Goal: Use online tool/utility: Use online tool/utility

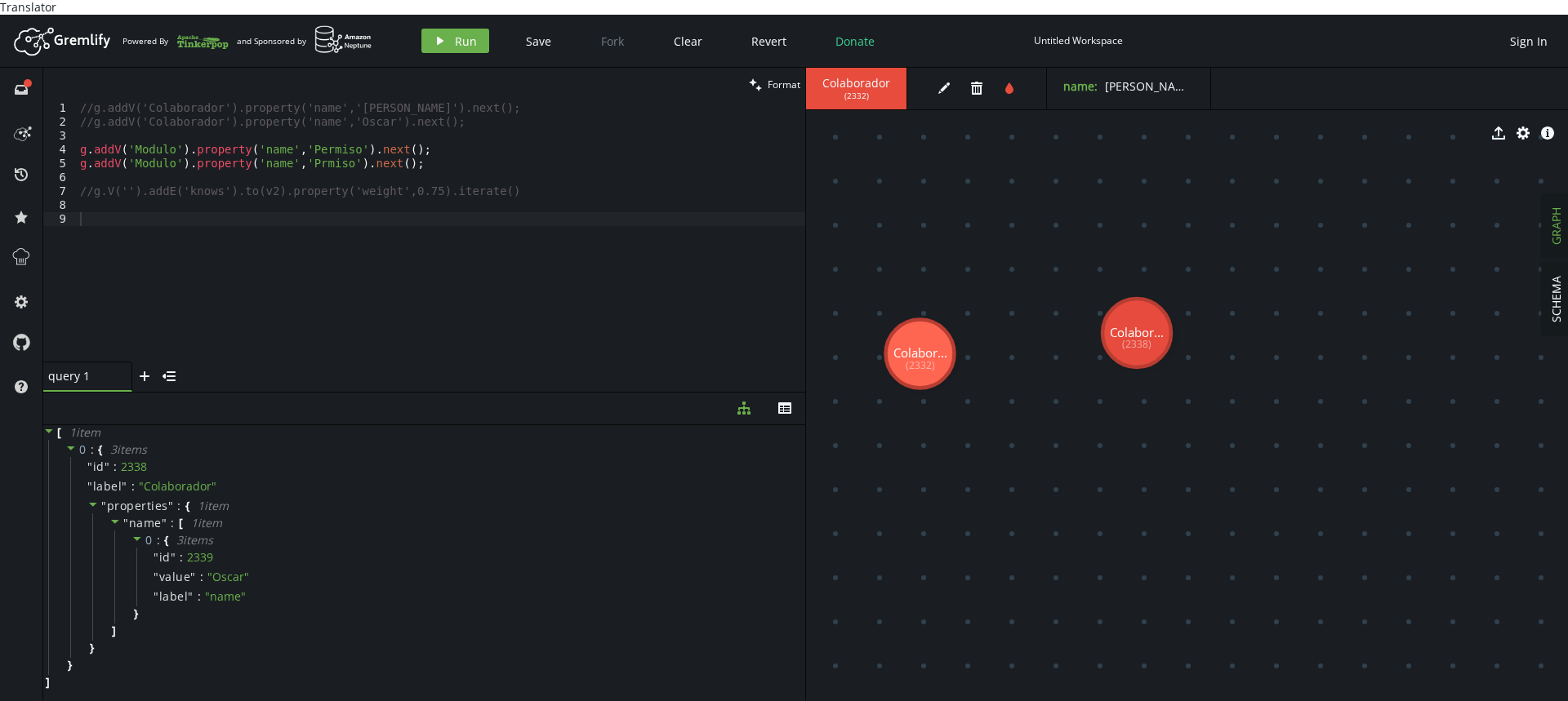
click at [400, 344] on div "//g.addV('Colaborador').property('name','[PERSON_NAME]').next(); //g.addV('Cola…" at bounding box center [441, 245] width 729 height 288
click at [91, 166] on div "//g.addV('Colaborador').property('name','[PERSON_NAME]').next(); //g.addV('Cola…" at bounding box center [441, 245] width 729 height 288
click at [95, 172] on div "//g.addV('Colaborador').property('name','[PERSON_NAME]').next(); //g.addV('Cola…" at bounding box center [441, 245] width 729 height 288
click at [306, 137] on div "//g.addV('Colaborador').property('name','[PERSON_NAME]').next(); //g.addV('Cola…" at bounding box center [441, 245] width 729 height 288
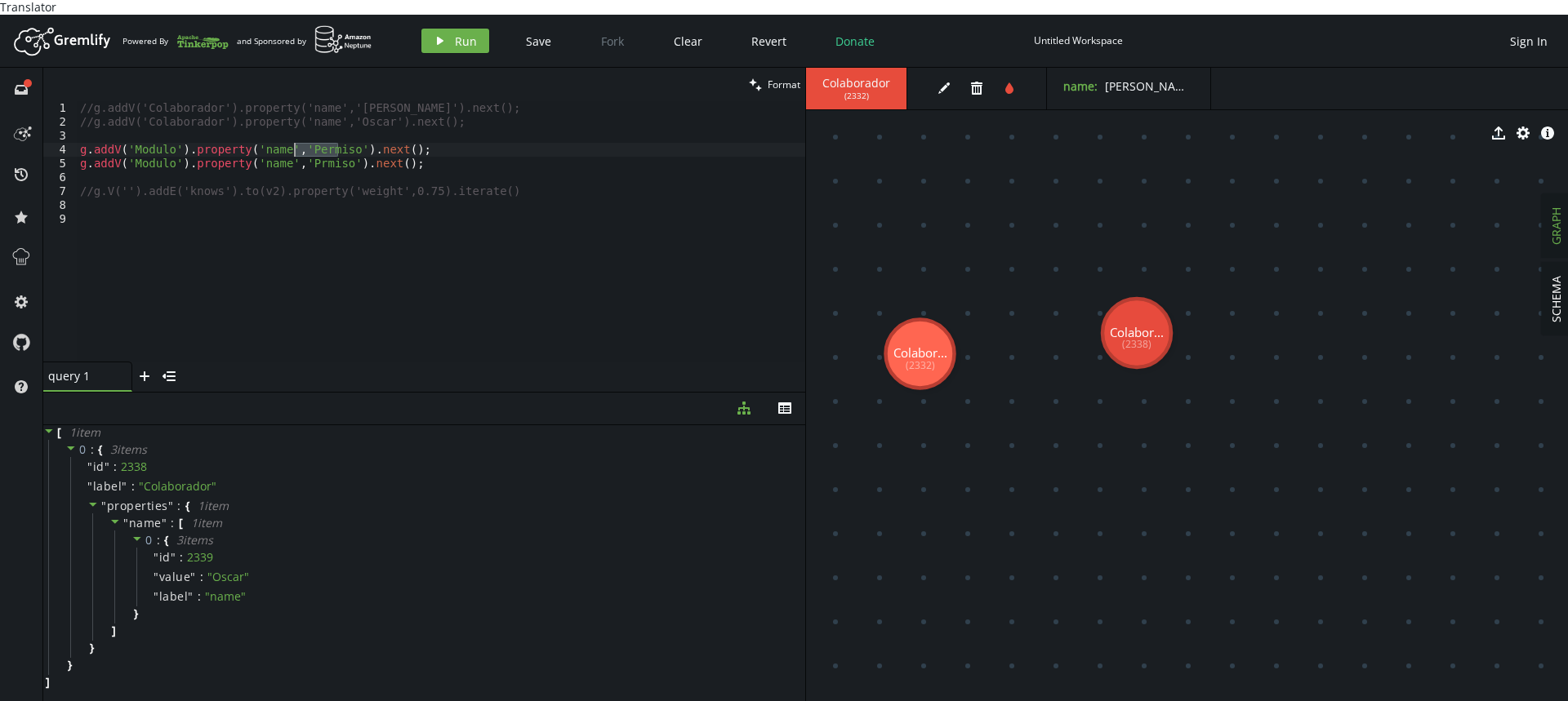
click at [316, 139] on div "//g.addV('Colaborador').property('name','[PERSON_NAME]').next(); //g.addV('Cola…" at bounding box center [441, 231] width 729 height 260
click at [316, 139] on div "//g.addV('Colaborador').property('name','[PERSON_NAME]').next(); //g.addV('Cola…" at bounding box center [441, 245] width 729 height 288
click at [137, 133] on div "//g.addV('Colaborador').property('name','[PERSON_NAME]').next(); //g.addV('Cola…" at bounding box center [441, 245] width 729 height 288
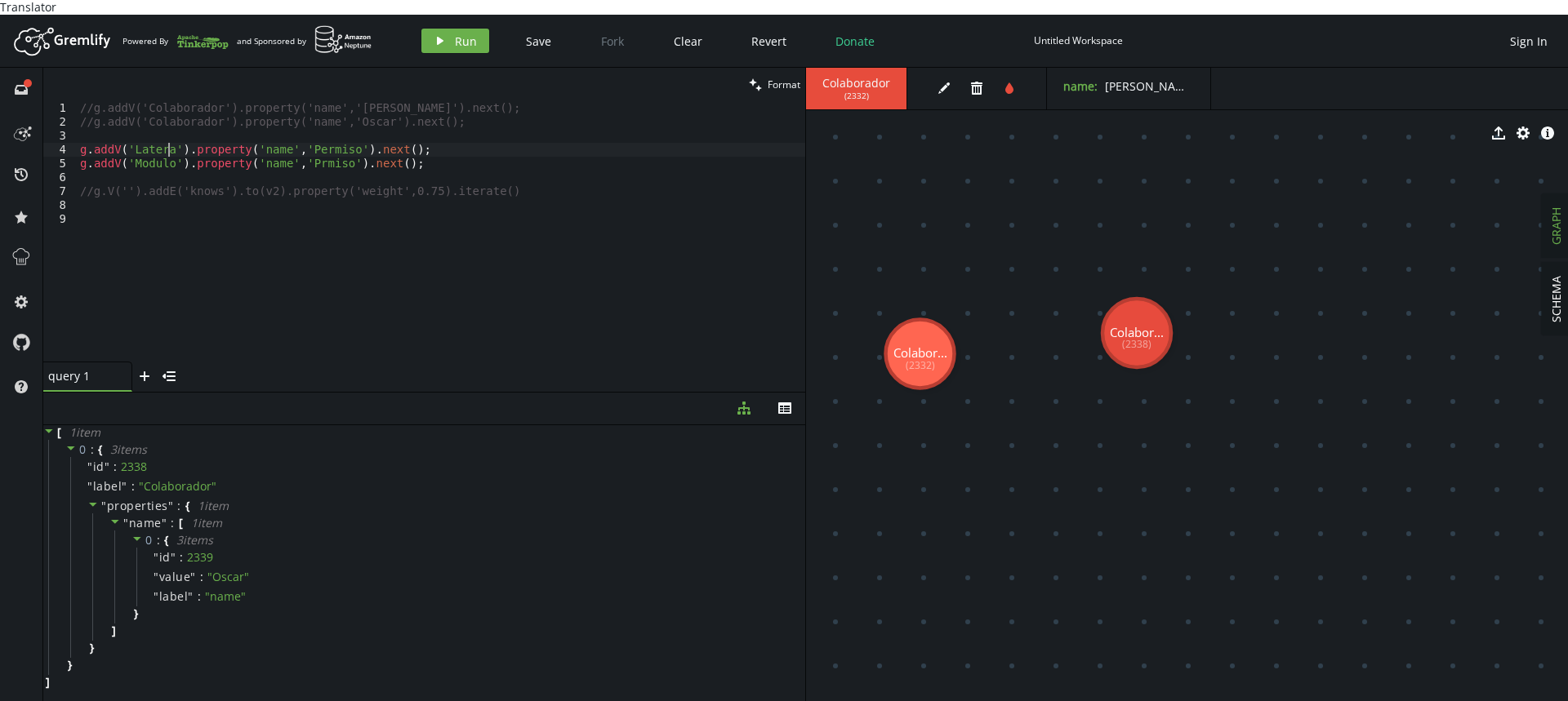
click at [151, 137] on div "//g.addV('Colaborador').property('name','[PERSON_NAME]').next(); //g.addV('Cola…" at bounding box center [441, 245] width 729 height 288
click at [137, 134] on div "//g.addV('Colaborador').property('name','[PERSON_NAME]').next(); //g.addV('Cola…" at bounding box center [441, 245] width 729 height 288
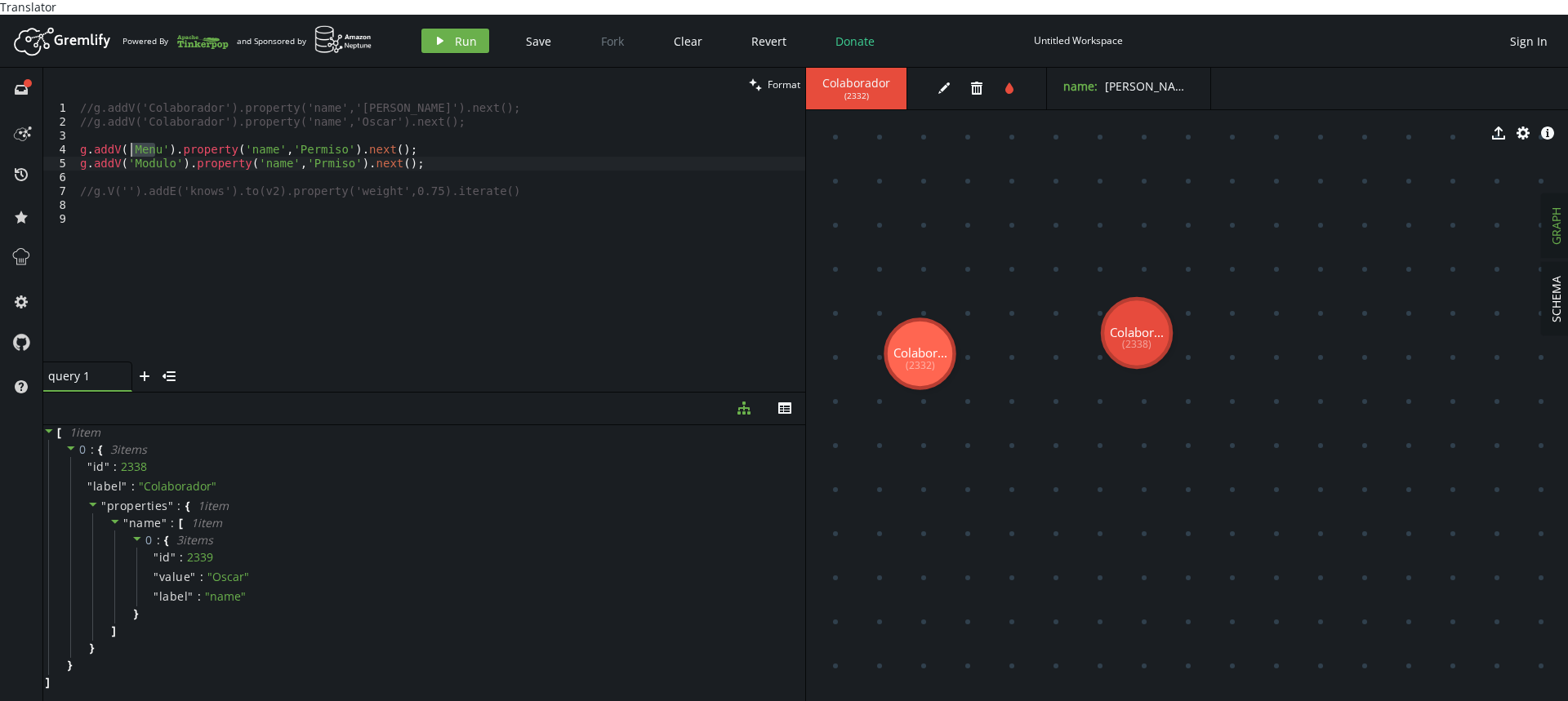
click at [137, 143] on div "//g.addV('Colaborador').property('name','[PERSON_NAME]').next(); //g.addV('Cola…" at bounding box center [441, 245] width 729 height 288
paste textarea "enu"
click at [322, 142] on div "//g.addV('Colaborador').property('name','[PERSON_NAME]').next(); //g.addV('Cola…" at bounding box center [441, 245] width 729 height 288
click at [320, 142] on div "//g.addV('Colaborador').property('name','[PERSON_NAME]').next(); //g.addV('Cola…" at bounding box center [441, 231] width 729 height 260
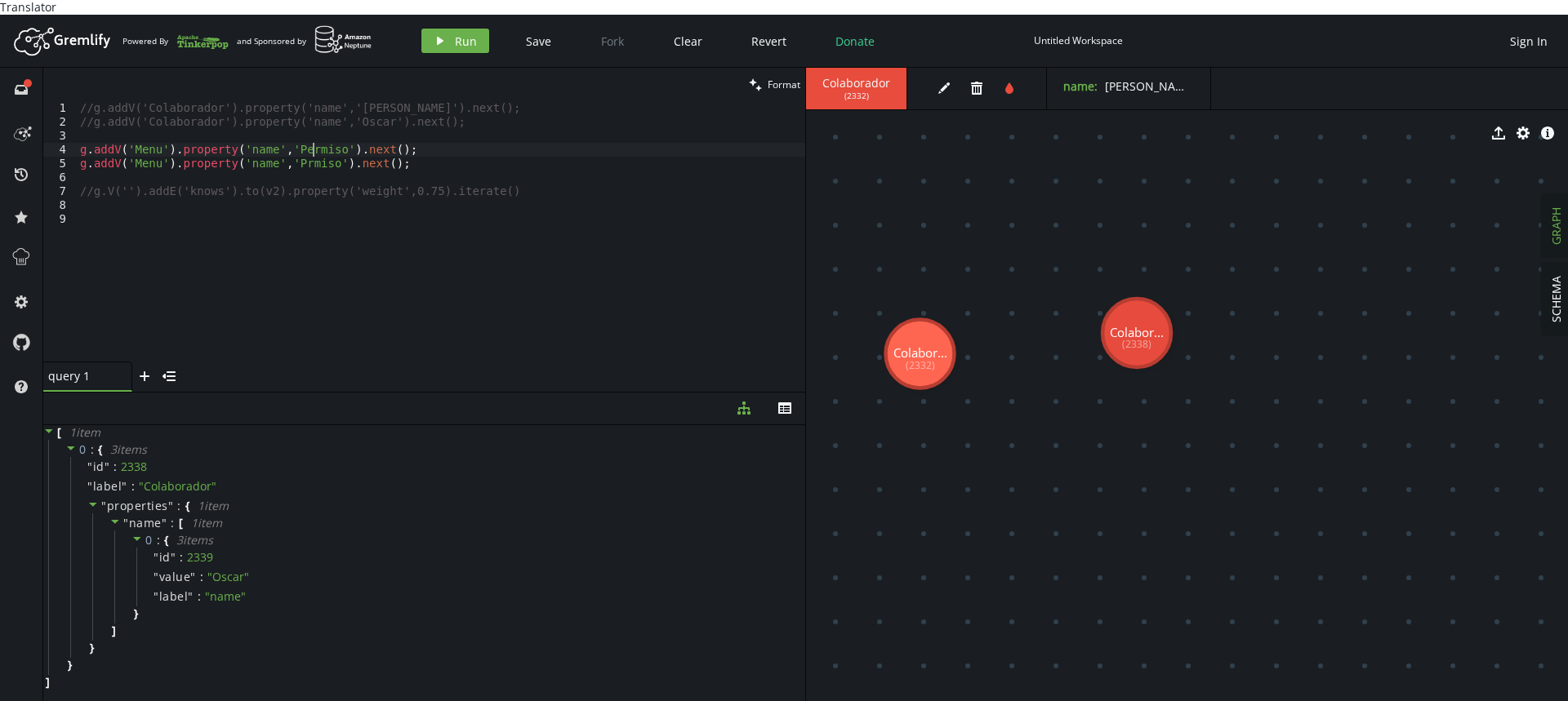
click at [309, 135] on div "//g.addV('Colaborador').property('name','[PERSON_NAME]').next(); //g.addV('Cola…" at bounding box center [441, 245] width 729 height 288
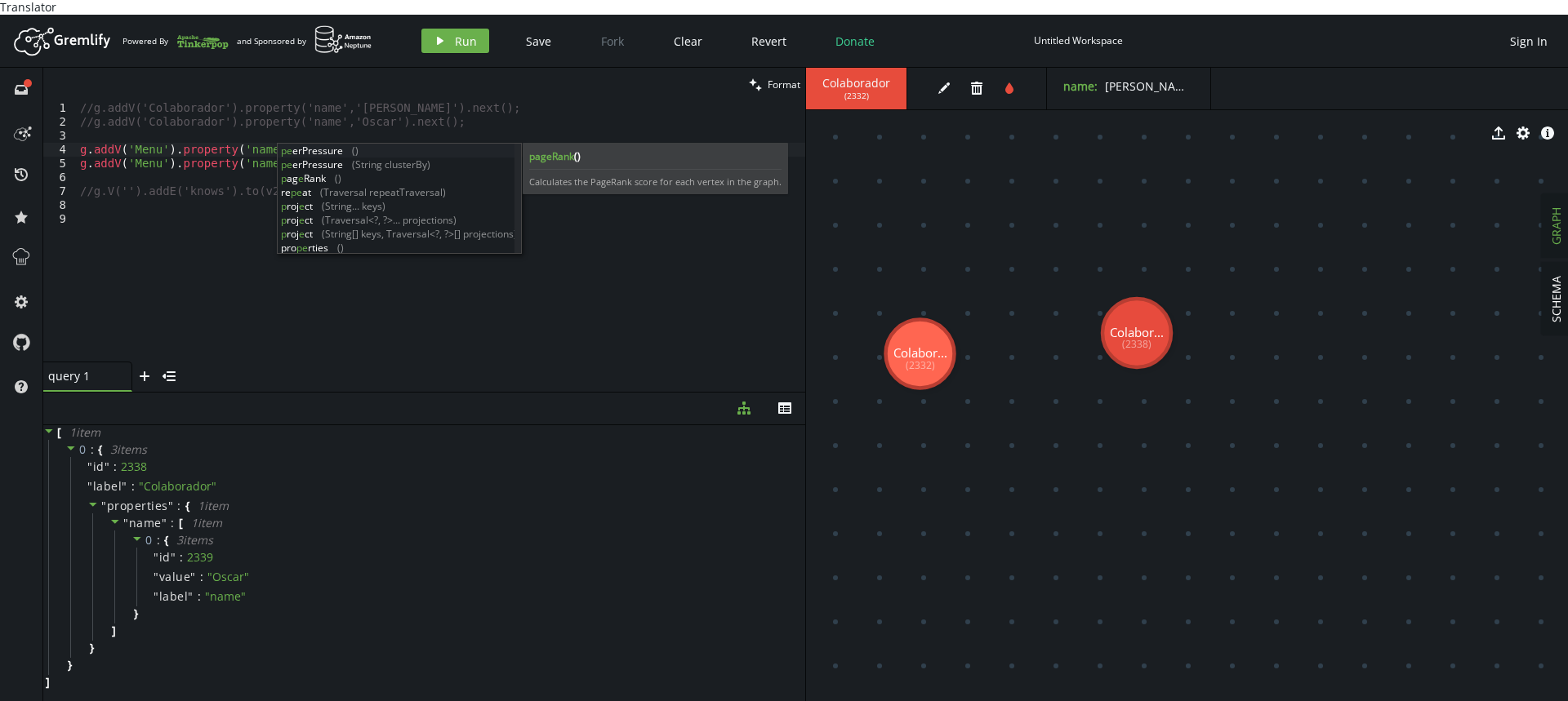
scroll to position [0, 220]
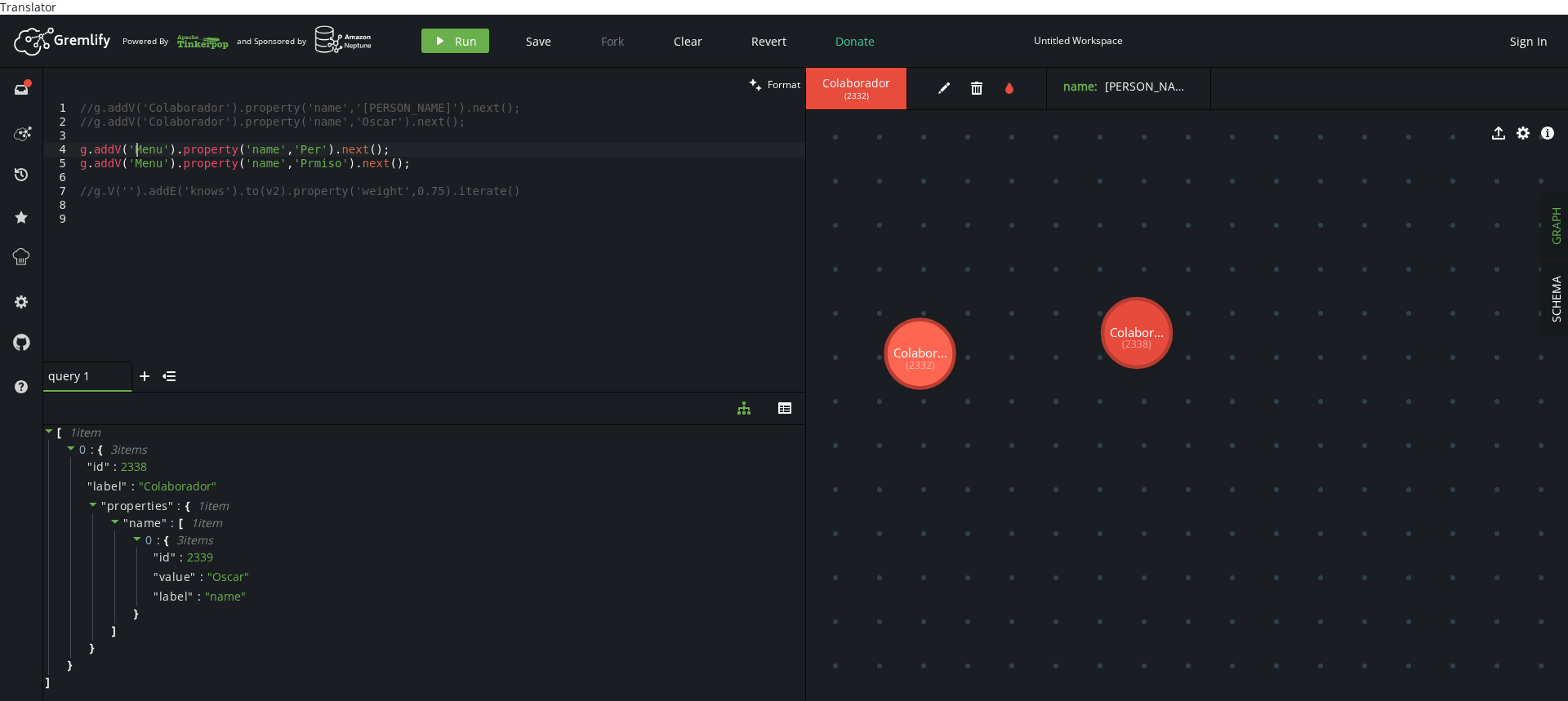
click at [135, 136] on div "//g.addV('Colaborador').property('name','[PERSON_NAME]').next(); //g.addV('Cola…" at bounding box center [441, 245] width 729 height 288
paste textarea "Roles y permisos"
click at [138, 150] on div "//g.addV('Colaborador').property('name','[PERSON_NAME]').next(); //g.addV('Cola…" at bounding box center [441, 245] width 729 height 288
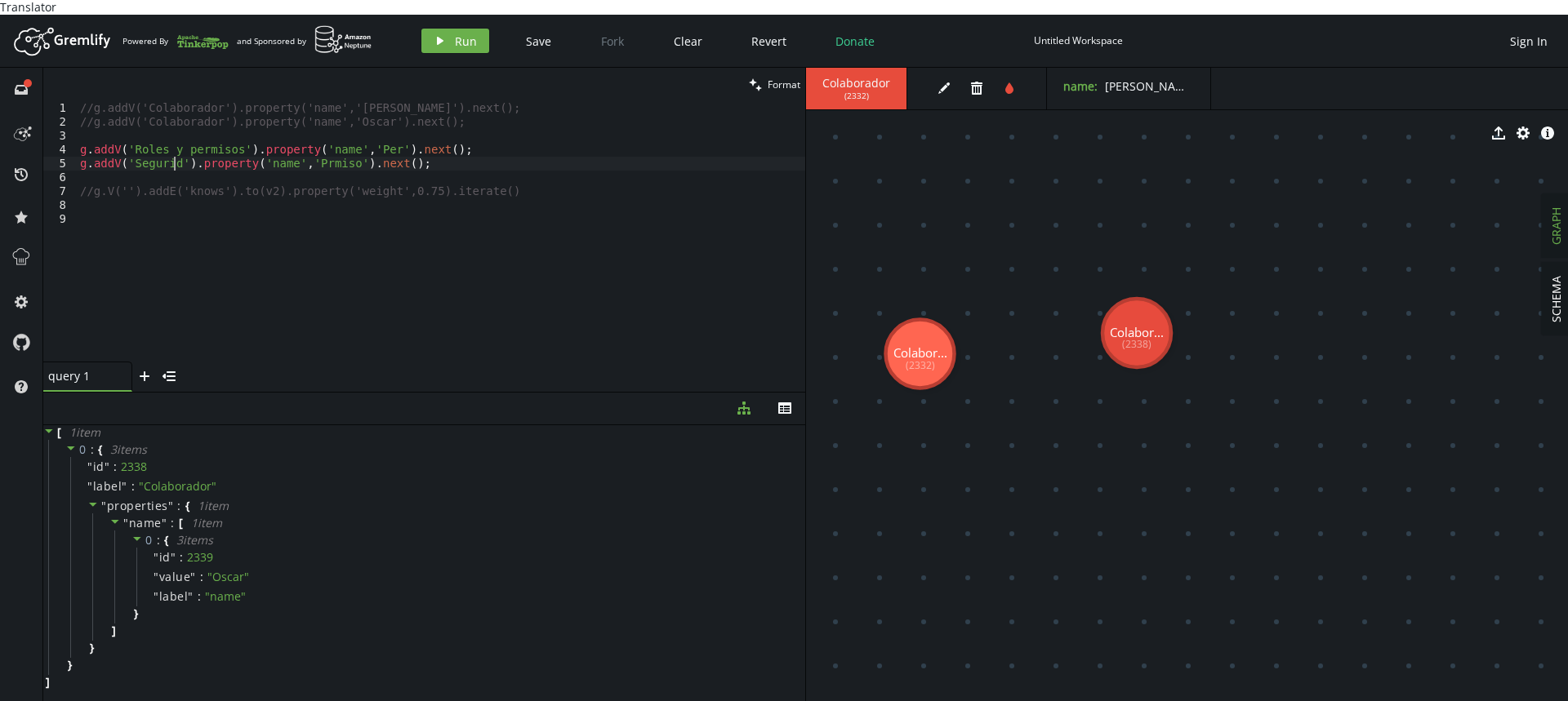
scroll to position [0, 106]
type textarea "g.addV('Seguridad').property('name','Prmiso').next();"
click at [435, 144] on div "//g.addV('Colaborador').property('name','[PERSON_NAME]').next(); //g.addV('Cola…" at bounding box center [441, 245] width 729 height 288
paste textarea "g.addV('Seguridad').property('name','Prmiso').next();"
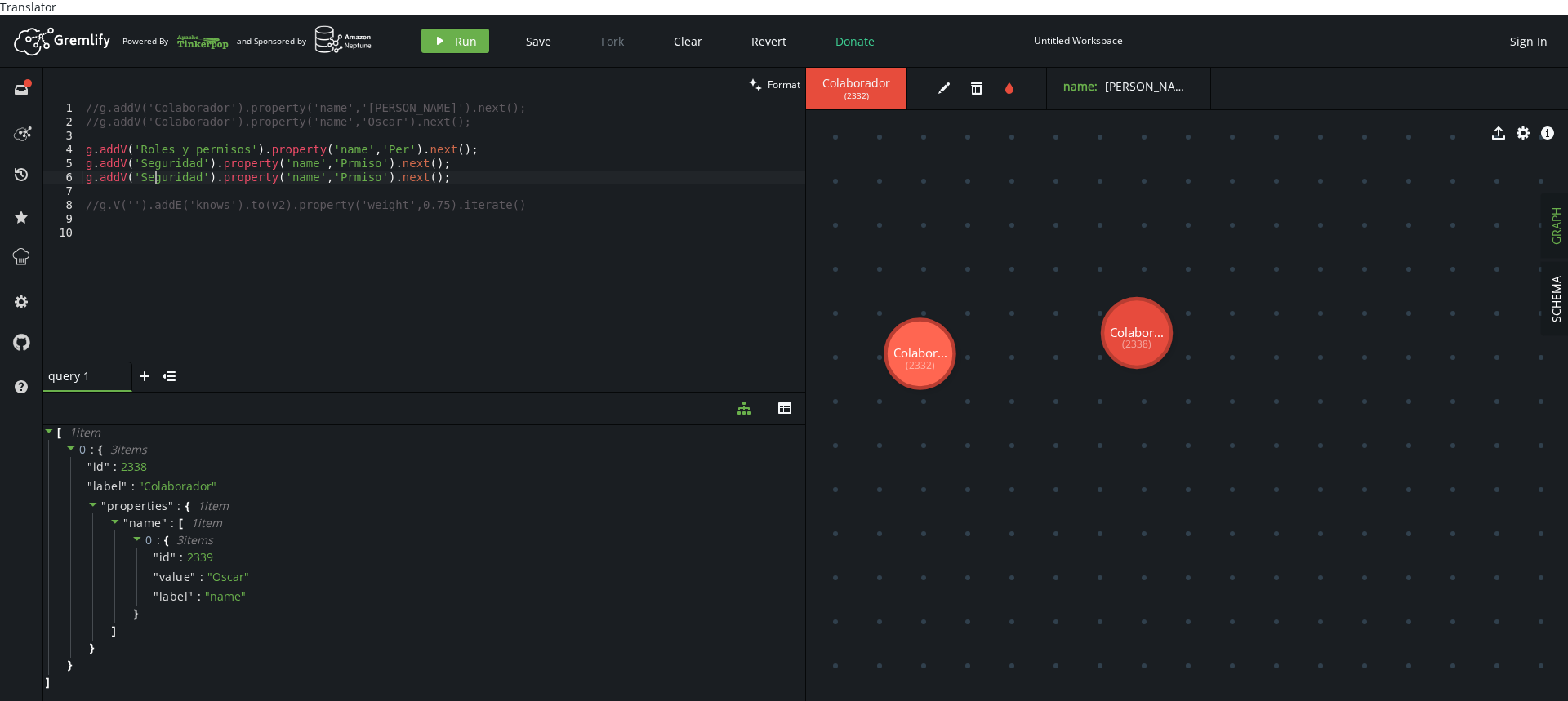
click at [153, 166] on div "//g.addV('Colaborador').property('name','[PERSON_NAME]').next(); //g.addV('Cola…" at bounding box center [443, 245] width 723 height 288
drag, startPoint x: 136, startPoint y: 134, endPoint x: 235, endPoint y: 137, distance: 99.0
click at [235, 137] on div "//g.addV('Colaborador').property('name','[PERSON_NAME]').next(); //g.addV('Cola…" at bounding box center [443, 245] width 723 height 288
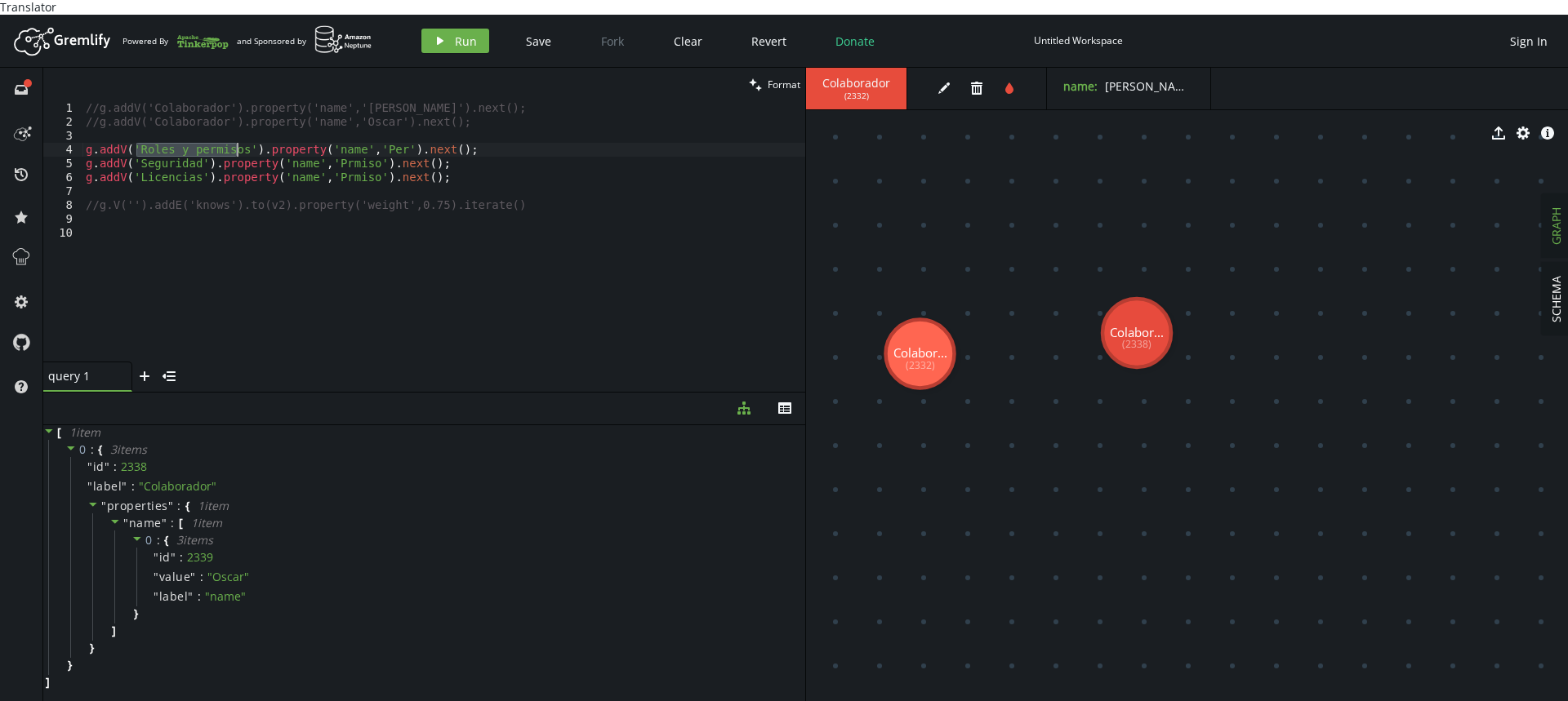
click at [368, 135] on div "//g.addV('Colaborador').property('name','[PERSON_NAME]').next(); //g.addV('Cola…" at bounding box center [443, 245] width 723 height 288
paste textarea "Roles y permisos"
click at [328, 136] on div "//g.addV('Colaborador').property('name','[PERSON_NAME]').next(); //g.addV('Cola…" at bounding box center [443, 245] width 723 height 288
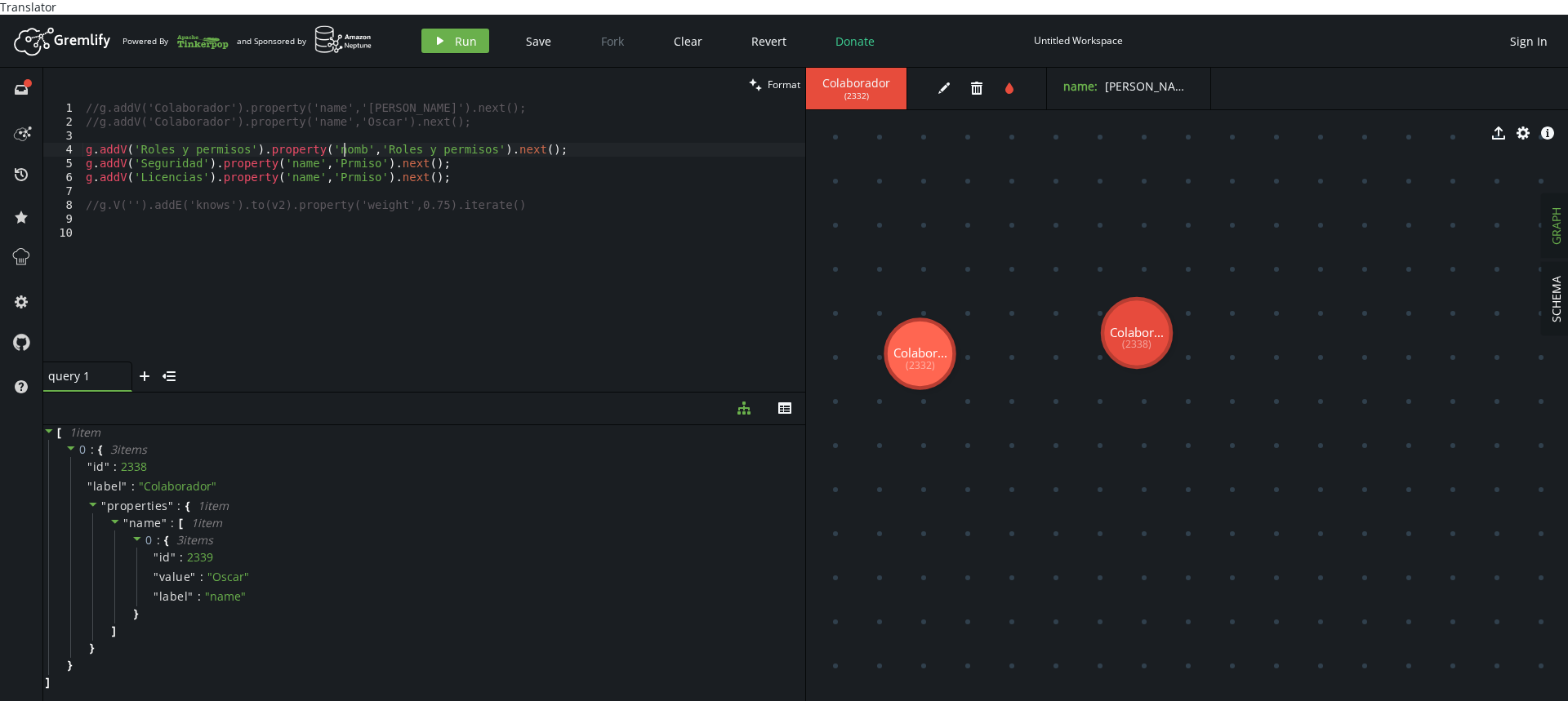
scroll to position [0, 270]
click at [331, 136] on div "//g.addV('Colaborador').property('name','[PERSON_NAME]').next(); //g.addV('Cola…" at bounding box center [443, 245] width 723 height 288
click at [299, 145] on div "//g.addV('Colaborador').property('name','[PERSON_NAME]').next(); //g.addV('Cola…" at bounding box center [443, 245] width 723 height 288
click at [297, 145] on div "//g.addV('Colaborador').property('name','[PERSON_NAME]').next(); //g.addV('Cola…" at bounding box center [443, 245] width 723 height 288
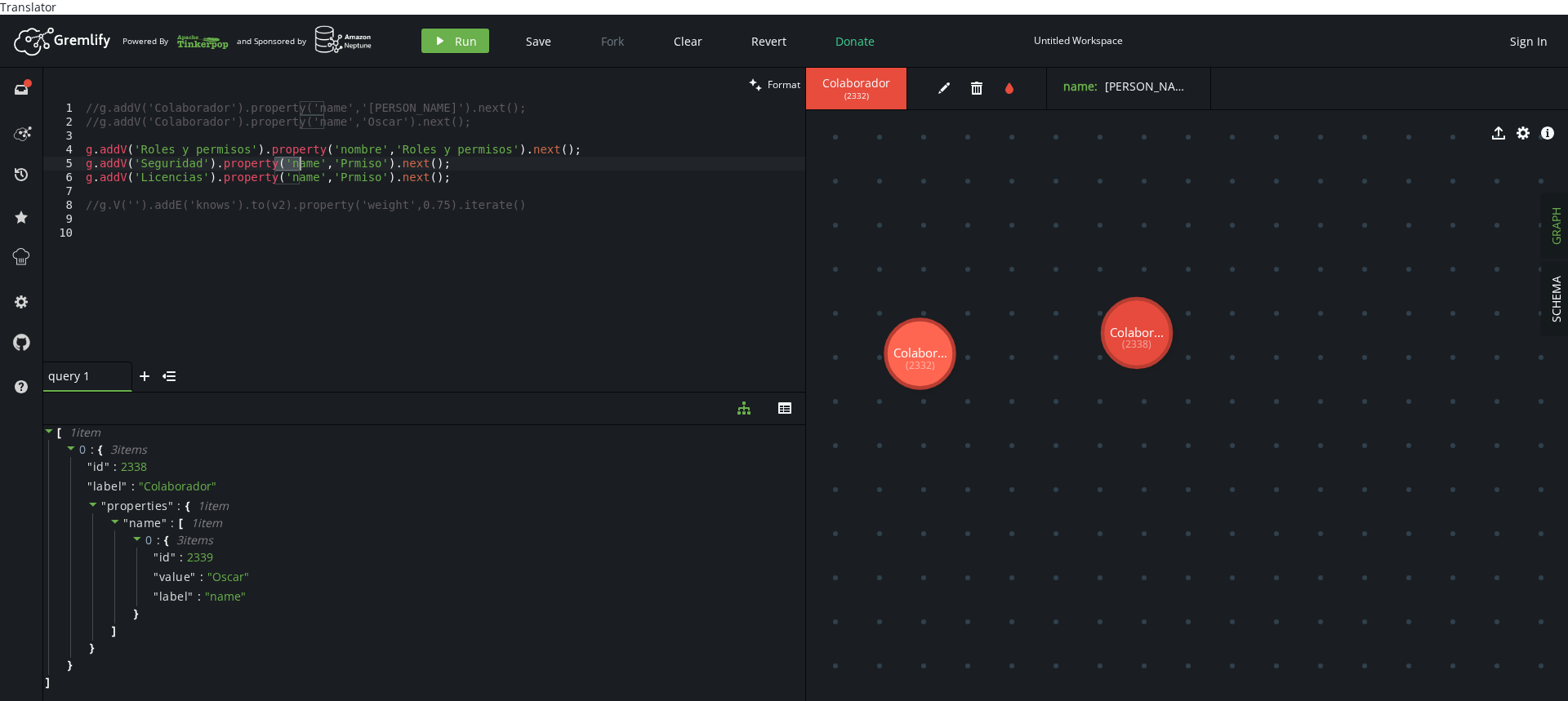
paste textarea "ombr"
click at [282, 163] on div "//g.addV('Colaborador').property('name','[PERSON_NAME]').next(); //g.addV('Cola…" at bounding box center [443, 245] width 723 height 288
paste textarea "ombr"
drag, startPoint x: 137, startPoint y: 131, endPoint x: 219, endPoint y: 131, distance: 82.0
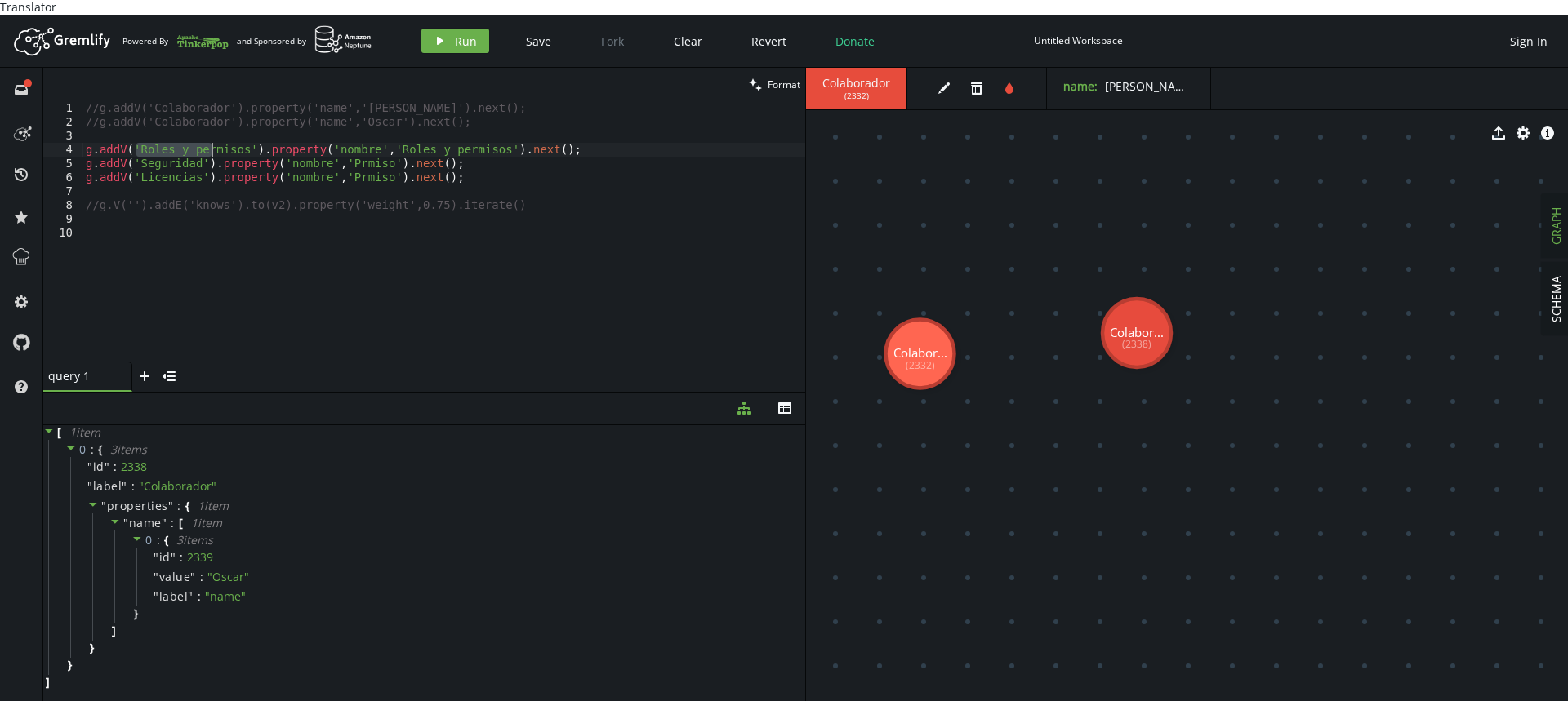
click at [219, 131] on div "//g.addV('Colaborador').property('name','[PERSON_NAME]').next(); //g.addV('Cola…" at bounding box center [443, 245] width 723 height 288
click at [139, 161] on div "//g.addV('Colaborador').property('name','[PERSON_NAME]').next(); //g.addV('Cola…" at bounding box center [443, 245] width 723 height 288
click at [140, 153] on div "//g.addV('Colaborador').property('name','[PERSON_NAME]').next(); //g.addV('Cola…" at bounding box center [443, 245] width 723 height 288
drag, startPoint x: 140, startPoint y: 153, endPoint x: 157, endPoint y: 152, distance: 17.0
click at [141, 152] on div "//g.addV('Colaborador').property('name','[PERSON_NAME]').next(); //g.addV('Cola…" at bounding box center [443, 245] width 723 height 288
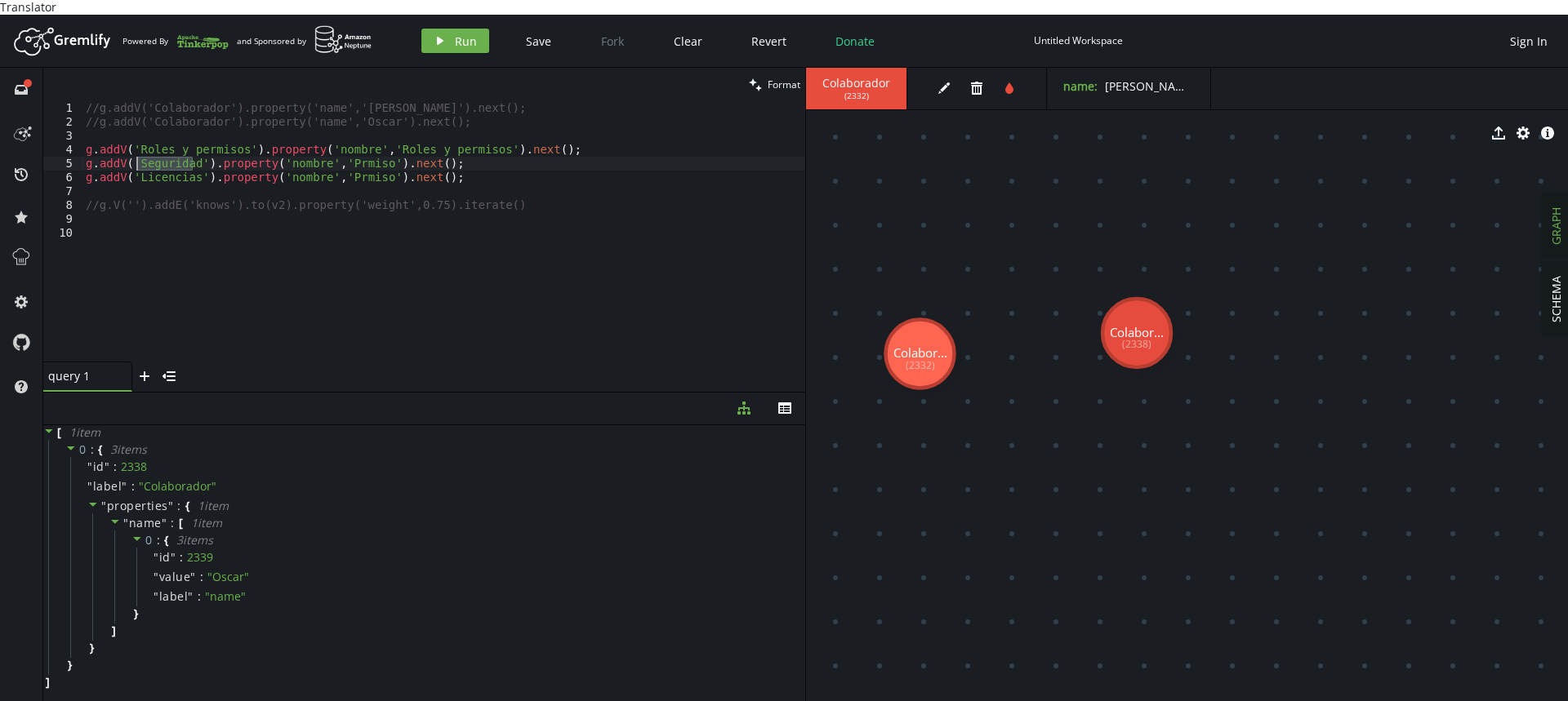
click at [345, 151] on div "//g.addV('Colaborador').property('name','[PERSON_NAME]').next(); //g.addV('Cola…" at bounding box center [443, 245] width 723 height 288
paste textarea "Seguridad"
click at [172, 162] on div "//g.addV('Colaborador').property('name','[PERSON_NAME]').next(); //g.addV('Cola…" at bounding box center [443, 245] width 723 height 288
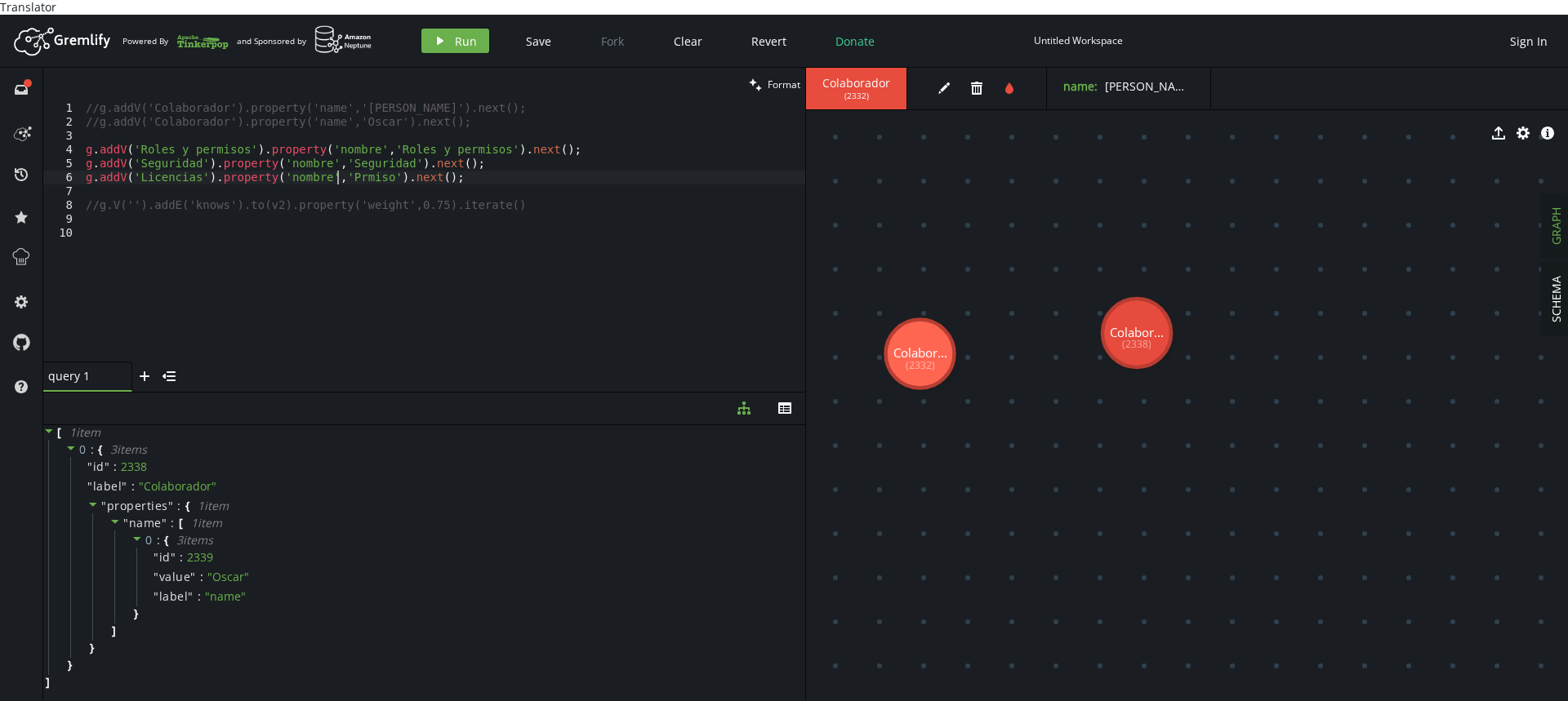
click at [340, 160] on div "//g.addV('Colaborador').property('name','[PERSON_NAME]').next(); //g.addV('Cola…" at bounding box center [443, 245] width 723 height 288
click at [342, 160] on div "//g.addV('Colaborador').property('name','[PERSON_NAME]').next(); //g.addV('Cola…" at bounding box center [443, 245] width 723 height 288
paste textarea "Licencias"
drag, startPoint x: 235, startPoint y: 129, endPoint x: 137, endPoint y: 137, distance: 98.3
click at [137, 137] on div "//g.addV('Colaborador').property('name','[PERSON_NAME]').next(); //g.addV('Cola…" at bounding box center [443, 245] width 723 height 288
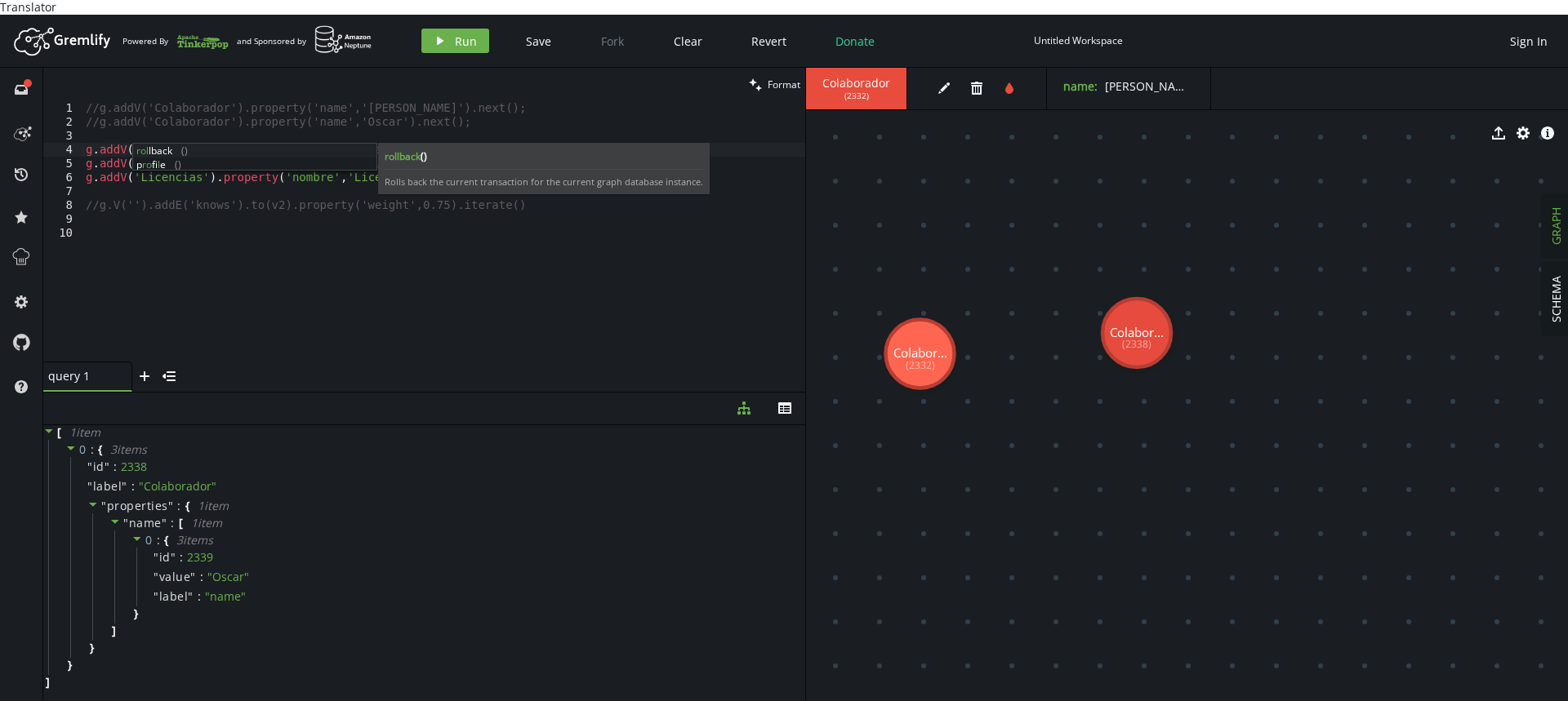
scroll to position [0, 68]
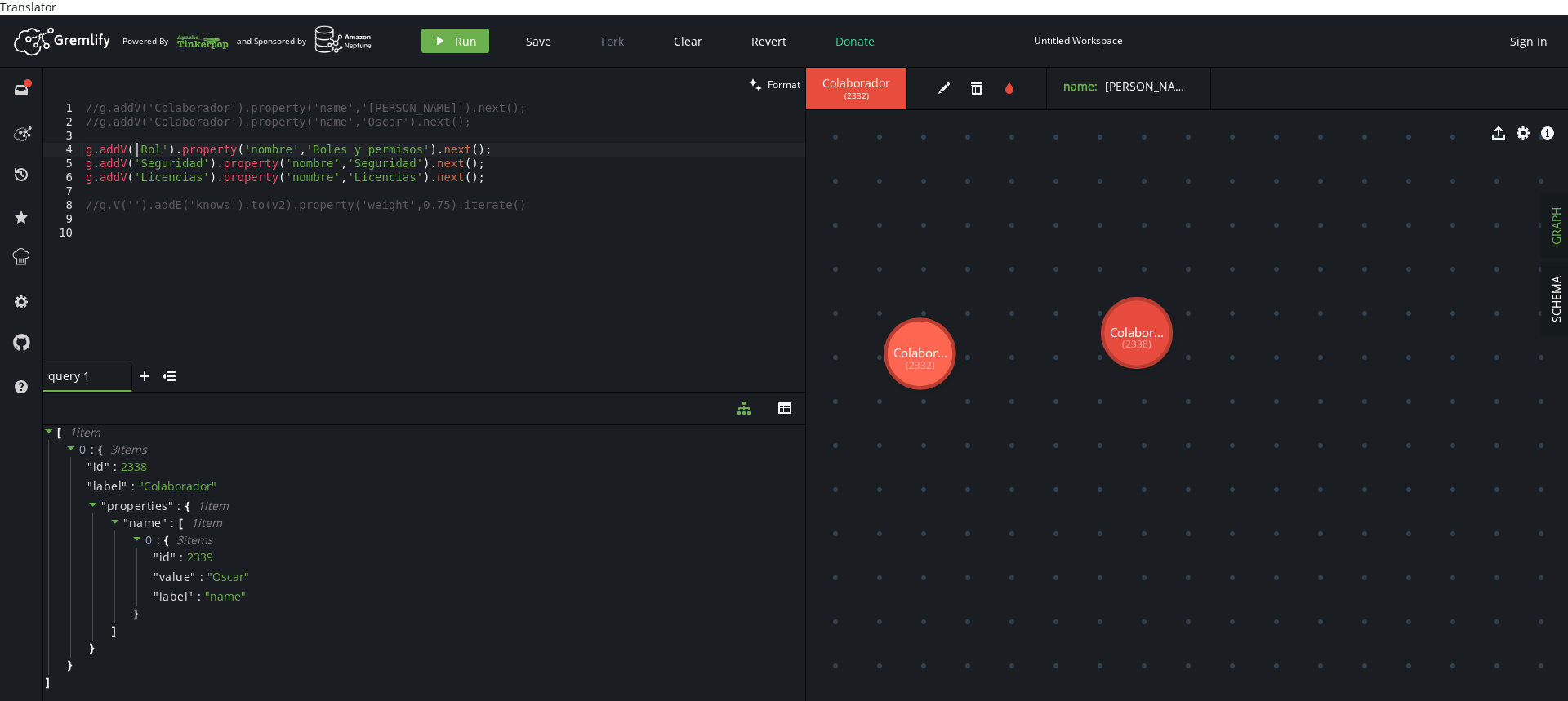
click at [134, 134] on div "//g.addV('Colaborador').property('name','[PERSON_NAME]').next(); //g.addV('Cola…" at bounding box center [443, 245] width 723 height 288
click at [147, 145] on div "//g.addV('Colaborador').property('name','[PERSON_NAME]').next(); //g.addV('Cola…" at bounding box center [443, 245] width 723 height 288
paste textarea "Rol"
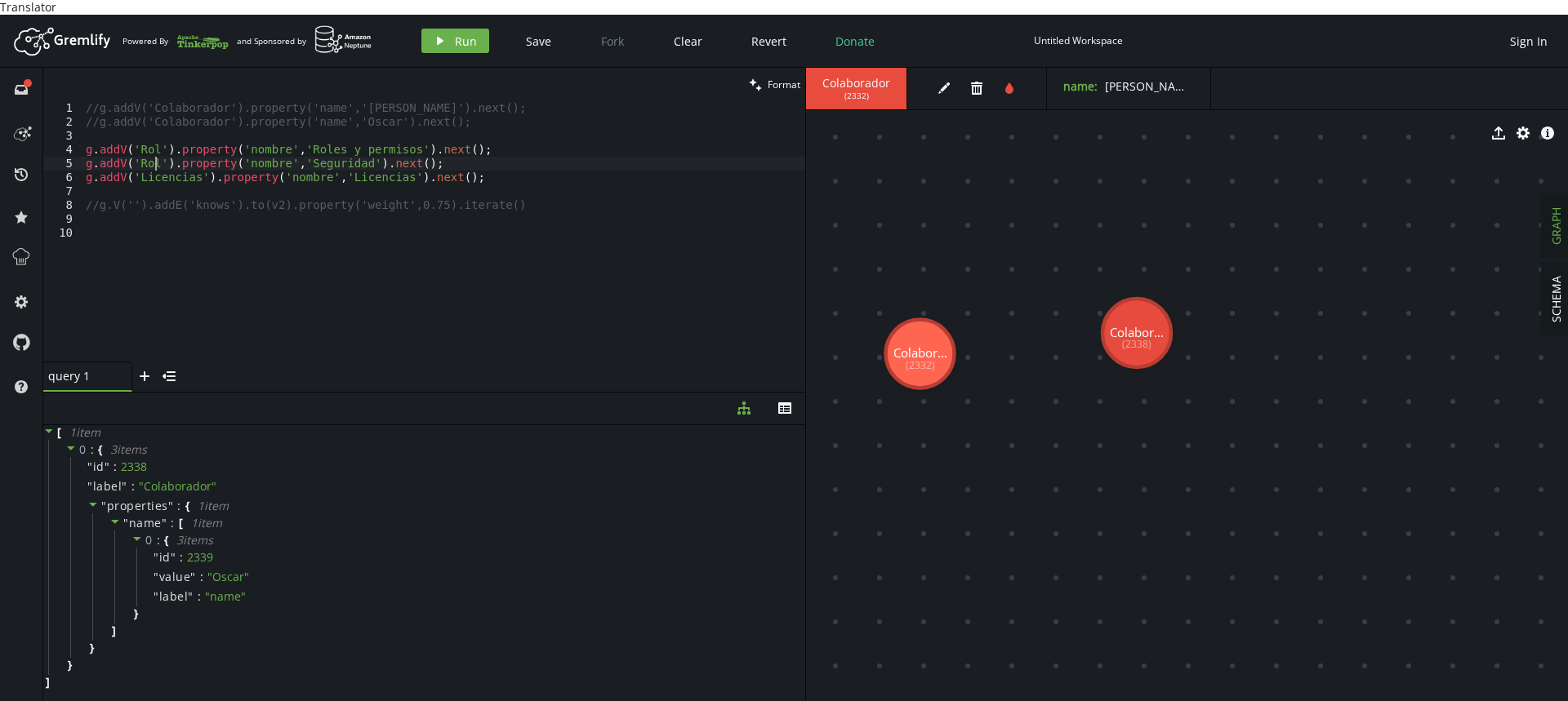
click at [158, 156] on div "//g.addV('Colaborador').property('name','[PERSON_NAME]').next(); //g.addV('Cola…" at bounding box center [443, 245] width 723 height 288
paste textarea "Rol"
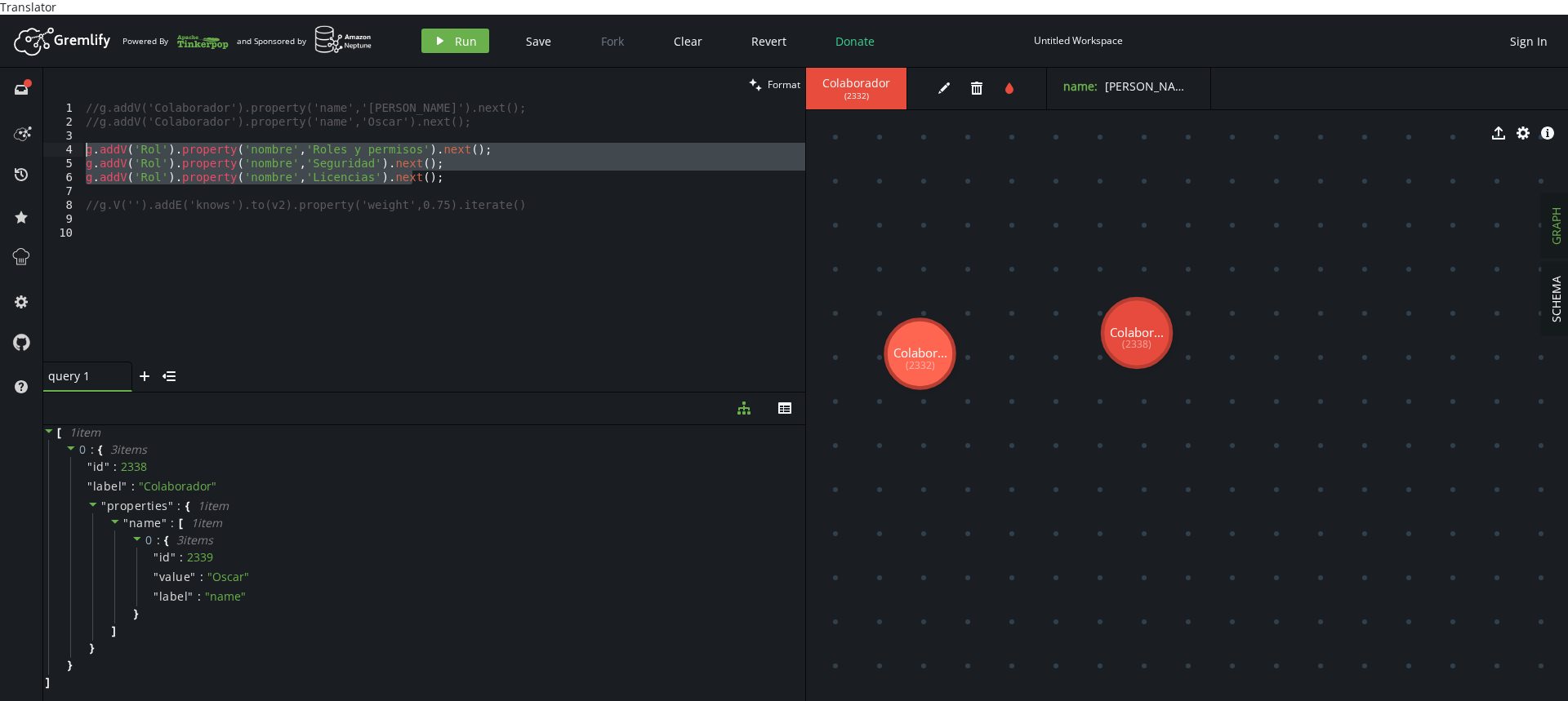
drag, startPoint x: 494, startPoint y: 169, endPoint x: 0, endPoint y: 137, distance: 495.0
click at [0, 137] on div "full-circle inbox history star cog help clean Format g.addV('Rol').property('no…" at bounding box center [784, 392] width 1568 height 648
type textarea "g.addV('Rol').property('nombre','Roles y permisos').next(); g.addV('Rol').prope…"
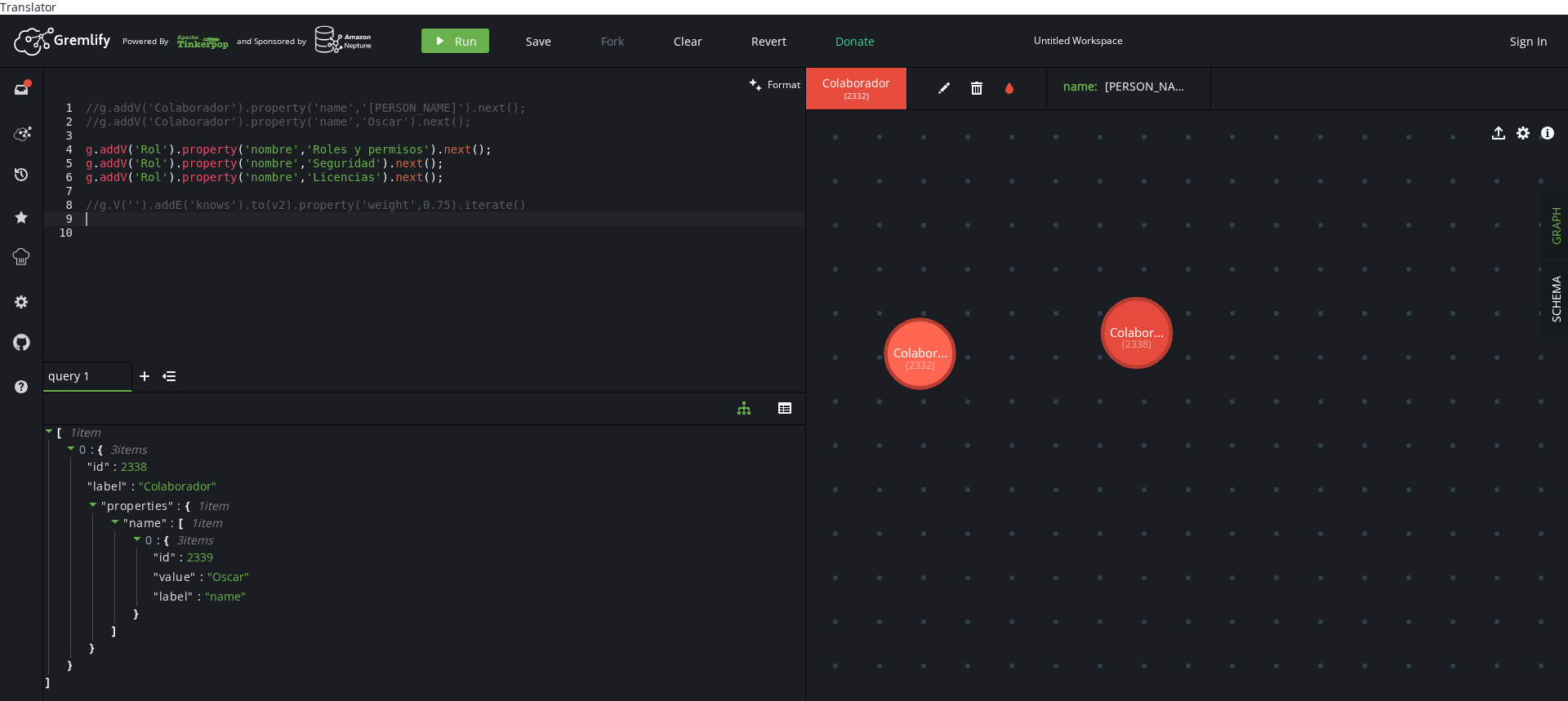
click at [672, 198] on div "//g.addV('Colaborador').property('name','[PERSON_NAME]').next(); //g.addV('Cola…" at bounding box center [443, 245] width 723 height 288
click at [467, 105] on div "//g.addV('Colaborador').property('name','[PERSON_NAME]').next(); //g.addV('Cola…" at bounding box center [443, 245] width 723 height 288
type textarea "//g.addV('Colaborador').property('name','Oscar').next();"
click at [99, 109] on div "//g.addV('Colaborador').property('name','[PERSON_NAME]').next(); //g.addV('Cola…" at bounding box center [443, 245] width 723 height 288
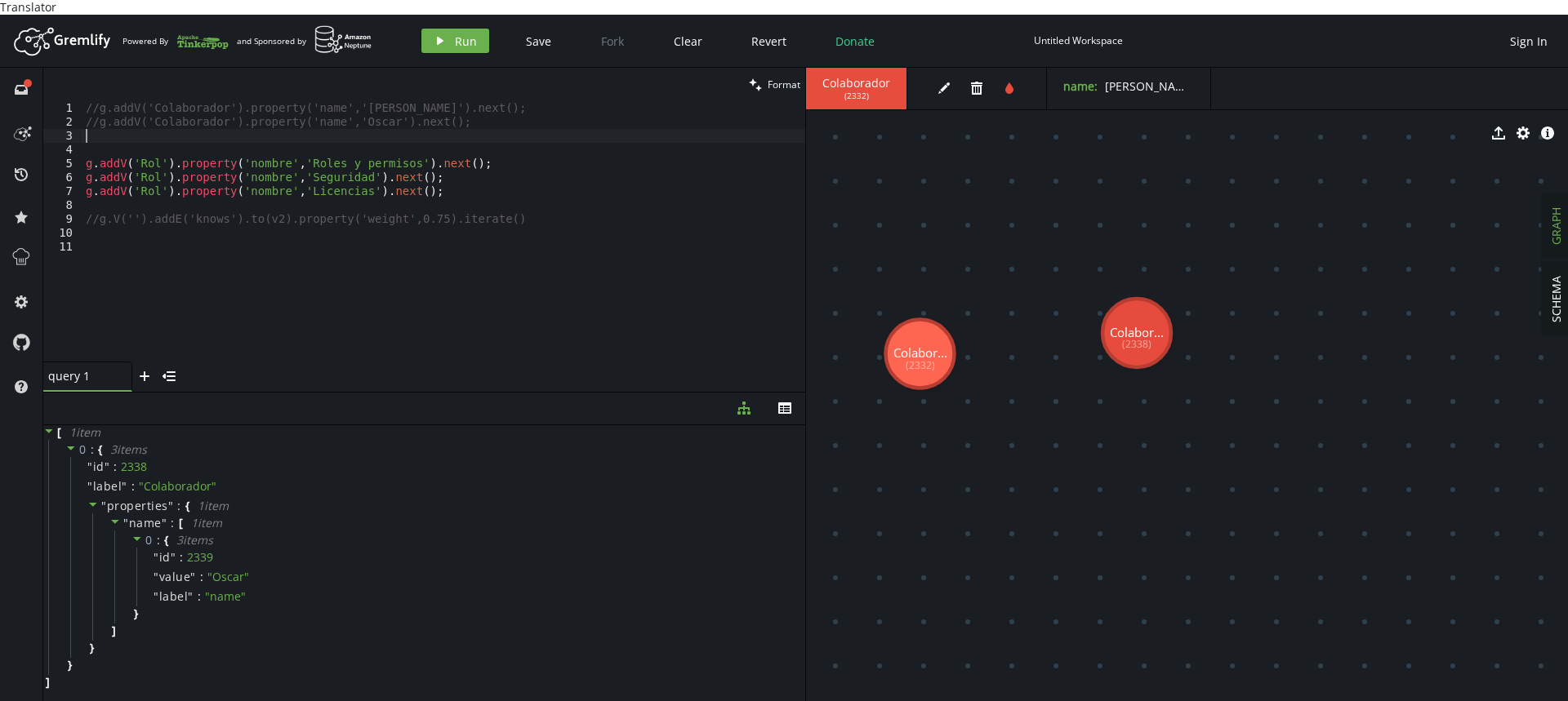
paste textarea "g.addV('Colaborador').property('name','Oscar').next();"
click at [332, 127] on div "//g.addV('Colaborador').property('name','[PERSON_NAME]').next(); //g.addV('Cola…" at bounding box center [443, 245] width 723 height 288
click at [449, 166] on div "//g.addV('Colaborador').property('name','[PERSON_NAME]').next(); //g.addV('Cola…" at bounding box center [443, 245] width 723 height 288
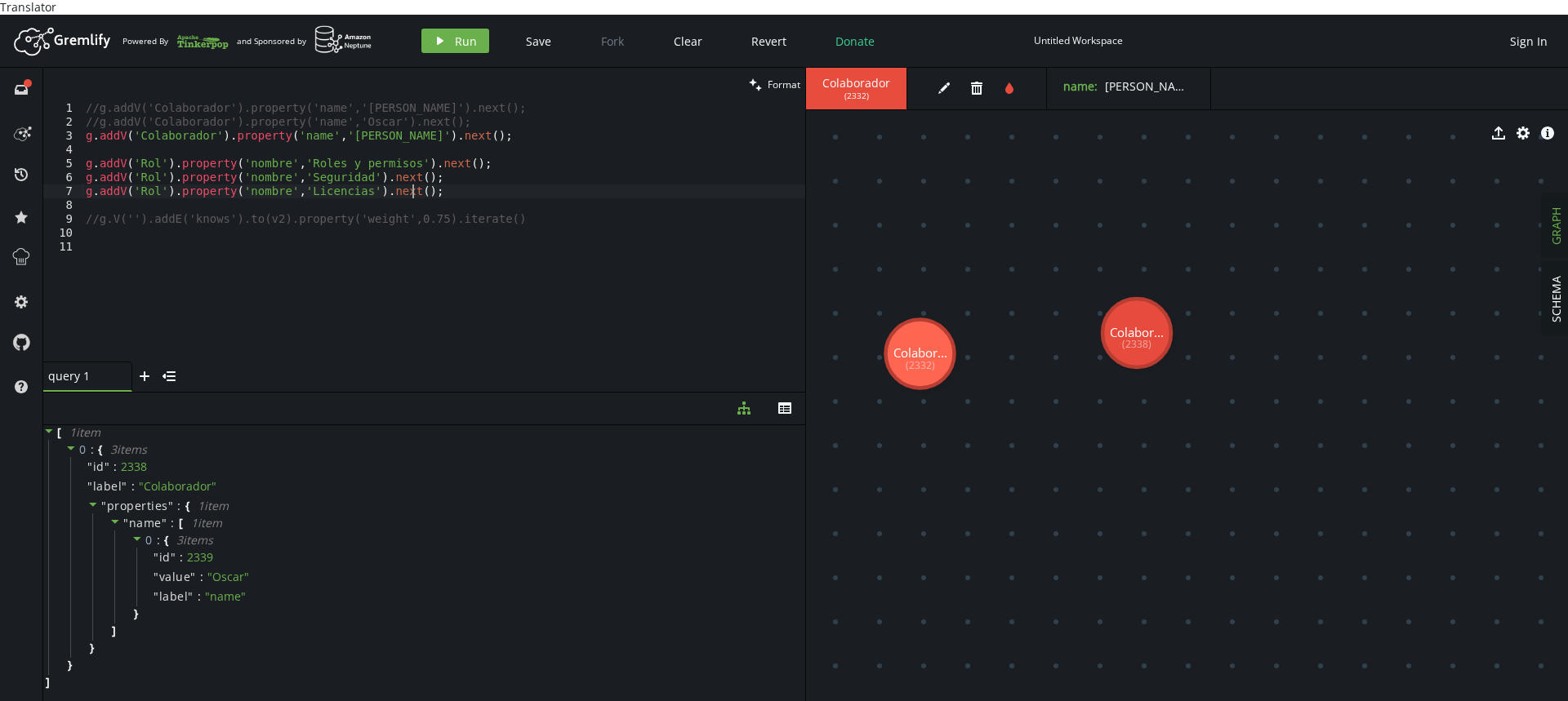
click at [450, 172] on div "//g.addV('Colaborador').property('name','[PERSON_NAME]').next(); //g.addV('Cola…" at bounding box center [443, 245] width 723 height 288
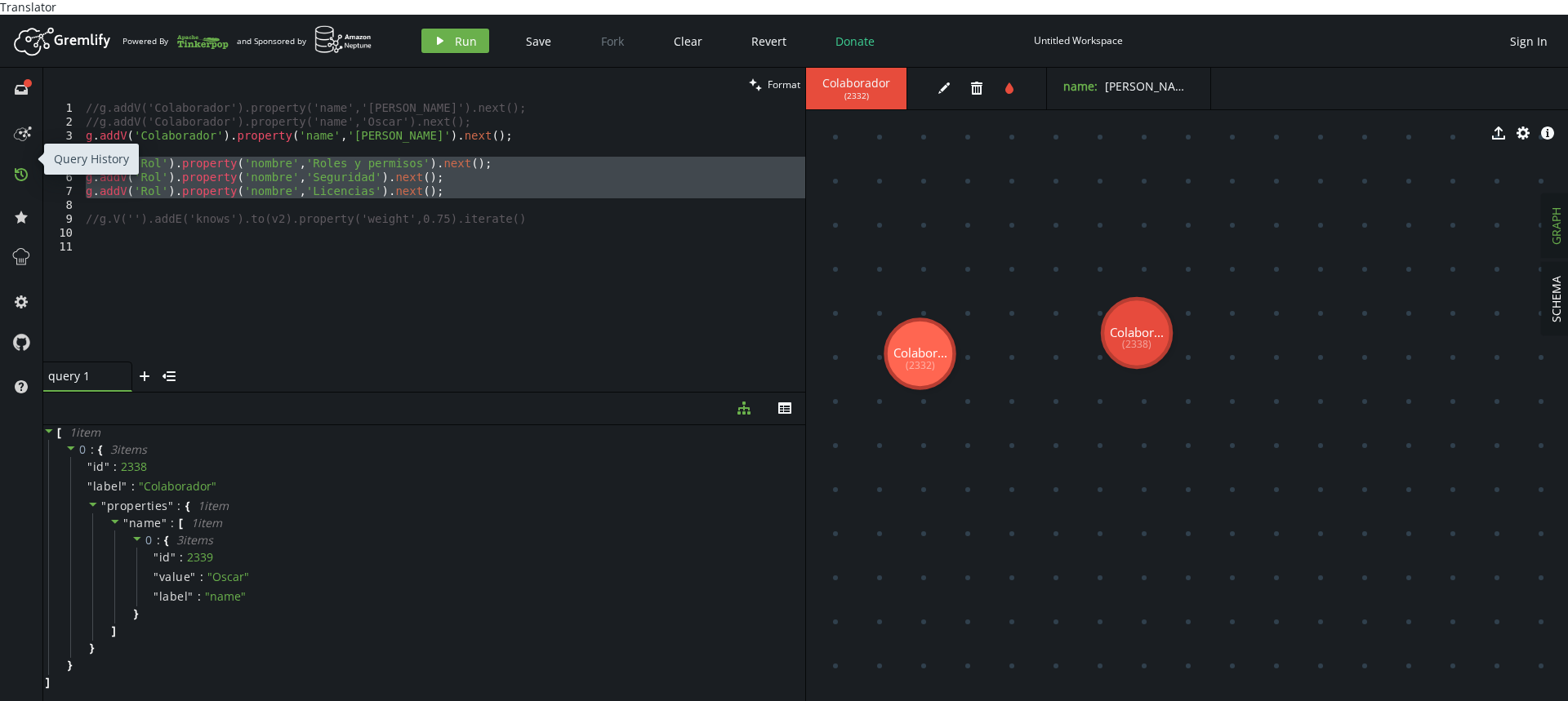
drag, startPoint x: 449, startPoint y: 184, endPoint x: 20, endPoint y: 153, distance: 430.1
click at [20, 153] on div "full-circle inbox history star cog help clean Format g.addV('Rol').property('no…" at bounding box center [784, 392] width 1568 height 648
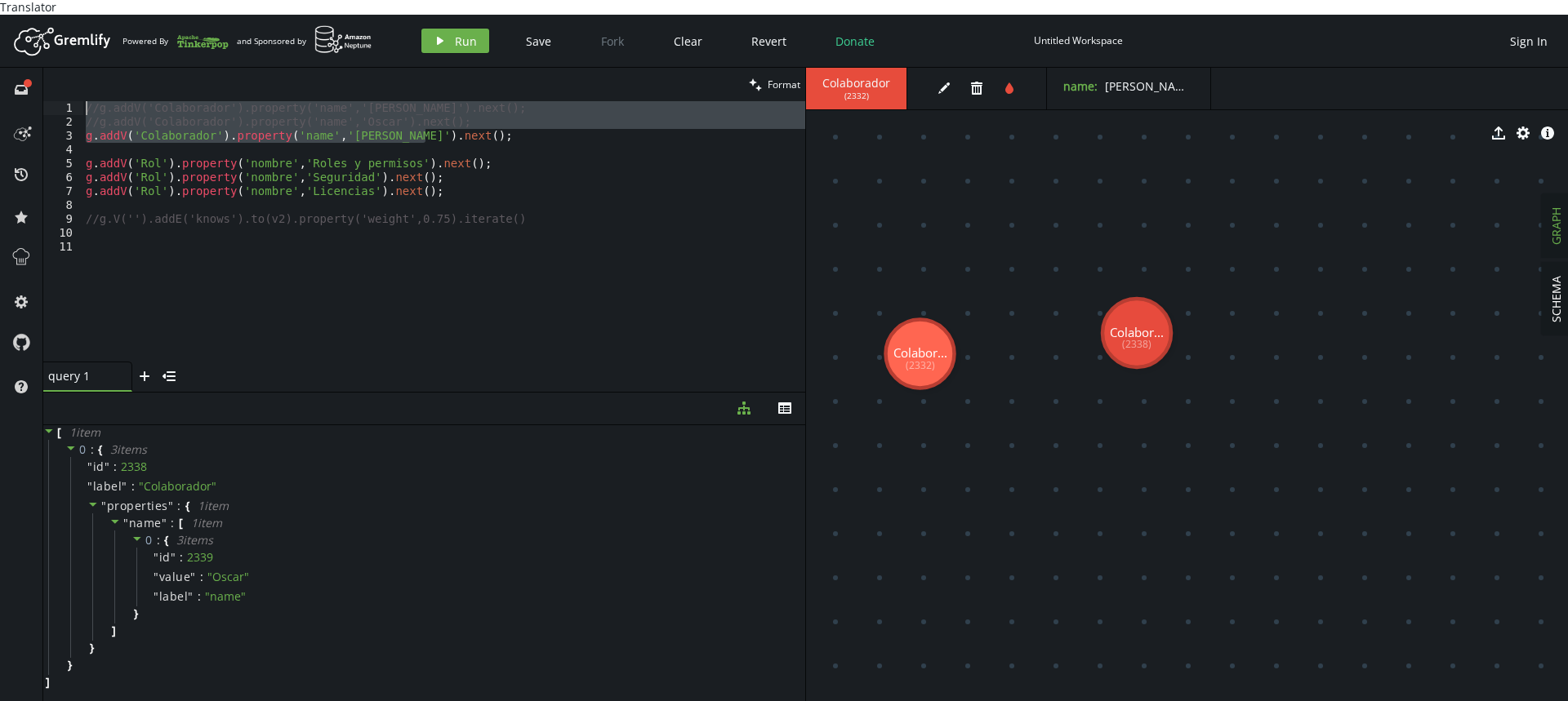
drag, startPoint x: 461, startPoint y: 122, endPoint x: 0, endPoint y: 96, distance: 461.7
click at [0, 96] on div "full-circle inbox history star cog help clean Format //g.addV('Colaborador').pr…" at bounding box center [784, 392] width 1568 height 648
click at [467, 127] on div "//g.addV('Colaborador').property('name','[PERSON_NAME]').next(); //g.addV('Cola…" at bounding box center [443, 231] width 723 height 260
drag, startPoint x: 482, startPoint y: 126, endPoint x: 31, endPoint y: 88, distance: 452.6
click at [0, 70] on div "full-circle inbox history star cog help clean Format g.addV('Colaborador').prop…" at bounding box center [784, 392] width 1568 height 648
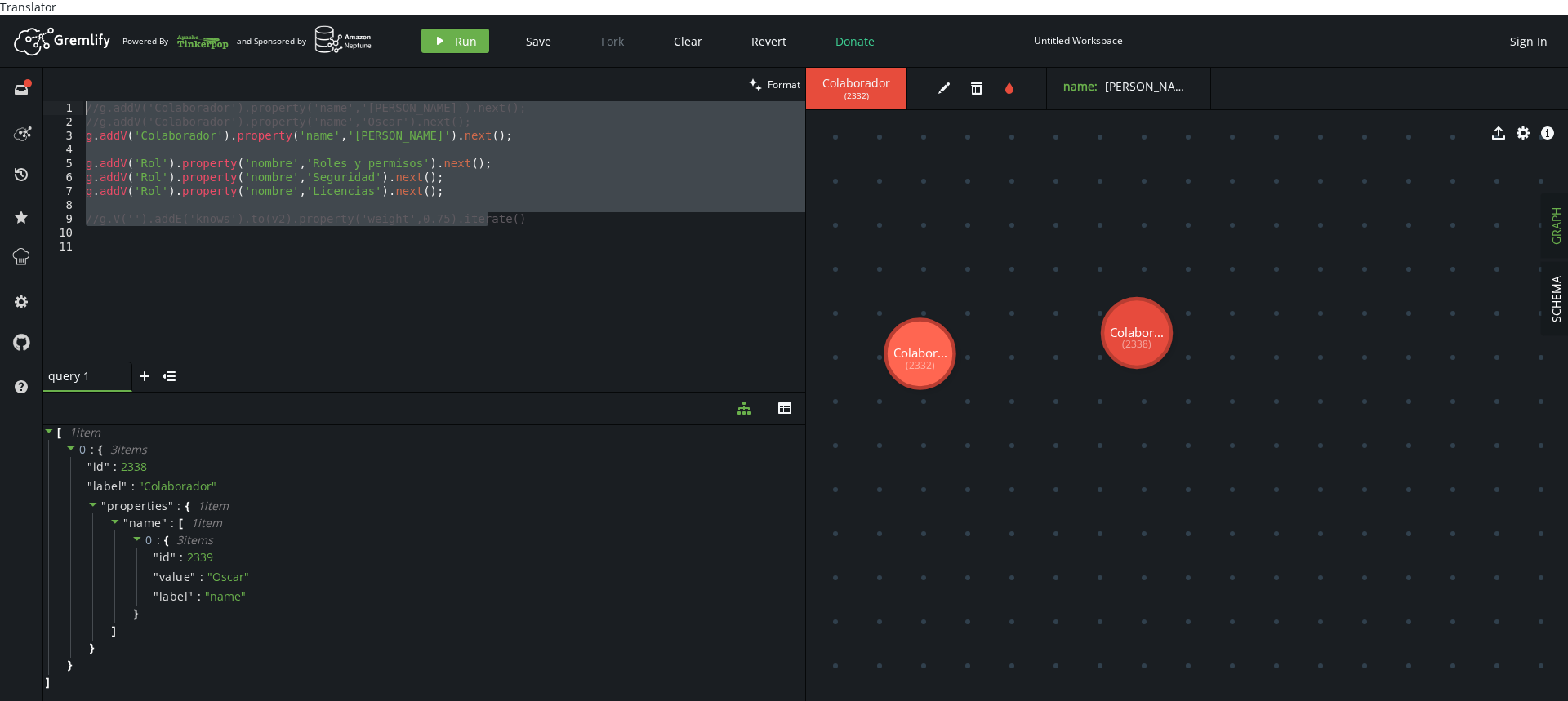
drag, startPoint x: 560, startPoint y: 203, endPoint x: 0, endPoint y: 90, distance: 571.3
click at [0, 90] on div "full-circle inbox history star cog help clean Format //g.addV('Colaborador').pr…" at bounding box center [784, 392] width 1568 height 648
paste textarea "g.addV('Colaborador').property('name','[PERSON_NAME]"
type textarea "g.addV('Colaborador').property('name','[PERSON_NAME]').next();"
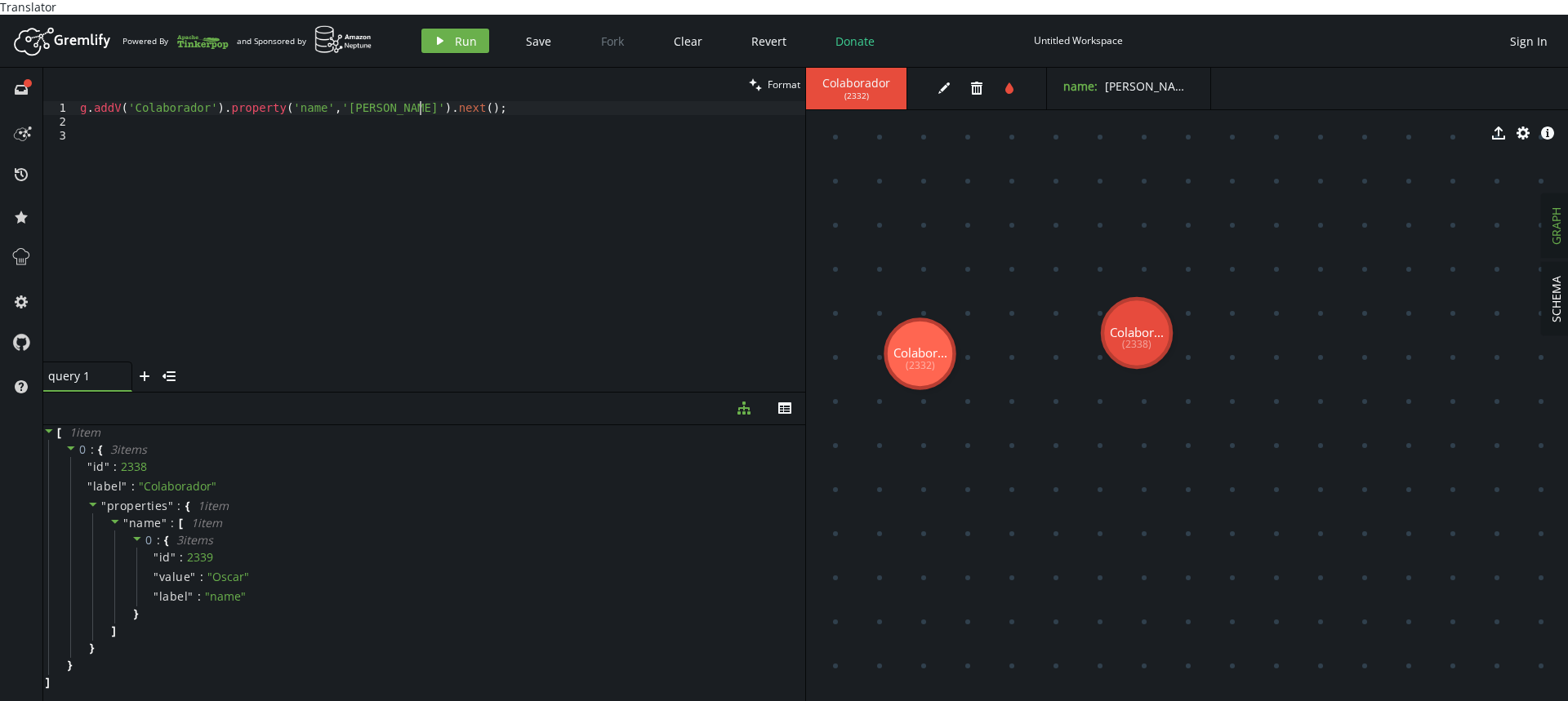
click at [430, 204] on div "g . addV ( 'Colaborador' ) . property ( 'name' , [GEOGRAPHIC_DATA][PERSON_NAME]…" at bounding box center [441, 245] width 729 height 288
click at [443, 35] on icon "play" at bounding box center [440, 41] width 13 height 13
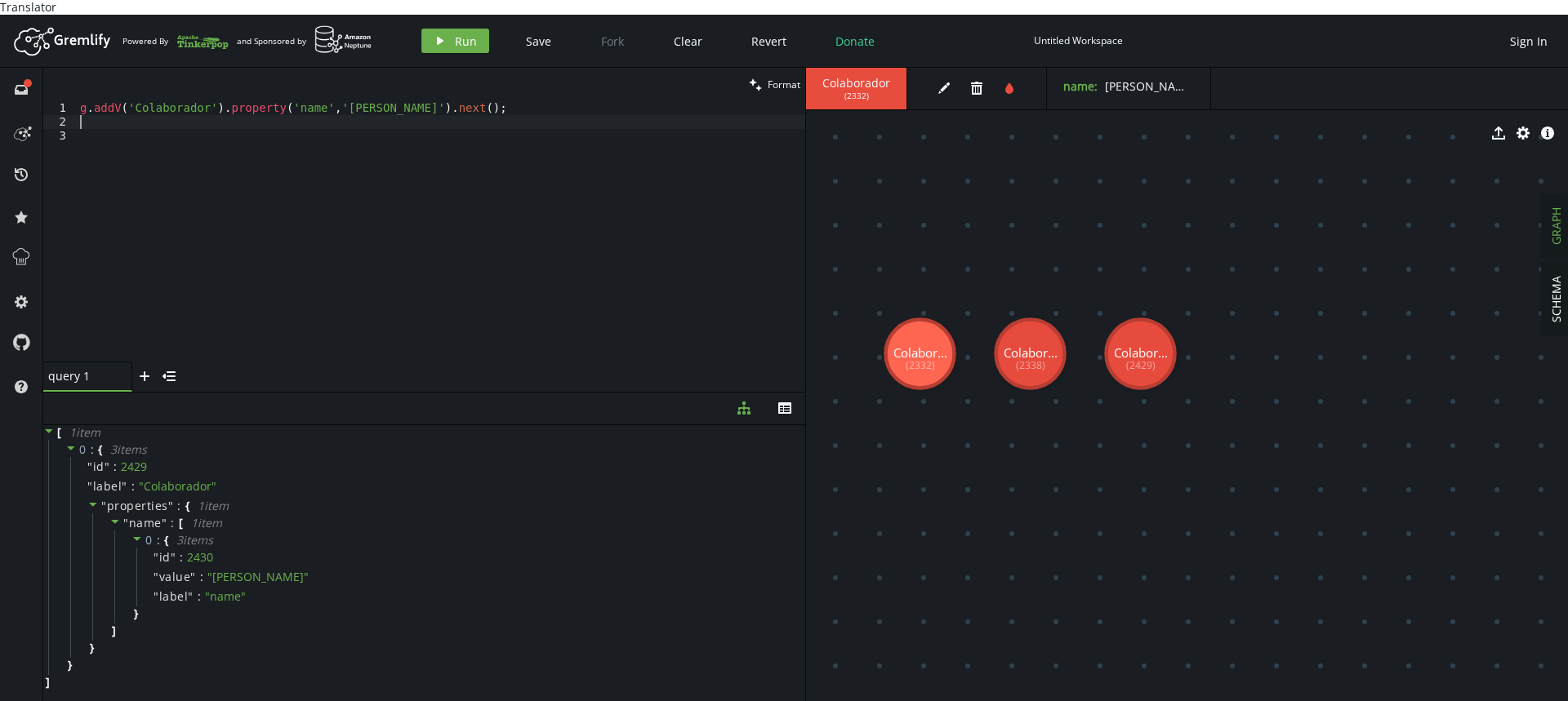
click at [456, 106] on div "g . addV ( 'Colaborador' ) . property ( 'name' , [GEOGRAPHIC_DATA][PERSON_NAME]…" at bounding box center [441, 245] width 729 height 288
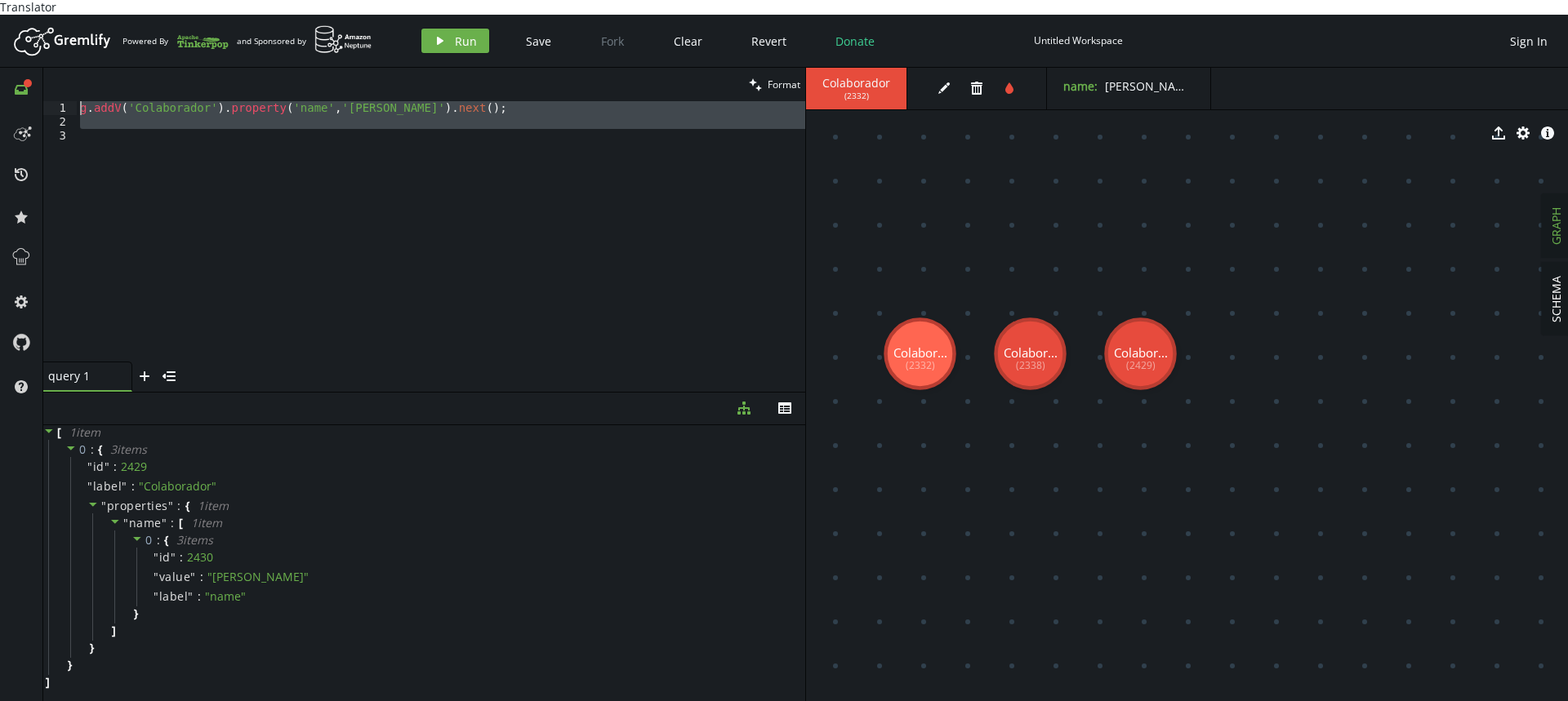
drag, startPoint x: 96, startPoint y: 147, endPoint x: 14, endPoint y: 65, distance: 116.0
click at [14, 67] on div "full-circle inbox history star cog help clean Format 1 2 3 g . addV ( 'Colabora…" at bounding box center [784, 392] width 1568 height 648
paste textarea "Rol').property('nombre','Licencias').next();"
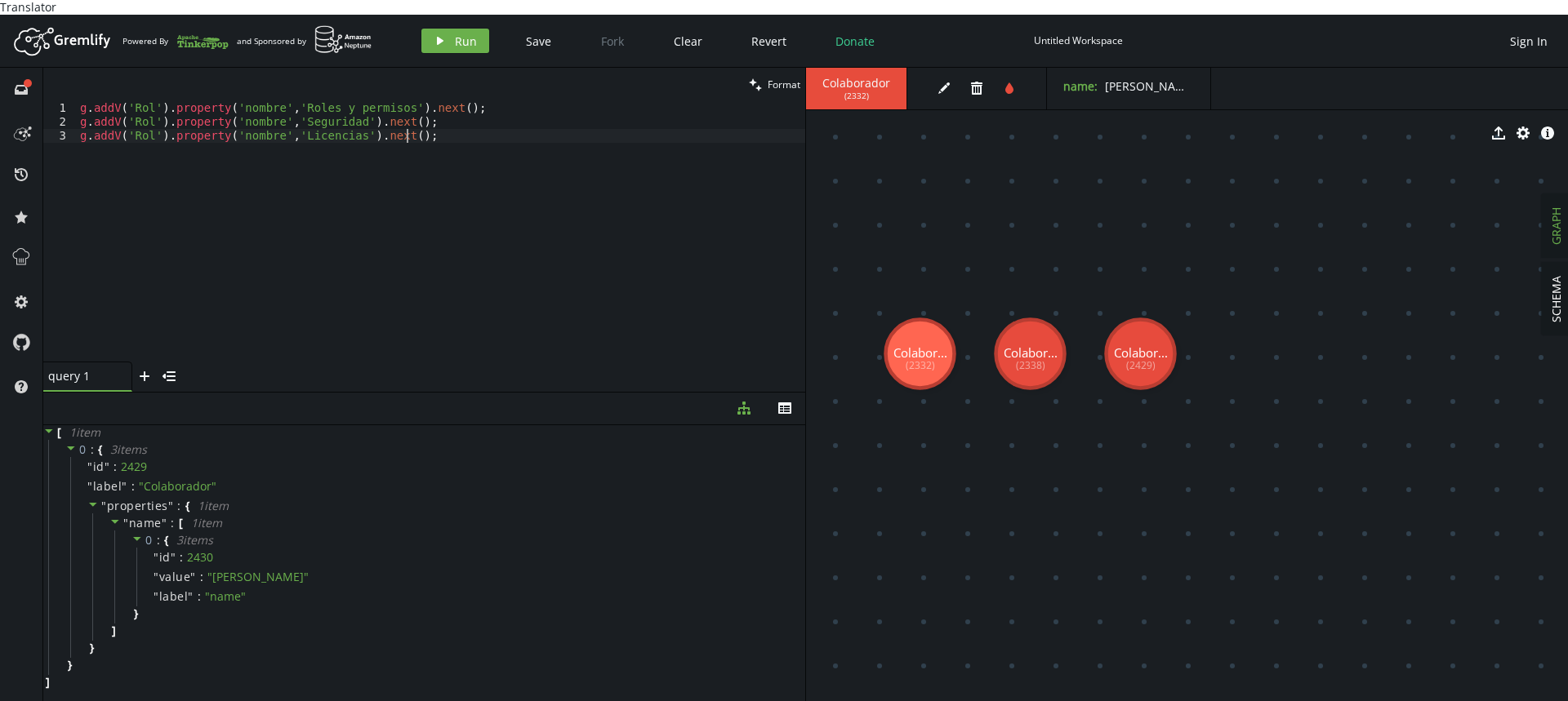
click at [133, 101] on div "g . addV ( 'Rol' ) . property ( 'nombre' , 'Roles y permisos' ) . next ( ) ; g …" at bounding box center [441, 245] width 729 height 288
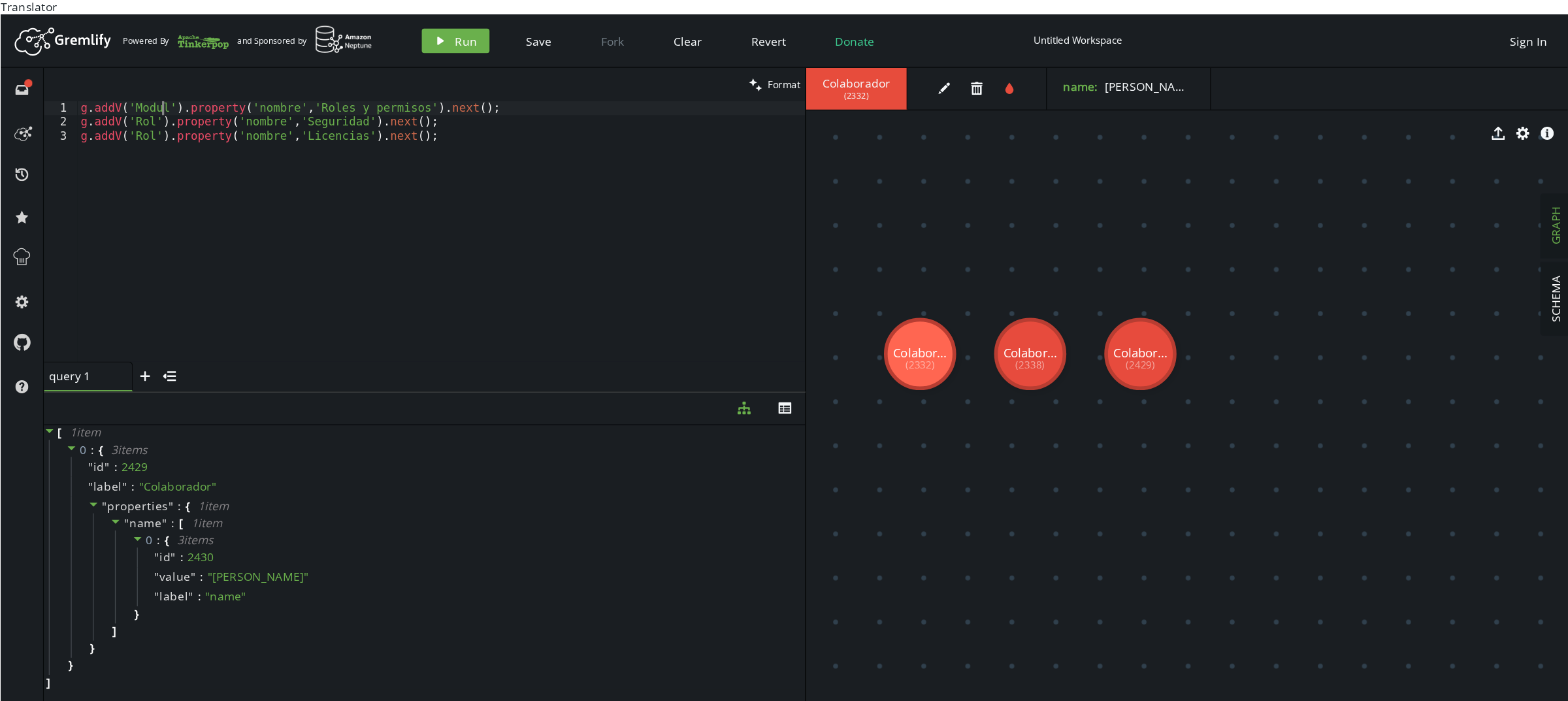
scroll to position [0, 70]
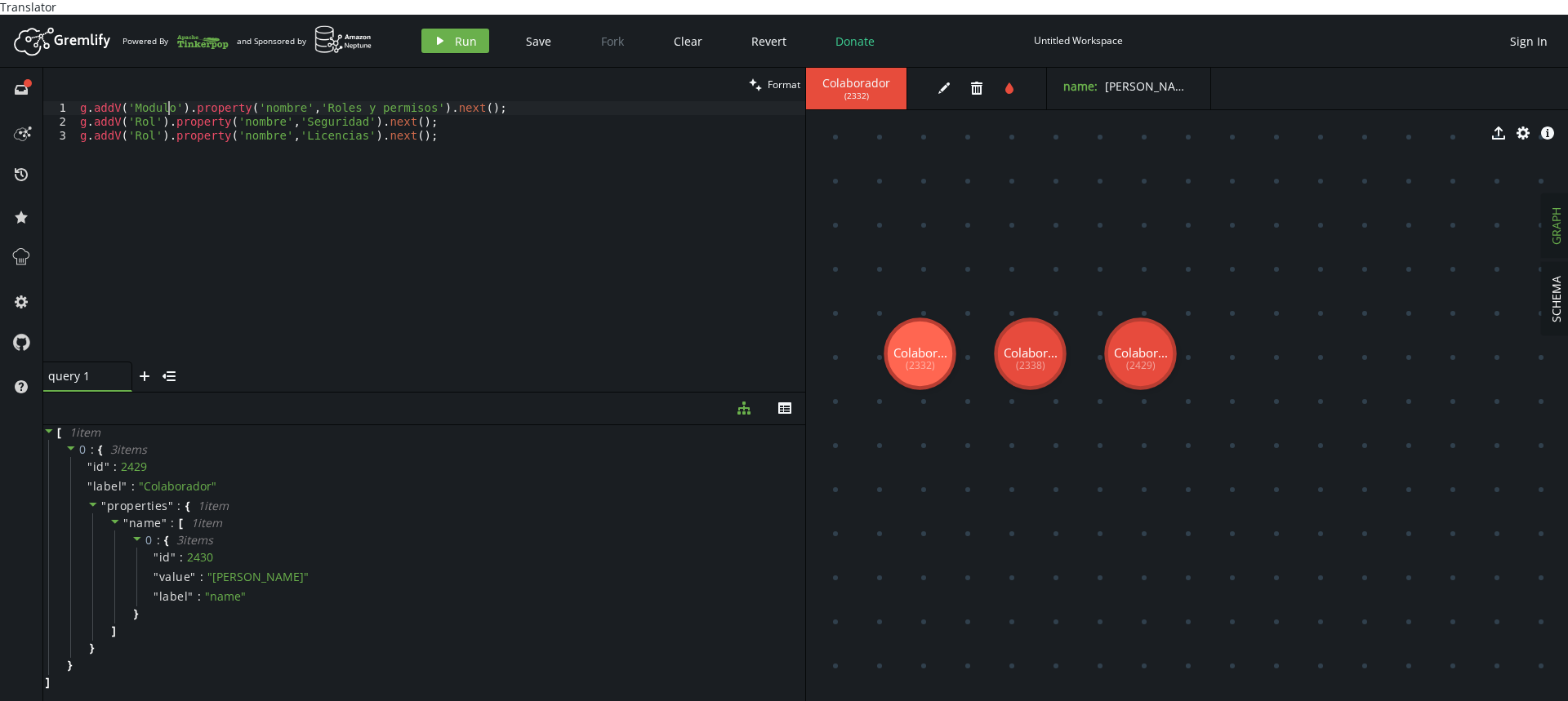
click at [142, 85] on div "clean Format" at bounding box center [424, 84] width 762 height 34
click at [145, 101] on div "g . addV ( 'Modulo' ) . property ( 'nombre' , 'Roles y permisos' ) . next ( ) ;…" at bounding box center [441, 245] width 729 height 288
click at [138, 110] on div "g . addV ( 'Modulo' ) . property ( 'nombre' , 'Roles y permisos' ) . next ( ) ;…" at bounding box center [441, 245] width 729 height 288
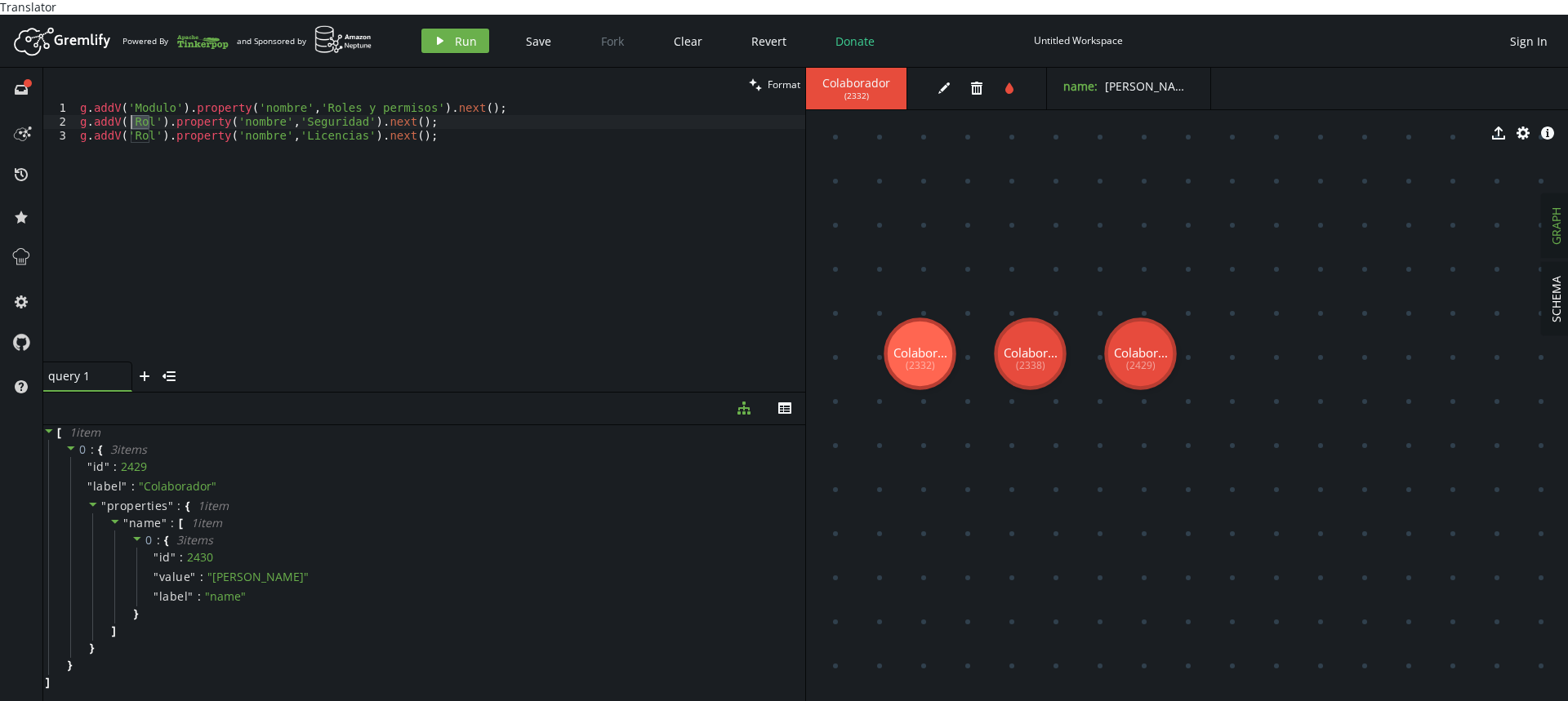
click at [138, 110] on div "g . addV ( 'Modulo' ) . property ( 'nombre' , 'Roles y permisos' ) . next ( ) ;…" at bounding box center [441, 245] width 729 height 288
paste textarea "Modulo"
click at [304, 126] on div "g . addV ( 'Modulo' ) . property ( 'nombre' , 'Roles y permisos' ) . next ( ) ;…" at bounding box center [441, 245] width 729 height 288
click at [132, 111] on div "g . addV ( 'Modulo' ) . property ( 'nombre' , 'Roles y permisos' ) . next ( ) ;…" at bounding box center [441, 245] width 729 height 288
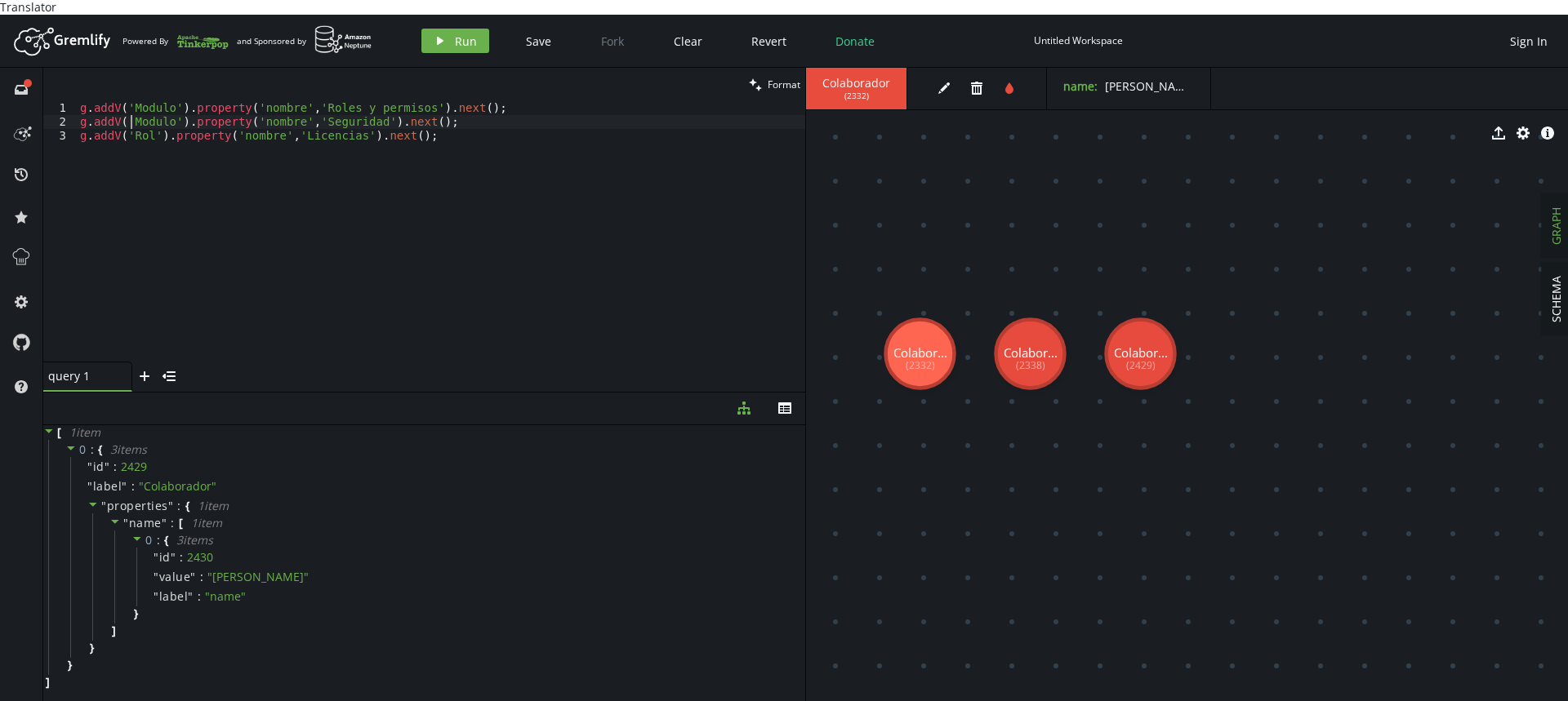
click at [132, 111] on div "g . addV ( 'Modulo' ) . property ( 'nombre' , 'Roles y permisos' ) . next ( ) ;…" at bounding box center [441, 245] width 729 height 288
click at [140, 123] on div "g . addV ( 'Modulo' ) . property ( 'nombre' , 'Roles y permisos' ) . next ( ) ;…" at bounding box center [441, 245] width 729 height 288
paste textarea "Modulo"
click at [502, 125] on div "g . addV ( 'Modulo' ) . property ( 'nombre' , 'Roles y permisos' ) . next ( ) ;…" at bounding box center [441, 245] width 729 height 288
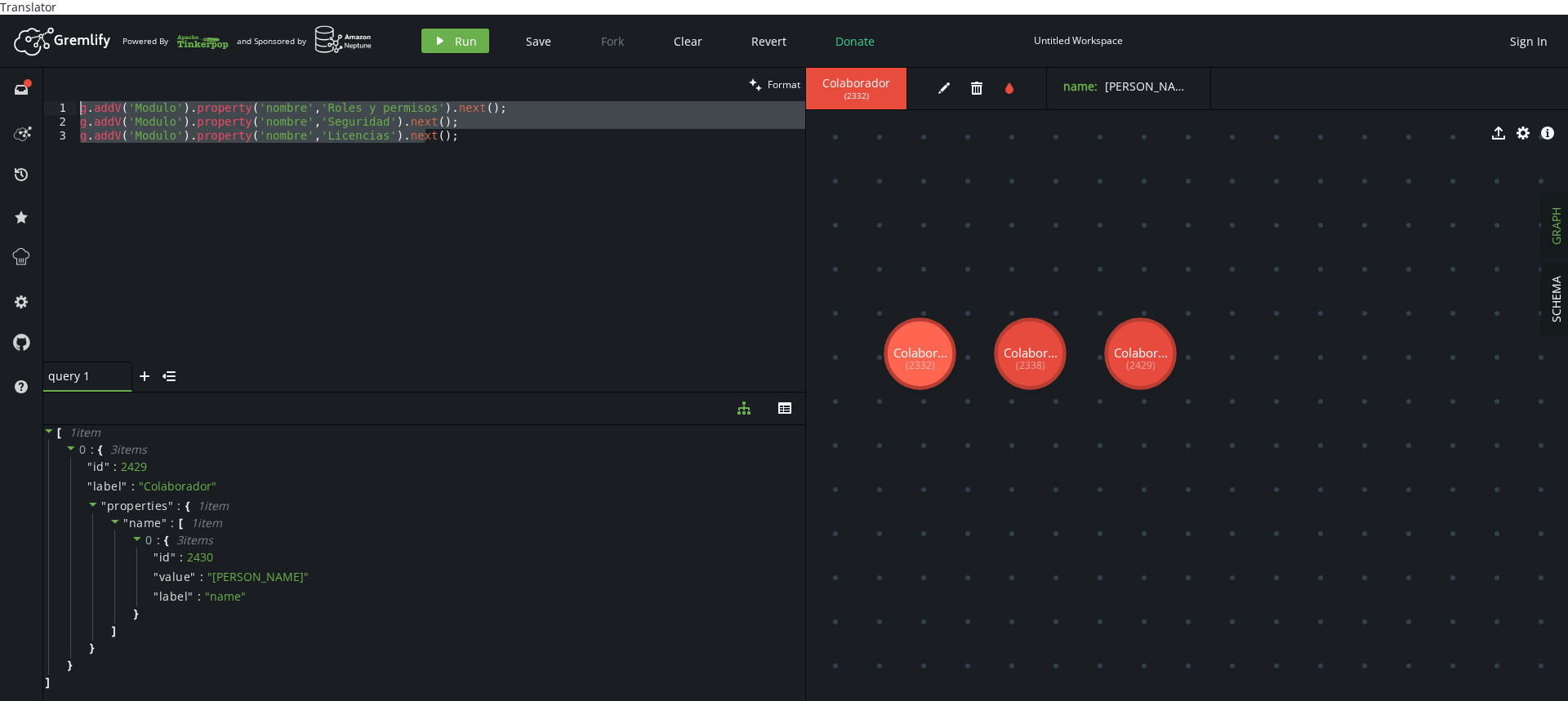
drag, startPoint x: 441, startPoint y: 127, endPoint x: 0, endPoint y: 80, distance: 443.5
click at [0, 80] on div "full-circle inbox history star cog help clean Format g.addV('Modulo').property(…" at bounding box center [784, 392] width 1568 height 648
click at [538, 166] on div "g . addV ( 'Modulo' ) . property ( 'nombre' , 'Roles y permisos' ) . next ( ) ;…" at bounding box center [441, 231] width 729 height 260
drag, startPoint x: 494, startPoint y: 117, endPoint x: 0, endPoint y: 99, distance: 494.3
click at [0, 99] on div "full-circle inbox history star cog help clean Format g.addV('Modulo').property(…" at bounding box center [784, 392] width 1568 height 648
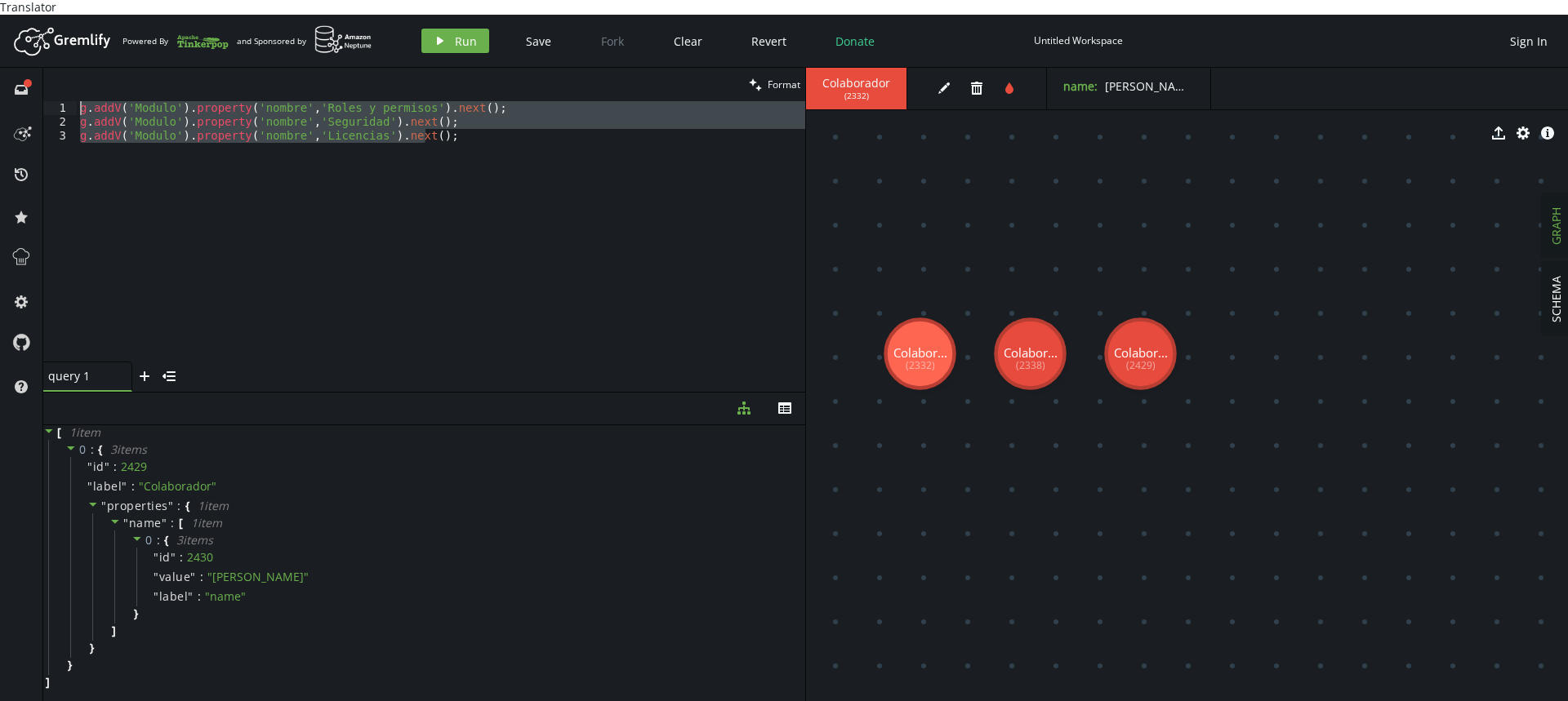
click at [538, 219] on div "g . addV ( 'Modulo' ) . property ( 'nombre' , 'Roles y permisos' ) . next ( ) ;…" at bounding box center [441, 231] width 729 height 260
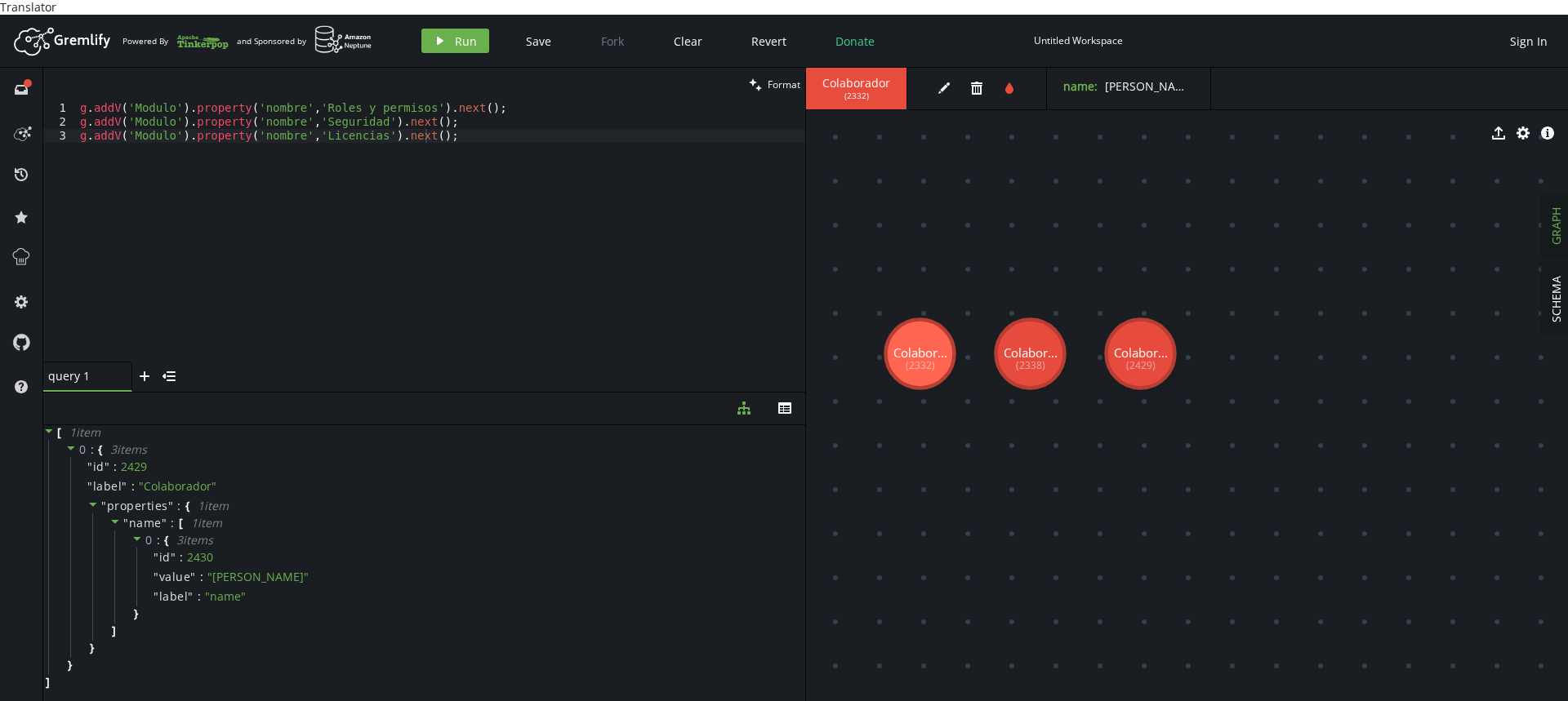
click at [284, 118] on div "g . addV ( 'Modulo' ) . property ( 'nombre' , 'Roles y permisos' ) . next ( ) ;…" at bounding box center [441, 231] width 729 height 260
click at [258, 101] on div "g . addV ( 'Modulo' ) . property ( 'nombre' , 'Roles y permisos' ) . next ( ) ;…" at bounding box center [441, 245] width 729 height 288
click at [456, 125] on div "g . addV ( 'Modulo' ) . property ( 'nombre' , 'Roles y permisos' ) . next ( ) ;…" at bounding box center [441, 245] width 729 height 288
drag, startPoint x: 464, startPoint y: 30, endPoint x: 636, endPoint y: 396, distance: 404.4
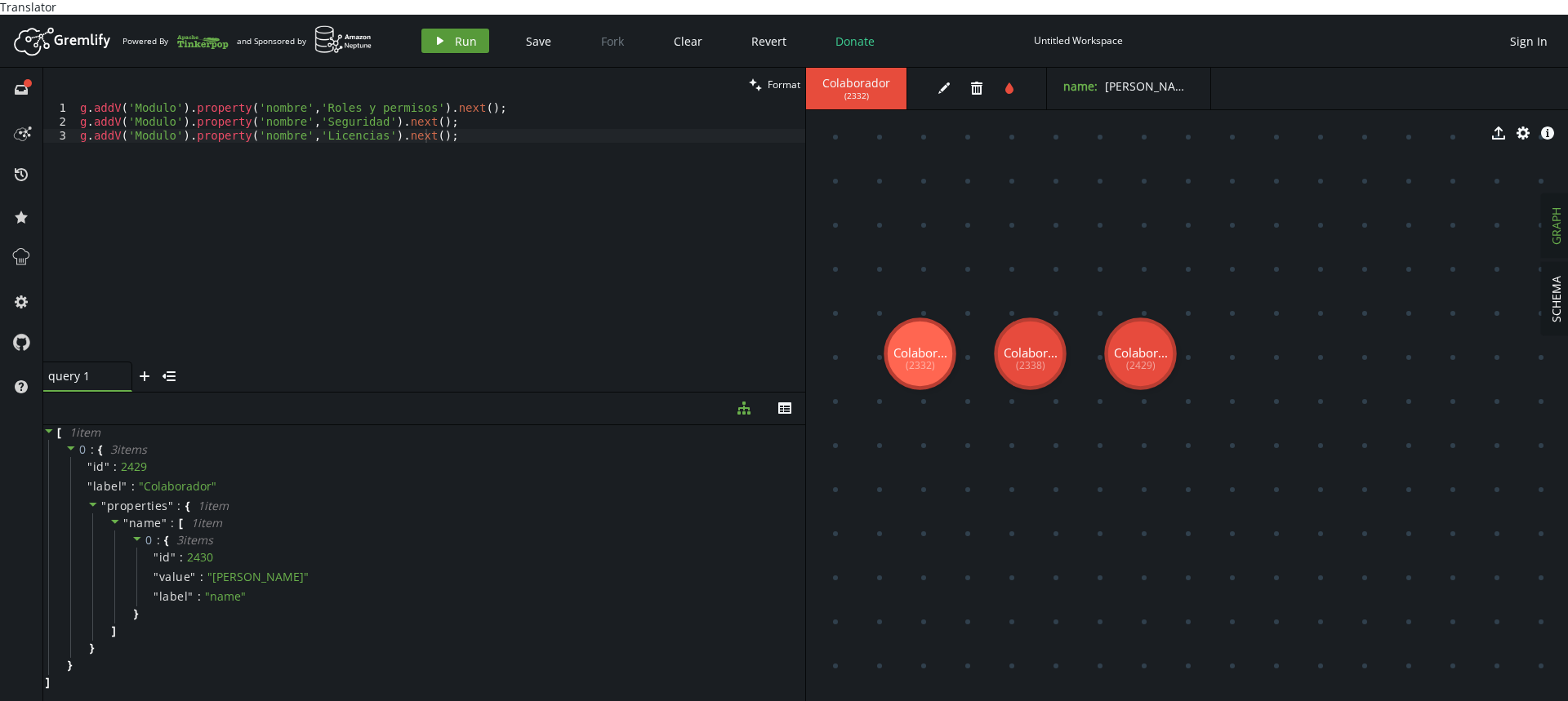
click at [464, 34] on span "Run" at bounding box center [466, 41] width 22 height 16
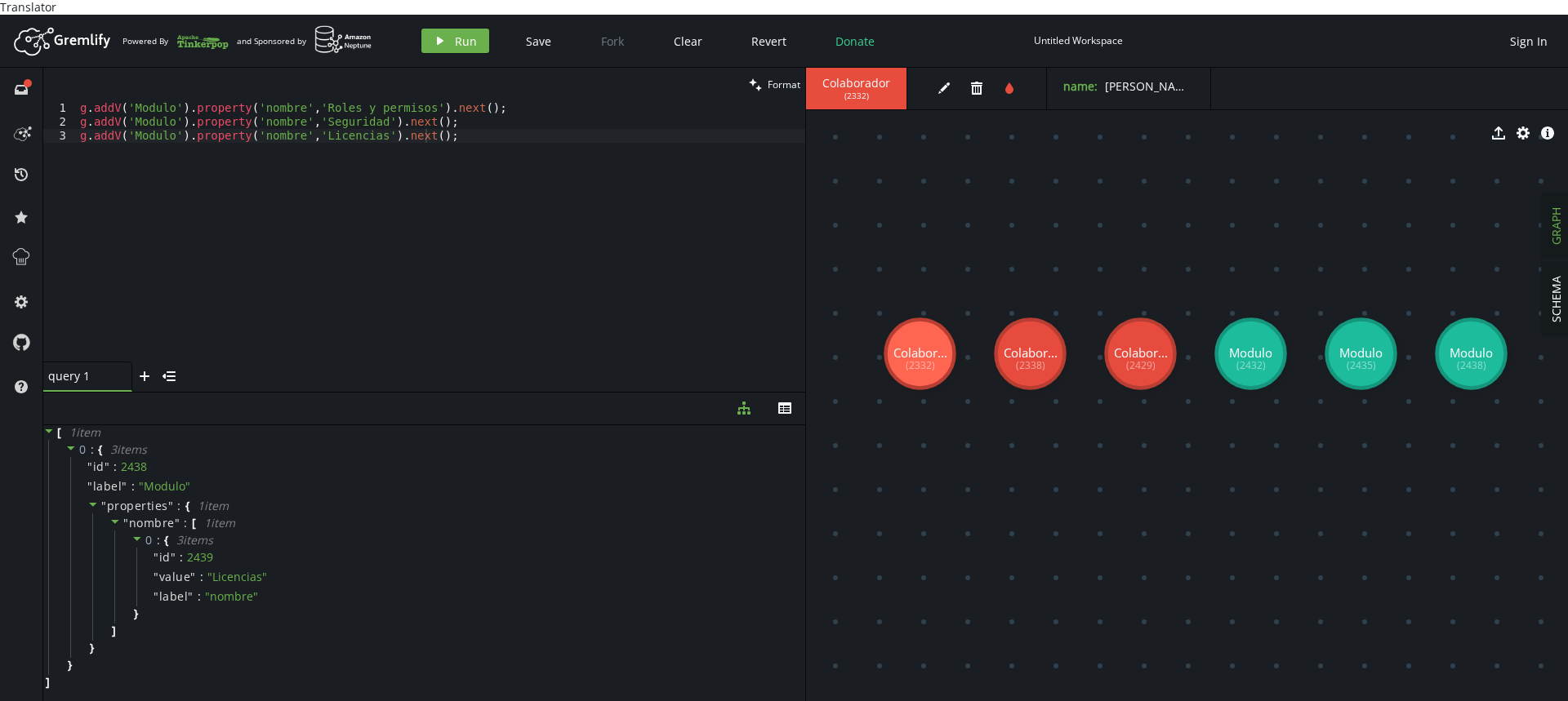
click at [478, 174] on div "g . addV ( 'Modulo' ) . property ( 'nombre' , 'Roles y permisos' ) . next ( ) ;…" at bounding box center [441, 245] width 729 height 288
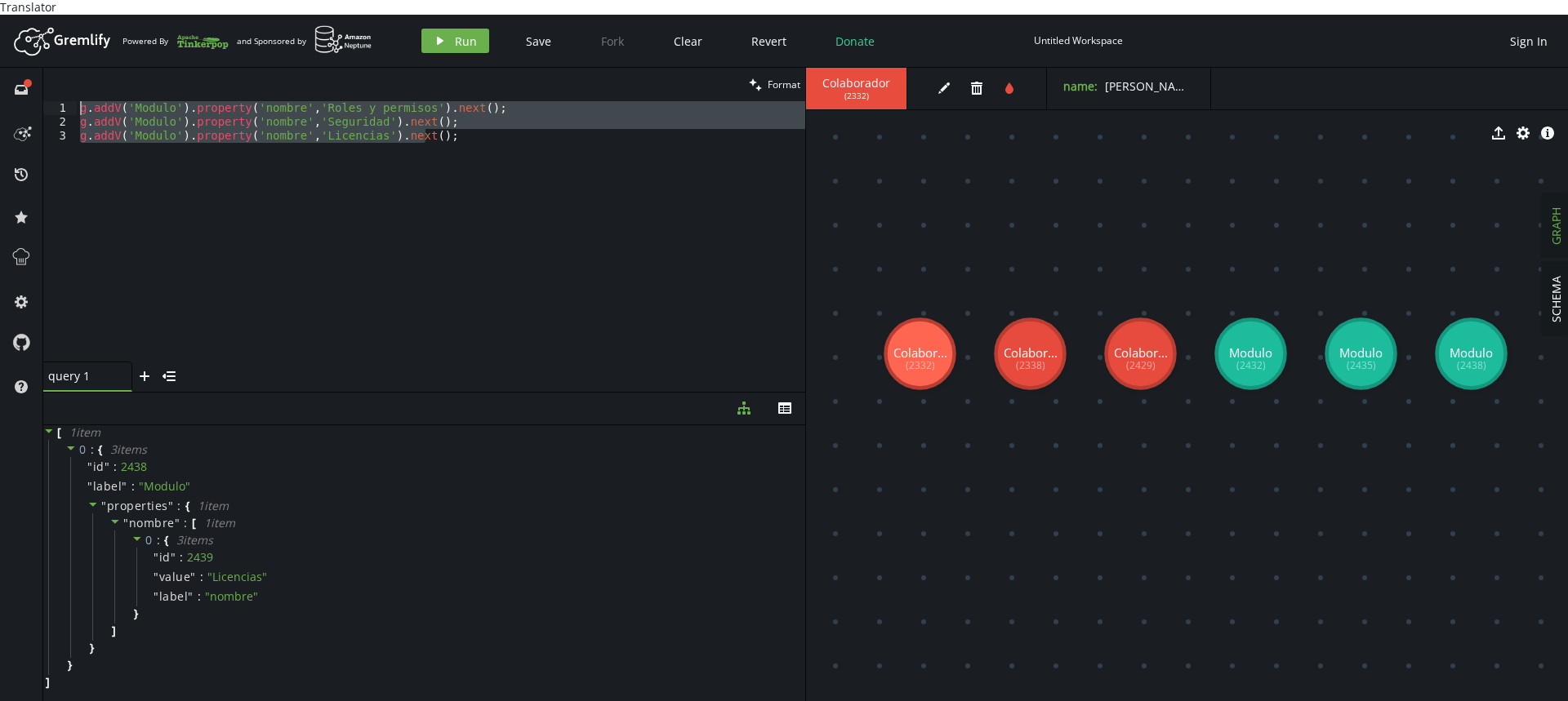
drag, startPoint x: 494, startPoint y: 136, endPoint x: 0, endPoint y: 79, distance: 497.3
click at [0, 79] on div "full-circle inbox history star cog help clean Format g.addV('Modulo').property(…" at bounding box center [784, 392] width 1568 height 648
paste textarea "Administrador').property('nombre','Roles y permisos"
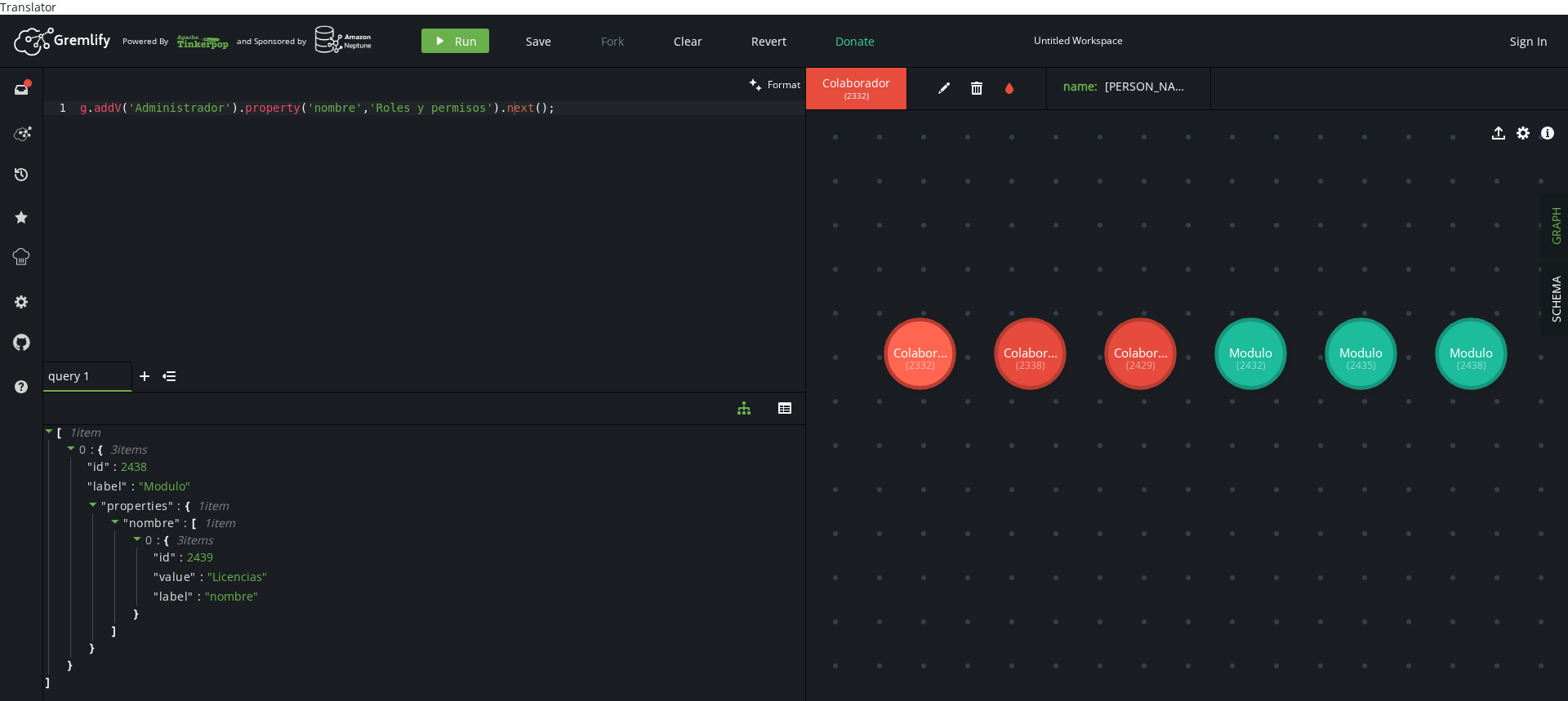
click at [469, 15] on header "Artboard Created with Sketch. Powered By and Sponsored by play Run Save Fork Cl…" at bounding box center [784, 41] width 1568 height 53
click at [456, 37] on button "play Run" at bounding box center [455, 41] width 67 height 24
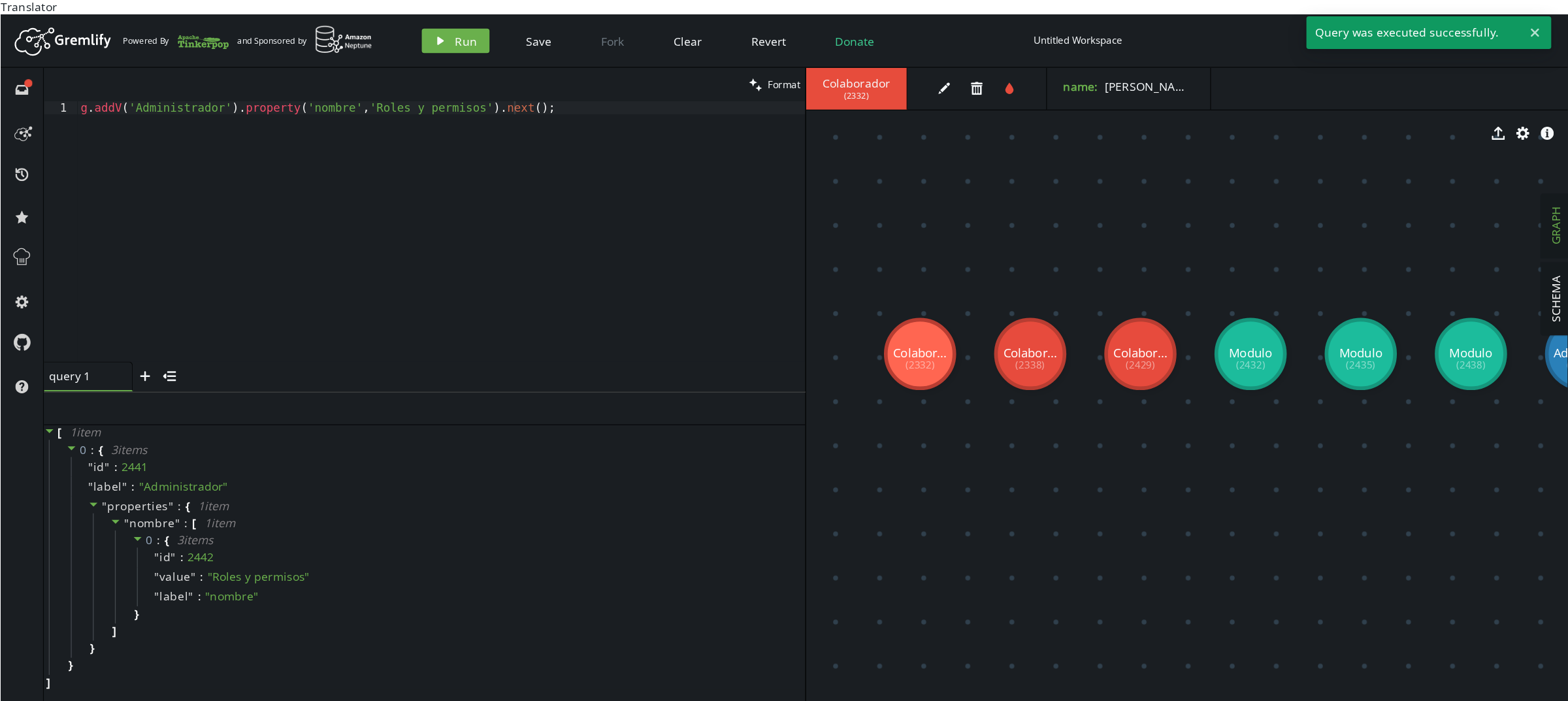
scroll to position [0, 69]
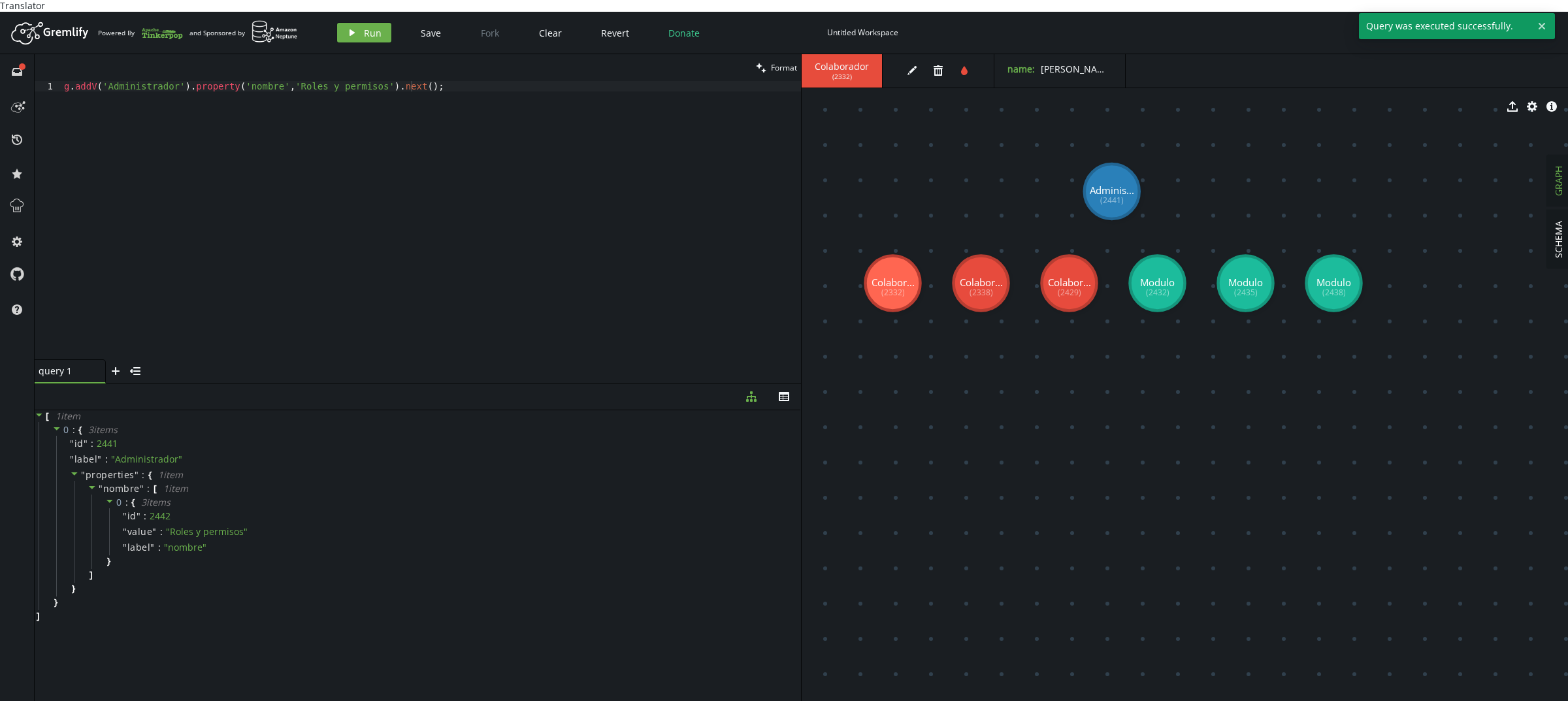
drag, startPoint x: 1439, startPoint y: 279, endPoint x: 1095, endPoint y: 182, distance: 357.4
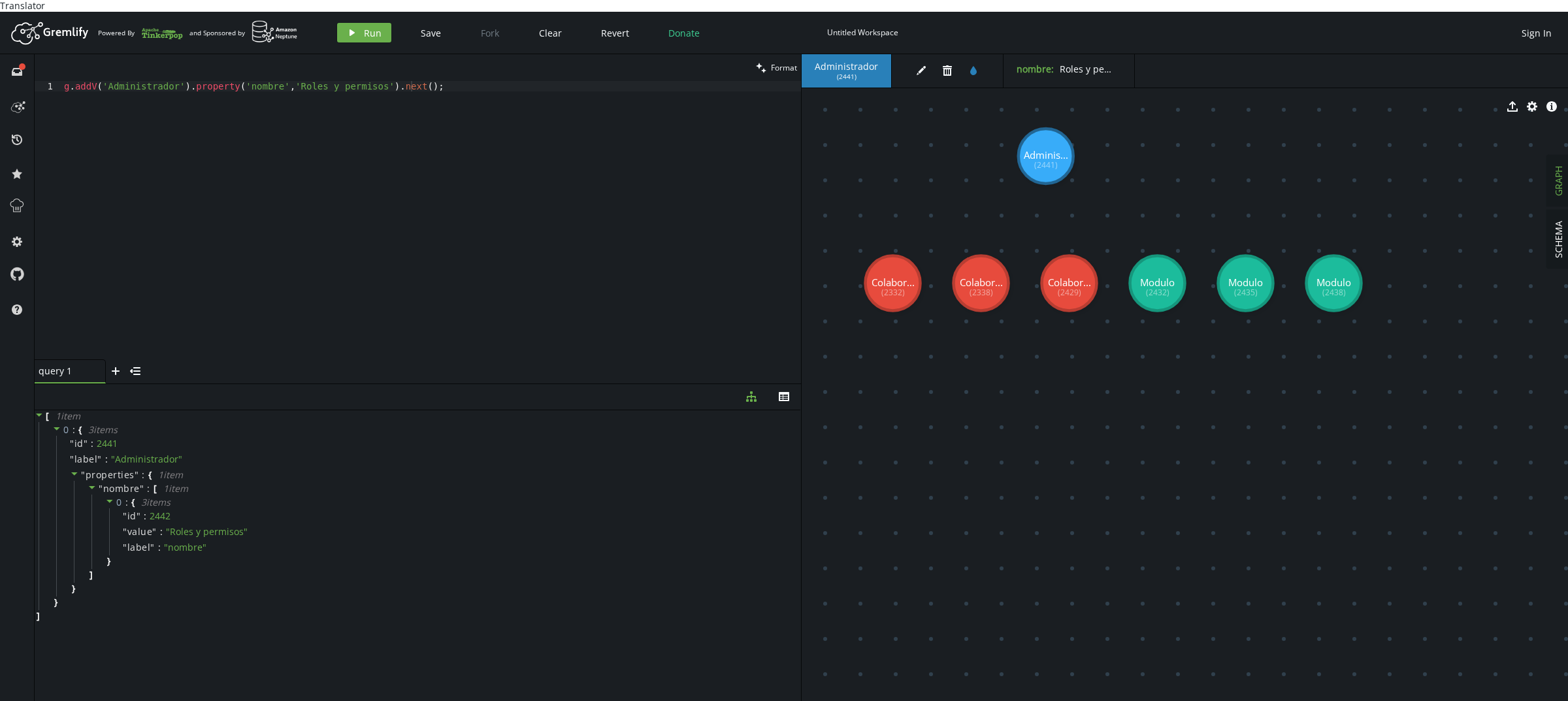
drag, startPoint x: 1106, startPoint y: 201, endPoint x: 1046, endPoint y: 144, distance: 82.8
click at [948, 59] on body "Translator Artboard Created with Sketch. Powered By and Sponsored by play Run S…" at bounding box center [784, 350] width 1568 height 701
click at [948, 65] on icon "trash" at bounding box center [947, 70] width 10 height 10
click at [116, 81] on div "g . addV ( 'Administrador' ) . property ( 'nombre' , 'Roles y permisos' ) . nex…" at bounding box center [431, 230] width 739 height 299
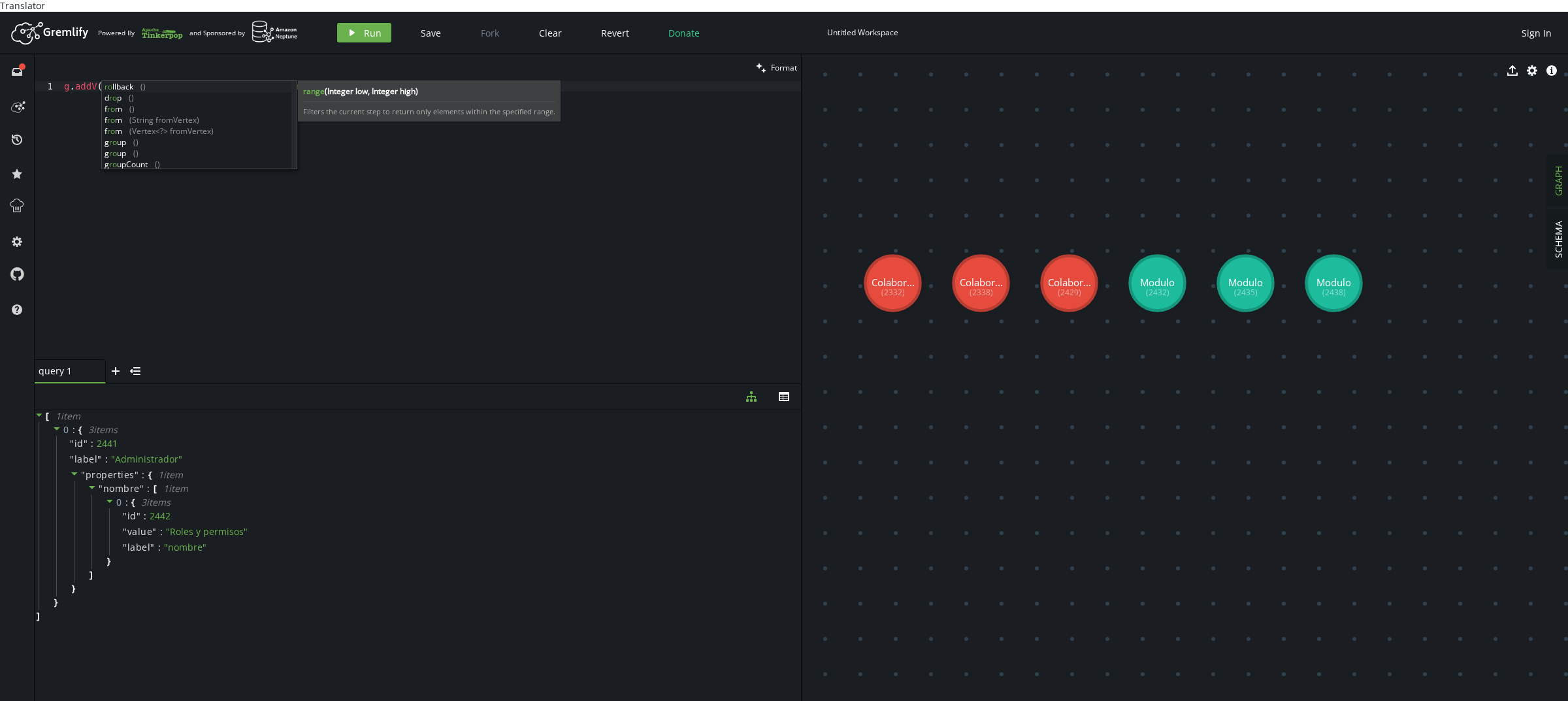
scroll to position [0, 55]
click at [282, 81] on div "g . addV ( 'Rol' ) . property ( 'nombre' , 'Roles y permisos' ) . next ( ) ;" at bounding box center [431, 230] width 739 height 299
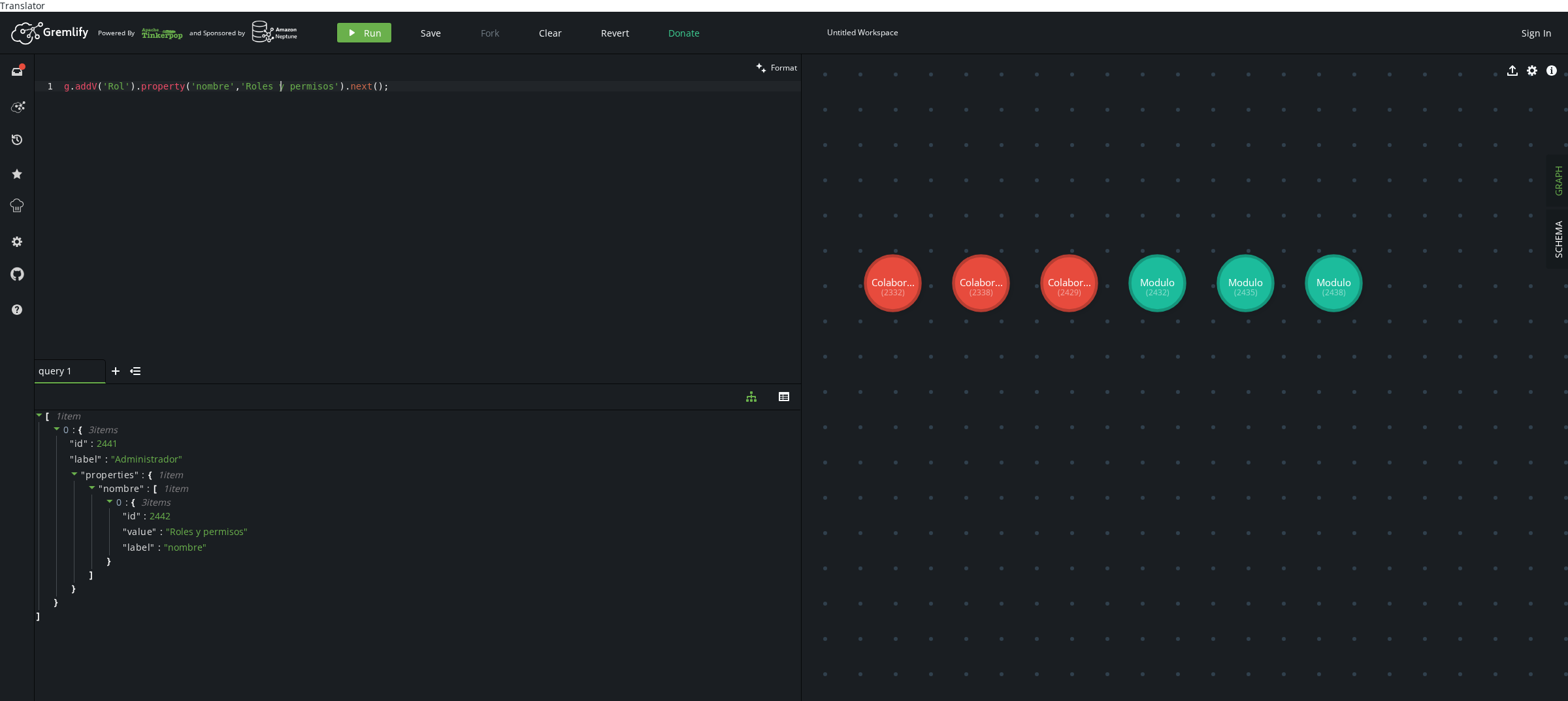
click at [282, 81] on div "g . addV ( 'Rol' ) . property ( 'nombre' , 'Roles y permisos' ) . next ( ) ;" at bounding box center [431, 230] width 739 height 299
click at [349, 28] on icon "play" at bounding box center [352, 32] width 10 height 10
drag, startPoint x: 1418, startPoint y: 265, endPoint x: 1060, endPoint y: 111, distance: 389.7
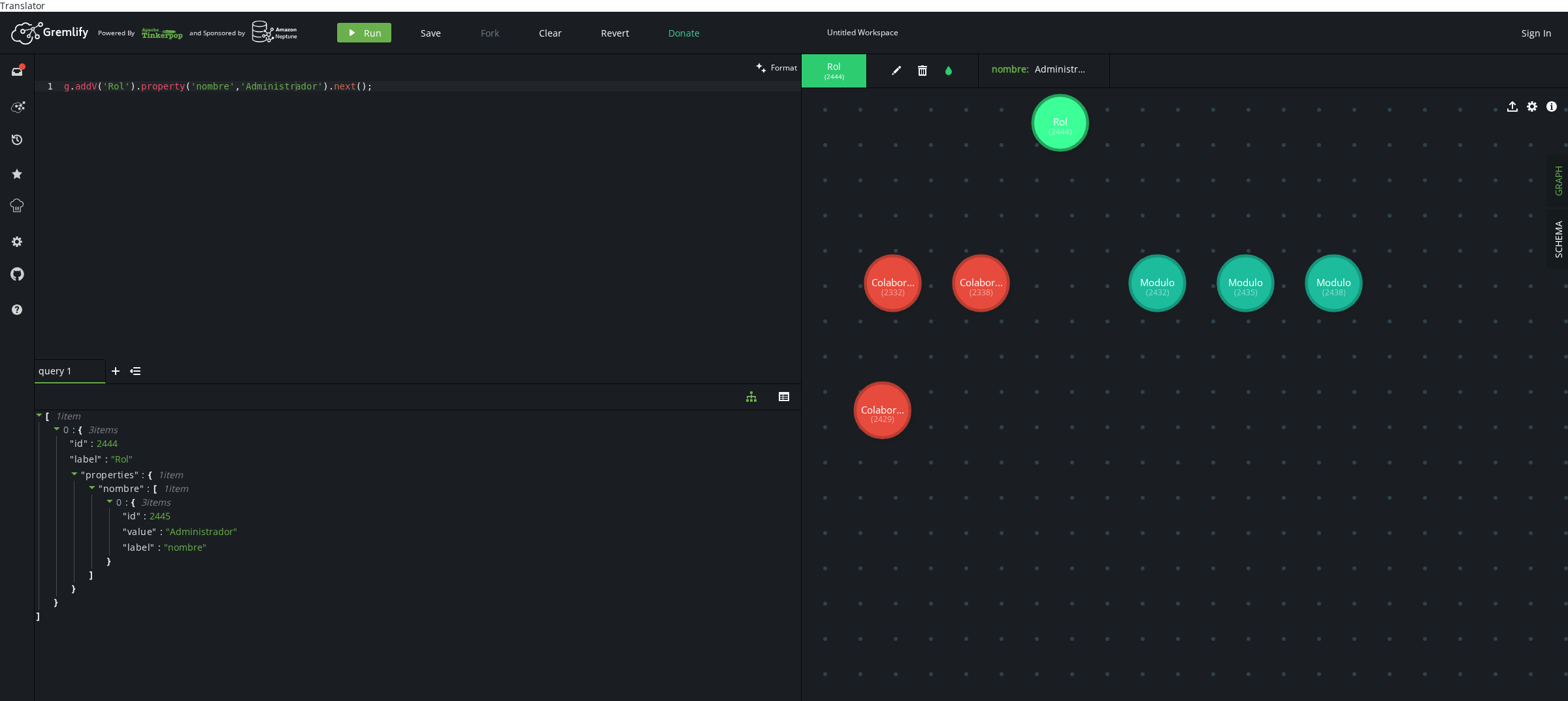
drag, startPoint x: 1065, startPoint y: 273, endPoint x: 974, endPoint y: 305, distance: 96.5
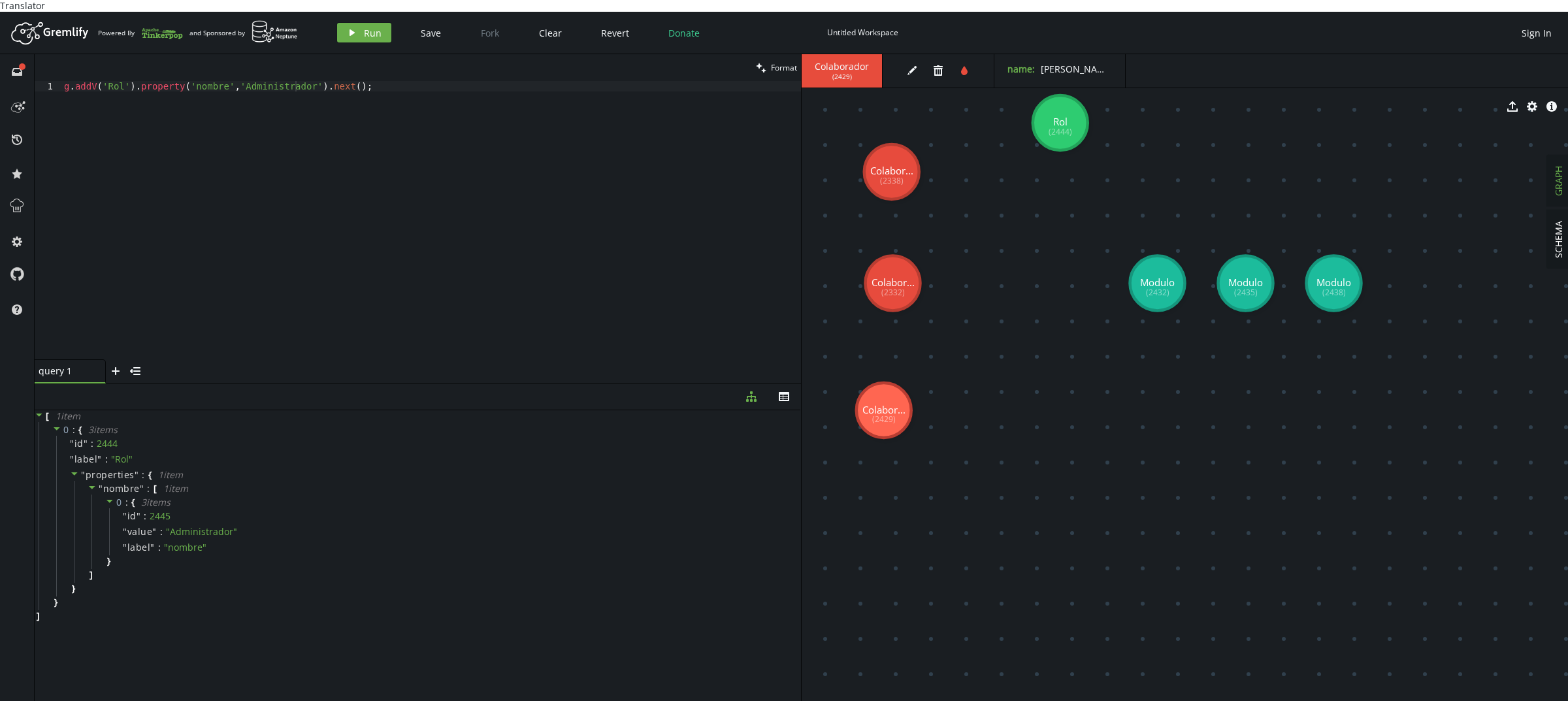
drag, startPoint x: 975, startPoint y: 275, endPoint x: 988, endPoint y: 153, distance: 122.7
drag, startPoint x: 1053, startPoint y: 116, endPoint x: 1007, endPoint y: 286, distance: 176.1
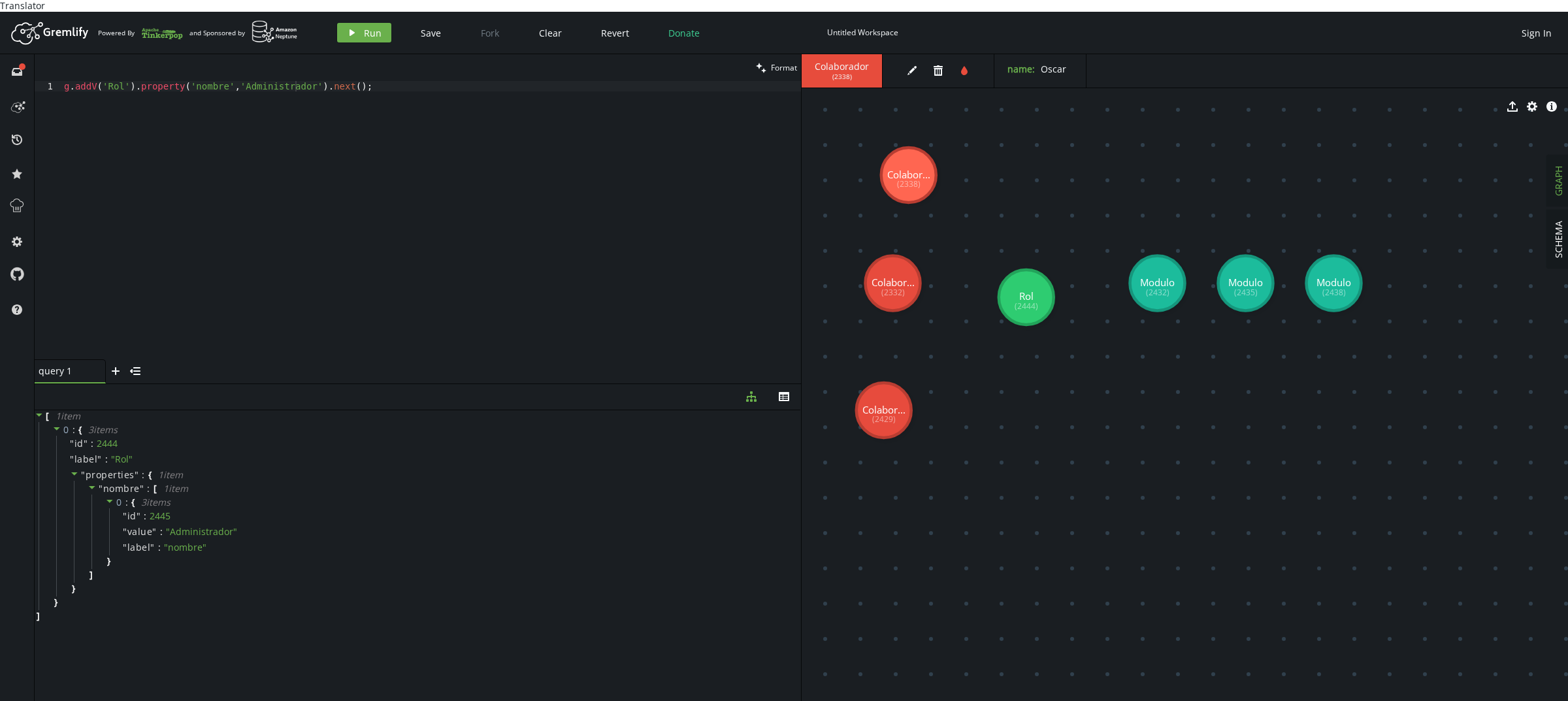
drag, startPoint x: 906, startPoint y: 158, endPoint x: 892, endPoint y: 160, distance: 14.1
click at [436, 236] on div "g . addV ( 'Rol' ) . property ( 'nombre' , 'Administrador' ) . next ( ) ;" at bounding box center [431, 230] width 739 height 299
drag, startPoint x: 406, startPoint y: 82, endPoint x: 0, endPoint y: 77, distance: 406.0
click at [0, 77] on div "full-circle inbox history star cog help clean Format g.addV('Rol').property('no…" at bounding box center [784, 383] width 1568 height 658
paste textarea "g.V(v1).addE('knows').to(v2).property('weight',0.75).iterate()"
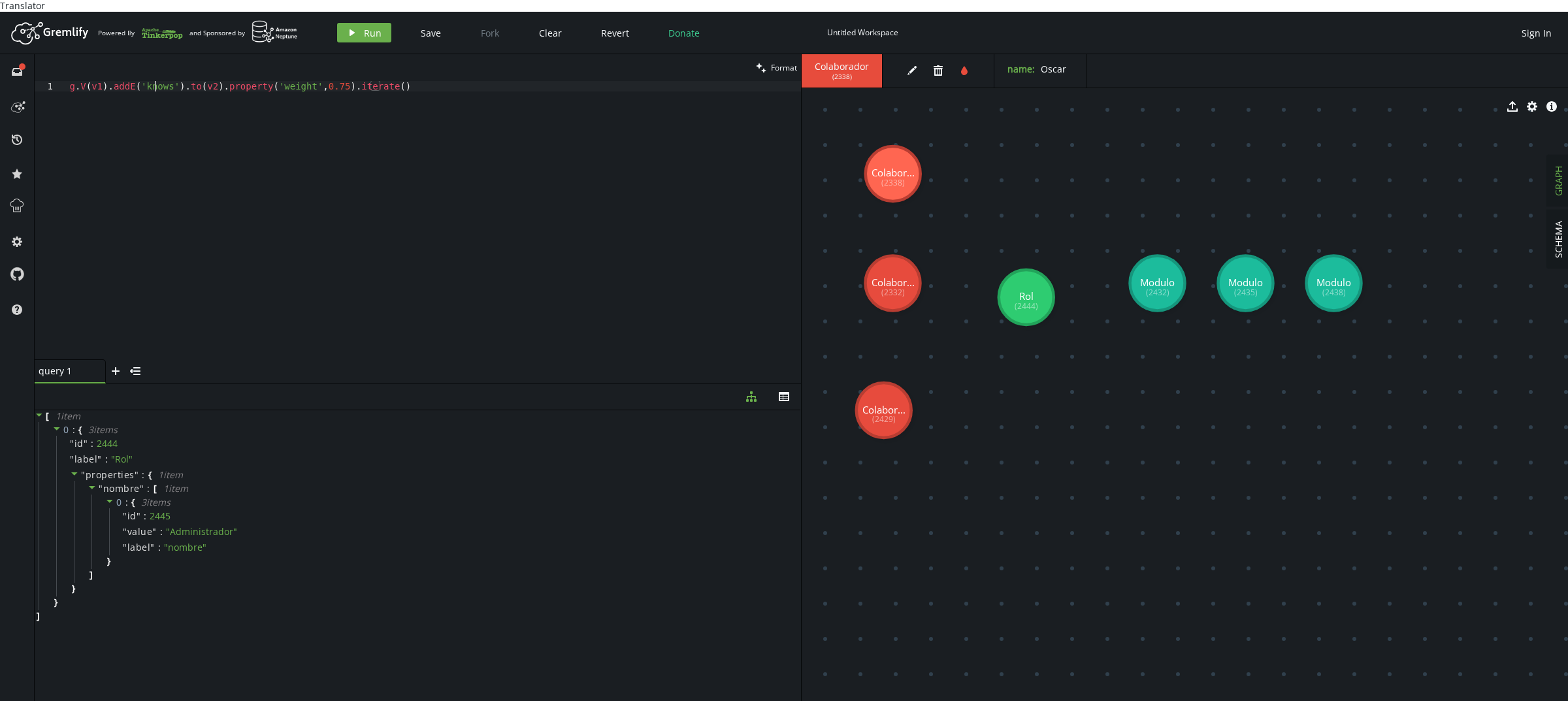
click at [154, 81] on div "g . V ( v1 ) . addE ( 'knows' ) . to ( v2 ) . property ( 'weight' , 0.75 ) . it…" at bounding box center [431, 230] width 739 height 299
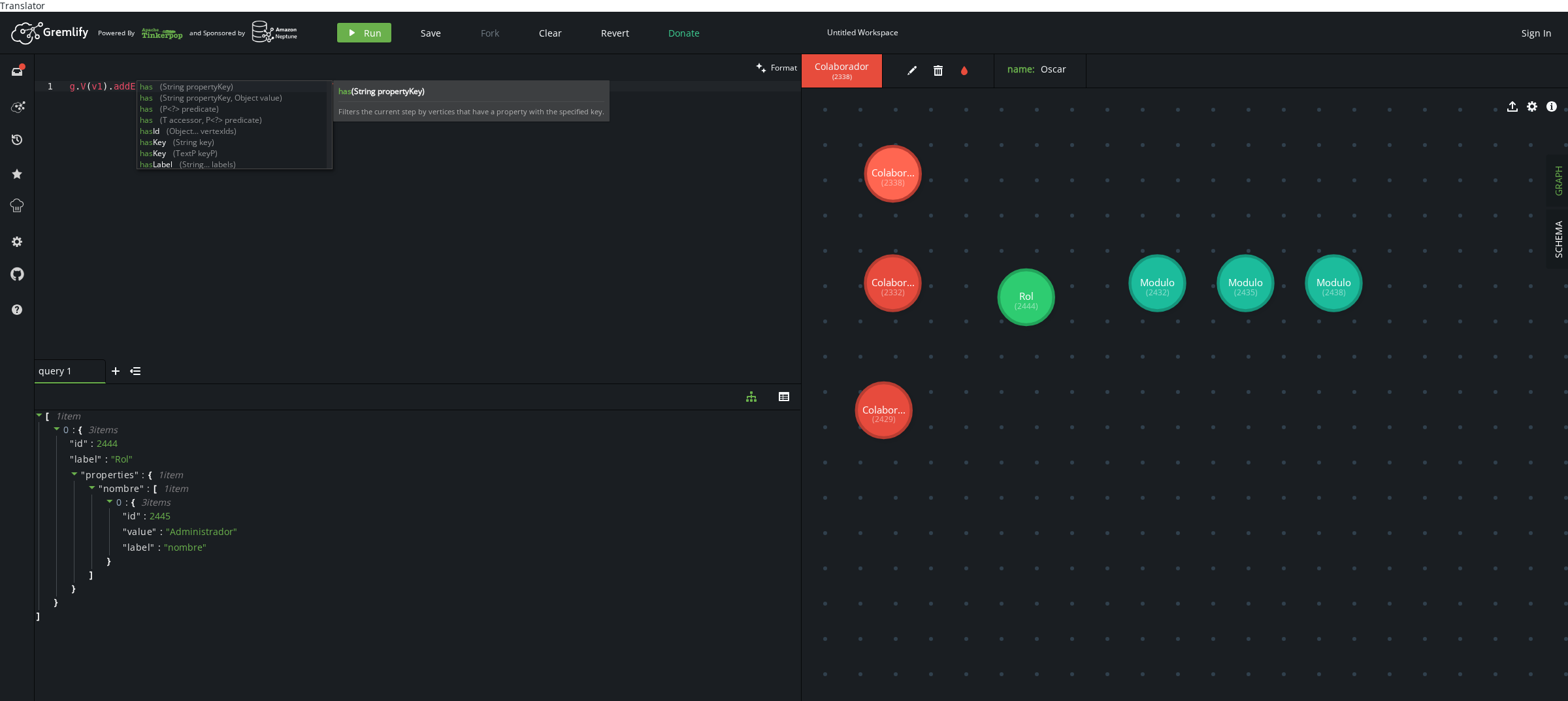
scroll to position [0, 89]
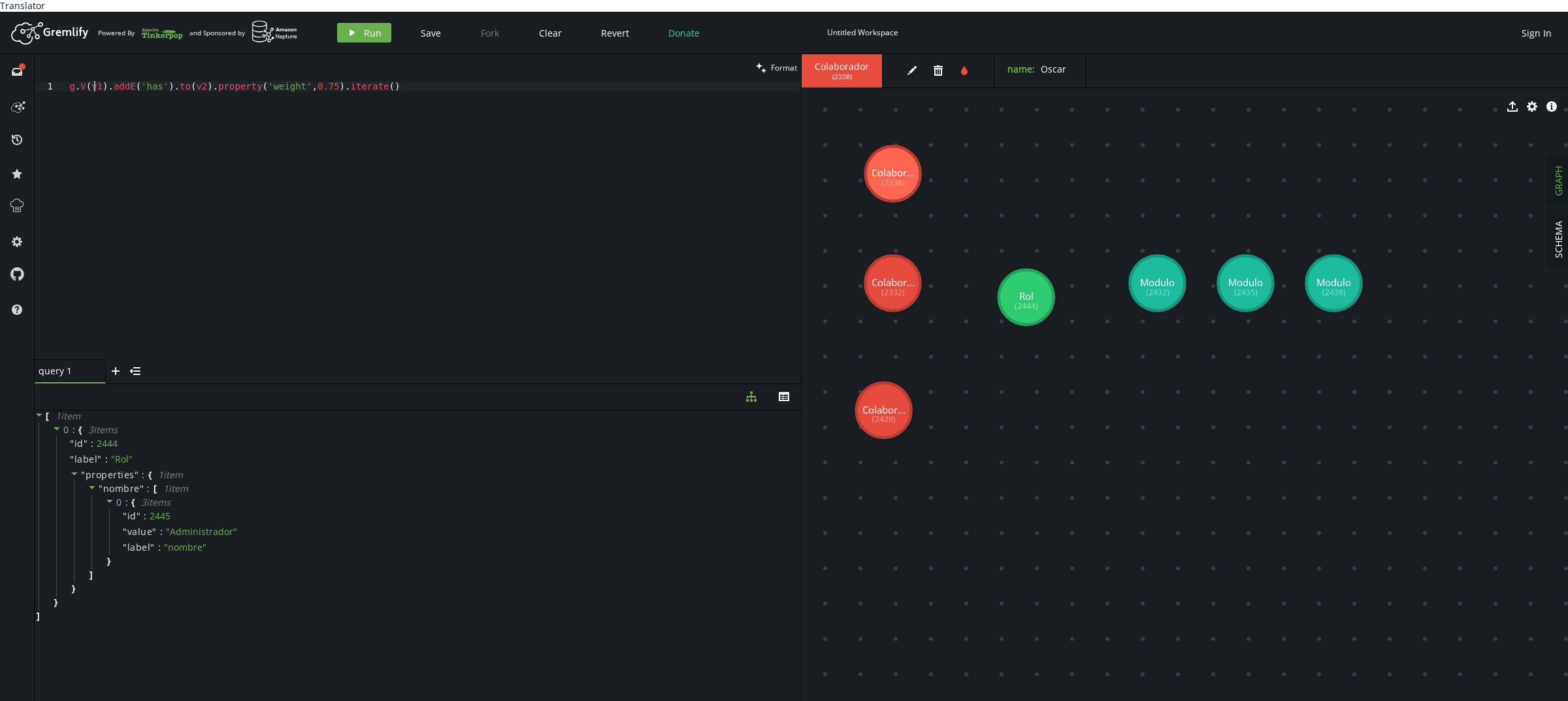
click at [97, 81] on div "g . V ( v1 ) . addE ( 'has' ) . to ( v2 ) . property ( 'weight' , 0.75 ) . iter…" at bounding box center [431, 230] width 739 height 299
click at [216, 81] on div "g . V ( '2338' ) . addE ( 'has' ) . to ( v2 ) . property ( 'weight' , 0.75 ) . …" at bounding box center [431, 230] width 739 height 299
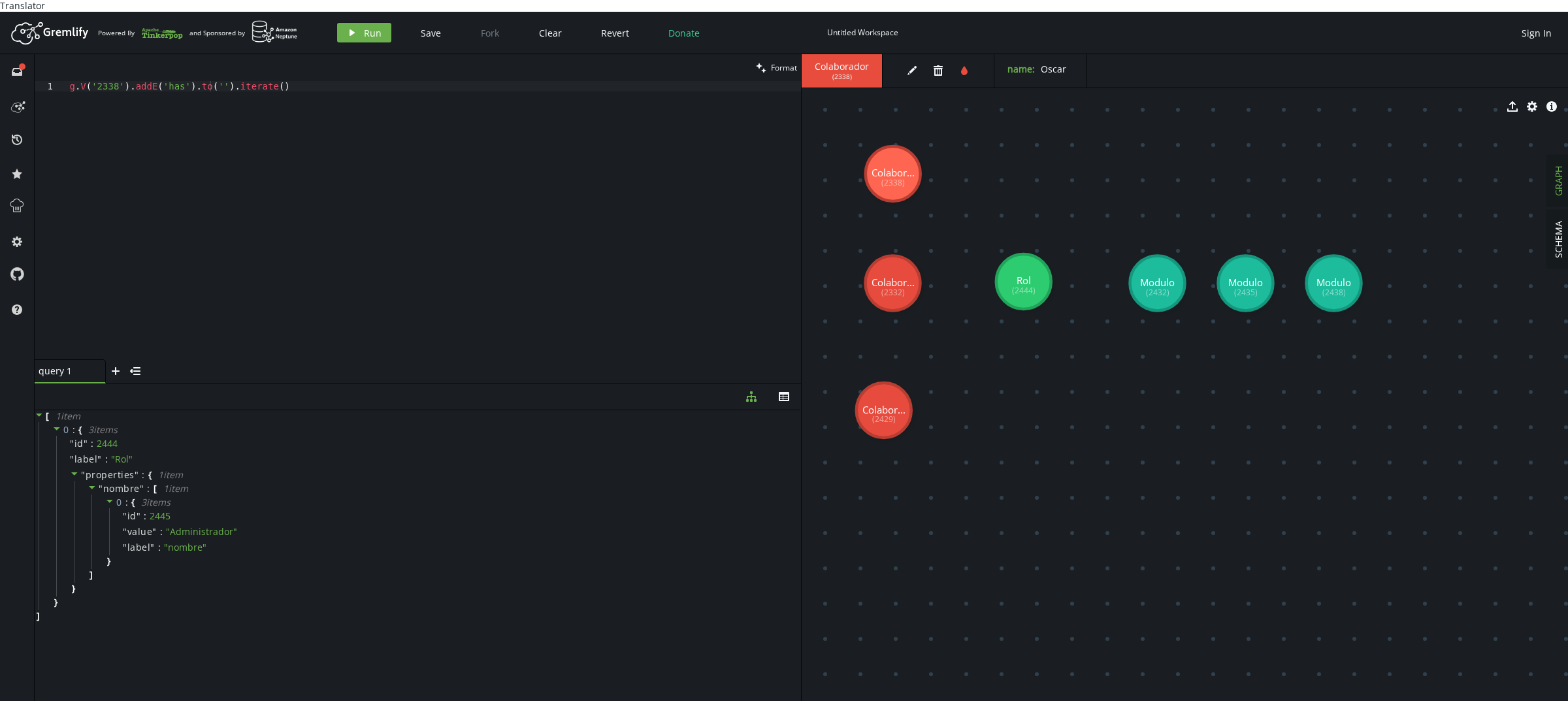
drag, startPoint x: 1024, startPoint y: 278, endPoint x: 1024, endPoint y: 270, distance: 8.0
click at [207, 81] on div "g . V ( '2338' ) . addE ( 'has' ) . to ( '' ) . iterate ( )" at bounding box center [431, 230] width 739 height 299
type textarea "g.V('2338').addE('has').to('2444').iterate()"
drag, startPoint x: 331, startPoint y: 82, endPoint x: 0, endPoint y: 64, distance: 331.5
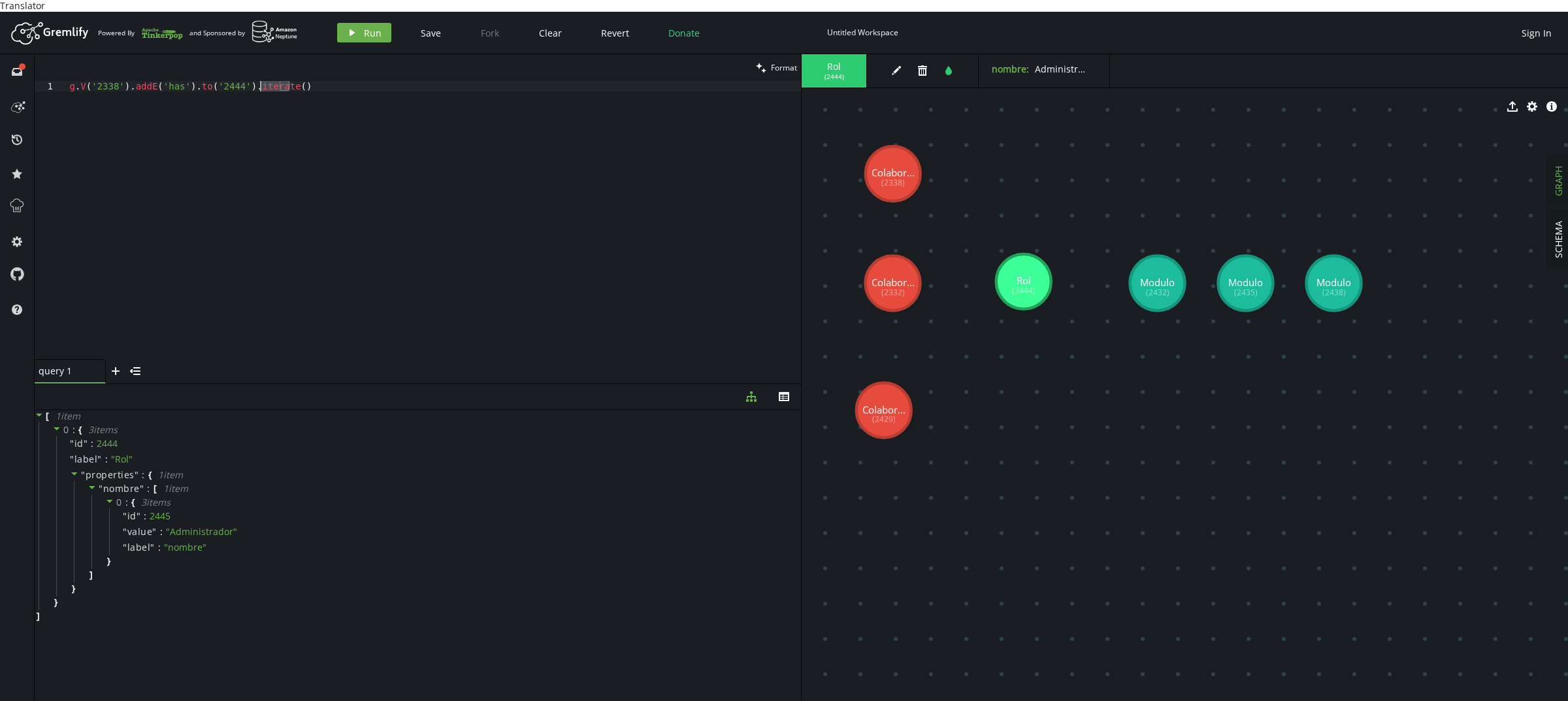
click at [0, 64] on div "full-circle inbox history star cog help clean Format g.V('2338').addE('has').to…" at bounding box center [784, 383] width 1568 height 658
paste textarea "g.V('2338').addE('has').to('2444').iterate()"
type textarea "g.V('2338').addE('has').to('2444').iterate()"
paste textarea "g.V('2338').addE('has').to('2444').iterate()"
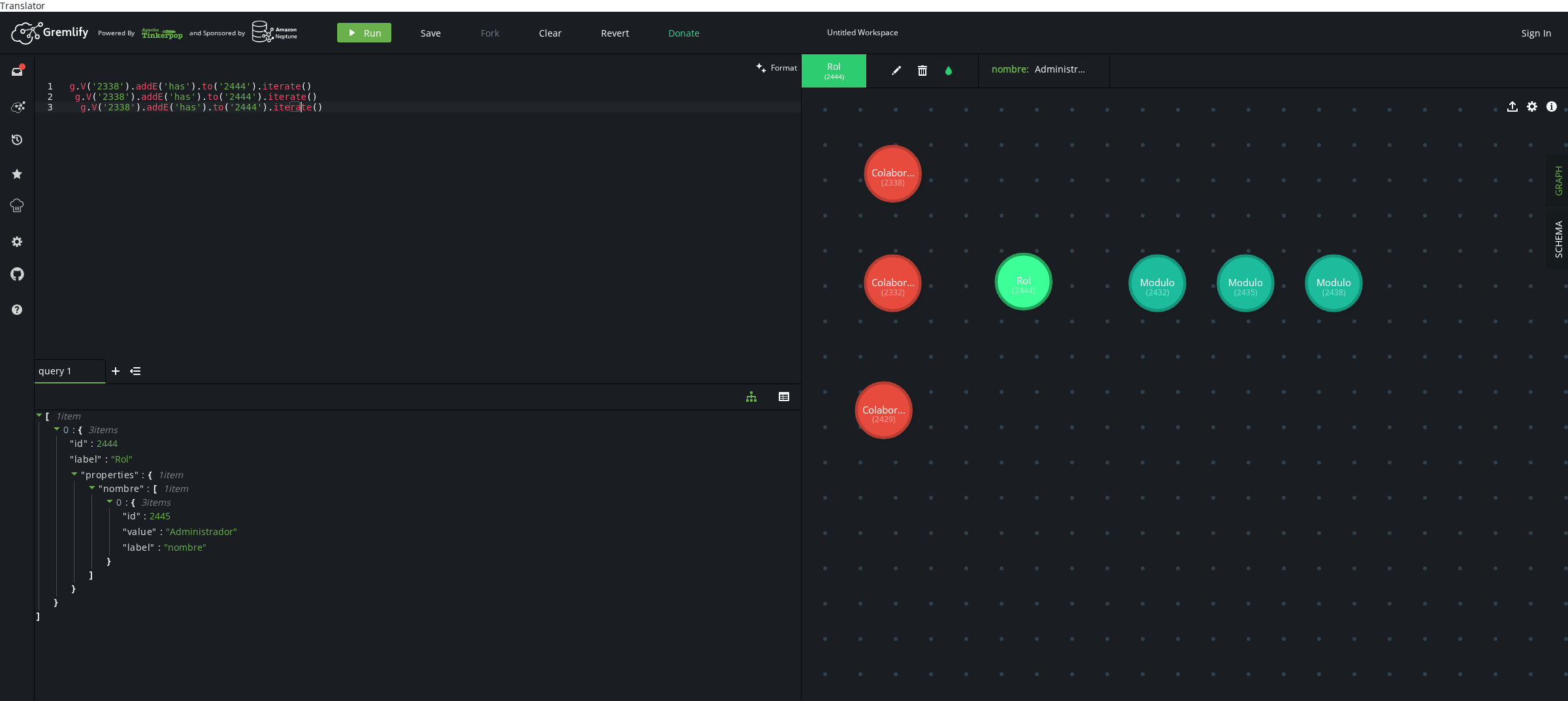
click at [75, 85] on div "g . V ( '2338' ) . addE ( 'has' ) . to ( '2444' ) . iterate ( ) g . V ( '2338' …" at bounding box center [431, 230] width 739 height 299
click at [109, 89] on div "g . V ( '2338' ) . addE ( 'has' ) . to ( '2444' ) . iterate ( ) g . V ( '2338' …" at bounding box center [431, 230] width 739 height 299
click at [340, 26] on button "play Run" at bounding box center [364, 32] width 54 height 19
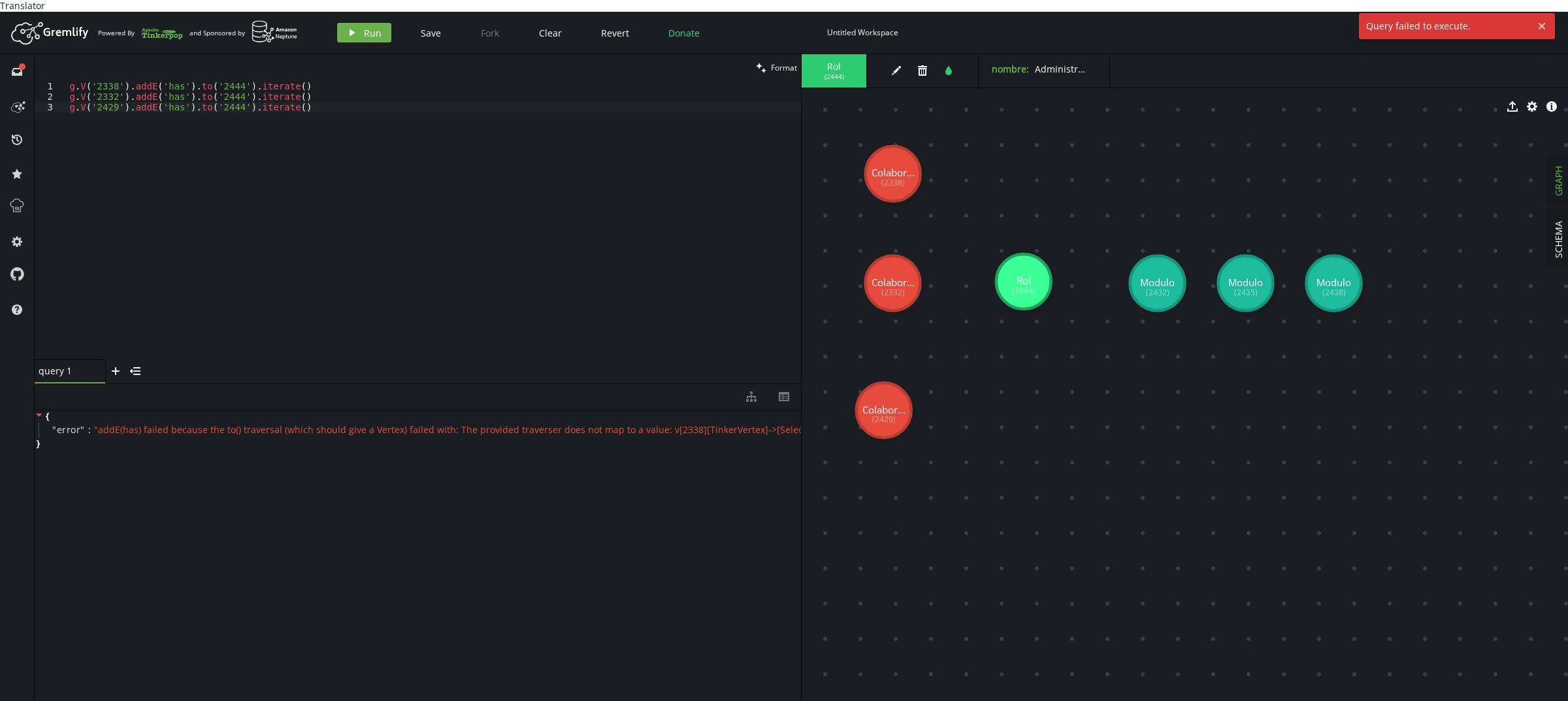
drag, startPoint x: 324, startPoint y: 95, endPoint x: 324, endPoint y: 70, distance: 25.0
click at [324, 93] on div "g . V ( '2338' ) . addE ( 'has' ) . to ( '2444' ) . iterate ( ) g . V ( '2332' …" at bounding box center [431, 230] width 739 height 299
click at [324, 81] on div "g . V ( '2338' ) . addE ( 'has' ) . to ( '2444' ) . iterate ( ) g . V ( '2332' …" at bounding box center [431, 230] width 739 height 299
click at [365, 28] on button "play Run" at bounding box center [364, 32] width 54 height 19
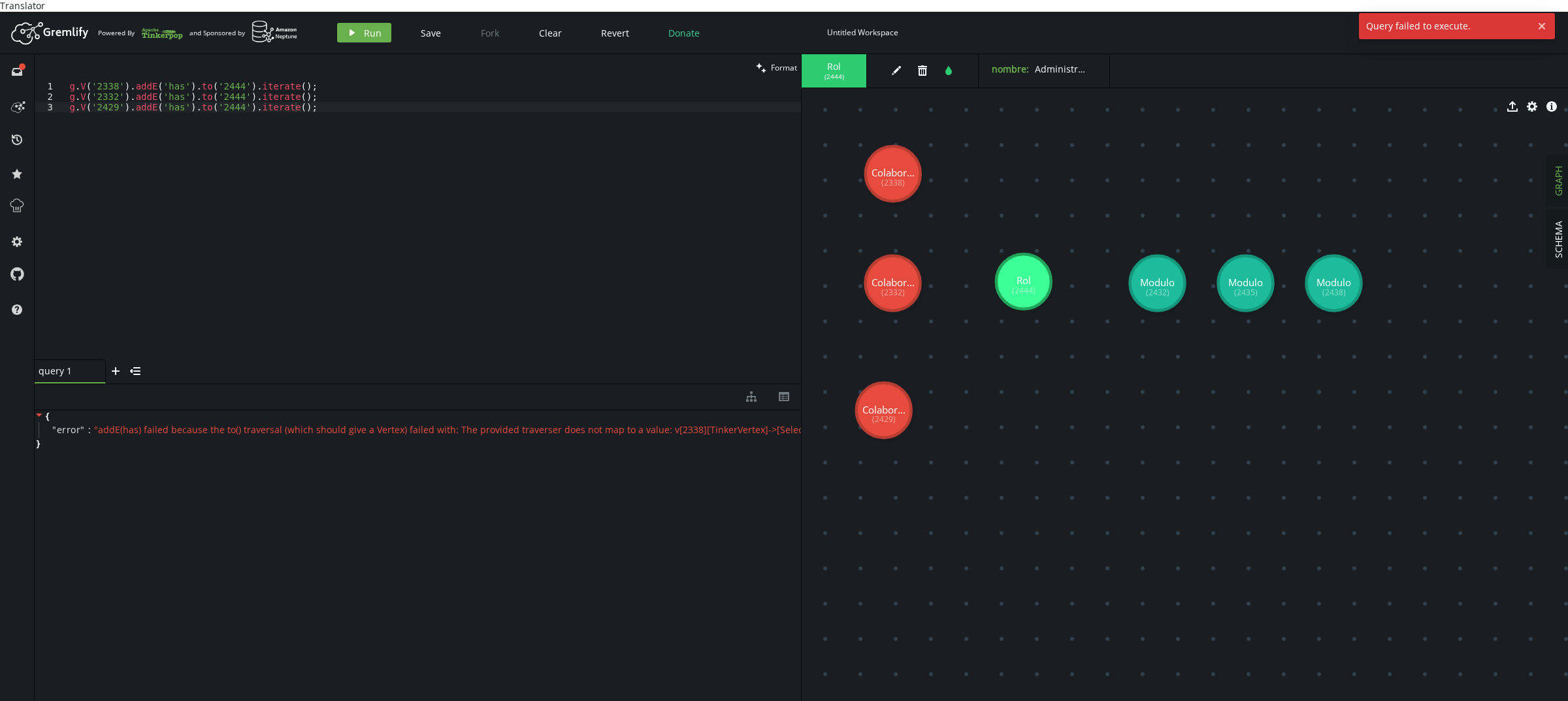
click at [589, 271] on div "g . V ( '2338' ) . addE ( 'has' ) . to ( '2444' ) . iterate ( ) ; g . V ( '2332…" at bounding box center [431, 230] width 739 height 299
click at [266, 542] on div "{ " error " : " addE(has) failed because the to() traversal (which should give …" at bounding box center [418, 558] width 766 height 297
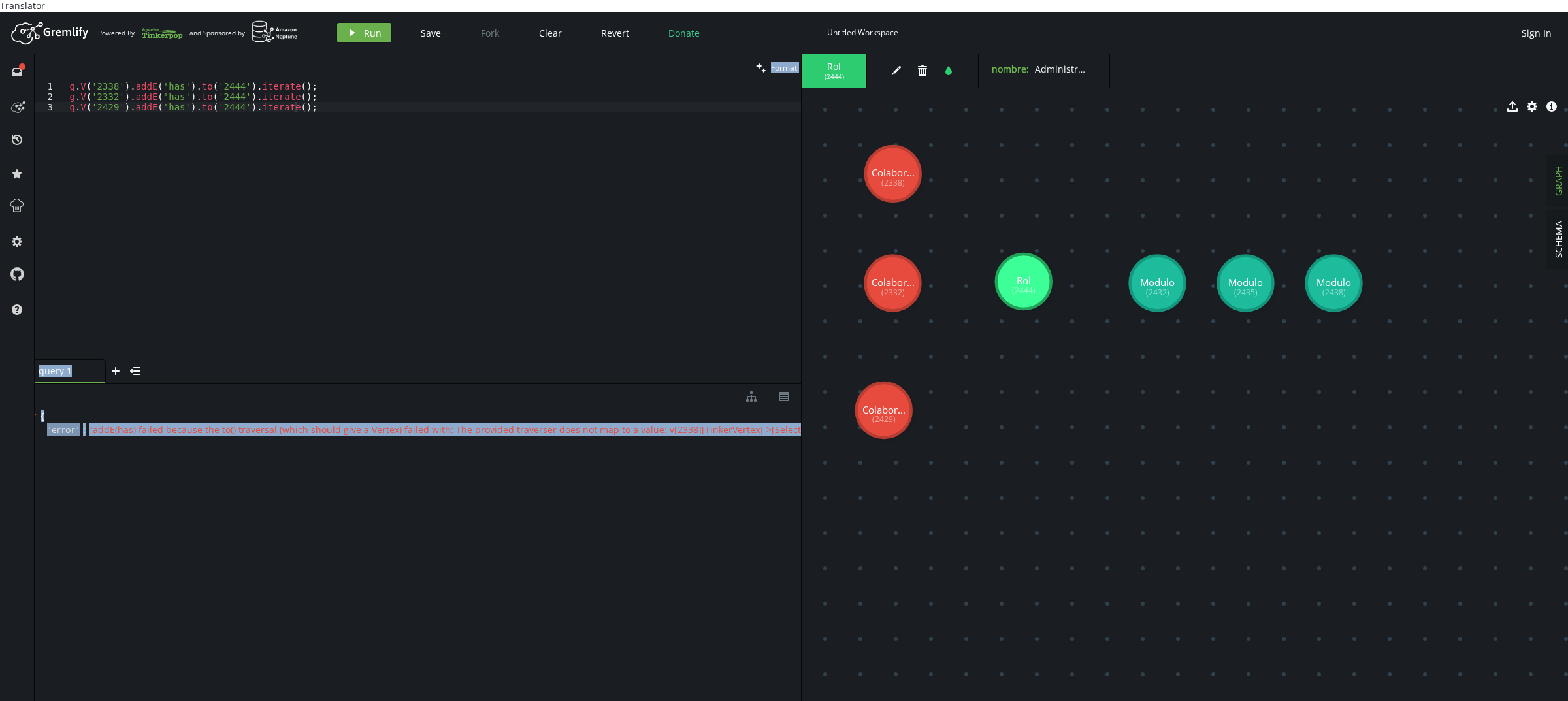
scroll to position [0, 0]
drag, startPoint x: 638, startPoint y: 425, endPoint x: 0, endPoint y: 420, distance: 638.0
click at [0, 420] on div "full-circle inbox history star cog help clean Format g.V('2429').addE('has').to…" at bounding box center [784, 383] width 1568 height 658
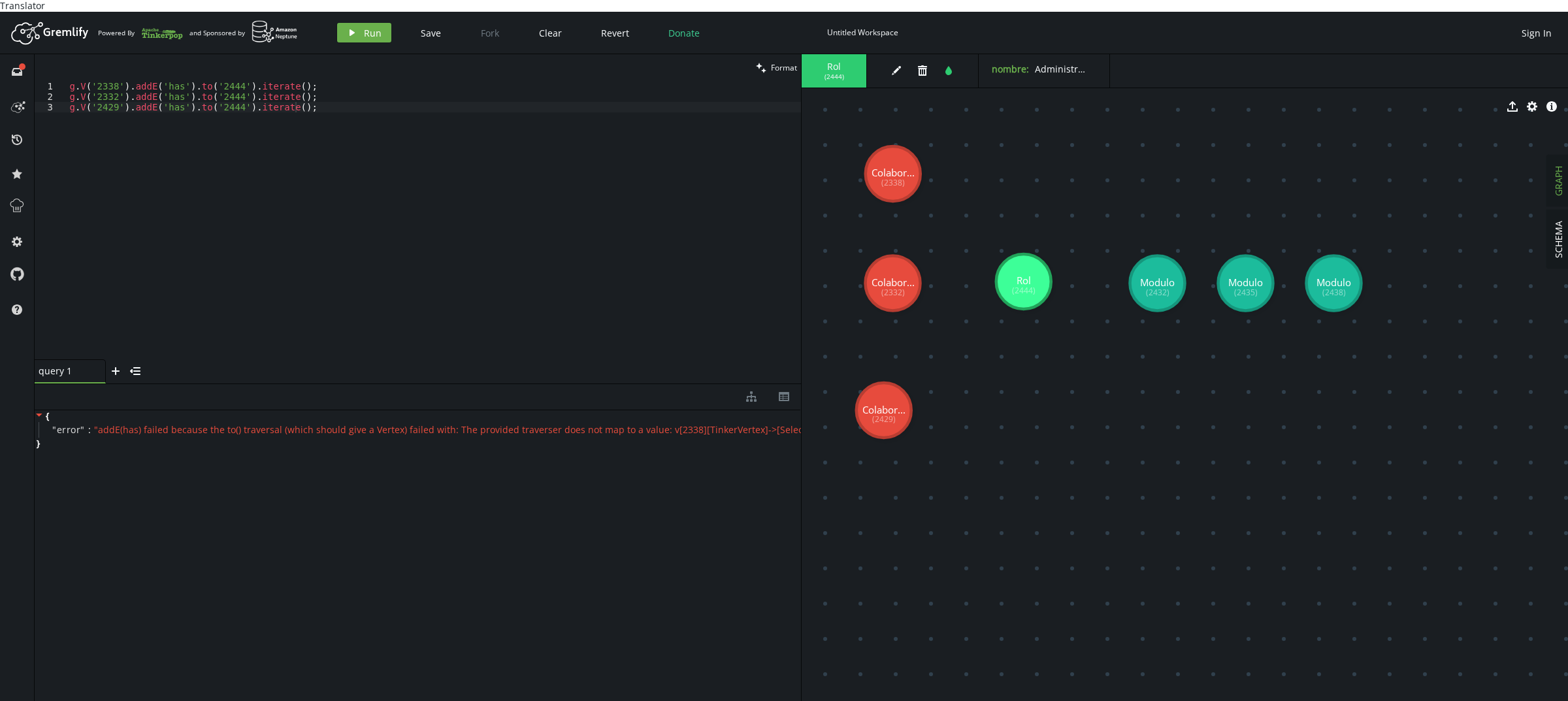
click at [142, 142] on div "g . V ( '2338' ) . addE ( 'has' ) . to ( '2444' ) . iterate ( ) ; g . V ( '2332…" at bounding box center [431, 230] width 739 height 299
drag, startPoint x: 421, startPoint y: 122, endPoint x: 13, endPoint y: 20, distance: 420.6
click at [6, 20] on div "Artboard Created with Sketch. Powered By and Sponsored by play Run Save Fork Cl…" at bounding box center [784, 362] width 1568 height 701
click at [383, 88] on div "g . V ( '2338' ) . addE ( 'has' ) . to ( '2444' ) . iterate ( ) ; g . V ( '2332…" at bounding box center [431, 220] width 739 height 278
drag, startPoint x: 344, startPoint y: 106, endPoint x: 0, endPoint y: 86, distance: 344.6
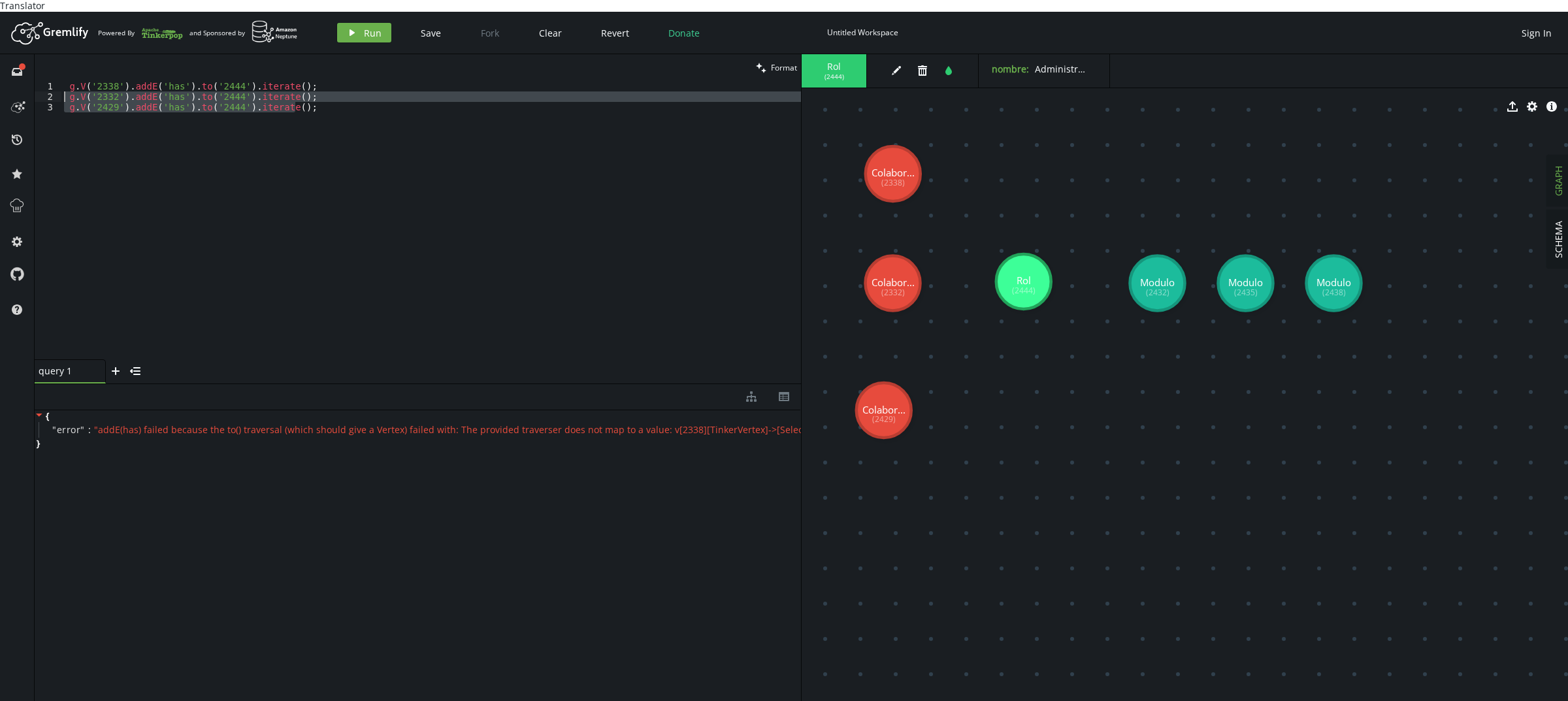
click at [0, 86] on div "full-circle inbox history star cog help clean Format g.V('2332').addE('has').to…" at bounding box center [784, 383] width 1568 height 658
type textarea "g.V('2332').addE('has').to('2444').iterate(); g.V('2429').addE('has').to('2444'…"
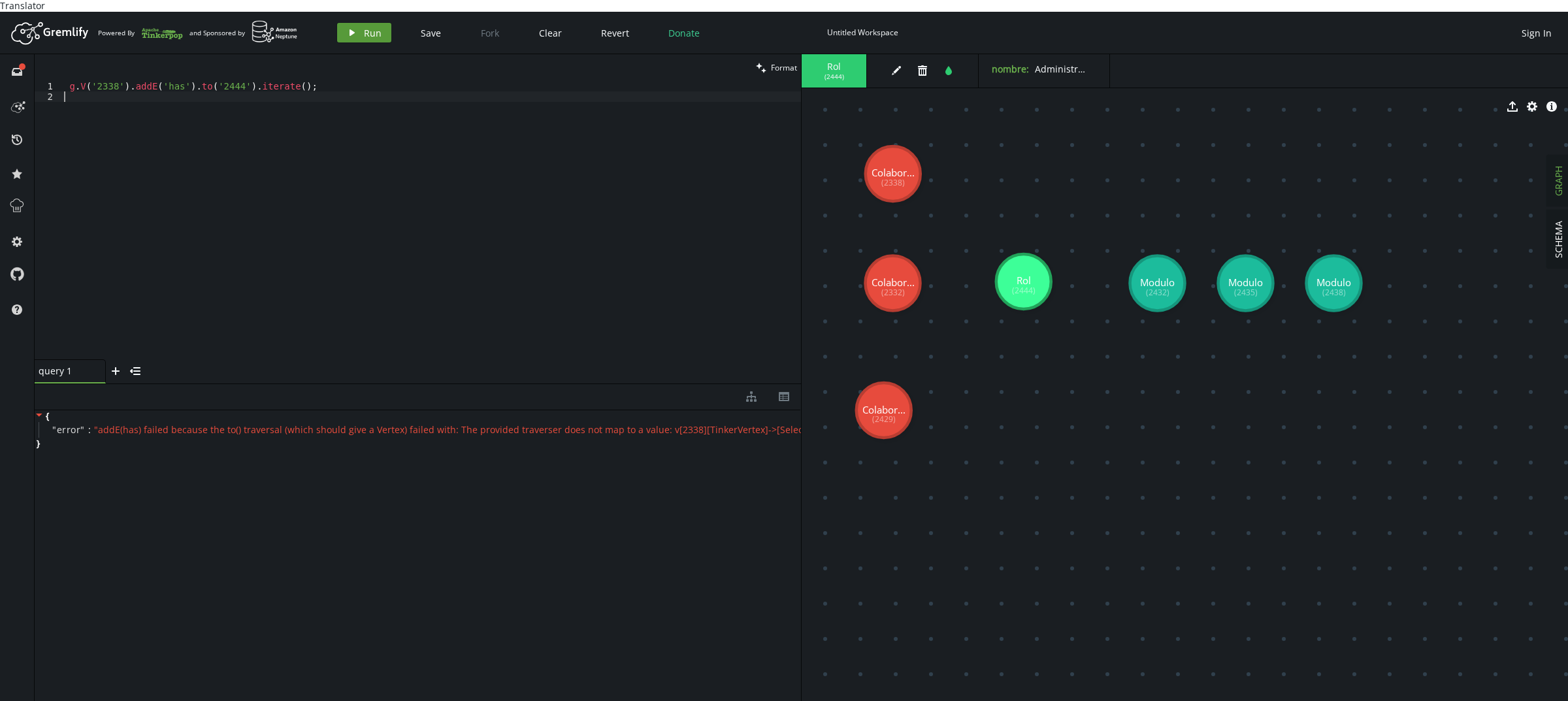
click at [348, 23] on button "play Run" at bounding box center [364, 32] width 54 height 19
click at [273, 171] on div "g . V ( '2338' ) . addE ( 'has' ) . to ( '2444' ) . iterate ( ) ;" at bounding box center [431, 230] width 739 height 299
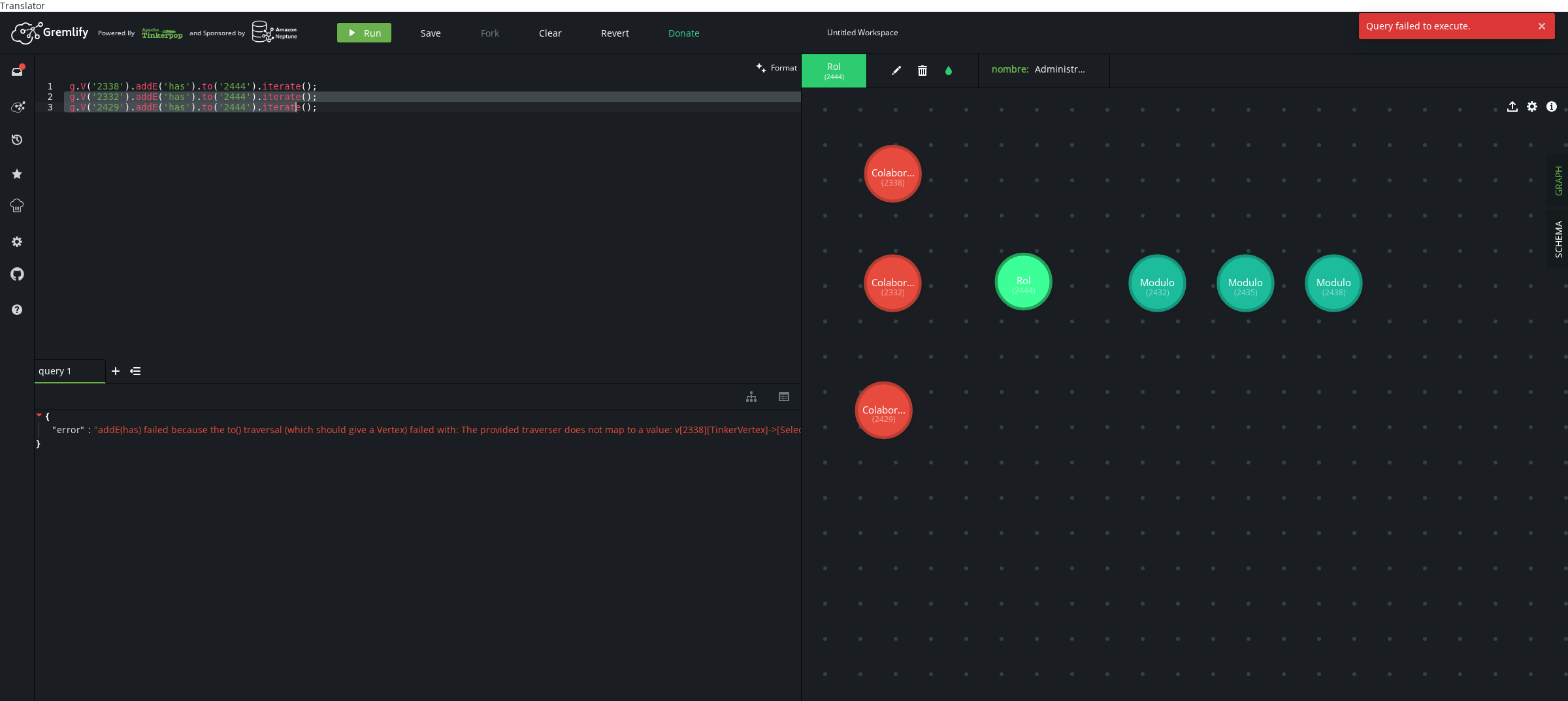
click at [270, 180] on div "g . V ( '2338' ) . addE ( 'has' ) . to ( '2444' ) . iterate ( ) ; g . V ( '2332…" at bounding box center [431, 220] width 739 height 278
type textarea "g.V('2429').addE('has').to('2444').iterate();"
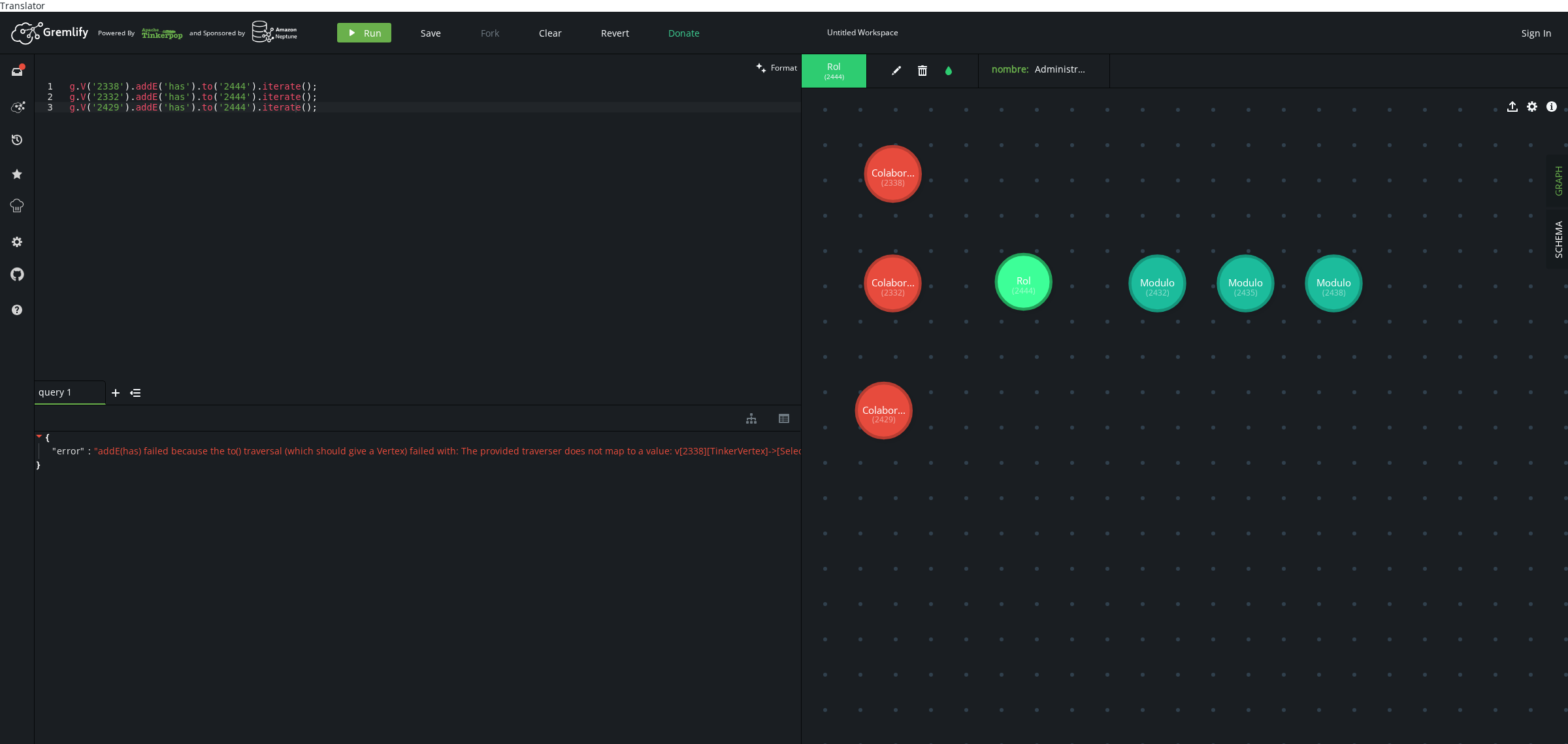
click at [340, 528] on div "{ " error " : " addE(has) failed because the to() traversal (which should give …" at bounding box center [418, 590] width 766 height 318
drag, startPoint x: 452, startPoint y: 444, endPoint x: 675, endPoint y: 481, distance: 226.0
click at [766, 455] on div "{ " error " : " addE(has) failed because the to() traversal (which should give …" at bounding box center [418, 451] width 766 height 39
click at [528, 539] on div "{ " error " : " addE(has) failed because the to() traversal (which should give …" at bounding box center [418, 590] width 766 height 318
click at [301, 124] on div "g . V ( '2338' ) . addE ( 'has' ) . to ( '2444' ) . iterate ( ) ; g . V ( '2332…" at bounding box center [431, 242] width 739 height 321
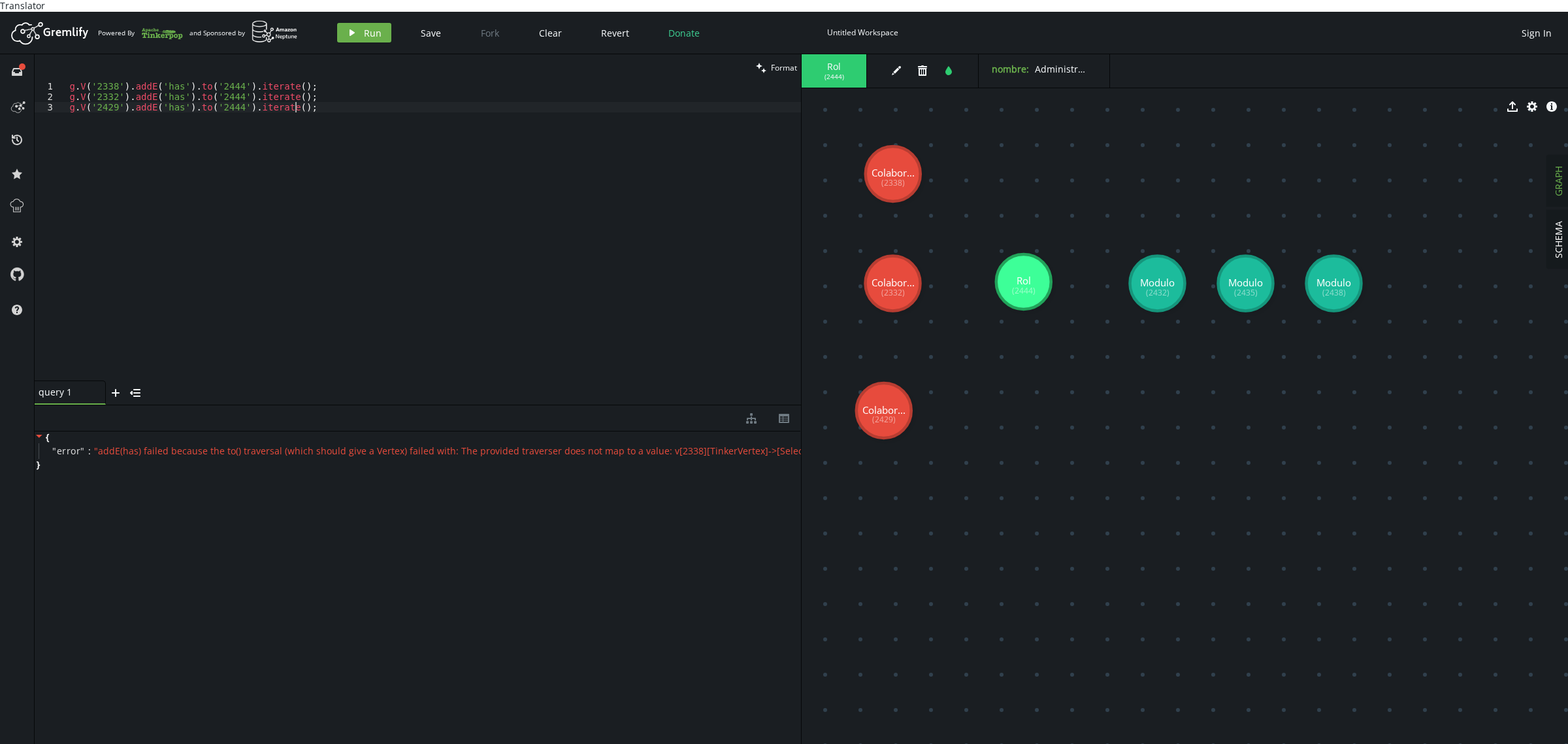
scroll to position [0, 4]
paste textarea "g.addE('amigo').from(v1).to(v2).property('desde', 2024).iterate()"
click at [96, 81] on div "g . V ( '2338' ) . addE ( 'has' ) . to ( '2444' ) . iterate ( ) ; g . V ( '2332…" at bounding box center [431, 242] width 739 height 321
click at [119, 116] on div "g . V ( '2338' ) . addE ( 'has' ) . to ( '2444' ) . iterate ( ) ; g . V ( '2332…" at bounding box center [431, 242] width 739 height 321
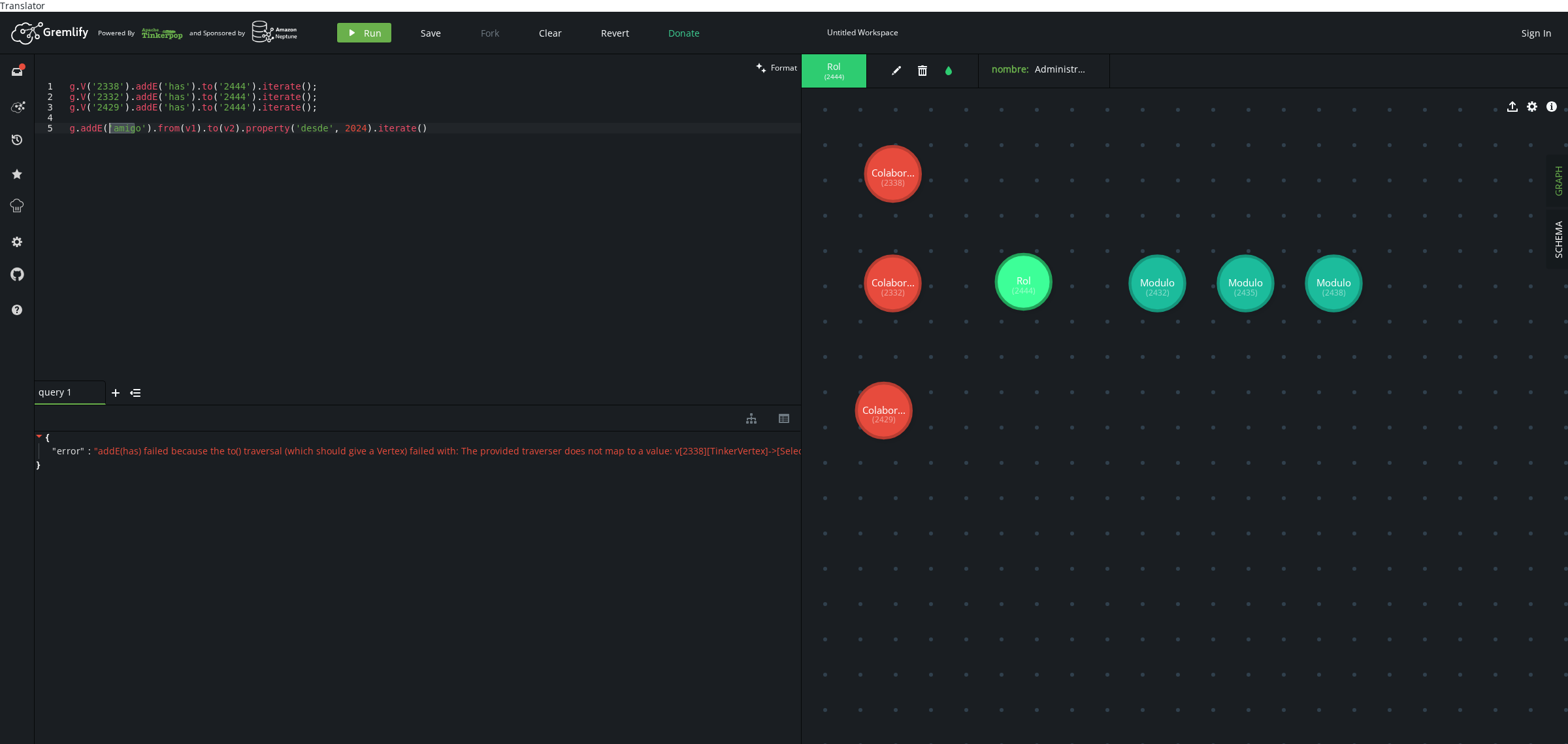
click at [119, 116] on div "g . V ( '2338' ) . addE ( 'has' ) . to ( '2444' ) . iterate ( ) ; g . V ( '2332…" at bounding box center [431, 242] width 739 height 321
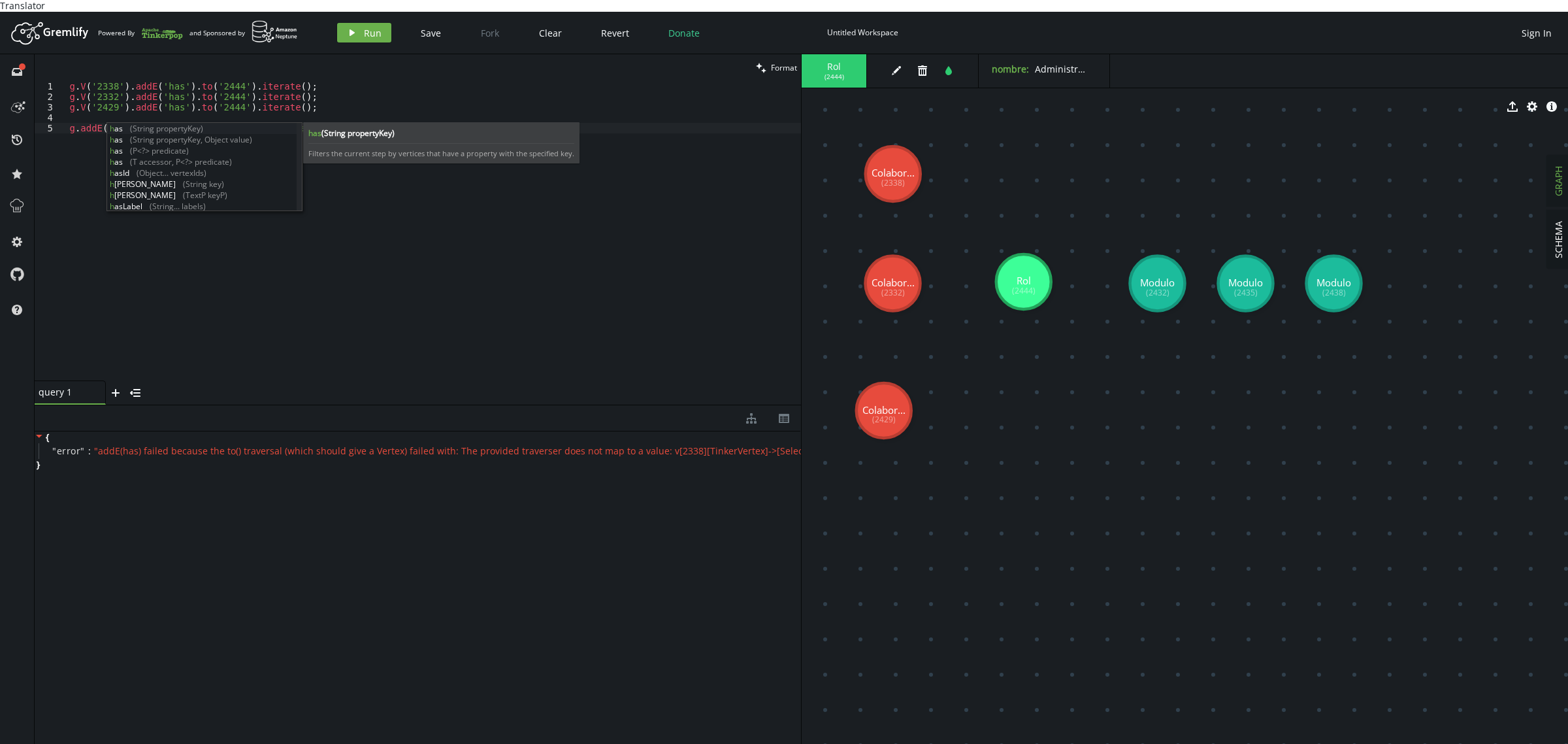
scroll to position [0, 59]
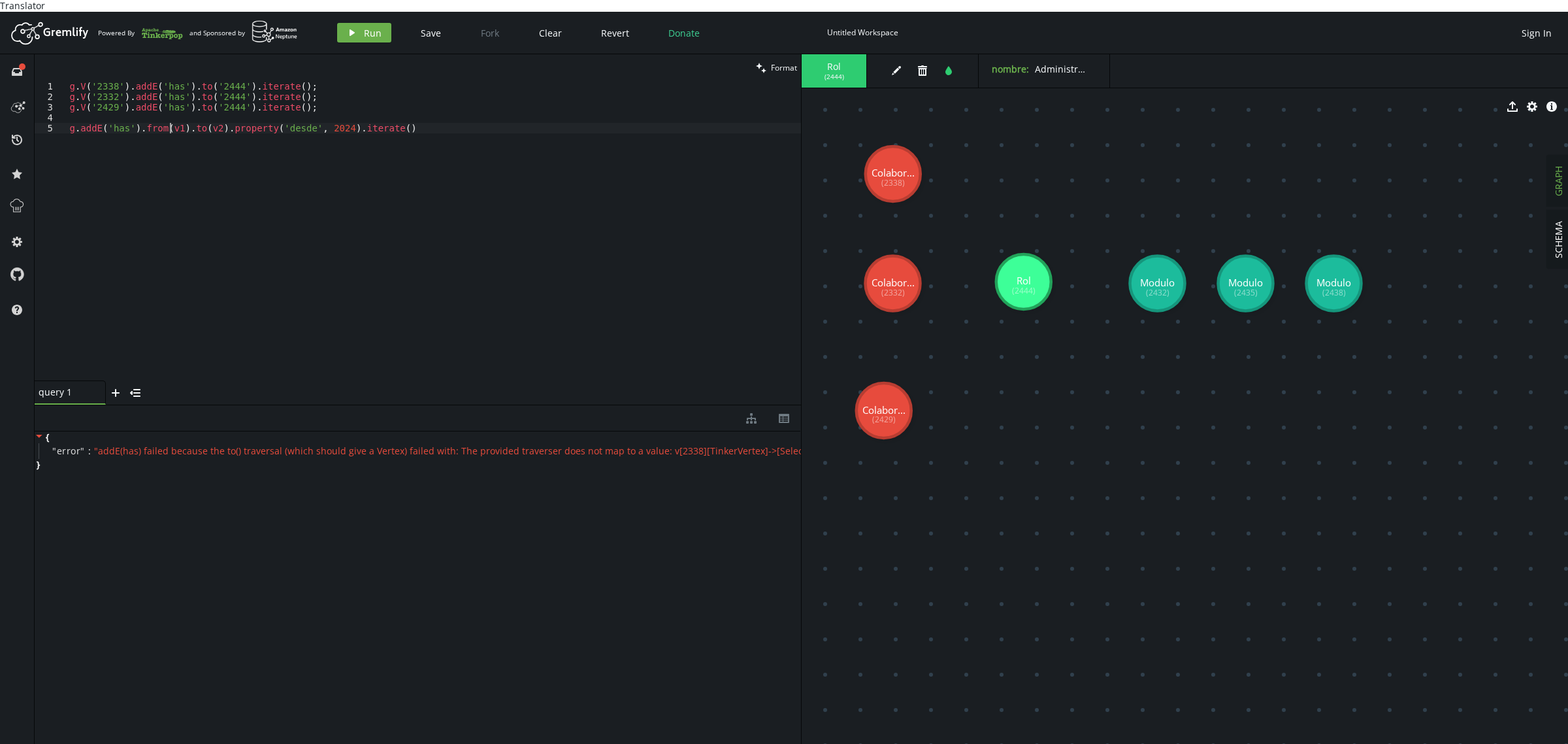
click at [171, 116] on div "g . V ( '2338' ) . addE ( 'has' ) . to ( '2444' ) . iterate ( ) ; g . V ( '2332…" at bounding box center [431, 242] width 739 height 321
click at [171, 116] on div "g . V ( '2338' ) . addE ( 'has' ) . to ( '2444' ) . iterate ( ) ; g . V ( '2332…" at bounding box center [431, 242] width 739 height 321
paste textarea "2338'"
click at [217, 81] on div "g . V ( '2338' ) . addE ( 'has' ) . to ( '2444' ) . iterate ( ) ; g . V ( '2332…" at bounding box center [431, 242] width 739 height 321
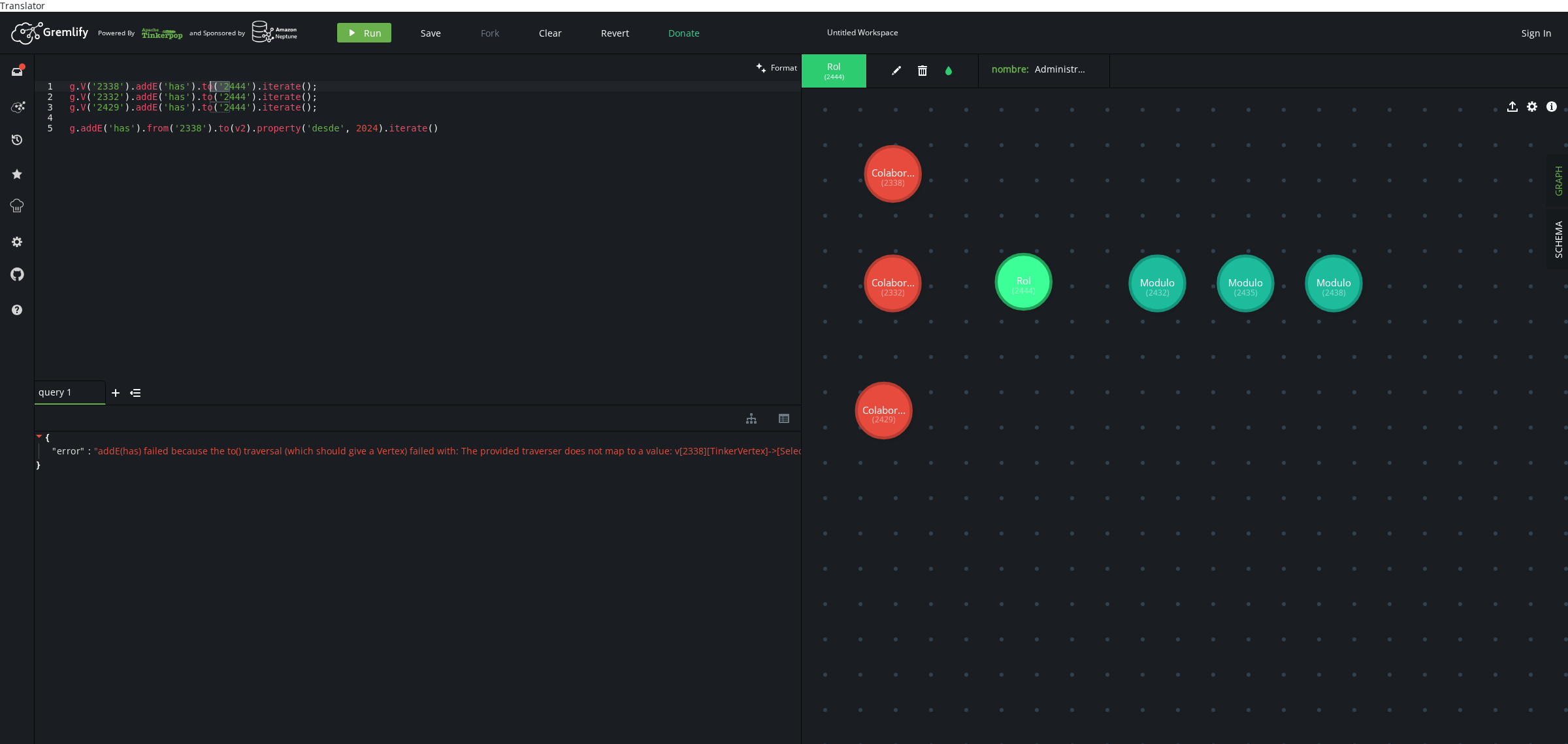
click at [217, 81] on div "g . V ( '2338' ) . addE ( 'has' ) . to ( '2444' ) . iterate ( ) ; g . V ( '2332…" at bounding box center [431, 242] width 739 height 321
paste textarea "338"
click at [228, 116] on div "g . V ( '2338' ) . addE ( 'has' ) . to ( '2338' ) . iterate ( ) ; g . V ( '2332…" at bounding box center [431, 242] width 739 height 321
paste textarea "2338"
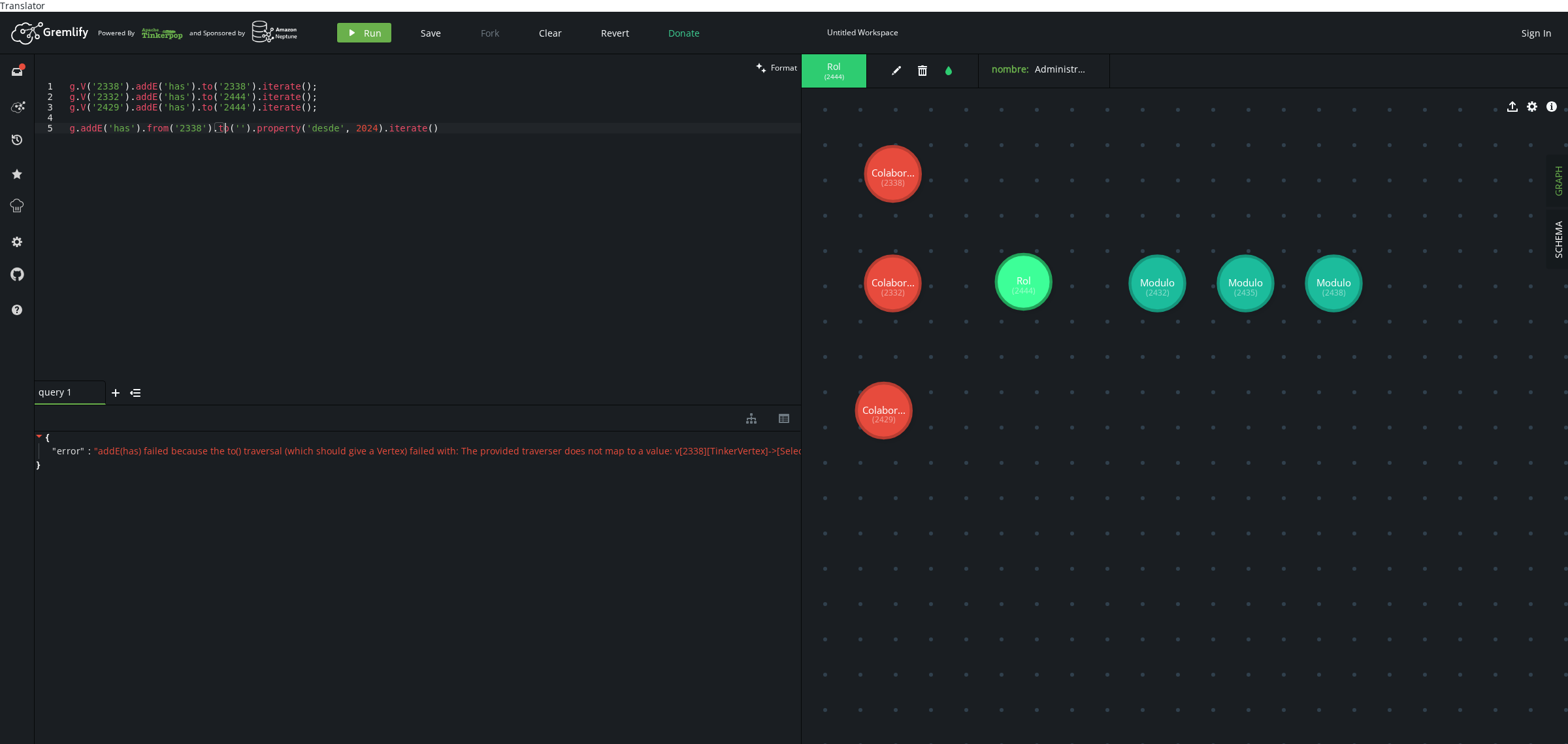
scroll to position [0, 160]
paste textarea "2338'"
drag, startPoint x: 256, startPoint y: 116, endPoint x: 374, endPoint y: 118, distance: 118.0
click at [374, 118] on div "g . V ( '2338' ) . addE ( 'has' ) . to ( '2338' ) . iterate ( ) ; g . V ( '2332…" at bounding box center [431, 242] width 739 height 321
type textarea "g.addE('has').from('2338').to('2338').iterate()"
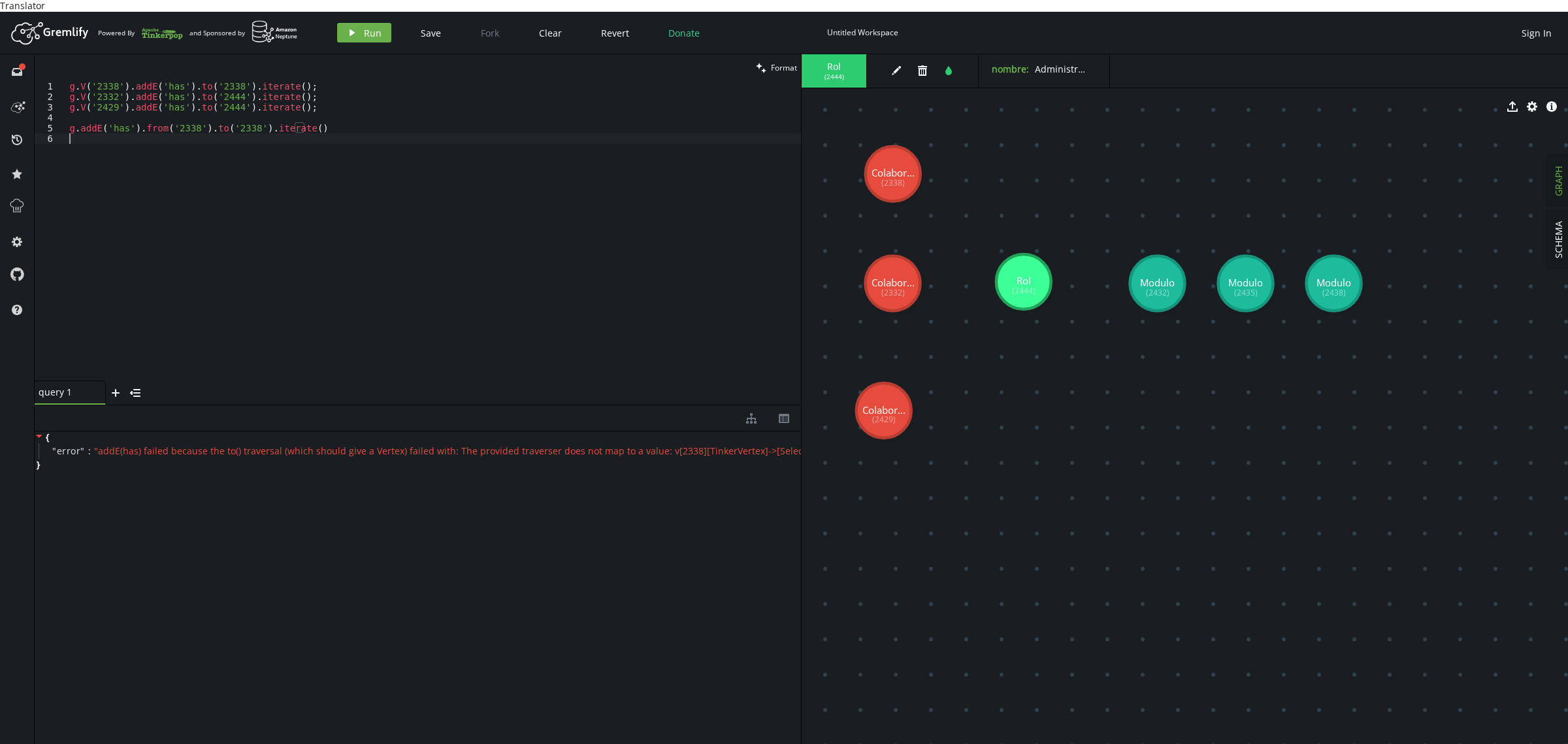
scroll to position [0, 4]
paste textarea "g.addE('has').from('2338').to('2338').iterate()"
type textarea "g.addE('has').from('2338').to('2338').iterate()"
paste textarea "g.addE('has').from('2338').to('2338').iterate()"
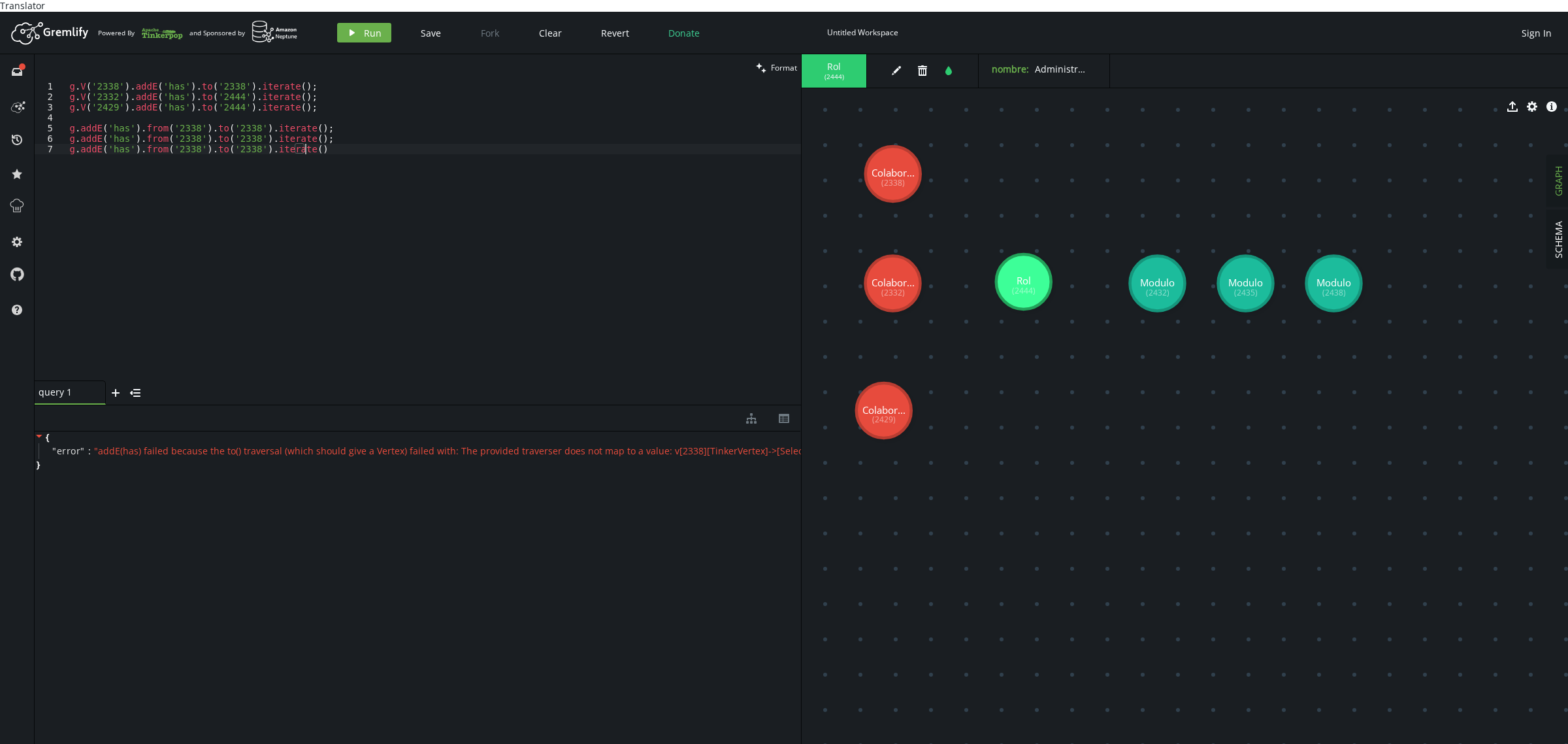
scroll to position [0, 245]
click at [100, 81] on div "g . V ( '2338' ) . addE ( 'has' ) . to ( '2338' ) . iterate ( ) ; g . V ( '2332…" at bounding box center [431, 242] width 739 height 321
click at [101, 87] on div "g . V ( '2338' ) . addE ( 'has' ) . to ( '2338' ) . iterate ( ) ; g . V ( '2332…" at bounding box center [431, 242] width 739 height 321
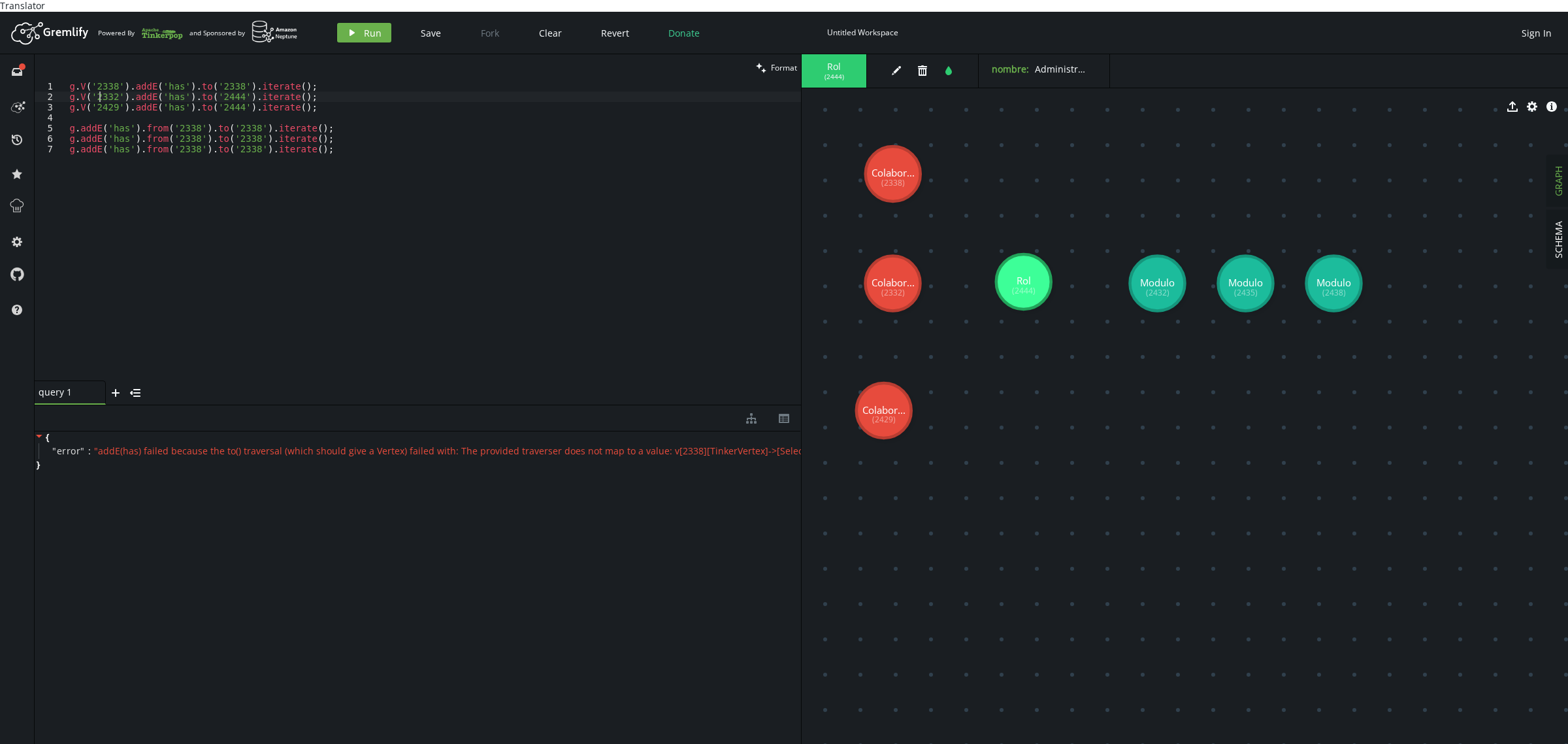
click at [101, 87] on div "g . V ( '2338' ) . addE ( 'has' ) . to ( '2338' ) . iterate ( ) ; g . V ( '2332…" at bounding box center [431, 242] width 739 height 321
click at [173, 126] on div "g . V ( '2338' ) . addE ( 'has' ) . to ( '2338' ) . iterate ( ) ; g . V ( '2332…" at bounding box center [431, 242] width 739 height 321
paste textarea "2"
click at [114, 96] on div "g . V ( '2338' ) . addE ( 'has' ) . to ( '2338' ) . iterate ( ) ; g . V ( '2332…" at bounding box center [431, 242] width 739 height 321
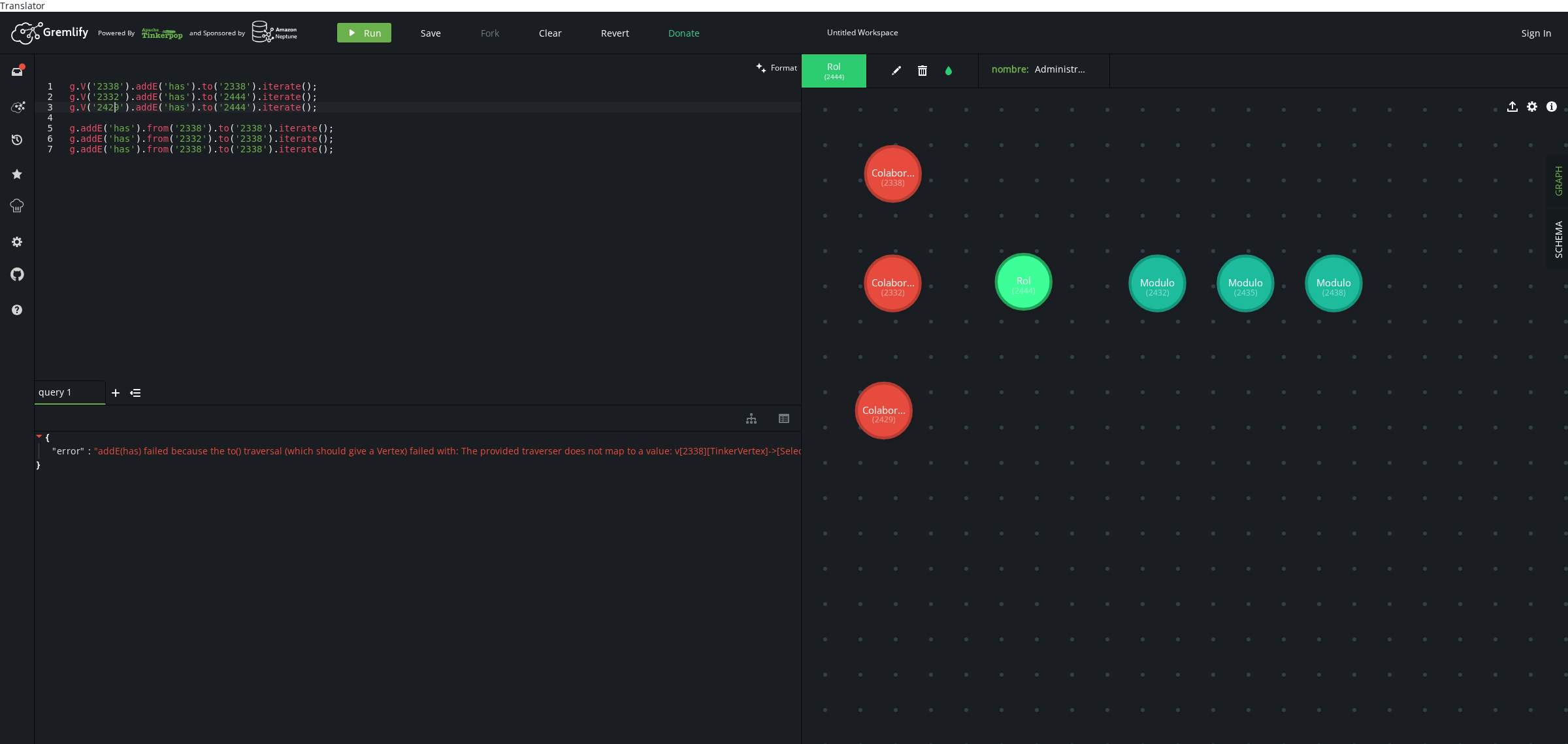
click at [114, 96] on div "g . V ( '2338' ) . addE ( 'has' ) . to ( '2338' ) . iterate ( ) ; g . V ( '2332…" at bounding box center [431, 242] width 739 height 321
click at [175, 136] on div "g . V ( '2338' ) . addE ( 'has' ) . to ( '2338' ) . iterate ( ) ; g . V ( '2332…" at bounding box center [431, 242] width 739 height 321
paste textarea "429"
drag, startPoint x: 332, startPoint y: 115, endPoint x: 0, endPoint y: 113, distance: 332.0
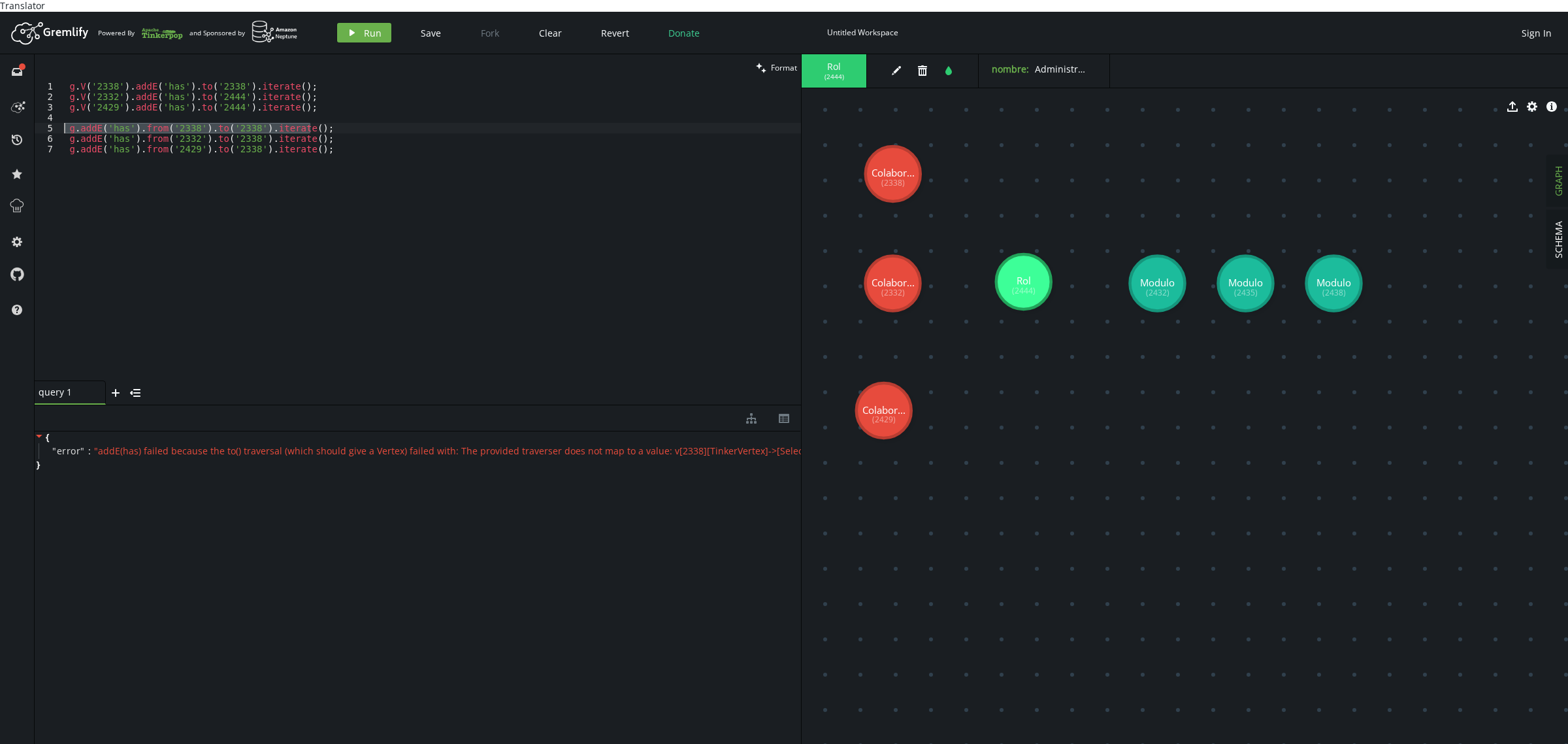
click at [0, 113] on div "full-circle inbox history star cog help clean Format g.addE('has').from('2429')…" at bounding box center [784, 405] width 1568 height 702
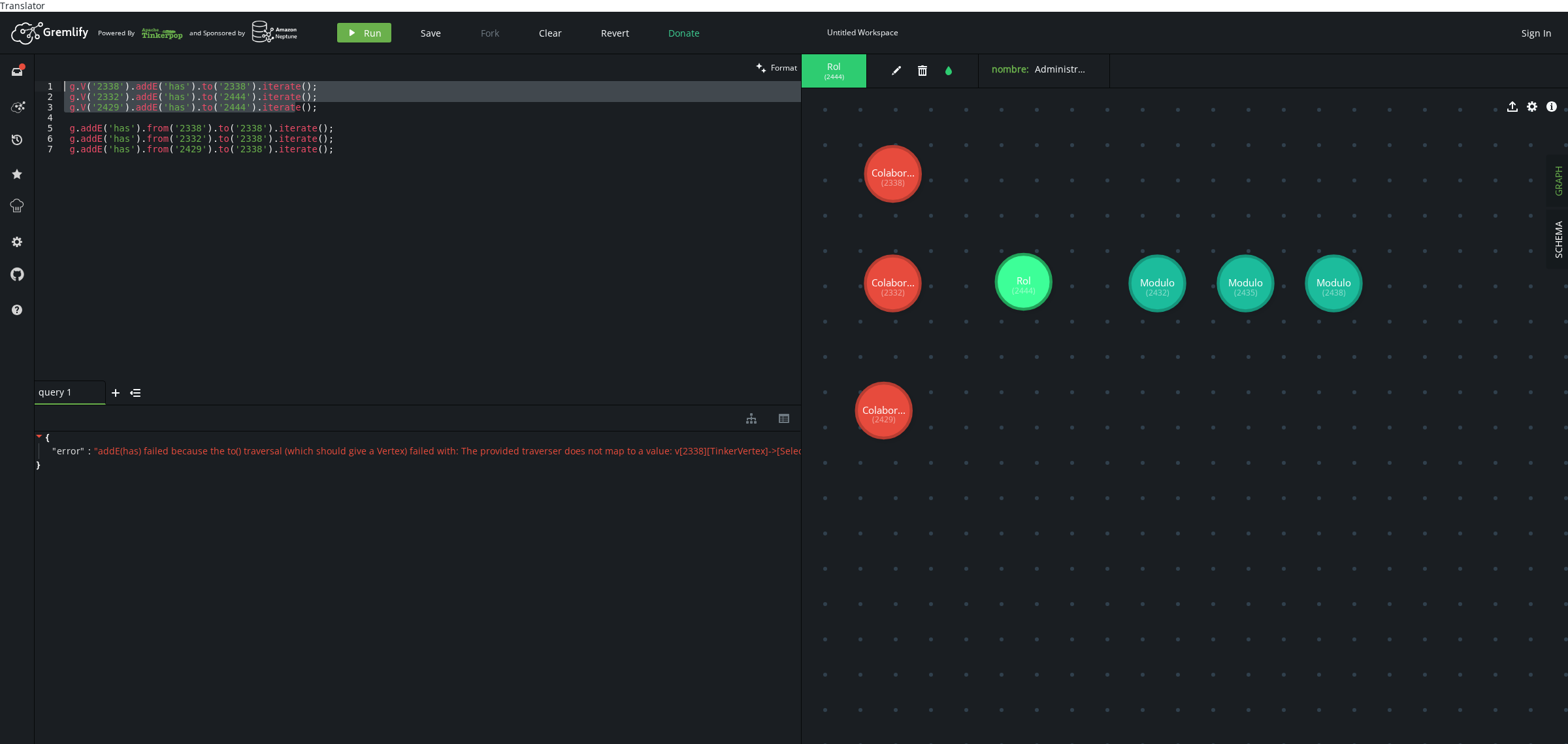
drag, startPoint x: 341, startPoint y: 100, endPoint x: 0, endPoint y: 71, distance: 342.2
click at [0, 71] on div "full-circle inbox history star cog help clean Format g.addE('has').from('2338')…" at bounding box center [784, 405] width 1568 height 702
type textarea "g.V('2338').addE('has').to('2338').iterate(); g.V('2332').addE('has').to('2444'…"
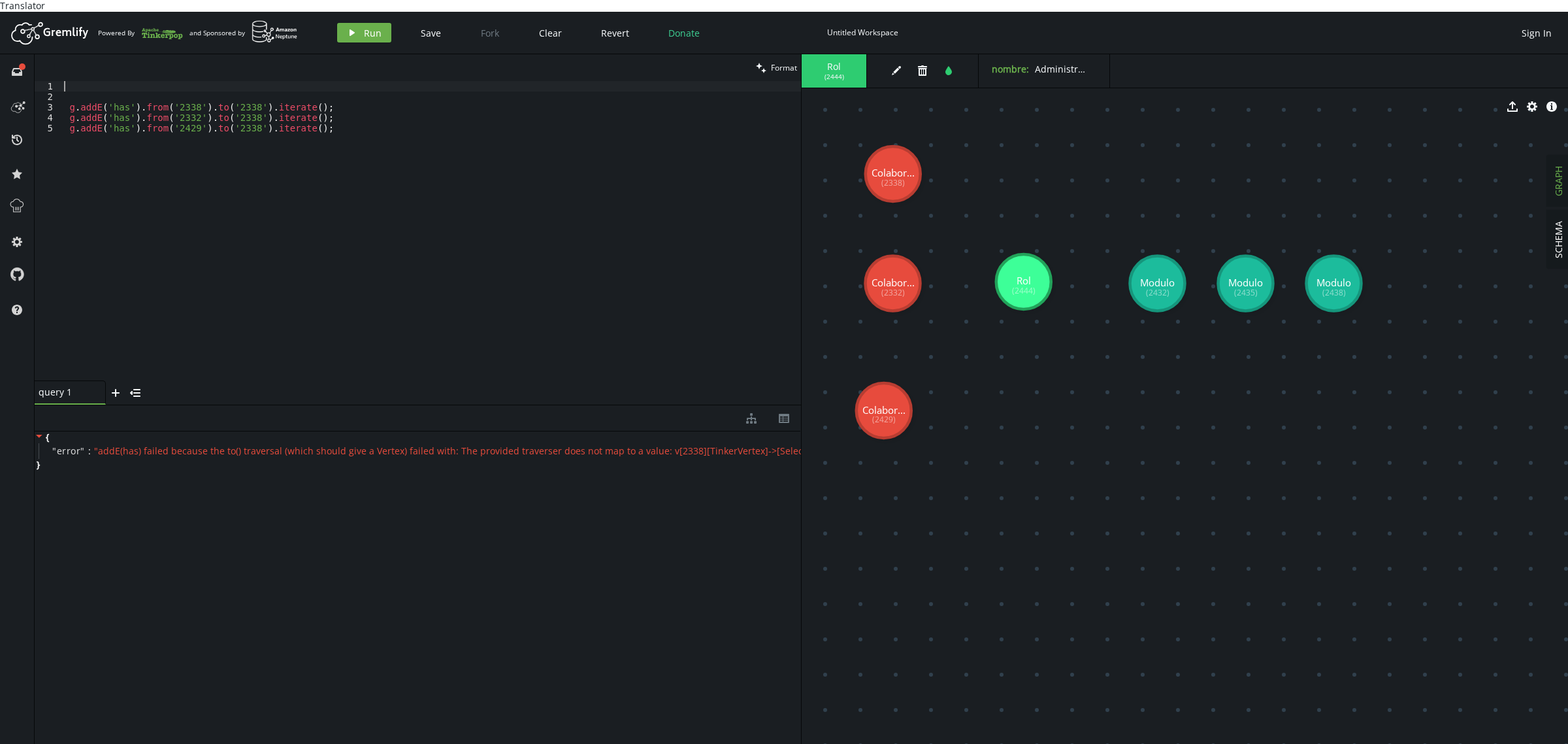
scroll to position [0, 0]
click at [360, 27] on button "play Run" at bounding box center [364, 33] width 54 height 19
click at [454, 556] on div "{ " error " : " The provided traverser does not map to a value: 1[Integer]->[Se…" at bounding box center [418, 590] width 766 height 318
click at [85, 122] on div "g . addE ( 'has' ) . from ( '2338' ) . to ( '2338' ) . iterate ( ) ; g . addE (…" at bounding box center [431, 242] width 739 height 321
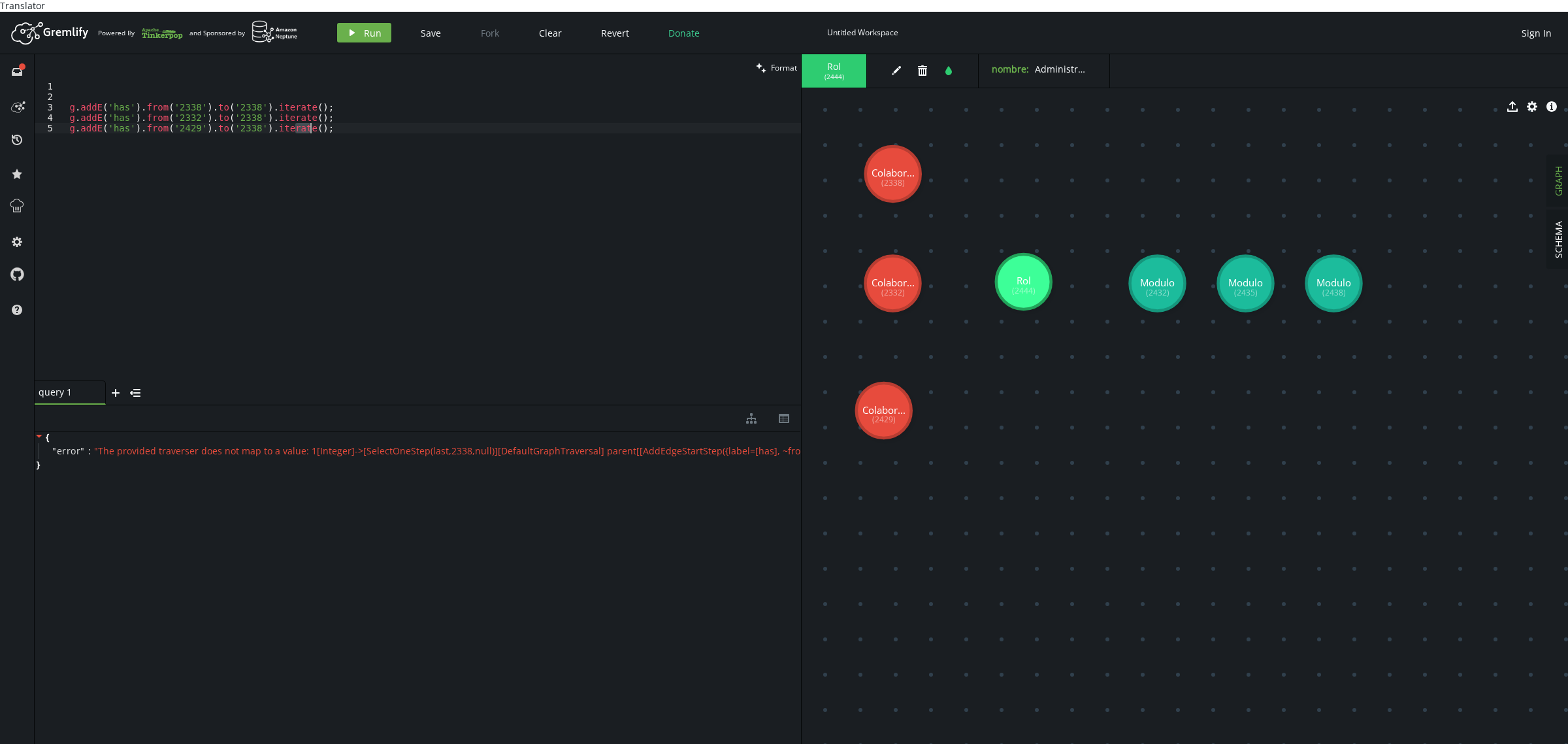
click at [86, 96] on div "g . addE ( 'has' ) . from ( '2338' ) . to ( '2338' ) . iterate ( ) ; g . addE (…" at bounding box center [431, 242] width 739 height 321
click at [235, 96] on div "g . addE ( 'has' ) . from ( '2338' ) . to ( '2338' ) . iterate ( ) ; g . addE (…" at bounding box center [431, 242] width 739 height 321
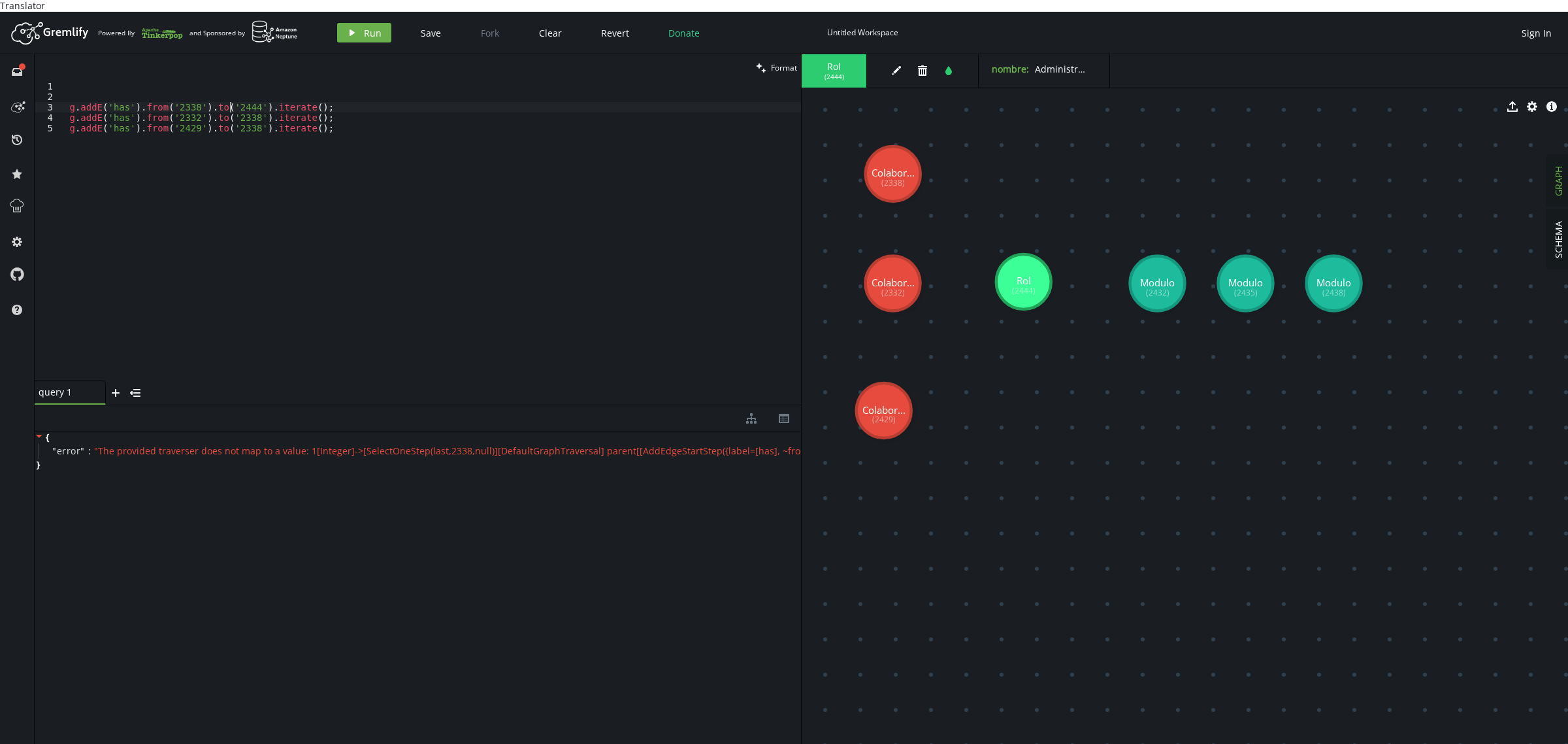
click at [229, 96] on div "g . addE ( 'has' ) . from ( '2338' ) . to ( '2444' ) . iterate ( ) ; g . addE (…" at bounding box center [431, 242] width 739 height 321
click at [229, 98] on div "g . addE ( 'has' ) . from ( '2338' ) . to ( '2444' ) . iterate ( ) ; g . addE (…" at bounding box center [431, 242] width 739 height 321
click at [230, 109] on div "g . addE ( 'has' ) . from ( '2338' ) . to ( '2444' ) . iterate ( ) ; g . addE (…" at bounding box center [431, 242] width 739 height 321
click at [232, 109] on div "g . addE ( 'has' ) . from ( '2338' ) . to ( '2444' ) . iterate ( ) ; g . addE (…" at bounding box center [431, 242] width 739 height 321
paste textarea "444"
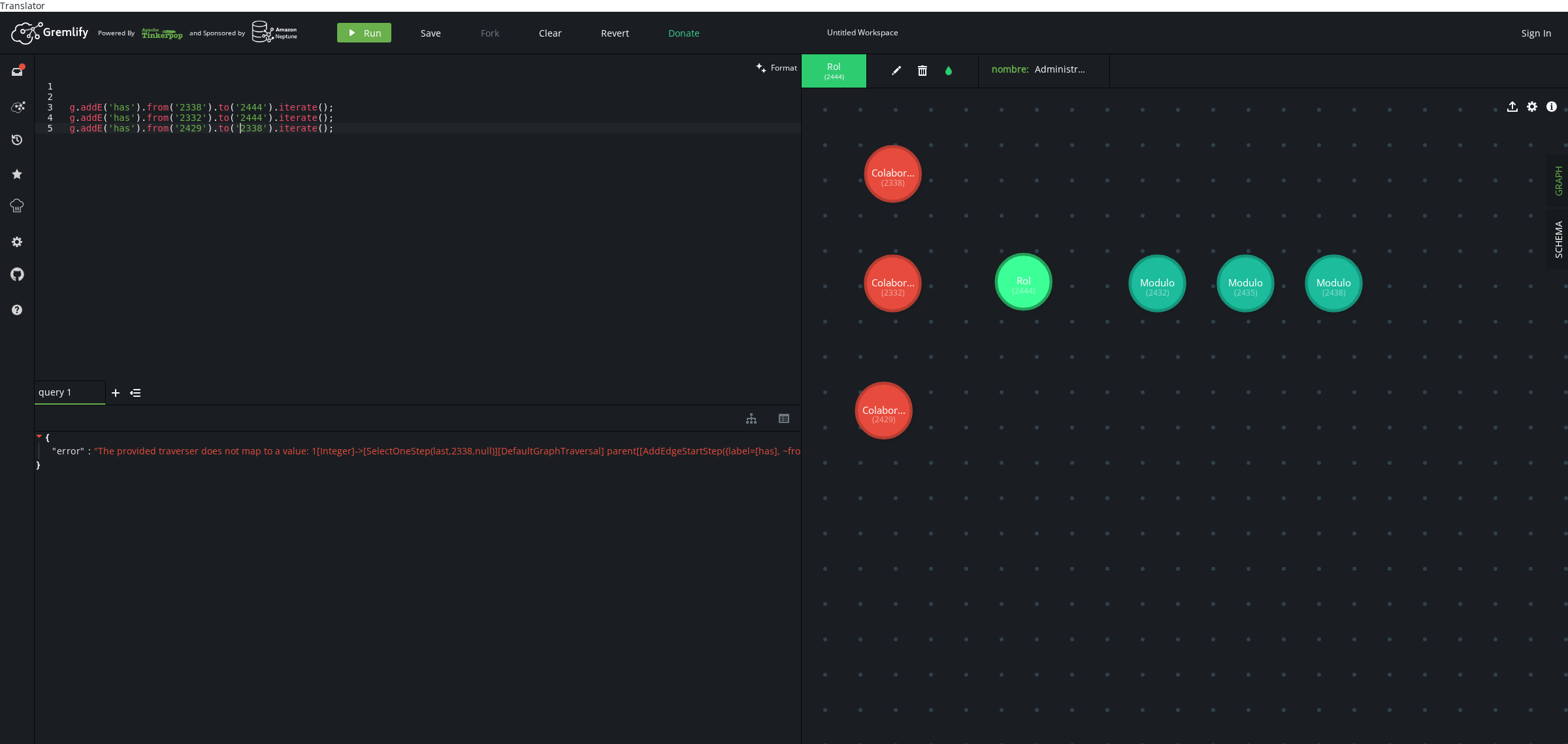
click at [241, 116] on div "g . addE ( 'has' ) . from ( '2338' ) . to ( '2444' ) . iterate ( ) ; g . addE (…" at bounding box center [431, 242] width 739 height 321
paste textarea "444"
click at [370, 27] on span "Run" at bounding box center [373, 33] width 18 height 12
click at [423, 278] on div "g . addE ( 'has' ) . from ( '2338' ) . to ( '2444' ) . iterate ( ) ; g . addE (…" at bounding box center [431, 242] width 739 height 321
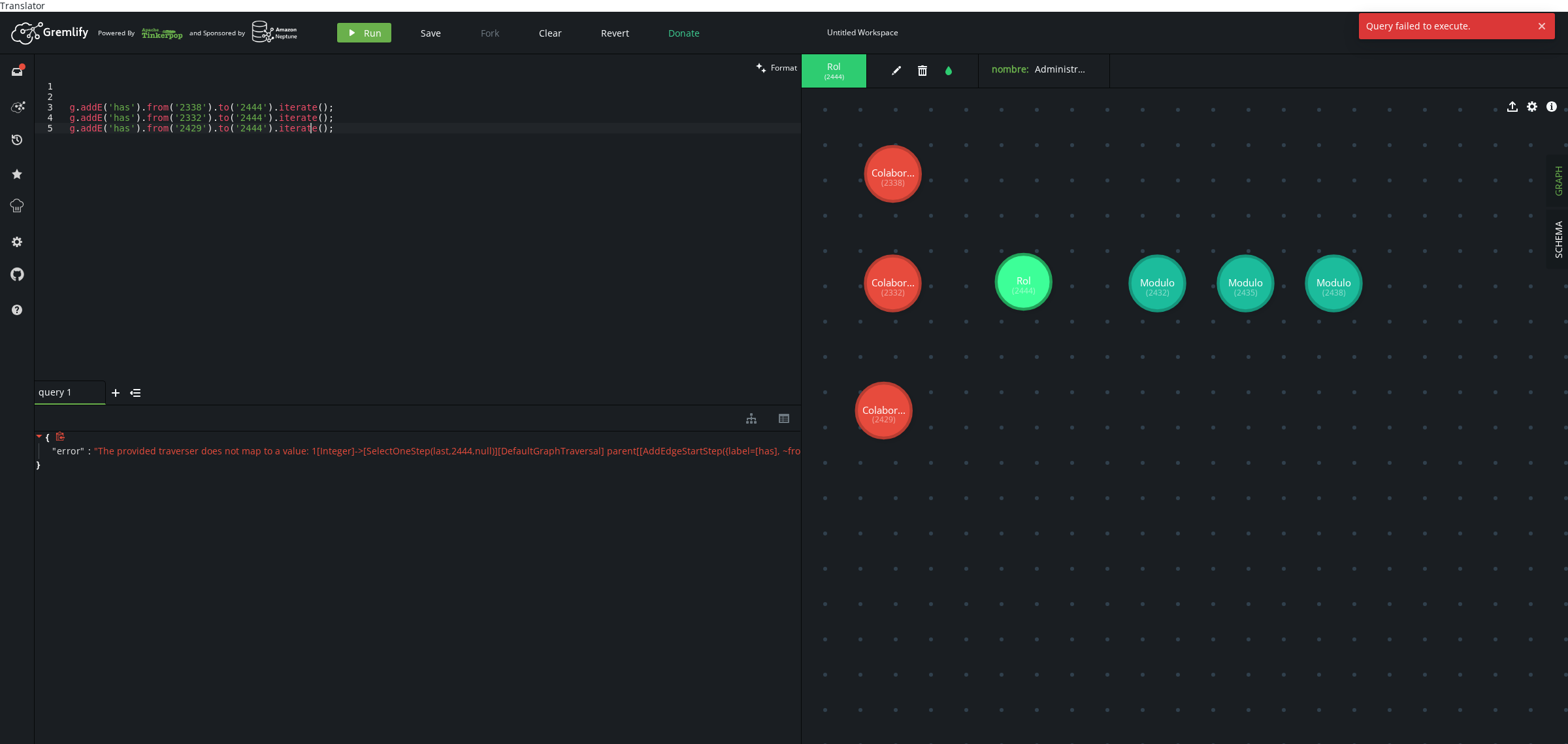
click at [645, 446] on div "" error " : " The provided traverser does not map to a value: 1[Integer]->[Sele…" at bounding box center [420, 451] width 762 height 16
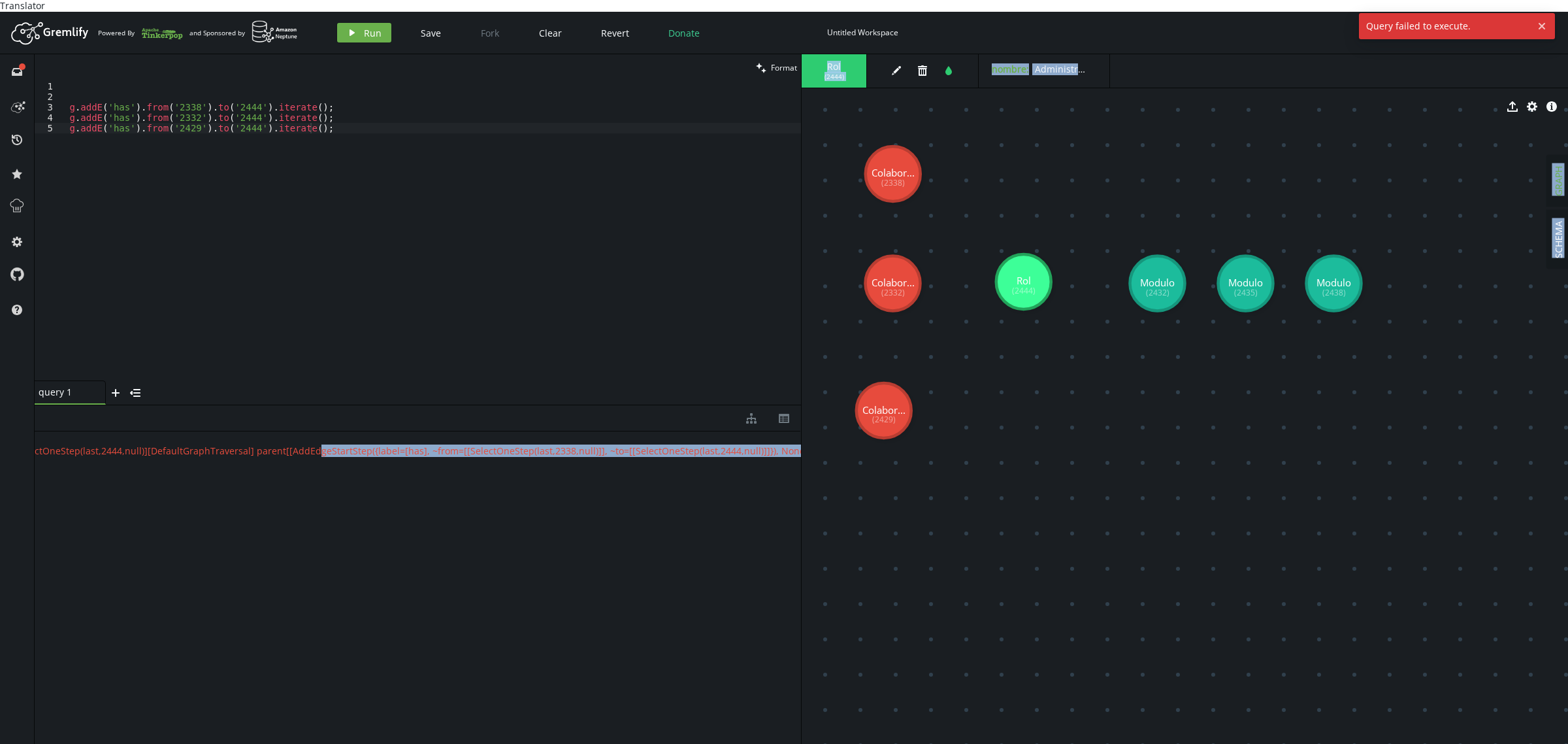
drag, startPoint x: 649, startPoint y: 437, endPoint x: 897, endPoint y: 436, distance: 248.0
click at [897, 436] on div "clean Format g.addE('has').from('2429').to('2444').iterate(); 1 2 3 4 5 g . add…" at bounding box center [801, 405] width 1533 height 702
click at [720, 444] on span "" The provided traverser does not map to a value: 1[Integer]->[SelectOneStep(la…" at bounding box center [289, 451] width 1091 height 12
click at [707, 462] on div "{ " error " : " The provided traverser does not map to a value: 1[Integer]->[Se…" at bounding box center [418, 590] width 766 height 318
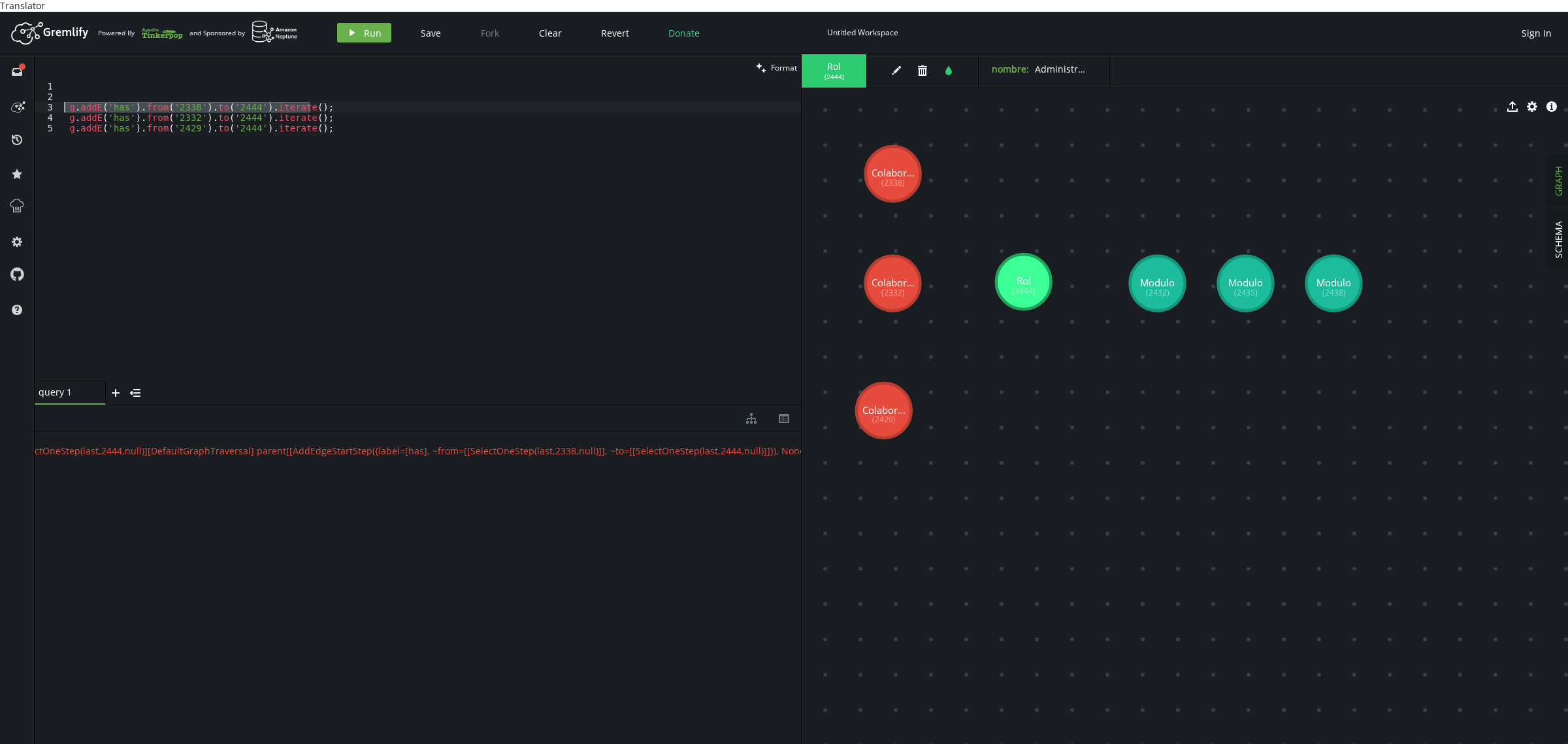
drag, startPoint x: 331, startPoint y: 96, endPoint x: 0, endPoint y: 93, distance: 331.0
click at [0, 93] on div "full-circle inbox history star cog help clean Format g.addE('has').from('2338')…" at bounding box center [784, 405] width 1568 height 702
drag, startPoint x: 347, startPoint y: 116, endPoint x: 348, endPoint y: 110, distance: 6.1
click at [347, 116] on div "g . addE ( 'has' ) . from ( '2338' ) . to ( '2444' ) . iterate ( ) ; g . addE (…" at bounding box center [431, 242] width 739 height 321
type textarea "g.addE('has').from('2429').to('2444').iterate();"
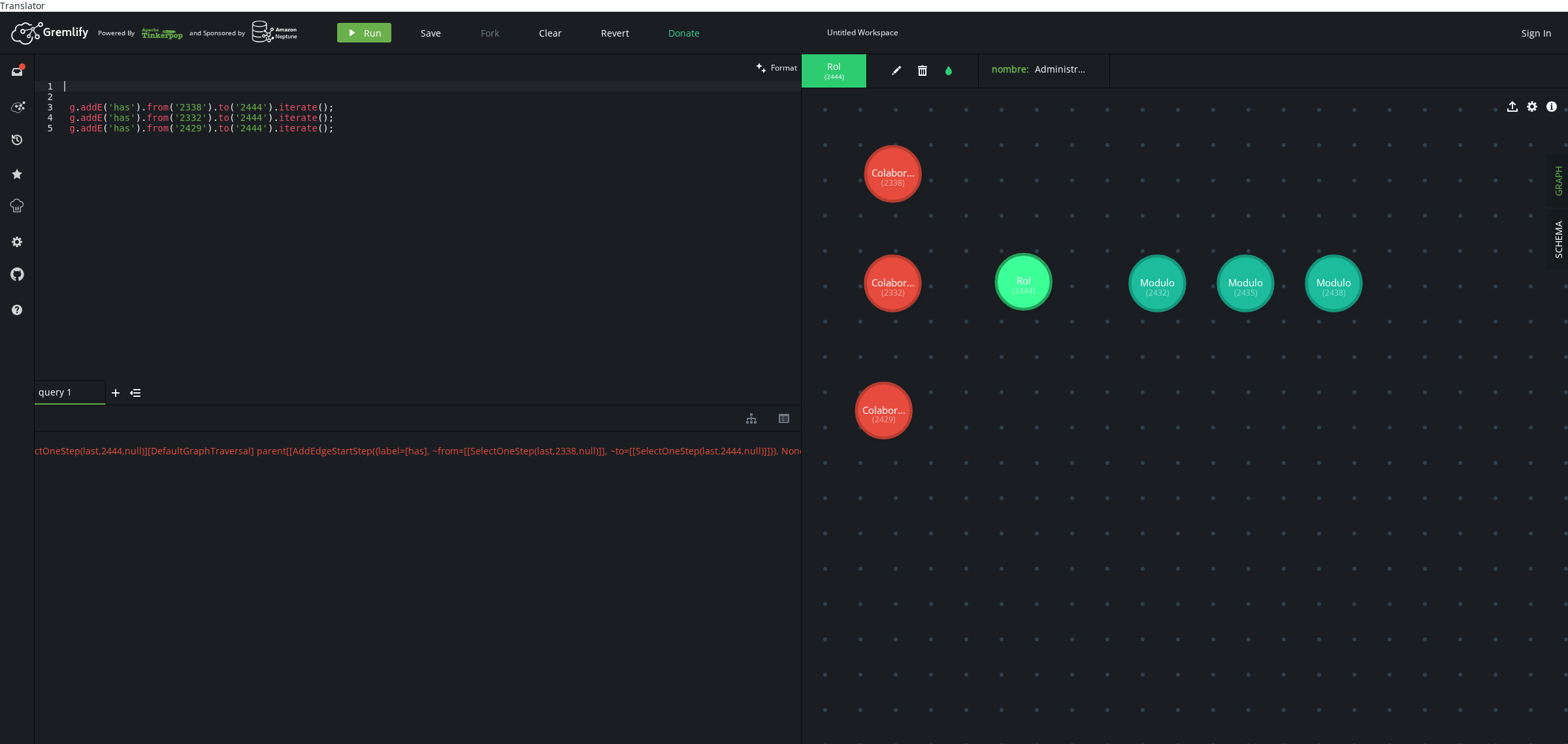
click at [335, 81] on div "g . addE ( 'has' ) . from ( '2338' ) . to ( '2444' ) . iterate ( ) ; g . addE (…" at bounding box center [431, 242] width 739 height 321
paste textarea "g.V('2338').as('a').V('2444').addE('has').from('a').iterate()"
type textarea "g.V('2338').as('a').V('2444').addE('has').from('a').iterate()"
click at [414, 82] on div "g . V ( '2338' ) . as ( 'a' ) . V ( '2444' ) . addE ( 'has' ) . from ( 'a' ) . …" at bounding box center [431, 242] width 739 height 321
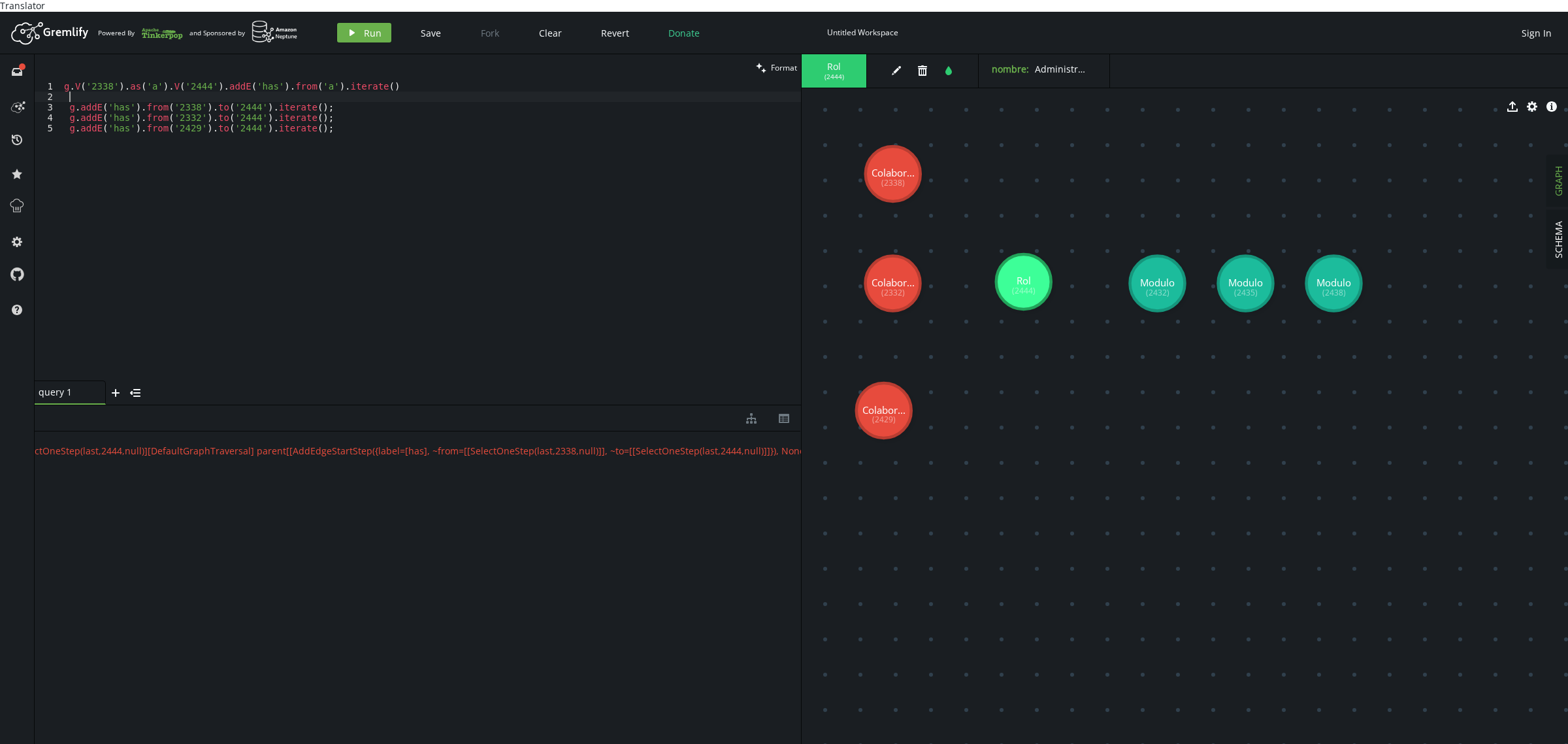
click at [400, 81] on div "g . V ( '2338' ) . as ( 'a' ) . V ( '2444' ) . addE ( 'has' ) . from ( 'a' ) . …" at bounding box center [431, 242] width 739 height 321
click at [399, 81] on div "g . V ( '2338' ) . as ( 'a' ) . V ( '2444' ) . addE ( 'has' ) . from ( 'a' ) . …" at bounding box center [431, 242] width 739 height 321
type textarea "g.V('2338').as('a').V('2444').addE('has').from('a').iterate()"
paste textarea "g.V('2338').as('a').V('2444').addE('has').from('a').iterate()"
type textarea "g.V('2338').as('a').V('2444').addE('has').from('a').iterate()"
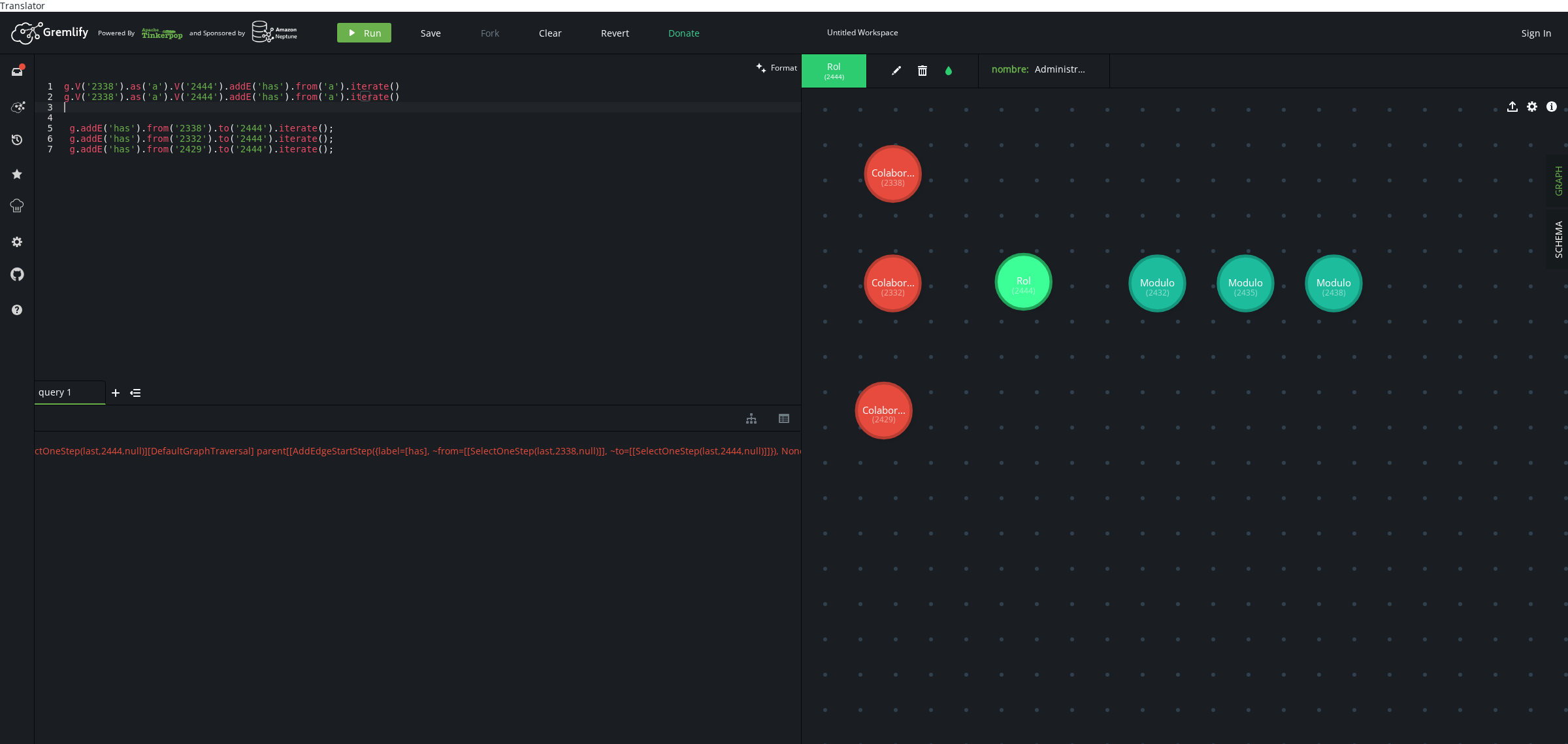
paste textarea "g.V('2338').as('a').V('2444').addE('has').from('a').iterate()"
click at [177, 124] on div "g . V ( '2338' ) . as ( 'a' ) . V ( '2444' ) . addE ( 'has' ) . from ( 'a' ) . …" at bounding box center [431, 242] width 739 height 321
click at [177, 123] on div "g . V ( '2338' ) . as ( 'a' ) . V ( '2444' ) . addE ( 'has' ) . from ( 'a' ) . …" at bounding box center [431, 242] width 739 height 321
click at [98, 86] on div "g . V ( '2338' ) . as ( 'a' ) . V ( '2444' ) . addE ( 'has' ) . from ( 'a' ) . …" at bounding box center [431, 242] width 739 height 321
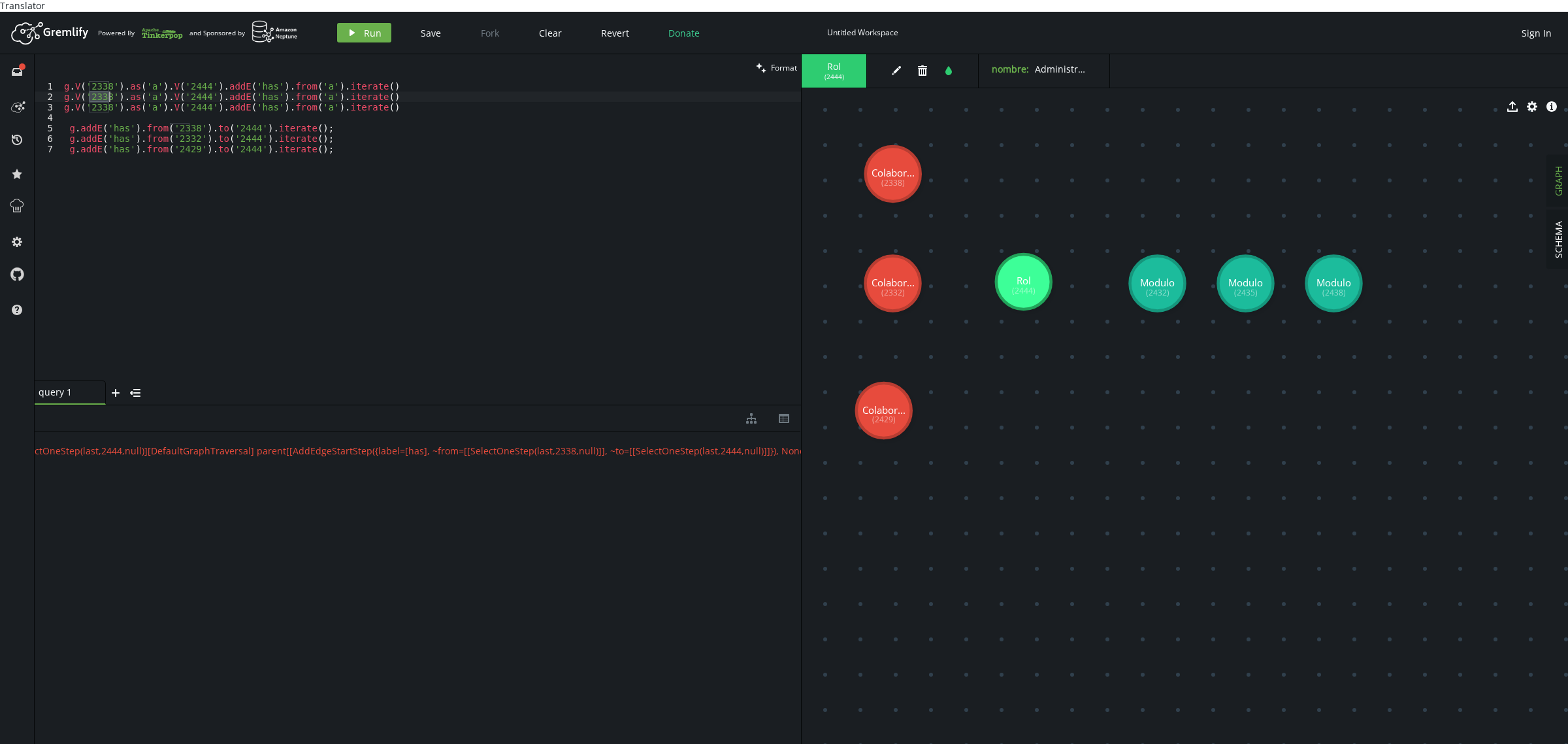
paste textarea "2"
click at [239, 134] on div "g . V ( '2338' ) . as ( 'a' ) . V ( '2444' ) . addE ( 'has' ) . from ( 'a' ) . …" at bounding box center [431, 242] width 739 height 321
click at [178, 137] on div "g . V ( '2338' ) . as ( 'a' ) . V ( '2444' ) . addE ( 'has' ) . from ( 'a' ) . …" at bounding box center [431, 242] width 739 height 321
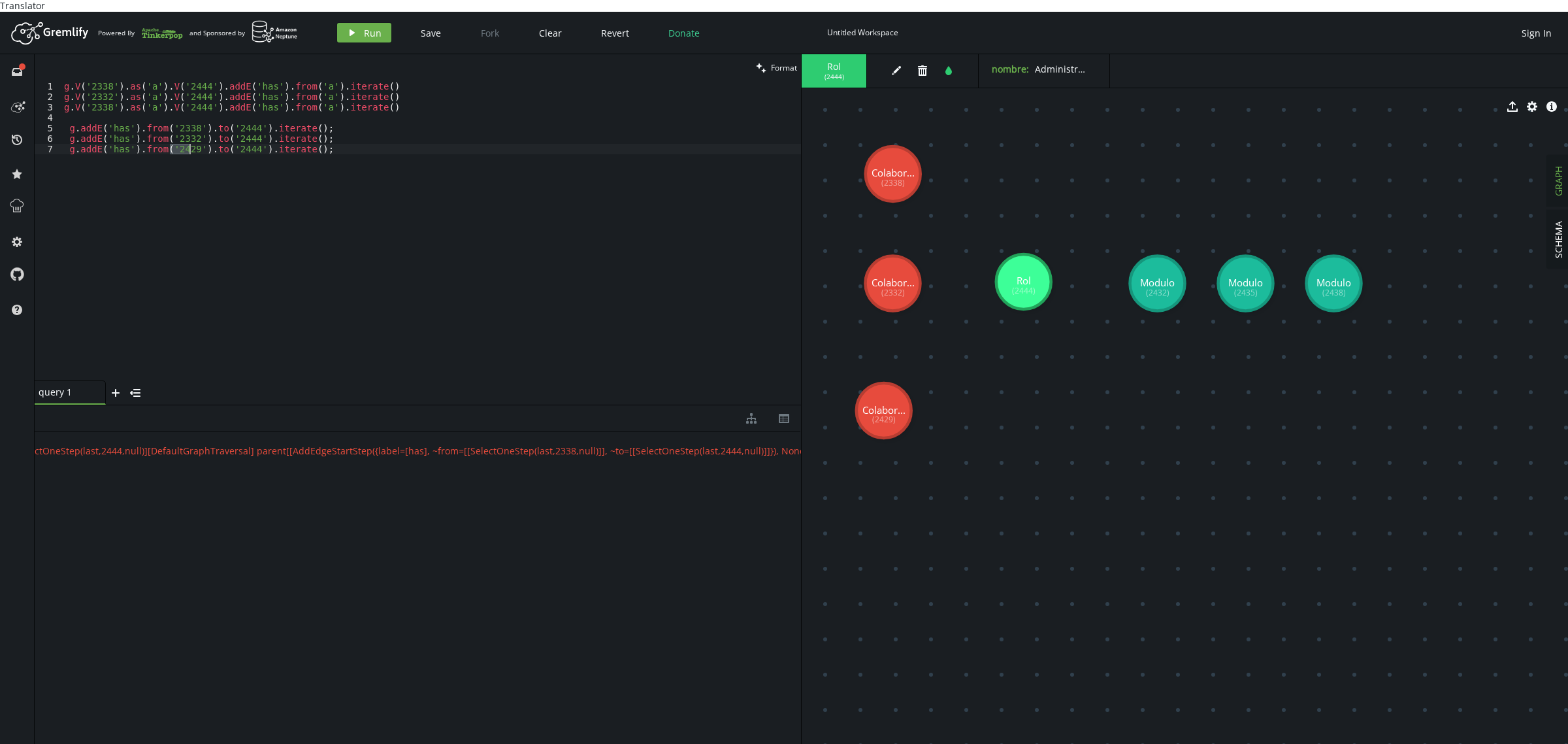
click at [95, 98] on div "g . V ( '2338' ) . as ( 'a' ) . V ( '2444' ) . addE ( 'has' ) . from ( 'a' ) . …" at bounding box center [431, 242] width 739 height 321
paste textarea "429"
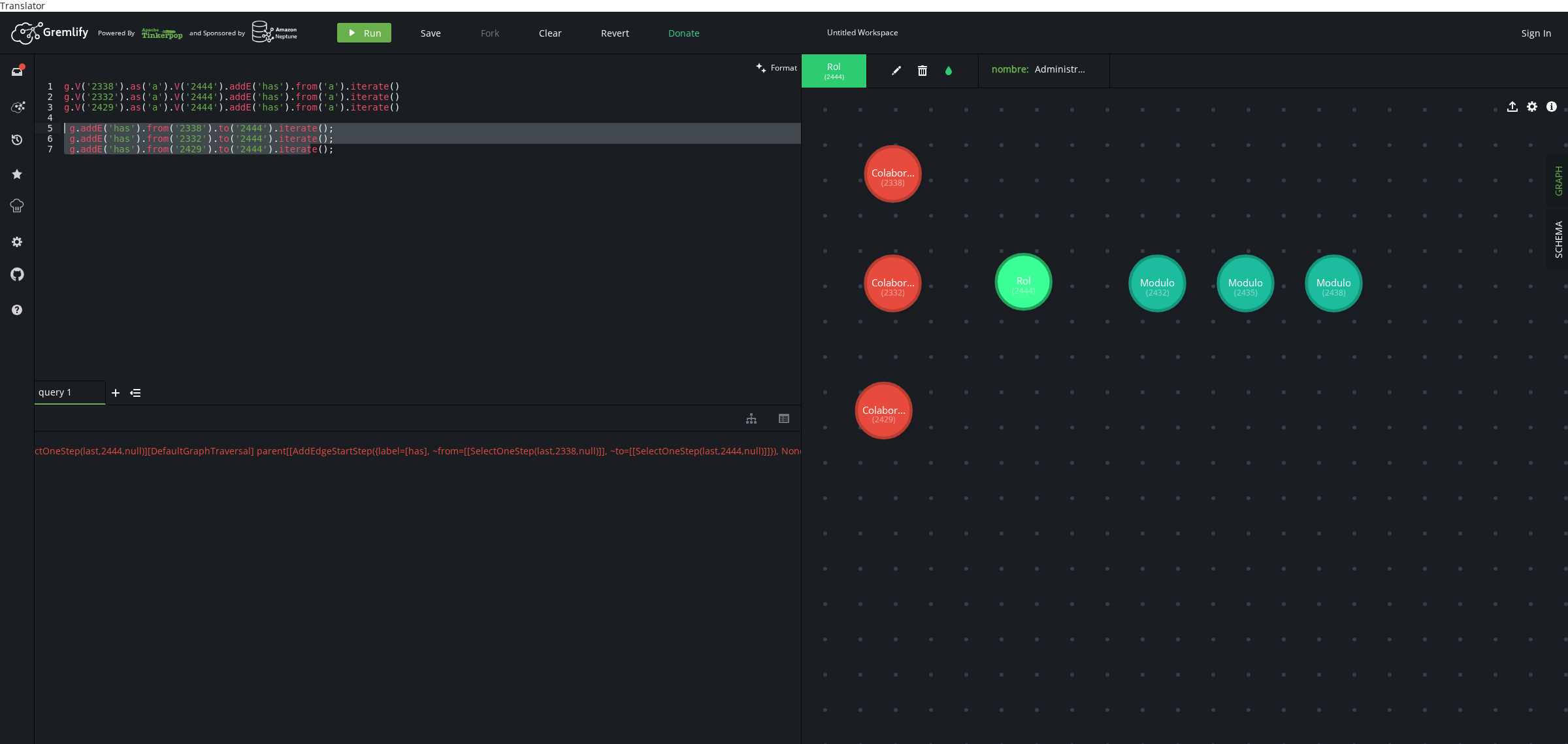
drag, startPoint x: 250, startPoint y: 146, endPoint x: 0, endPoint y: 111, distance: 252.4
click at [0, 111] on div "full-circle inbox history star cog help clean Format g.V('2429').as('a').V('244…" at bounding box center [784, 405] width 1568 height 702
type textarea "g.addE('has').from('2338').to('2444').iterate(); g.addE('has').from('2332').to(…"
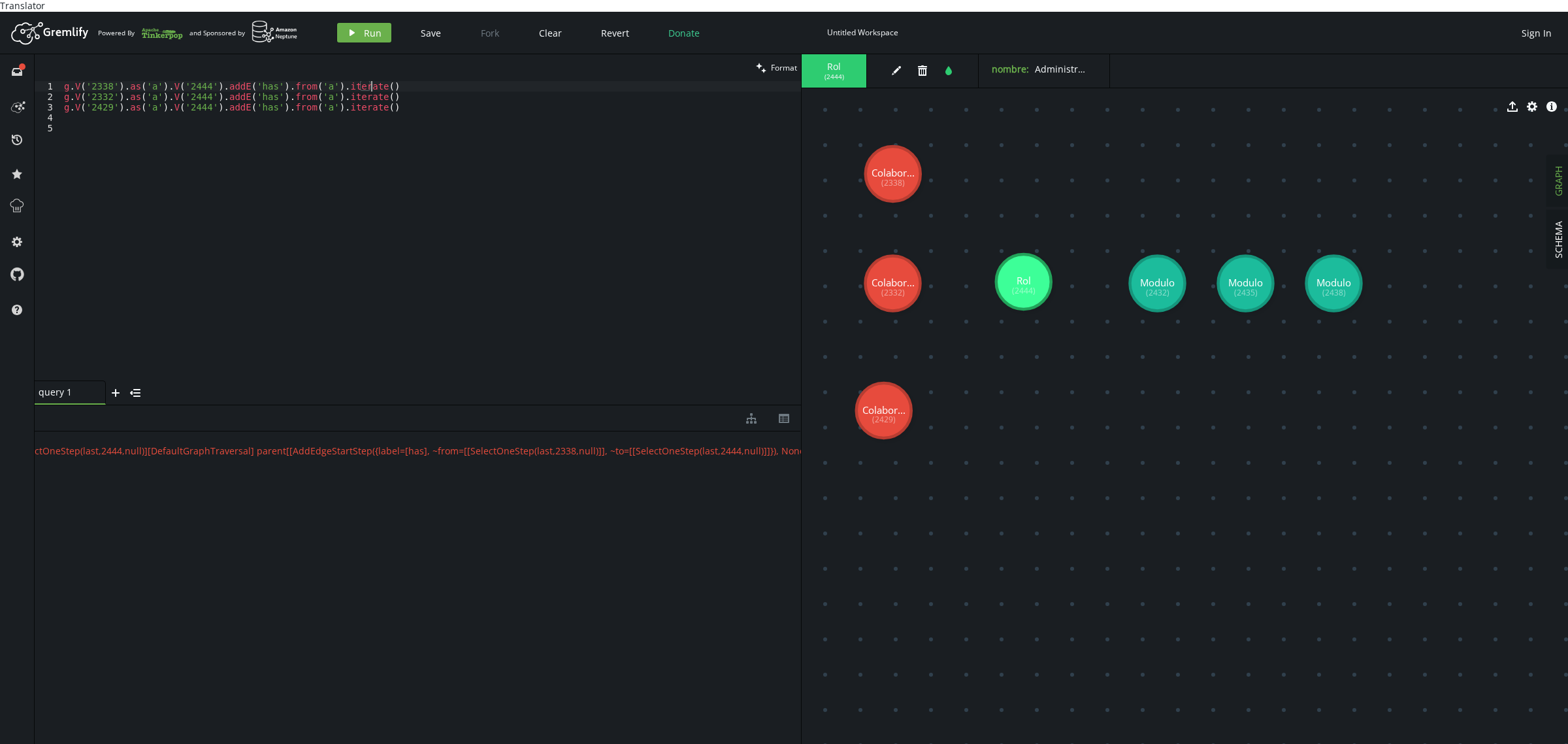
click at [393, 81] on div "g . V ( '2338' ) . as ( 'a' ) . V ( '2444' ) . addE ( 'has' ) . from ( 'a' ) . …" at bounding box center [431, 242] width 739 height 321
click at [354, 23] on button "play Run" at bounding box center [364, 33] width 54 height 19
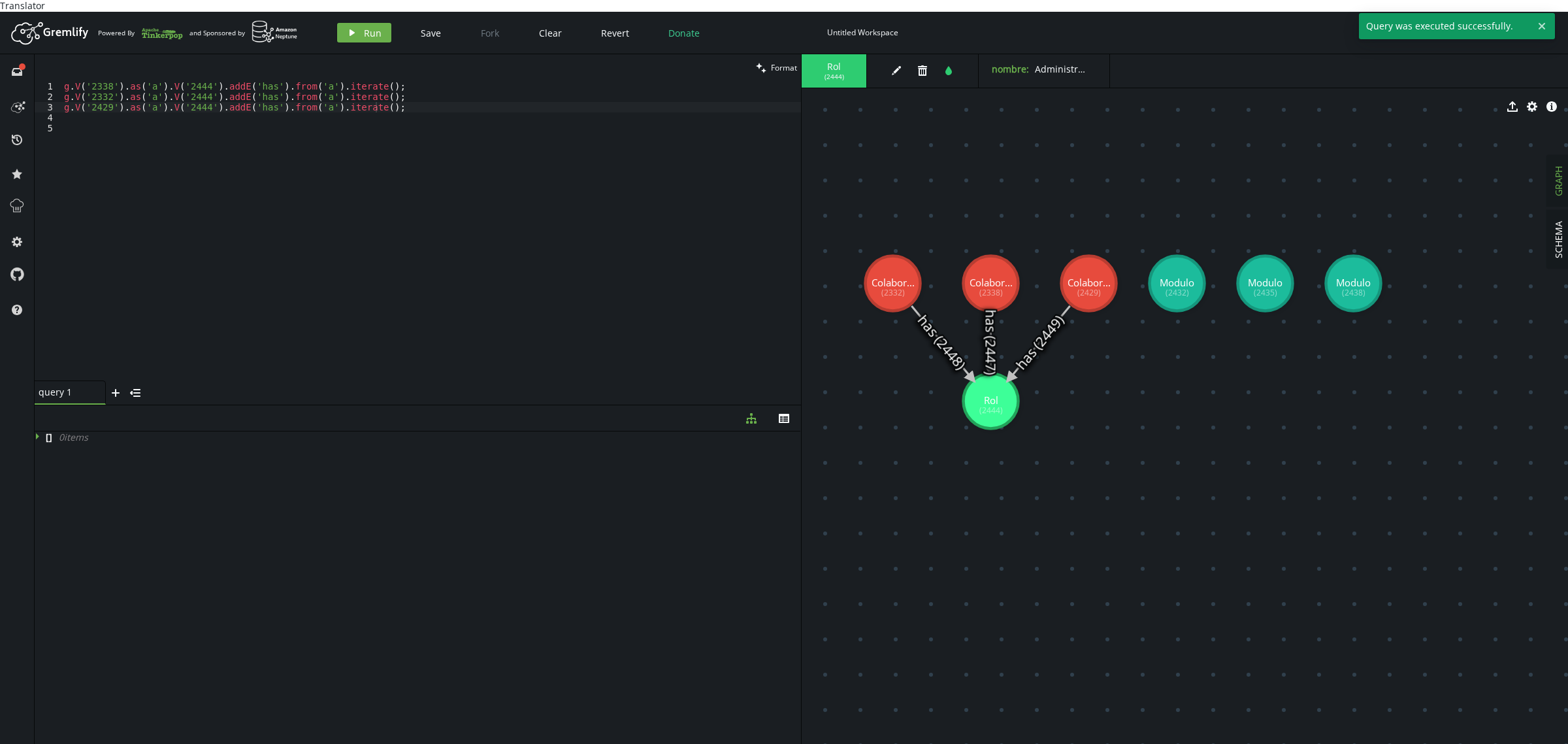
scroll to position [0, 0]
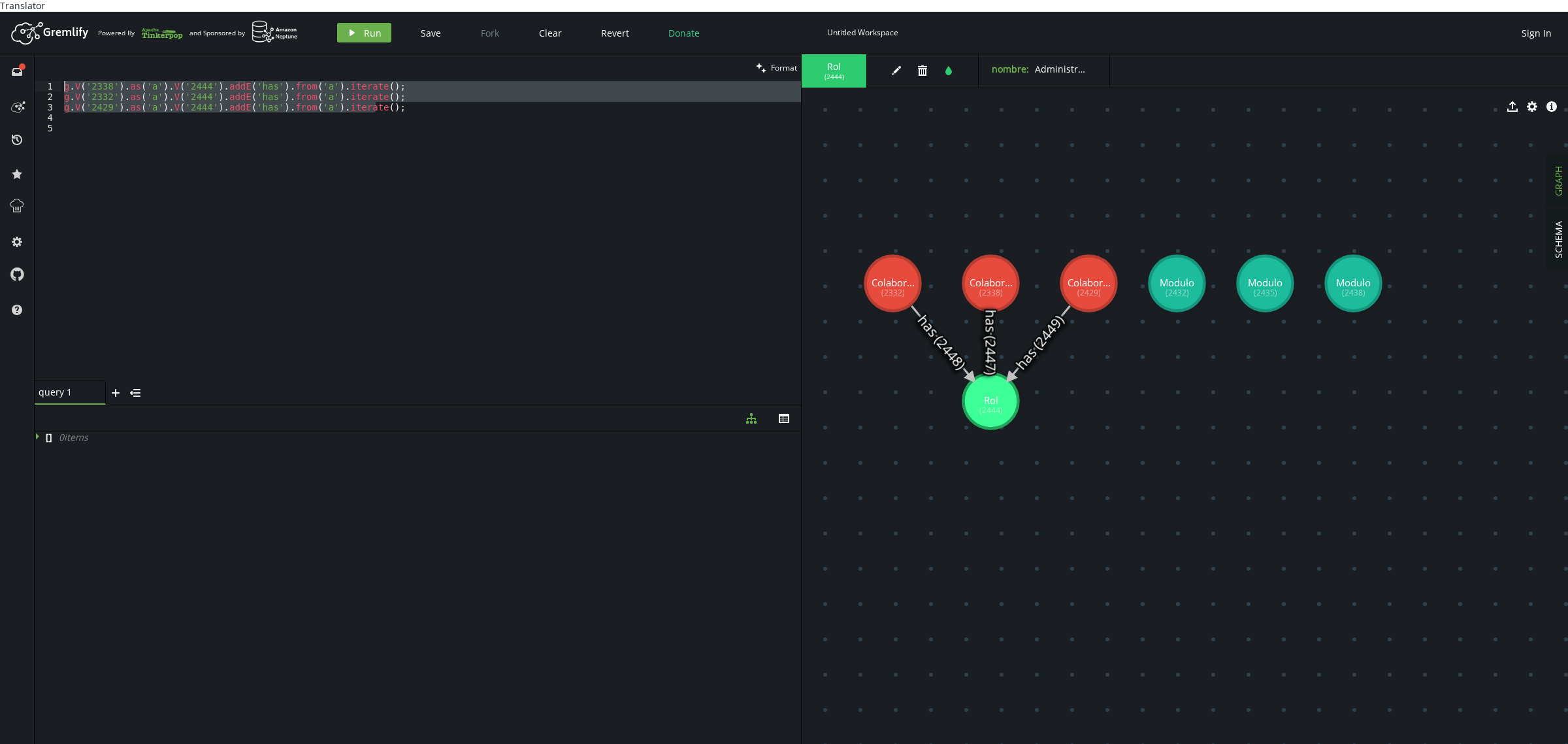
drag, startPoint x: 438, startPoint y: 96, endPoint x: 0, endPoint y: 14, distance: 445.6
click at [0, 14] on div "Artboard Created with Sketch. Powered By and Sponsored by play Run Save Fork Cl…" at bounding box center [784, 383] width 1568 height 744
type textarea "g.V('2338').as('a').V('2444').addE('has').from('a').iterate(); g.V('2332').as('…"
click at [395, 150] on div "g . V ( '2338' ) . as ( 'a' ) . V ( '2444' ) . addE ( 'has' ) . from ( 'a' ) . …" at bounding box center [431, 242] width 739 height 321
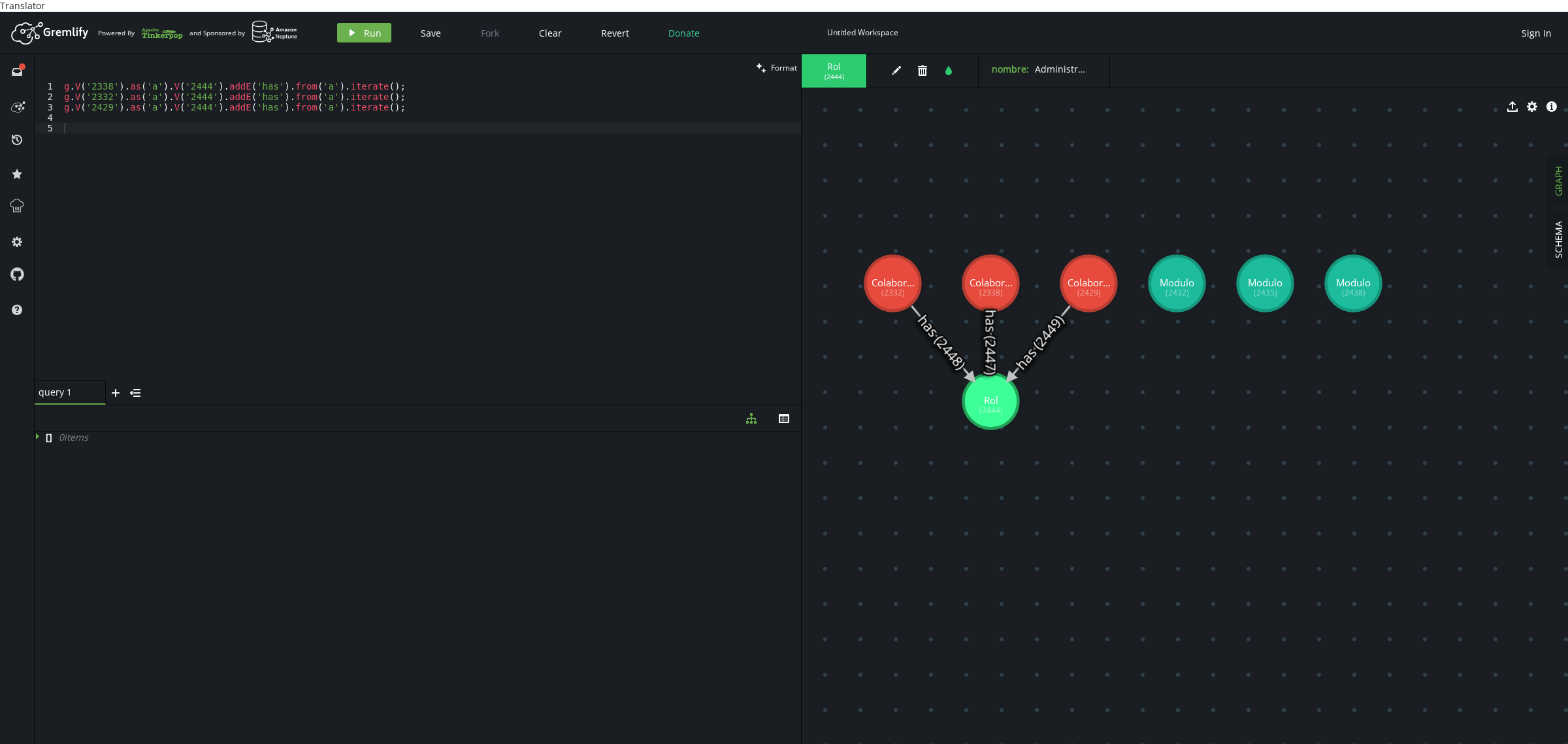
click at [406, 478] on div "[ ] 0 item s" at bounding box center [418, 590] width 766 height 318
click at [273, 234] on div "g . V ( '2338' ) . as ( 'a' ) . V ( '2444' ) . addE ( 'has' ) . from ( 'a' ) . …" at bounding box center [431, 242] width 739 height 321
click at [749, 561] on div "[ ] 0 item s" at bounding box center [418, 590] width 766 height 318
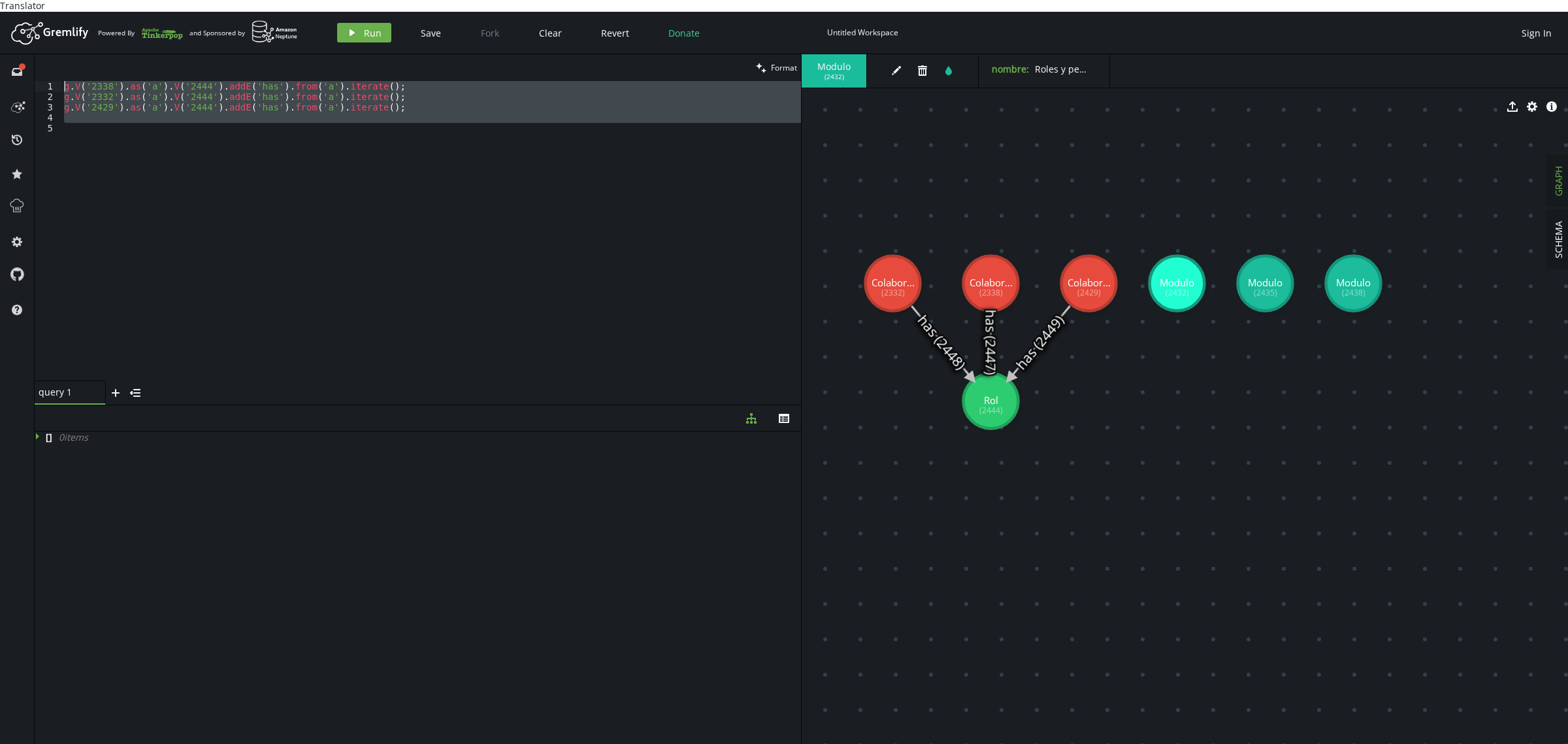
drag, startPoint x: 463, startPoint y: 151, endPoint x: 0, endPoint y: 18, distance: 481.7
click at [0, 18] on div "Artboard Created with Sketch. Powered By and Sponsored by play Run Save Fork Cl…" at bounding box center [784, 383] width 1568 height 744
paste textarea "444').as('a').V('2432"
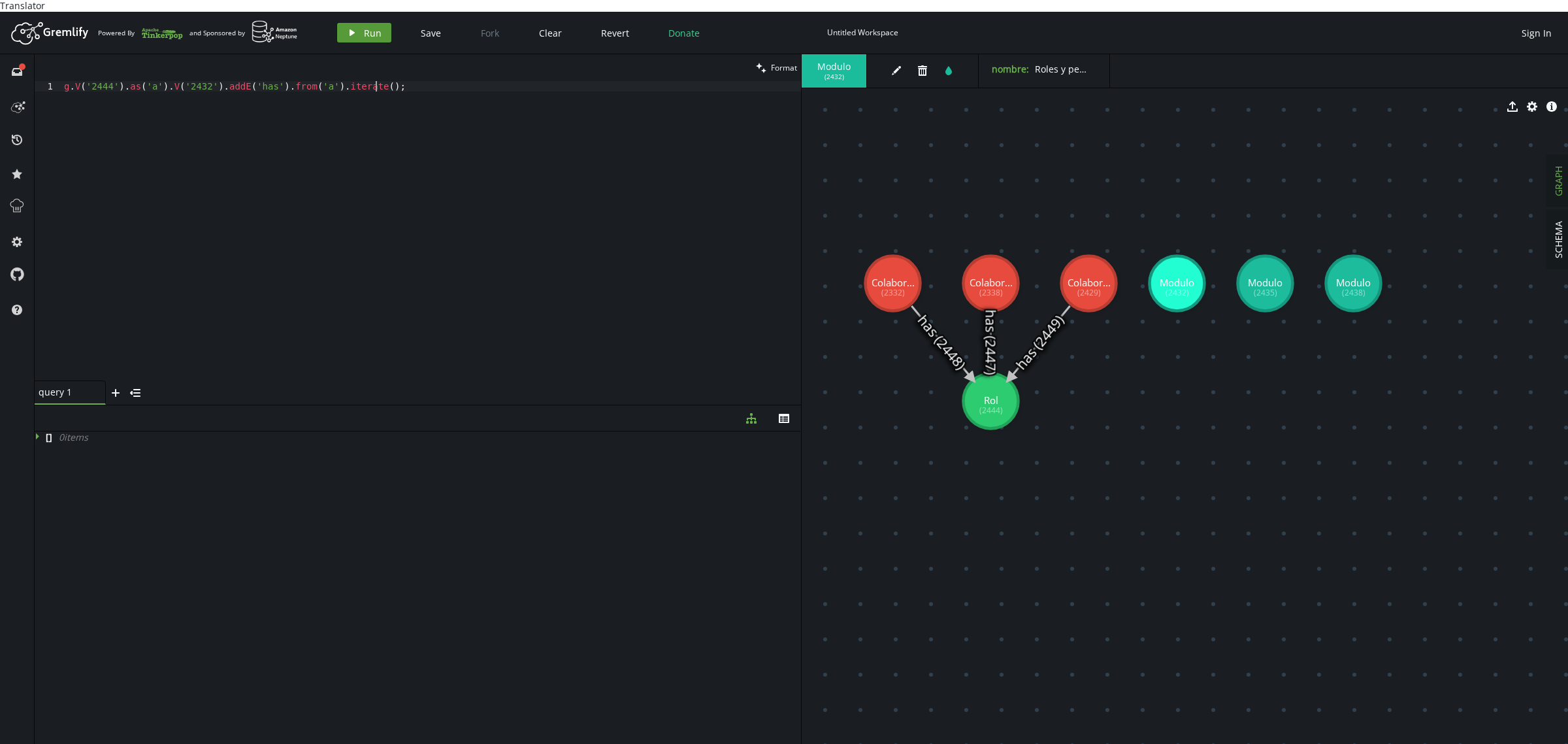
click at [343, 23] on button "play Run" at bounding box center [364, 33] width 54 height 19
click at [442, 145] on div "g . V ( '2444' ) . as ( 'a' ) . V ( '2432' ) . addE ( 'has' ) . from ( 'a' ) . …" at bounding box center [431, 242] width 739 height 321
drag, startPoint x: 402, startPoint y: 101, endPoint x: 0, endPoint y: 87, distance: 402.2
click at [0, 87] on div "full-circle inbox history star cog help clean Format g.V('2444').as('a').V('243…" at bounding box center [784, 405] width 1568 height 702
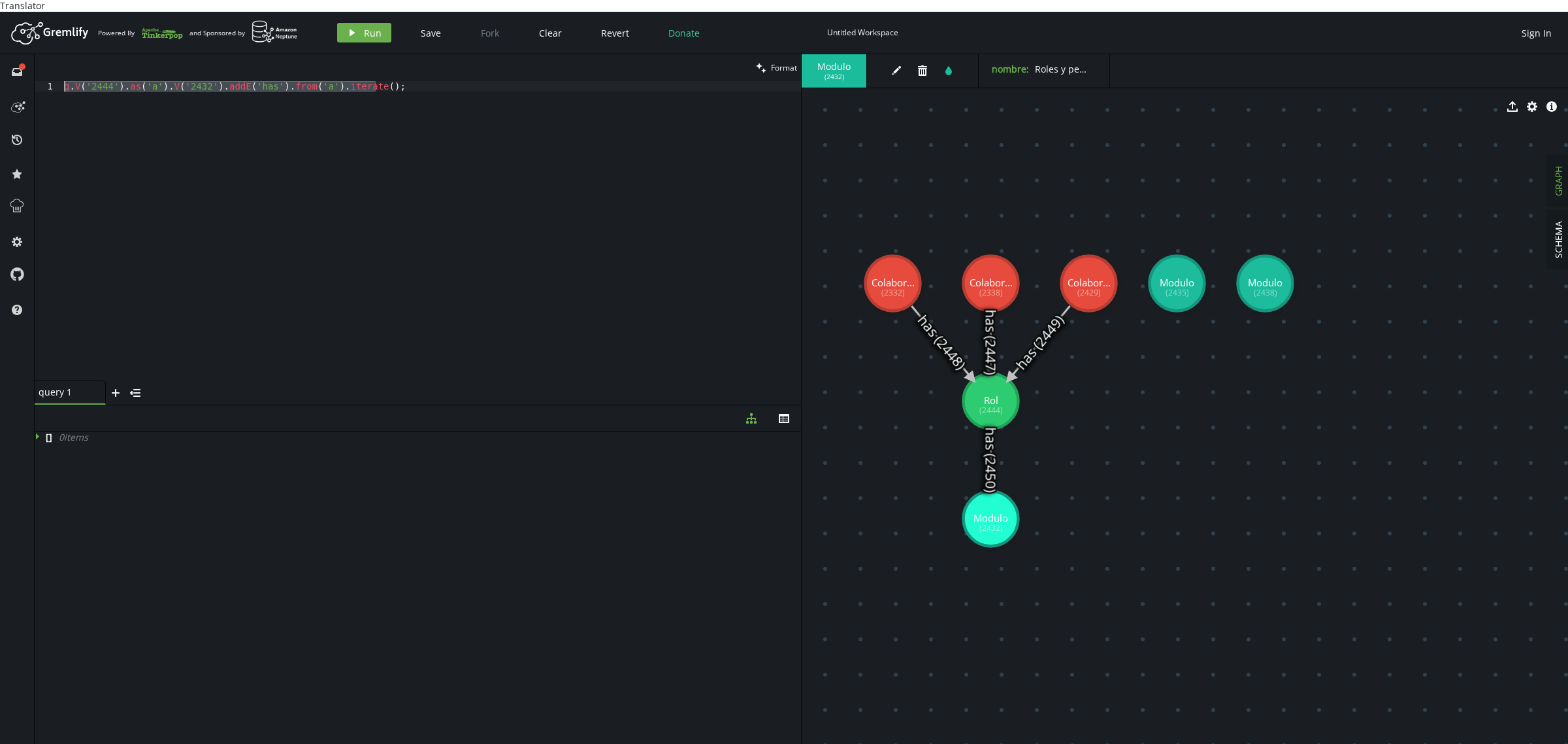
drag, startPoint x: 461, startPoint y: 77, endPoint x: 0, endPoint y: 60, distance: 461.3
click at [0, 60] on div "full-circle inbox history star cog help clean Format g.V('2444').as('a').V('243…" at bounding box center [784, 405] width 1568 height 702
paste textarea "outE('has').where(inV().hasId('2432')).drop().iterate()"
click at [360, 23] on button "play Run" at bounding box center [364, 33] width 54 height 19
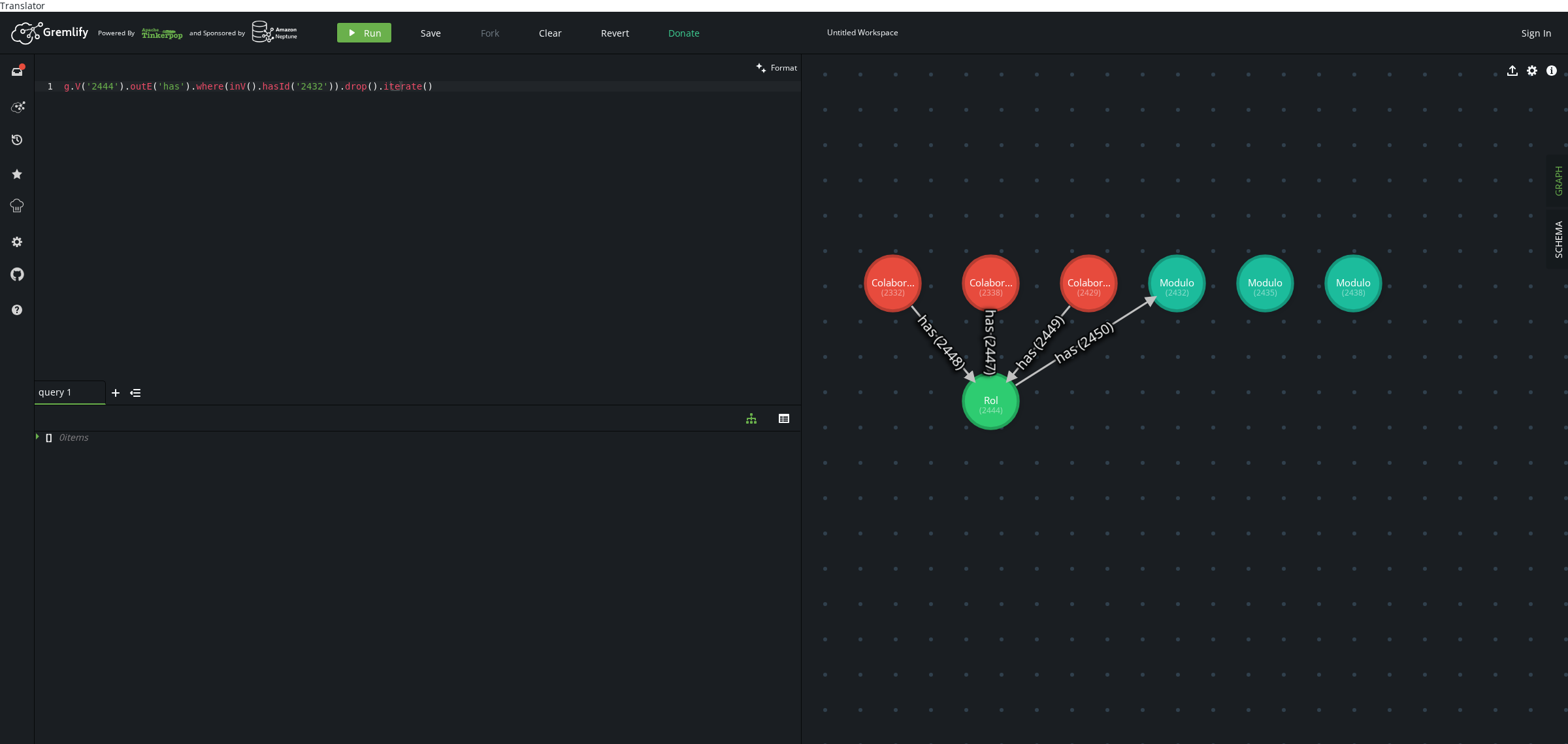
drag, startPoint x: 1173, startPoint y: 282, endPoint x: 1089, endPoint y: 526, distance: 258.1
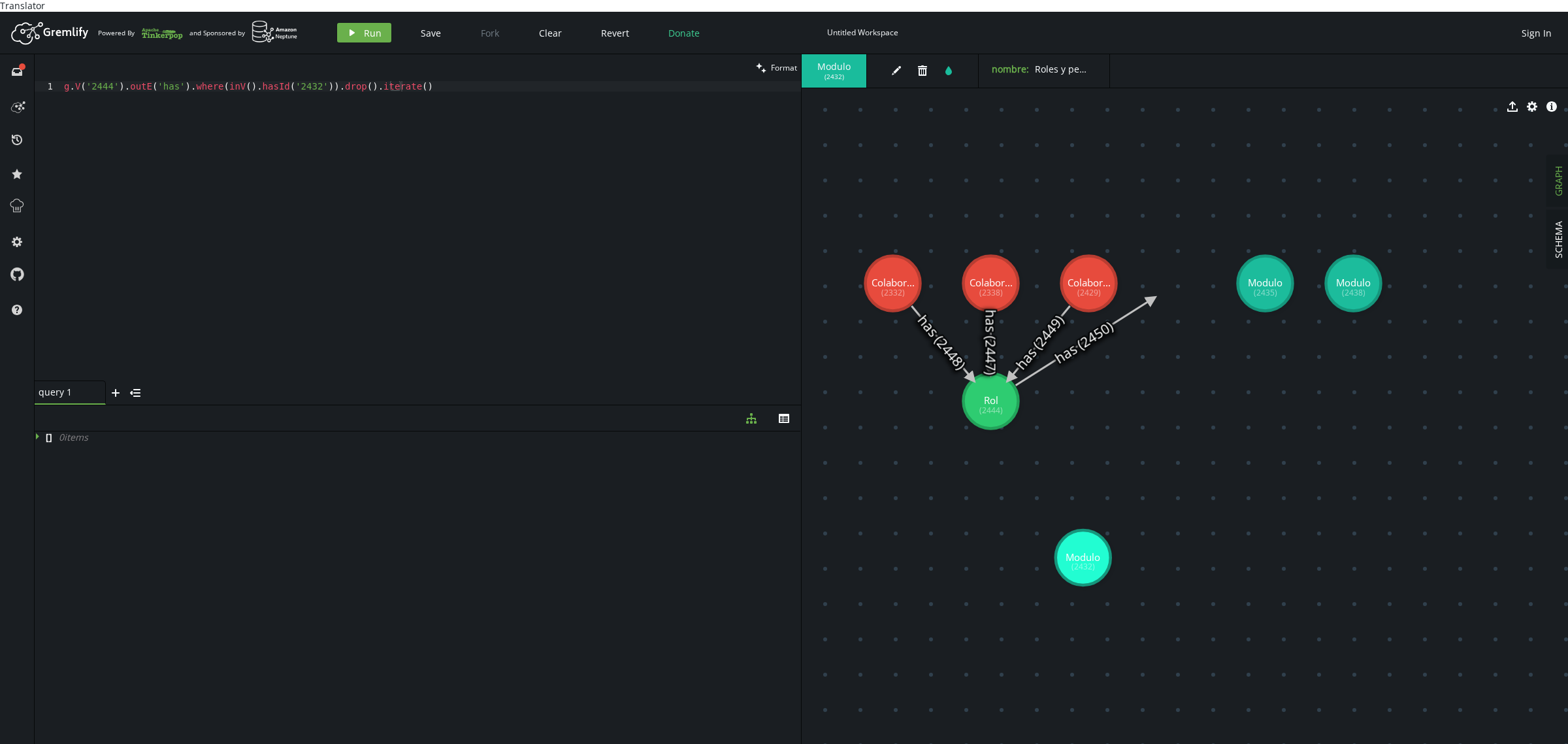
click at [1134, 302] on icon at bounding box center [1084, 343] width 136 height 87
drag, startPoint x: 1273, startPoint y: 275, endPoint x: 1246, endPoint y: 367, distance: 95.9
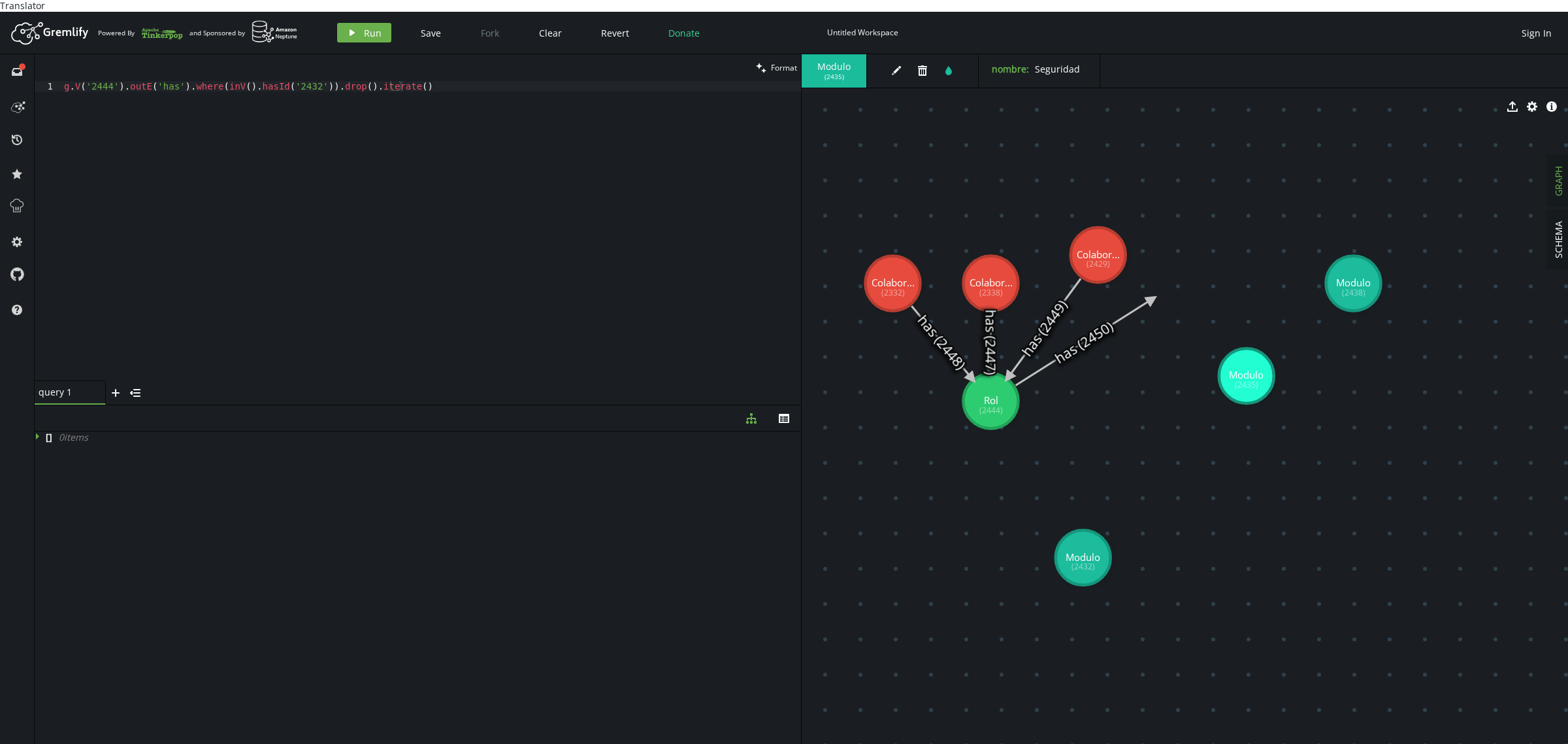
drag, startPoint x: 1098, startPoint y: 270, endPoint x: 1122, endPoint y: 184, distance: 89.3
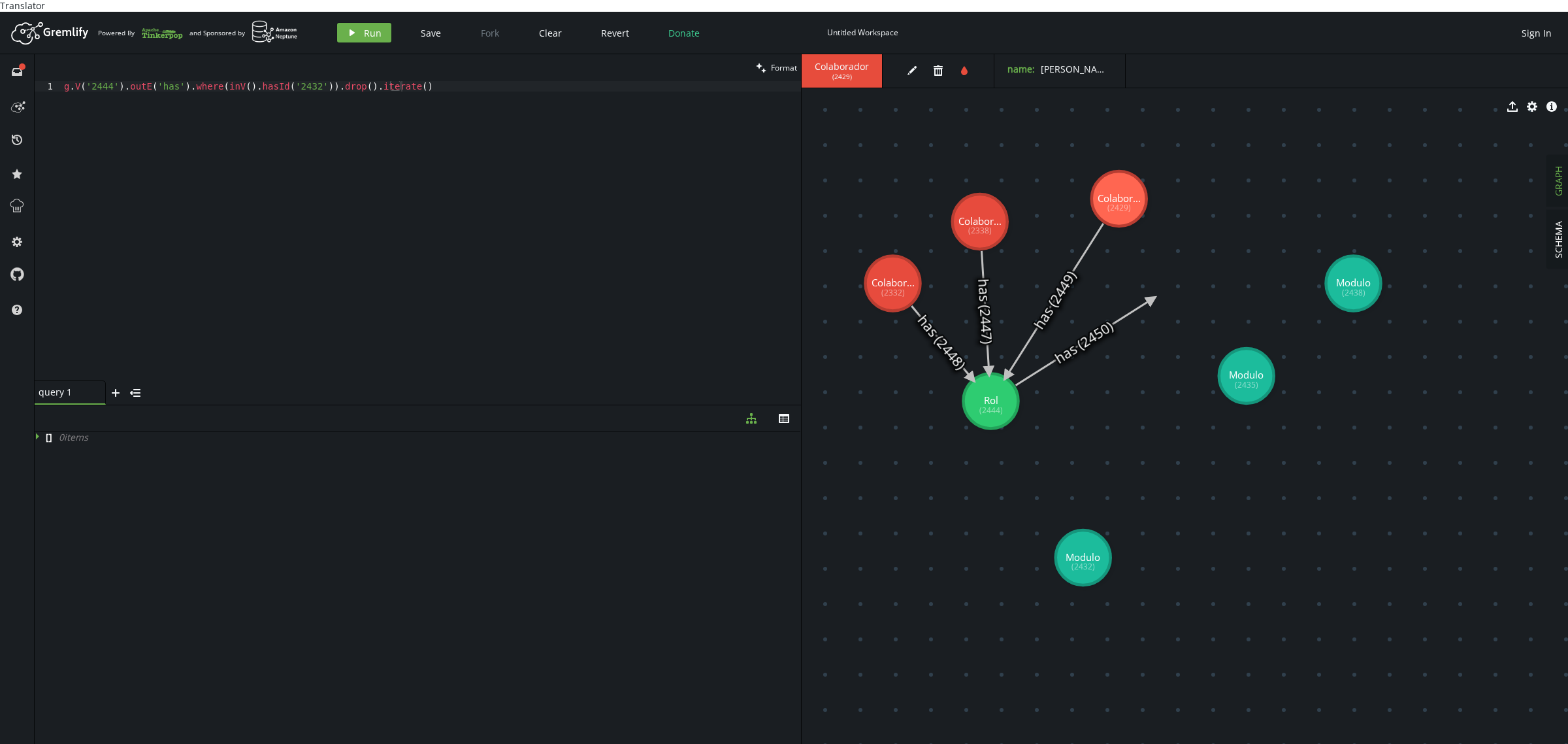
drag, startPoint x: 994, startPoint y: 266, endPoint x: 933, endPoint y: 237, distance: 67.5
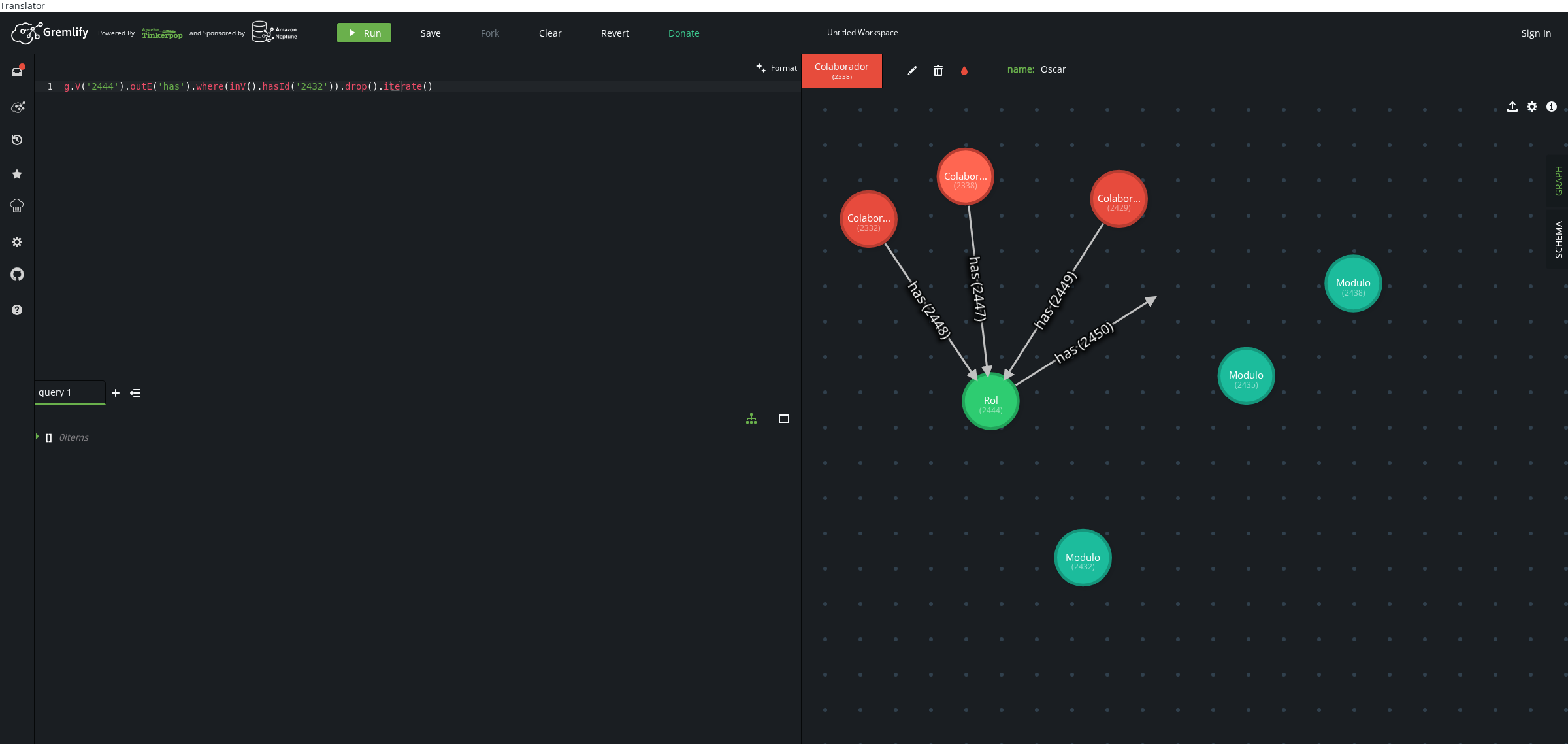
drag, startPoint x: 902, startPoint y: 266, endPoint x: 869, endPoint y: 207, distance: 67.6
click at [1062, 343] on icon at bounding box center [1084, 343] width 136 height 87
click at [157, 81] on div "g . V ( '2444' ) . outE ( 'has' ) . where ( inV ( ) . hasId ( '2432' )) . drop …" at bounding box center [431, 242] width 739 height 321
drag, startPoint x: 471, startPoint y: 73, endPoint x: 0, endPoint y: 69, distance: 471.0
click at [0, 69] on div "full-circle inbox history star cog help clean Format g.V('2444').outE('has').wh…" at bounding box center [784, 405] width 1568 height 702
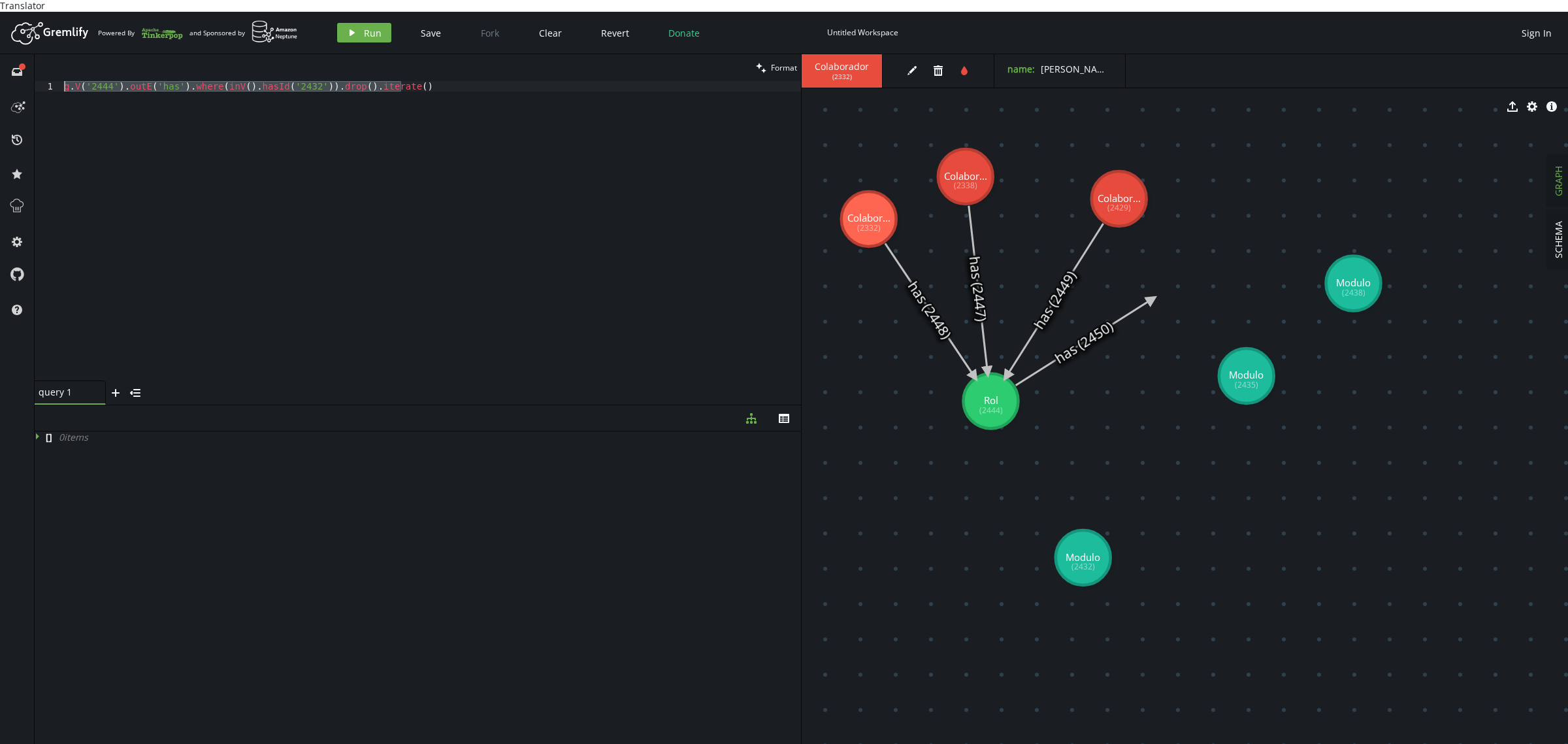
paste textarea "E().hasLabel('has'"
drag, startPoint x: 360, startPoint y: 13, endPoint x: 472, endPoint y: 301, distance: 309.0
click at [360, 23] on button "play Run" at bounding box center [364, 33] width 54 height 19
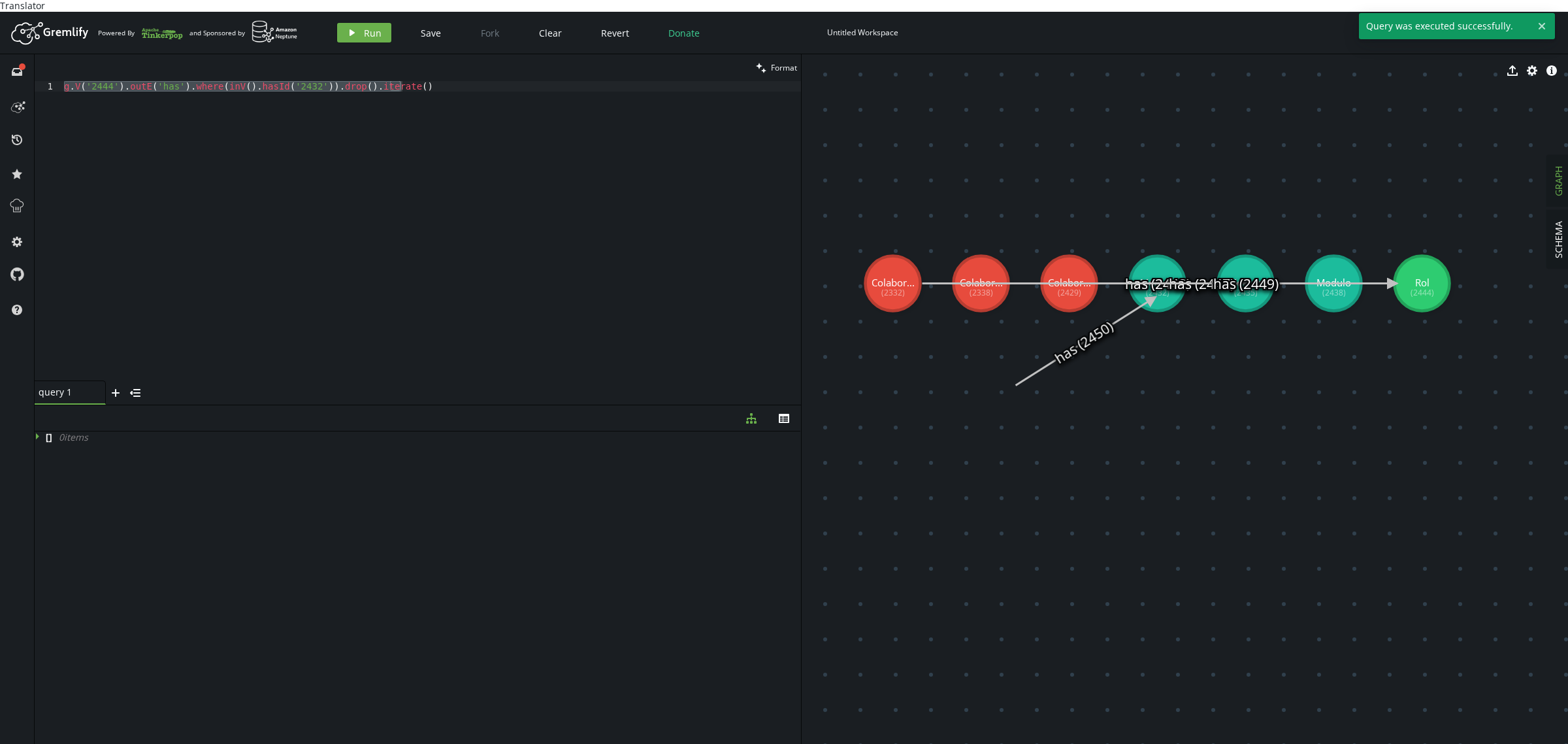
type textarea "g.V('2444').outE('has').where(inV().hasId('2432')).drop().iterate()"
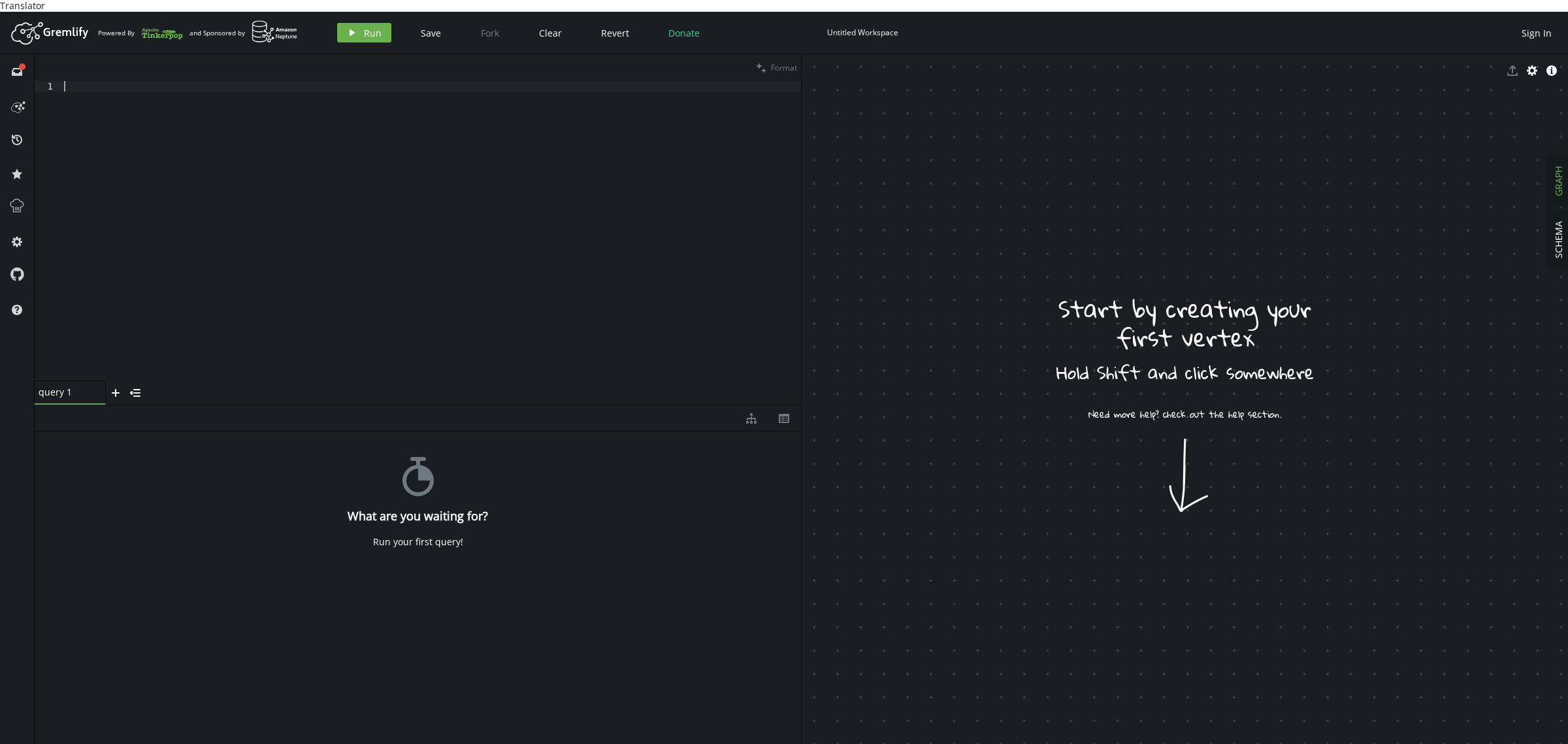
click at [389, 170] on div at bounding box center [431, 242] width 739 height 321
click at [354, 167] on div at bounding box center [431, 242] width 739 height 321
paste textarea "g.addV('Colaborador').property('name','[PERSON_NAME]').next();"
click at [354, 23] on button "play Run" at bounding box center [364, 33] width 54 height 19
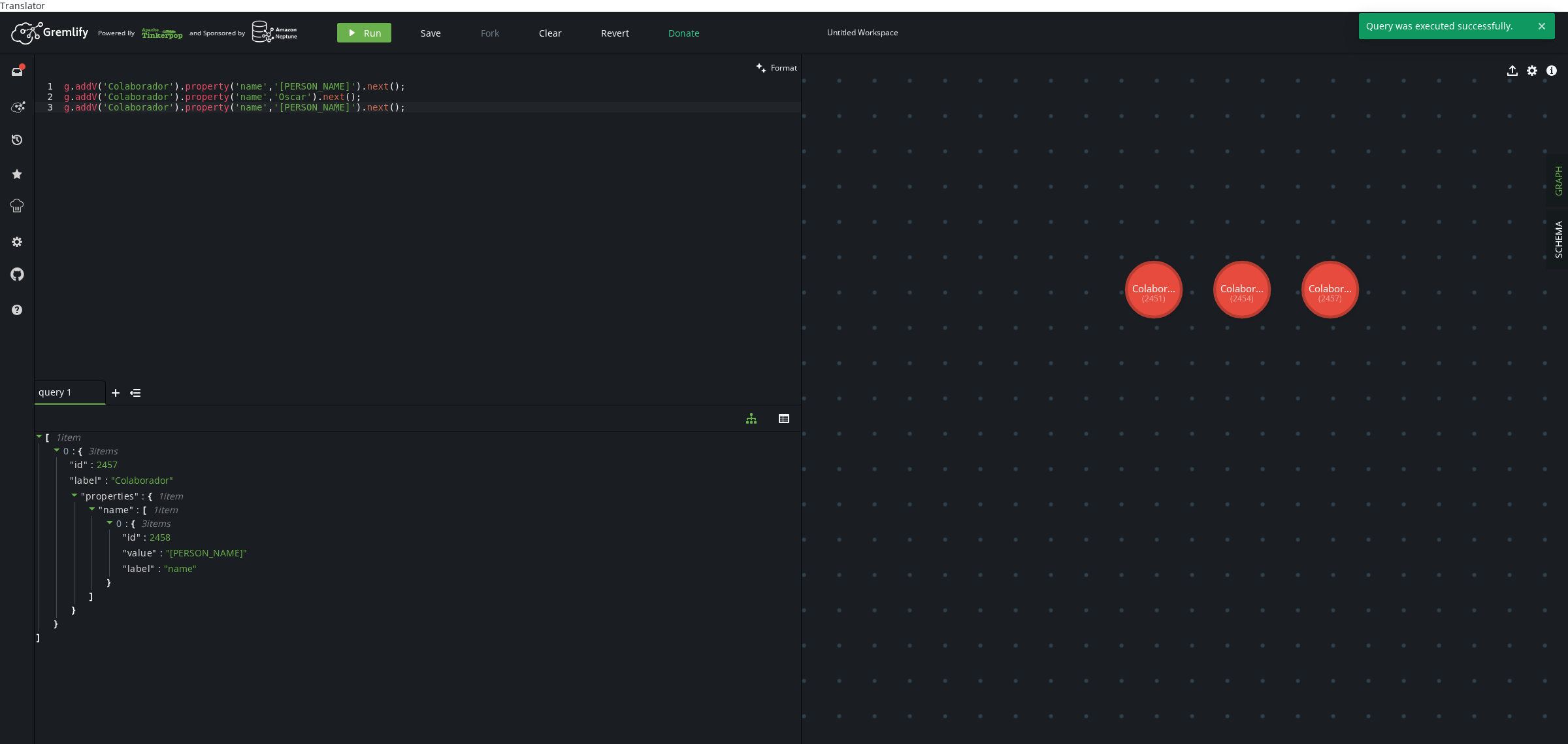
drag, startPoint x: 836, startPoint y: 111, endPoint x: 1419, endPoint y: 654, distance: 796.7
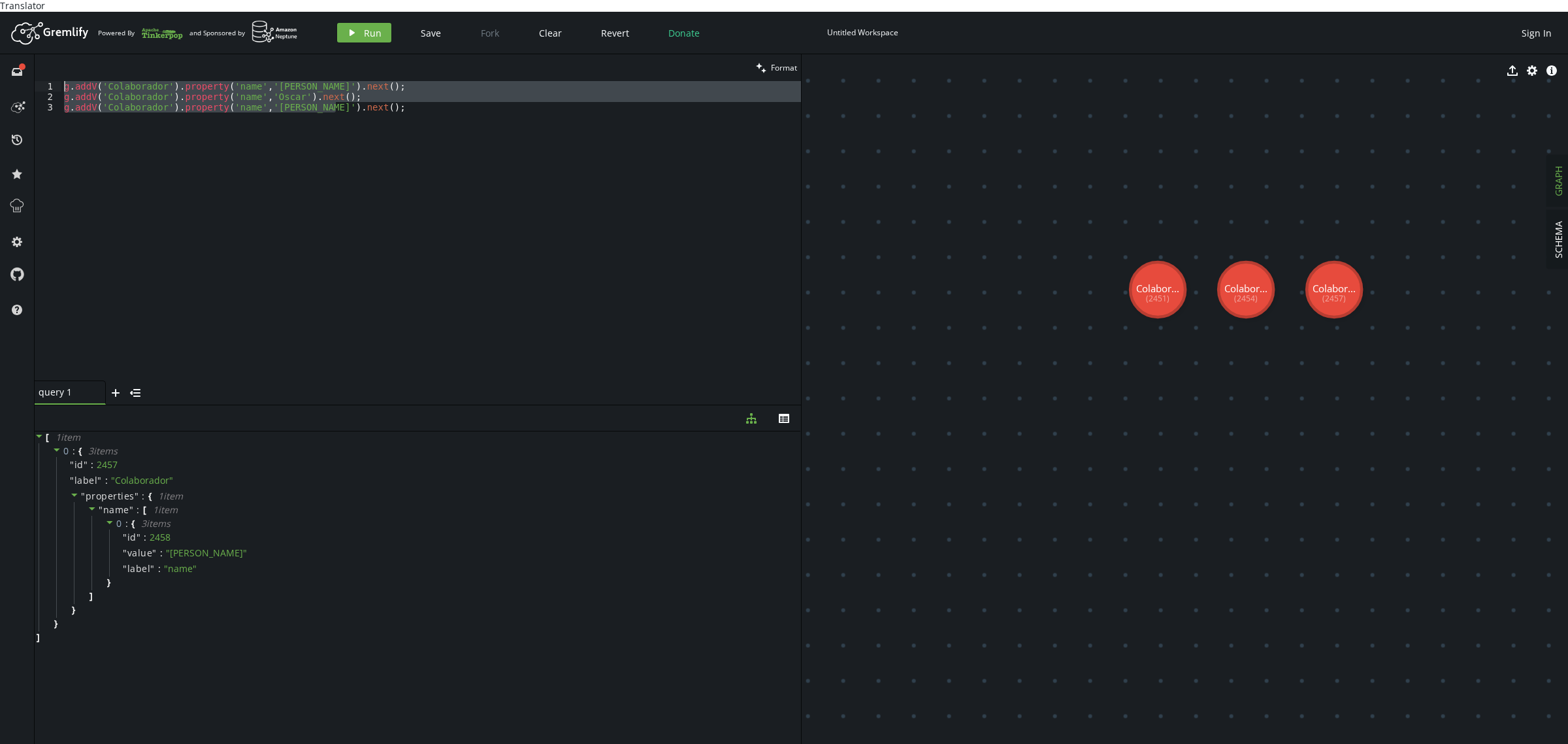
drag, startPoint x: 434, startPoint y: 132, endPoint x: 0, endPoint y: 35, distance: 444.7
click at [0, 35] on div "Artboard Created with Sketch. Powered By and Sponsored by play Run Save Fork Cl…" at bounding box center [784, 383] width 1568 height 744
paste textarea "Rol').property('nombre','Administrado"
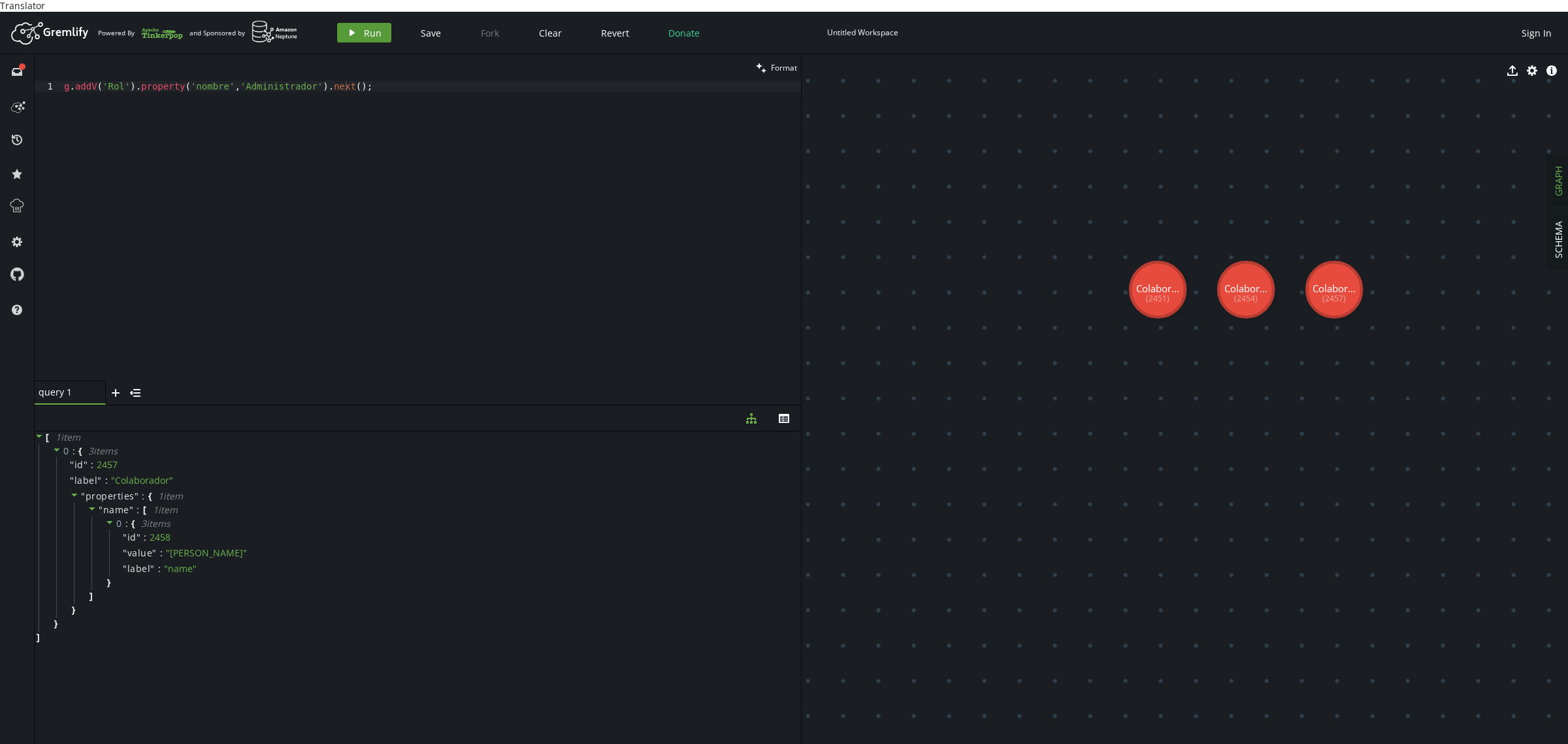
click at [364, 27] on span "Run" at bounding box center [373, 33] width 18 height 12
drag, startPoint x: 246, startPoint y: 107, endPoint x: 0, endPoint y: 43, distance: 254.2
click at [0, 54] on div "full-circle inbox history star cog help clean Format g.addV('Rol').property('no…" at bounding box center [784, 405] width 1568 height 702
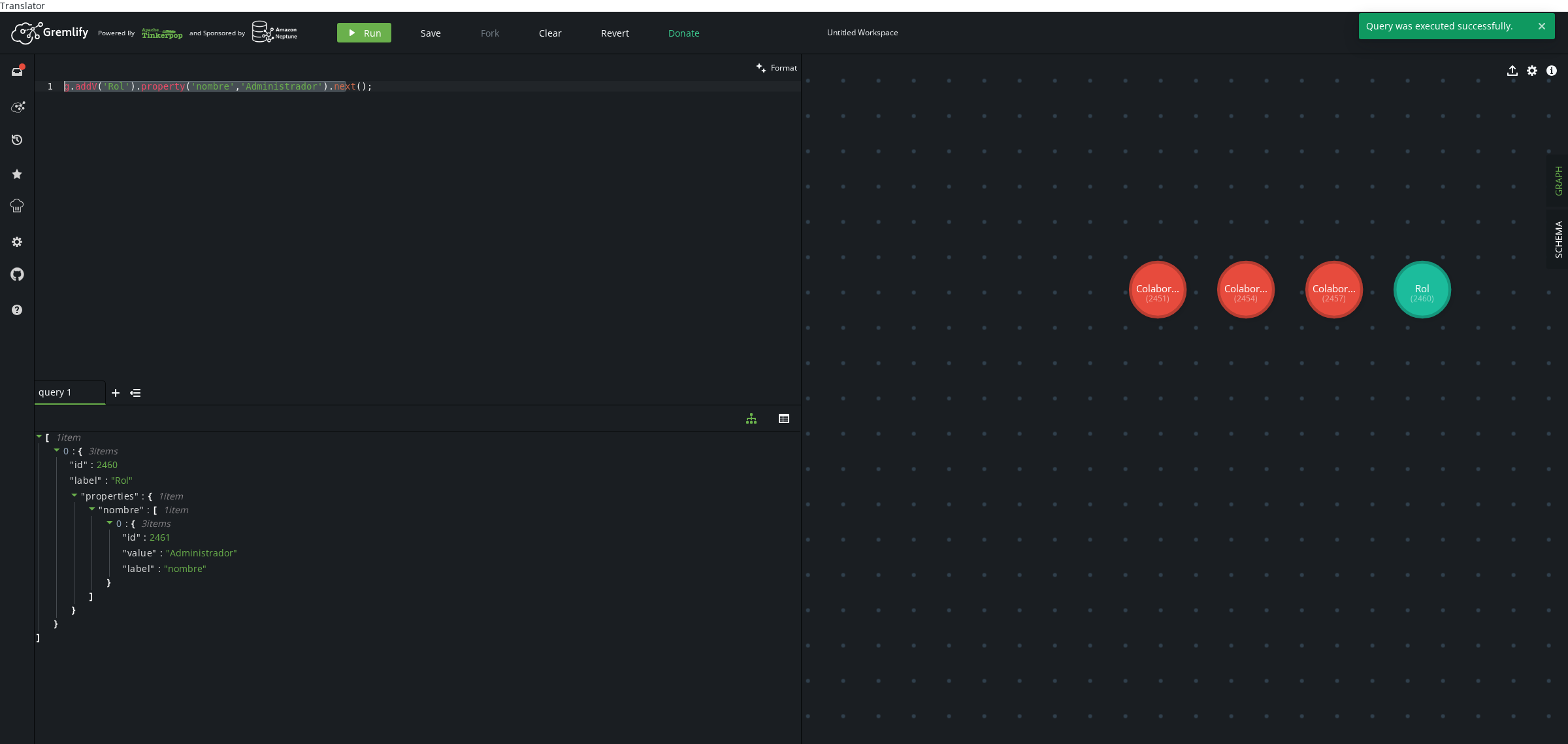
paste textarea "Modulo').property('nombre','Licencias"
click at [360, 23] on button "play Run" at bounding box center [364, 33] width 54 height 19
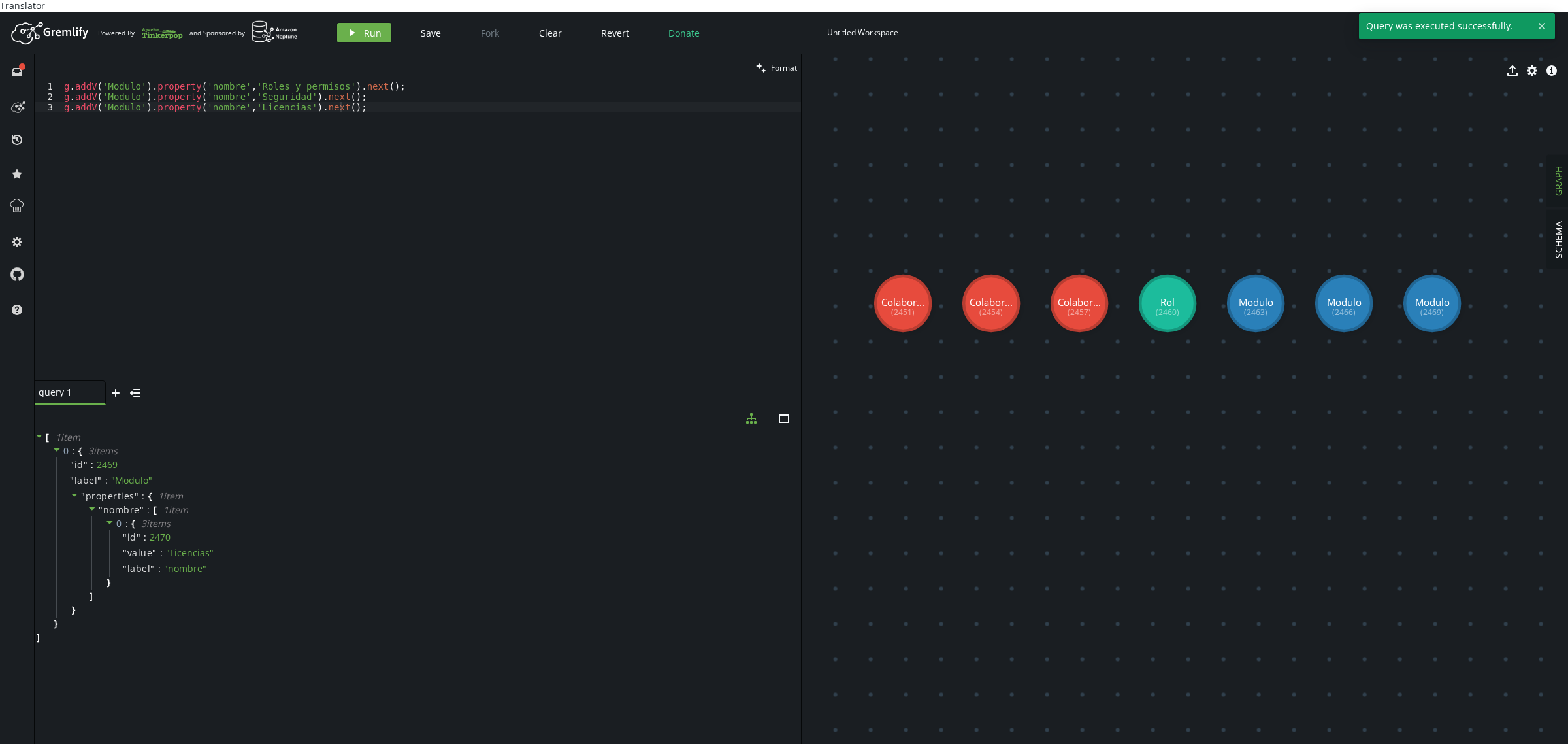
drag, startPoint x: 1408, startPoint y: 421, endPoint x: 1168, endPoint y: 432, distance: 240.3
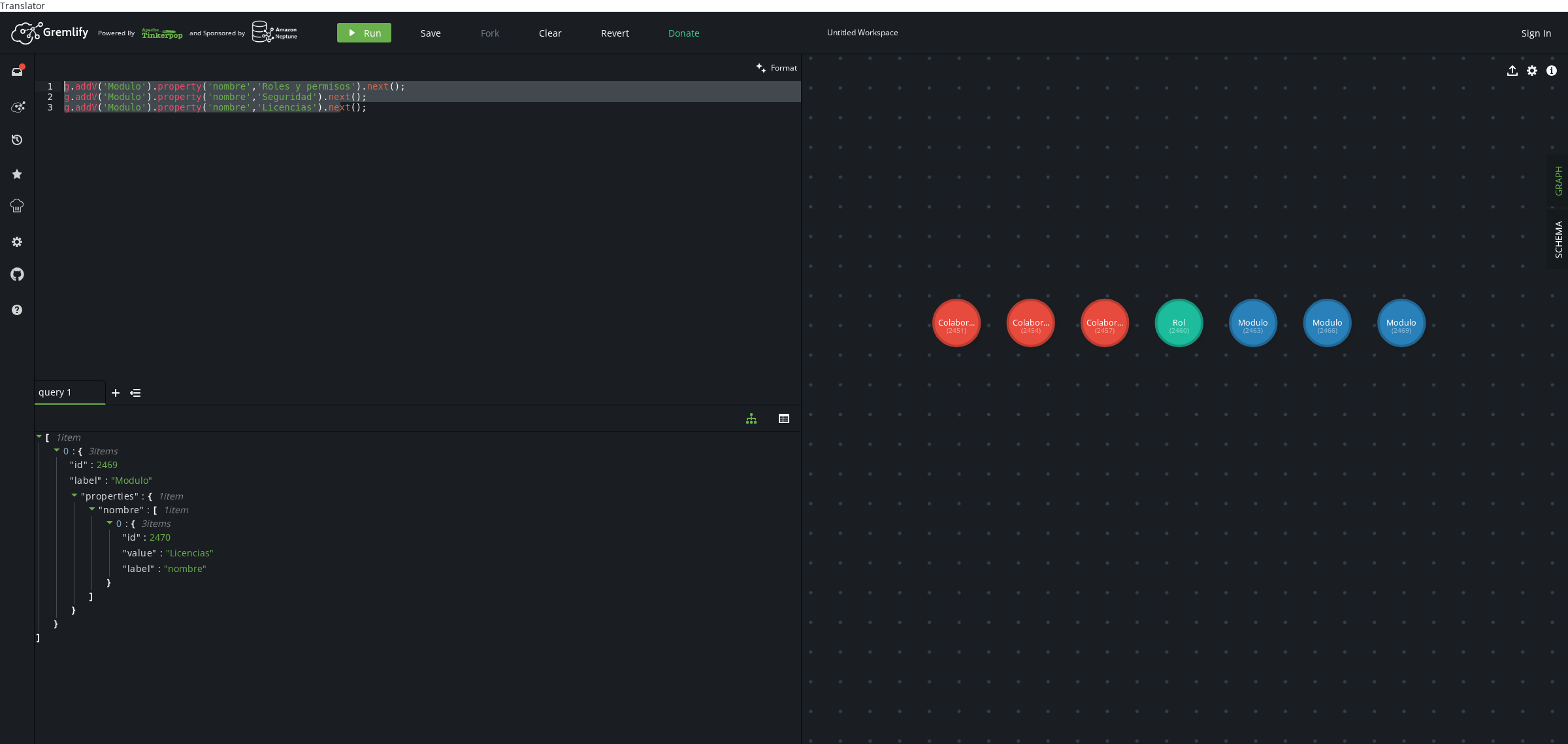
drag, startPoint x: 400, startPoint y: 171, endPoint x: 0, endPoint y: -25, distance: 445.4
click at [0, 0] on html "Translator Artboard Created with Sketch. Powered By and Sponsored by play Run S…" at bounding box center [784, 372] width 1568 height 744
type textarea "g.addV('Modulo').property('nombre','Roles y permisos').next(); g.addV('Modulo')…"
paste textarea
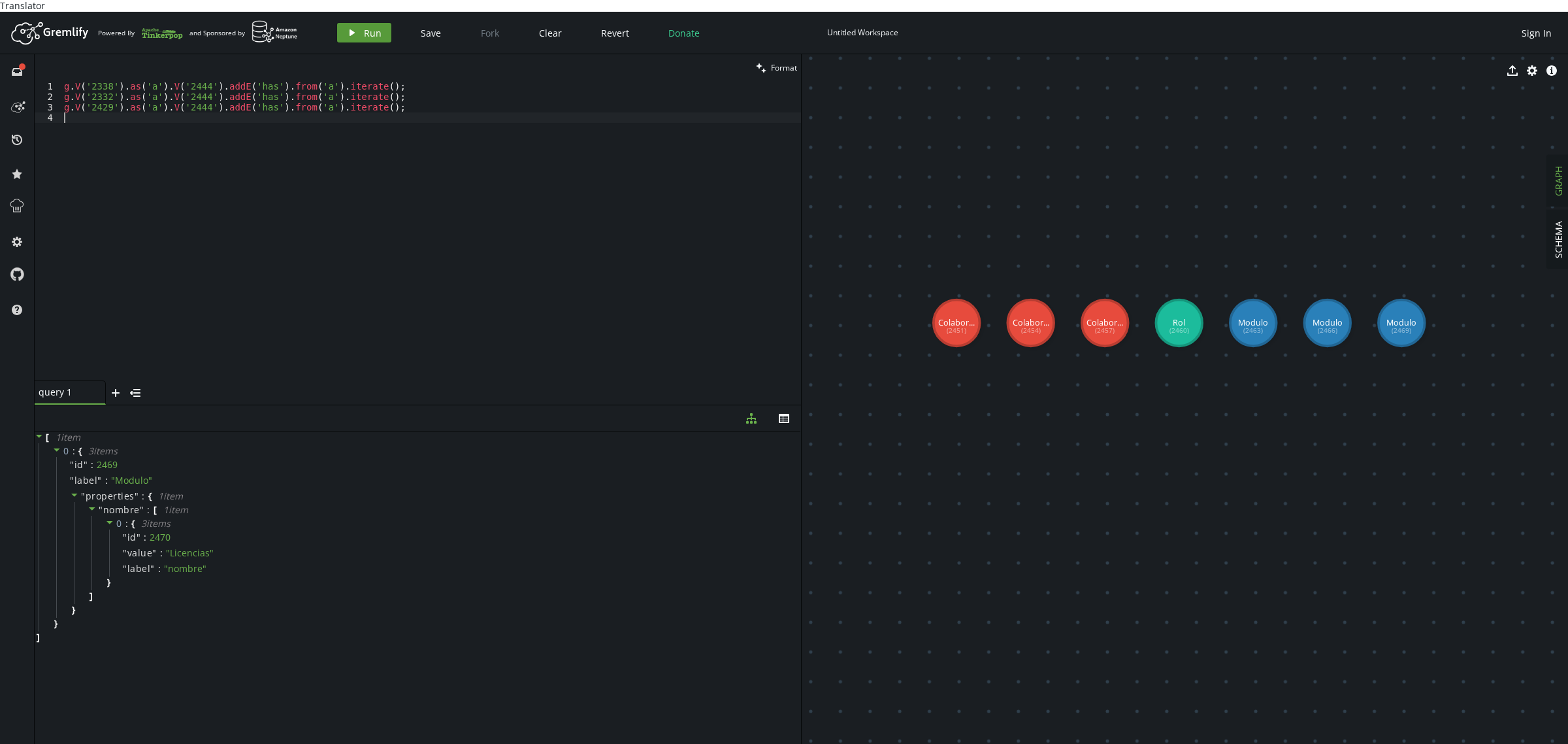
click at [365, 27] on span "Run" at bounding box center [373, 33] width 18 height 12
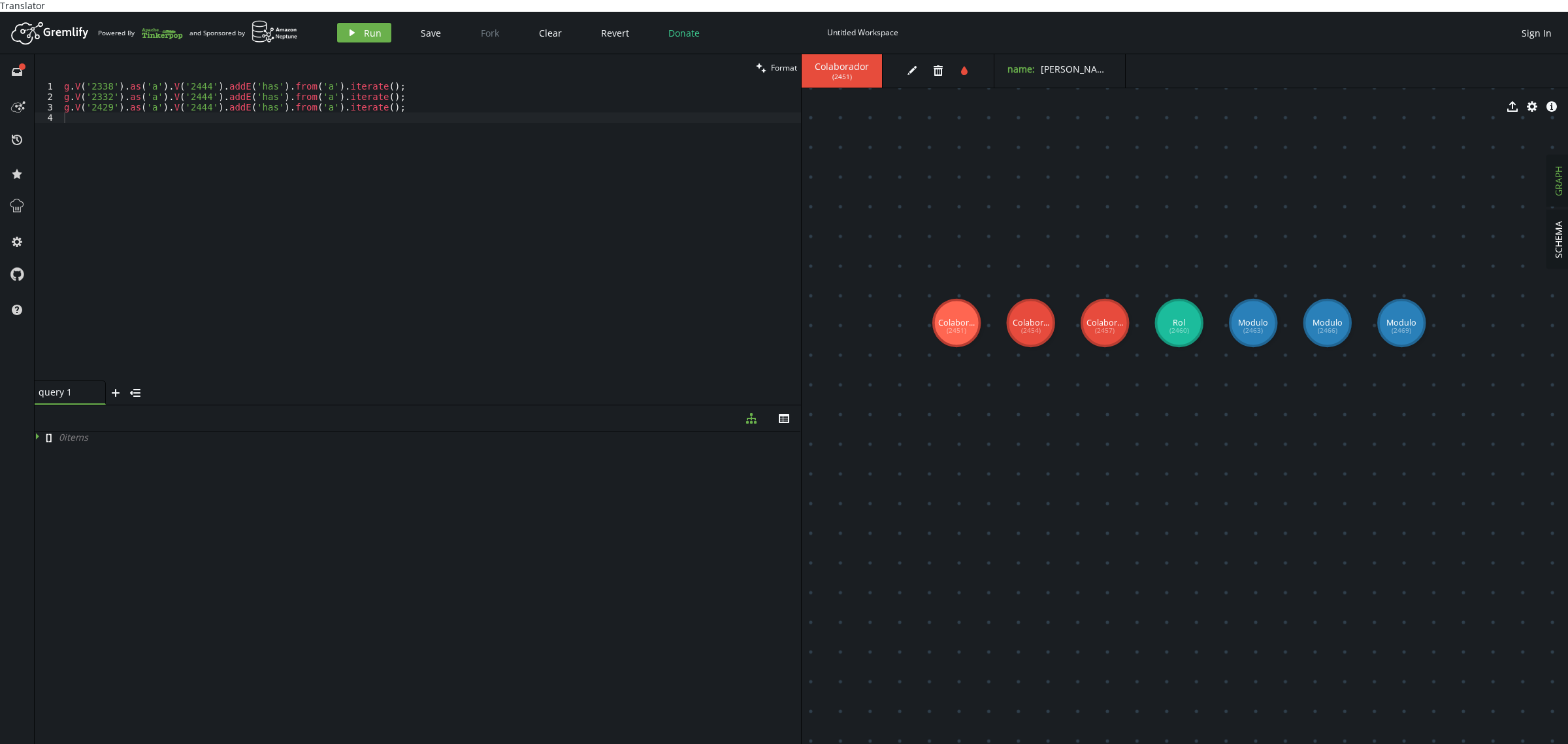
click at [100, 81] on div "g . V ( '2338' ) . as ( 'a' ) . V ( '2444' ) . addE ( 'has' ) . from ( 'a' ) . …" at bounding box center [431, 242] width 739 height 321
click at [91, 81] on div "g . V ( '2451' ) . as ( 'a' ) . V ( '2444' ) . addE ( 'has' ) . from ( 'a' ) . …" at bounding box center [431, 242] width 739 height 321
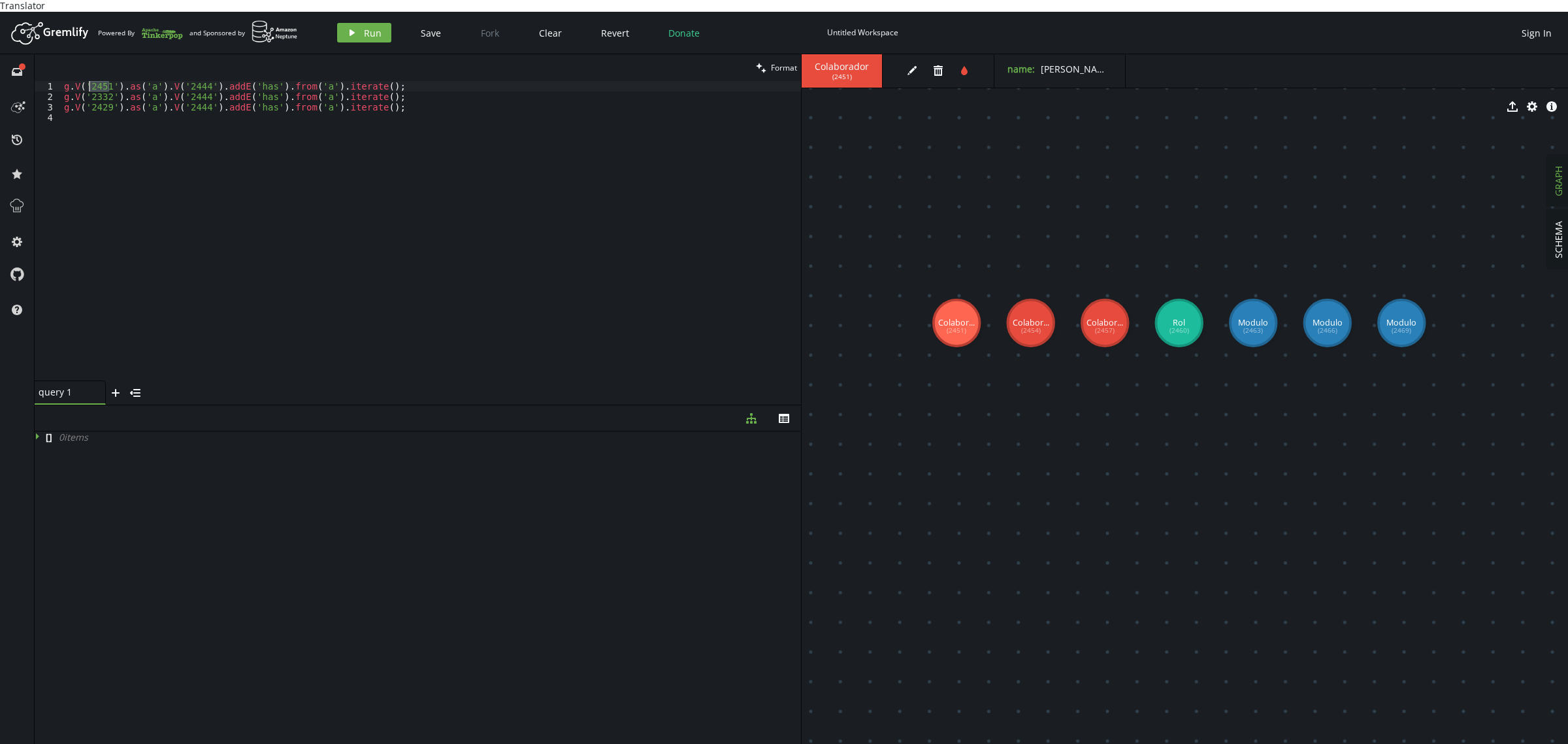
click at [96, 86] on div "g . V ( '2451' ) . as ( 'a' ) . V ( '2444' ) . addE ( 'has' ) . from ( 'a' ) . …" at bounding box center [431, 242] width 739 height 321
paste textarea "451"
click at [102, 95] on div "g . V ( '2451' ) . as ( 'a' ) . V ( '2444' ) . addE ( 'has' ) . from ( 'a' ) . …" at bounding box center [431, 242] width 739 height 321
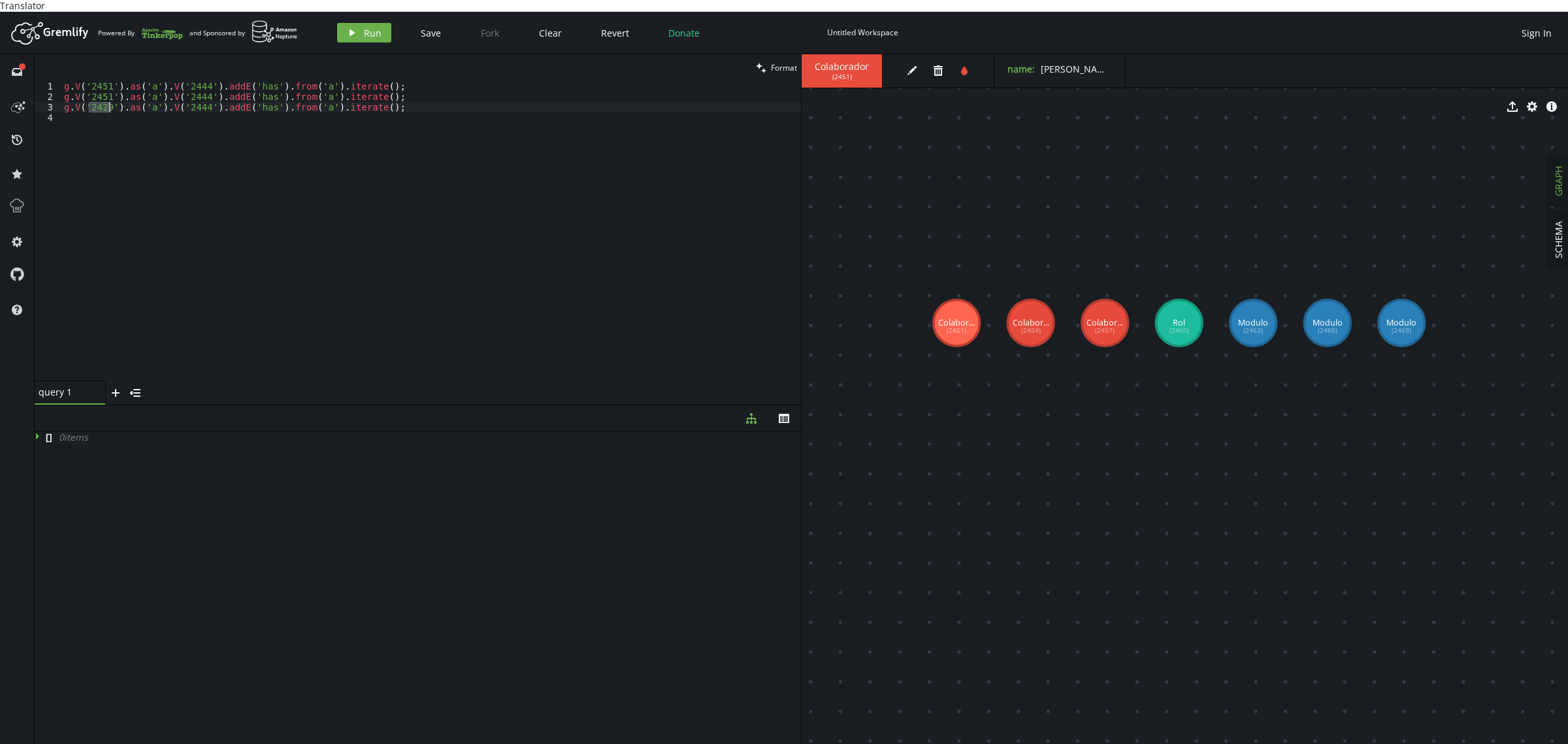
paste textarea "51"
click at [108, 85] on div "g . V ( '2451' ) . as ( 'a' ) . V ( '2444' ) . addE ( 'has' ) . from ( 'a' ) . …" at bounding box center [431, 242] width 739 height 321
click at [194, 81] on div "g . V ( '2451' ) . as ( 'a' ) . V ( '2444' ) . addE ( 'has' ) . from ( 'a' ) . …" at bounding box center [431, 242] width 739 height 321
click at [182, 81] on div "g . V ( '2451' ) . as ( 'a' ) . V ( '2460' ) . addE ( 'has' ) . from ( 'a' ) . …" at bounding box center [431, 242] width 739 height 321
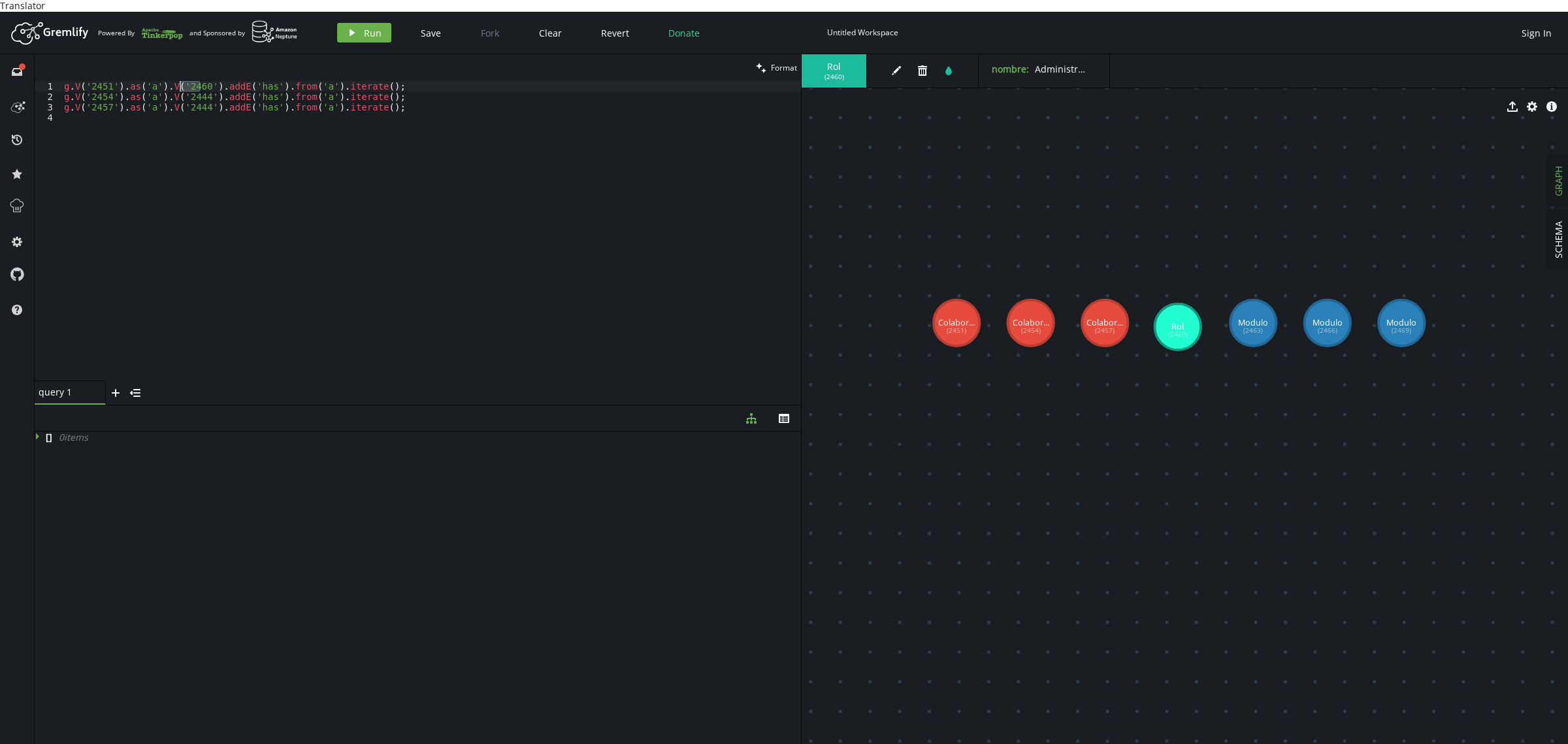
click at [182, 81] on div "g . V ( '2451' ) . as ( 'a' ) . V ( '2460' ) . addE ( 'has' ) . from ( 'a' ) . …" at bounding box center [431, 242] width 739 height 321
click at [183, 86] on div "g . V ( '2451' ) . as ( 'a' ) . V ( '2460' ) . addE ( 'has' ) . from ( 'a' ) . …" at bounding box center [431, 242] width 739 height 321
paste textarea "60"
click at [186, 93] on div "g . V ( '2451' ) . as ( 'a' ) . V ( '2460' ) . addE ( 'has' ) . from ( 'a' ) . …" at bounding box center [431, 242] width 739 height 321
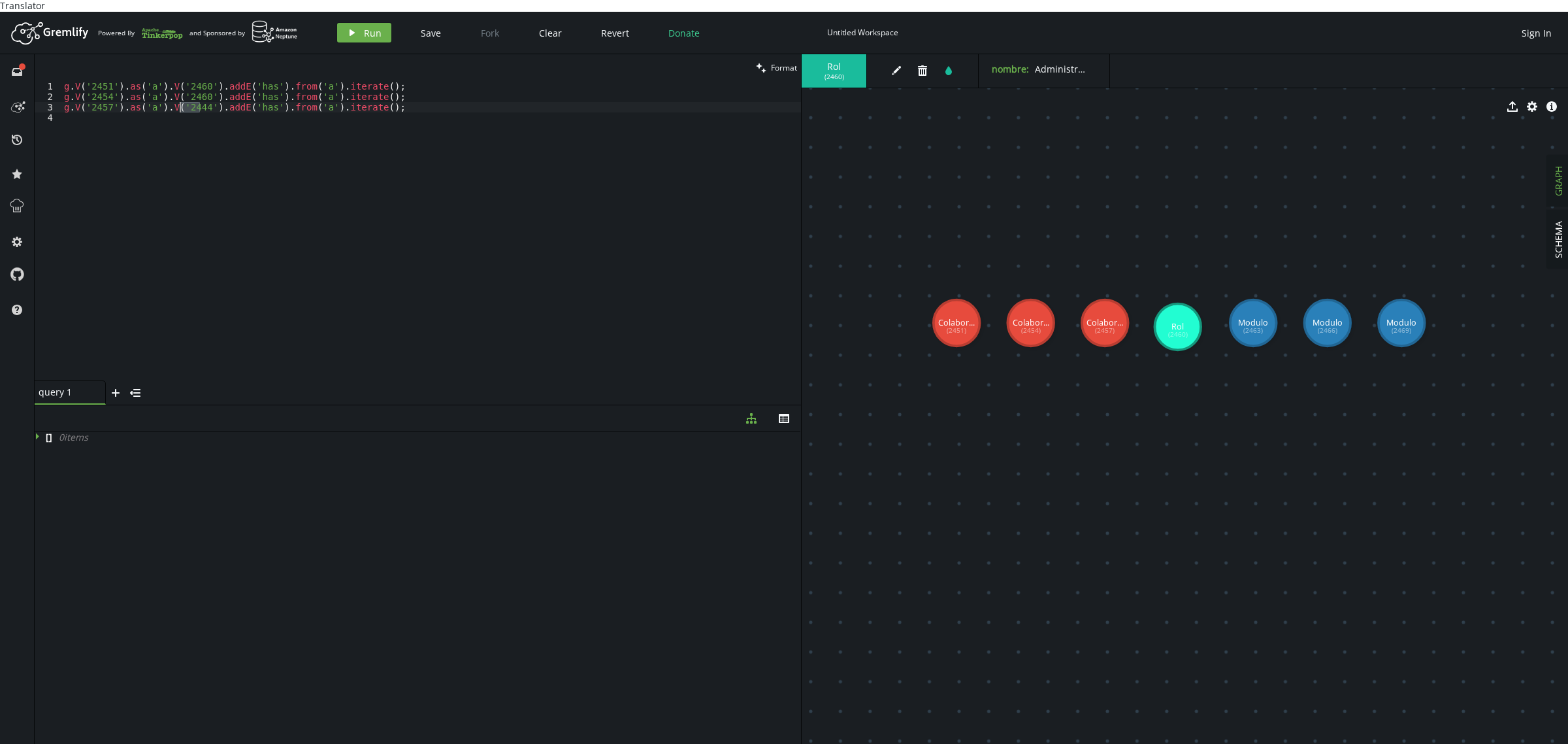
click at [186, 93] on div "g . V ( '2451' ) . as ( 'a' ) . V ( '2460' ) . addE ( 'has' ) . from ( 'a' ) . …" at bounding box center [431, 242] width 739 height 321
paste textarea "60"
type textarea "g.V('2457').as('a').V('2460').addE('has').from('a').iterate();"
click at [360, 23] on button "play Run" at bounding box center [364, 33] width 54 height 19
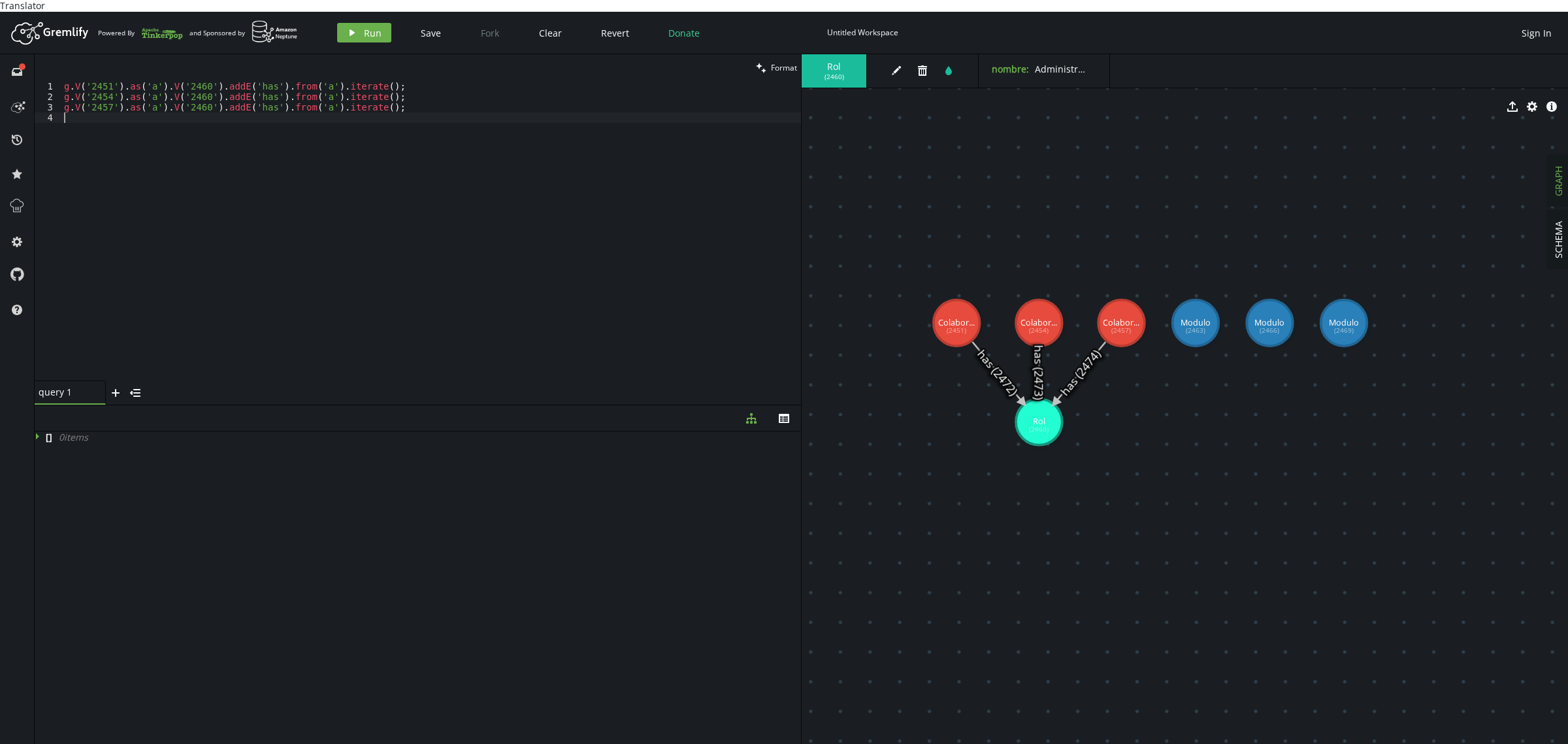
scroll to position [0, 0]
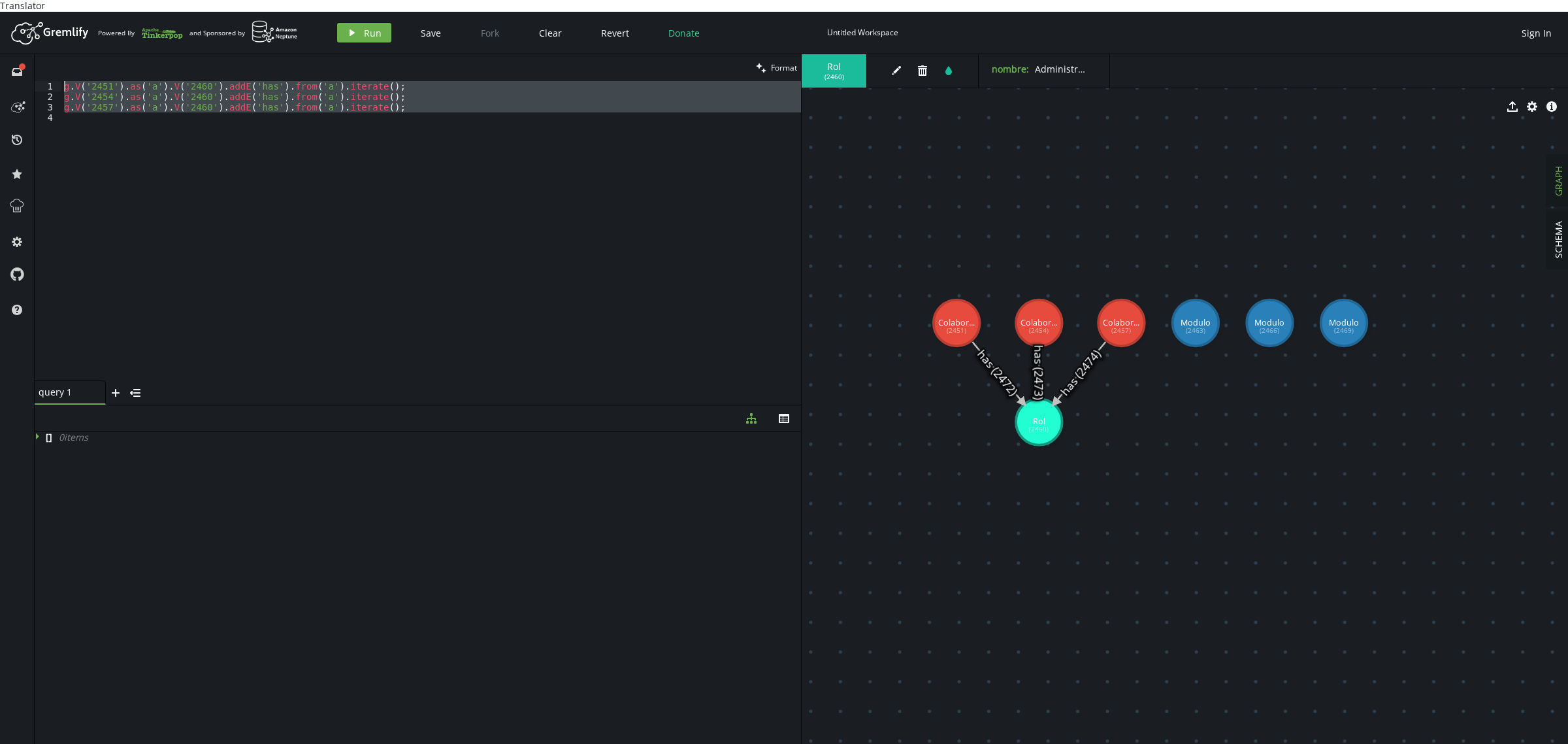
drag, startPoint x: 450, startPoint y: 108, endPoint x: 0, endPoint y: 40, distance: 455.1
click at [0, 40] on div "Artboard Created with Sketch. Powered By and Sponsored by play Run Save Fork Cl…" at bounding box center [784, 383] width 1568 height 744
paste textarea "44').outE('has').where(inV().hasId('2432')).drop().iterate()"
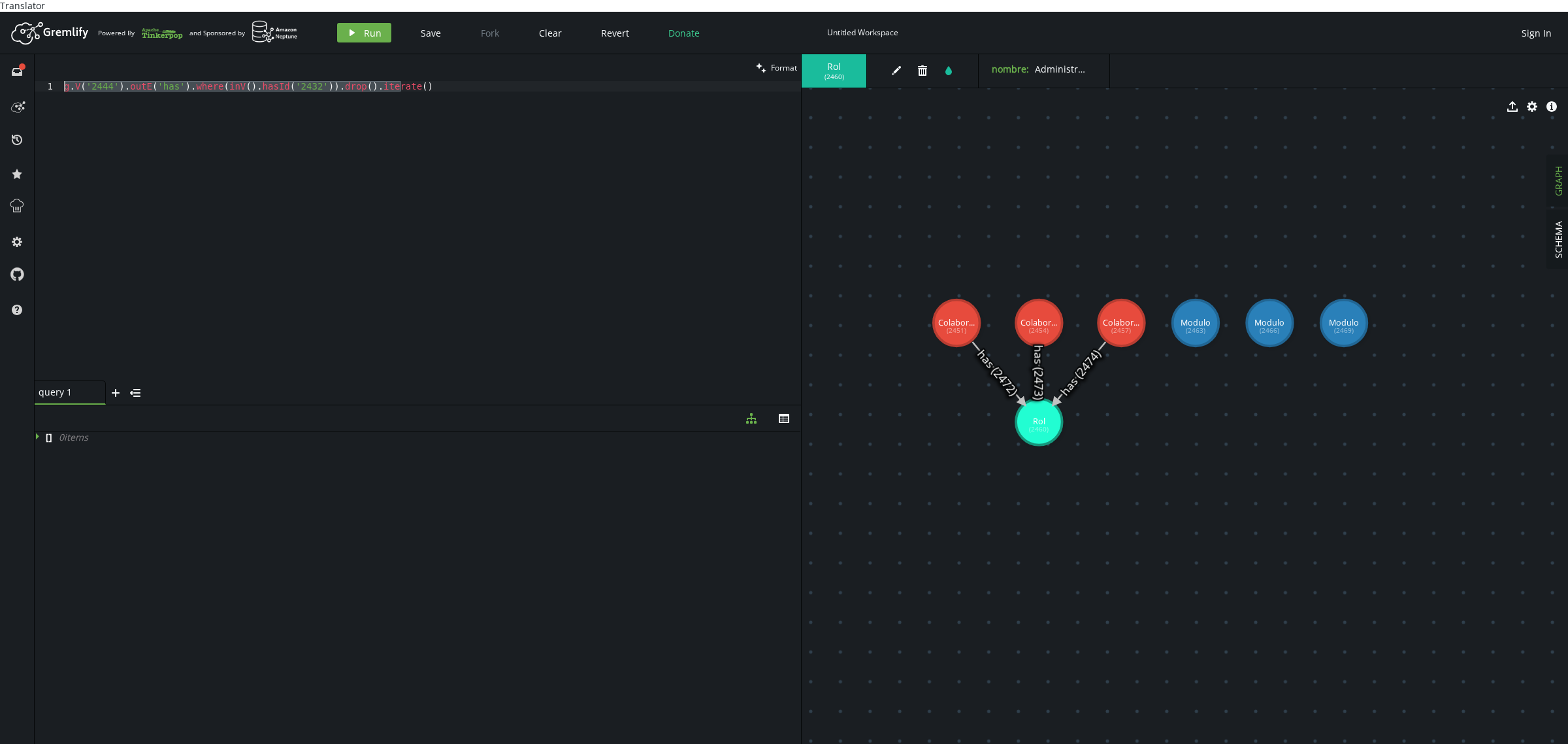
drag, startPoint x: 492, startPoint y: 96, endPoint x: 0, endPoint y: 61, distance: 493.2
click at [0, 61] on div "full-circle inbox history star cog help clean Format g.V('2444').outE('has').wh…" at bounding box center [784, 405] width 1568 height 702
paste textarea "as('a').V('2432').addE('has').from('a').iterate();"
drag, startPoint x: 278, startPoint y: 76, endPoint x: 0, endPoint y: -19, distance: 293.8
click at [0, 0] on html "Translator Artboard Created with Sketch. Powered By and Sponsored by play Run S…" at bounding box center [784, 372] width 1568 height 744
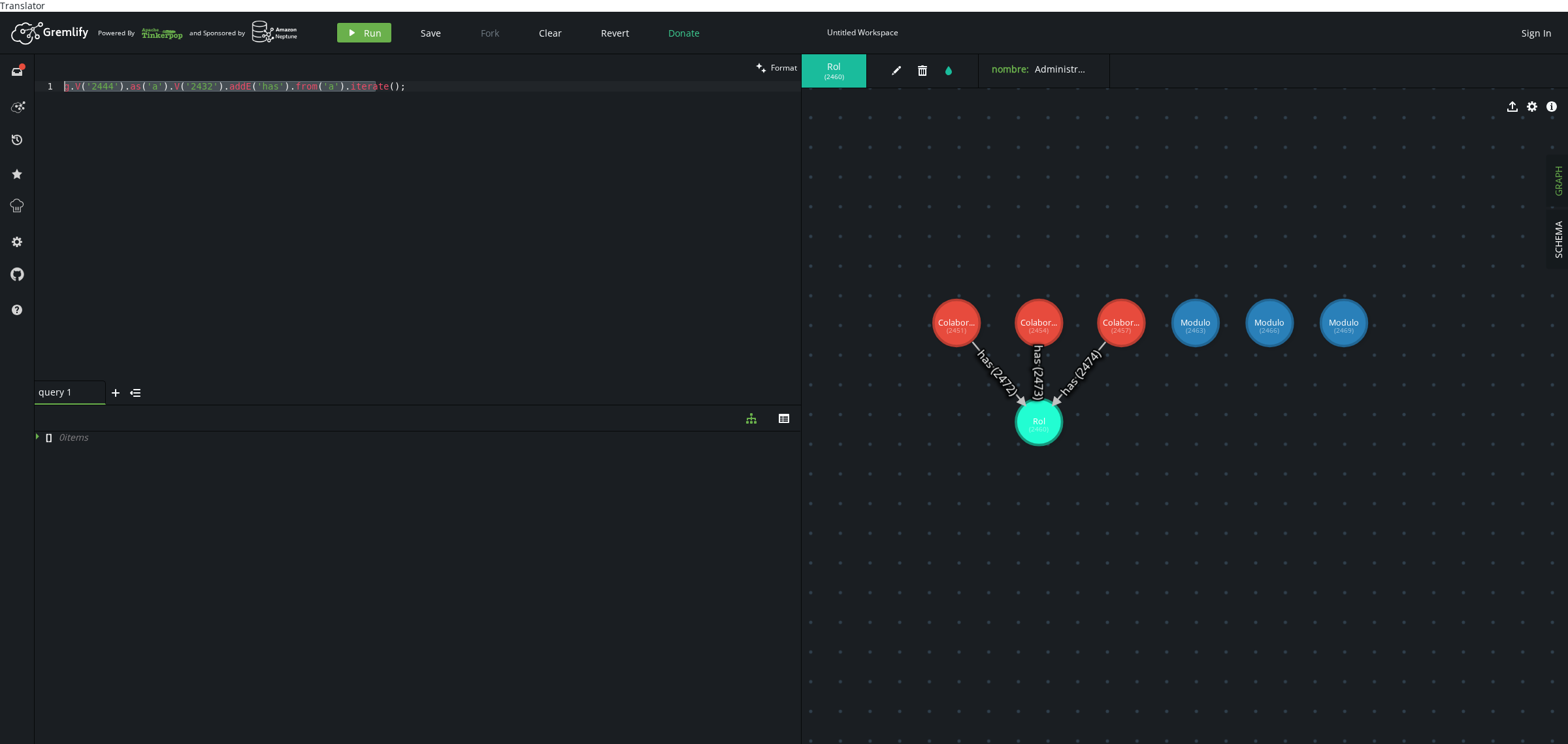
paste textarea "5"
click at [98, 82] on div "g . V ( '2444' ) . as ( 'a' ) . V ( '2432' ) . addE ( 'has' ) . from ( 'a' ) . …" at bounding box center [431, 242] width 739 height 321
click at [98, 82] on div "g . V ( '2460' ) . as ( 'a' ) . V ( '2432' ) . addE ( 'has' ) . from ( 'a' ) . …" at bounding box center [431, 242] width 739 height 321
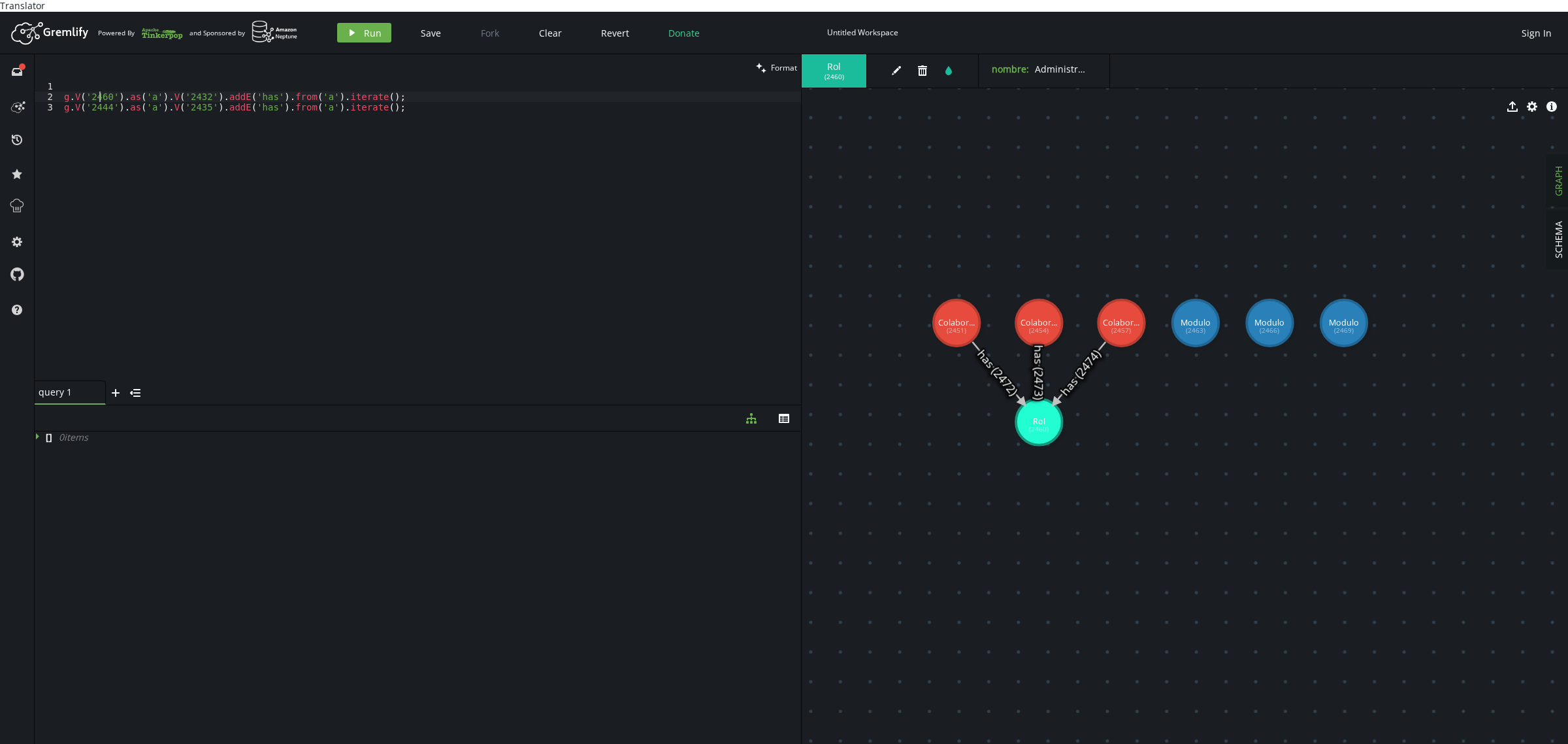
click at [98, 82] on div "g . V ( '2460' ) . as ( 'a' ) . V ( '2432' ) . addE ( 'has' ) . from ( 'a' ) . …" at bounding box center [431, 242] width 739 height 321
click at [101, 96] on div "g . V ( '2460' ) . as ( 'a' ) . V ( '2432' ) . addE ( 'has' ) . from ( 'a' ) . …" at bounding box center [431, 242] width 739 height 321
paste textarea "60"
click at [187, 87] on div "g . V ( '2460' ) . as ( 'a' ) . V ( '2432' ) . addE ( 'has' ) . from ( 'a' ) . …" at bounding box center [431, 242] width 739 height 321
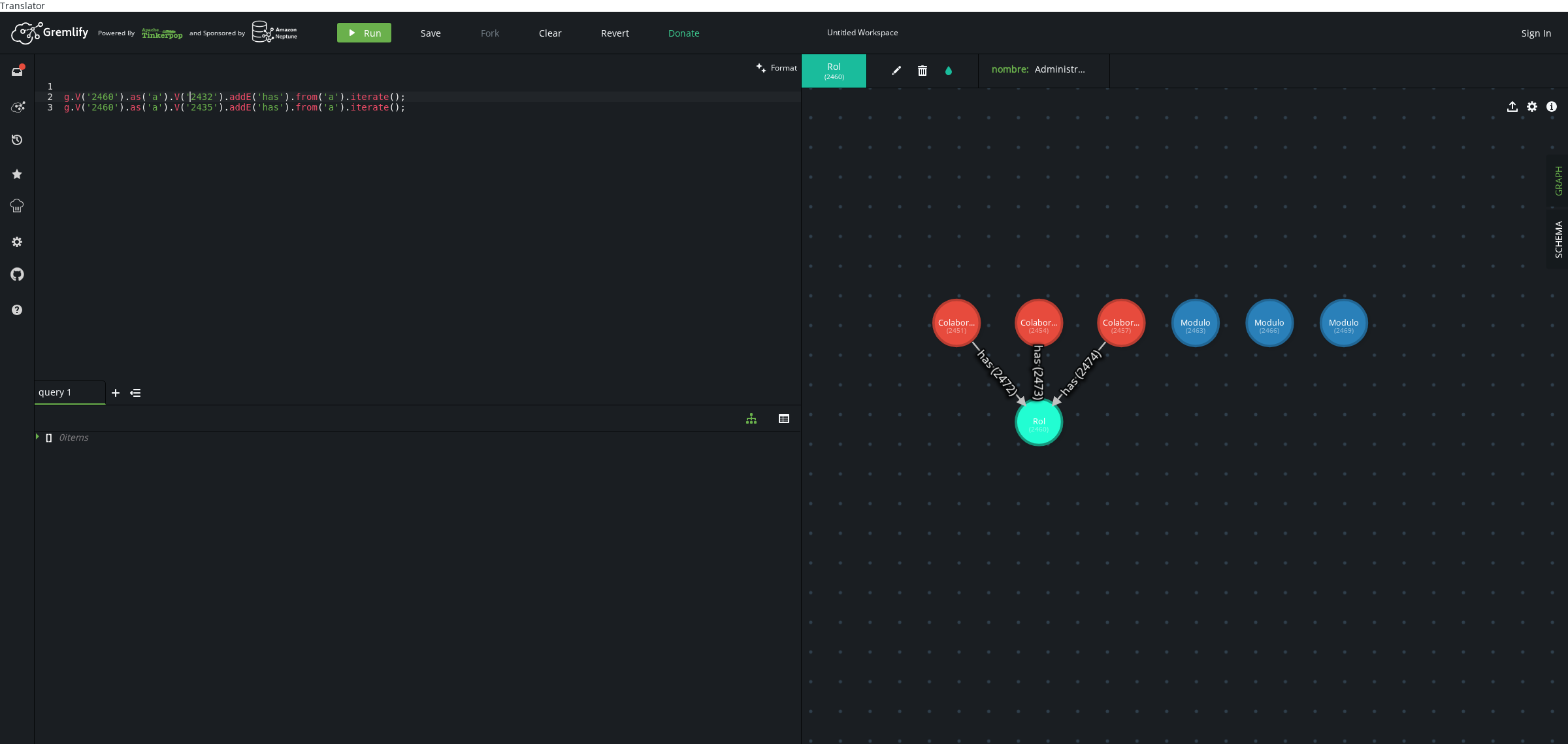
click at [187, 87] on div "g . V ( '2460' ) . as ( 'a' ) . V ( '2432' ) . addE ( 'has' ) . from ( 'a' ) . …" at bounding box center [431, 242] width 739 height 321
click at [95, 86] on div "g . V ( '2460' ) . as ( 'a' ) . V ( '2432' ) . addE ( 'has' ) . from ( 'a' ) . …" at bounding box center [431, 242] width 739 height 321
click at [191, 87] on div "g . V ( '2460' ) . as ( 'a' ) . V ( '2432' ) . addE ( 'has' ) . from ( 'a' ) . …" at bounding box center [431, 242] width 739 height 321
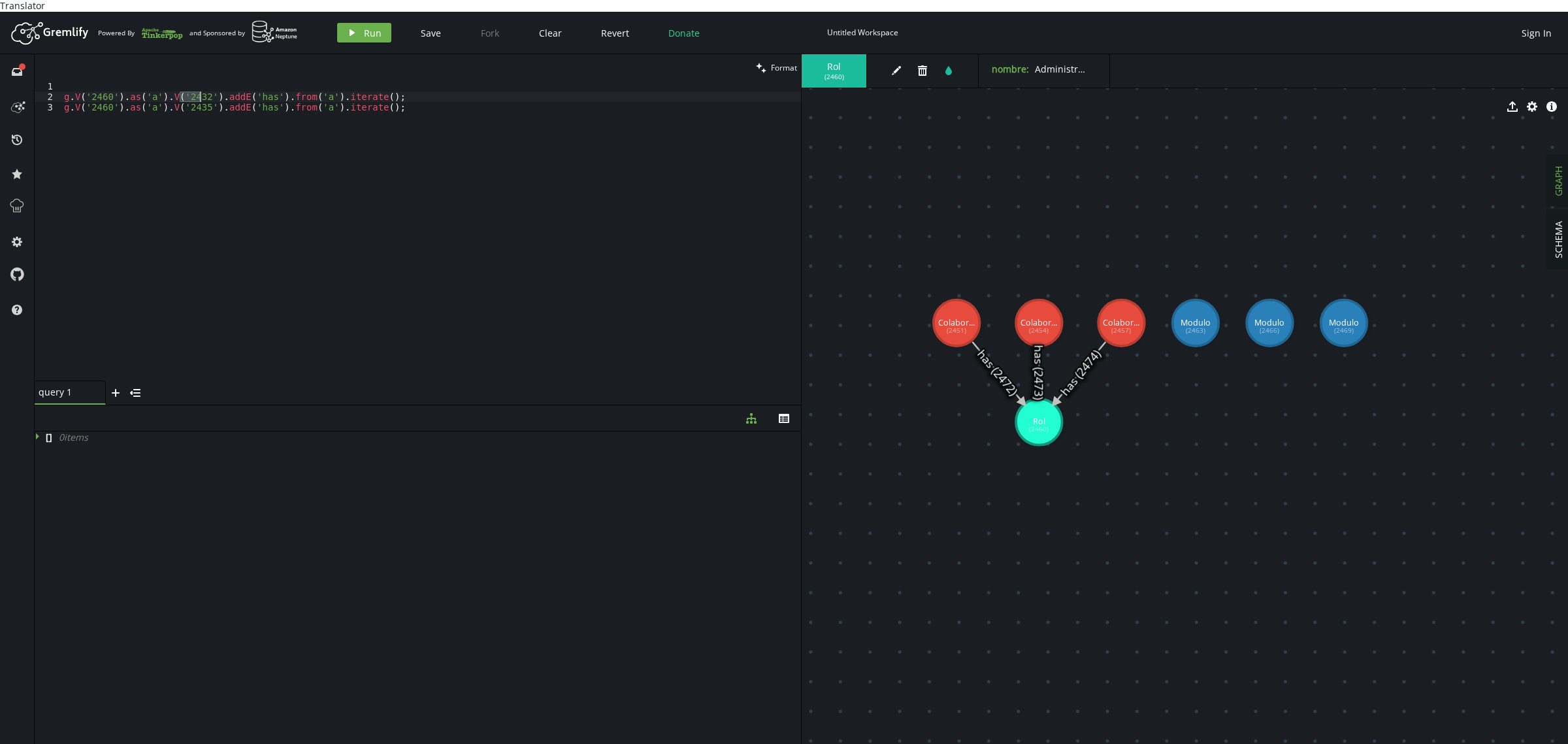
paste textarea "60"
click at [194, 96] on div "g . V ( '2460' ) . as ( 'a' ) . V ( '2460' ) . addE ( 'has' ) . from ( 'a' ) . …" at bounding box center [431, 242] width 739 height 321
paste textarea "60"
click at [196, 82] on div "g . V ( '2460' ) . as ( 'a' ) . V ( '2460' ) . addE ( 'has' ) . from ( 'a' ) . …" at bounding box center [431, 242] width 739 height 321
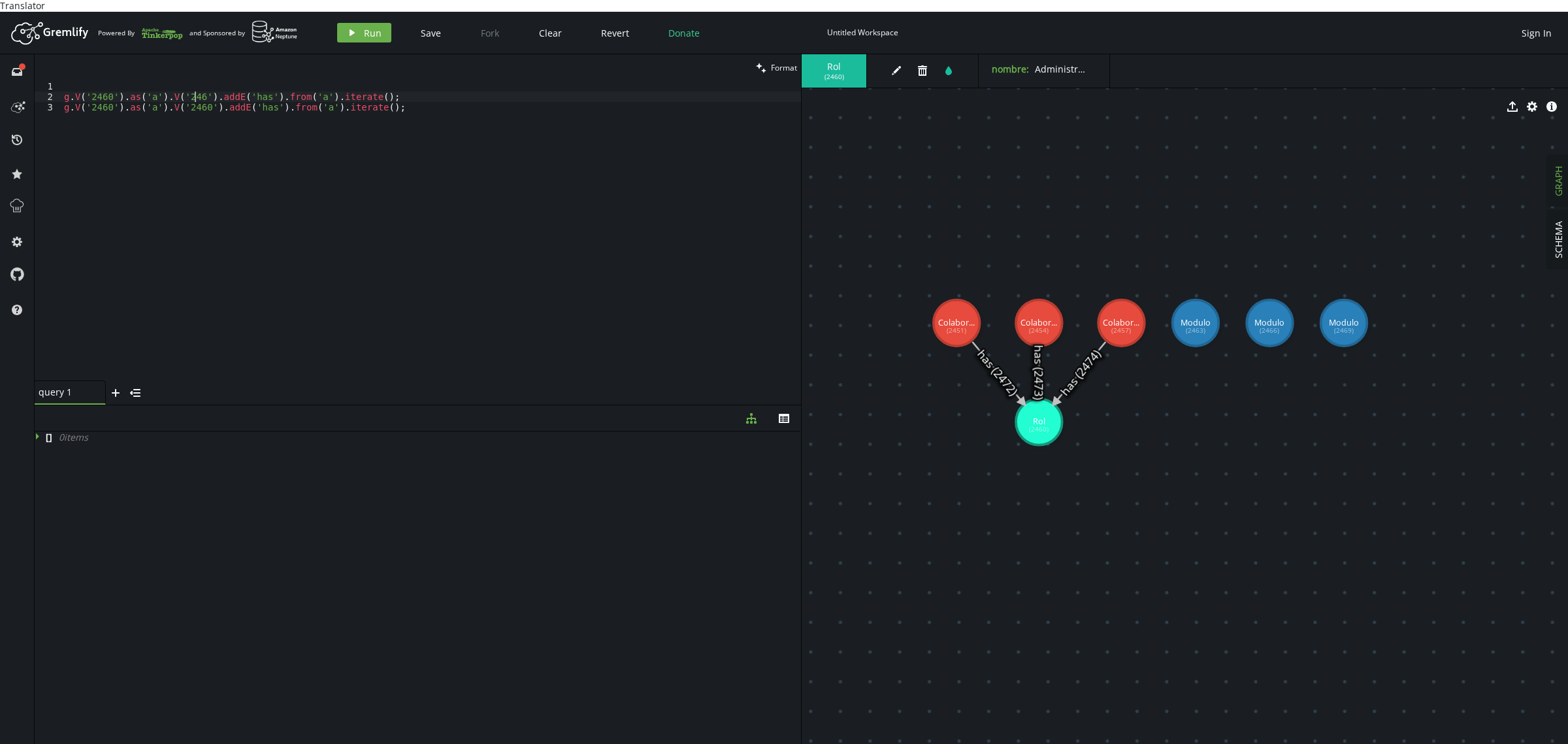
scroll to position [0, 136]
click at [200, 98] on div "g . V ( '2460' ) . as ( 'a' ) . V ( '2463' ) . addE ( 'has' ) . from ( 'a' ) . …" at bounding box center [431, 242] width 739 height 321
click at [355, 28] on icon "play" at bounding box center [352, 33] width 10 height 10
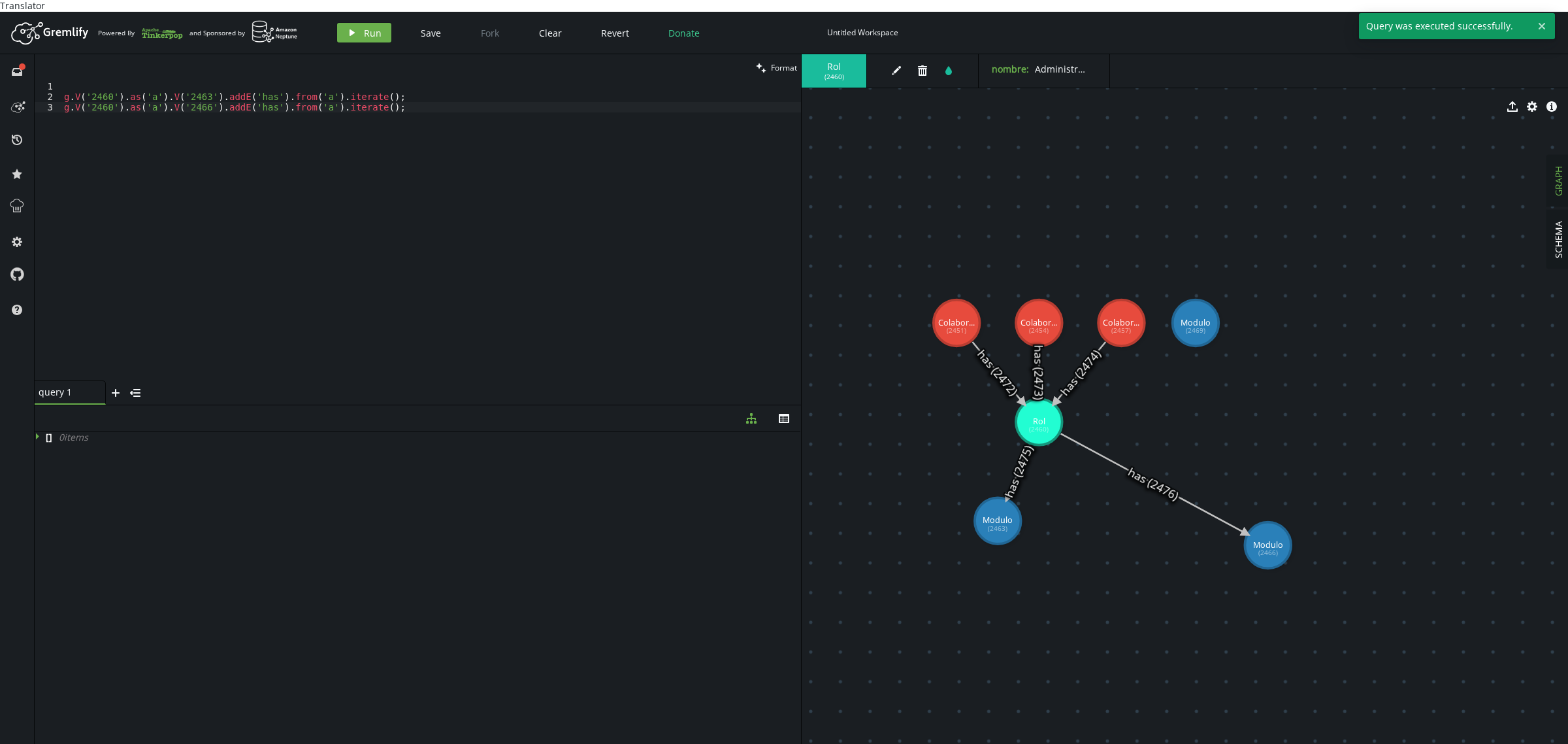
drag, startPoint x: 1085, startPoint y: 518, endPoint x: 1275, endPoint y: 534, distance: 190.7
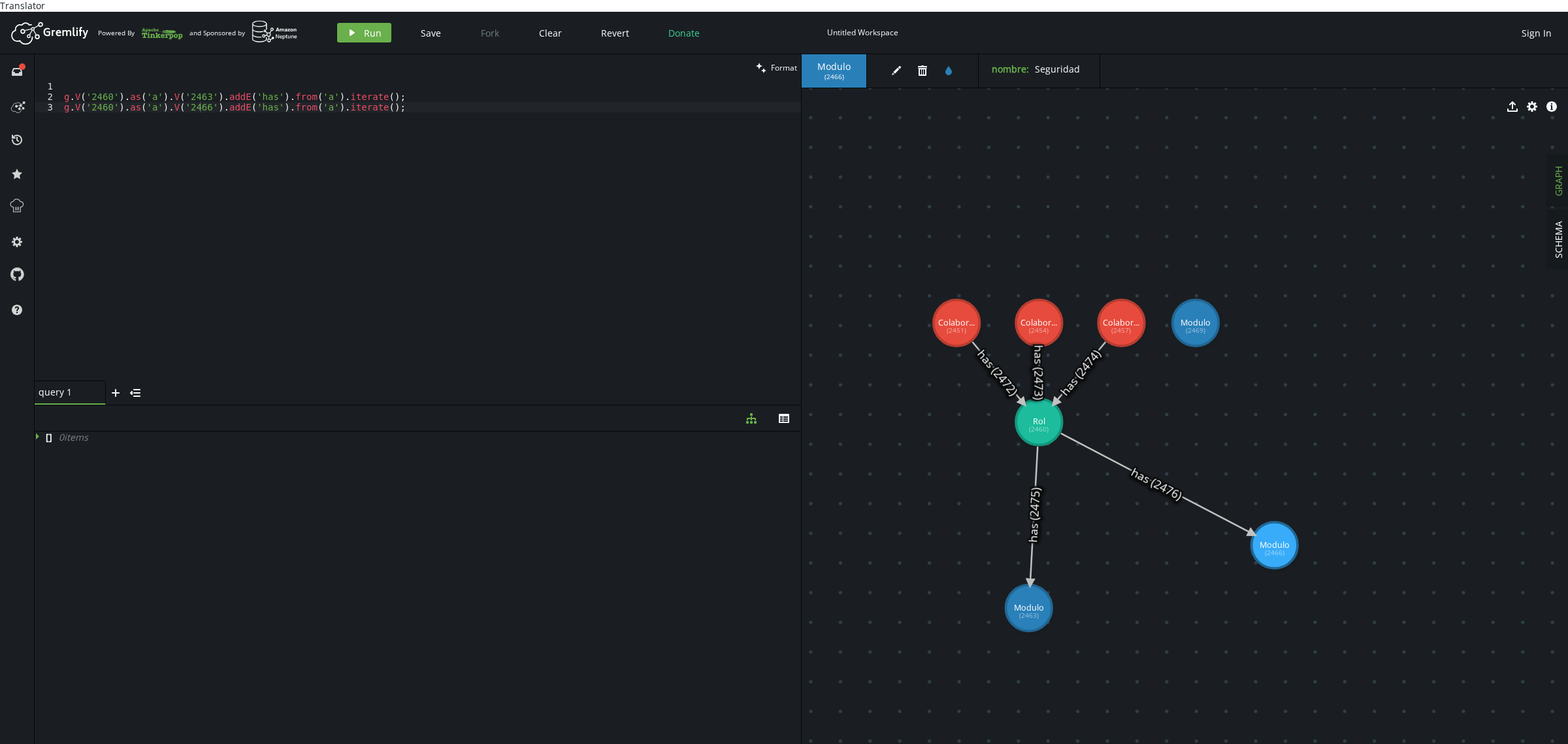
drag, startPoint x: 1008, startPoint y: 526, endPoint x: 1035, endPoint y: 616, distance: 94.0
drag, startPoint x: 1203, startPoint y: 314, endPoint x: 1412, endPoint y: 230, distance: 225.2
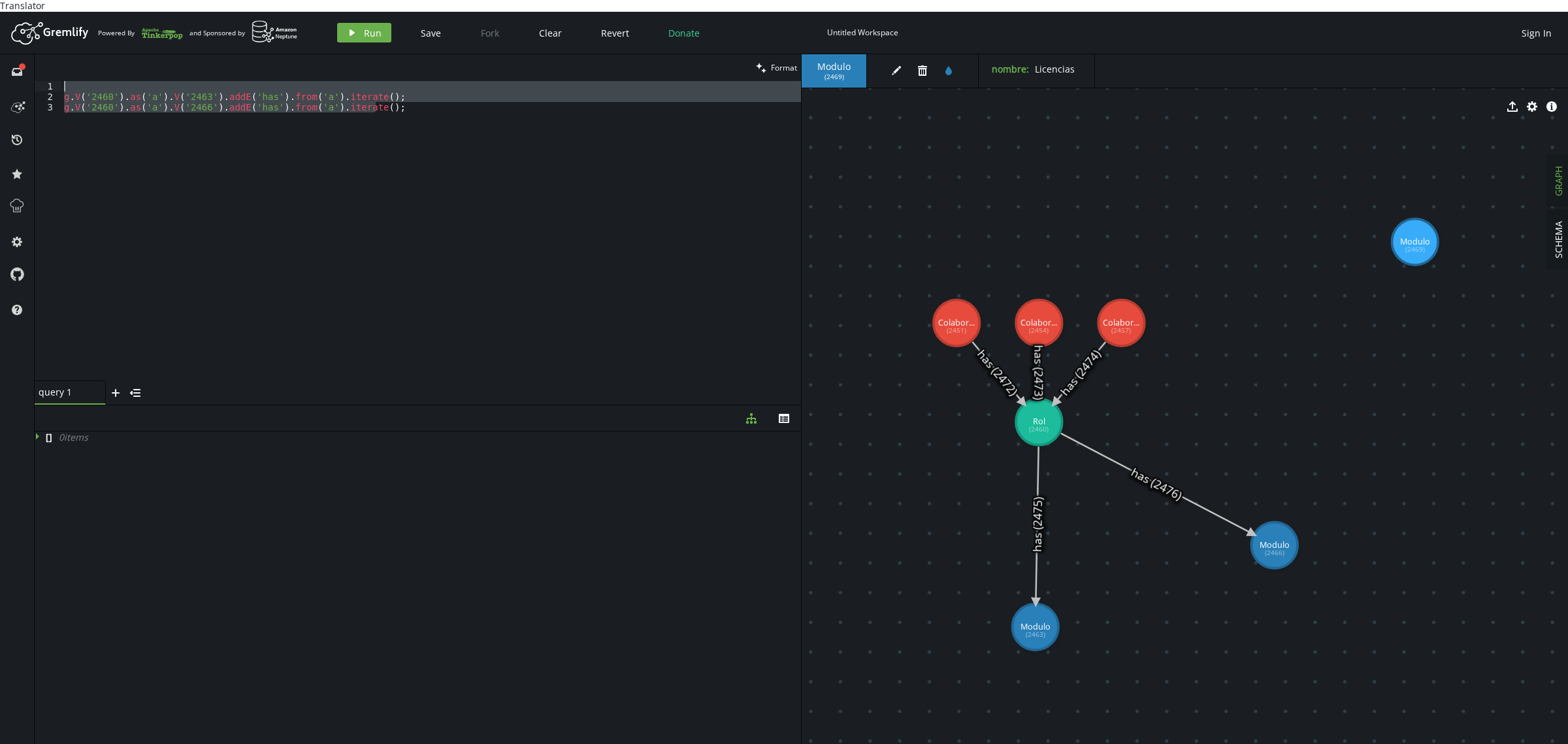
drag, startPoint x: 430, startPoint y: 118, endPoint x: 0, endPoint y: 38, distance: 437.4
click at [0, 38] on div "Artboard Created with Sketch. Powered By and Sponsored by play Run Save Fork Cl…" at bounding box center [784, 383] width 1568 height 744
click at [398, 145] on div "g . V ( '2460' ) . as ( 'a' ) . V ( '2463' ) . addE ( 'has' ) . from ( 'a' ) . …" at bounding box center [431, 230] width 739 height 300
drag, startPoint x: 422, startPoint y: 133, endPoint x: 0, endPoint y: 85, distance: 424.7
click at [0, 85] on div "full-circle inbox history star cog help clean Format g.V('2460').as('a').V('246…" at bounding box center [784, 405] width 1568 height 702
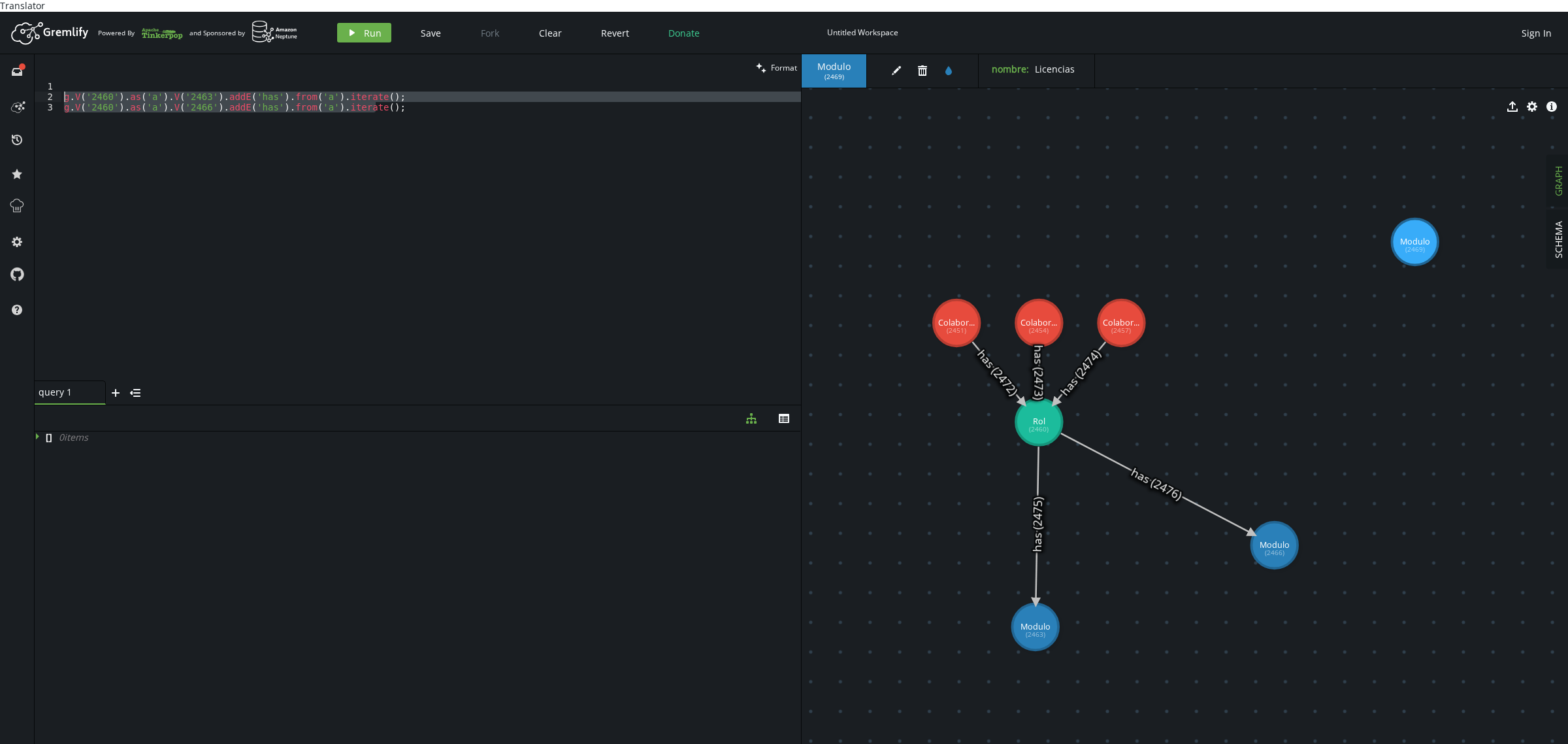
click at [385, 129] on div "g . V ( '2460' ) . as ( 'a' ) . V ( '2463' ) . addE ( 'has' ) . from ( 'a' ) . …" at bounding box center [431, 230] width 739 height 300
type textarea "g.V('2460').as('a').V('2466').addE('has').from('a').iterate();"
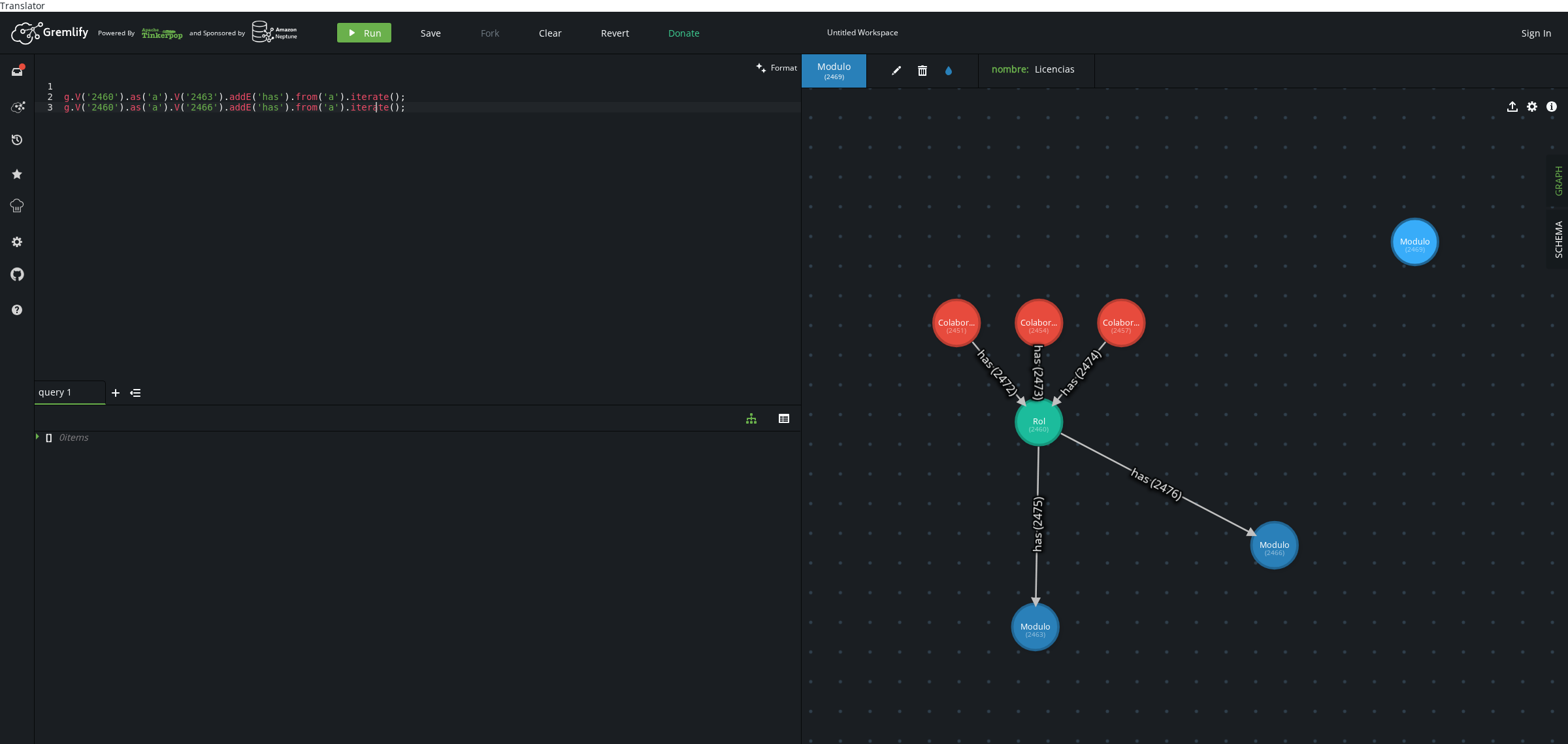
scroll to position [0, 0]
paste textarea "g.V('2444').outE('has').where(inV().hasId('2432')).drop().iterate()"
click at [192, 99] on div "g . V ( '2460' ) . as ( 'a' ) . V ( '2463' ) . addE ( 'has' ) . from ( 'a' ) . …" at bounding box center [431, 242] width 739 height 321
click at [98, 113] on div "g . V ( '2460' ) . as ( 'a' ) . V ( '2463' ) . addE ( 'has' ) . from ( 'a' ) . …" at bounding box center [431, 242] width 739 height 321
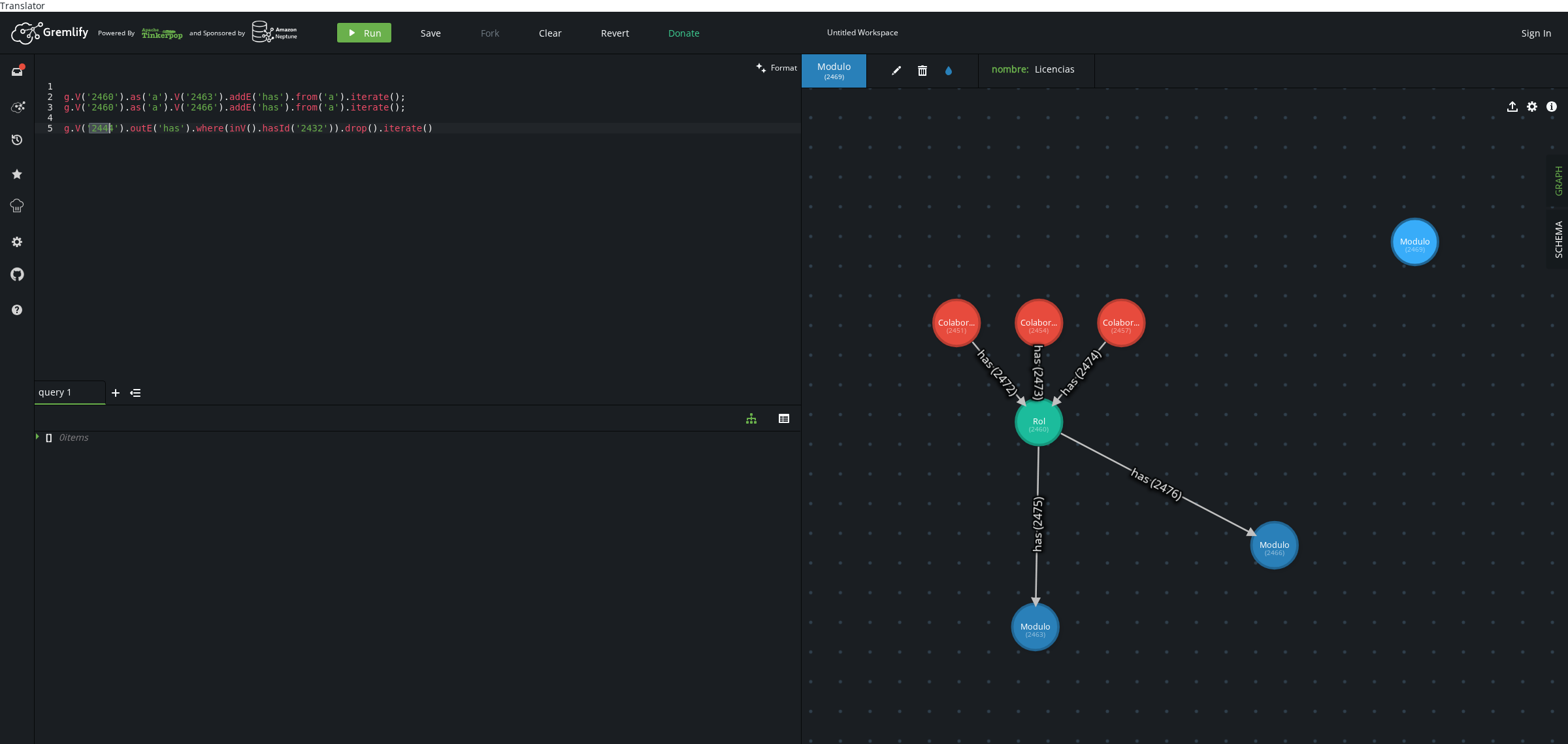
click at [98, 113] on div "g . V ( '2460' ) . as ( 'a' ) . V ( '2463' ) . addE ( 'has' ) . from ( 'a' ) . …" at bounding box center [431, 242] width 739 height 321
paste textarea "66"
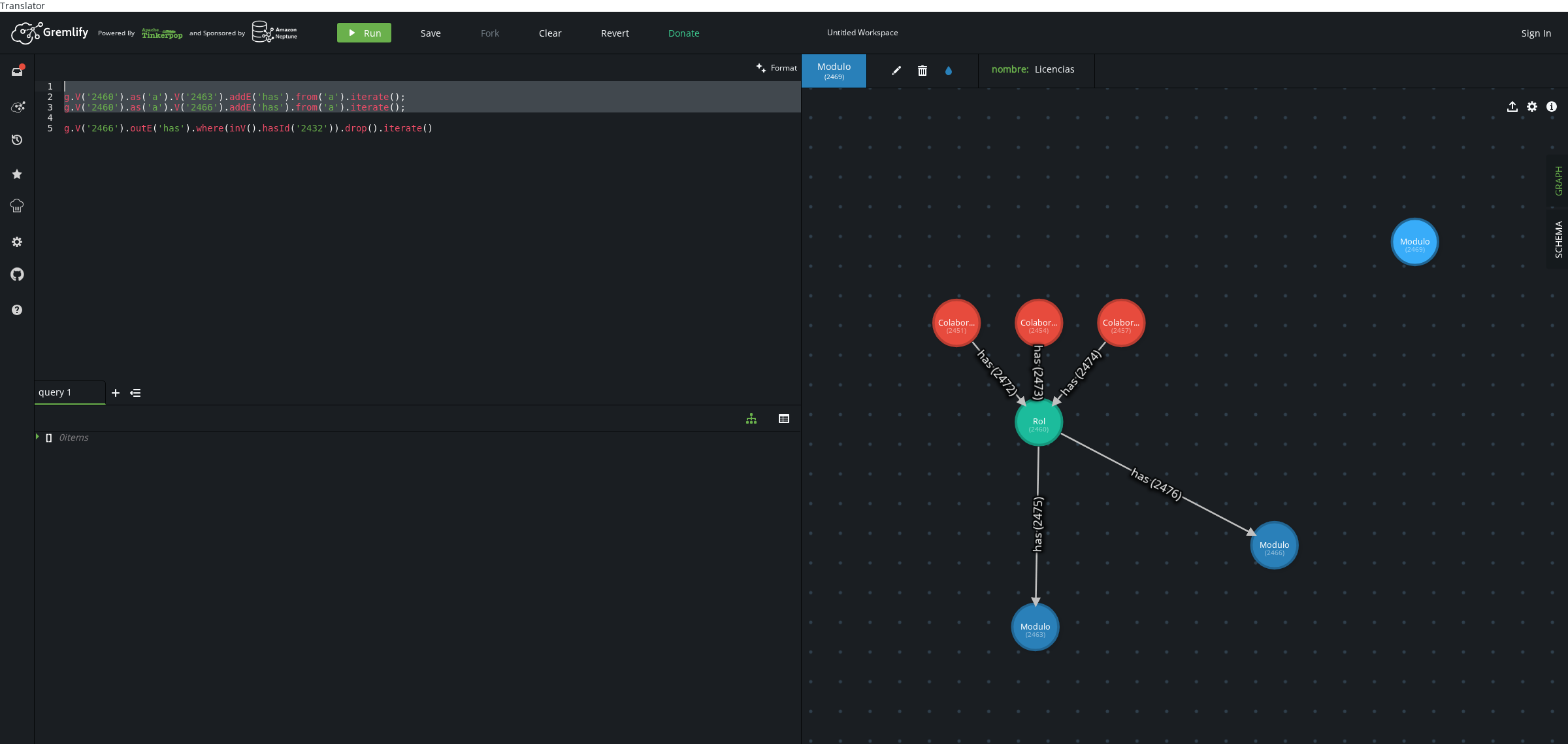
drag, startPoint x: 414, startPoint y: 101, endPoint x: 0, endPoint y: 74, distance: 414.9
click at [0, 74] on div "full-circle inbox history star cog help clean Format g.V('2466').outE('has').wh…" at bounding box center [784, 405] width 1568 height 702
type textarea "g.V('2460').as('a').V('2463').addE('has').from('a').iterate();"
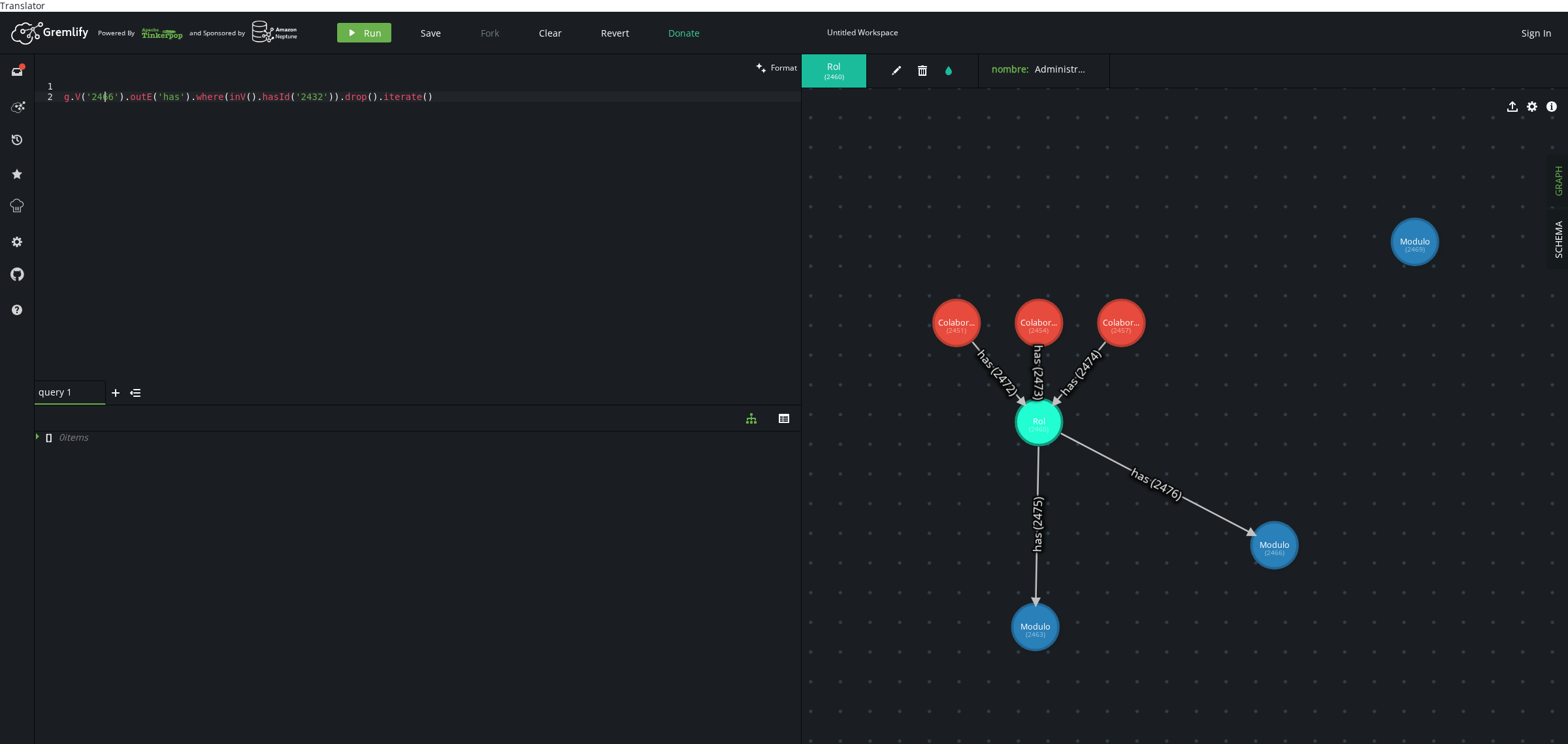
click at [105, 83] on div "g . V ( '2466' ) . outE ( 'has' ) . where ( inV ( ) . hasId ( '2432' )) . drop …" at bounding box center [431, 242] width 739 height 321
click at [289, 89] on div "g . V ( '2460' ) . outE ( 'has' ) . where ( inV ( ) . hasId ( '2432' )) . drop …" at bounding box center [431, 242] width 739 height 321
click at [289, 89] on div "g . V ( '2460' ) . outE ( 'has' ) . where ( inV ( ) . hasId ( '2432' )) . drop …" at bounding box center [431, 242] width 739 height 321
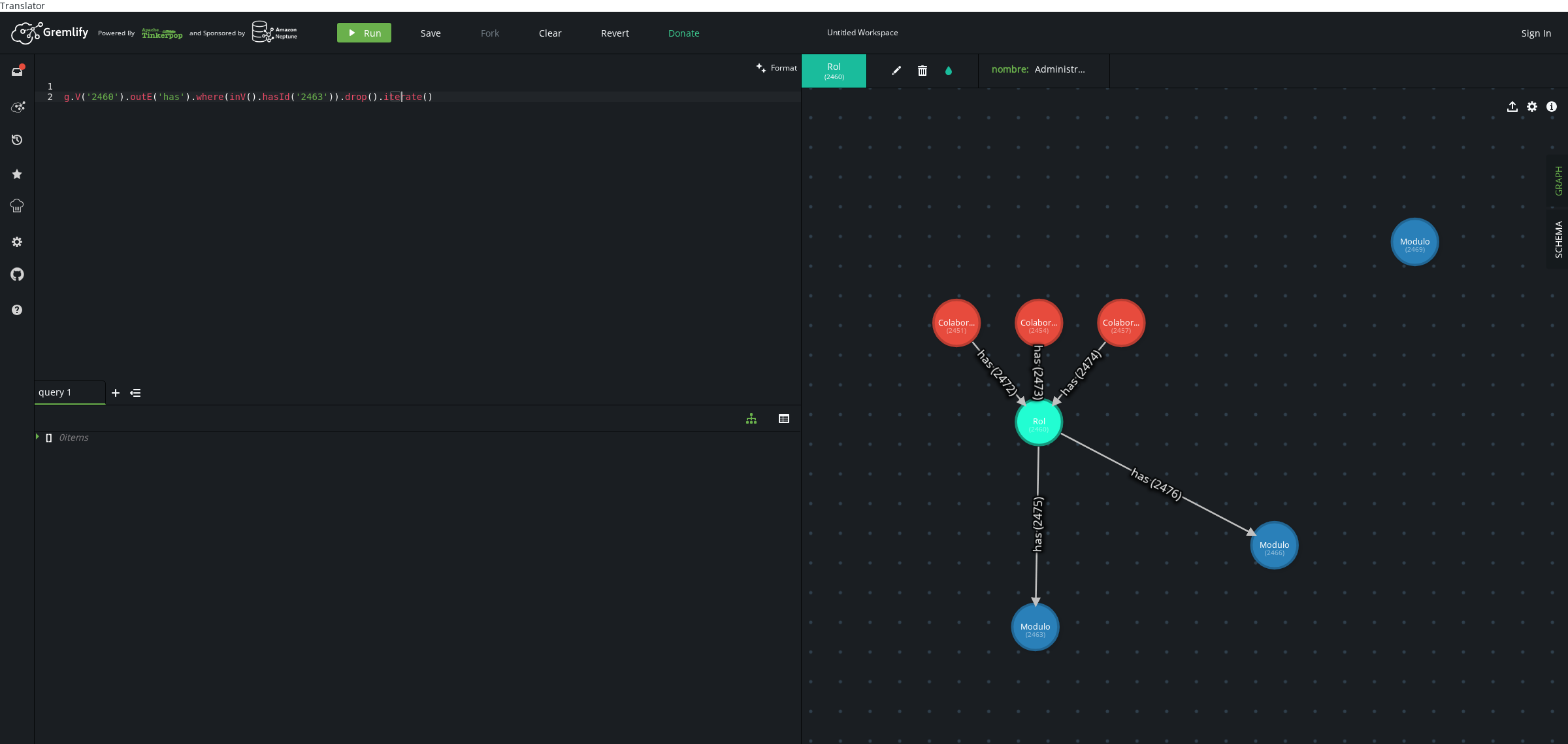
click at [435, 97] on div "g . V ( '2460' ) . outE ( 'has' ) . where ( inV ( ) . hasId ( '2463' )) . drop …" at bounding box center [431, 242] width 739 height 321
click at [347, 28] on icon "play" at bounding box center [352, 33] width 10 height 10
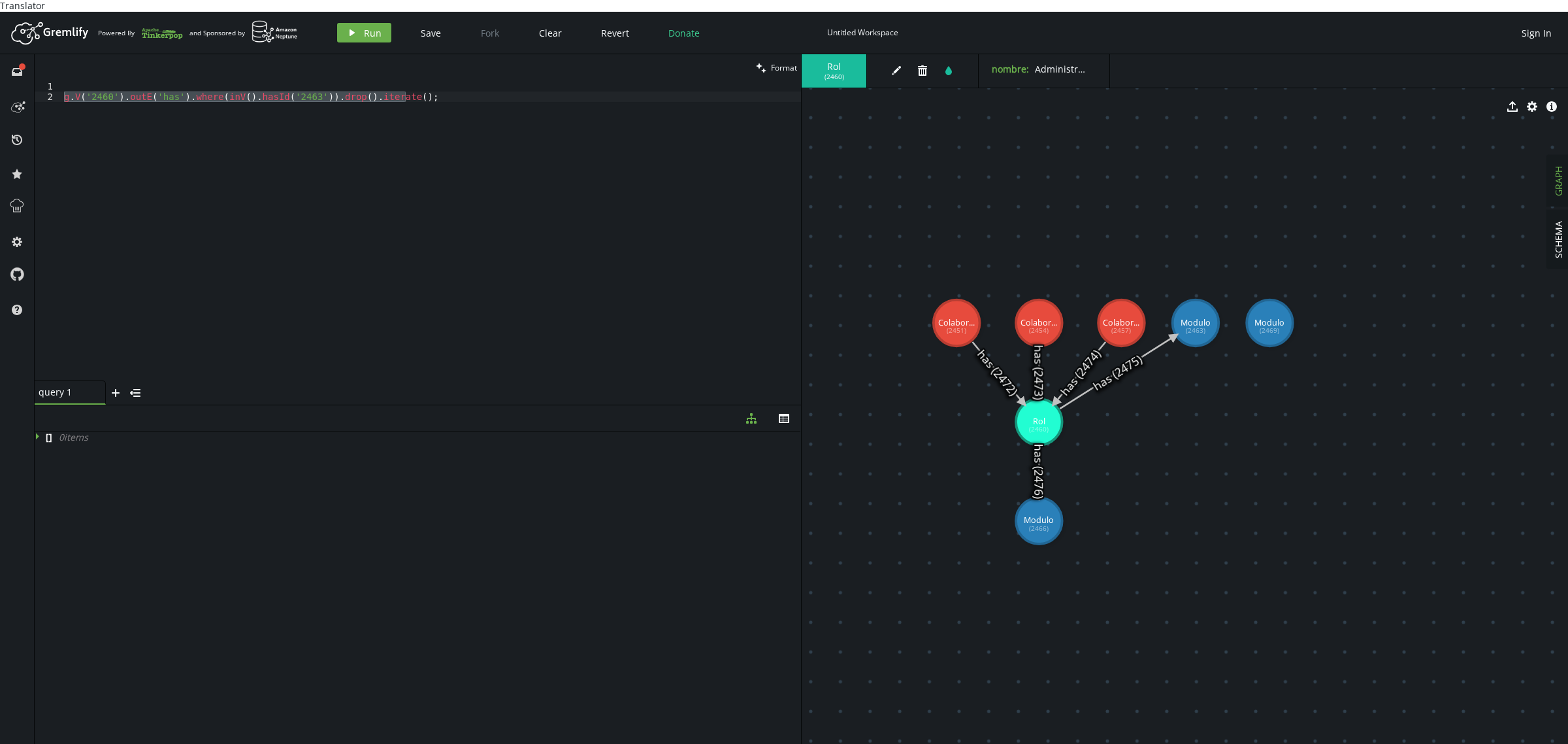
click at [1111, 368] on icon at bounding box center [1117, 372] width 115 height 73
click at [520, 219] on div "g . V ( '2460' ) . outE ( 'has' ) . where ( inV ( ) . hasId ( '2463' )) . drop …" at bounding box center [431, 230] width 739 height 300
type textarea "g.V('2460').as('a').V('2466').addE('has').from('a').iterate();"
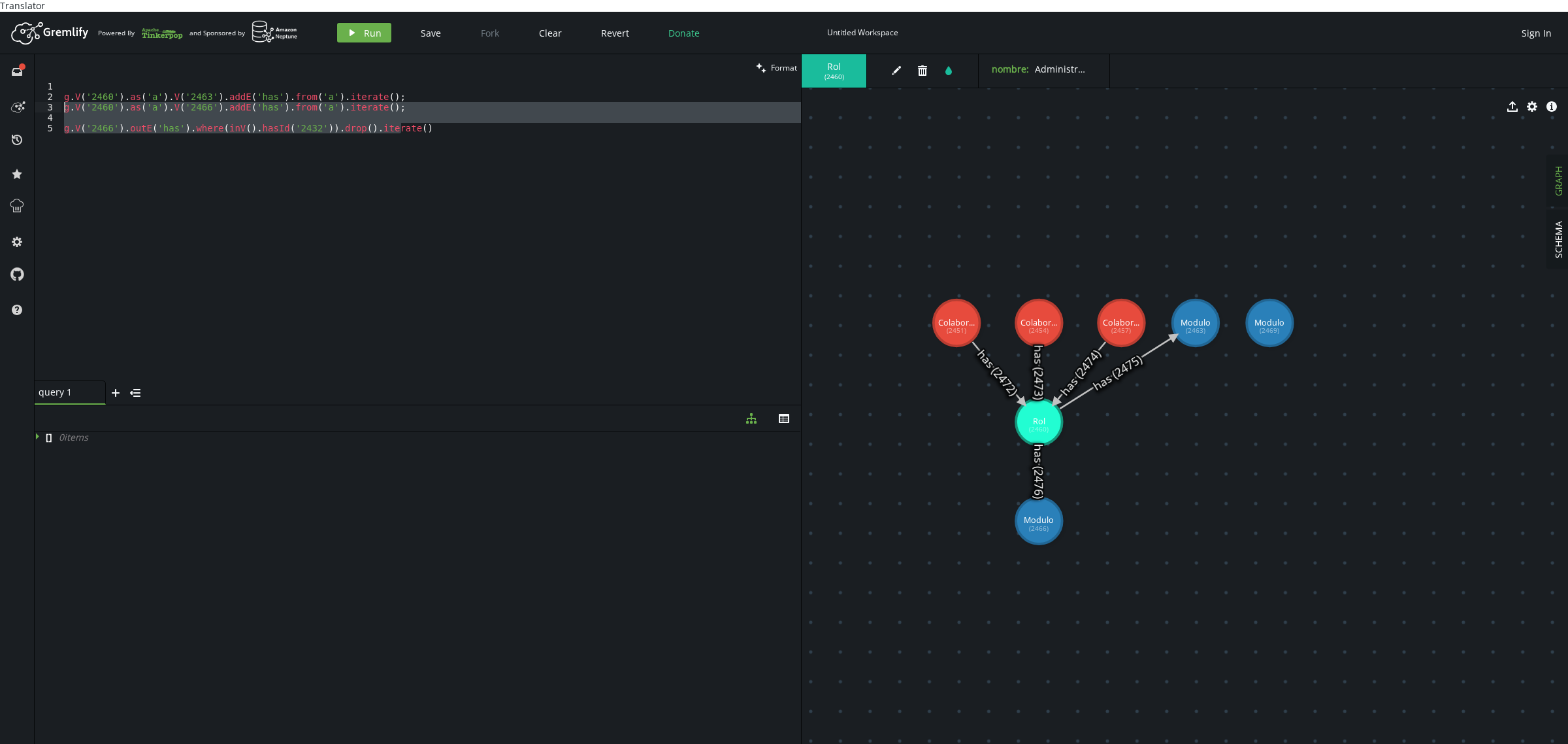
drag, startPoint x: 499, startPoint y: 133, endPoint x: 0, endPoint y: 96, distance: 500.4
click at [0, 96] on div "full-circle inbox history star cog help clean Format g.V('2460').as('a').V('246…" at bounding box center [784, 405] width 1568 height 702
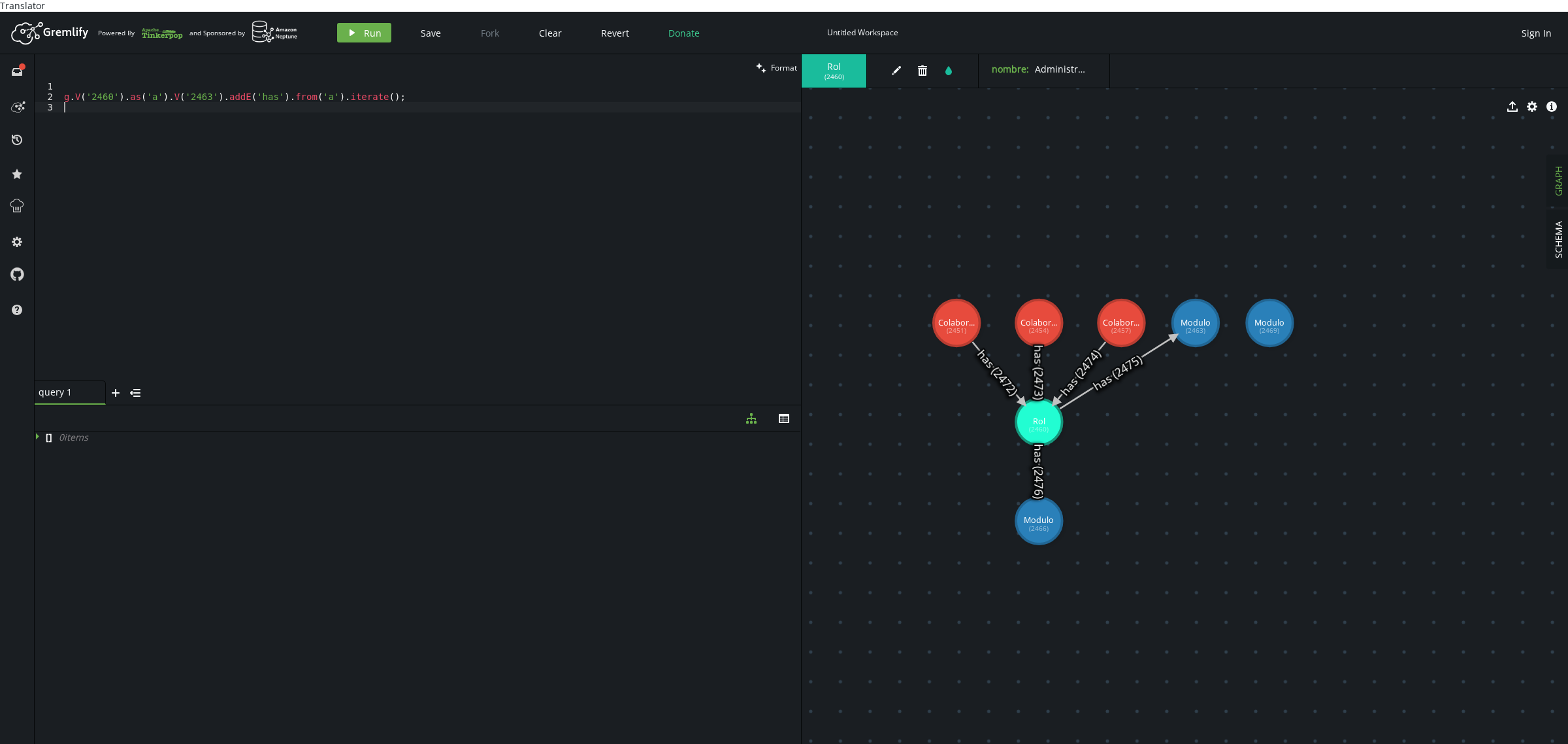
scroll to position [0, 0]
click at [420, 96] on div "g . V ( '2460' ) . as ( 'a' ) . V ( '2463' ) . addE ( 'has' ) . from ( 'a' ) . …" at bounding box center [431, 242] width 739 height 321
click at [369, 27] on span "Run" at bounding box center [373, 33] width 18 height 12
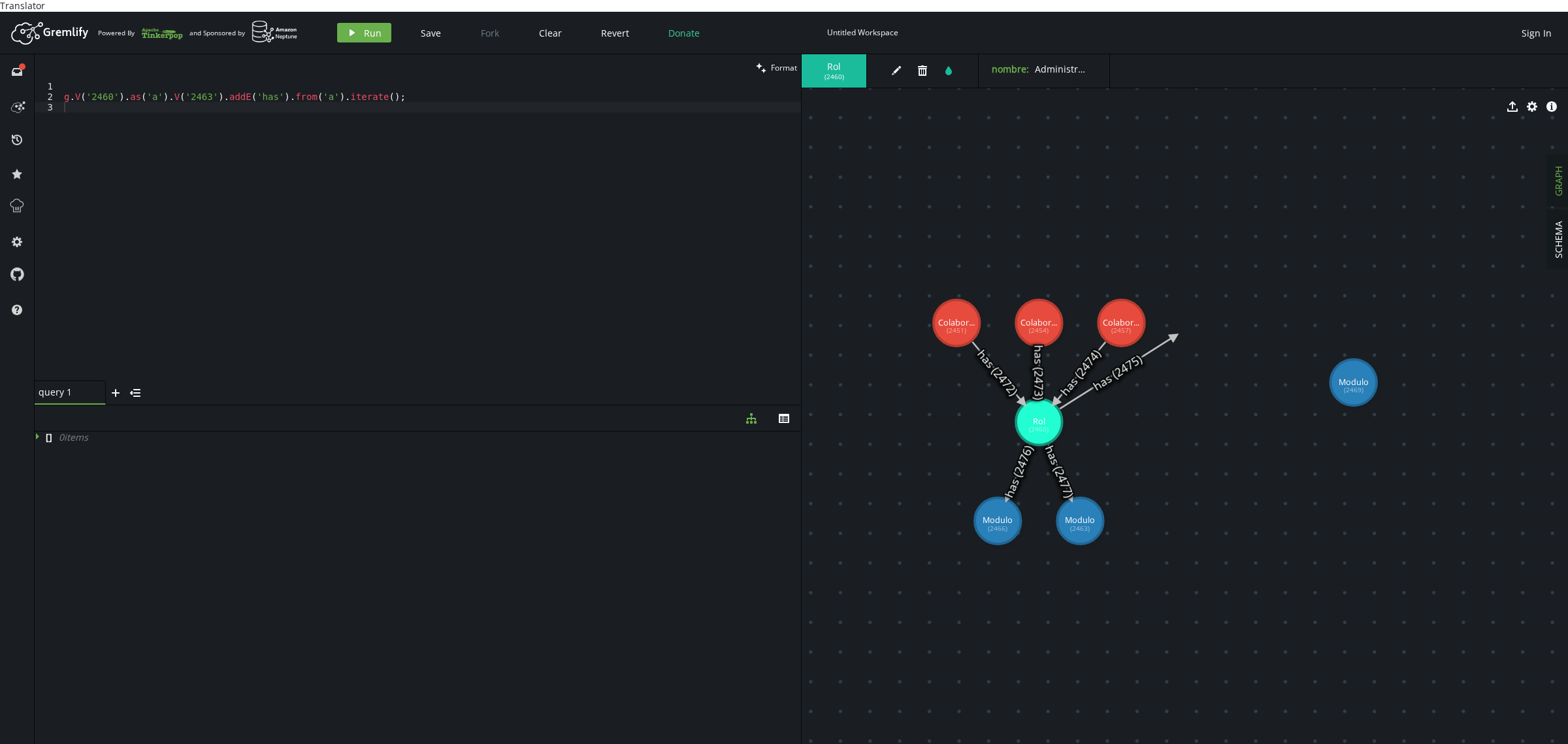
drag, startPoint x: 1204, startPoint y: 318, endPoint x: 1353, endPoint y: 372, distance: 158.5
click at [1157, 336] on icon at bounding box center [1117, 372] width 115 height 73
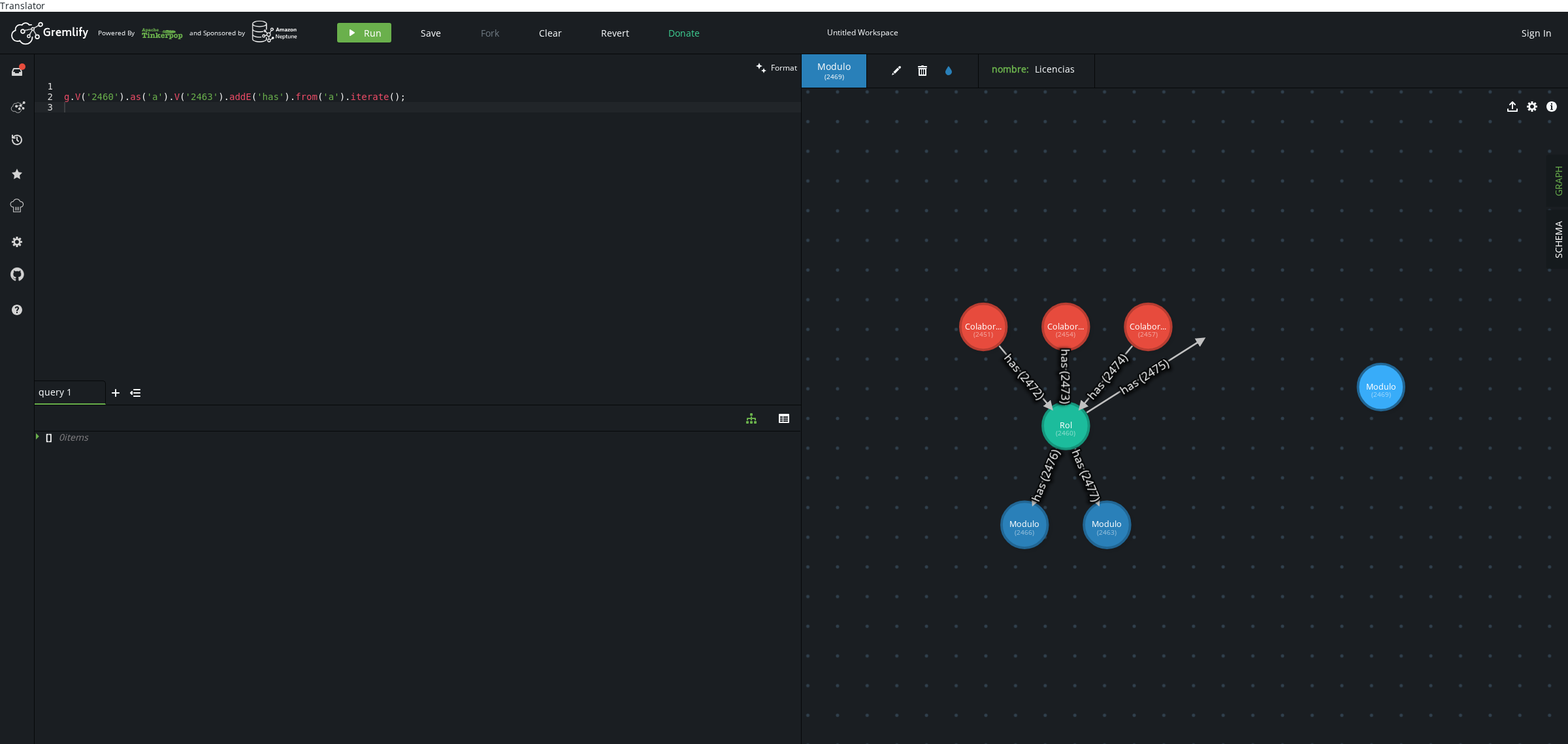
drag, startPoint x: 1157, startPoint y: 334, endPoint x: 1177, endPoint y: 334, distance: 20.0
click at [1177, 340] on icon at bounding box center [1144, 376] width 115 height 73
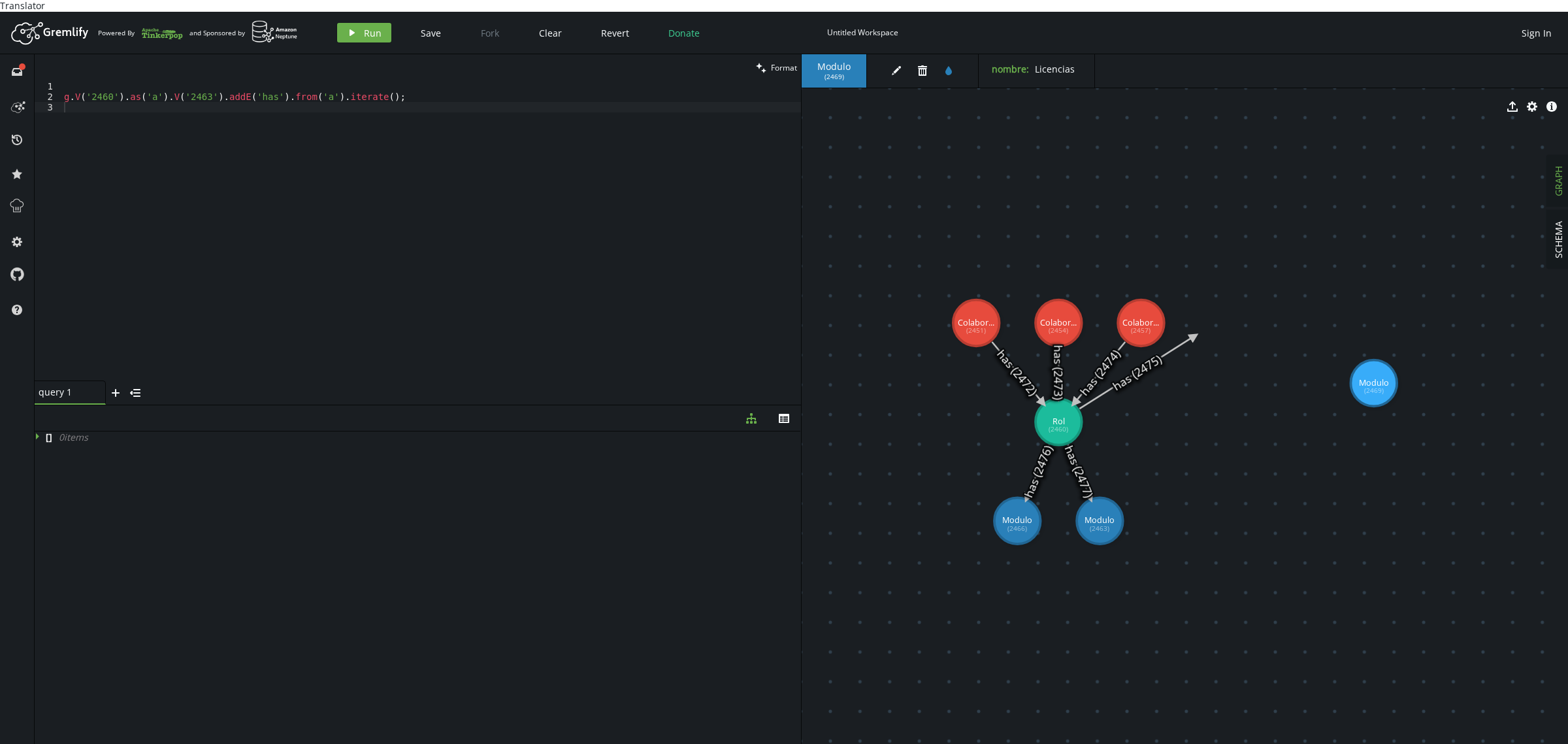
click at [1130, 368] on icon at bounding box center [1136, 372] width 115 height 73
click at [1130, 370] on icon at bounding box center [1136, 372] width 115 height 73
type textarea "g.V('2460').as('a').V('2463').addE('has').from('a').iterate();"
drag, startPoint x: 412, startPoint y: 89, endPoint x: 0, endPoint y: 87, distance: 412.0
click at [0, 87] on div "full-circle inbox history star cog help clean Format g.V('2460').as('a').V('246…" at bounding box center [784, 405] width 1568 height 702
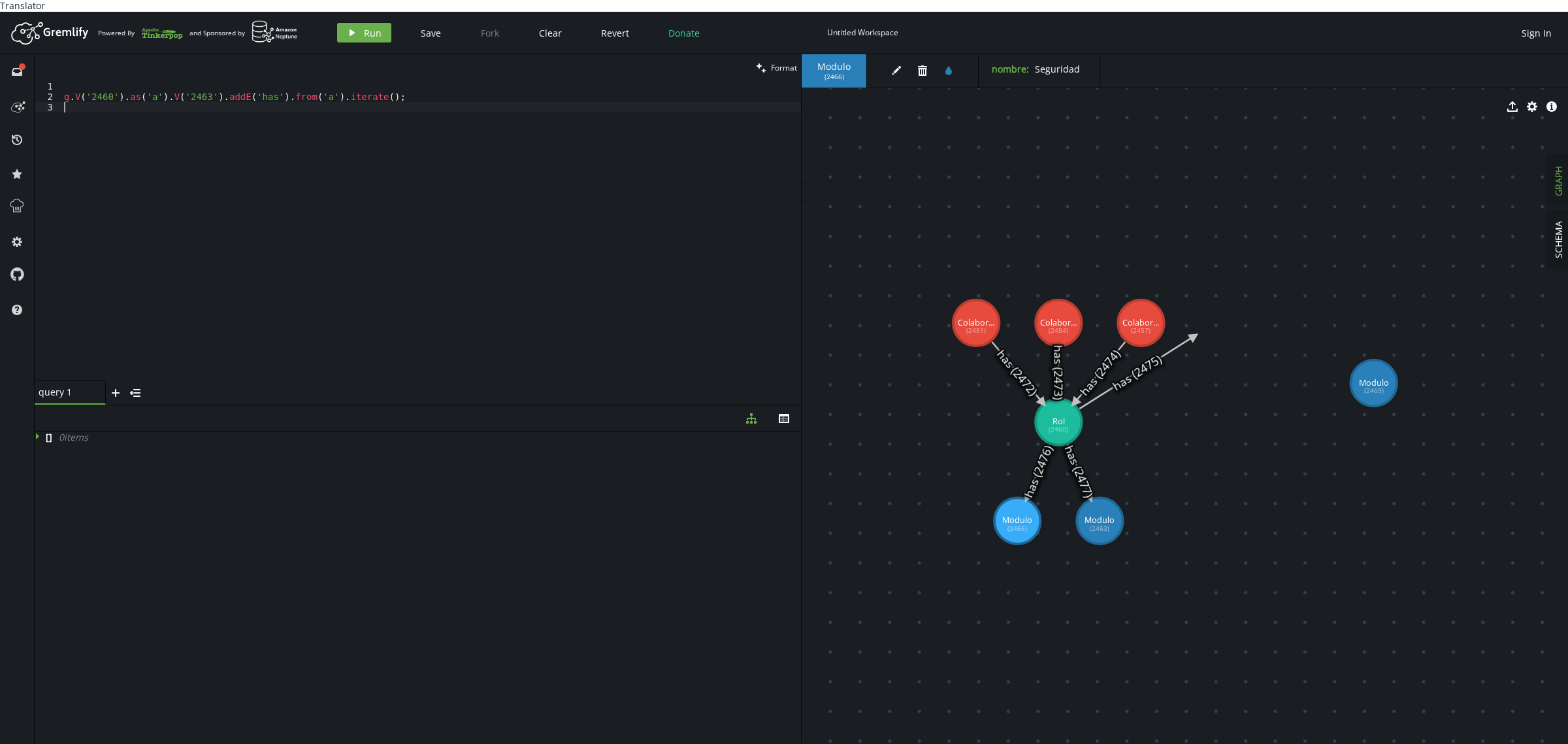
click at [397, 125] on div "g . V ( '2460' ) . as ( 'a' ) . V ( '2463' ) . addE ( 'has' ) . from ( 'a' ) . …" at bounding box center [431, 242] width 739 height 321
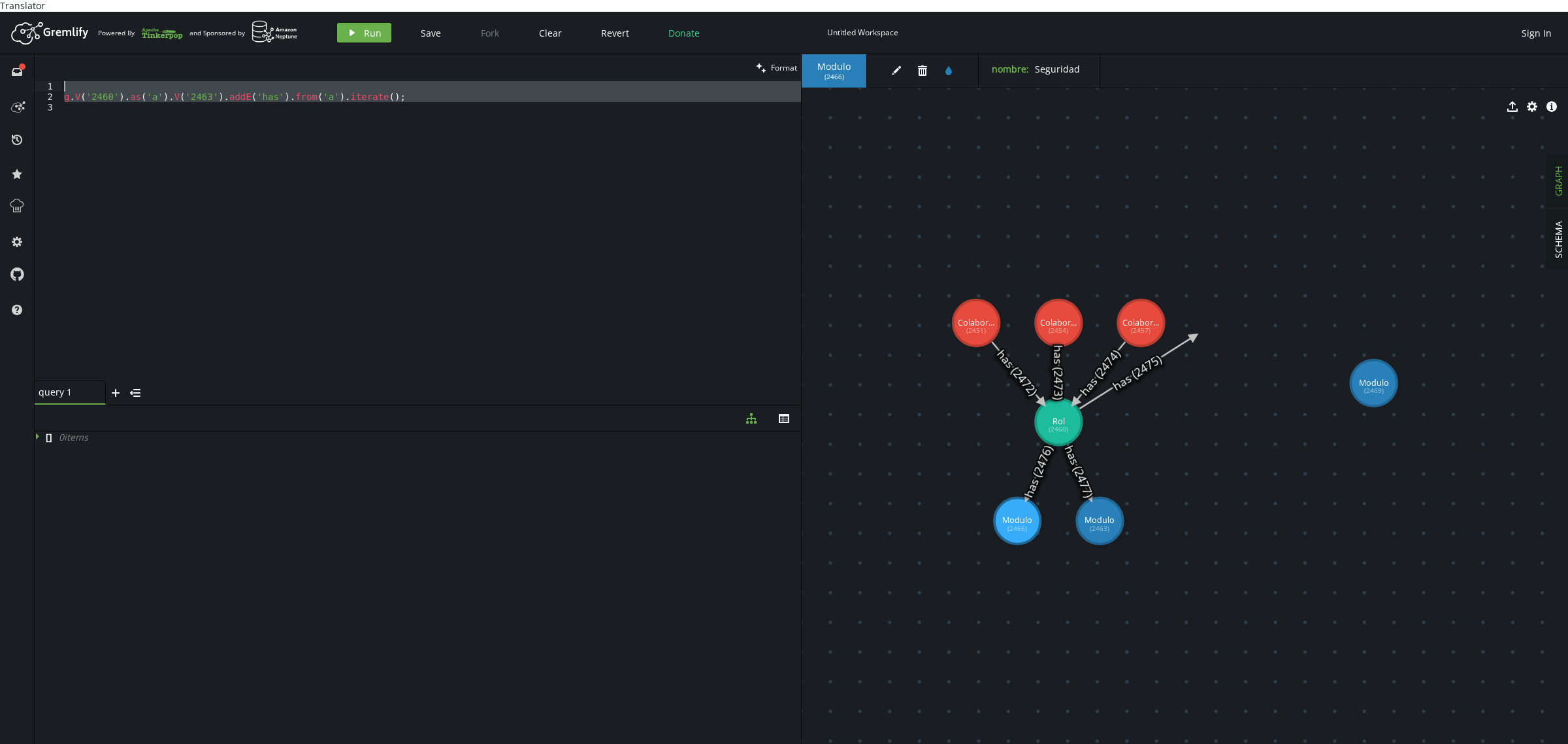
drag, startPoint x: 419, startPoint y: 96, endPoint x: 0, endPoint y: 73, distance: 419.6
click at [0, 73] on div "full-circle inbox history star cog help clean Format 1 2 3 g . V ( '2460' ) . a…" at bounding box center [784, 405] width 1568 height 702
paste textarea "g.V('2460').outE('has').where(inV().hasId('2466')).drop().iterate()"
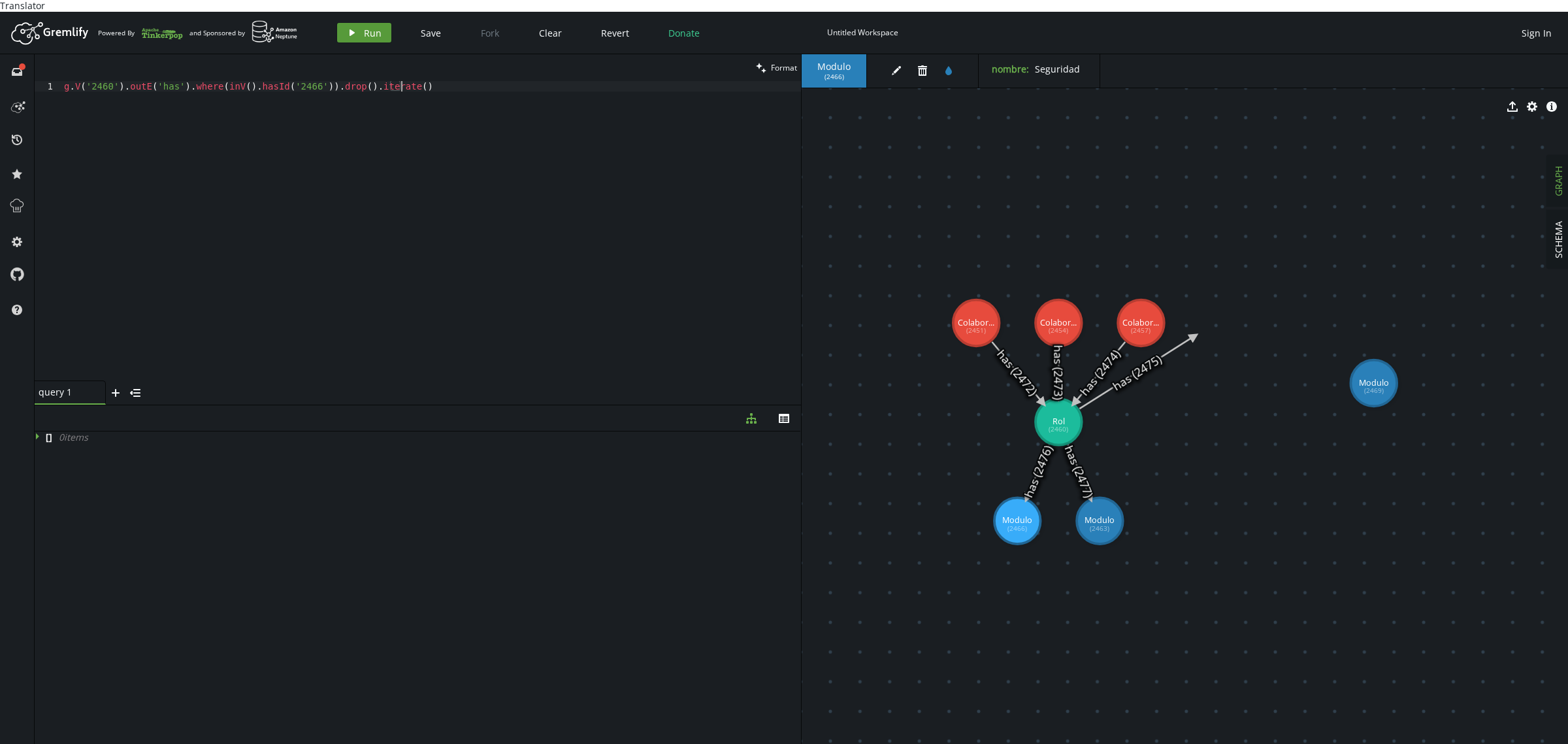
click at [349, 30] on icon "button" at bounding box center [352, 33] width 6 height 6
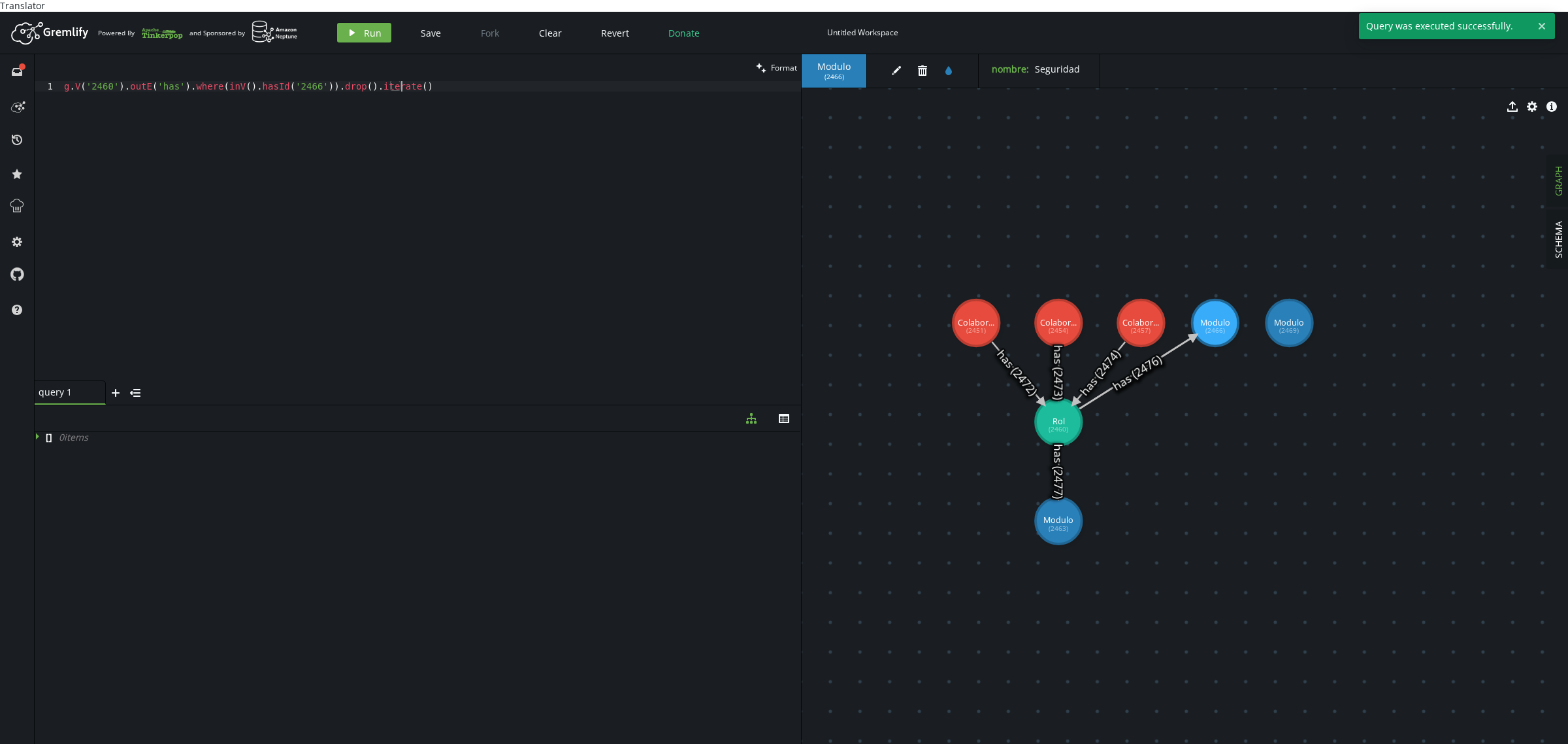
click at [536, 275] on div "g . V ( '2460' ) . outE ( 'has' ) . where ( inV ( ) . hasId ( '2466' )) . drop …" at bounding box center [431, 242] width 739 height 321
drag, startPoint x: 448, startPoint y: 80, endPoint x: 0, endPoint y: 76, distance: 448.0
click at [0, 76] on div "full-circle inbox history star cog help clean Format g.V('2460').outE('has').wh…" at bounding box center [784, 405] width 1568 height 702
paste textarea "as('a').V('2463').addE('has').from('a').iterate();"
click at [364, 27] on span "Run" at bounding box center [373, 33] width 18 height 12
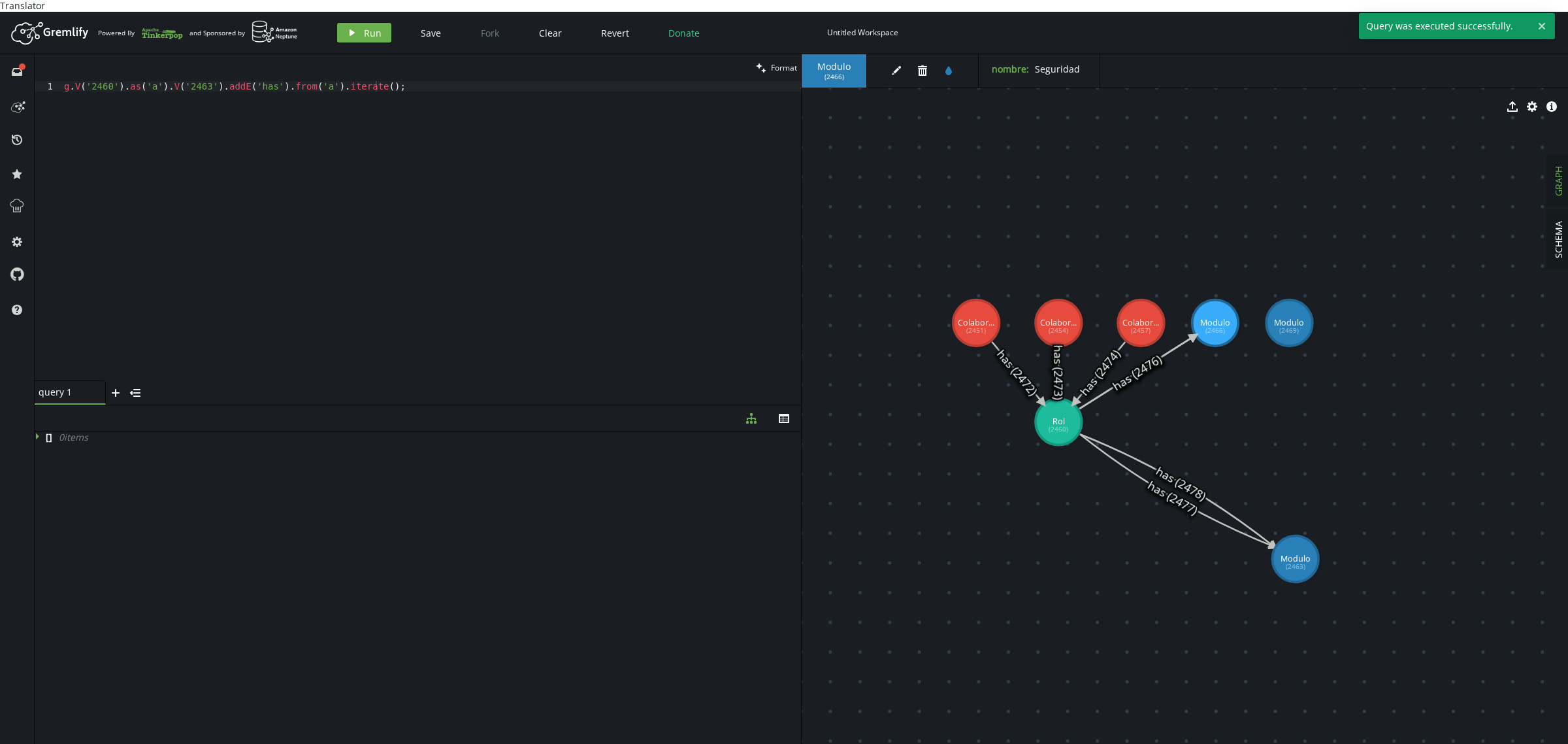
drag, startPoint x: 1055, startPoint y: 507, endPoint x: 1295, endPoint y: 547, distance: 243.3
drag, startPoint x: 402, startPoint y: 82, endPoint x: 0, endPoint y: 82, distance: 402.0
click at [0, 82] on div "full-circle inbox history star cog help clean Format g.V('2460').as('a').V('246…" at bounding box center [784, 405] width 1568 height 702
paste textarea "g.V('2460').outE('has').where(inV().hasId('2466')).drop().iterate()"
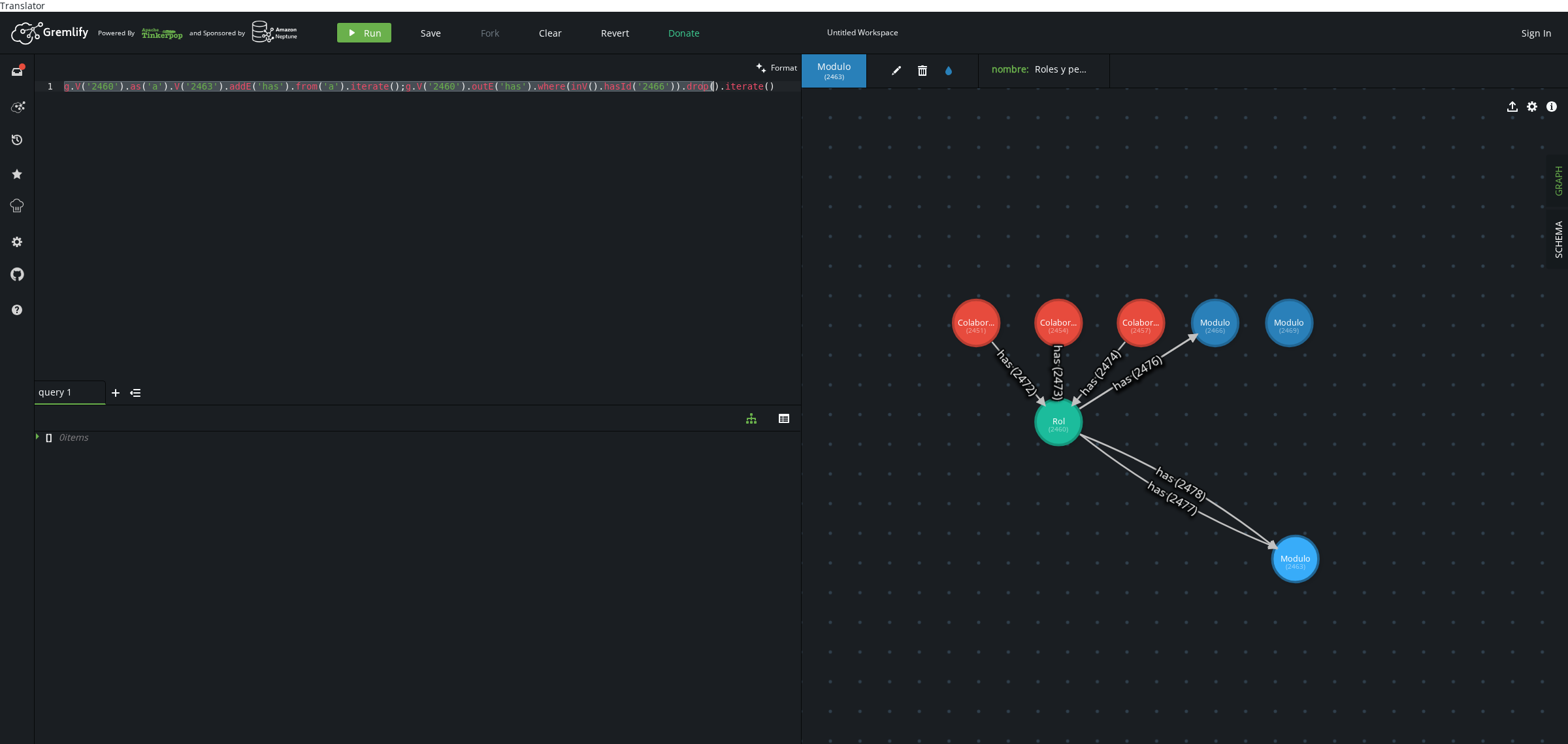
paste textarea
type textarea "g.V('2460').outE('has').where(inV().hasId('2466')).drop().iterate()"
click at [367, 28] on button "play Run" at bounding box center [364, 33] width 54 height 19
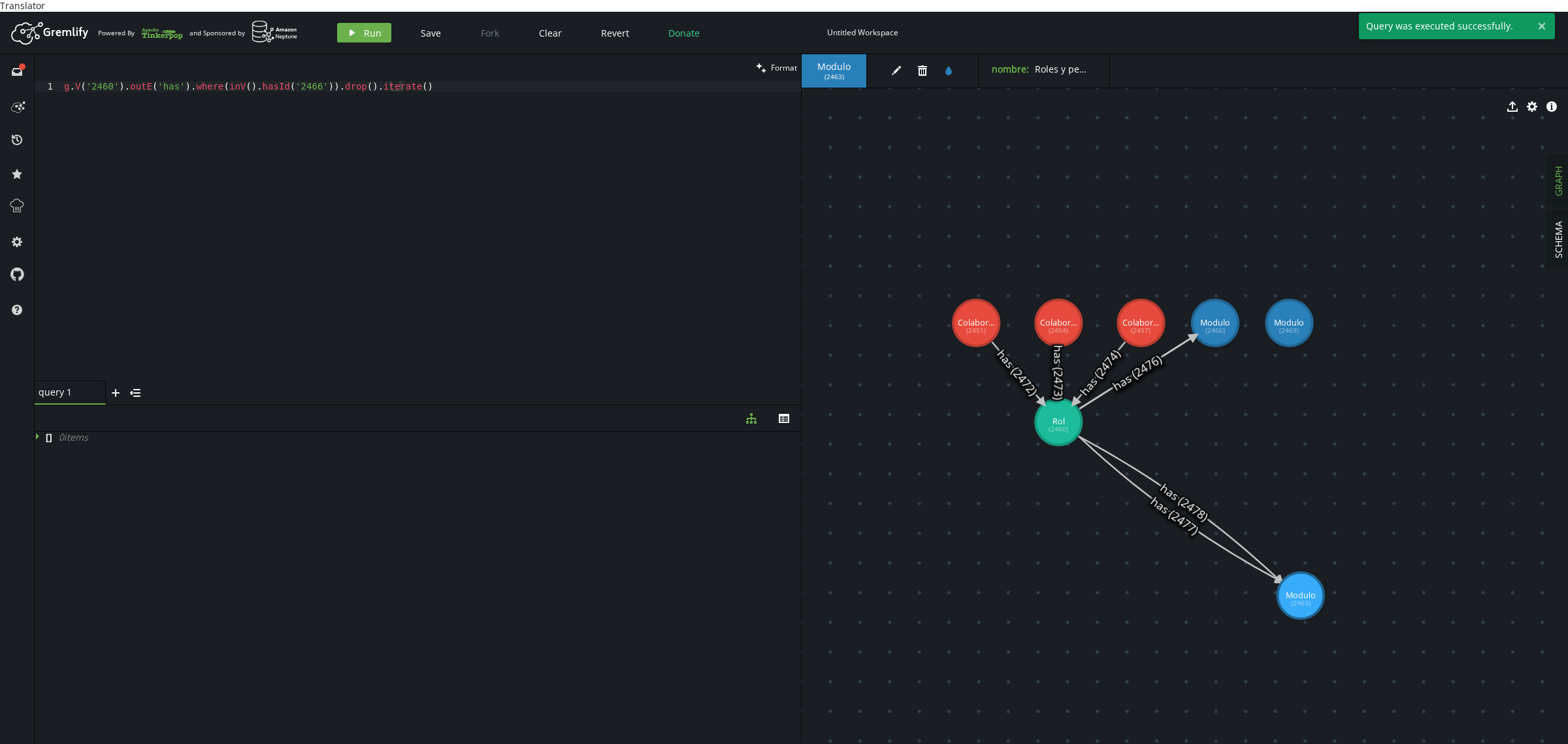
drag, startPoint x: 1055, startPoint y: 516, endPoint x: 1187, endPoint y: 521, distance: 132.1
click at [1132, 458] on icon at bounding box center [1179, 509] width 203 height 145
click at [923, 65] on icon "trash" at bounding box center [922, 70] width 10 height 10
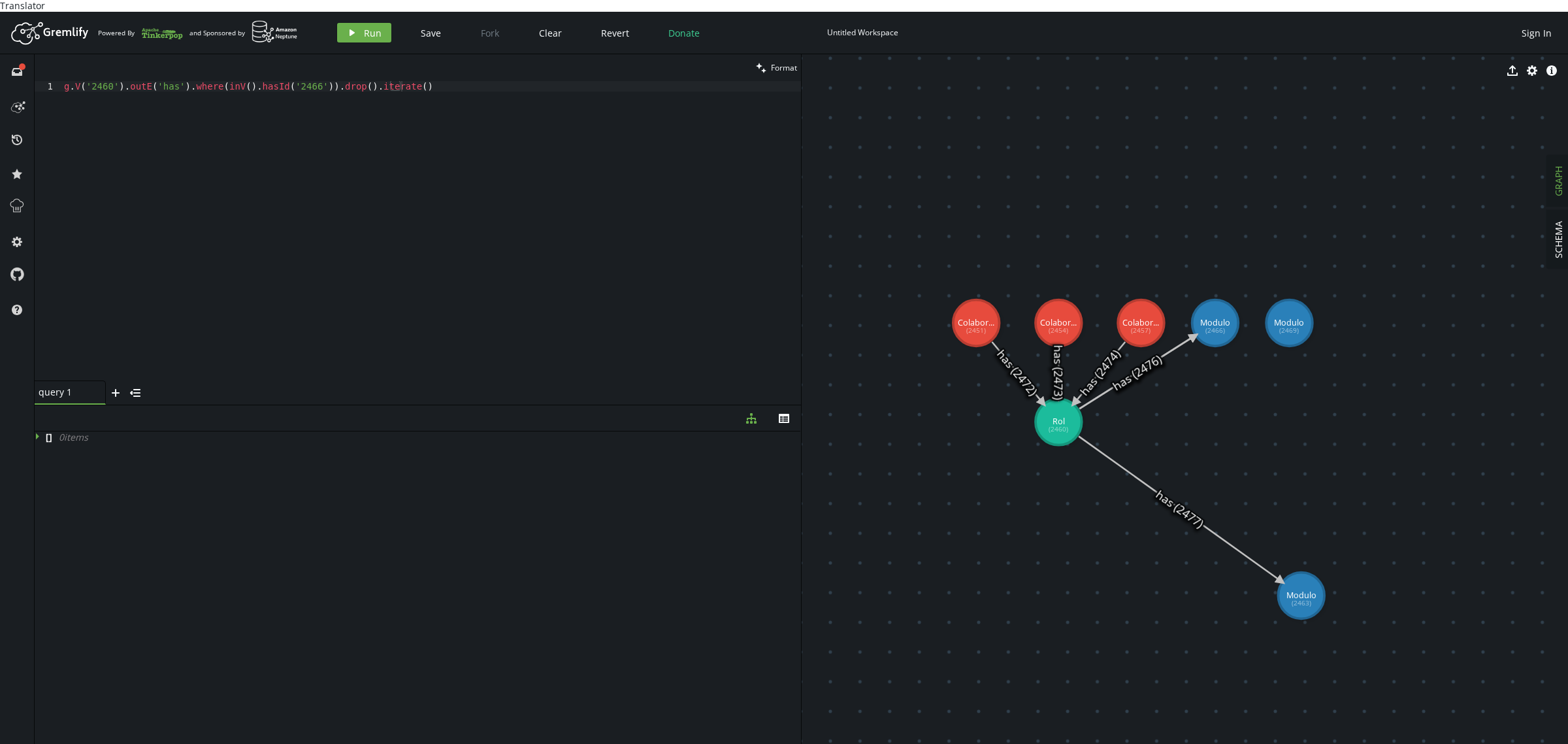
click at [1181, 505] on icon at bounding box center [1179, 509] width 203 height 145
click at [928, 65] on icon "trash" at bounding box center [922, 70] width 10 height 10
click at [1154, 355] on icon at bounding box center [1136, 372] width 115 height 73
click at [1141, 360] on icon at bounding box center [1136, 372] width 115 height 73
click at [1177, 340] on icon at bounding box center [1136, 372] width 115 height 73
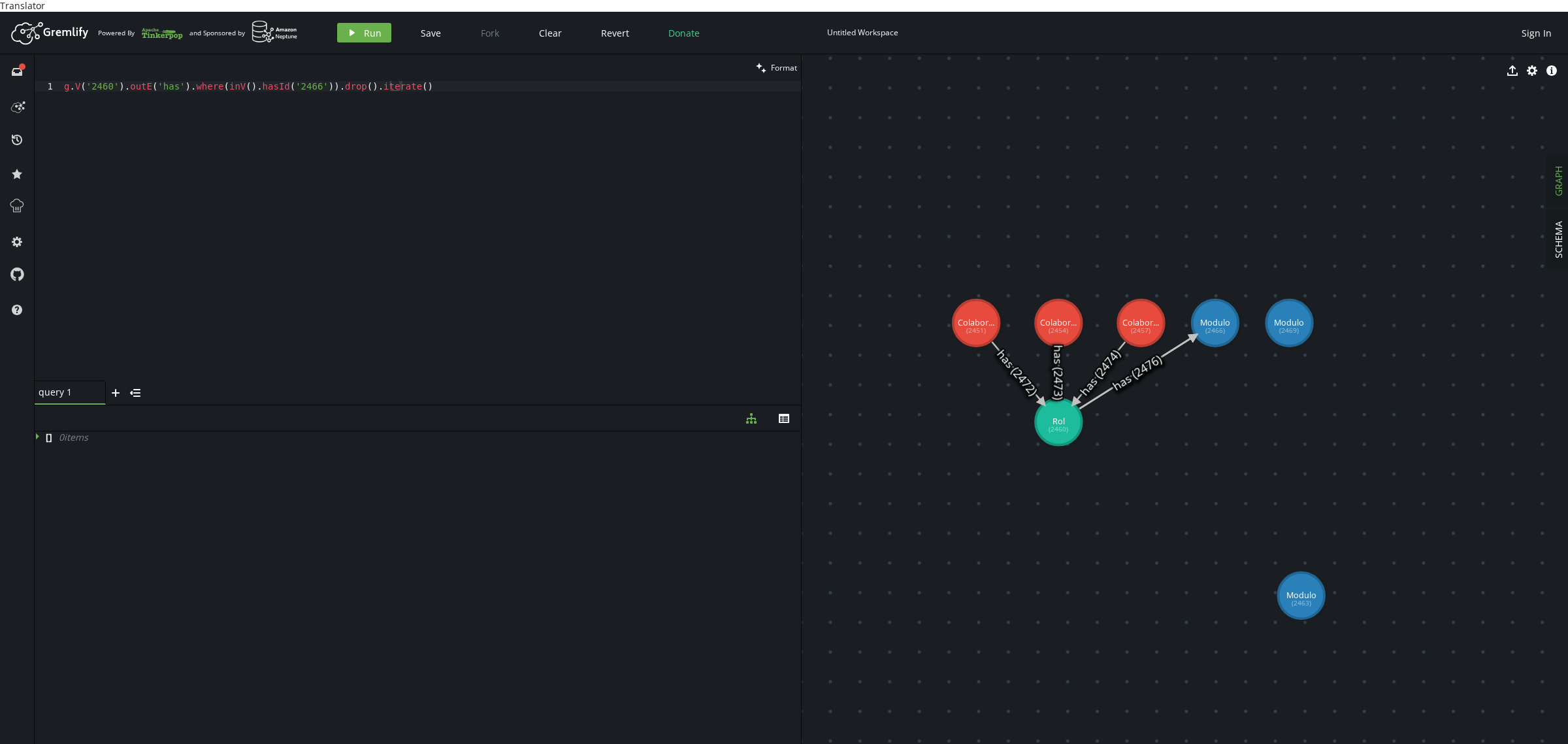
click at [1176, 336] on icon at bounding box center [1136, 372] width 115 height 73
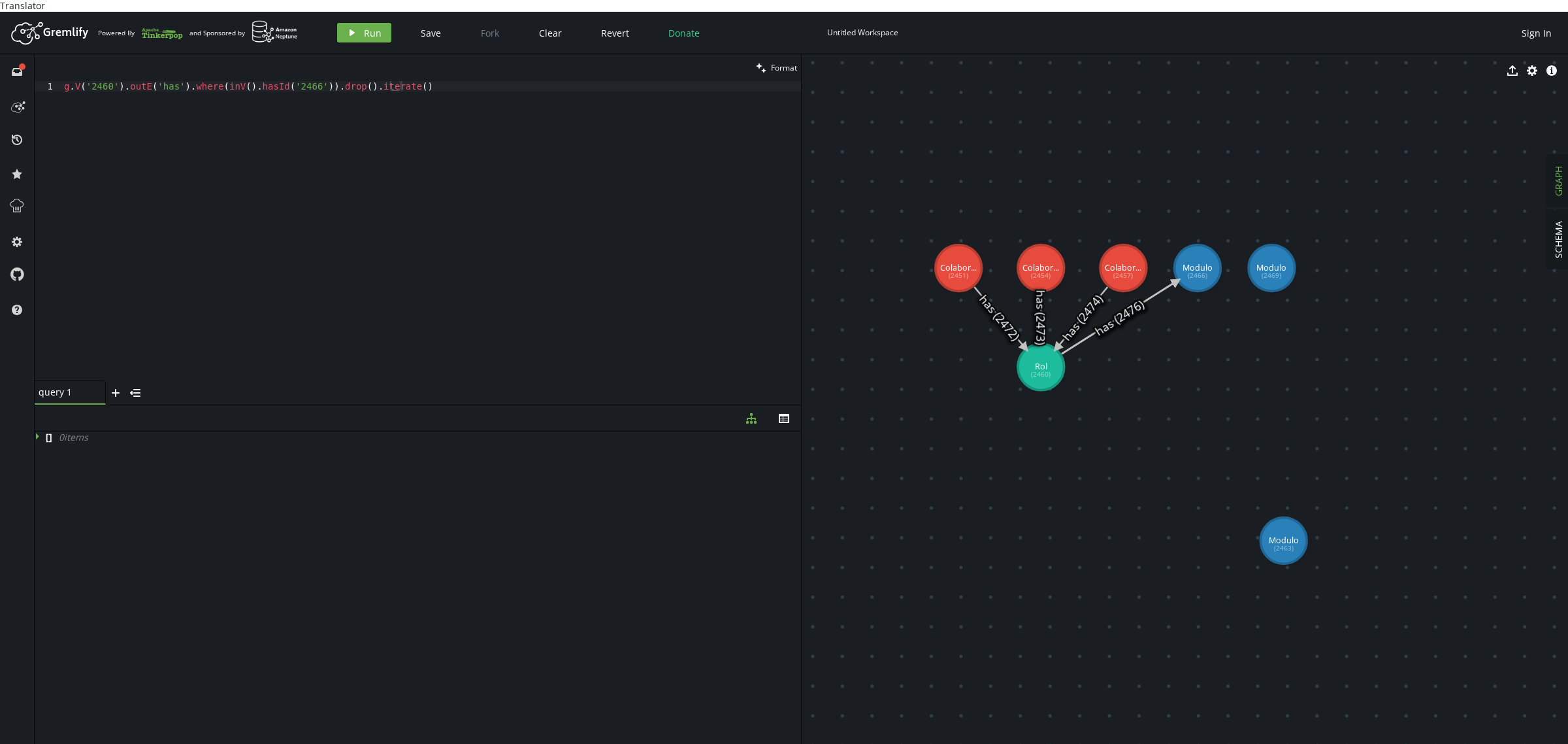
drag, startPoint x: 1176, startPoint y: 334, endPoint x: 1112, endPoint y: 317, distance: 66.2
click at [1161, 281] on icon at bounding box center [1119, 317] width 115 height 73
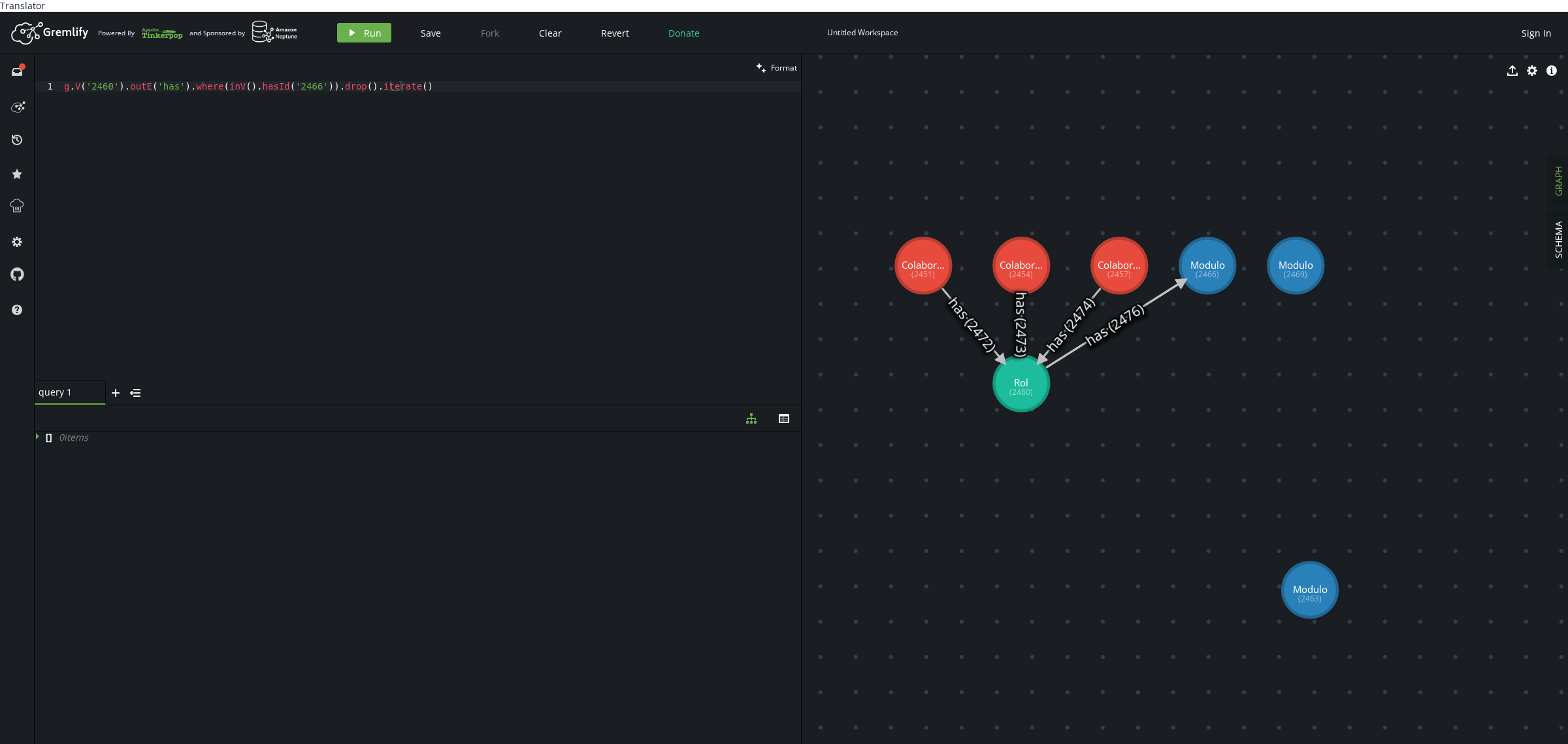
click at [1078, 337] on icon at bounding box center [1114, 324] width 136 height 87
drag, startPoint x: 1302, startPoint y: 577, endPoint x: 1262, endPoint y: 293, distance: 286.8
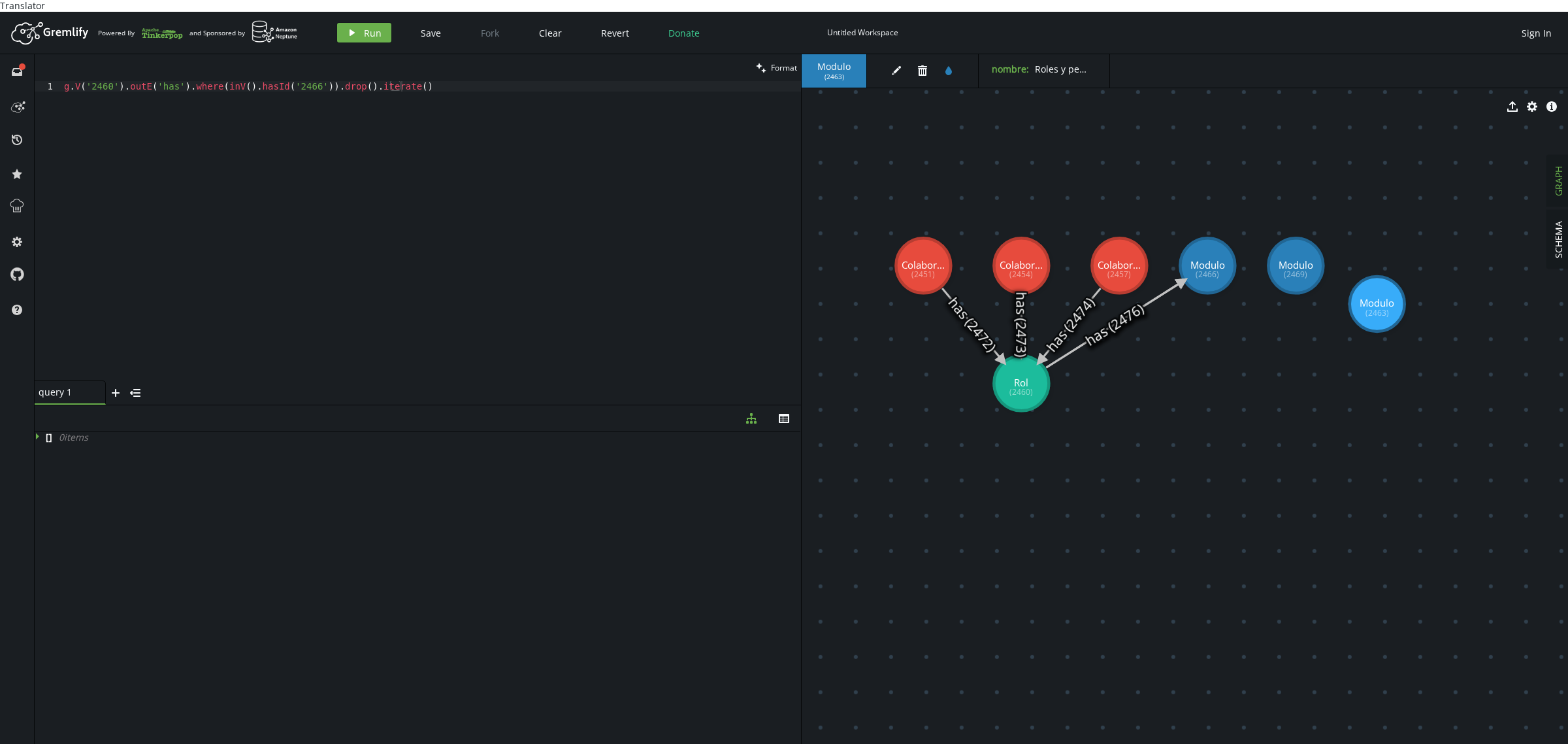
click at [1180, 281] on icon at bounding box center [1114, 324] width 136 height 87
drag, startPoint x: 1202, startPoint y: 251, endPoint x: 1248, endPoint y: 395, distance: 151.2
click at [1173, 281] on icon at bounding box center [1114, 324] width 136 height 87
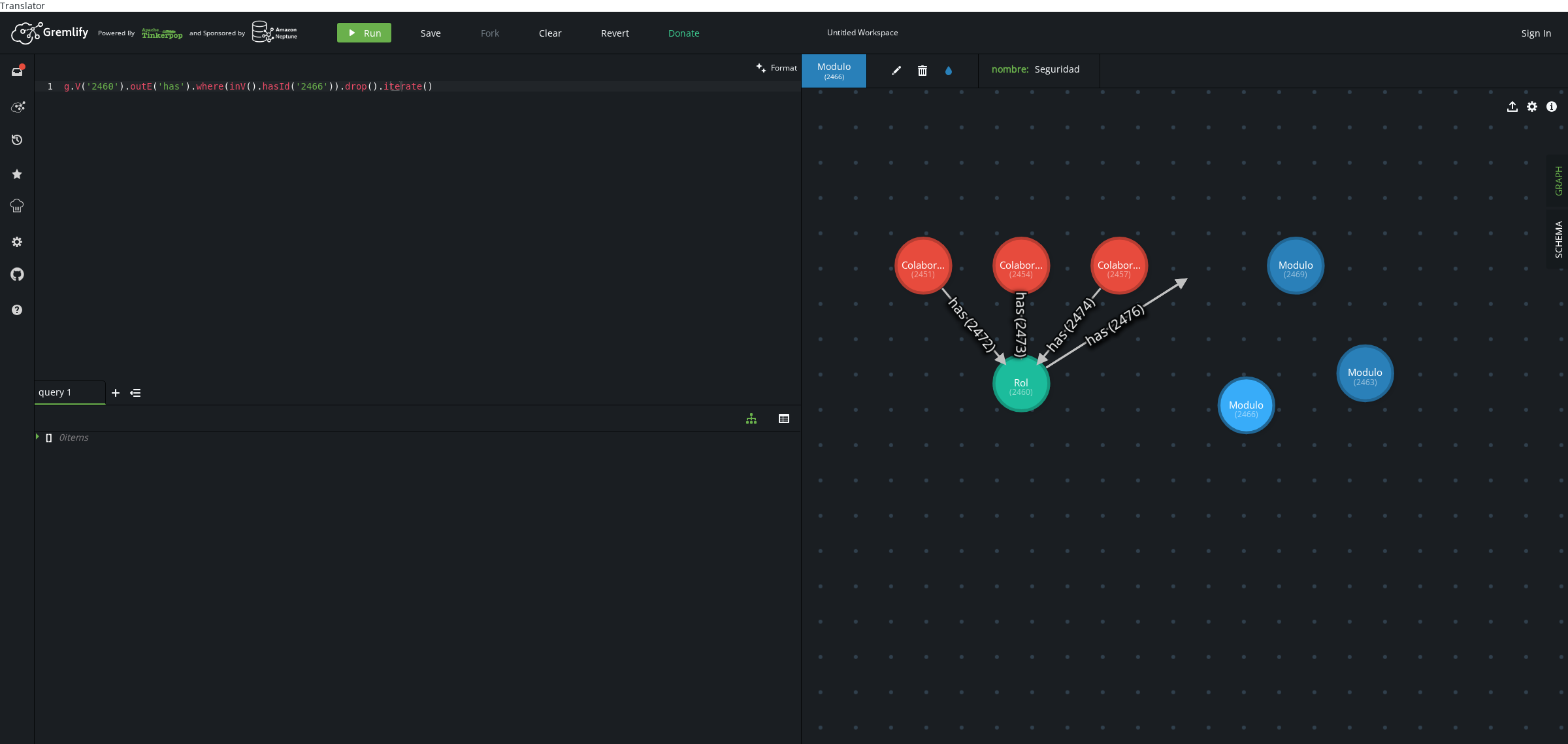
drag, startPoint x: 1374, startPoint y: 298, endPoint x: 1363, endPoint y: 392, distance: 94.6
click at [1101, 322] on icon at bounding box center [1113, 324] width 136 height 87
click at [519, 490] on div "[ ] 0 item s" at bounding box center [418, 590] width 766 height 318
click at [891, 65] on icon "edit" at bounding box center [896, 70] width 10 height 10
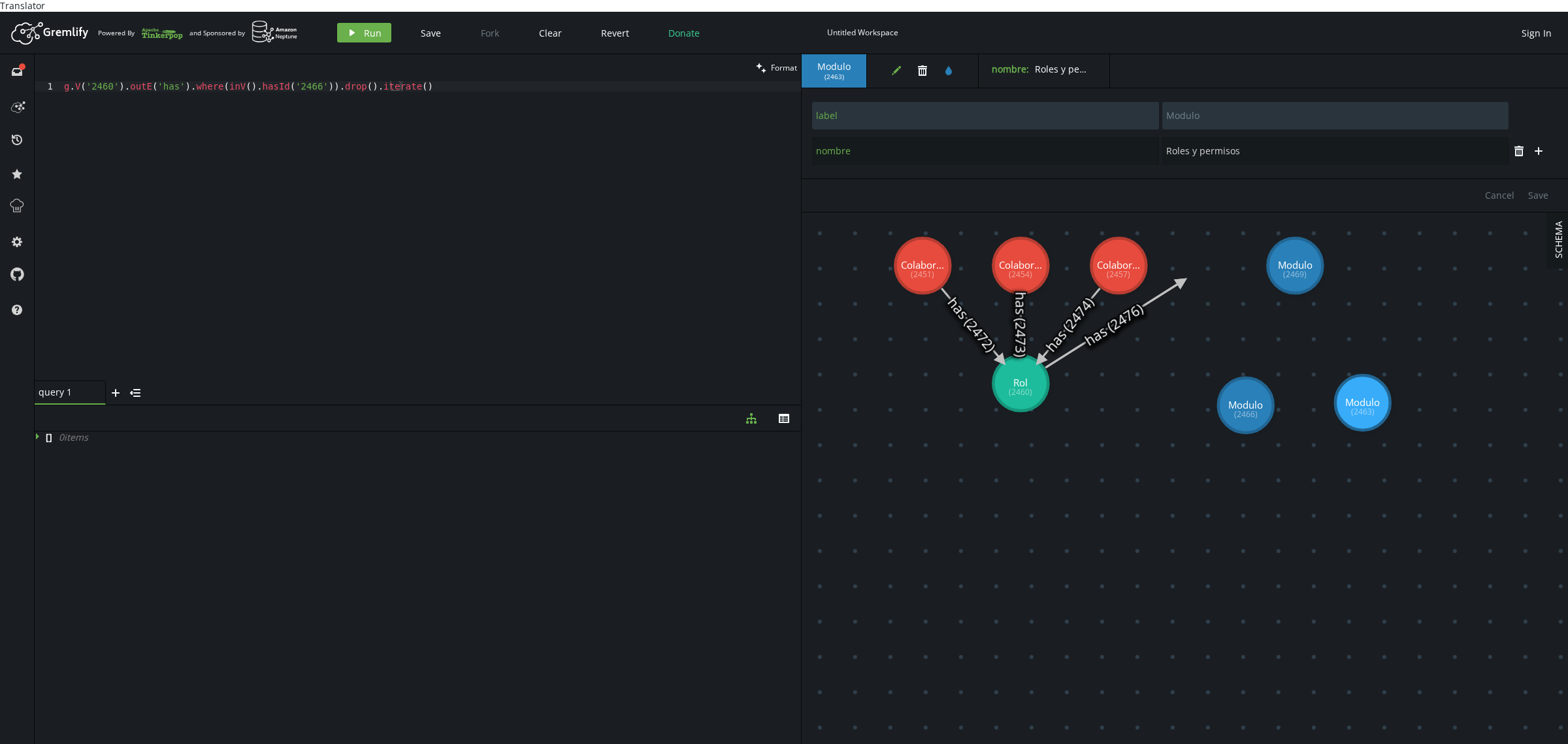
drag, startPoint x: 1016, startPoint y: 363, endPoint x: 1183, endPoint y: 328, distance: 170.6
type input "Rol"
type input "Administrador"
click at [1181, 281] on icon at bounding box center [1113, 324] width 136 height 87
click at [264, 256] on div "g . V ( '2460' ) . outE ( 'has' ) . where ( inV ( ) . hasId ( '2466' )) . drop …" at bounding box center [431, 242] width 739 height 321
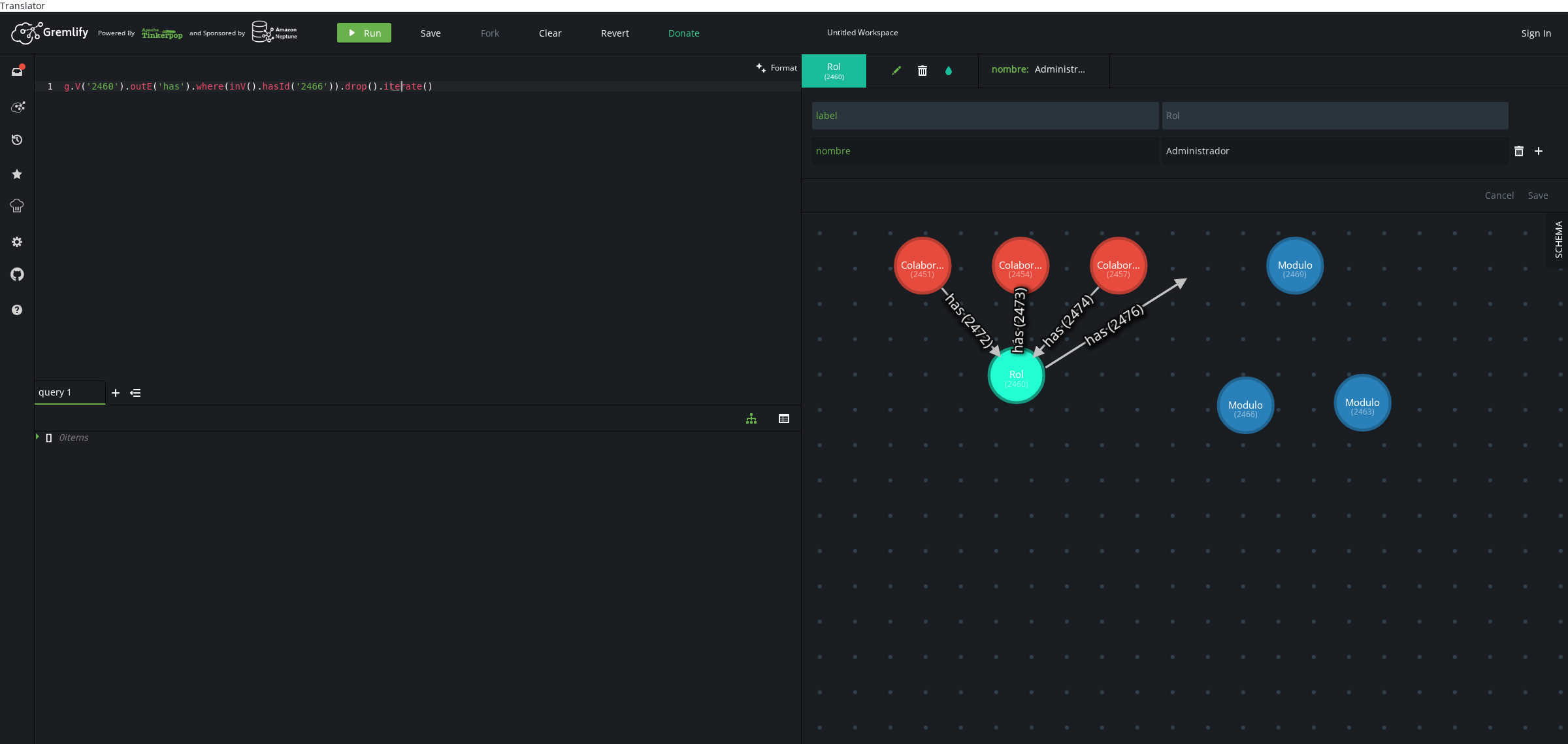
drag, startPoint x: 442, startPoint y: 70, endPoint x: 0, endPoint y: 95, distance: 442.7
click at [0, 95] on div "full-circle inbox history star cog help clean Format g.V('2460').outE('has').wh…" at bounding box center [784, 405] width 1568 height 702
click at [366, 27] on span "Run" at bounding box center [373, 33] width 18 height 12
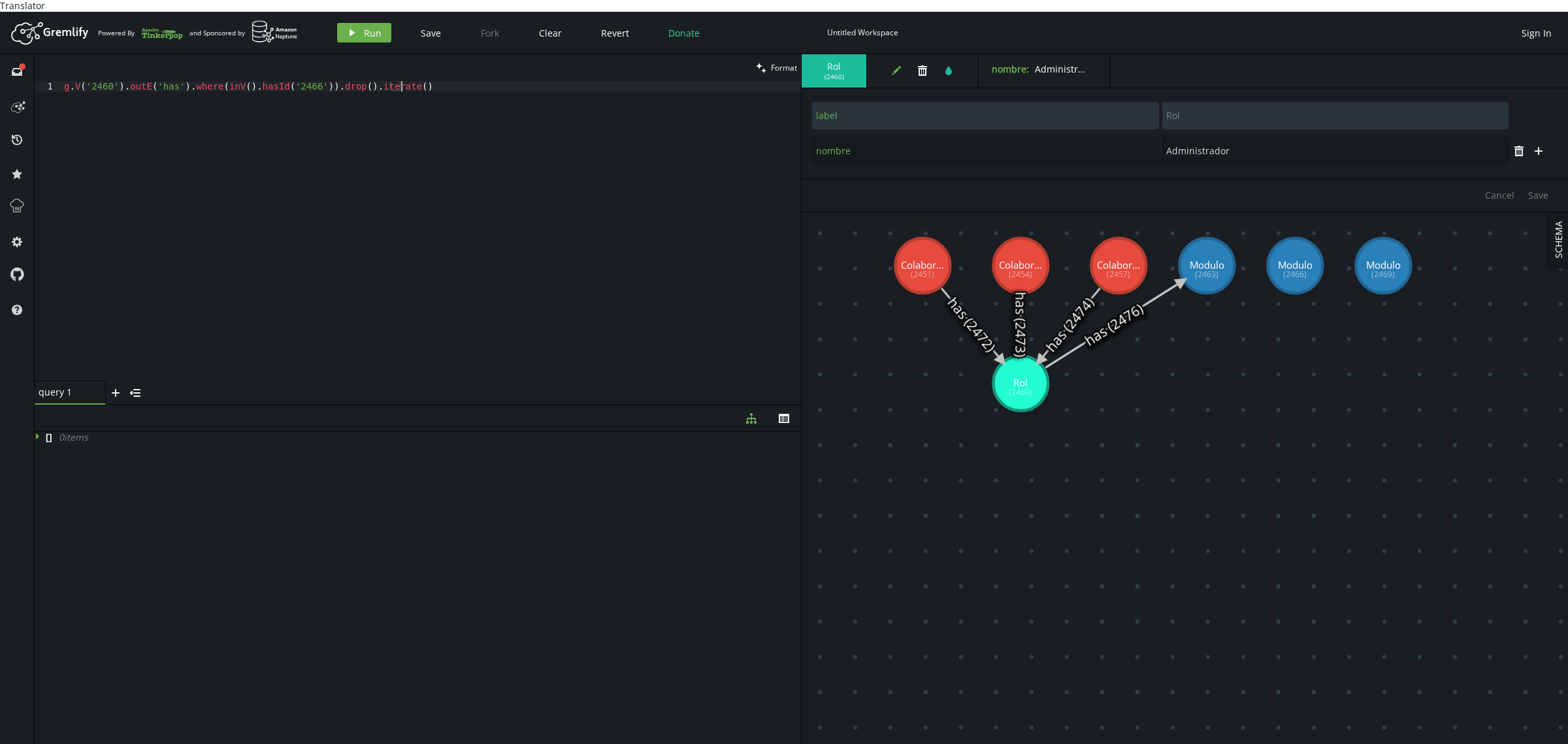
click at [440, 91] on div "g . V ( '2460' ) . outE ( 'has' ) . where ( inV ( ) . hasId ( '2466' )) . drop …" at bounding box center [431, 242] width 739 height 321
drag, startPoint x: 452, startPoint y: 83, endPoint x: 0, endPoint y: 82, distance: 452.0
click at [0, 82] on div "full-circle inbox history star cog help clean Format g.V('2460').outE('has').wh…" at bounding box center [784, 405] width 1568 height 702
click at [519, 89] on div "g . V ( '2460' ) . outE ( 'has' ) . where ( inV ( ) . hasId ( '2466' )) . drop …" at bounding box center [431, 242] width 739 height 321
paste textarea "g.E('edgeId').drop().iterate()"
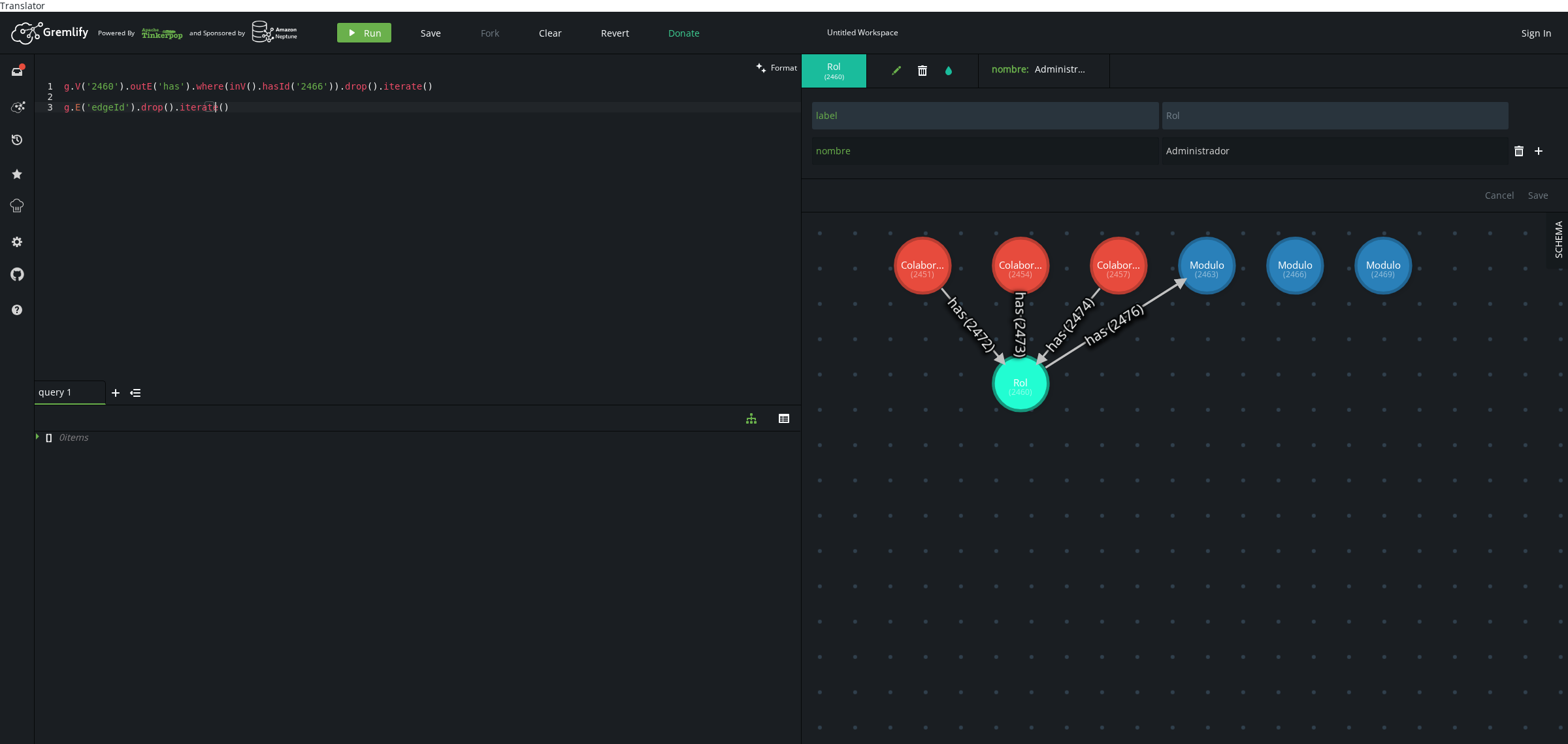
click at [105, 99] on div "g . V ( '2460' ) . outE ( 'has' ) . where ( inV ( ) . hasId ( '2466' )) . drop …" at bounding box center [431, 242] width 739 height 321
click at [393, 81] on div "g . V ( '2460' ) . outE ( 'has' ) . where ( inV ( ) . hasId ( '2466' )) . drop …" at bounding box center [431, 242] width 739 height 321
type textarea "g.V('2460').outE('has').where(inV().hasId('2466')).drop().iterate()"
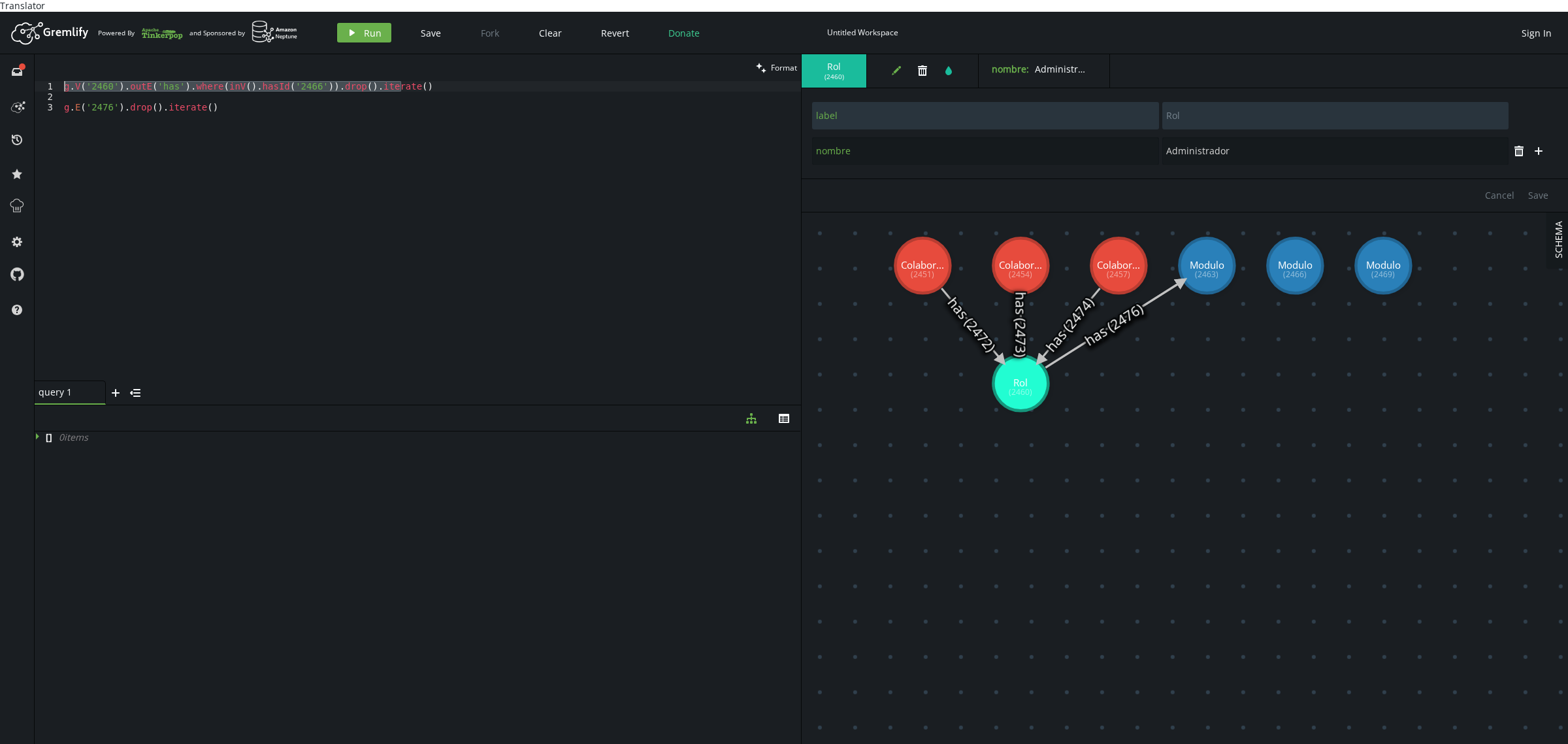
drag, startPoint x: 416, startPoint y: 73, endPoint x: 0, endPoint y: 73, distance: 416.0
click at [0, 73] on div "full-circle inbox history star cog help clean Format g.V('2460').outE('has').wh…" at bounding box center [784, 405] width 1568 height 702
click at [361, 23] on button "play Run" at bounding box center [364, 33] width 54 height 19
type textarea "g.E('2476').drop().iterate()"
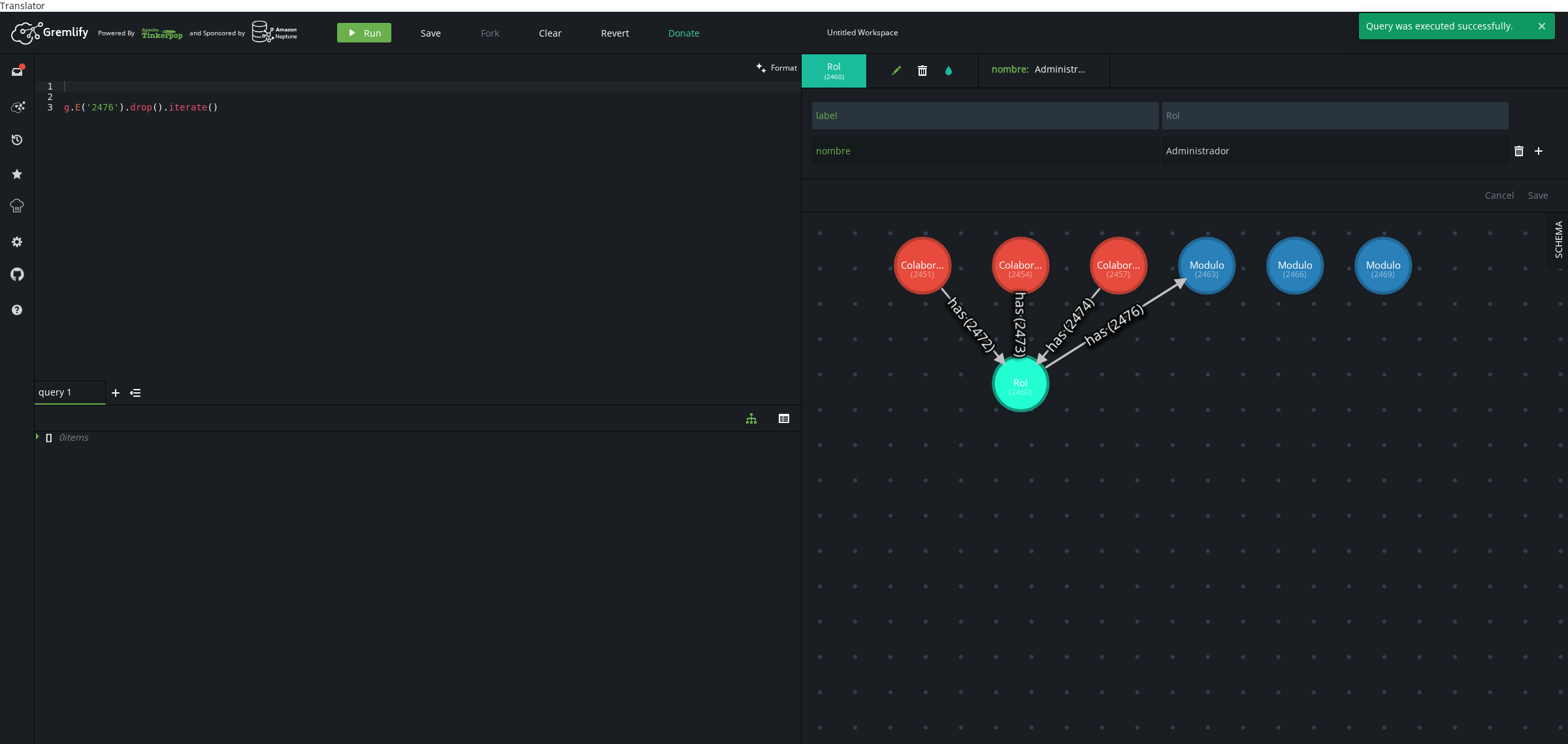
click at [288, 278] on div "g . E ( '2476' ) . drop ( ) . iterate ( )" at bounding box center [431, 242] width 739 height 321
drag, startPoint x: 364, startPoint y: 140, endPoint x: 277, endPoint y: 83, distance: 104.0
click at [336, 133] on div "g . E ( '2476' ) . drop ( ) . iterate ( )" at bounding box center [431, 242] width 739 height 321
click at [363, 23] on button "play Run" at bounding box center [364, 33] width 54 height 19
click at [416, 192] on div "g . E ( '2476' ) . drop ( ) . iterate ( )" at bounding box center [431, 242] width 739 height 321
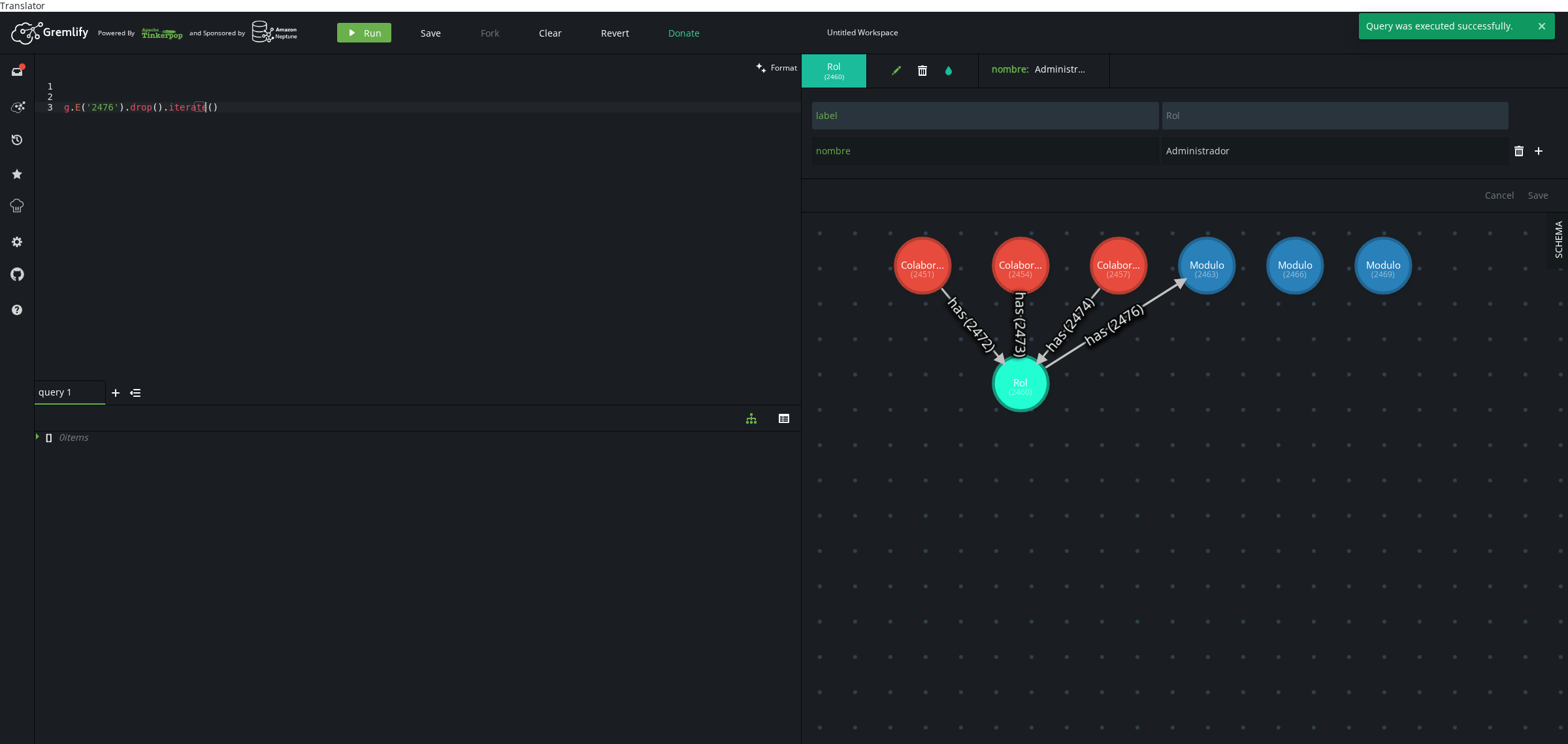
drag, startPoint x: 326, startPoint y: 152, endPoint x: 0, endPoint y: 56, distance: 339.8
click at [0, 56] on div "full-circle inbox history star cog help clean Format g.E('2476').drop().iterate…" at bounding box center [784, 405] width 1568 height 702
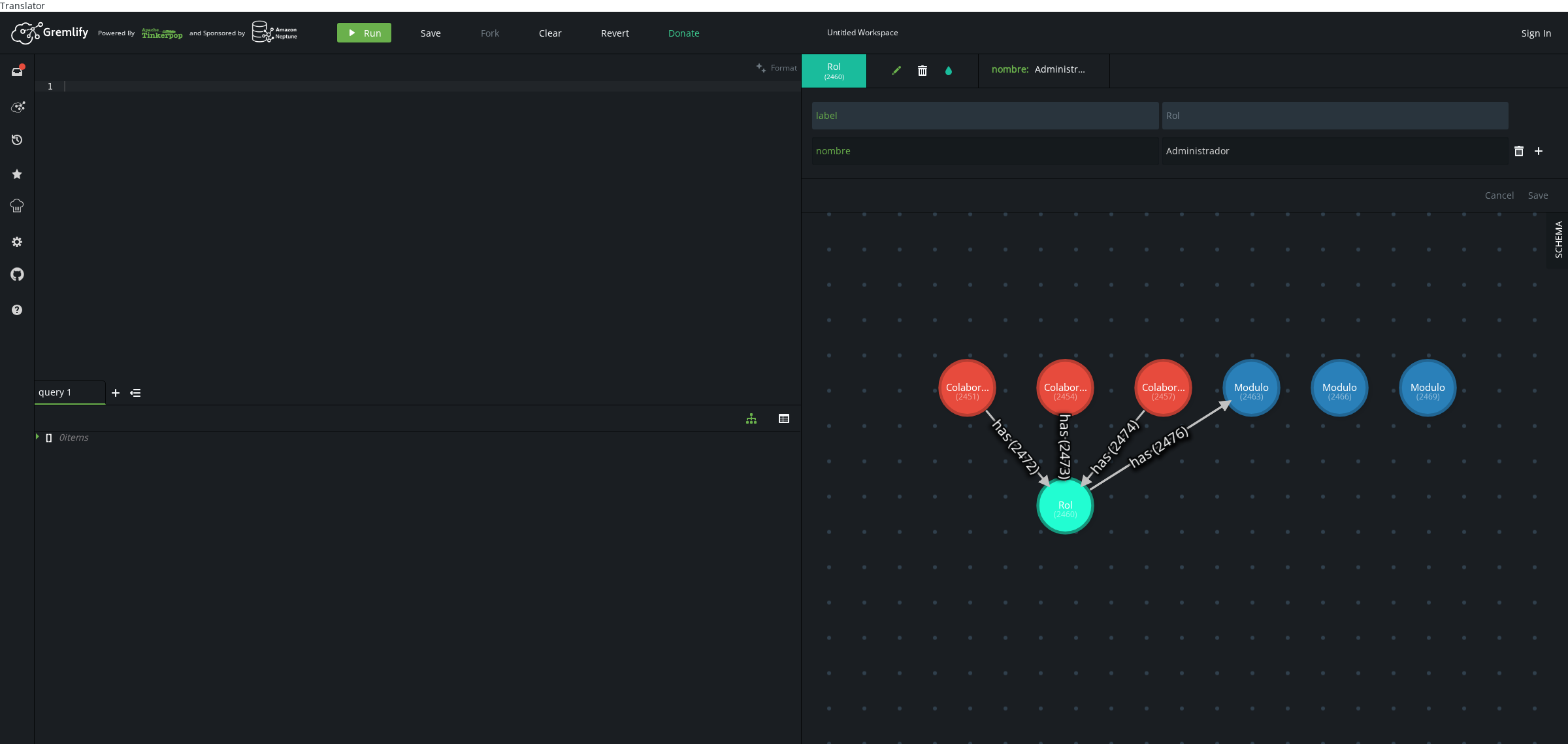
drag, startPoint x: 1260, startPoint y: 255, endPoint x: 1197, endPoint y: 475, distance: 228.8
drag, startPoint x: 1255, startPoint y: 383, endPoint x: 1276, endPoint y: 327, distance: 59.8
type input "Modulo"
drag, startPoint x: 1279, startPoint y: 336, endPoint x: 1258, endPoint y: 383, distance: 51.5
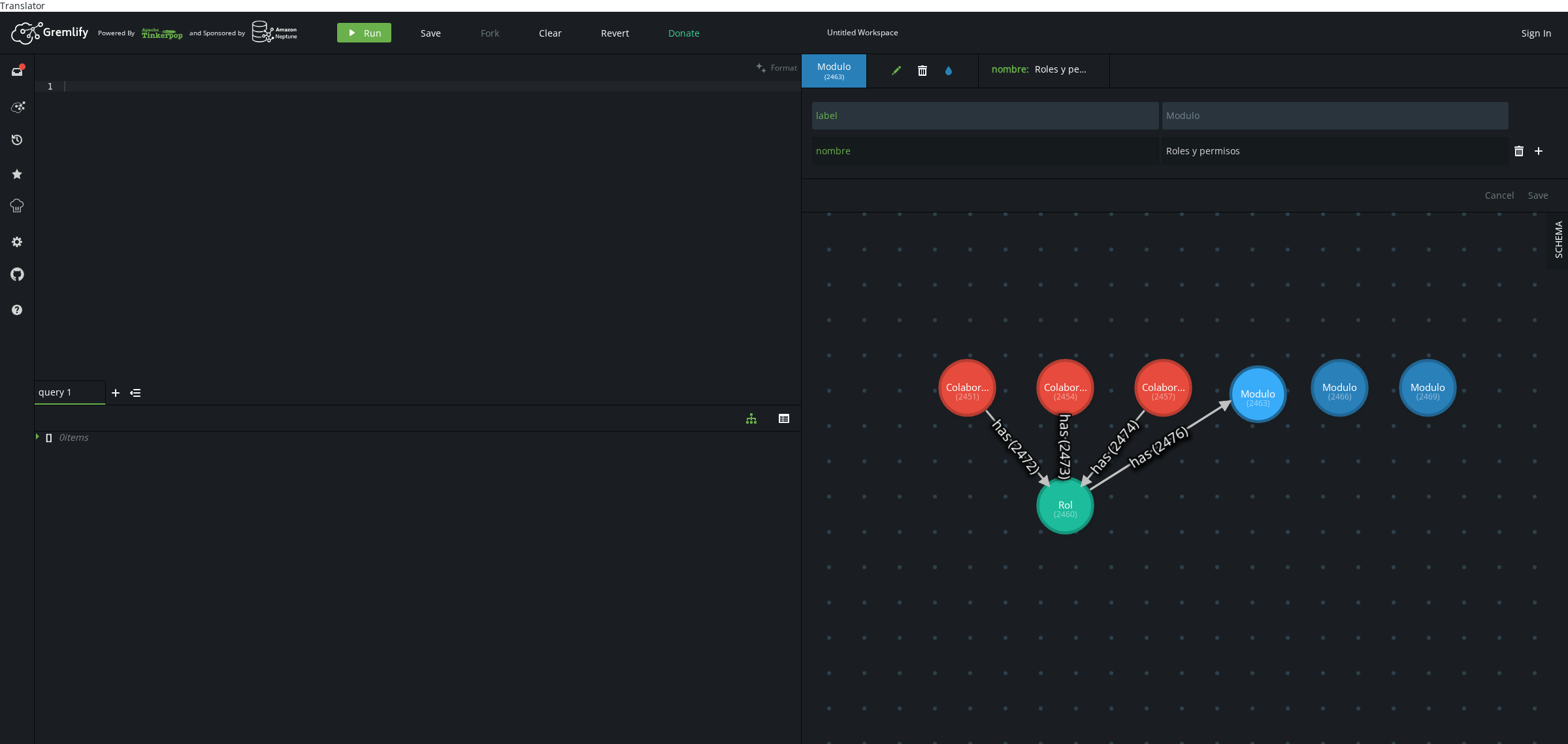
click at [389, 259] on div at bounding box center [431, 242] width 739 height 321
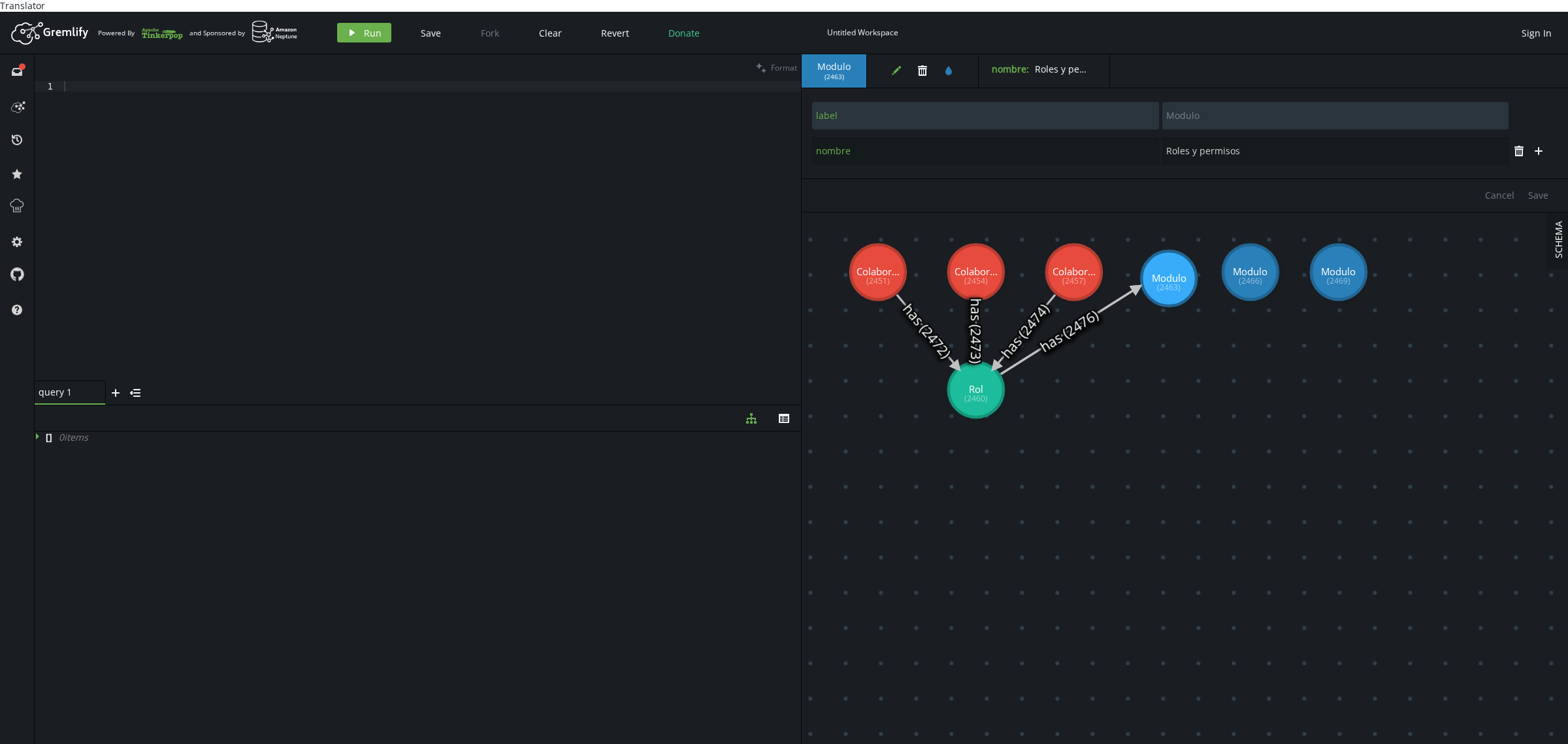
click at [1118, 289] on icon at bounding box center [1069, 331] width 136 height 87
type input "Roles y permisos"
click at [1118, 288] on icon at bounding box center [1069, 331] width 136 height 87
drag, startPoint x: 1168, startPoint y: 266, endPoint x: 1121, endPoint y: 378, distance: 121.5
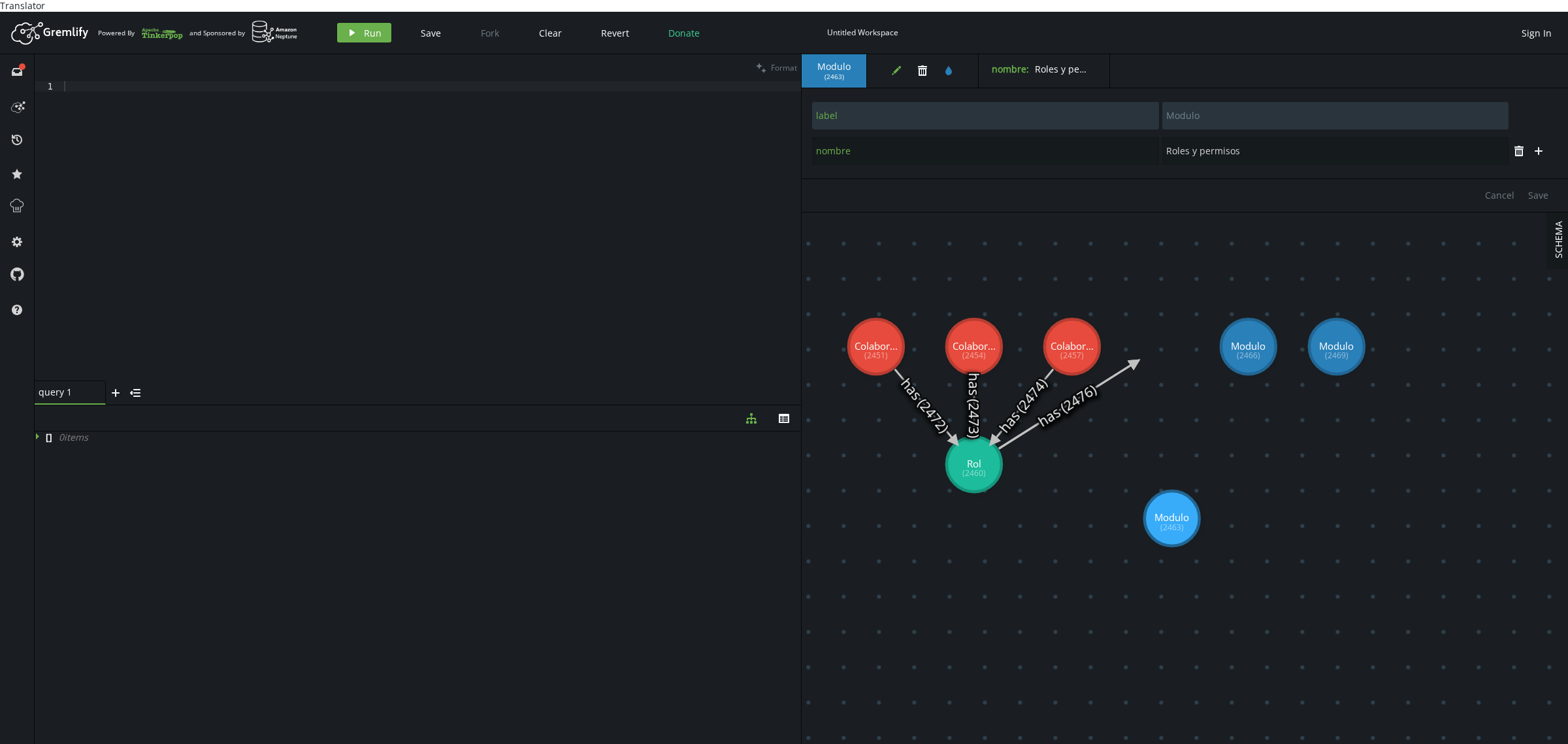
drag, startPoint x: 1047, startPoint y: 338, endPoint x: 1045, endPoint y: 413, distance: 75.0
click at [1045, 413] on icon at bounding box center [1067, 405] width 136 height 87
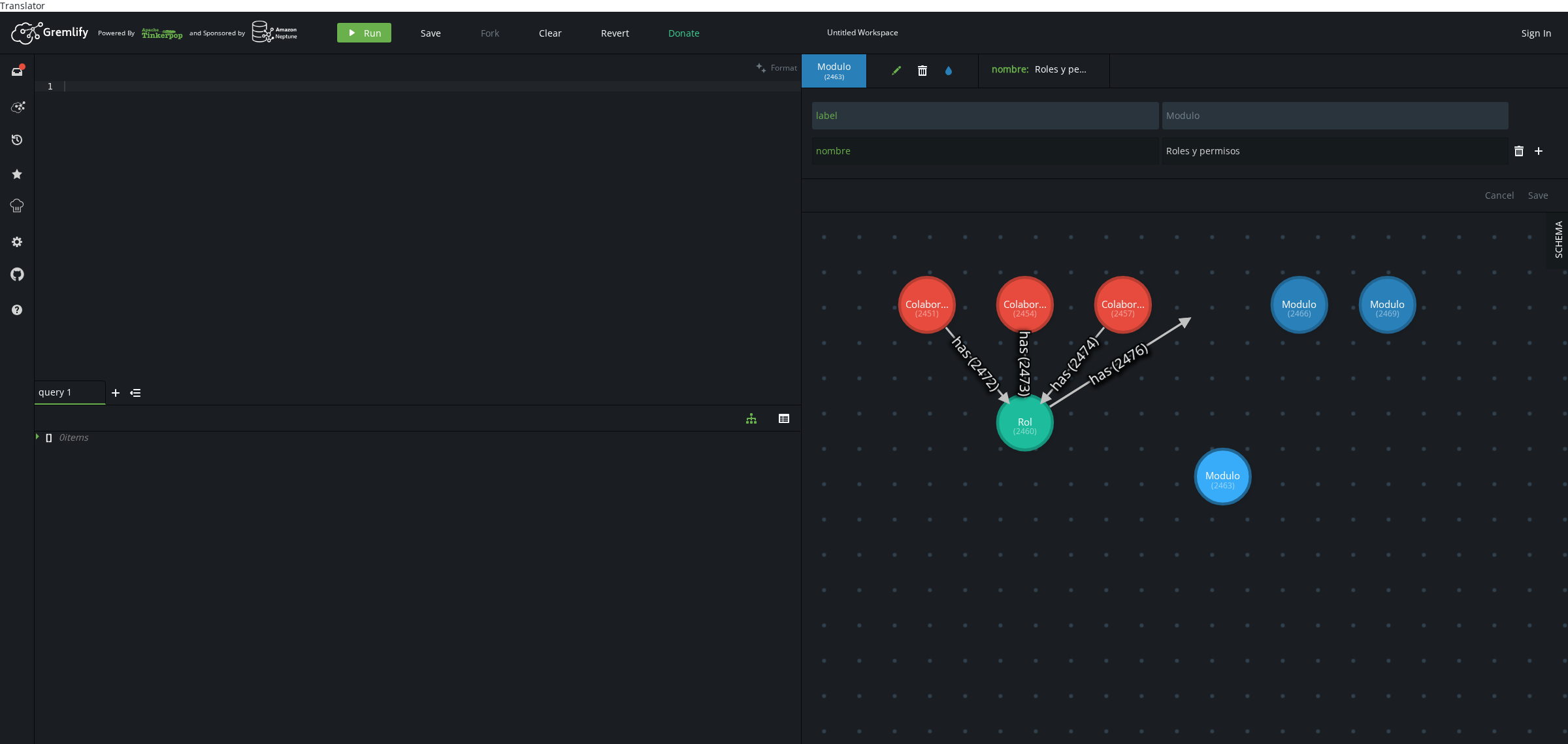
drag, startPoint x: 1029, startPoint y: 413, endPoint x: 1080, endPoint y: 372, distance: 65.4
click at [1080, 372] on icon at bounding box center [1118, 363] width 136 height 87
drag, startPoint x: 1239, startPoint y: 460, endPoint x: 1219, endPoint y: 295, distance: 166.2
click at [315, 172] on div at bounding box center [431, 242] width 739 height 321
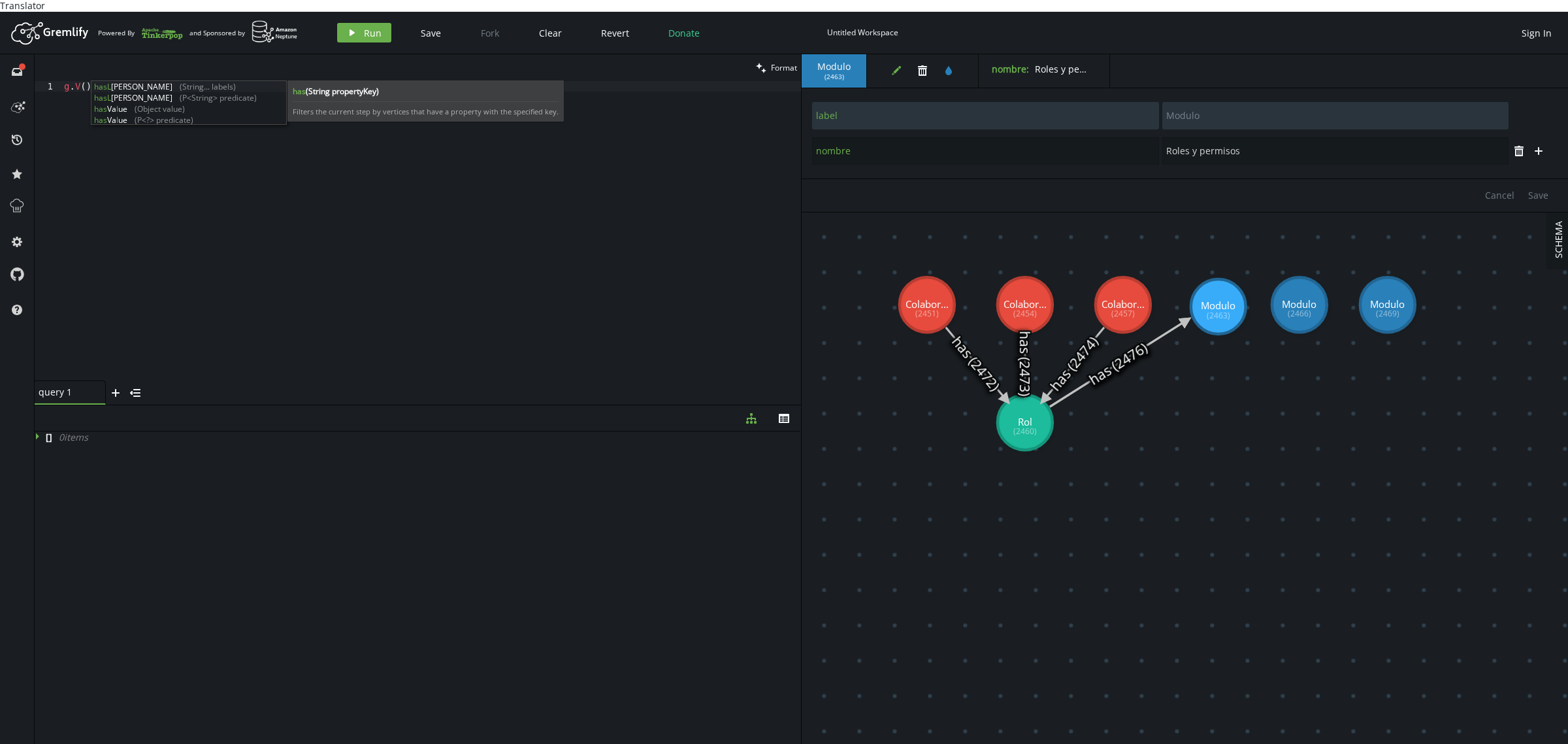
scroll to position [0, 54]
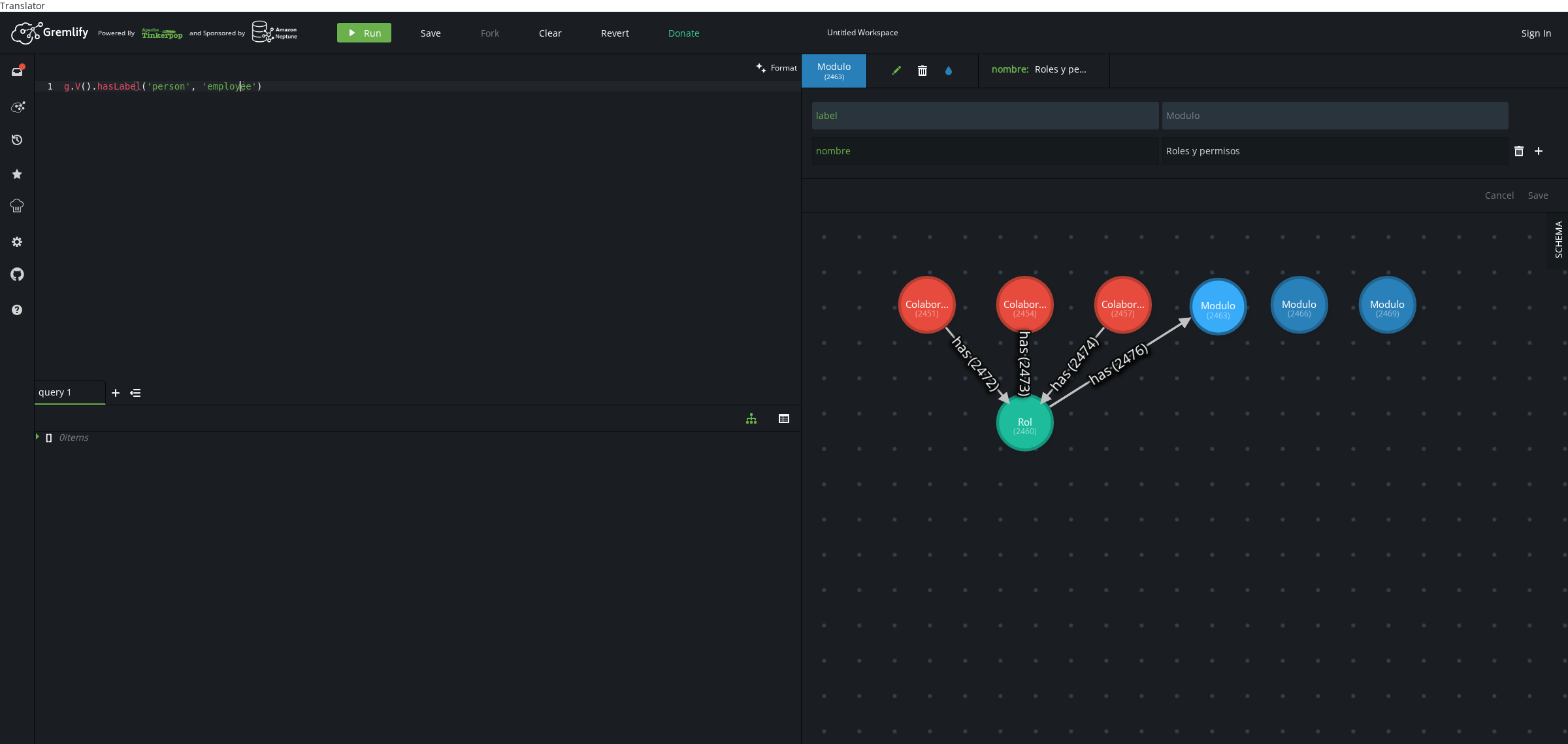
click at [141, 81] on div "g . V ( ) . hasLabel ( 'person' , 'employee' )" at bounding box center [431, 242] width 739 height 321
click at [150, 63] on div "clean Format" at bounding box center [418, 67] width 766 height 27
click at [155, 81] on div "g . V ( ) . hasLabel ( 'person' , 'employee' )" at bounding box center [431, 230] width 739 height 300
click at [155, 81] on div "g . V ( ) . hasLabel ( 'person' , 'employee' )" at bounding box center [431, 242] width 739 height 321
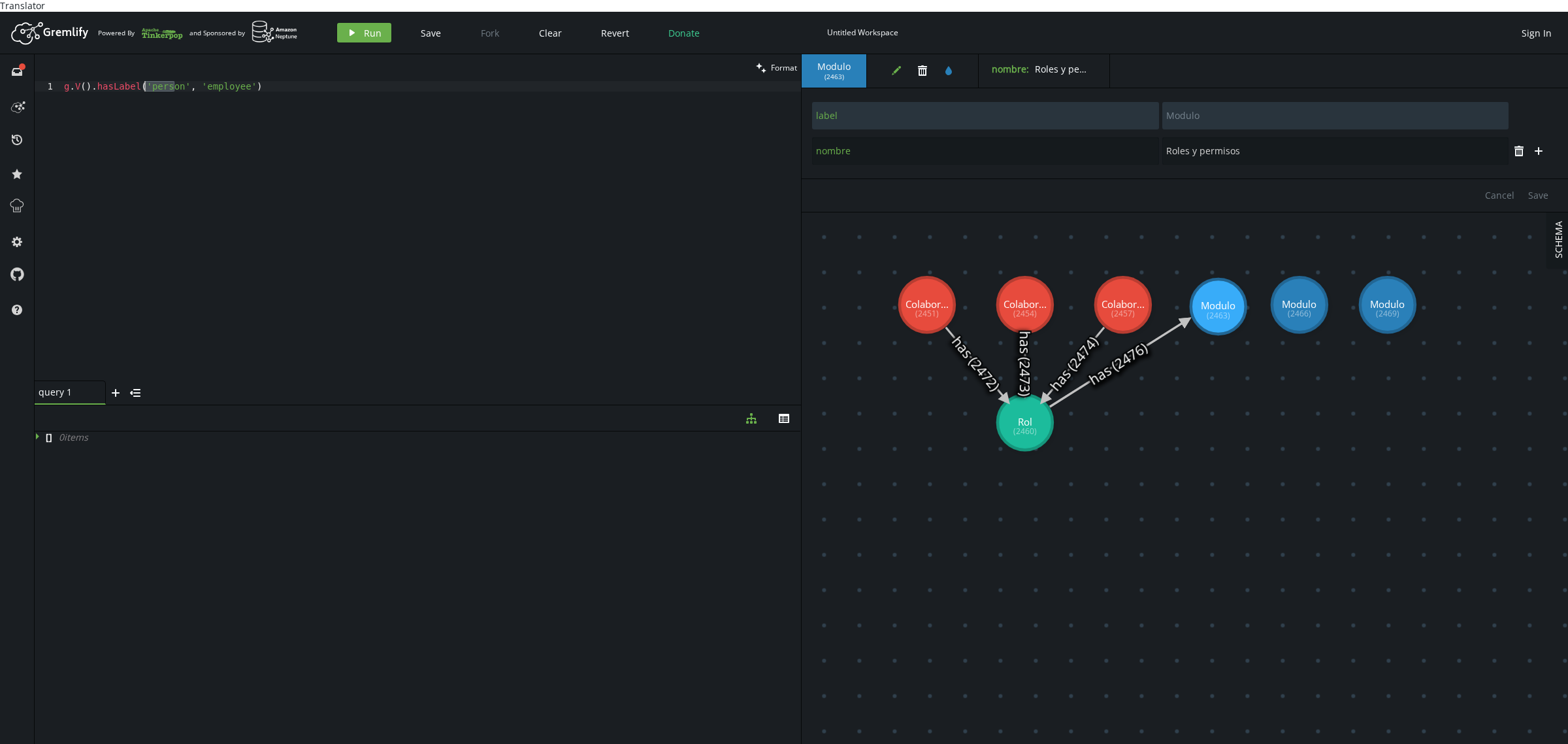
click at [216, 82] on div "g . V ( ) . hasLabel ( 'person' , 'employee' )" at bounding box center [431, 242] width 739 height 321
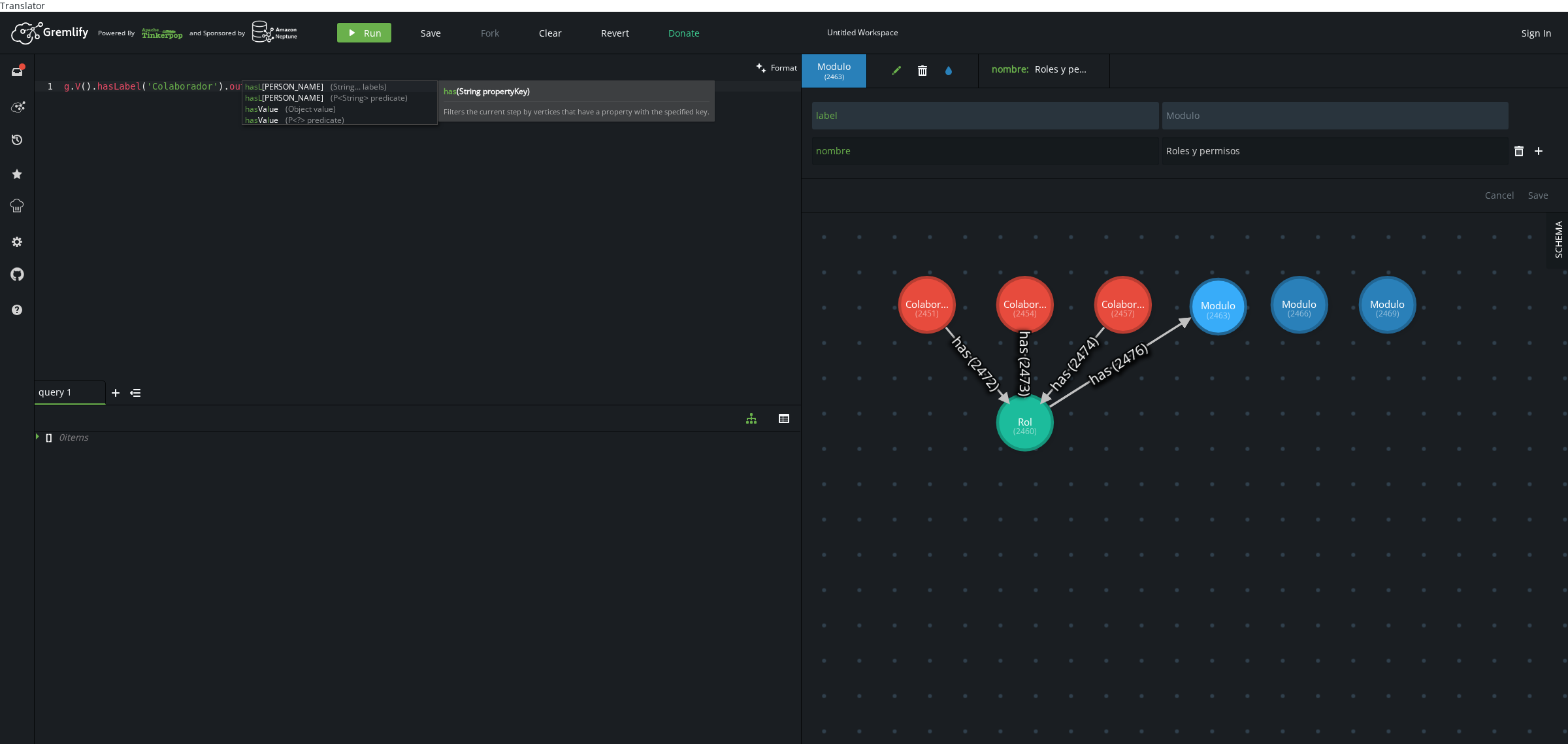
scroll to position [0, 205]
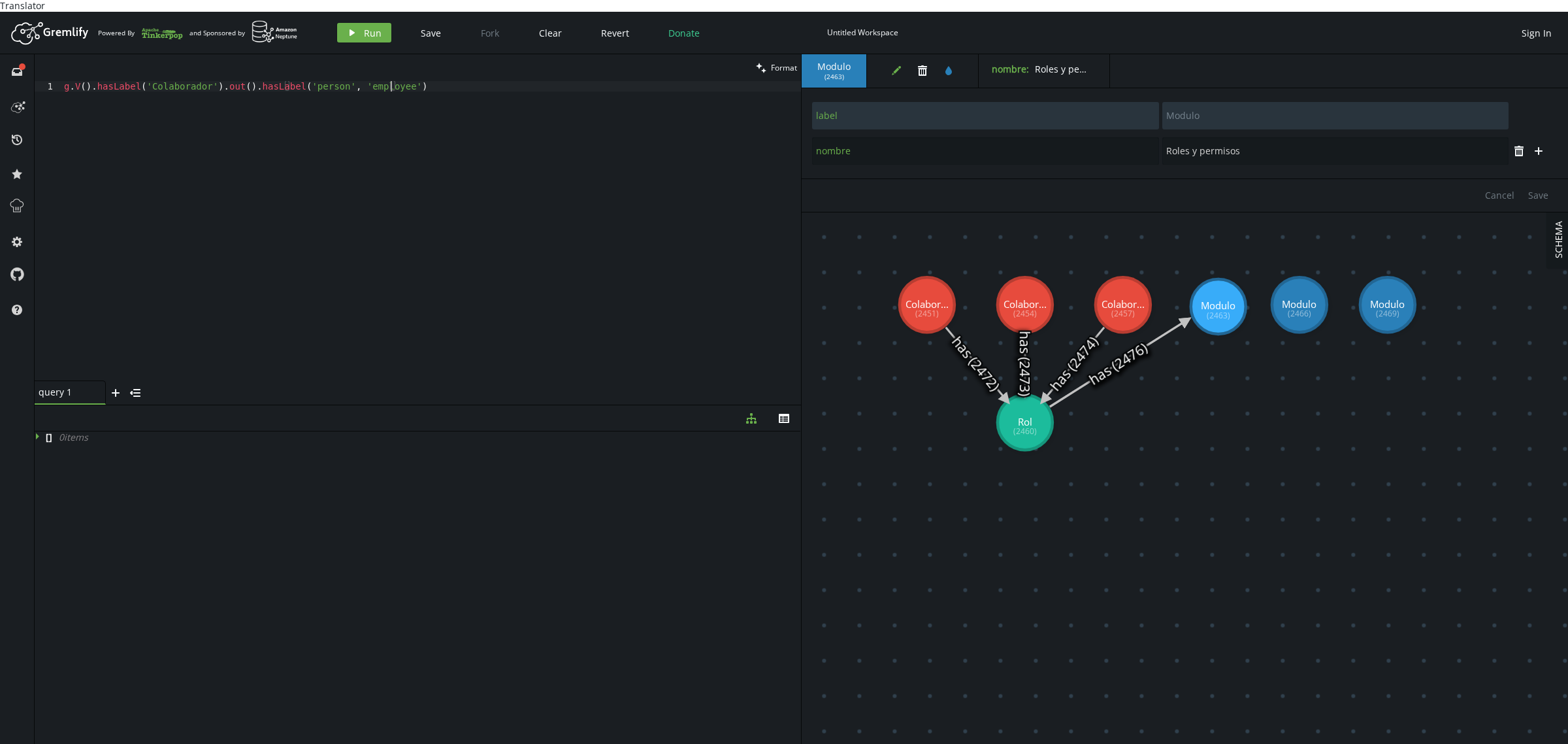
click at [324, 81] on div "g . V ( ) . hasLabel ( 'Colaborador' ) . out ( ) . hasLabel ( 'person' , 'emplo…" at bounding box center [431, 242] width 739 height 321
click at [169, 81] on div "g . V ( ) . hasLabel ( 'Colaborador' ) . out ( ) . hasLabel ( 'person' , 'emplo…" at bounding box center [431, 242] width 739 height 321
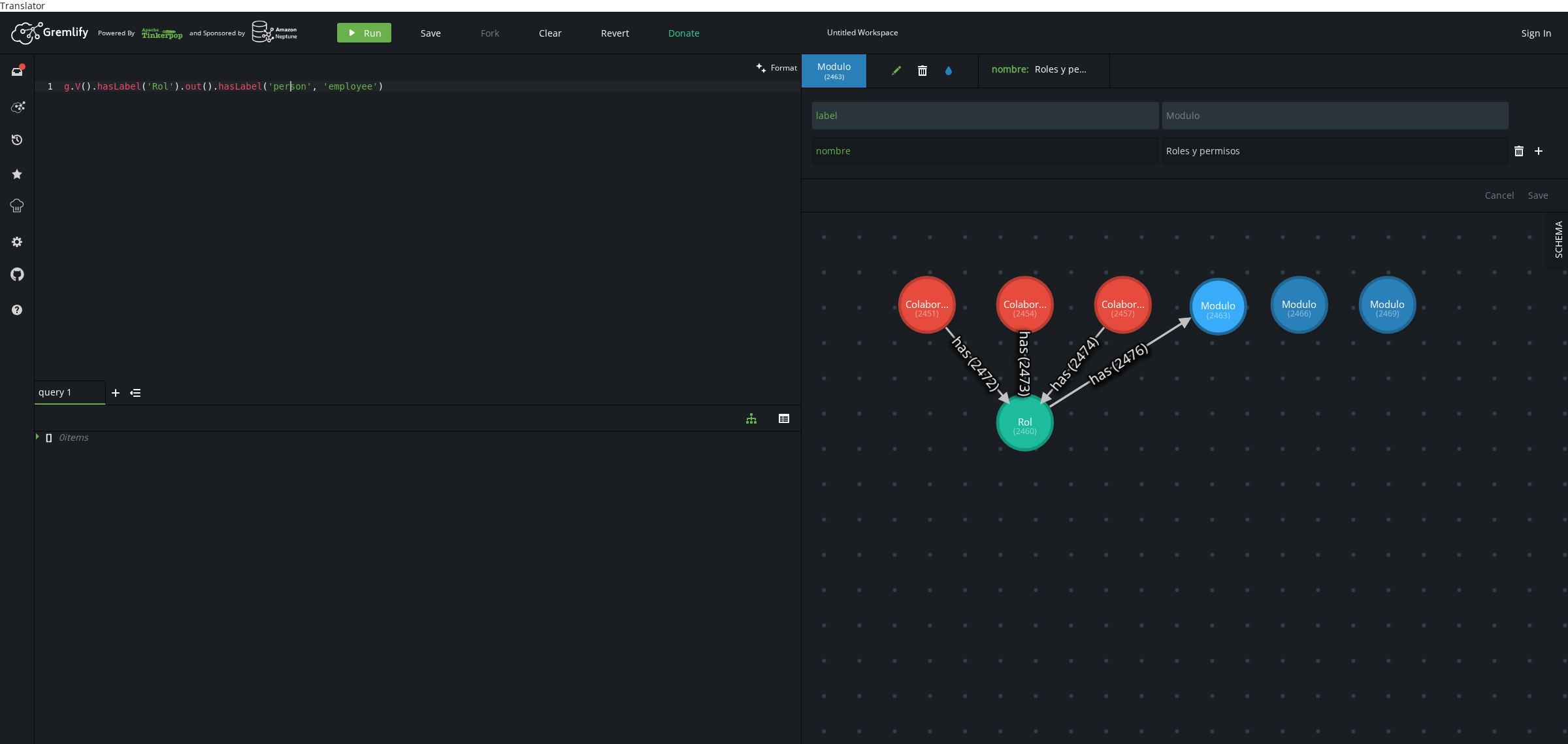
click at [289, 81] on div "g . V ( ) . hasLabel ( 'Rol' ) . out ( ) . hasLabel ( 'person' , 'employee' )" at bounding box center [431, 242] width 739 height 321
click at [265, 81] on div "g . V ( ) . hasLabel ( 'Rol' ) . out ( ) . hasLabel ( 'person' , 'employee' )" at bounding box center [431, 242] width 739 height 321
click at [261, 81] on div "g . V ( ) . hasLabel ( 'Rol' ) . out ( ) . hasLabel ( 'MODULO' , 'employee' )" at bounding box center [431, 242] width 739 height 321
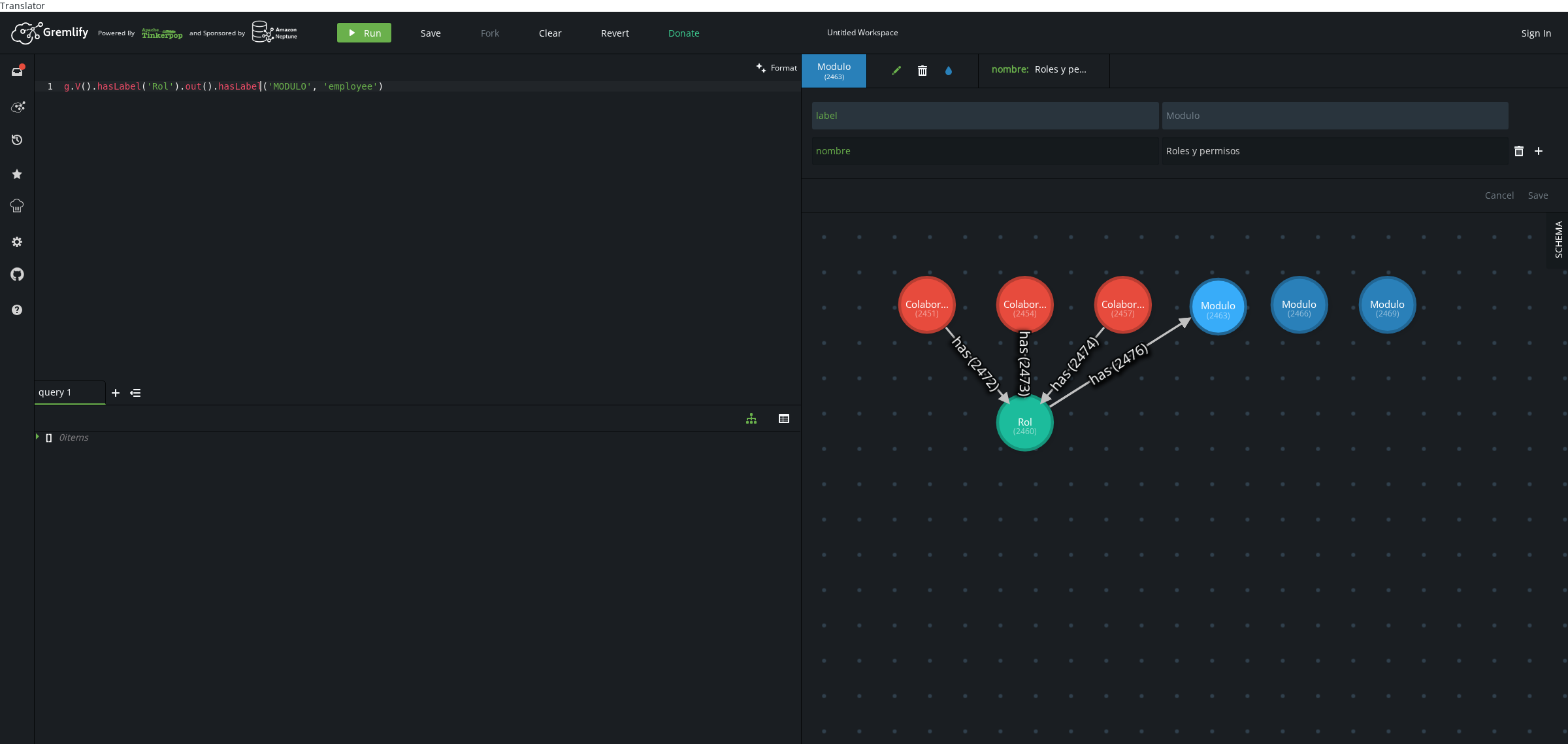
click at [261, 81] on div "g . V ( ) . hasLabel ( 'Rol' ) . out ( ) . hasLabel ( 'MODULO' , 'employee' )" at bounding box center [431, 242] width 739 height 321
click at [271, 81] on div "g . V ( ) . hasLabel ( 'Rol' ) . out ( ) . hasLabel ( 'Mosulo' , 'employee' )" at bounding box center [431, 242] width 739 height 321
click at [315, 81] on div "g . V ( ) . hasLabel ( 'Rol' ) . out ( ) . hasLabel ( 'Modulo' , 'employee' )" at bounding box center [431, 242] width 739 height 321
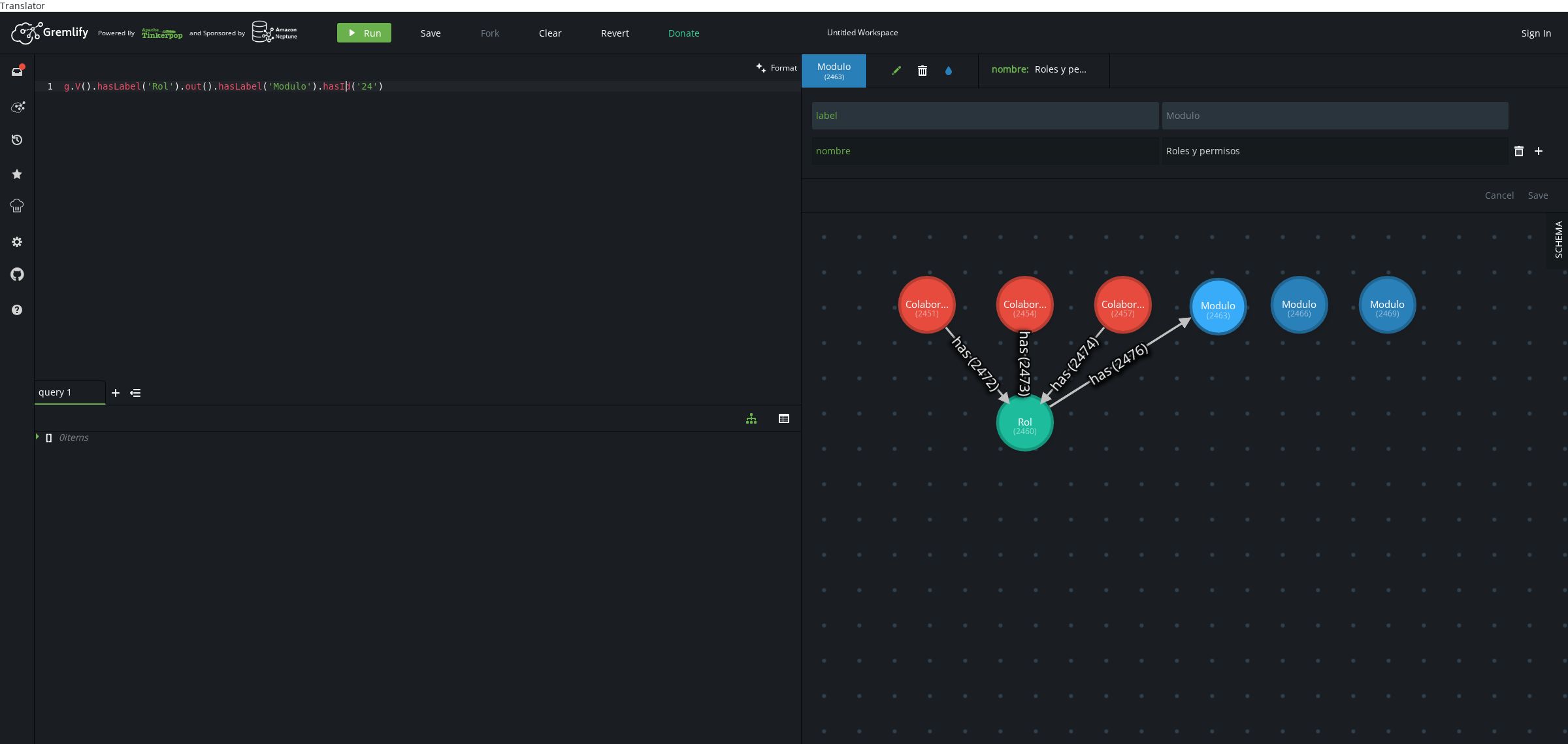
scroll to position [0, 291]
click at [383, 23] on button "play Run" at bounding box center [364, 33] width 54 height 19
click at [201, 81] on div "g . V ( ) . hasLabel ( 'Rol' ) . out ( ) . hasLabel ( 'Modulo' ) . hasId ( '246…" at bounding box center [431, 242] width 739 height 321
drag, startPoint x: 171, startPoint y: 73, endPoint x: 377, endPoint y: 78, distance: 206.1
click at [377, 81] on div "g . V ( ) . hasLabel ( 'Rol' ) . out ( ) . hasLabel ( 'Modulo' ) . hasId ( '246…" at bounding box center [431, 242] width 739 height 321
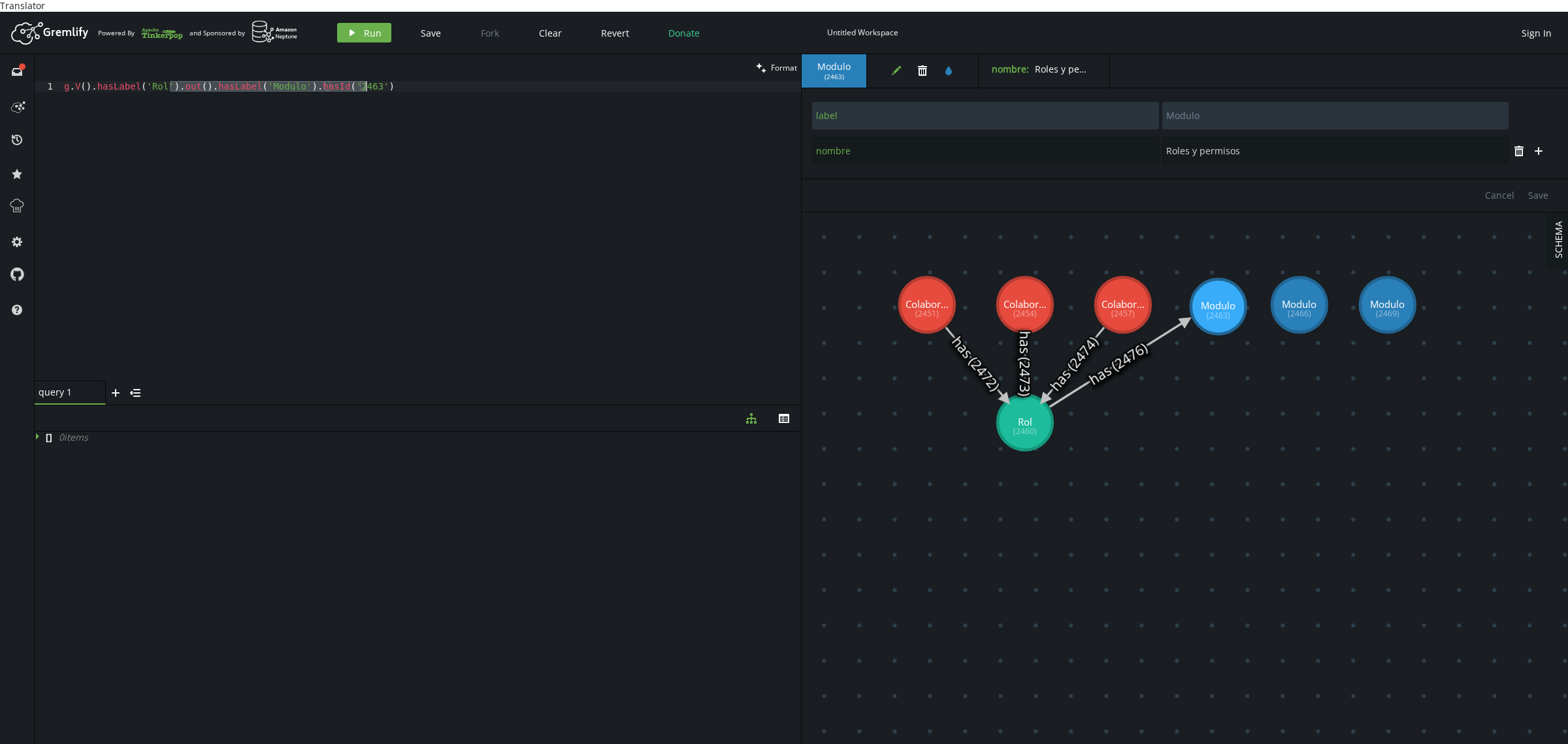
scroll to position [0, 104]
click at [364, 27] on span "Run" at bounding box center [373, 33] width 18 height 12
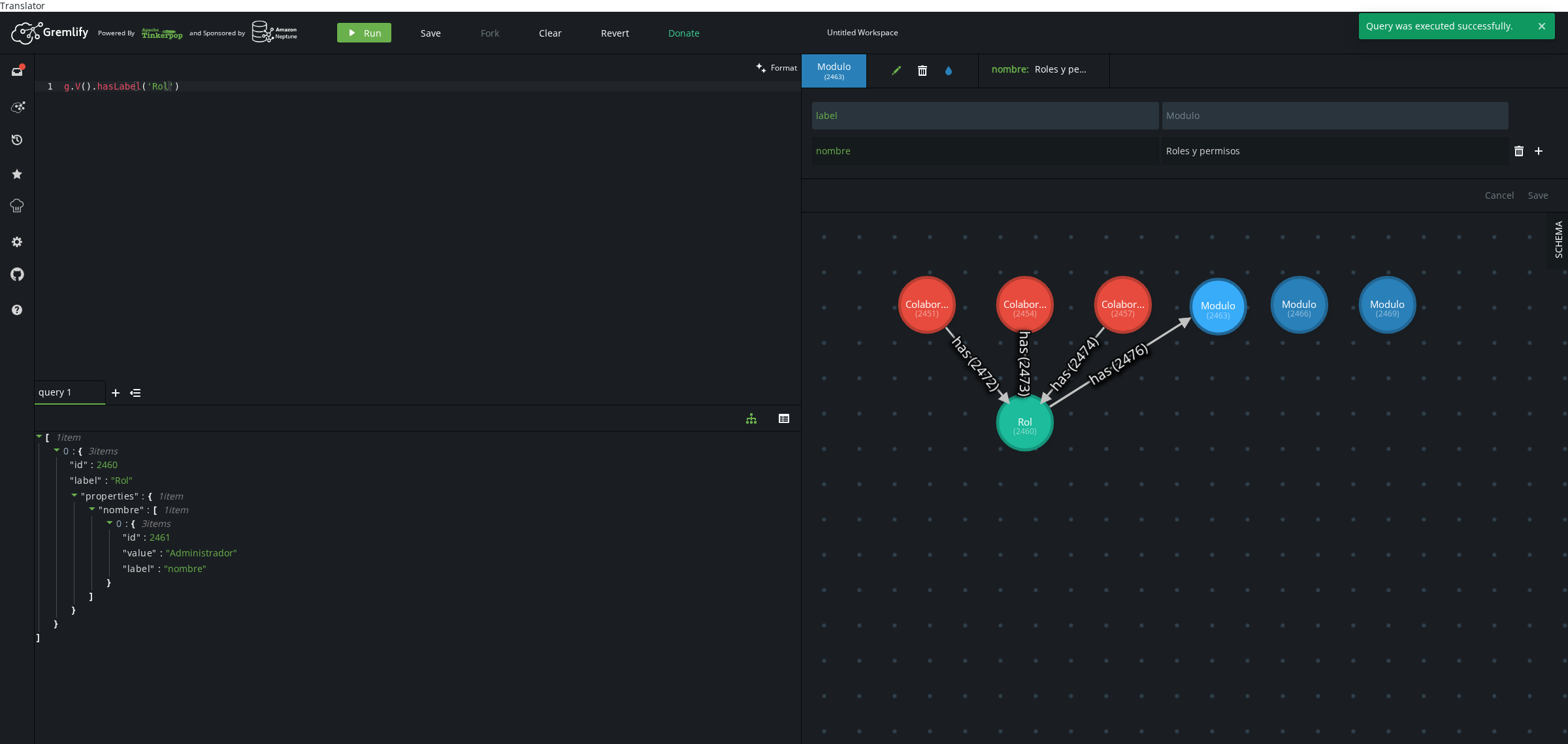
click at [252, 96] on div "g . V ( ) . hasLabel ( 'Rol' )" at bounding box center [431, 242] width 739 height 321
click at [277, 101] on div "g . V ( ) . hasLabel ( 'Rol' ) . out ( ) . hasLabel ( 'Modulo' ) . hasId ( '246…" at bounding box center [431, 230] width 739 height 300
drag, startPoint x: 204, startPoint y: 77, endPoint x: 409, endPoint y: 77, distance: 205.0
click at [409, 81] on div "g . V ( ) . hasLabel ( 'Rol' ) . out ( ) . hasLabel ( 'Modulo' ) . hasId ( '246…" at bounding box center [431, 242] width 739 height 321
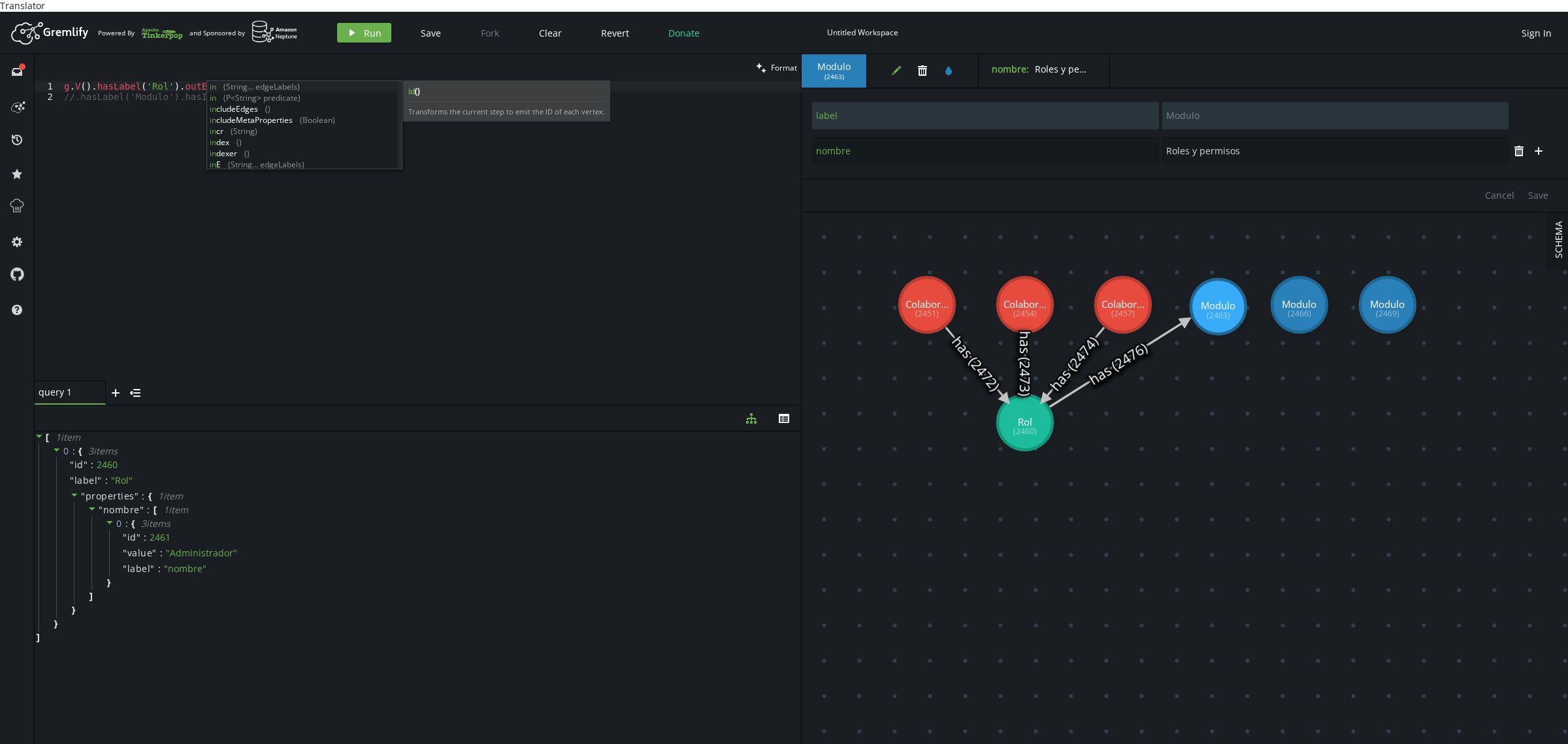
scroll to position [0, 160]
click at [387, 23] on button "play Run" at bounding box center [364, 33] width 54 height 19
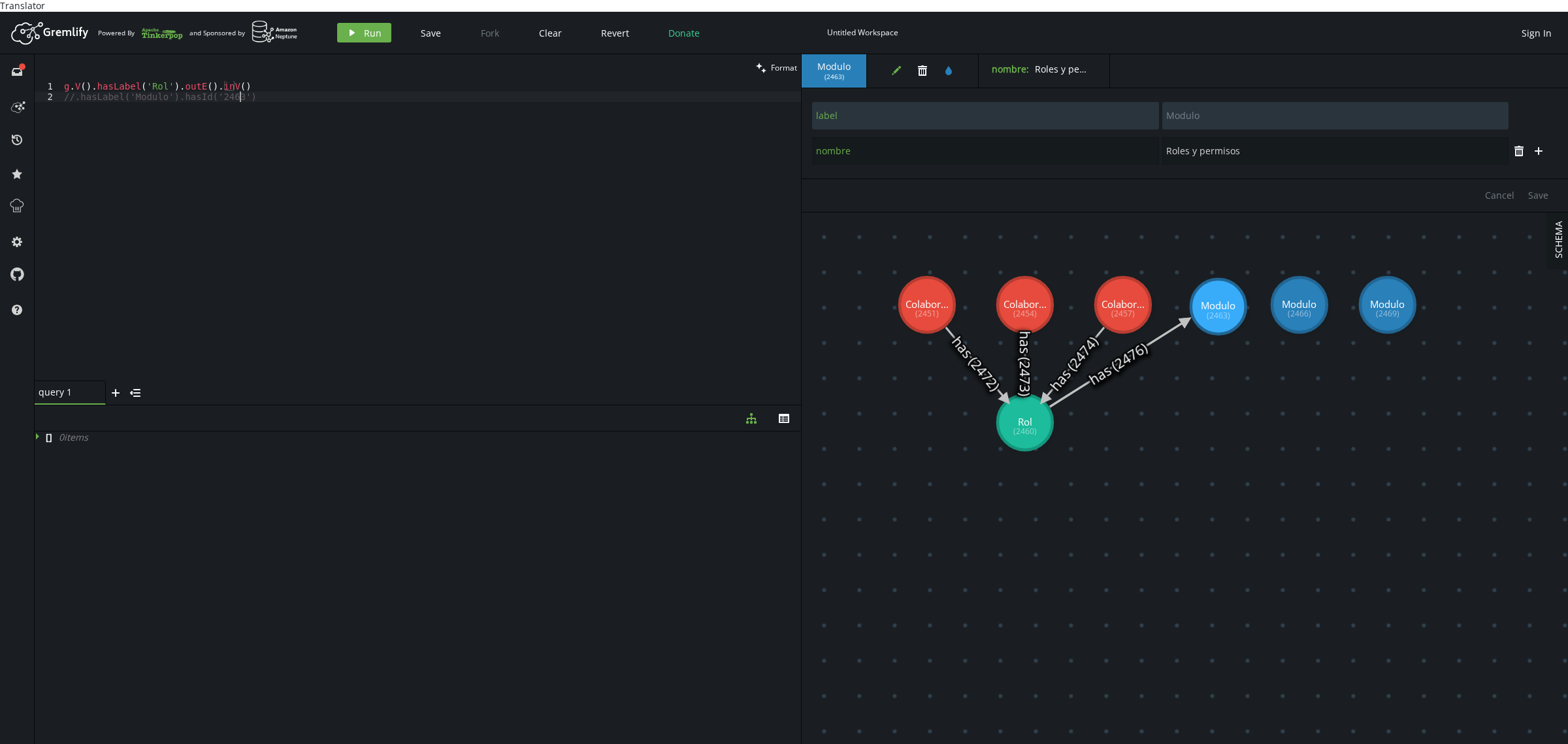
click at [223, 123] on div "g . V ( ) . hasLabel ( 'Rol' ) . outE ( ) . inV ( ) //.hasLabel('Modulo').hasId…" at bounding box center [431, 242] width 739 height 321
click at [289, 221] on div "g . V ( ) . hasLabel ( 'Rol' ) . outE ( ) . inV ( ) //.hasLabel('Modulo').hasId…" at bounding box center [431, 242] width 739 height 321
click at [292, 125] on div "g . V ( ) . hasLabel ( 'Rol' ) . outE ( ) . inV ( ) //.hasLabel('Modulo').hasId…" at bounding box center [431, 242] width 739 height 321
drag, startPoint x: 304, startPoint y: 119, endPoint x: 0, endPoint y: 67, distance: 308.4
click at [0, 67] on div "full-circle inbox history star cog help clean Format //.hasLabel('Modulo').hasI…" at bounding box center [784, 405] width 1568 height 702
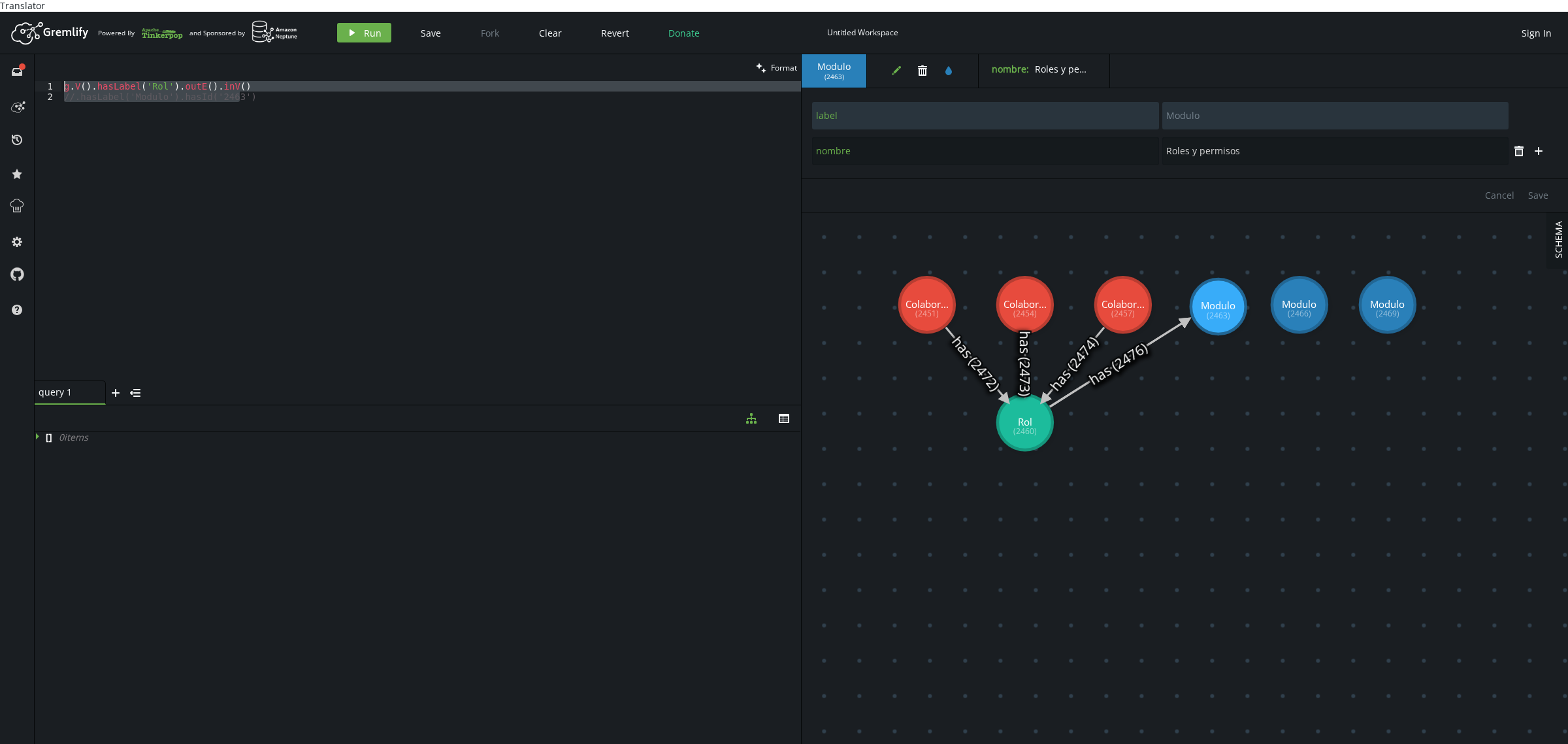
type textarea "g.V().hasLabel('Rol').outE().inV() //.hasLabel('Modulo').hasId('2463')"
paste textarea
click at [481, 209] on div "g . V ( ) . hasLabel ( 'Rol' ) . outE ( ) . inV ( ) //.hasLabel('Modulo').hasId…" at bounding box center [431, 230] width 739 height 300
click at [402, 184] on div "g . V ( ) . hasLabel ( 'Rol' ) . outE ( ) . inV ( ) //.hasLabel('Modulo').hasId…" at bounding box center [431, 242] width 739 height 321
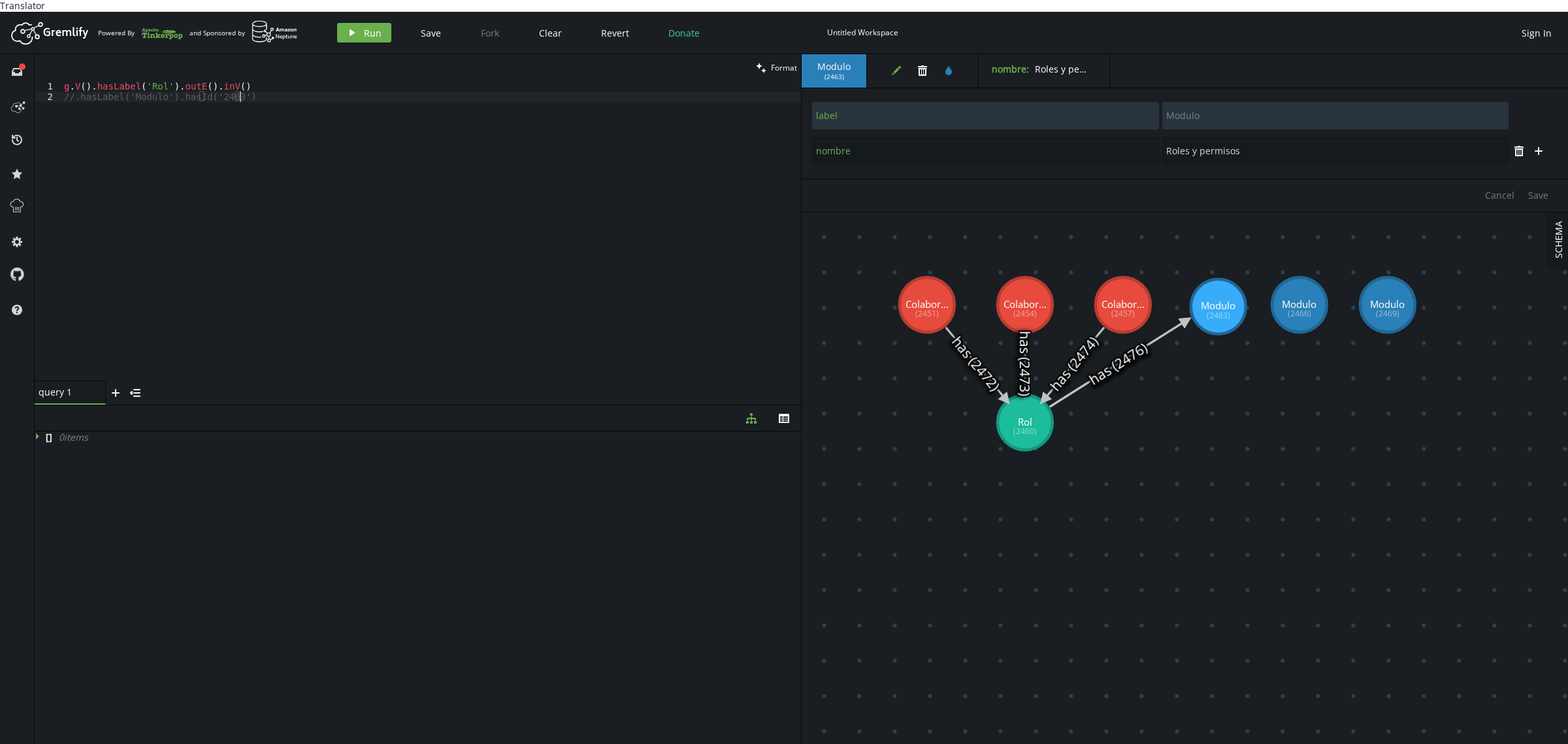
click at [399, 163] on div "g . V ( ) . hasLabel ( 'Rol' ) . outE ( ) . inV ( ) //.hasLabel('Modulo').hasId…" at bounding box center [431, 242] width 739 height 321
drag, startPoint x: 313, startPoint y: 111, endPoint x: 0, endPoint y: 56, distance: 317.8
click at [0, 56] on div "full-circle inbox history star cog help clean Format //.hasLabel('Modulo').hasI…" at bounding box center [784, 405] width 1568 height 702
paste textarea "'2444').as('a').V('2466').addE('has').from('a').iterate();"
click at [378, 26] on button "play Run" at bounding box center [364, 33] width 54 height 19
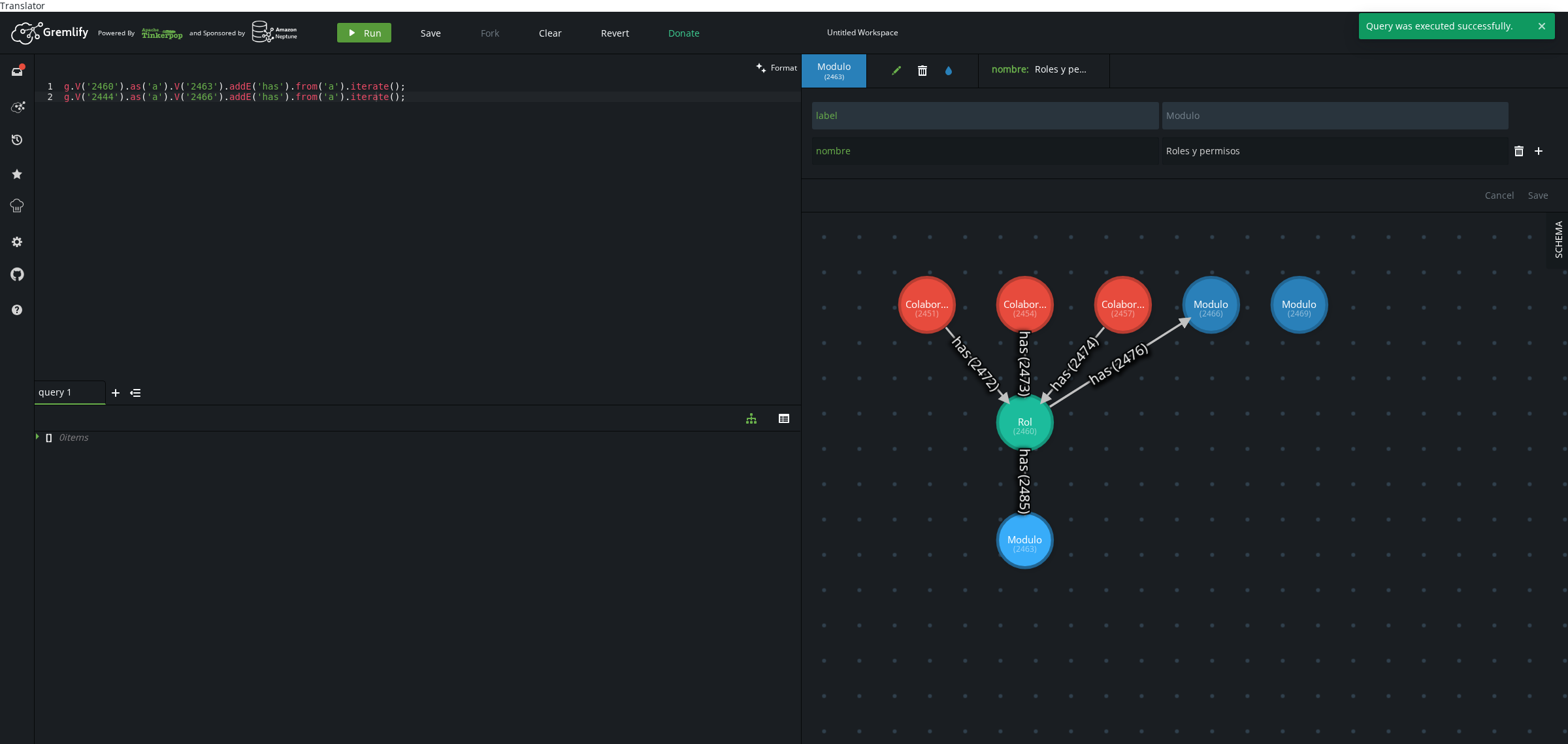
click at [371, 27] on span "Run" at bounding box center [373, 33] width 18 height 12
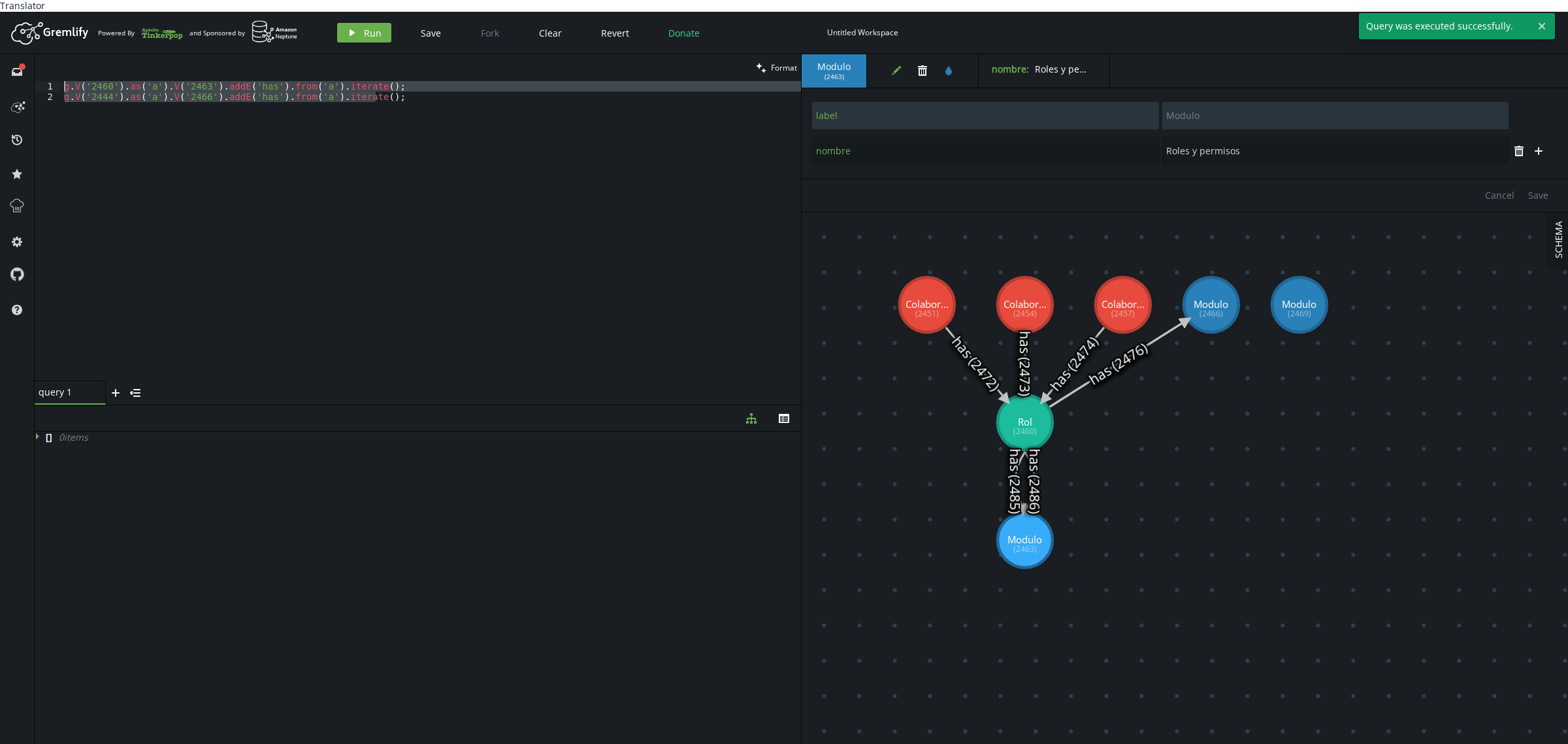
drag, startPoint x: 399, startPoint y: 90, endPoint x: 0, endPoint y: 79, distance: 399.2
click at [0, 79] on div "full-circle inbox history star cog help clean Format g.V('2444').as('a').V('246…" at bounding box center [784, 405] width 1568 height 702
type textarea "g.V('2460').as('a').V('2463').addE('has').from('a').iterate(); g.V('2444').as('…"
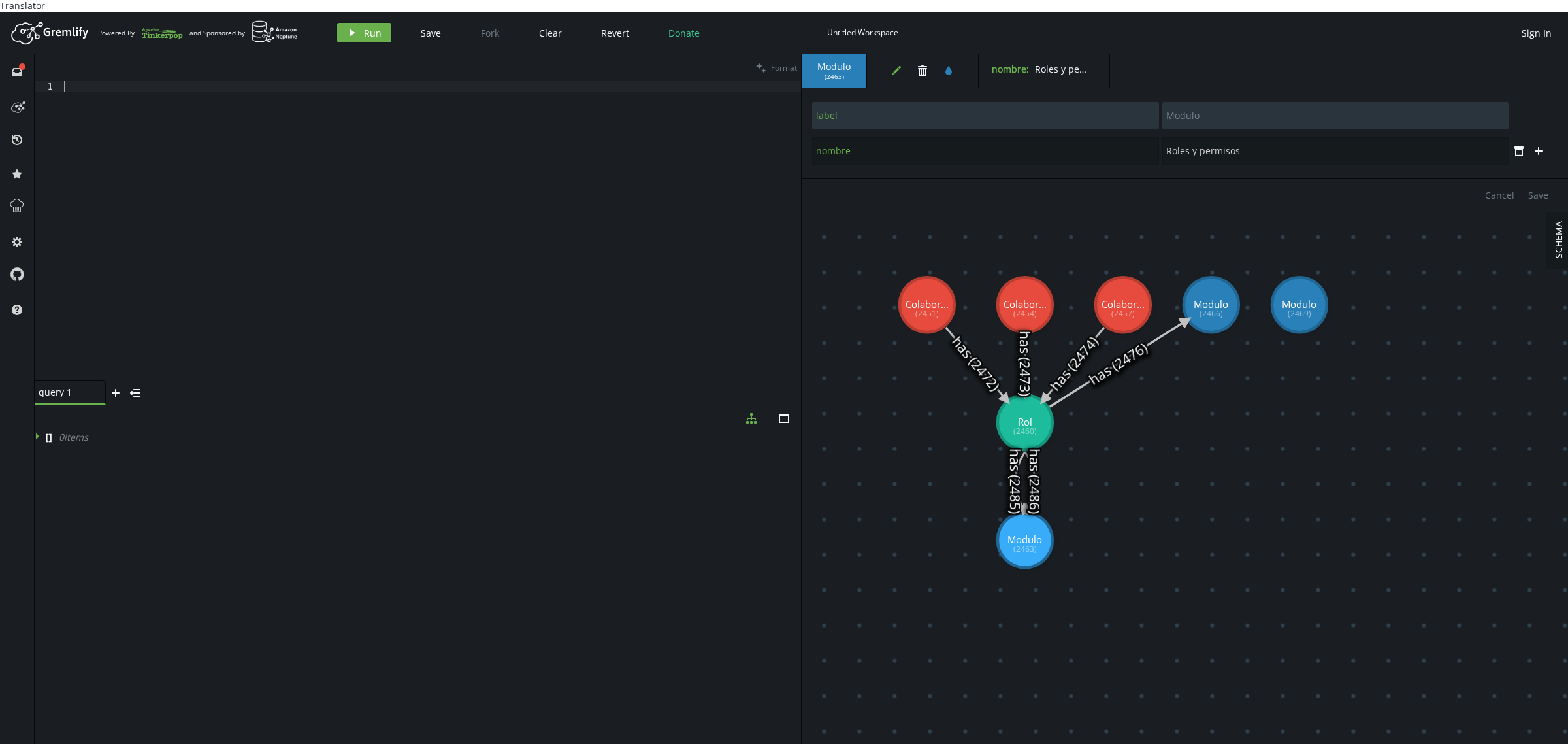
click at [524, 272] on div at bounding box center [431, 242] width 739 height 321
click at [1032, 463] on icon at bounding box center [1030, 481] width 10 height 59
type input "has"
click at [916, 64] on button "trash" at bounding box center [923, 71] width 19 height 19
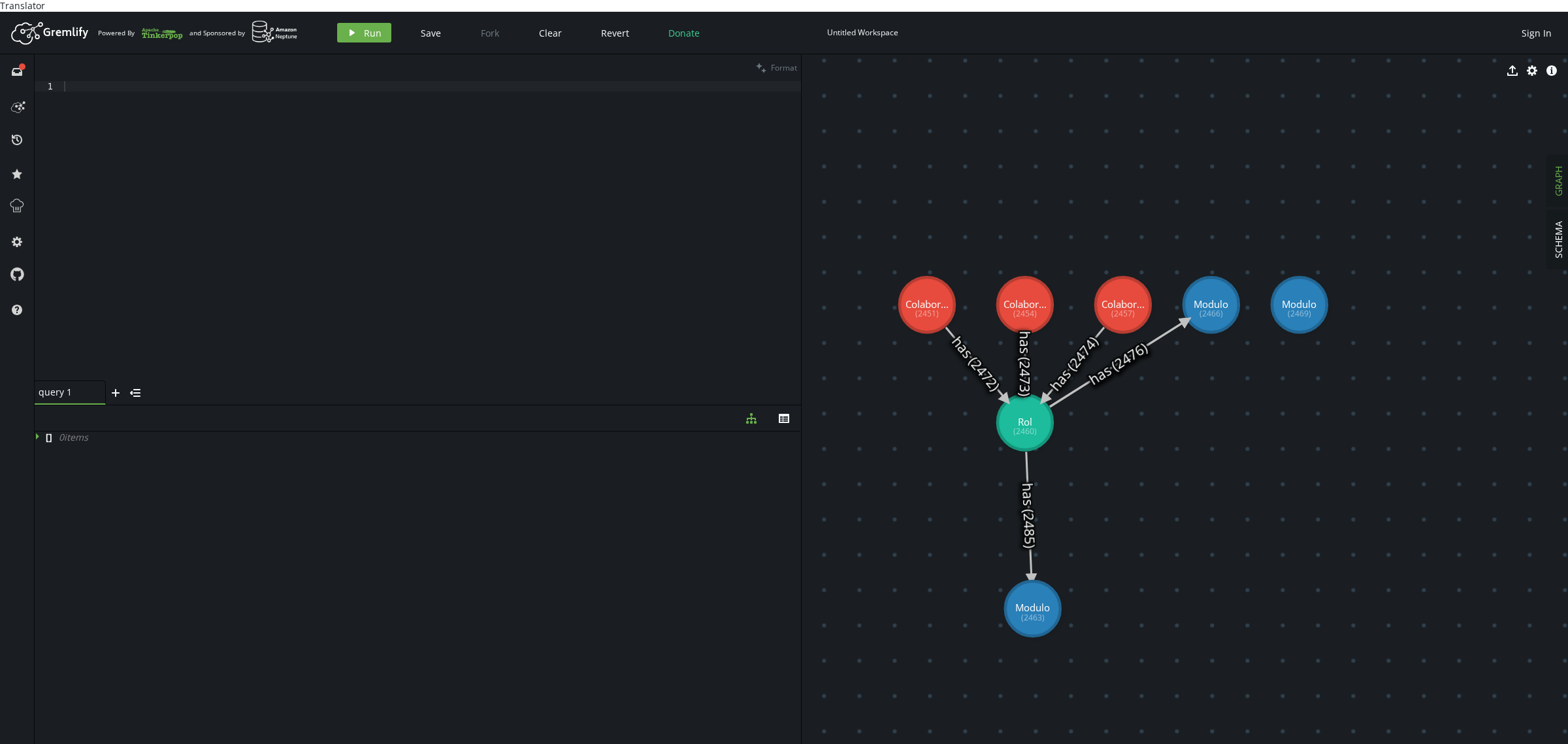
drag, startPoint x: 1027, startPoint y: 535, endPoint x: 1102, endPoint y: 601, distance: 99.9
click at [172, 133] on div at bounding box center [431, 242] width 739 height 321
paste textarea "g.V('2460').as('a').V('2466').addE('has').from('a').iterate();"
click at [183, 82] on div "g . V ( '2460' ) . as ( 'a' ) . V ( '2466' ) . addE ( 'has' ) . from ( 'a' ) . …" at bounding box center [431, 242] width 739 height 321
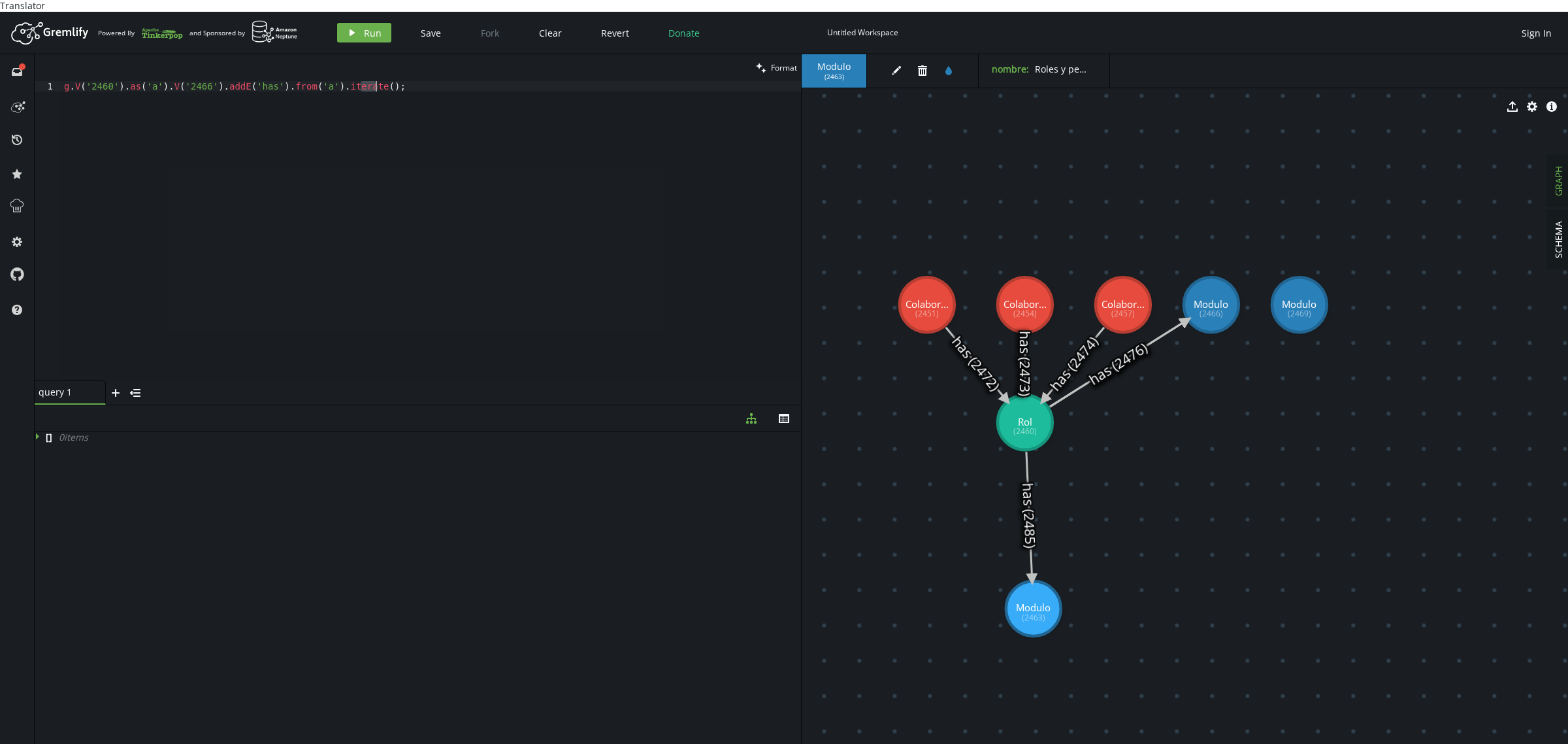
click at [186, 81] on div "g . V ( '2460' ) . as ( 'a' ) . V ( '2466' ) . addE ( 'has' ) . from ( 'a' ) . …" at bounding box center [431, 230] width 739 height 300
click at [186, 81] on div "g . V ( '2460' ) . as ( 'a' ) . V ( '2466' ) . addE ( 'has' ) . from ( 'a' ) . …" at bounding box center [431, 242] width 739 height 321
click at [416, 81] on div "g . V ( '2460' ) . as ( 'a' ) . V ( '2466' ) . addE ( 'has' ) . from ( 'a' ) . …" at bounding box center [431, 242] width 739 height 321
click at [349, 30] on icon "button" at bounding box center [352, 33] width 6 height 6
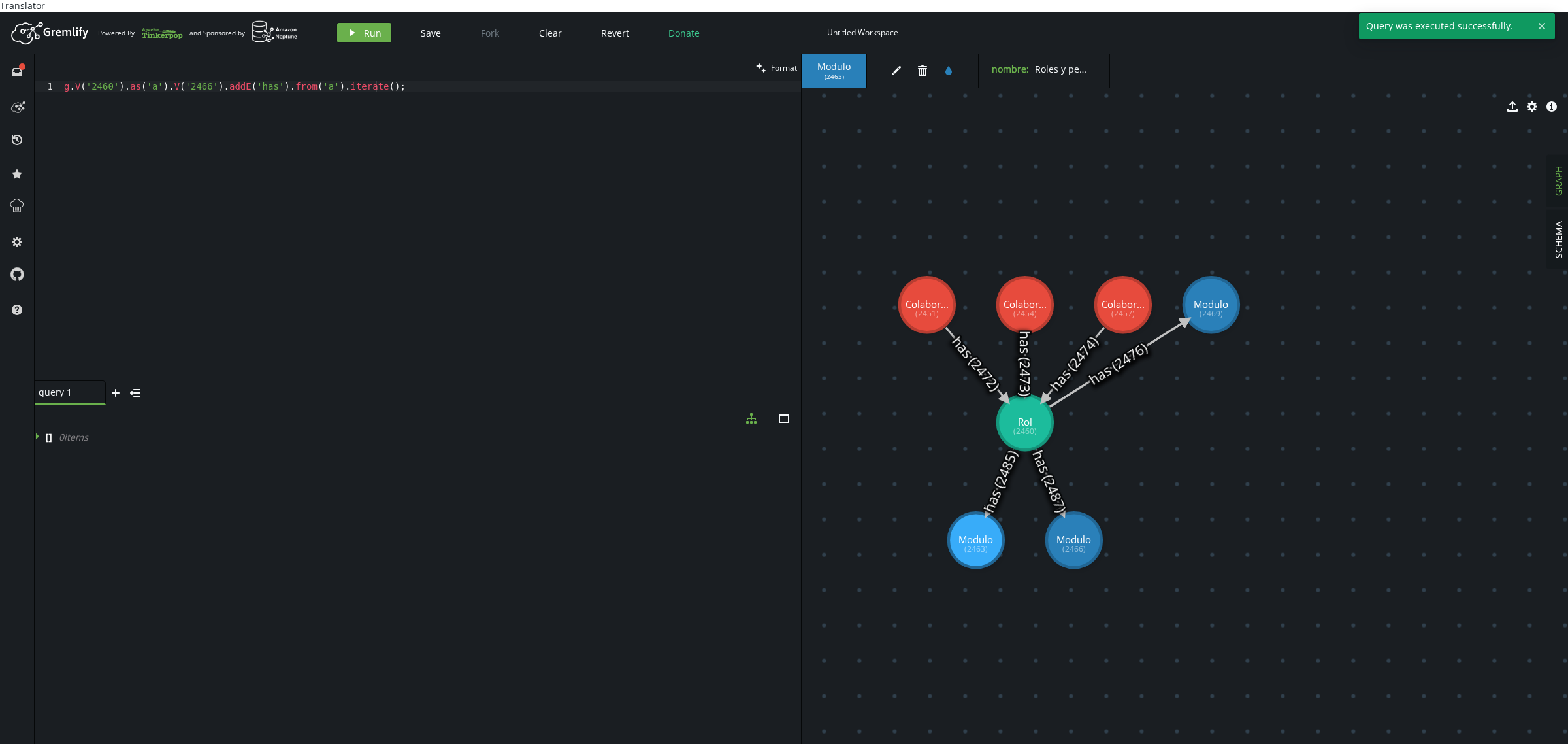
click at [427, 547] on div "[ ] 0 item s" at bounding box center [418, 590] width 766 height 318
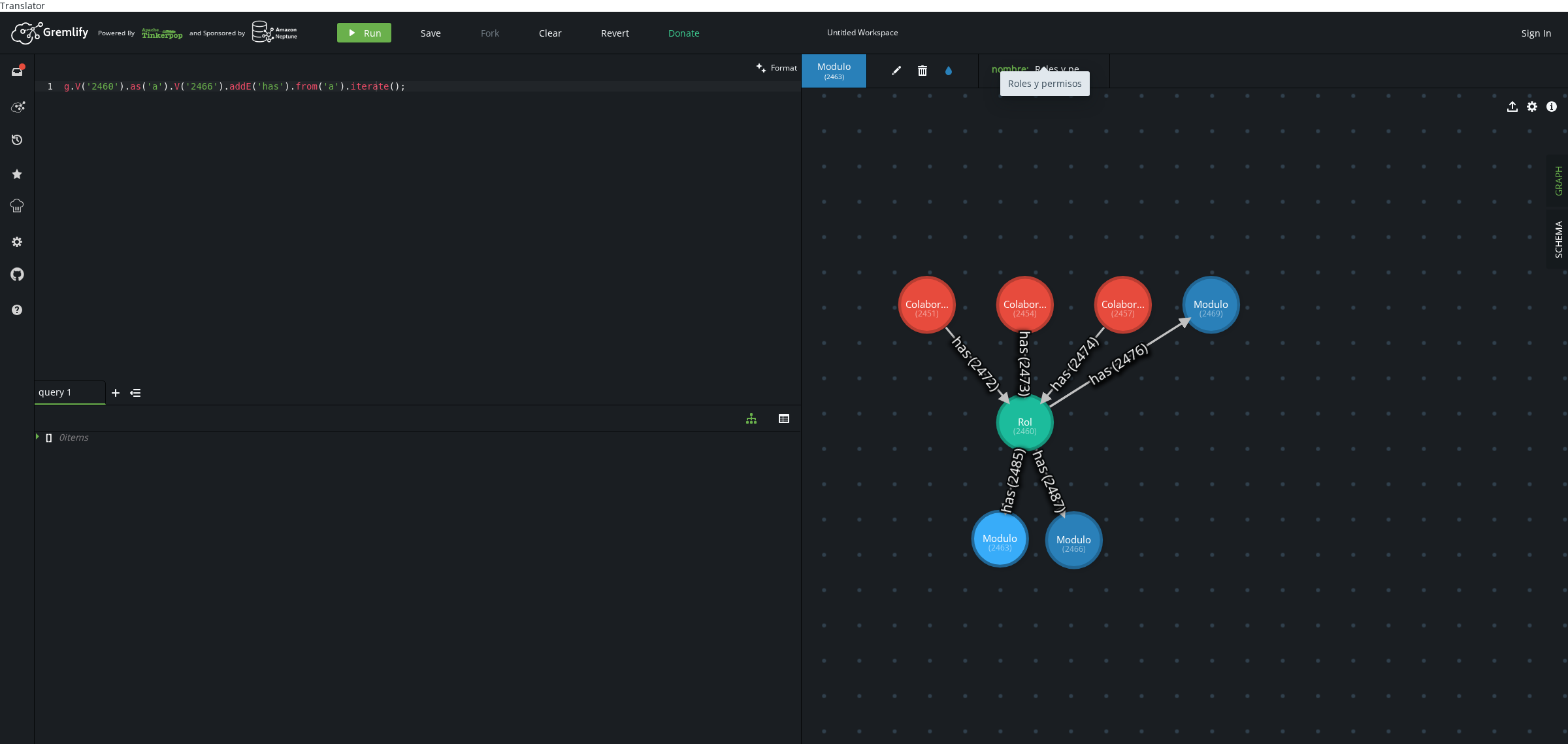
click at [1069, 63] on span "Roles y permisos" at bounding box center [1071, 69] width 74 height 12
click at [98, 81] on div "g . V ( '2460' ) . as ( 'a' ) . V ( '2466' ) . addE ( 'has' ) . from ( 'a' ) . …" at bounding box center [431, 242] width 739 height 321
click at [185, 81] on div "g . V ( '2460' ) . as ( 'a' ) . V ( '2466' ) . addE ( 'has' ) . from ( 'a' ) . …" at bounding box center [431, 242] width 739 height 321
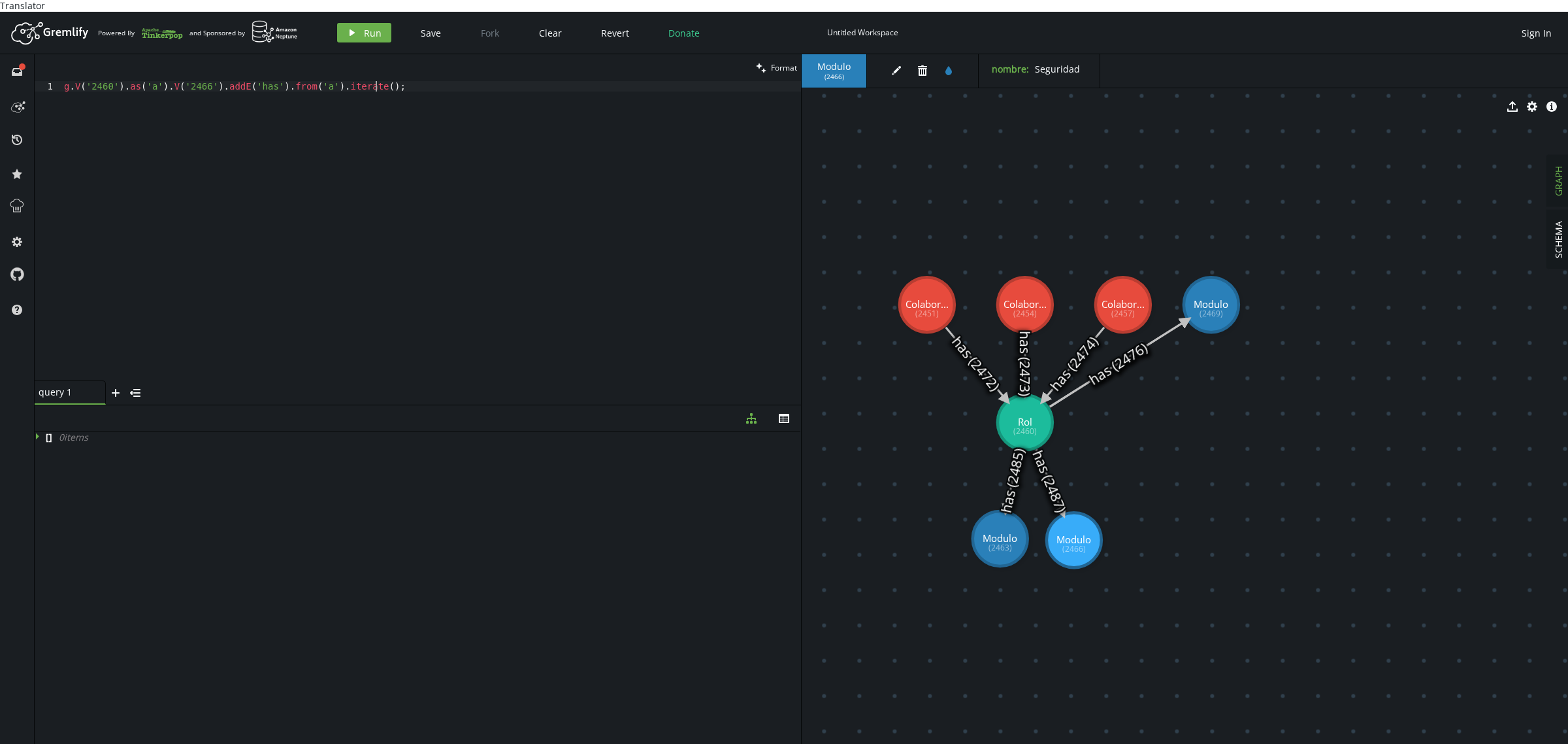
click at [347, 194] on div "g . V ( '2460' ) . as ( 'a' ) . V ( '2466' ) . addE ( 'has' ) . from ( 'a' ) . …" at bounding box center [431, 242] width 739 height 321
click at [194, 81] on div "g . V ( '2460' ) . as ( 'a' ) . V ( '2466' ) . addE ( 'has' ) . from ( 'a' ) . …" at bounding box center [431, 242] width 739 height 321
click at [409, 244] on div "g . V ( '2460' ) . as ( 'a' ) . V ( '2466' ) . addE ( 'has' ) . from ( 'a' ) . …" at bounding box center [431, 242] width 739 height 321
drag, startPoint x: 1004, startPoint y: 534, endPoint x: 985, endPoint y: 560, distance: 32.2
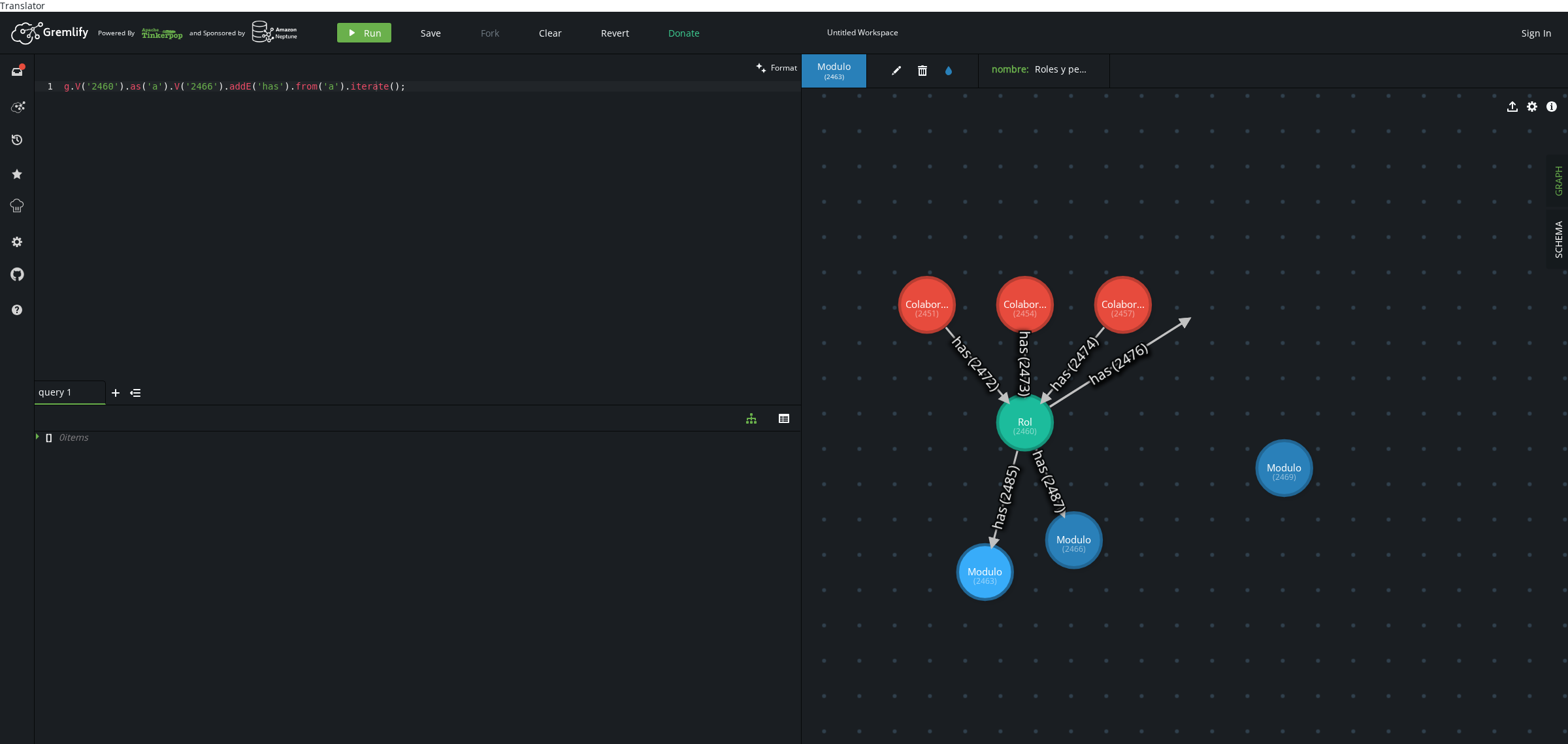
drag, startPoint x: 1209, startPoint y: 313, endPoint x: 1304, endPoint y: 464, distance: 178.4
click at [1160, 329] on icon at bounding box center [1118, 363] width 136 height 87
click at [1079, 370] on icon at bounding box center [1118, 363] width 136 height 87
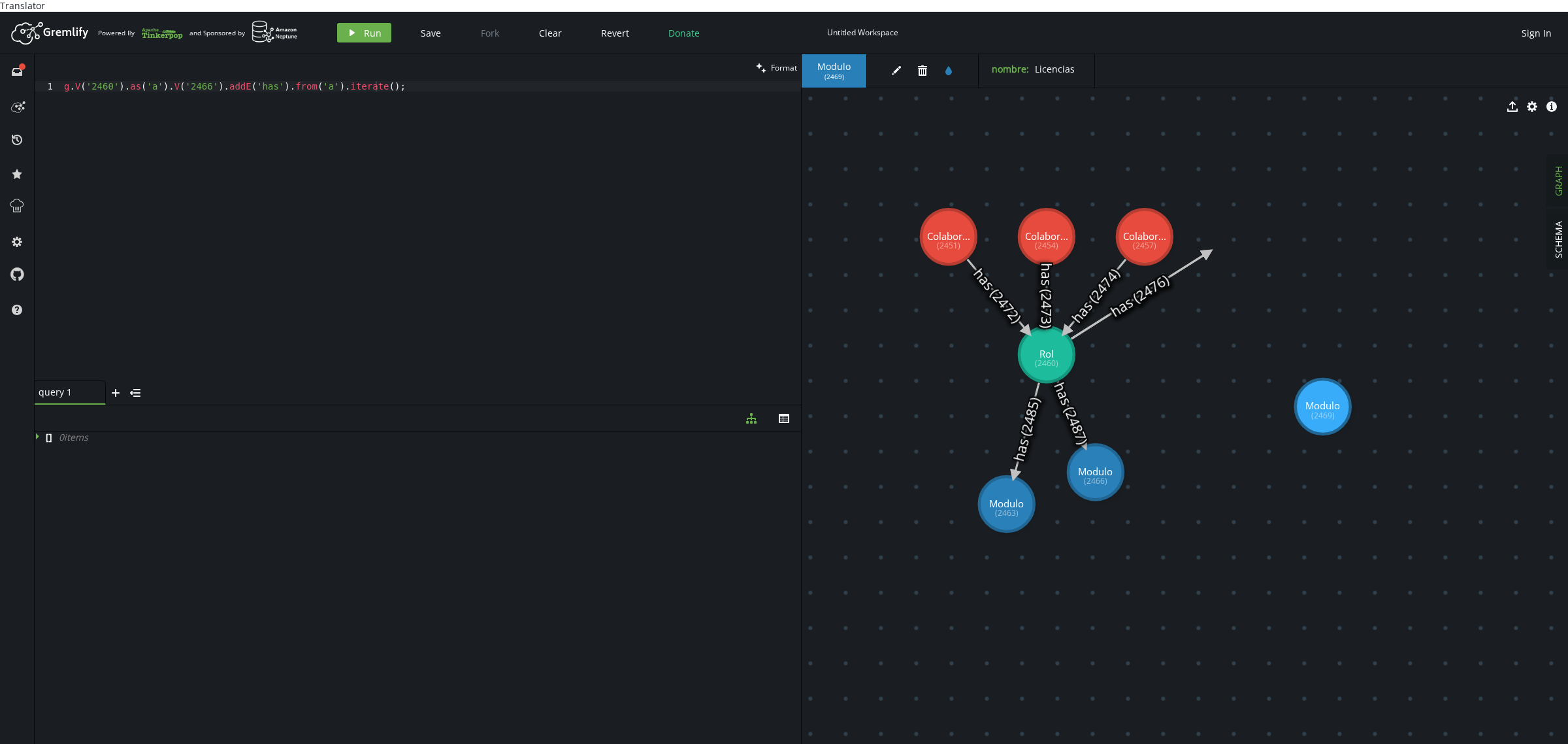
drag, startPoint x: 1079, startPoint y: 376, endPoint x: 1101, endPoint y: 308, distance: 71.5
click at [1101, 308] on icon at bounding box center [1139, 296] width 136 height 87
click at [197, 81] on div "g . V ( '2460' ) . as ( 'a' ) . V ( '2466' ) . addE ( 'has' ) . from ( 'a' ) . …" at bounding box center [431, 242] width 739 height 321
type textarea "g.V('2460').as('a').V('2469').addE('has').from('a').iterate();"
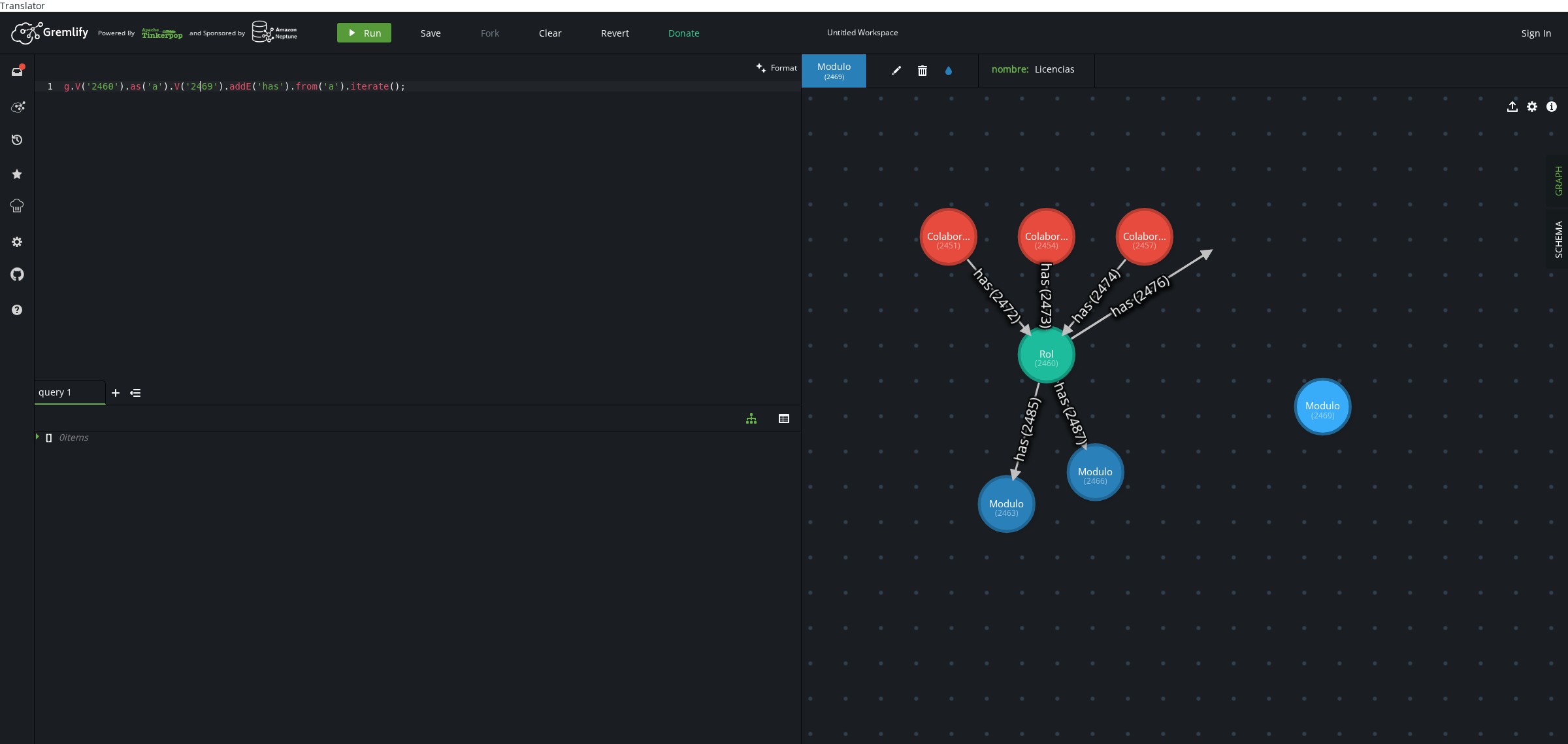
click at [355, 28] on icon "play" at bounding box center [352, 33] width 10 height 10
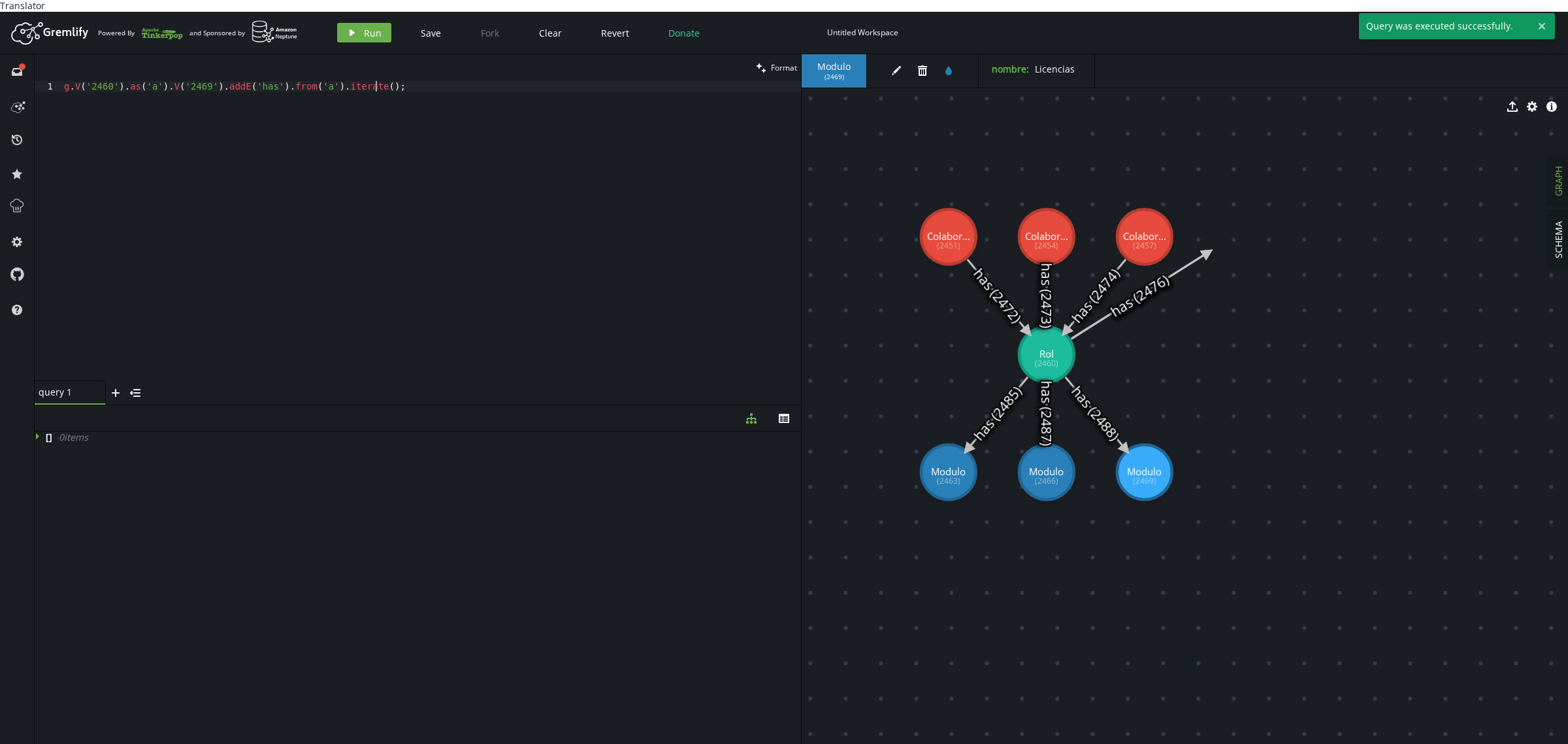
click at [445, 185] on div "g . V ( '2460' ) . as ( 'a' ) . V ( '2469' ) . addE ( 'has' ) . from ( 'a' ) . …" at bounding box center [431, 242] width 739 height 321
click at [1091, 406] on icon at bounding box center [1096, 413] width 60 height 73
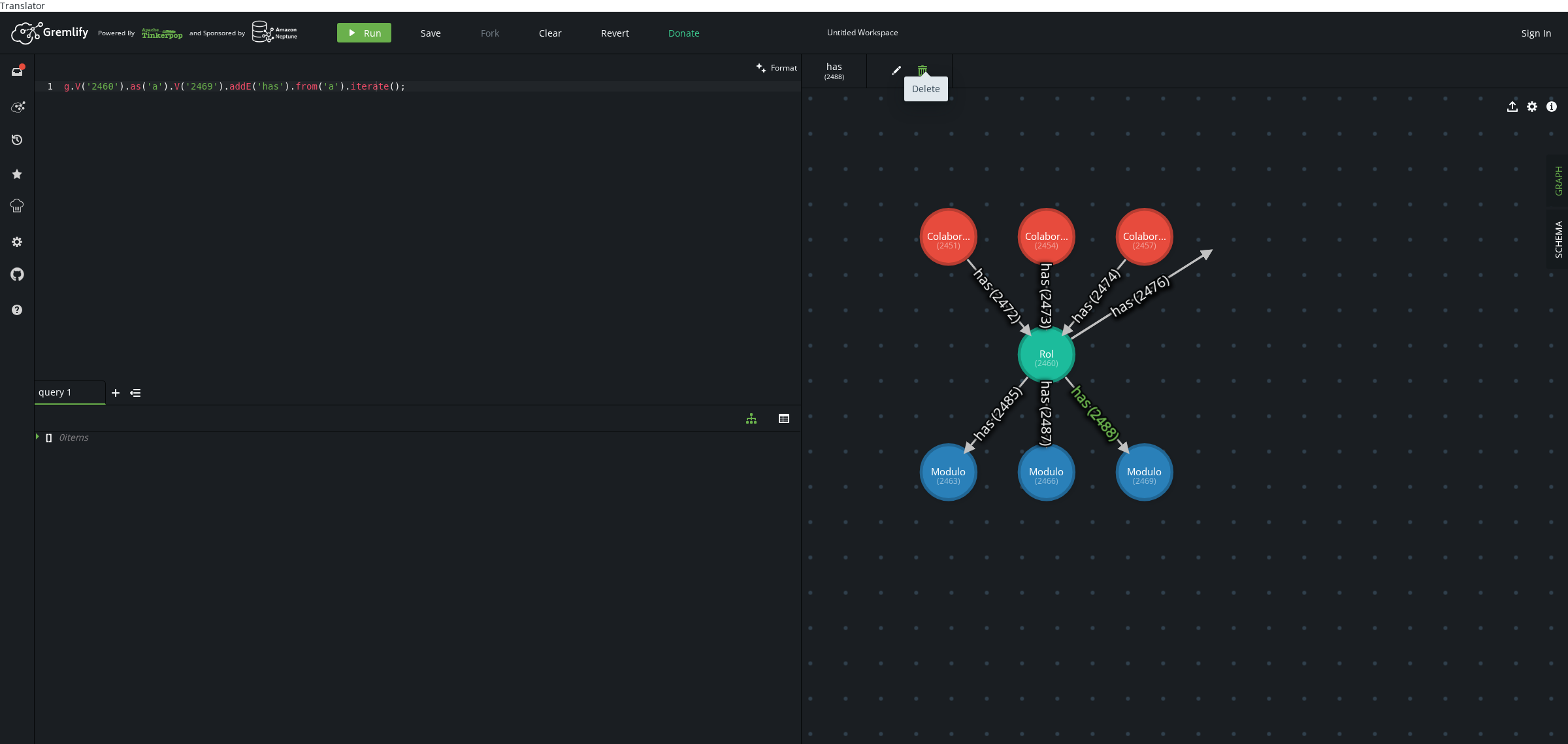
click at [931, 61] on button "trash" at bounding box center [923, 71] width 19 height 19
click at [1046, 385] on icon at bounding box center [1046, 414] width 0 height 59
click at [1037, 422] on text "has (2487)" at bounding box center [1046, 415] width 18 height 65
click at [1046, 397] on icon at bounding box center [1046, 414] width 0 height 59
click at [1046, 397] on icon at bounding box center [1046, 414] width 0 height 59
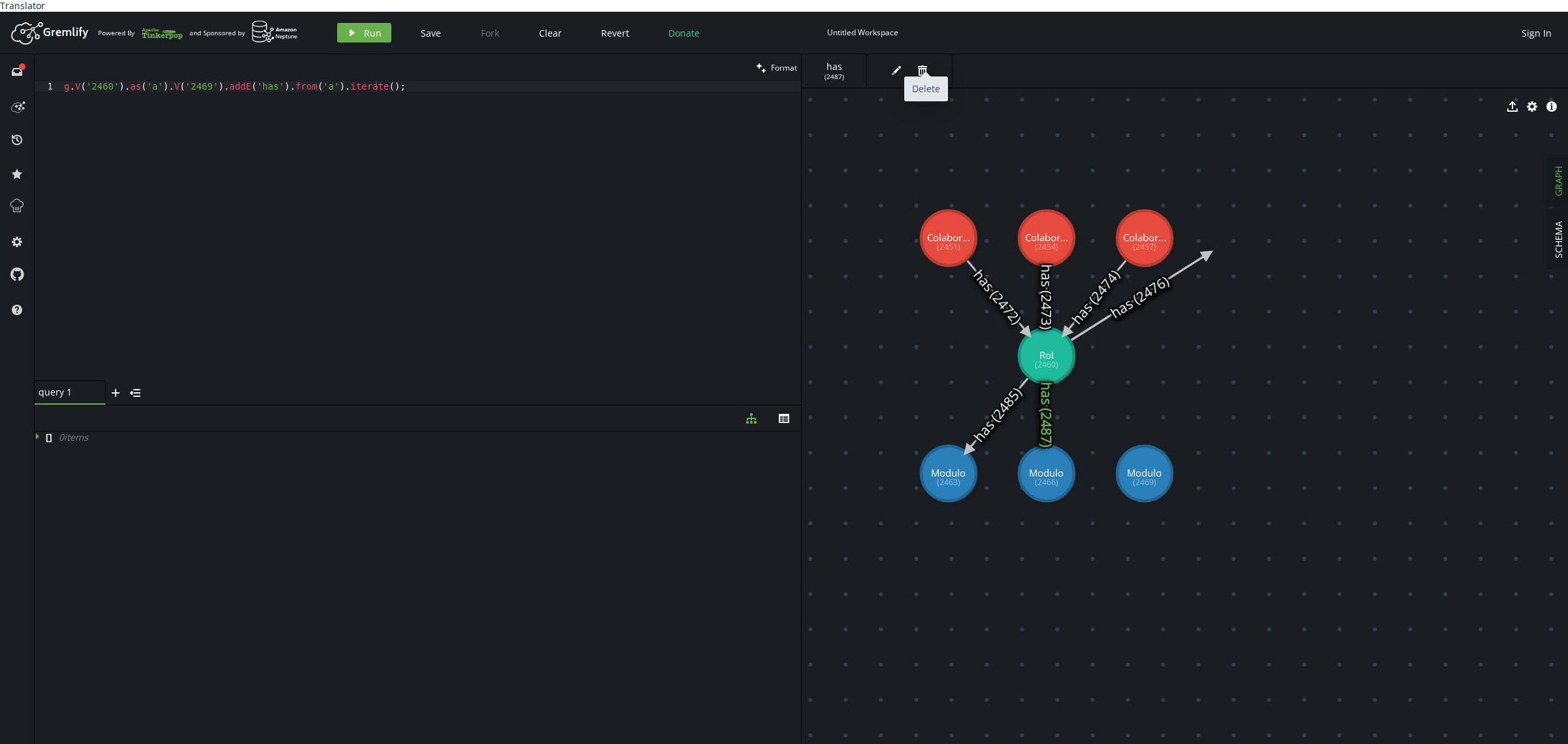
click at [936, 61] on span "trash" at bounding box center [926, 71] width 26 height 19
click at [931, 61] on button "trash" at bounding box center [923, 71] width 19 height 19
click at [995, 400] on icon at bounding box center [997, 415] width 60 height 73
click at [997, 403] on icon at bounding box center [998, 415] width 60 height 73
click at [925, 61] on button "trash" at bounding box center [923, 71] width 19 height 19
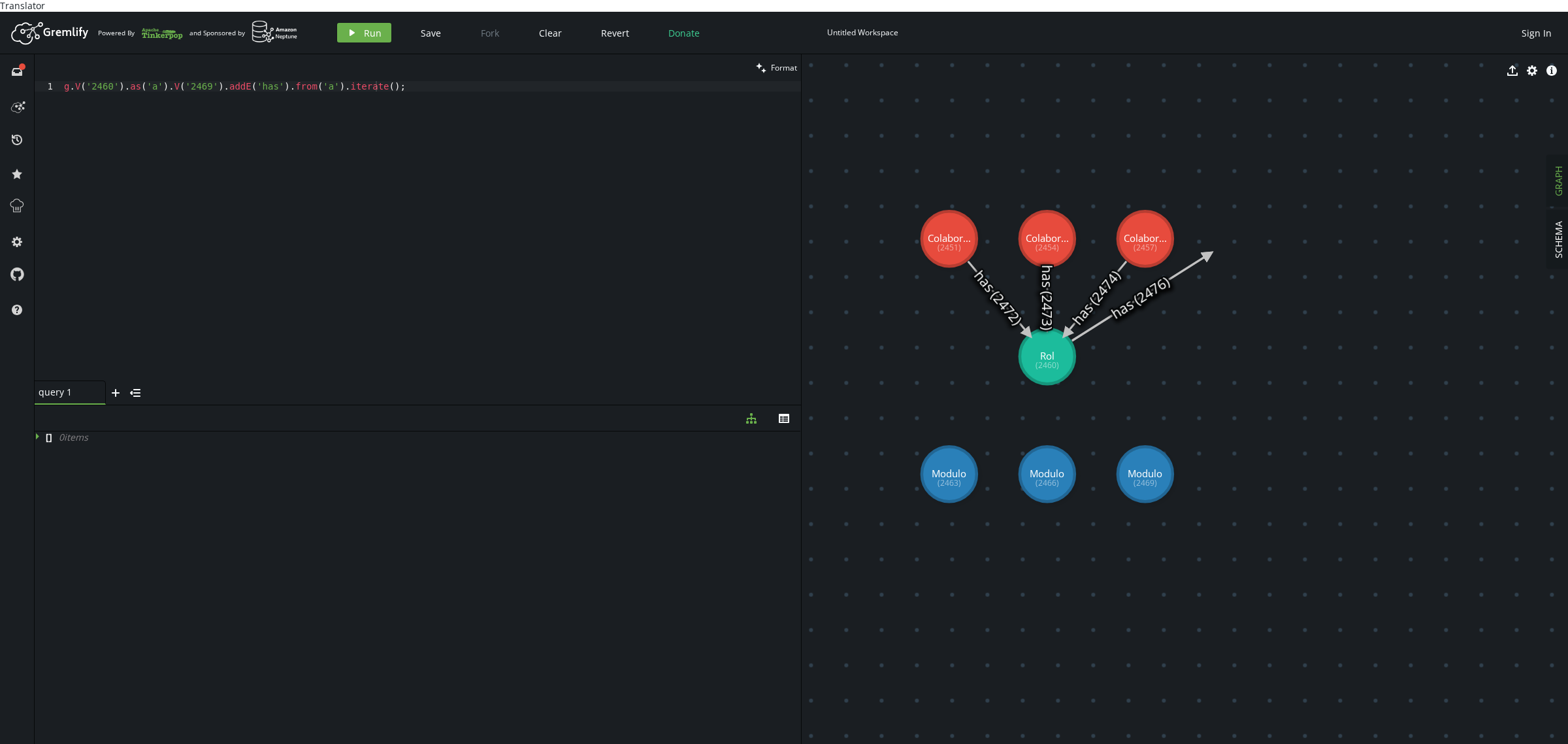
click at [1143, 273] on text "has (2476)" at bounding box center [1141, 298] width 65 height 51
click at [1145, 284] on icon at bounding box center [1140, 297] width 136 height 87
drag, startPoint x: 418, startPoint y: 97, endPoint x: 0, endPoint y: 69, distance: 418.9
click at [0, 69] on div "full-circle inbox history star cog help clean Format g.V('2460').as('a').V('246…" at bounding box center [784, 405] width 1568 height 702
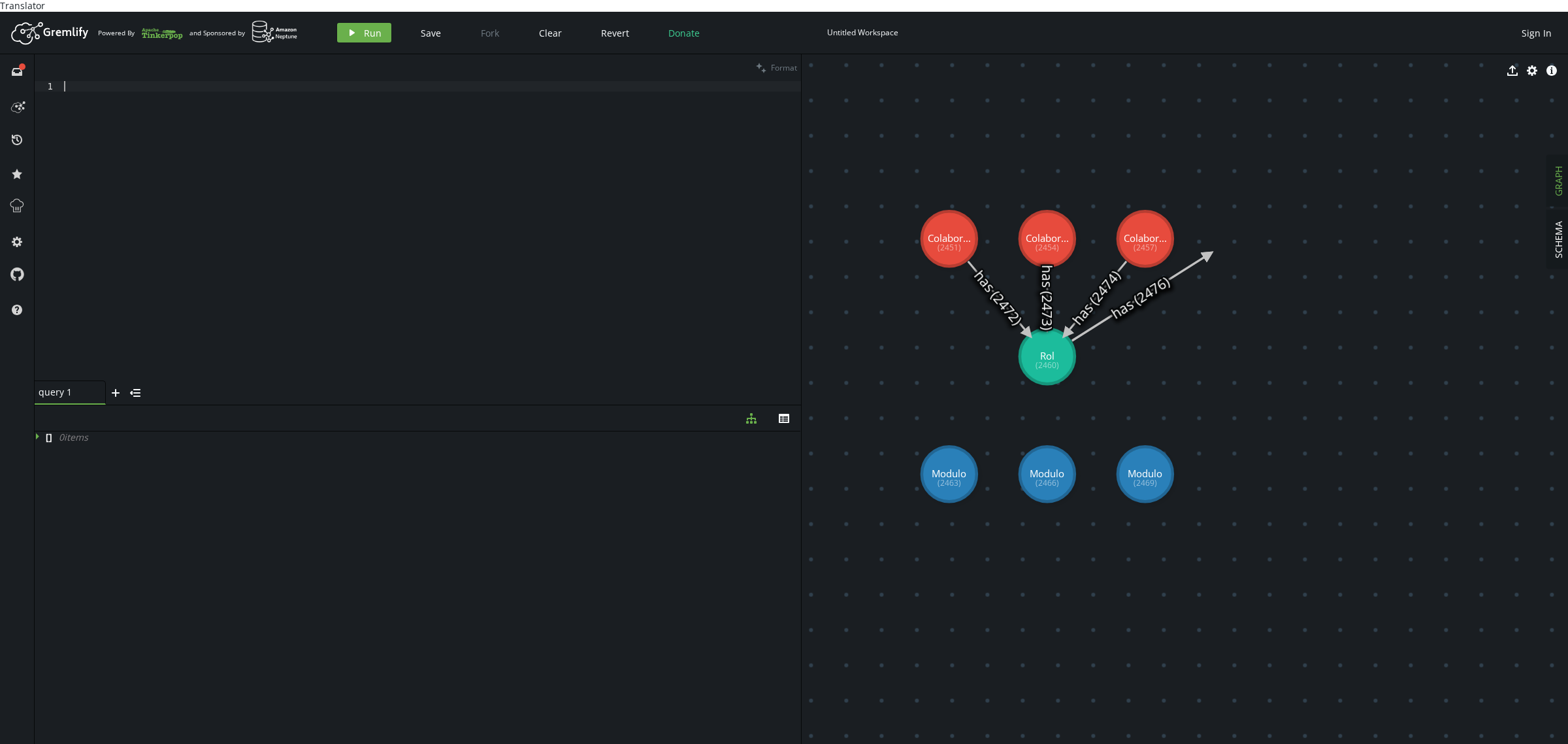
click at [383, 128] on div at bounding box center [431, 242] width 739 height 321
click at [169, 81] on div "g . V ( ) . hasLabel ( 'person' , 'employee' )" at bounding box center [431, 242] width 739 height 321
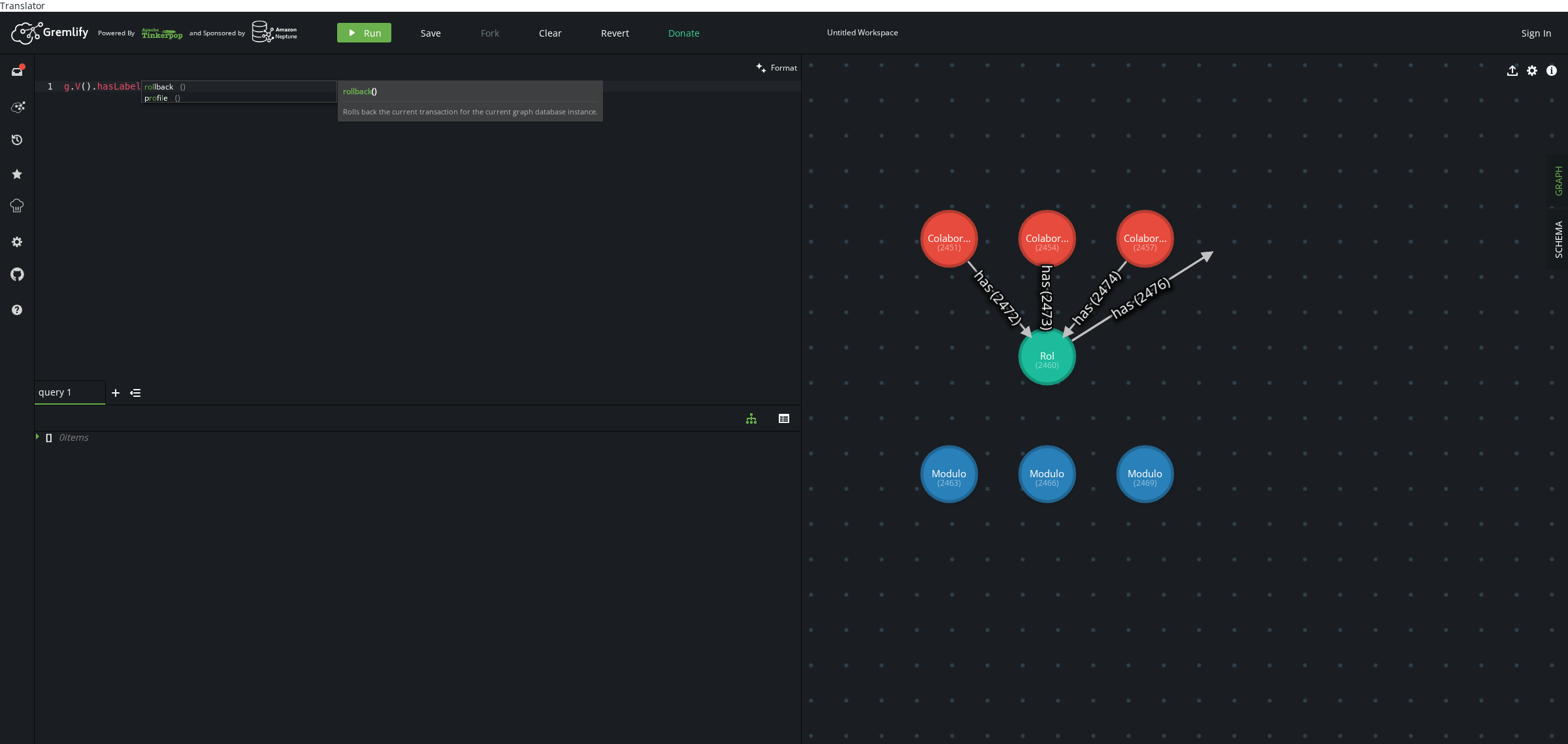
click at [201, 65] on div "clean Format" at bounding box center [418, 67] width 766 height 27
click at [204, 81] on div "g . V ( ) . hasLabel ( 'Rol' , 'employee' )" at bounding box center [431, 242] width 739 height 321
click at [364, 27] on span "Run" at bounding box center [373, 33] width 18 height 12
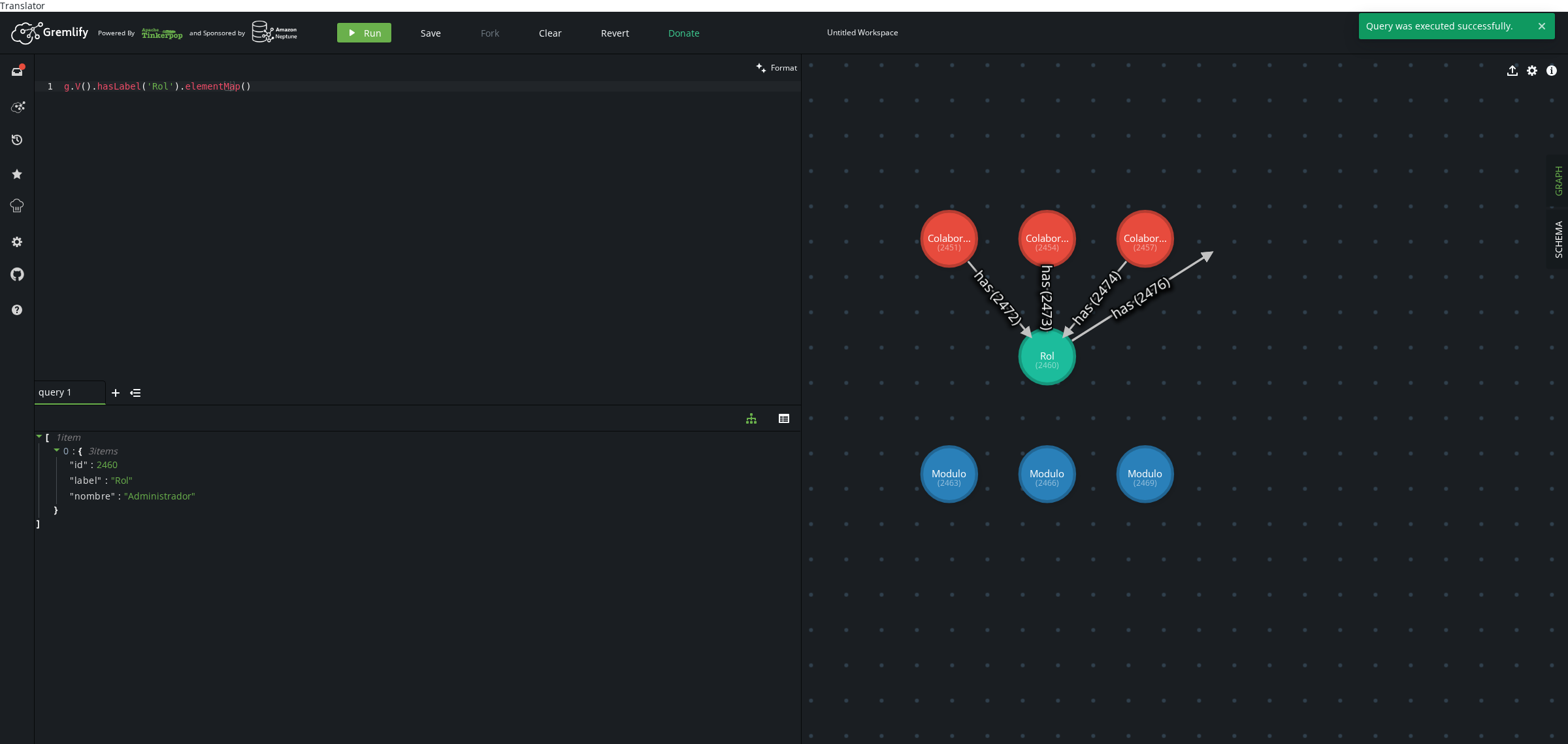
click at [330, 566] on div "[ 1 item 0 : { 3 item s " id " : 2460 " label " : " Rol " " nombre " : " Admini…" at bounding box center [418, 590] width 766 height 318
click at [60, 501] on div "0 : { 3 item s " id " : 2460 " label " : " Rol " " nombre " : " Administrador "…" at bounding box center [420, 480] width 762 height 75
drag, startPoint x: 59, startPoint y: 518, endPoint x: 31, endPoint y: 425, distance: 97.1
click at [31, 425] on div "full-circle inbox history star cog help clean Format g.V().hasLabel('Rol').elem…" at bounding box center [784, 405] width 1568 height 702
click at [158, 495] on div "0 : { 3 item s " id " : 2460 " label " : " Rol " " nombre " : " Administrador "…" at bounding box center [420, 480] width 762 height 75
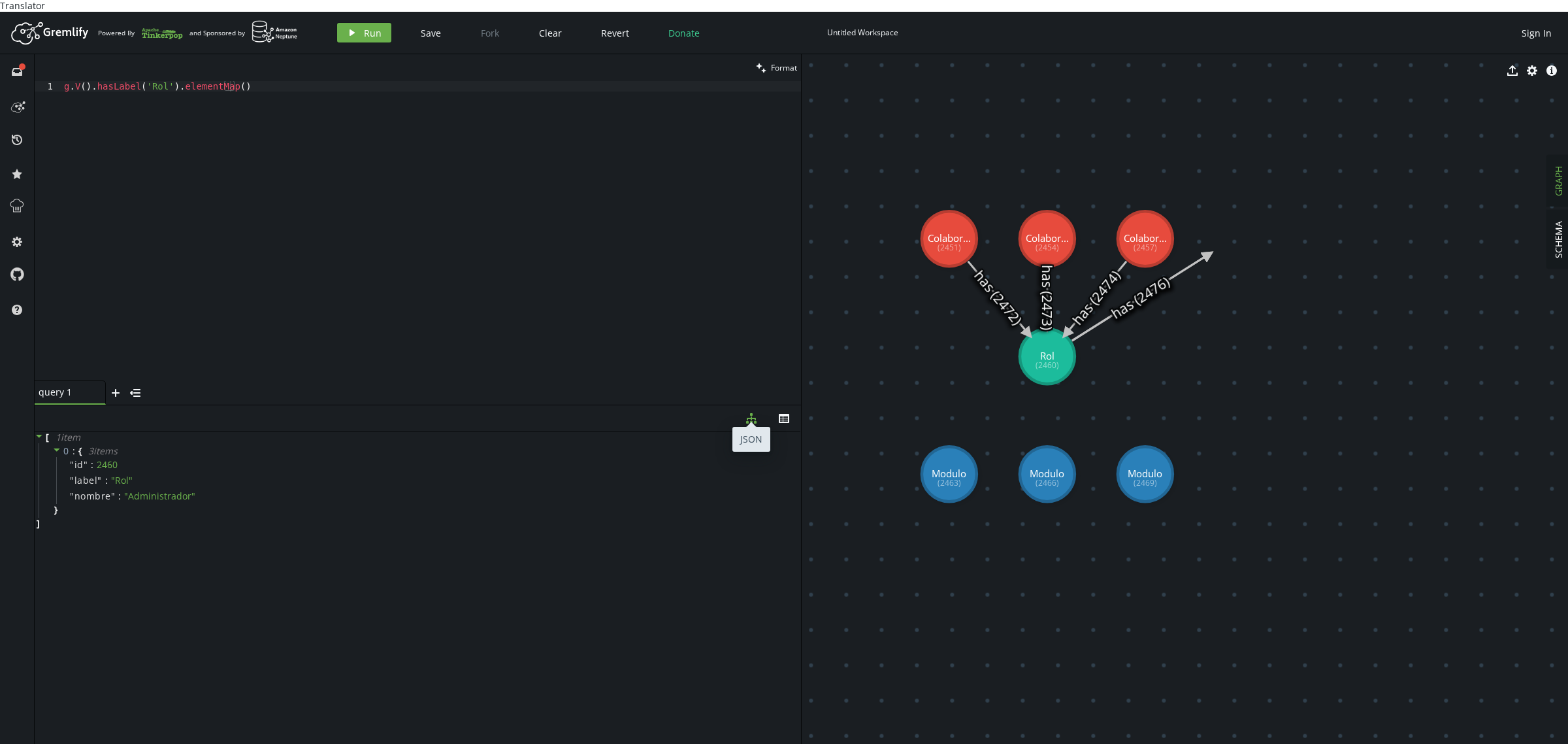
click at [755, 413] on icon "diagram-tree" at bounding box center [751, 418] width 10 height 10
click at [788, 413] on button "th" at bounding box center [784, 418] width 33 height 26
click at [635, 538] on div "id label 2460 Rol" at bounding box center [418, 590] width 766 height 318
click at [760, 409] on button "diagram-tree" at bounding box center [751, 418] width 33 height 26
click at [295, 525] on div "[ 1 item 0 : { 3 item s " id " : 2460 " label " : " Rol " " nombre " : " Admini…" at bounding box center [418, 590] width 766 height 318
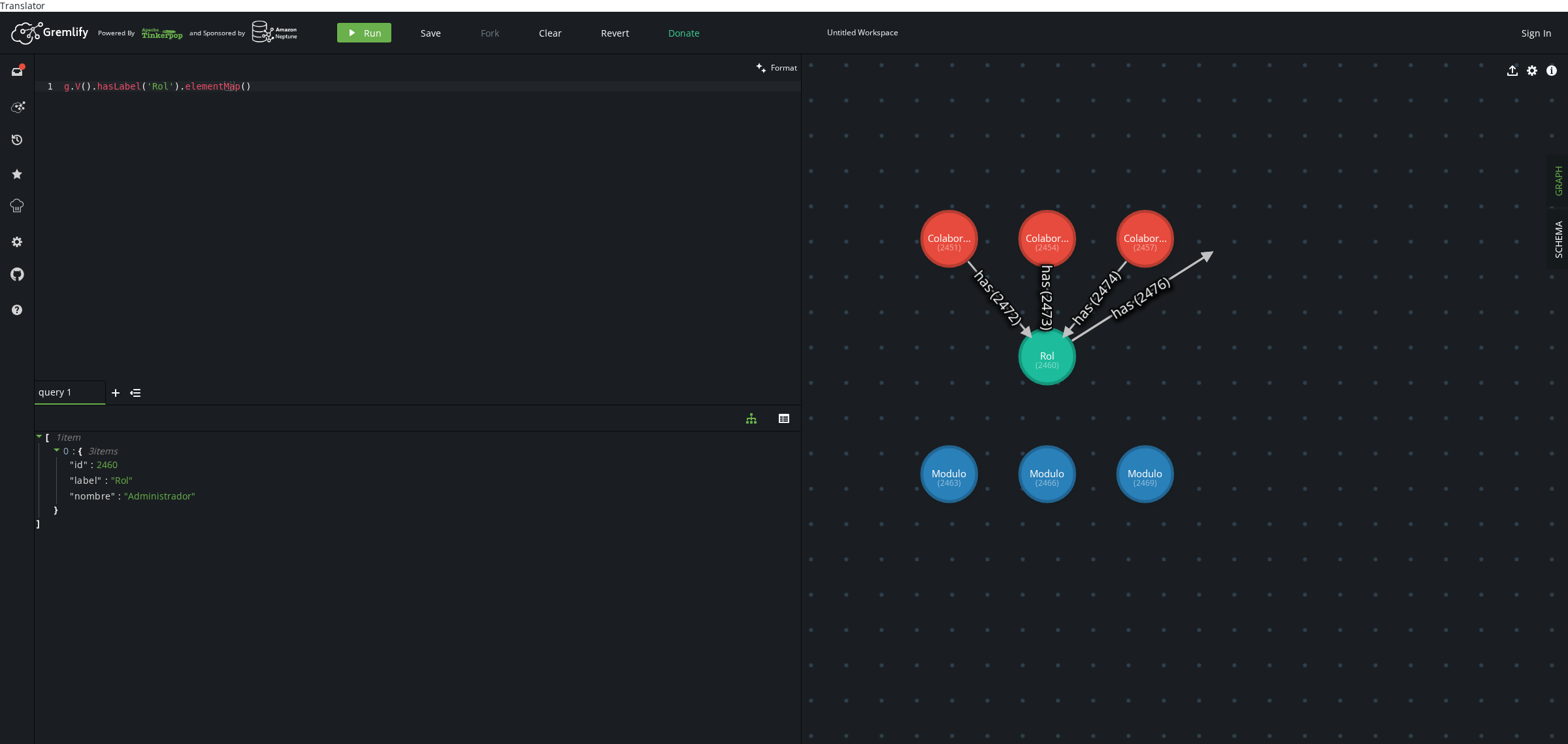
click at [281, 137] on div "g . V ( ) . hasLabel ( 'Rol' ) . elementMap ( )" at bounding box center [431, 242] width 739 height 321
click at [1150, 278] on icon at bounding box center [1140, 297] width 136 height 87
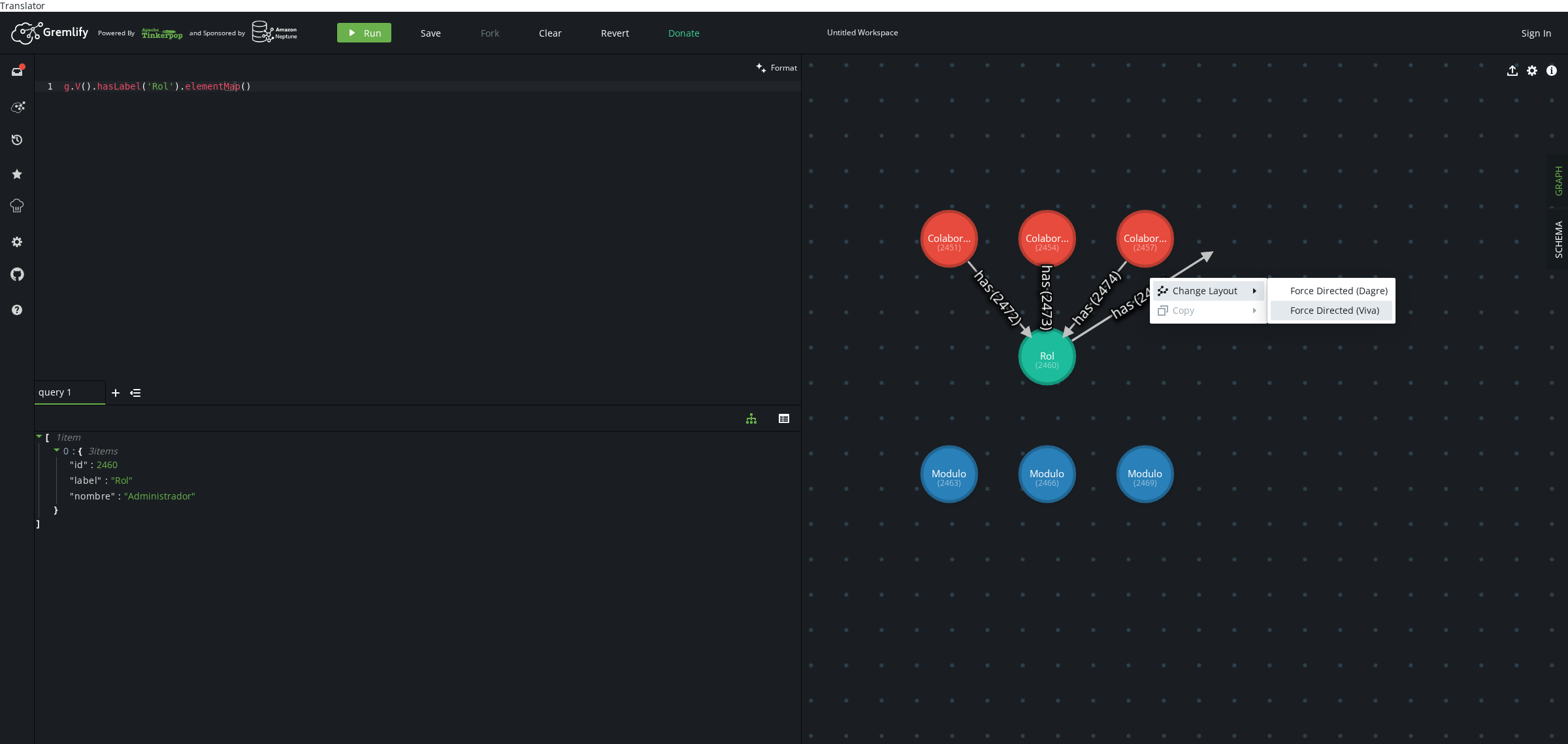
click at [1308, 317] on link "blank Force Directed (Viva)" at bounding box center [1331, 311] width 122 height 19
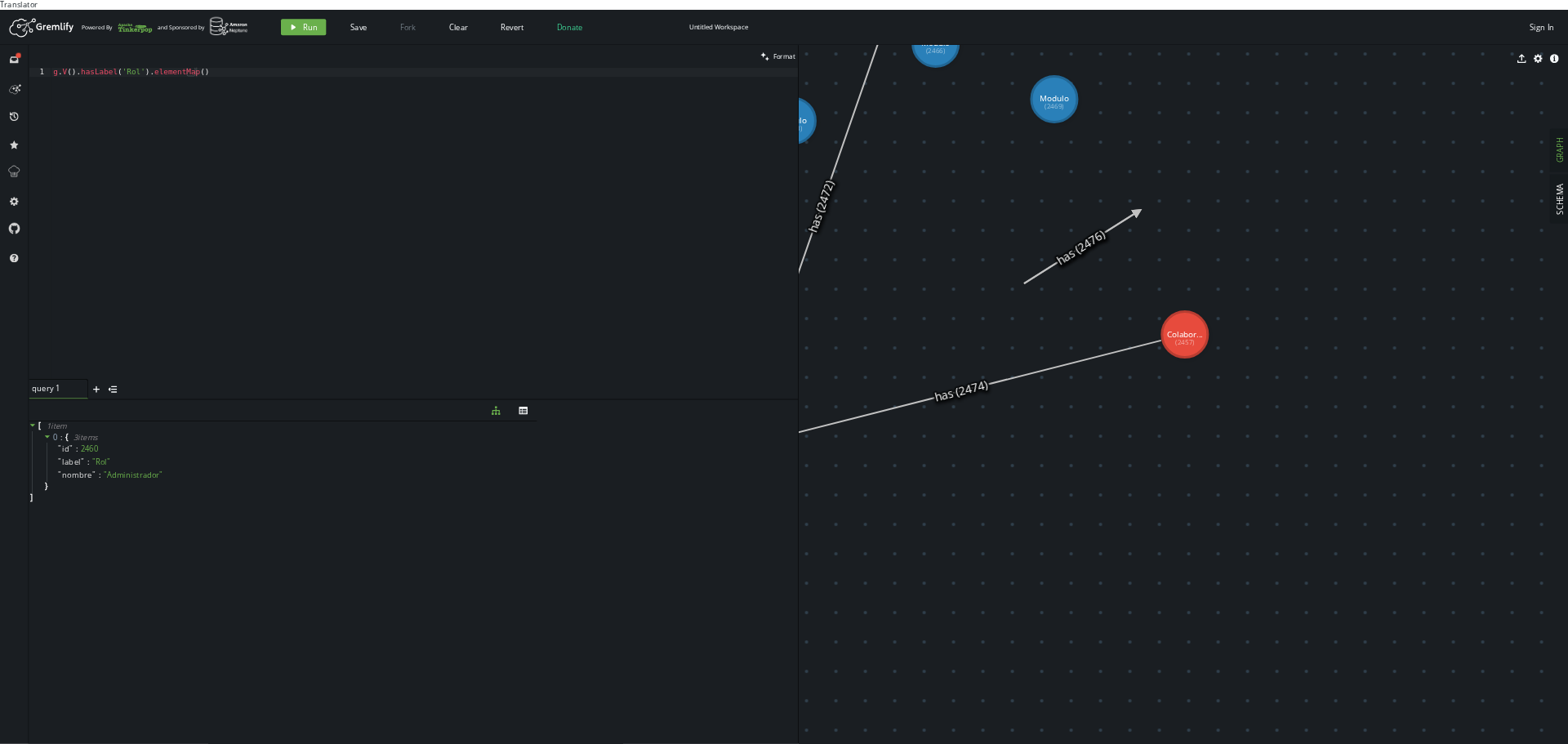
scroll to position [0, 185]
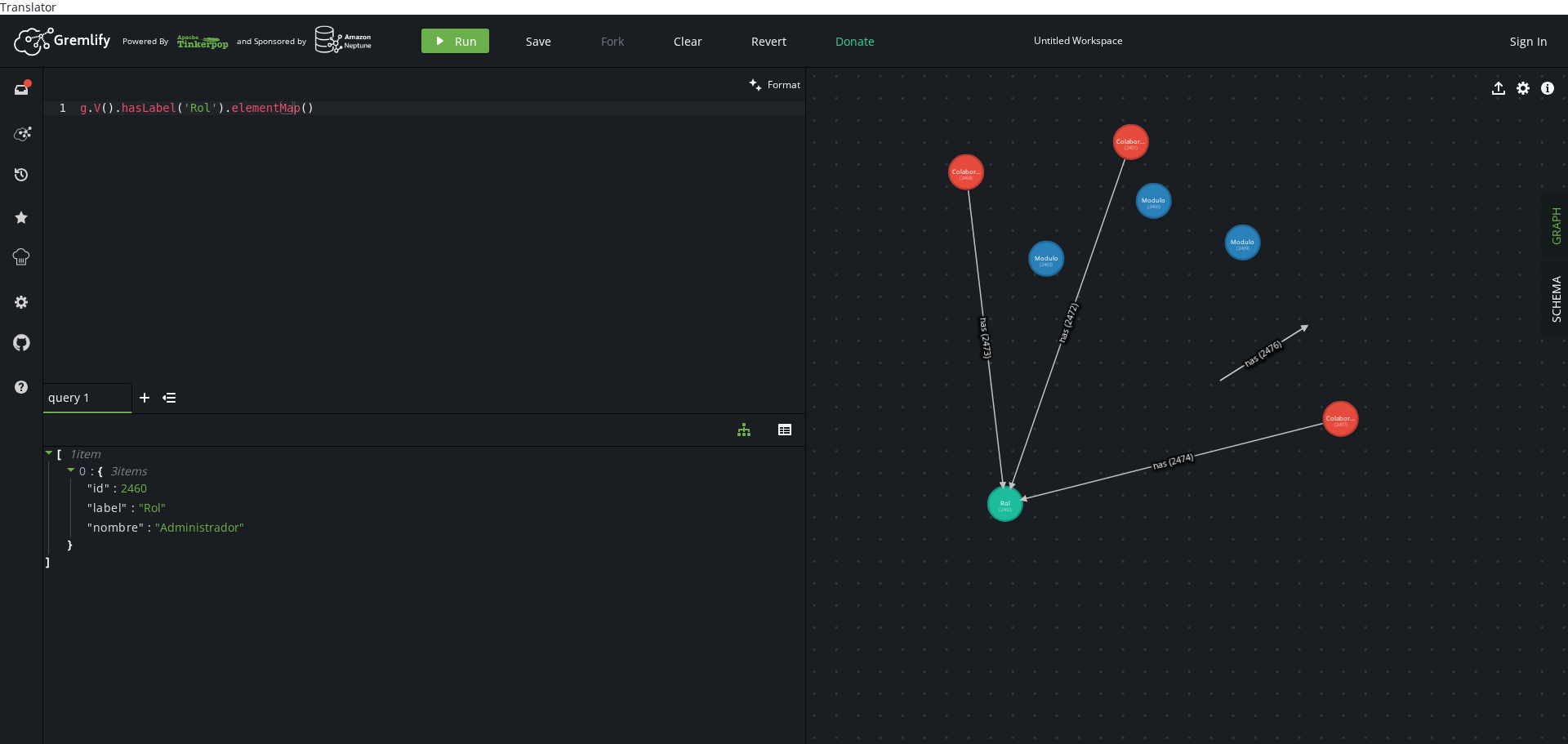
drag, startPoint x: 964, startPoint y: 435, endPoint x: 1111, endPoint y: 402, distance: 150.7
click at [1281, 342] on icon "caret-right" at bounding box center [1285, 342] width 13 height 13
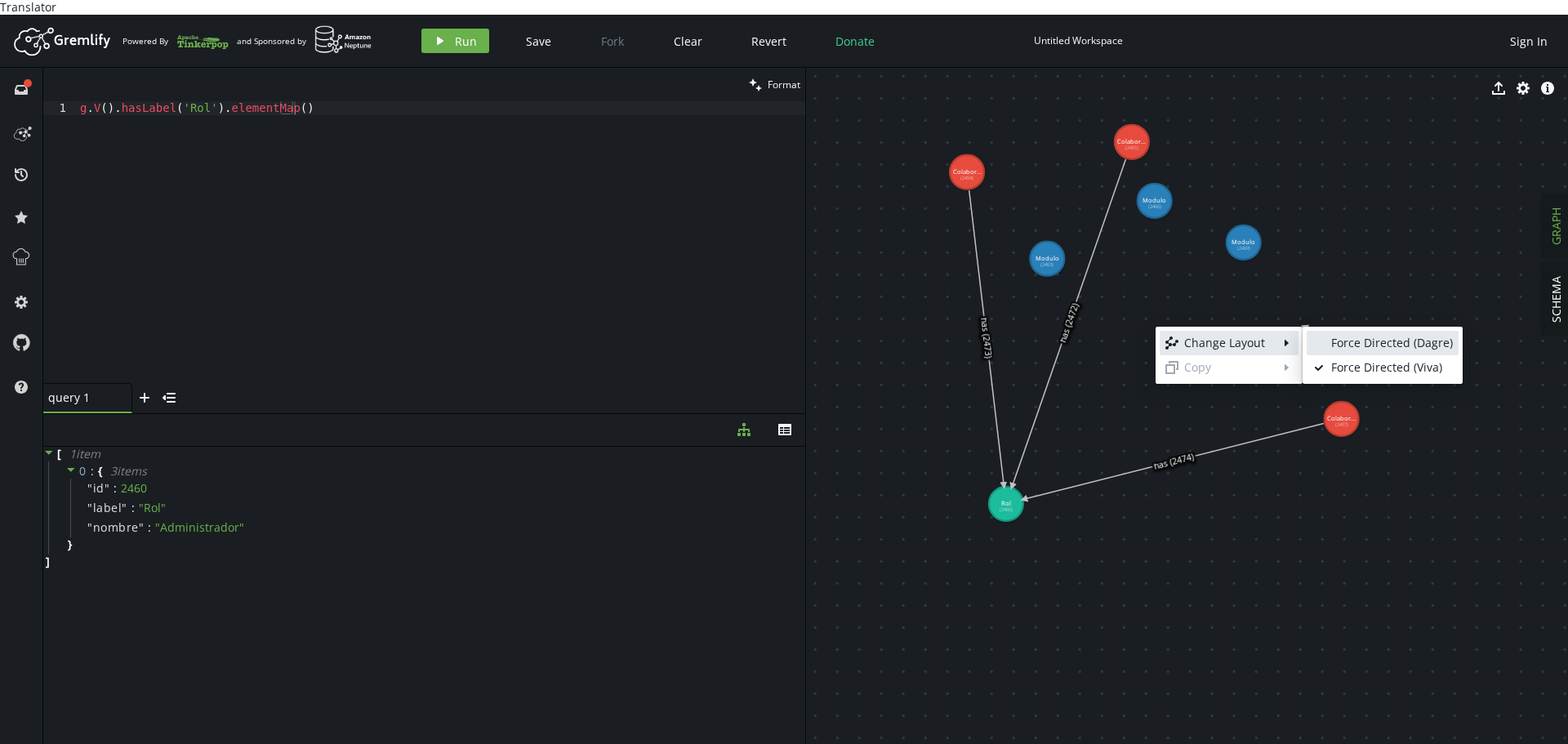
click at [1329, 342] on link "blank Force Directed (Dagre)" at bounding box center [1382, 343] width 152 height 24
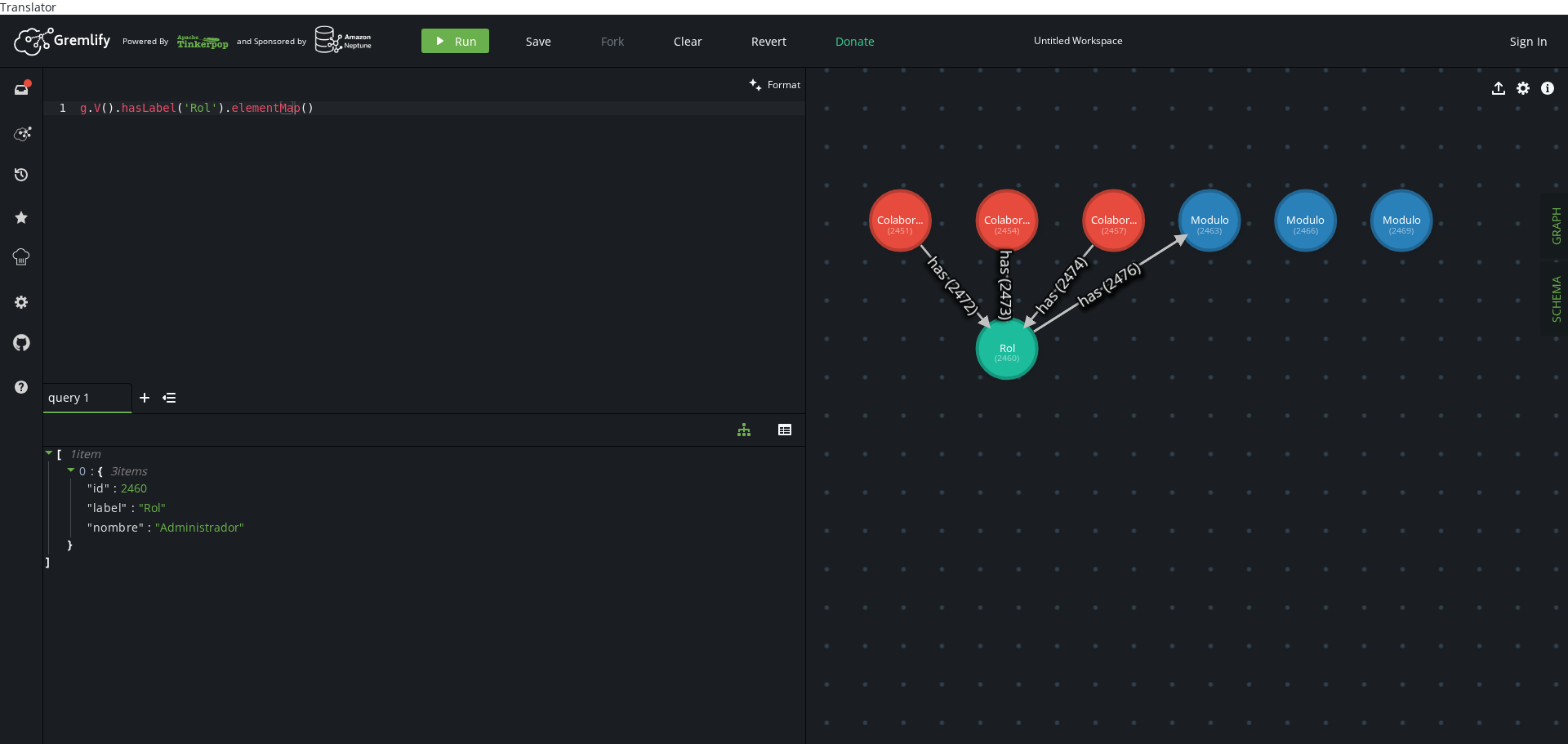
click at [1553, 294] on span "SCHEMA" at bounding box center [1556, 299] width 16 height 47
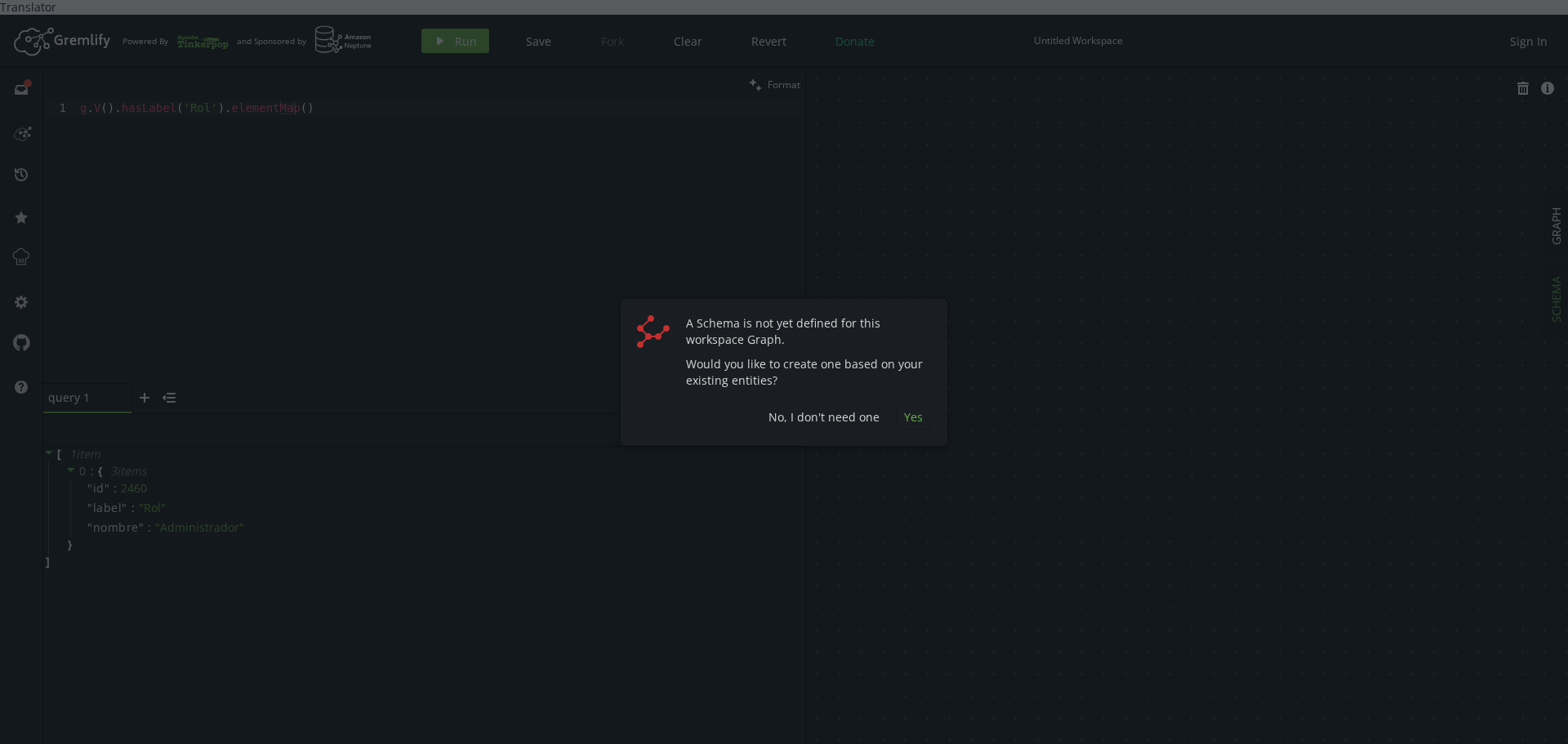
click at [921, 425] on button "Yes" at bounding box center [913, 417] width 35 height 24
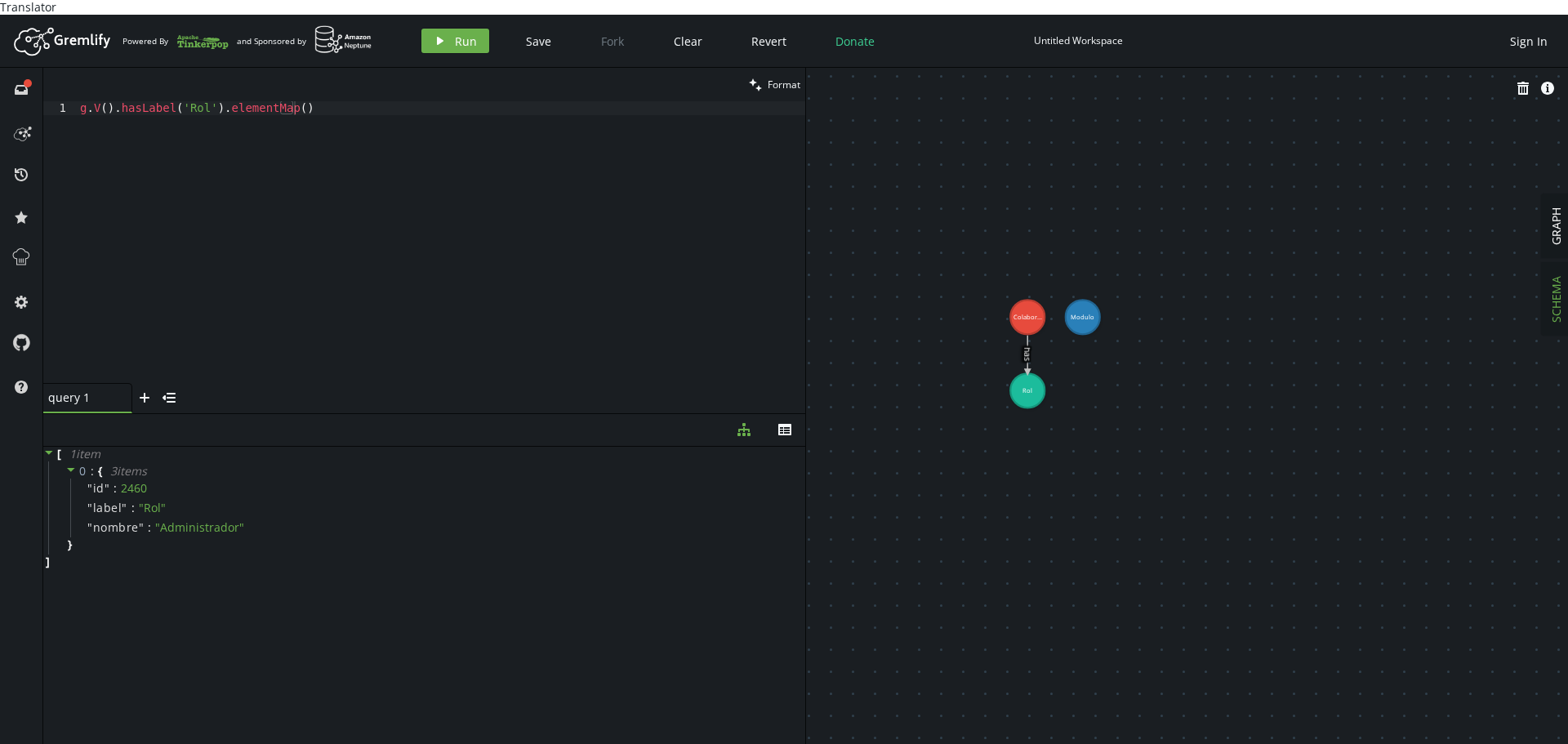
drag, startPoint x: 928, startPoint y: 265, endPoint x: 1226, endPoint y: 458, distance: 355.0
click at [1561, 214] on span "GRAPH" at bounding box center [1556, 226] width 16 height 37
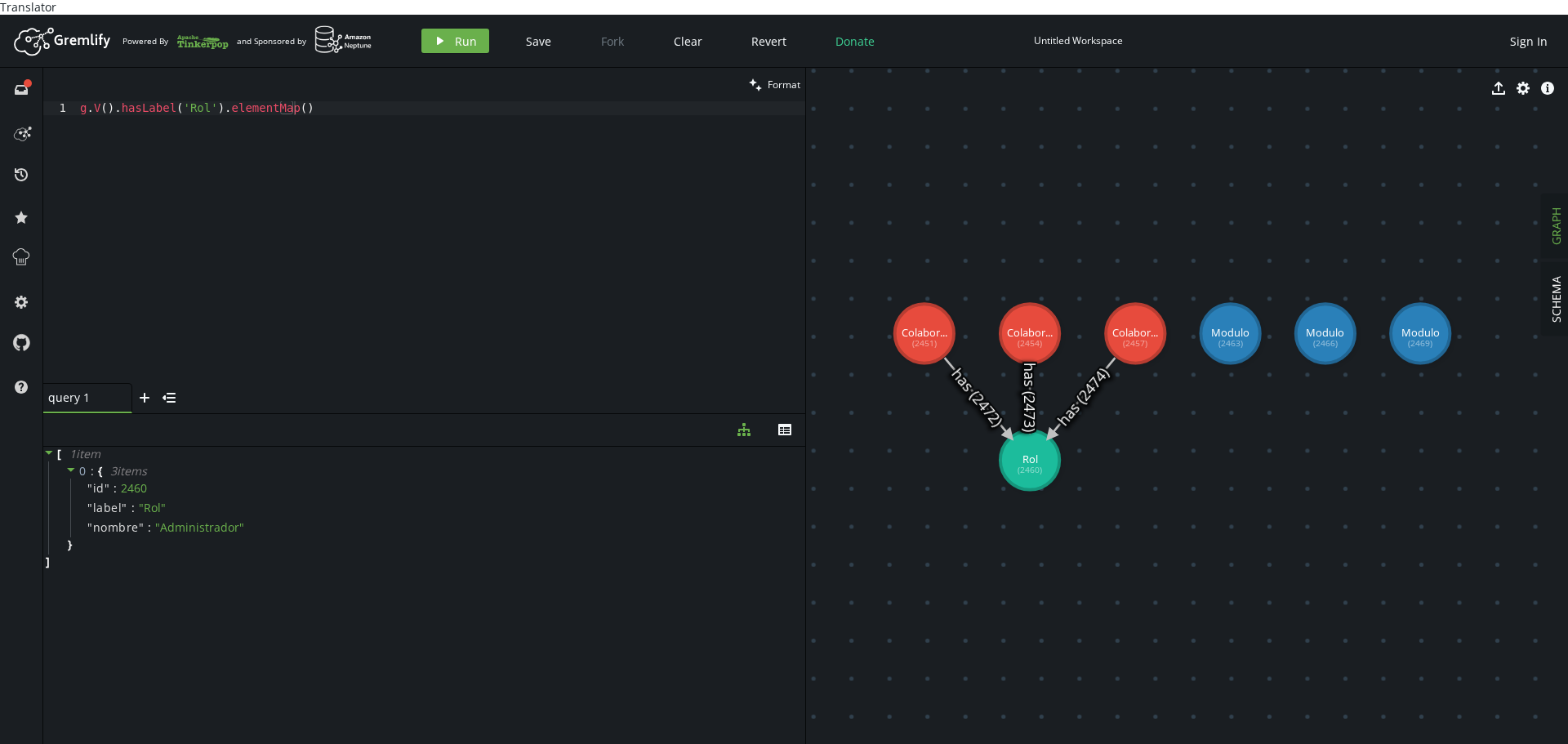
drag, startPoint x: 1018, startPoint y: 289, endPoint x: 1133, endPoint y: 497, distance: 237.7
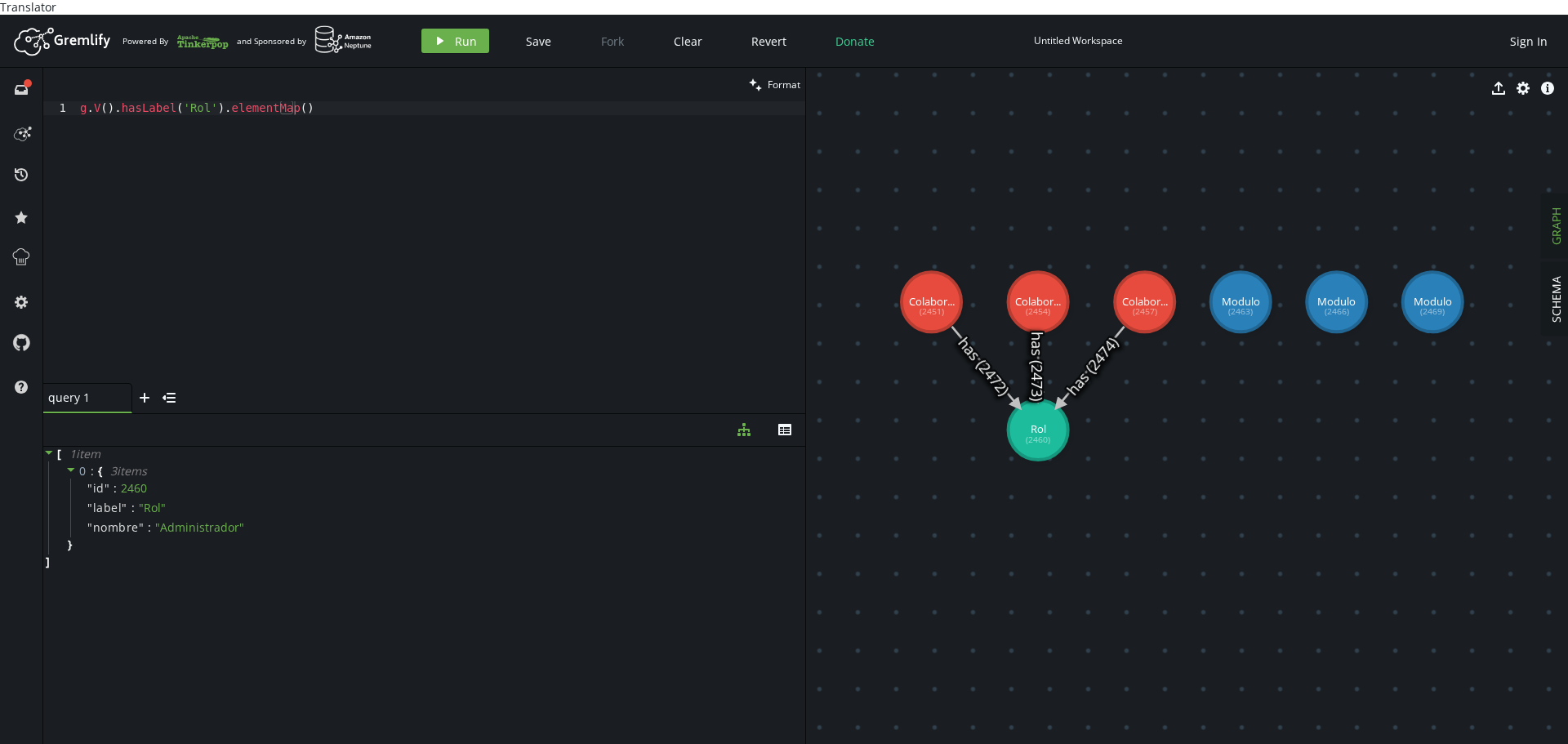
drag, startPoint x: 1251, startPoint y: 537, endPoint x: 1246, endPoint y: 385, distance: 152.1
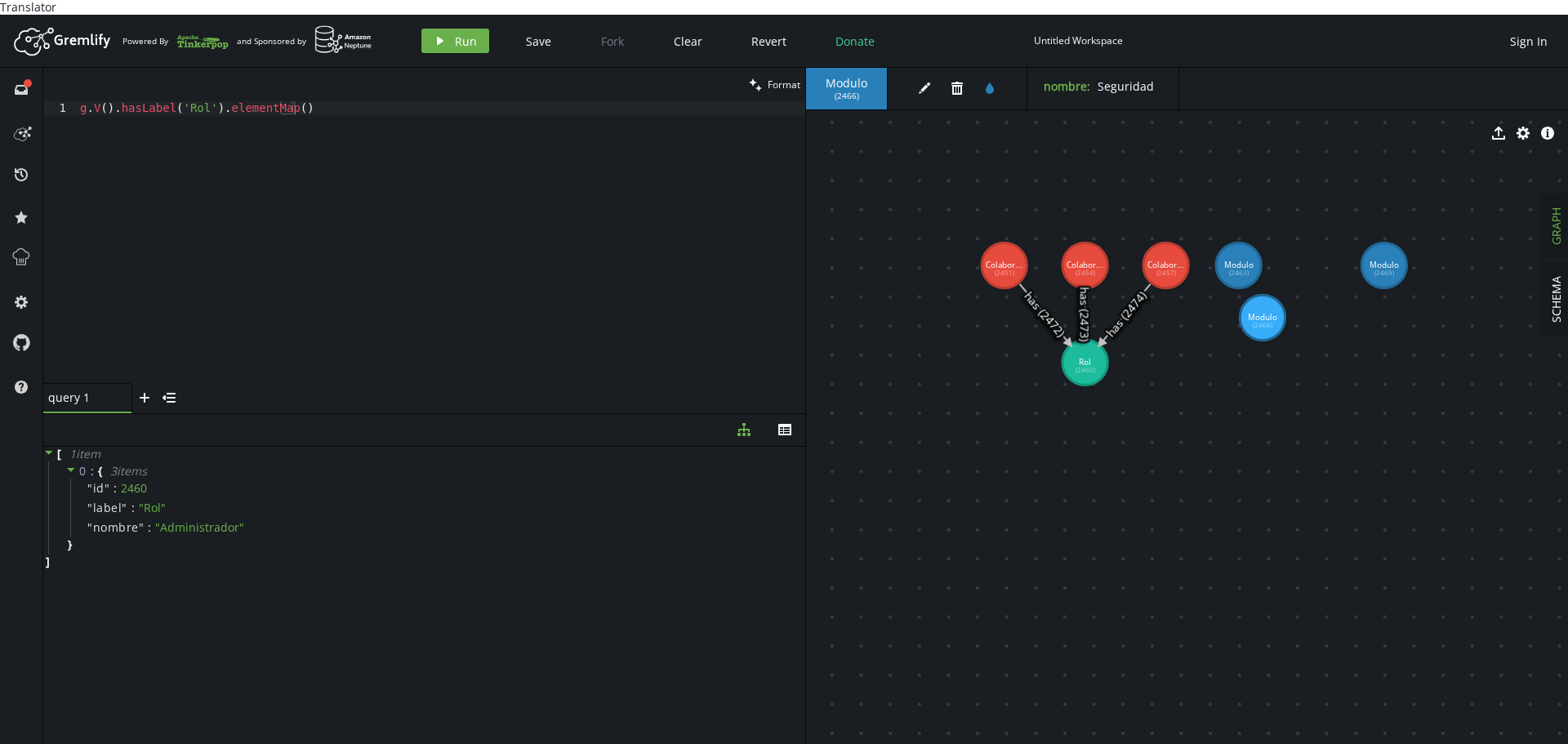
drag, startPoint x: 1318, startPoint y: 249, endPoint x: 1215, endPoint y: 331, distance: 131.7
drag, startPoint x: 1280, startPoint y: 249, endPoint x: 1318, endPoint y: 287, distance: 53.7
click at [305, 194] on div "g . V ( ) . hasLabel ( 'Rol' ) . elementMap ( )" at bounding box center [441, 256] width 729 height 309
drag, startPoint x: 334, startPoint y: 112, endPoint x: 0, endPoint y: 99, distance: 334.3
click at [0, 99] on div "full-circle inbox history star cog help clean Format g.V().hasLabel('Rol').elem…" at bounding box center [784, 412] width 1568 height 690
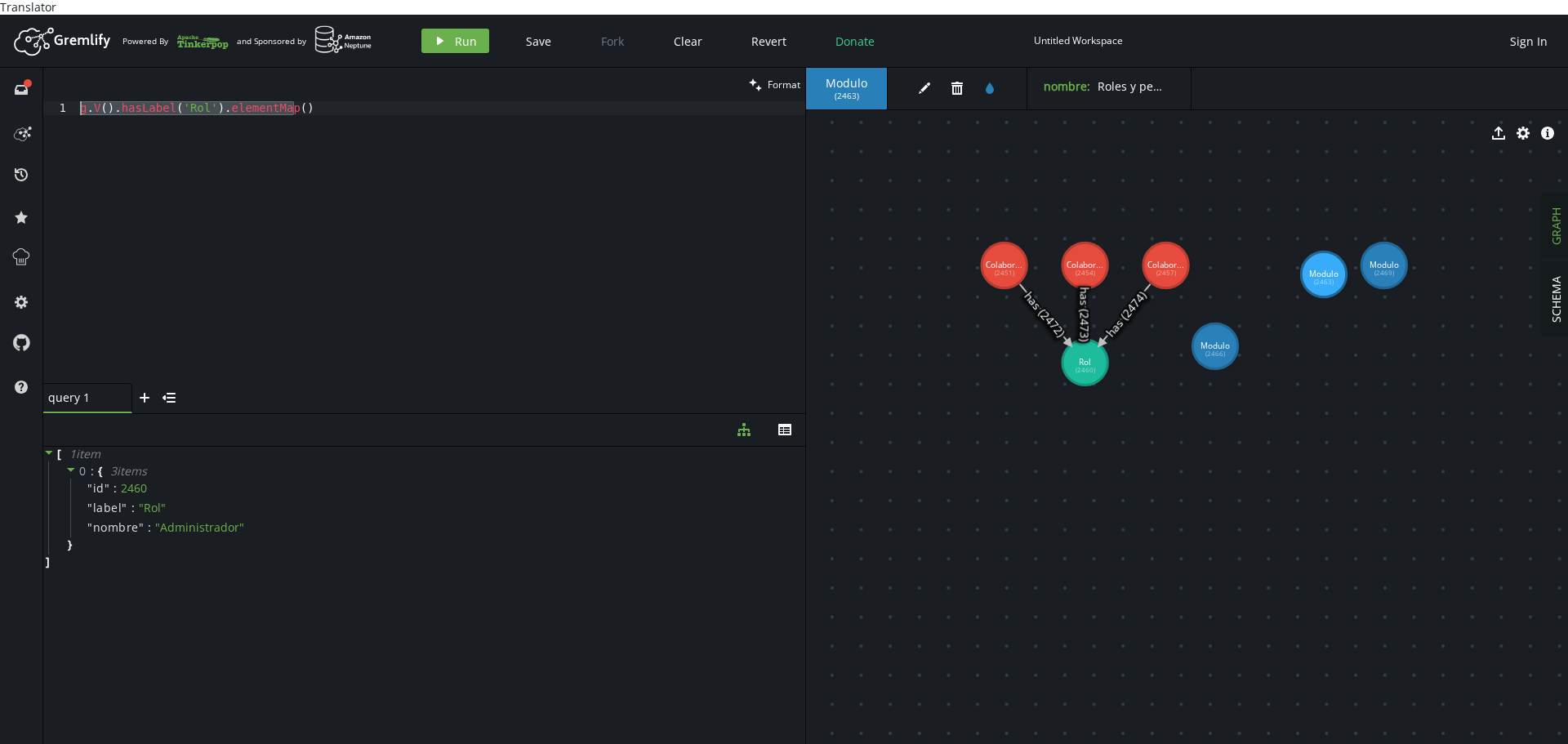
paste textarea "'2460').as('a').V('2463').addE('has').from('a').iterate();"
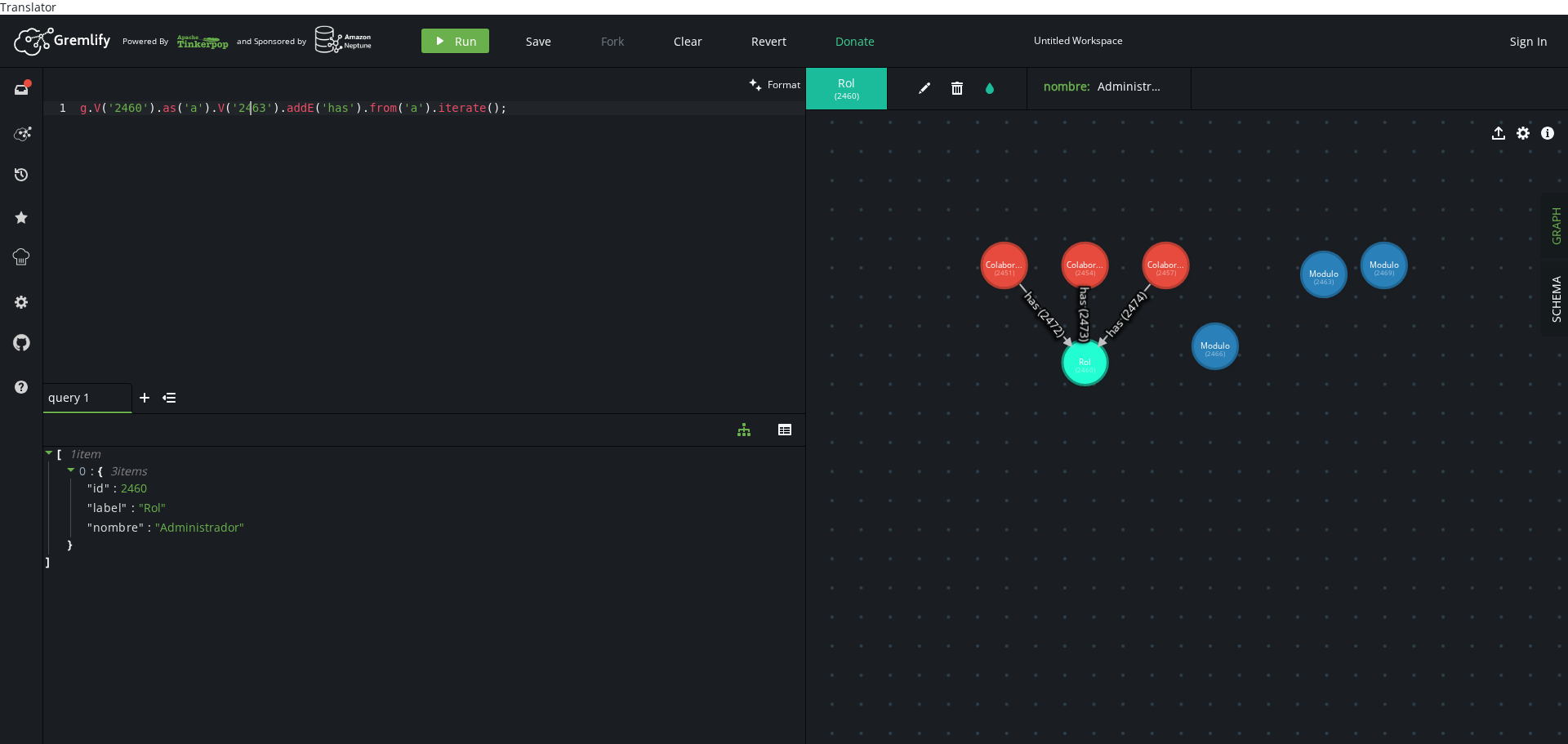
click at [247, 101] on div "g . V ( '2460' ) . as ( 'a' ) . V ( '2463' ) . addE ( 'has' ) . from ( 'a' ) . …" at bounding box center [441, 256] width 729 height 309
click at [527, 101] on div "g . V ( '2460' ) . as ( 'a' ) . V ( '2466' ) . addE ( 'has' ) . from ( 'a' ) . …" at bounding box center [441, 256] width 729 height 309
click at [466, 34] on span "Run" at bounding box center [466, 41] width 22 height 16
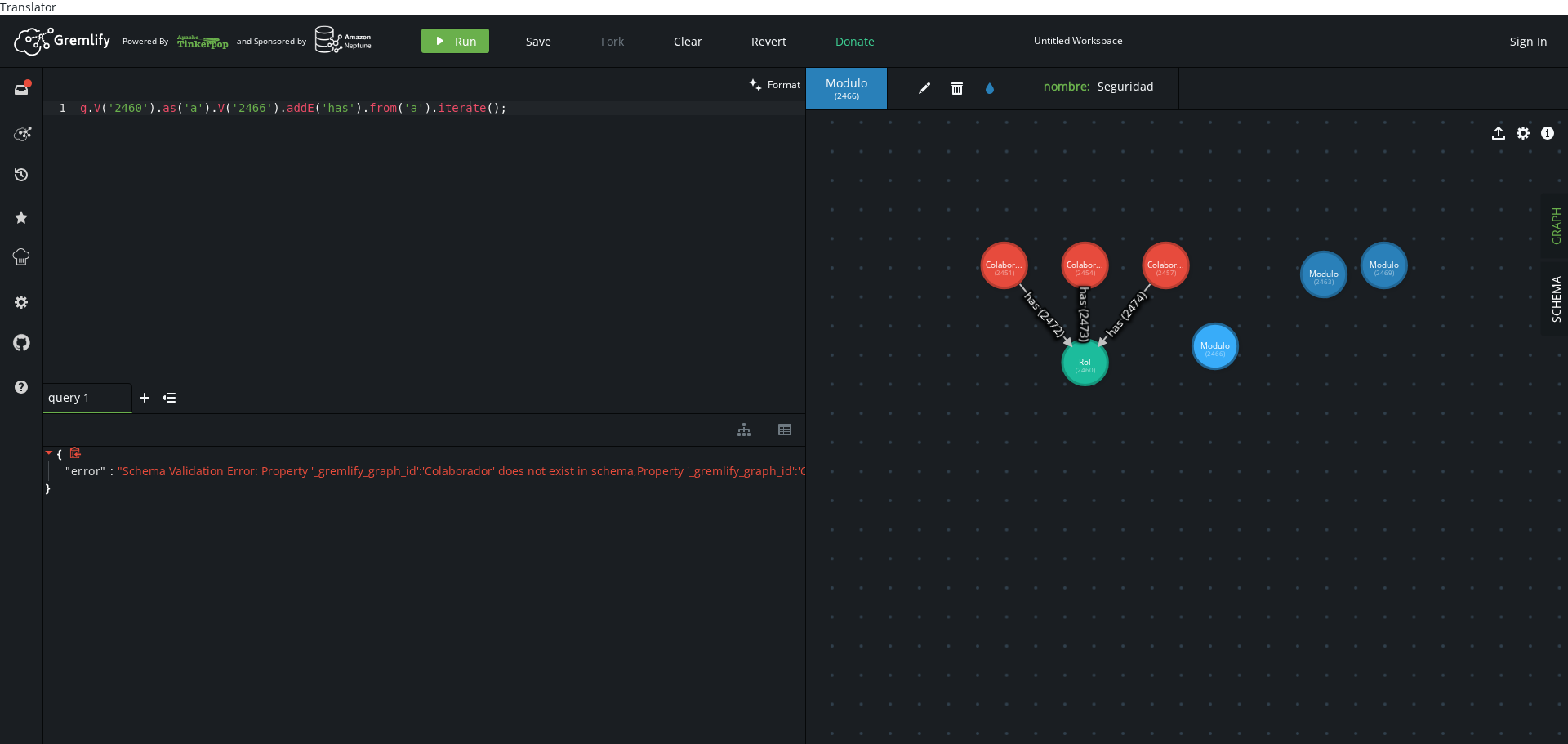
click at [690, 467] on div "{ " error " : " Schema Validation Error: Property '_gremlify_graph_id':'Colabor…" at bounding box center [424, 471] width 762 height 49
click at [175, 155] on div "g . V ( '2460' ) . as ( 'a' ) . V ( '2466' ) . addE ( 'has' ) . from ( 'a' ) . …" at bounding box center [441, 256] width 729 height 309
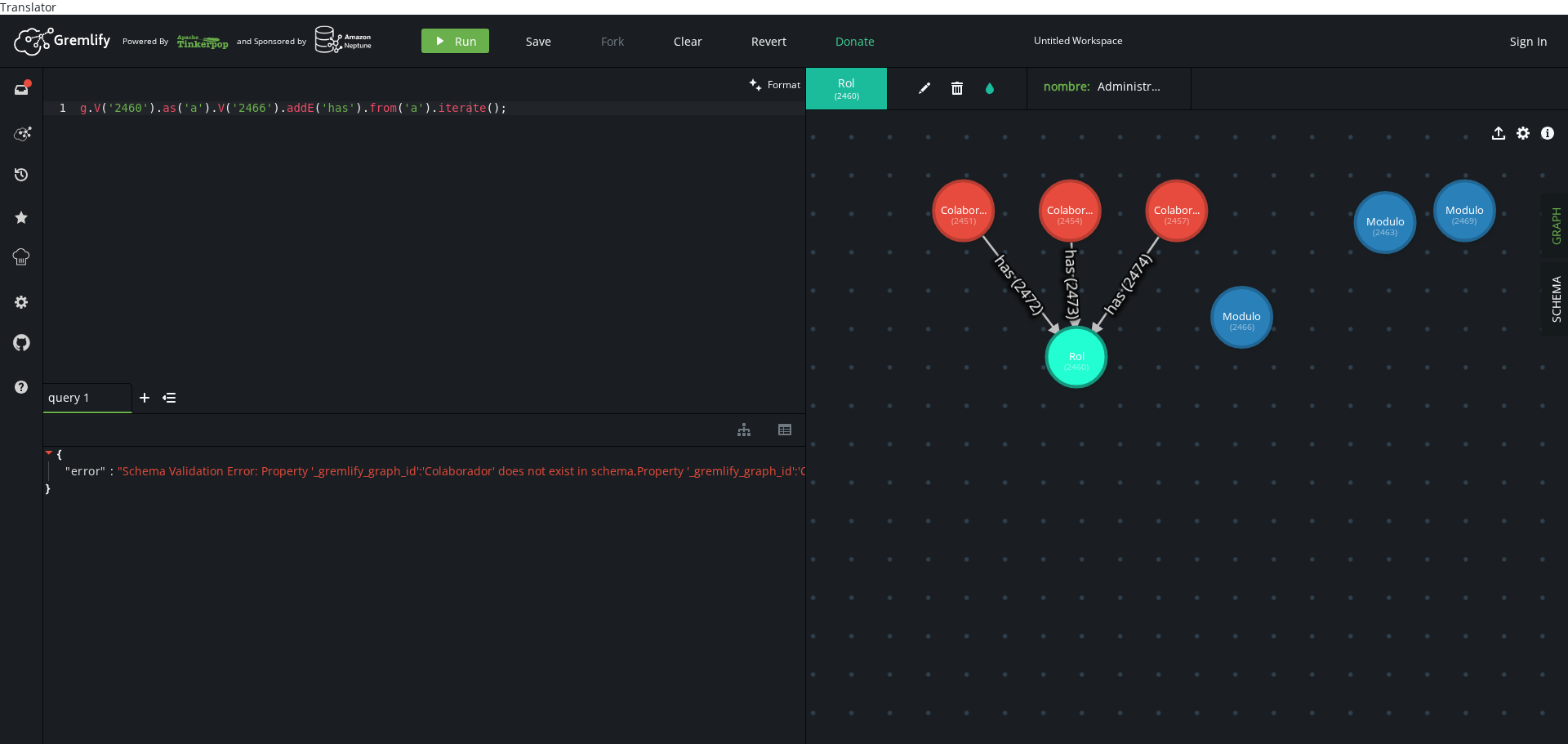
drag, startPoint x: 1068, startPoint y: 330, endPoint x: 1076, endPoint y: 342, distance: 14.4
click at [125, 102] on div "g . V ( '2460' ) . as ( 'a' ) . V ( '2466' ) . addE ( 'has' ) . from ( 'a' ) . …" at bounding box center [441, 256] width 729 height 309
click at [124, 101] on div "g . V ( '2460' ) . as ( 'a' ) . V ( '2466' ) . addE ( 'has' ) . from ( 'a' ) . …" at bounding box center [441, 256] width 729 height 309
click at [124, 101] on div "g . V ( '2460' ) . as ( 'a' ) . V ( '2466' ) . addE ( 'has' ) . from ( 'a' ) . …" at bounding box center [441, 256] width 729 height 309
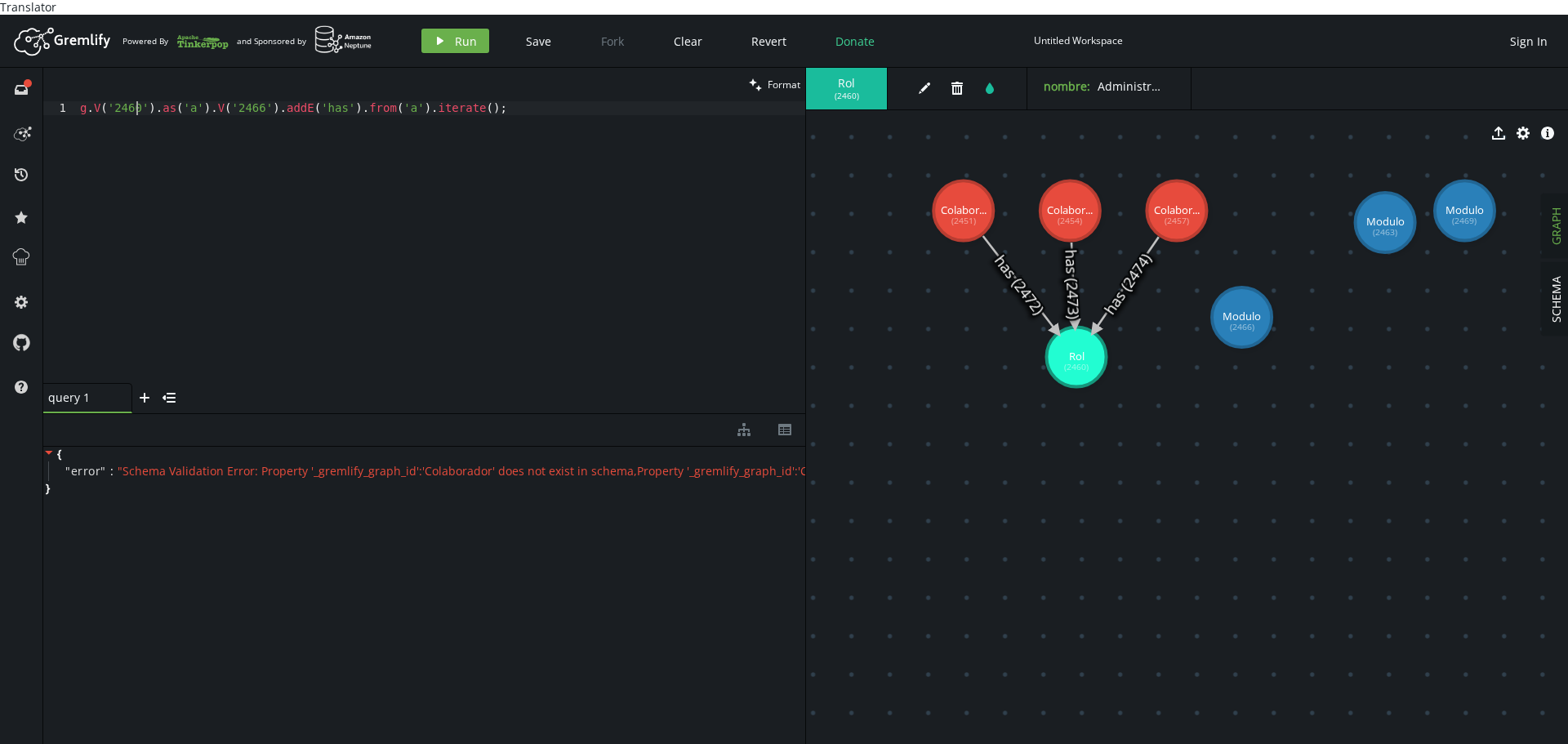
click at [236, 101] on div "g . V ( '2460' ) . as ( 'a' ) . V ( '2466' ) . addE ( 'has' ) . from ( 'a' ) . …" at bounding box center [441, 256] width 729 height 309
drag, startPoint x: 236, startPoint y: 92, endPoint x: 239, endPoint y: 111, distance: 19.2
click at [236, 101] on div "g . V ( '2460' ) . as ( 'a' ) . V ( '2466' ) . addE ( 'has' ) . from ( 'a' ) . …" at bounding box center [441, 256] width 729 height 309
type textarea "g.V('2460').as('a').V('2466').addE('has').from('a').iterate();"
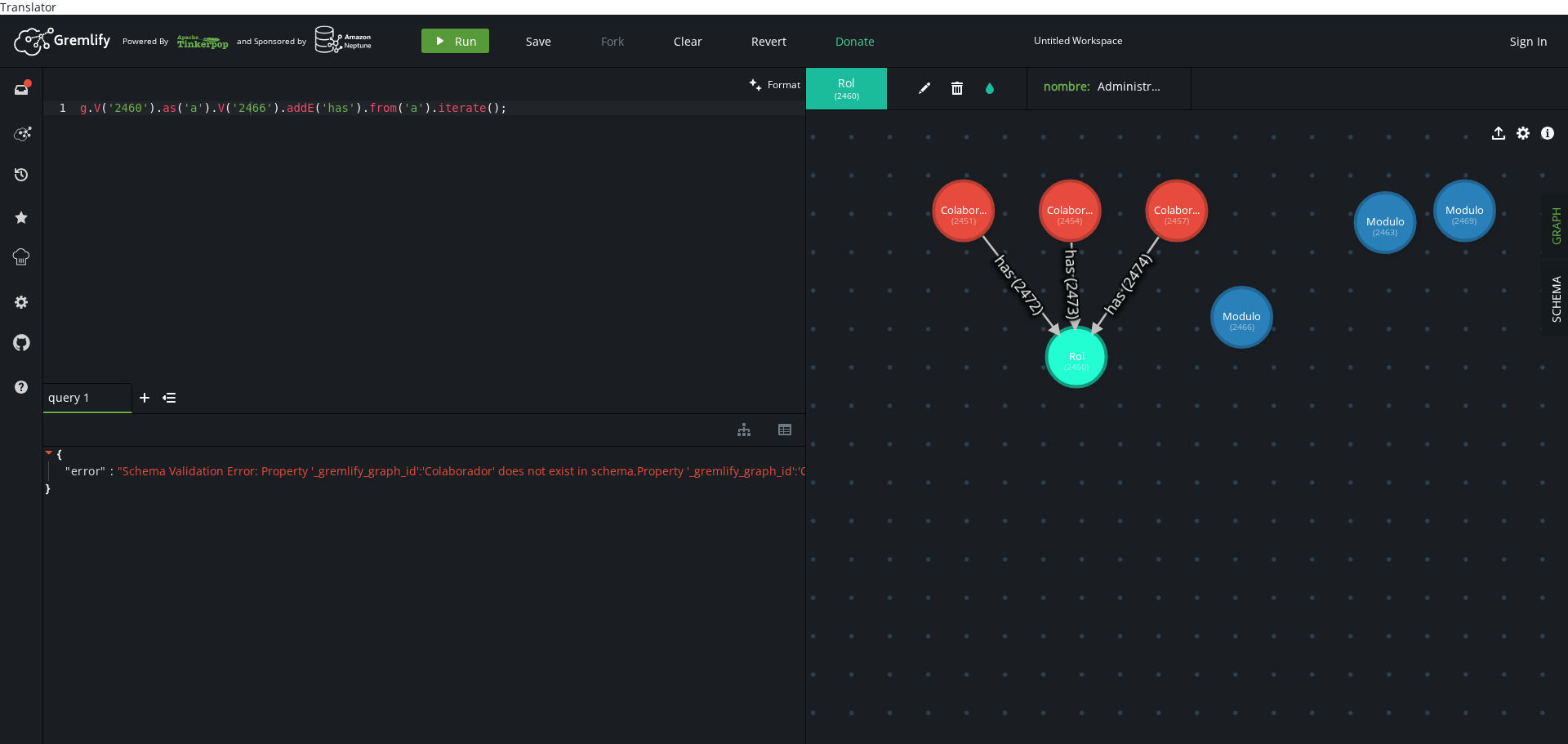
click at [449, 29] on button "play Run" at bounding box center [455, 41] width 67 height 24
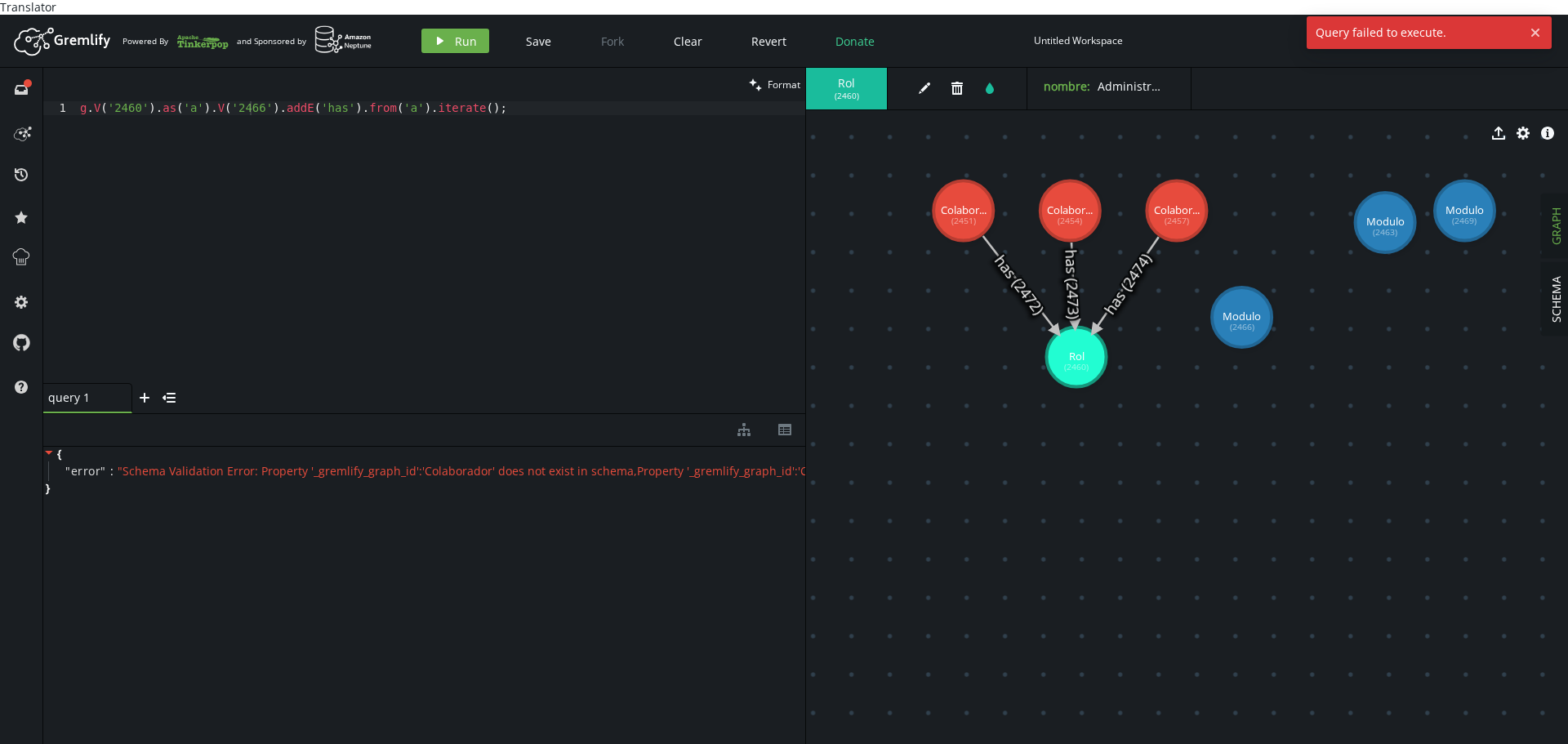
drag, startPoint x: 532, startPoint y: 490, endPoint x: 445, endPoint y: 519, distance: 91.7
click at [532, 491] on div "{ " error " : " Schema Validation Error: Property '_gremlify_graph_id':'Colabor…" at bounding box center [424, 599] width 762 height 304
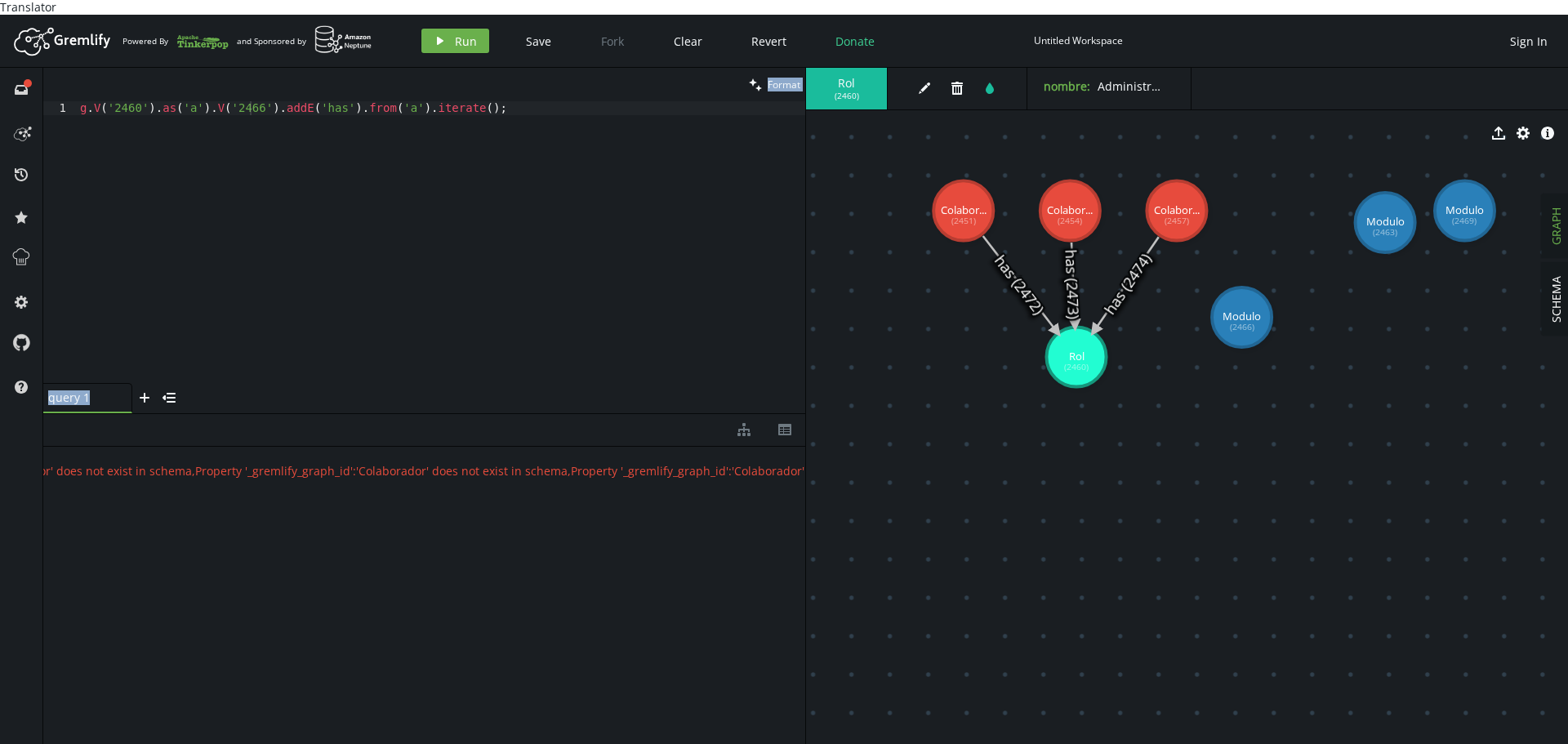
scroll to position [0, 0]
drag, startPoint x: 119, startPoint y: 457, endPoint x: 0, endPoint y: 469, distance: 119.6
click at [0, 469] on div "full-circle inbox history star cog help clean Format g.V('2460').as('a').V('246…" at bounding box center [784, 412] width 1568 height 690
click at [585, 272] on div "g . V ( '2460' ) . as ( 'a' ) . V ( '2466' ) . addE ( 'has' ) . from ( 'a' ) . …" at bounding box center [441, 256] width 729 height 309
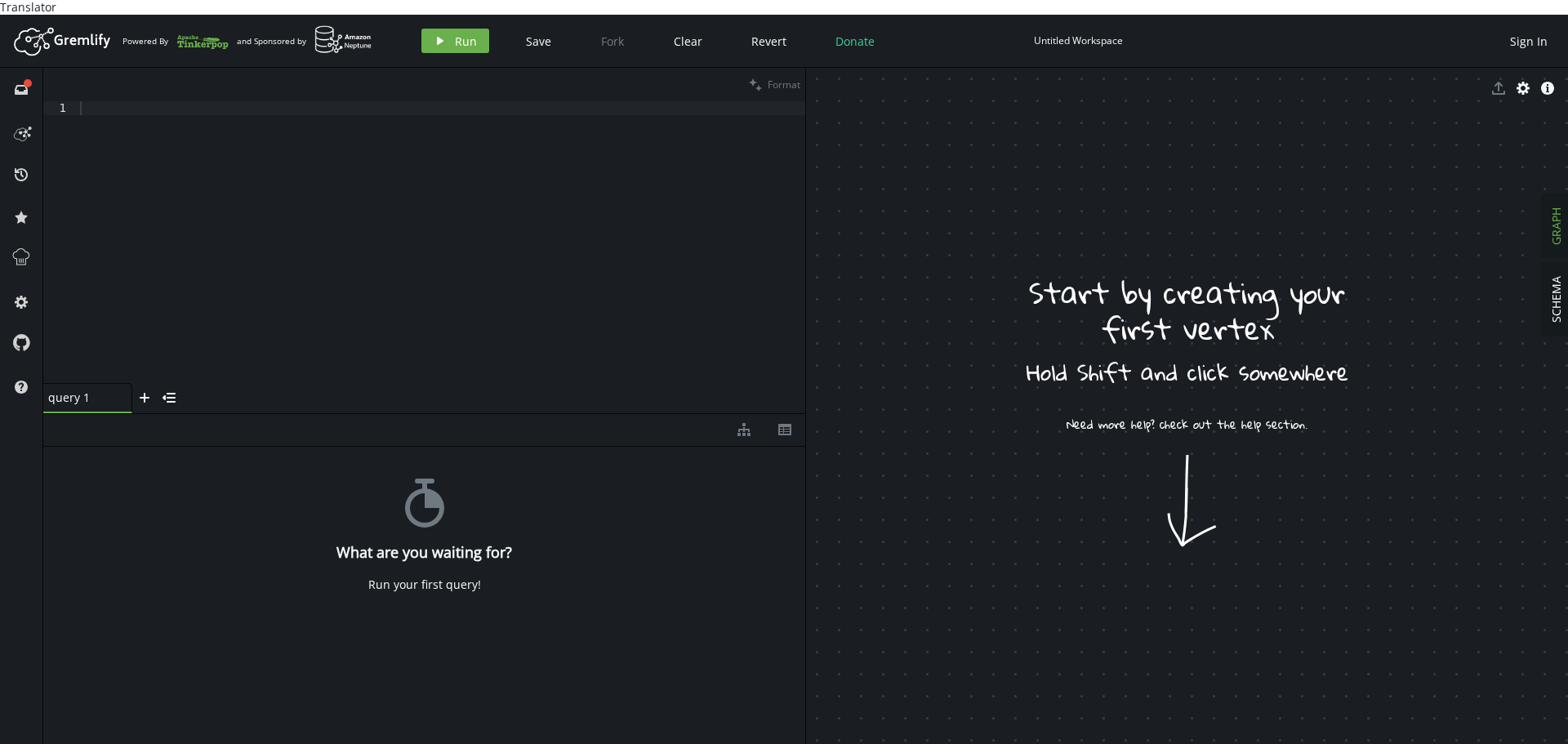
click at [247, 175] on div at bounding box center [441, 256] width 729 height 309
paste textarea "g.addV('Modulo').property('nombre','Licencias').next();"
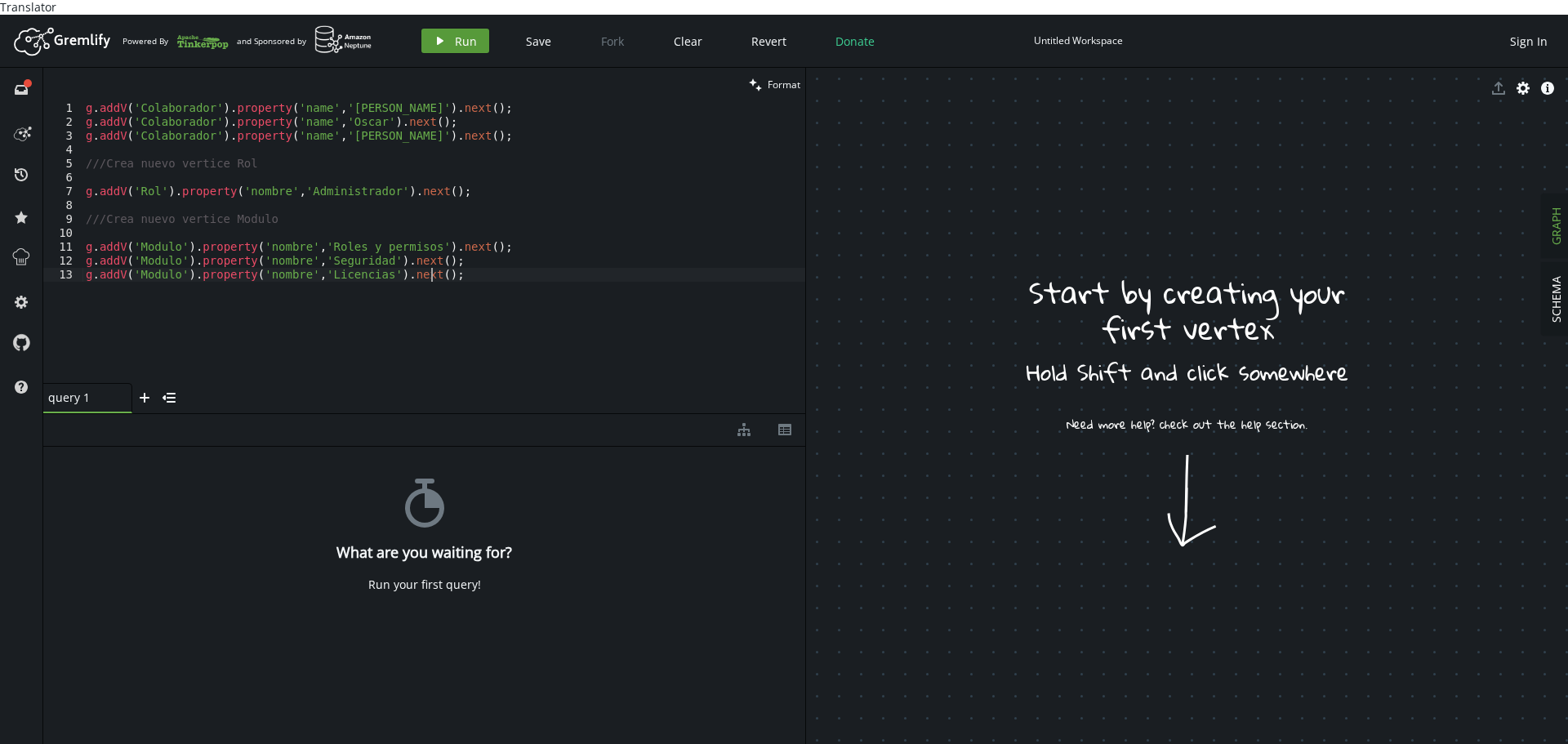
click at [449, 35] on button "play Run" at bounding box center [455, 41] width 67 height 24
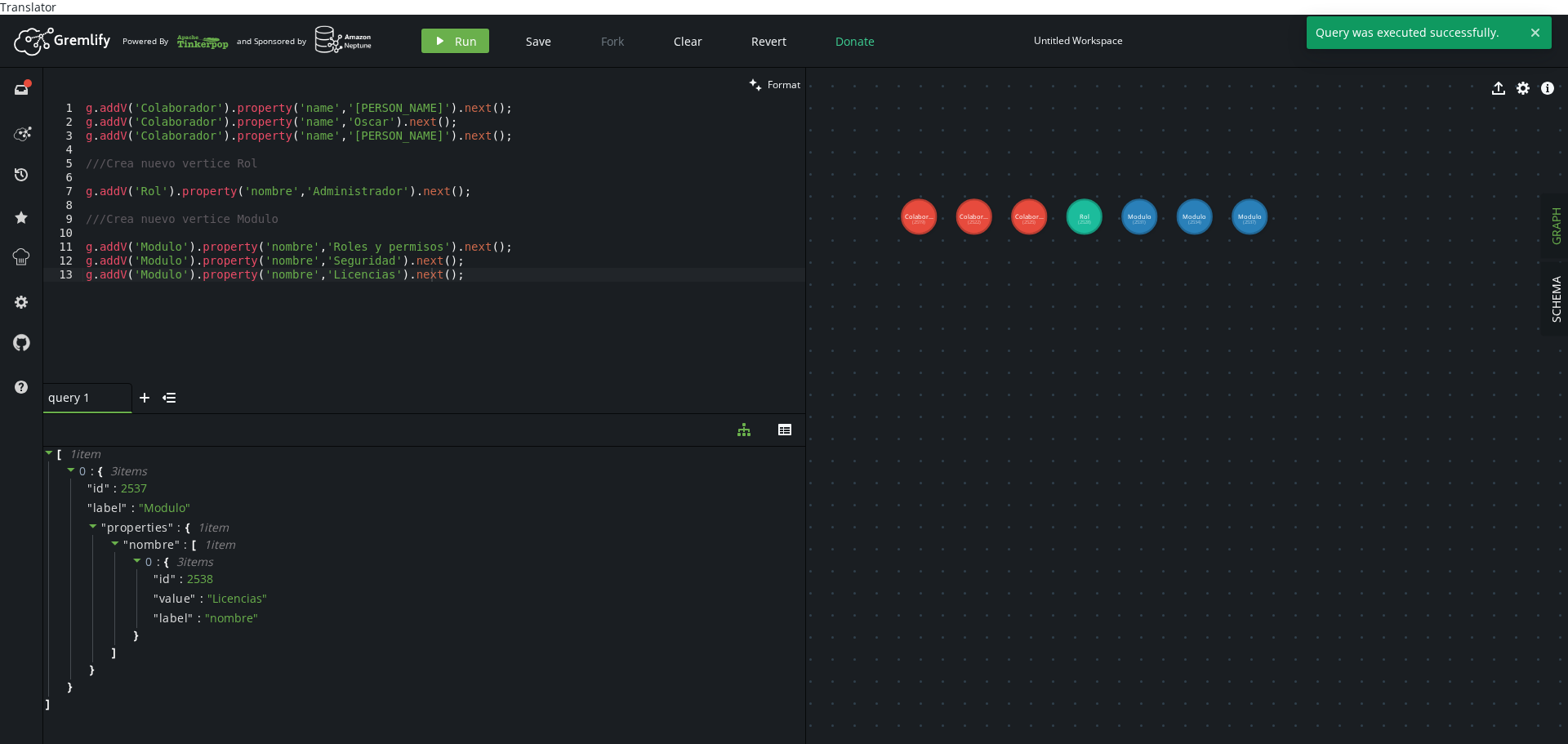
drag, startPoint x: 1029, startPoint y: 194, endPoint x: 1126, endPoint y: 318, distance: 157.4
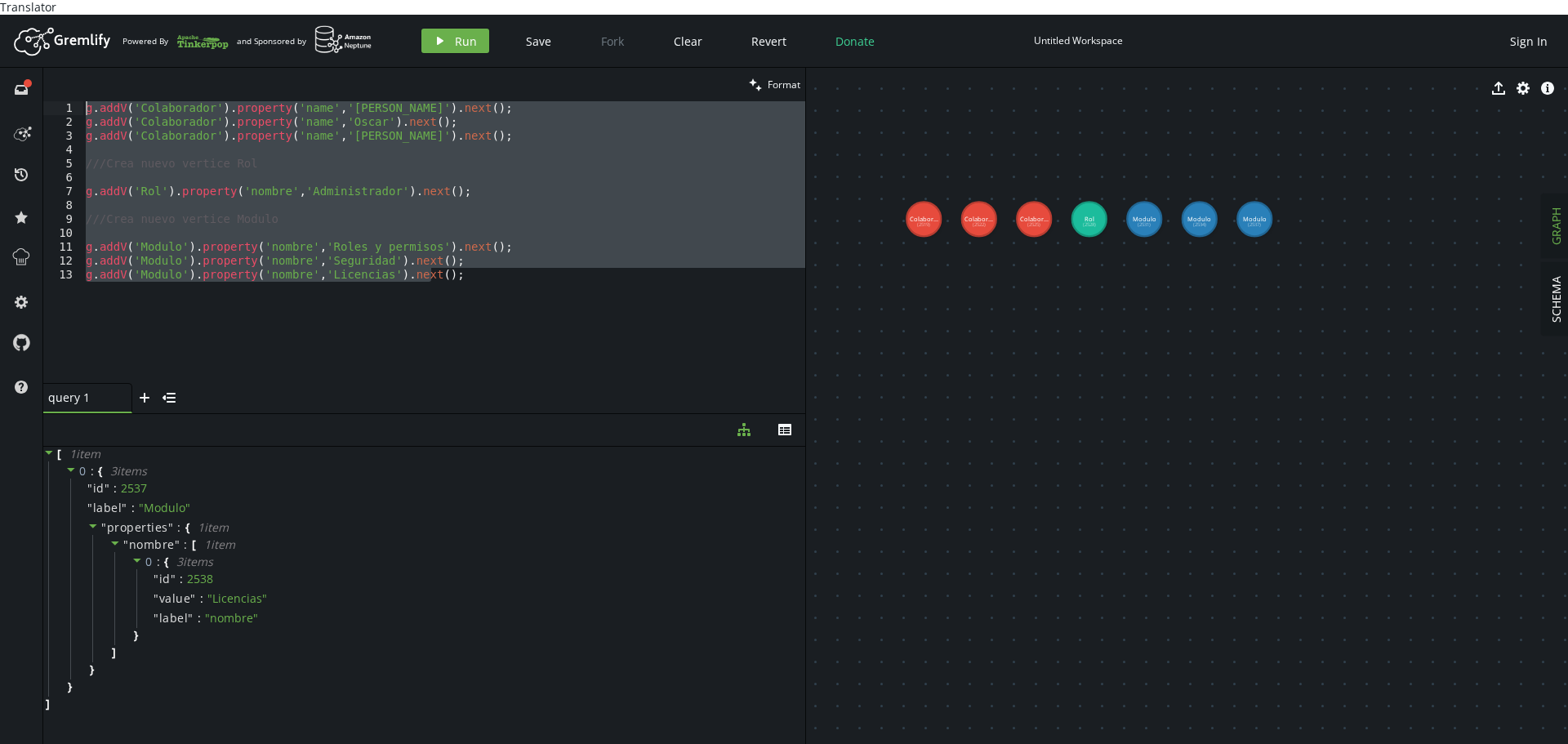
drag, startPoint x: 523, startPoint y: 289, endPoint x: 0, endPoint y: 40, distance: 579.2
click at [0, 40] on div "Artboard Created with Sketch. Powered By and Sponsored by play Run Save Fork Cl…" at bounding box center [784, 386] width 1568 height 744
type textarea "g.addV('Colaborador').property('name','[PERSON_NAME]').next(); g.addV('Colabora…"
paste textarea
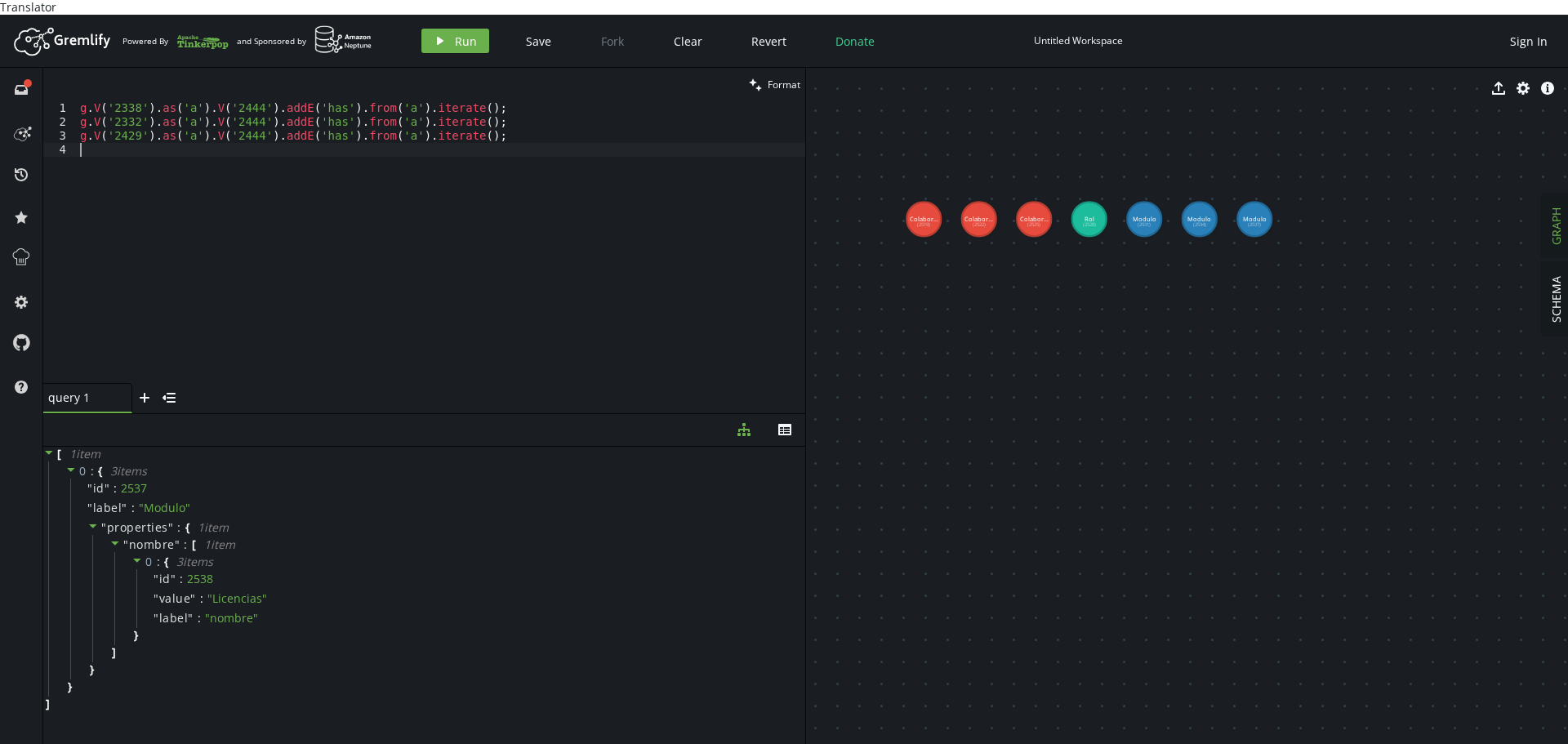
click at [125, 101] on div "g . V ( '2338' ) . as ( 'a' ) . V ( '2444' ) . addE ( 'has' ) . from ( 'a' ) . …" at bounding box center [441, 256] width 729 height 309
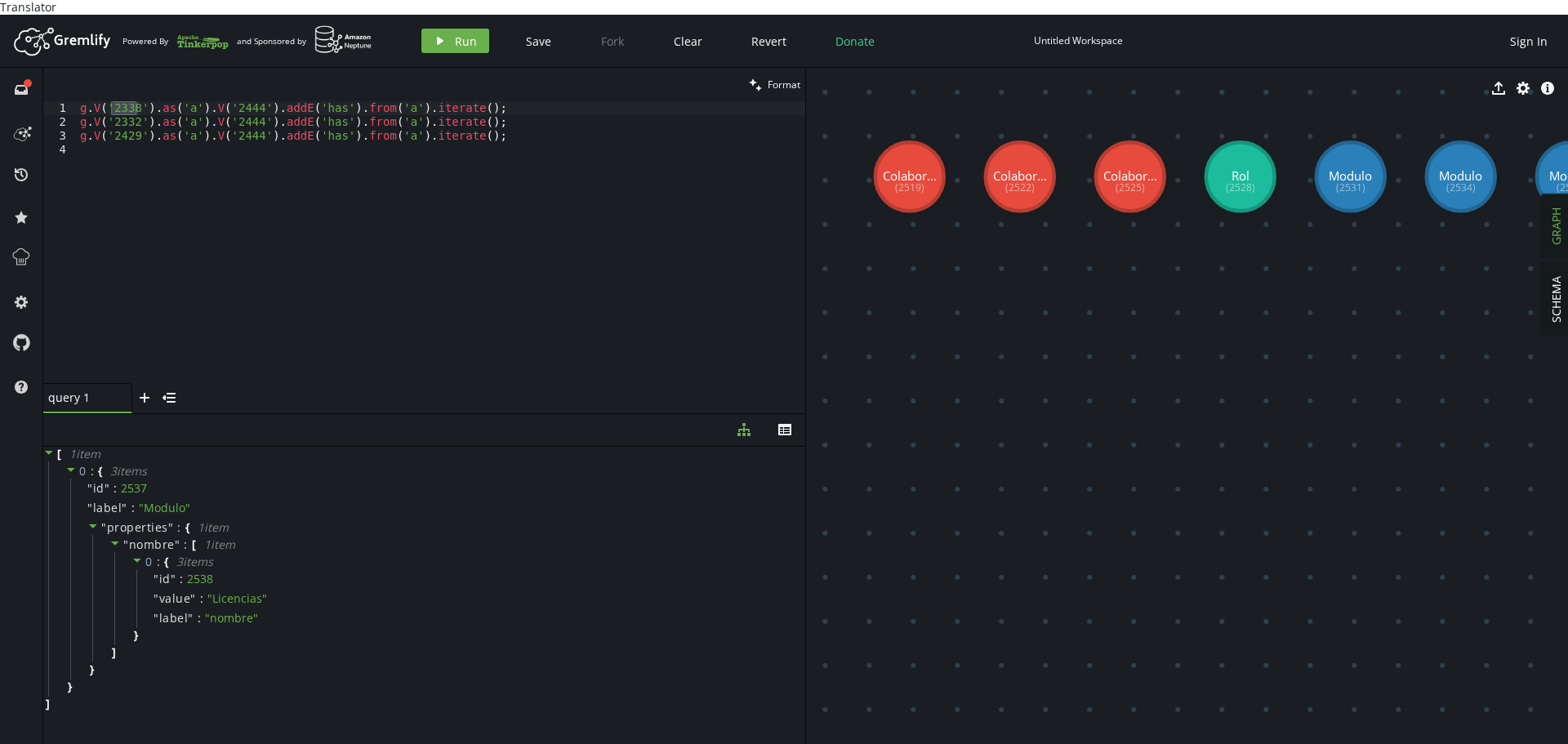
drag, startPoint x: 968, startPoint y: 315, endPoint x: 1064, endPoint y: 338, distance: 98.7
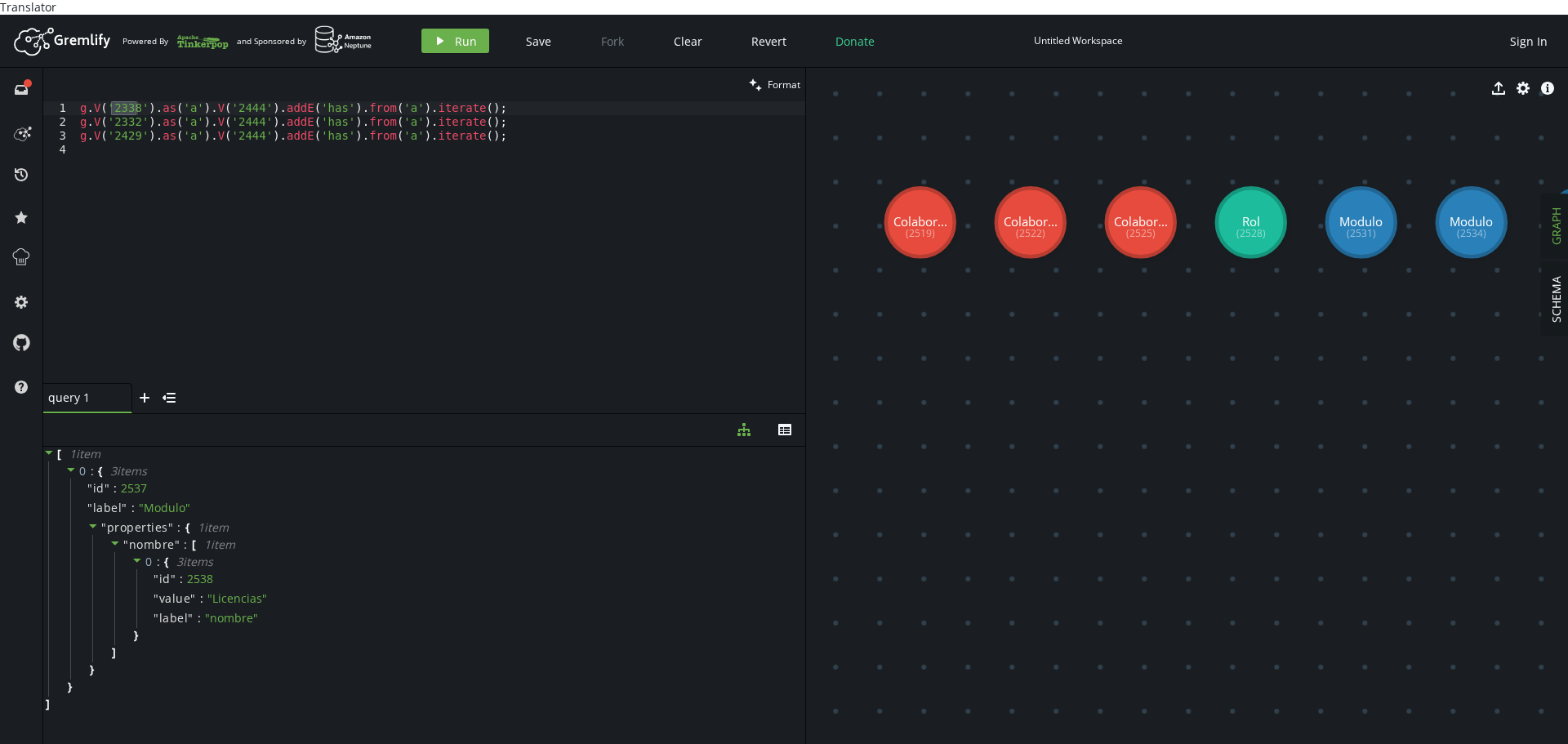
drag, startPoint x: 924, startPoint y: 312, endPoint x: 938, endPoint y: 344, distance: 34.9
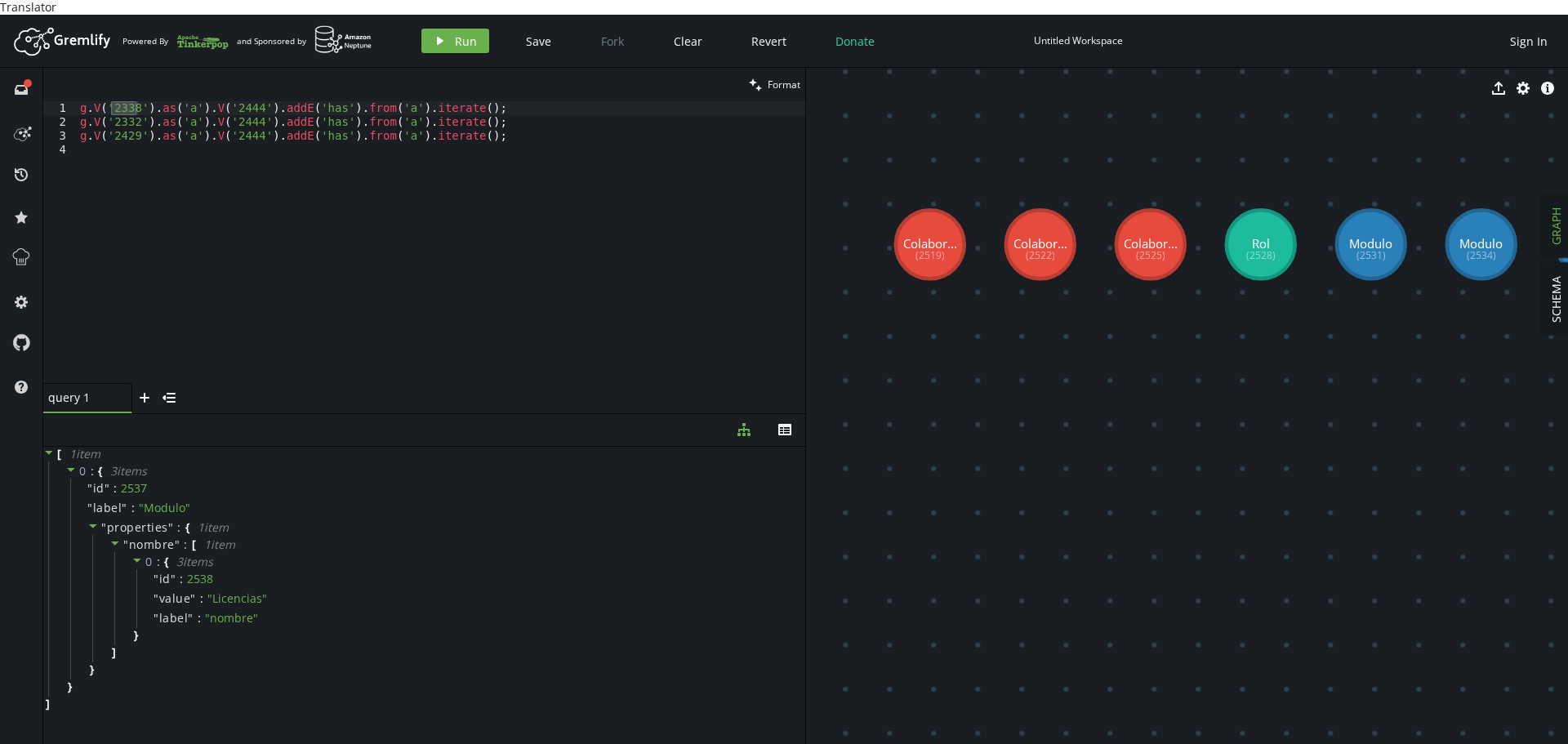
click at [125, 101] on div "g . V ( '2338' ) . as ( 'a' ) . V ( '2444' ) . addE ( 'has' ) . from ( 'a' ) . …" at bounding box center [441, 242] width 729 height 282
click at [125, 101] on div "g . V ( '2338' ) . as ( 'a' ) . V ( '2444' ) . addE ( 'has' ) . from ( 'a' ) . …" at bounding box center [441, 256] width 729 height 309
click at [128, 101] on div "g . V ( '2519' ) . as ( 'a' ) . V ( '2444' ) . addE ( 'has' ) . from ( 'a' ) . …" at bounding box center [441, 256] width 729 height 309
click at [127, 101] on div "g . V ( '2519' ) . as ( 'a' ) . V ( '2444' ) . addE ( 'has' ) . from ( 'a' ) . …" at bounding box center [441, 256] width 729 height 309
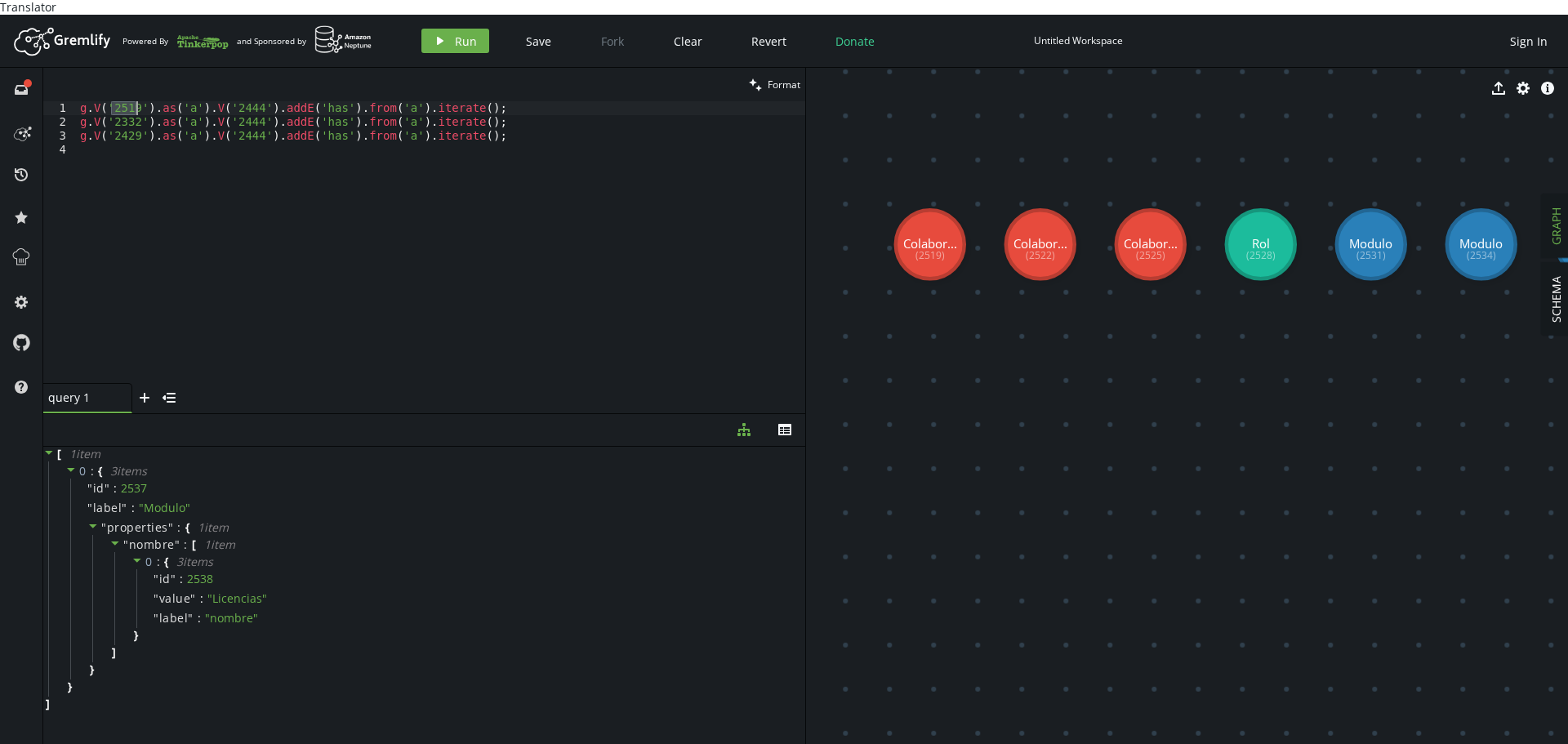
click at [236, 101] on div "g . V ( '2519' ) . as ( 'a' ) . V ( '2444' ) . addE ( 'has' ) . from ( 'a' ) . …" at bounding box center [441, 256] width 729 height 309
click at [235, 101] on div "g . V ( '2519' ) . as ( 'a' ) . V ( '2528' ) . addE ( 'has' ) . from ( 'a' ) . …" at bounding box center [441, 256] width 729 height 309
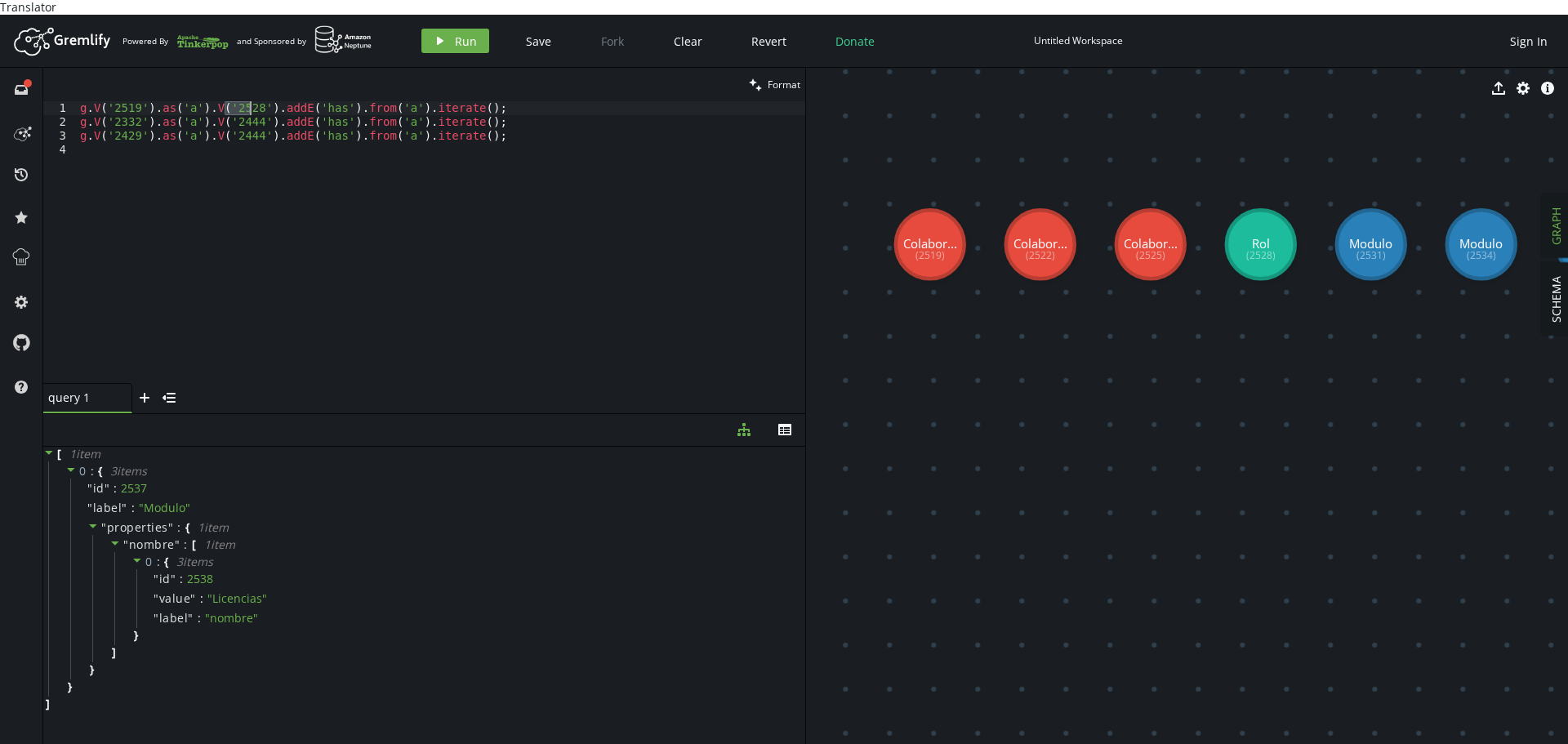
click at [235, 102] on div "g . V ( '2519' ) . as ( 'a' ) . V ( '2528' ) . addE ( 'has' ) . from ( 'a' ) . …" at bounding box center [441, 256] width 729 height 309
paste textarea "528"
click at [236, 124] on div "g . V ( '2519' ) . as ( 'a' ) . V ( '2528' ) . addE ( 'has' ) . from ( 'a' ) . …" at bounding box center [441, 256] width 729 height 309
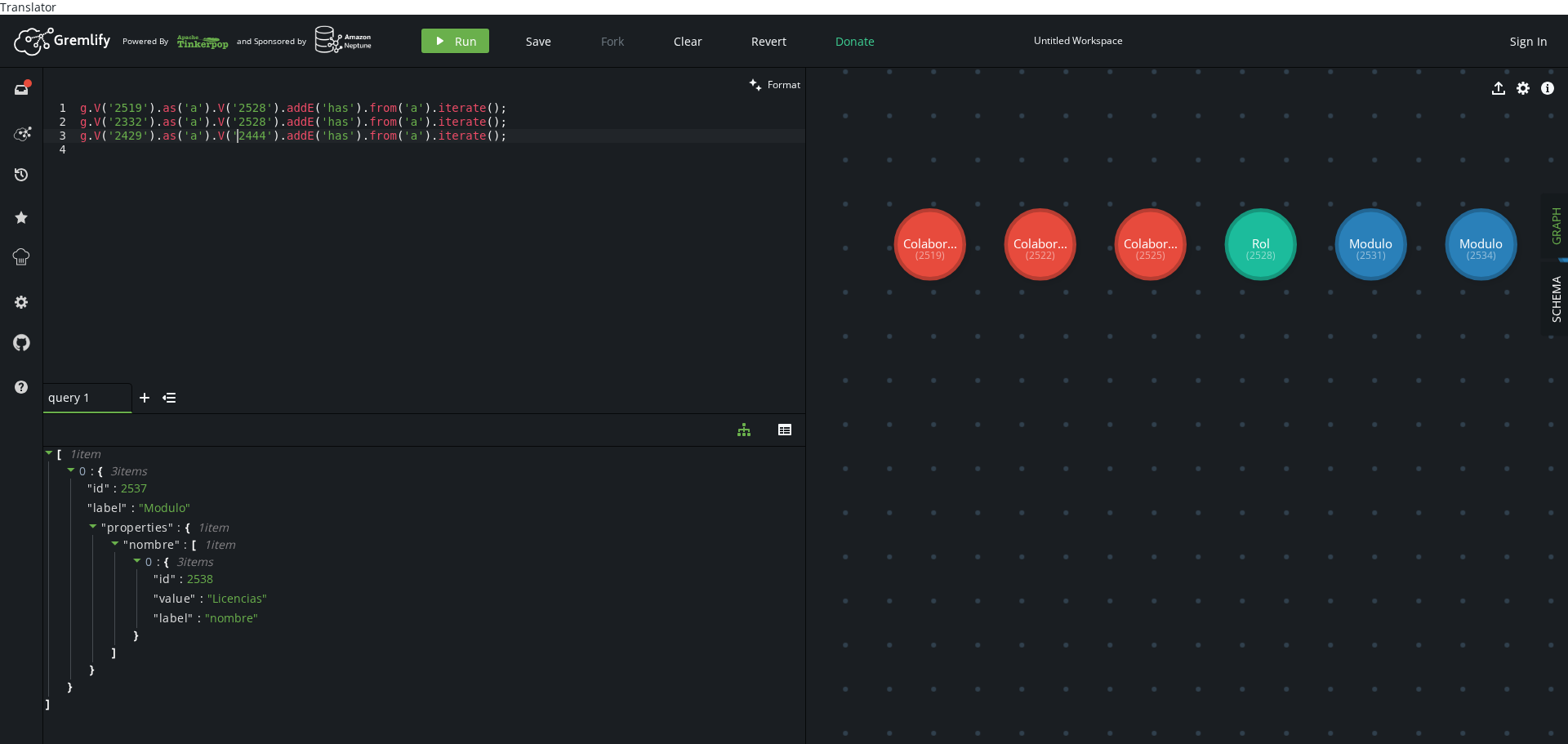
paste textarea "528"
click at [125, 105] on div "g . V ( '2519' ) . as ( 'a' ) . V ( '2528' ) . addE ( 'has' ) . from ( 'a' ) . …" at bounding box center [441, 256] width 729 height 309
click at [128, 124] on div "g . V ( '2519' ) . as ( 'a' ) . V ( '2528' ) . addE ( 'has' ) . from ( 'a' ) . …" at bounding box center [441, 256] width 729 height 309
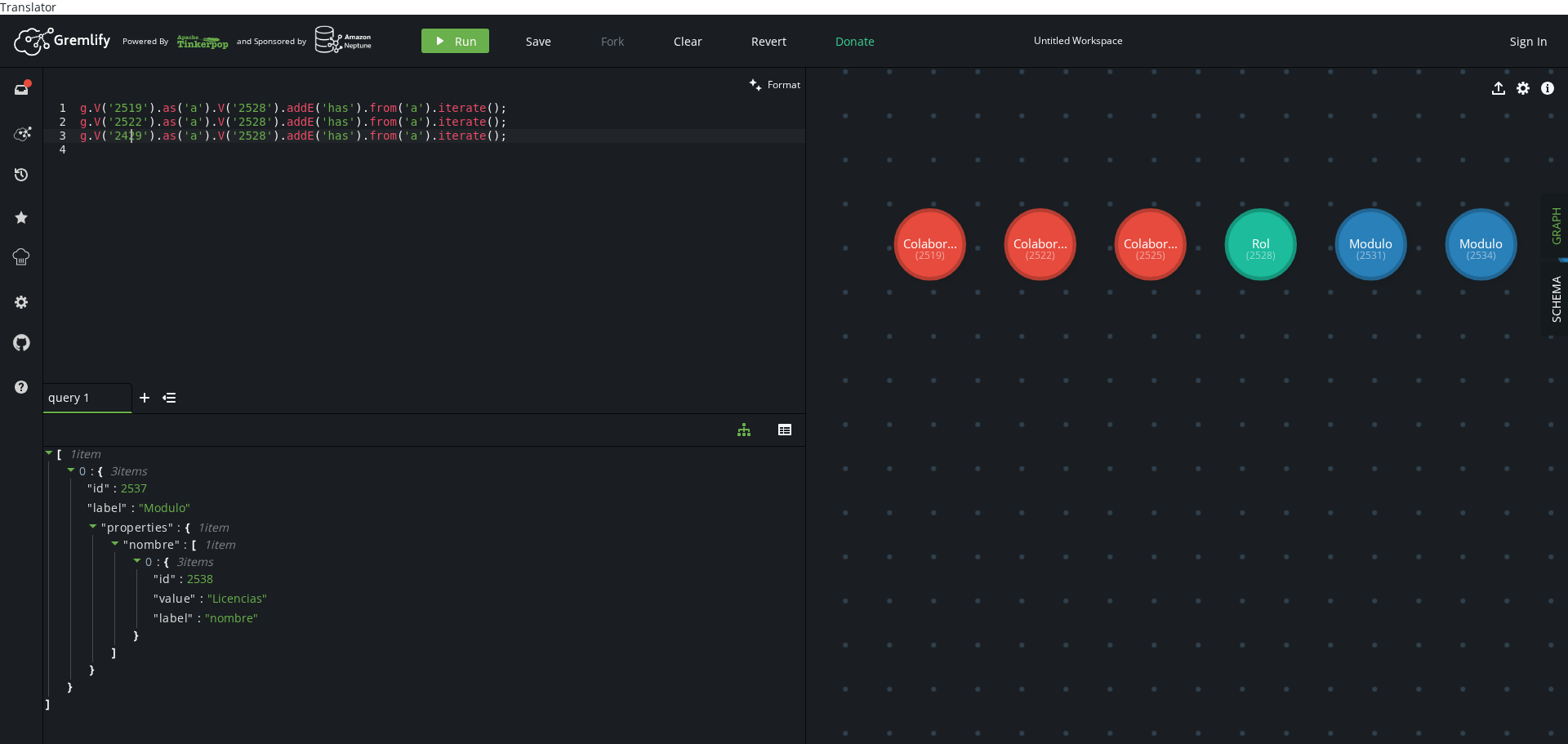
click at [128, 124] on div "g . V ( '2519' ) . as ( 'a' ) . V ( '2528' ) . addE ( 'has' ) . from ( 'a' ) . …" at bounding box center [441, 256] width 729 height 309
type textarea "g.V('2525').as('a').V('2528').addE('has').from('a').iterate();"
click at [446, 29] on button "play Run" at bounding box center [455, 41] width 67 height 24
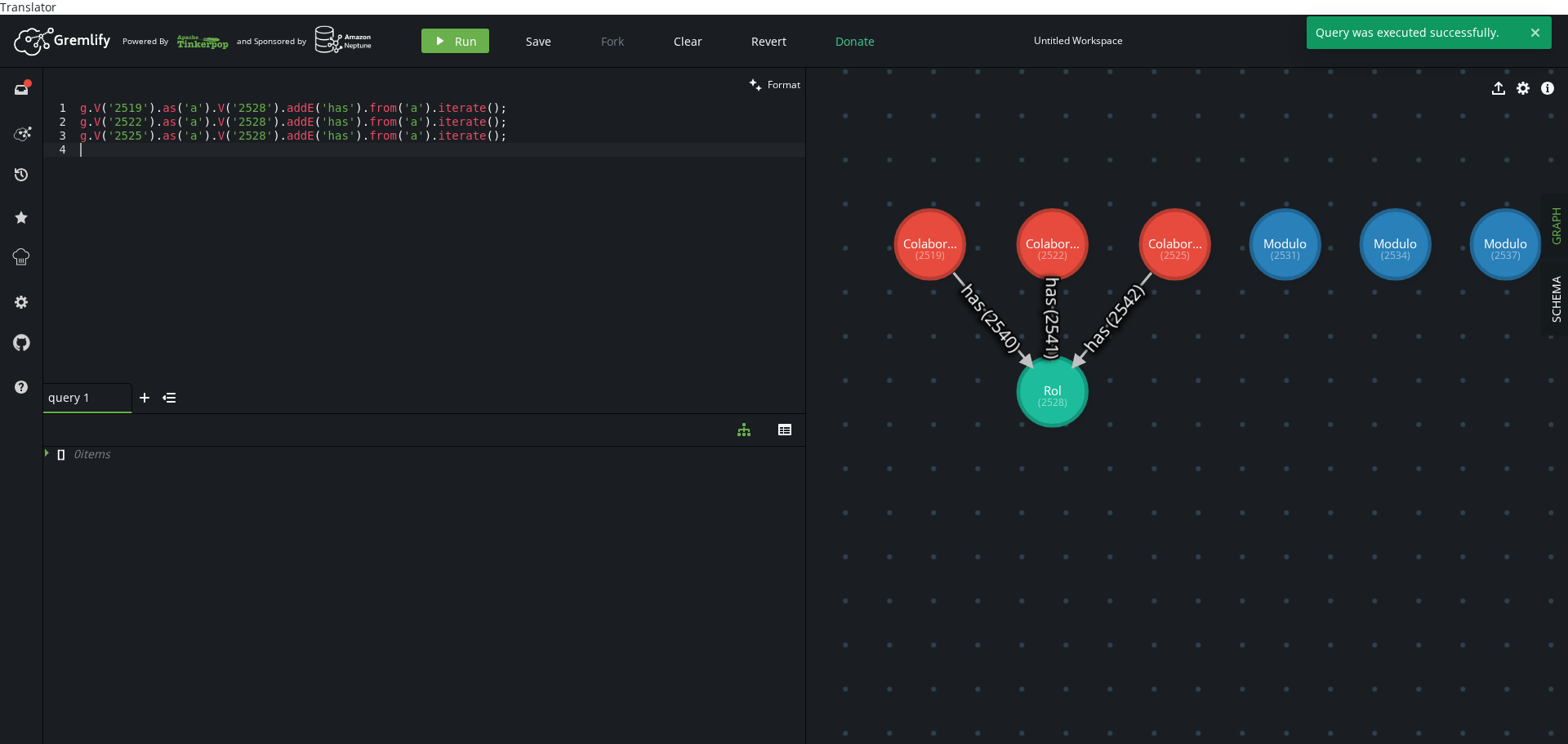
scroll to position [0, 0]
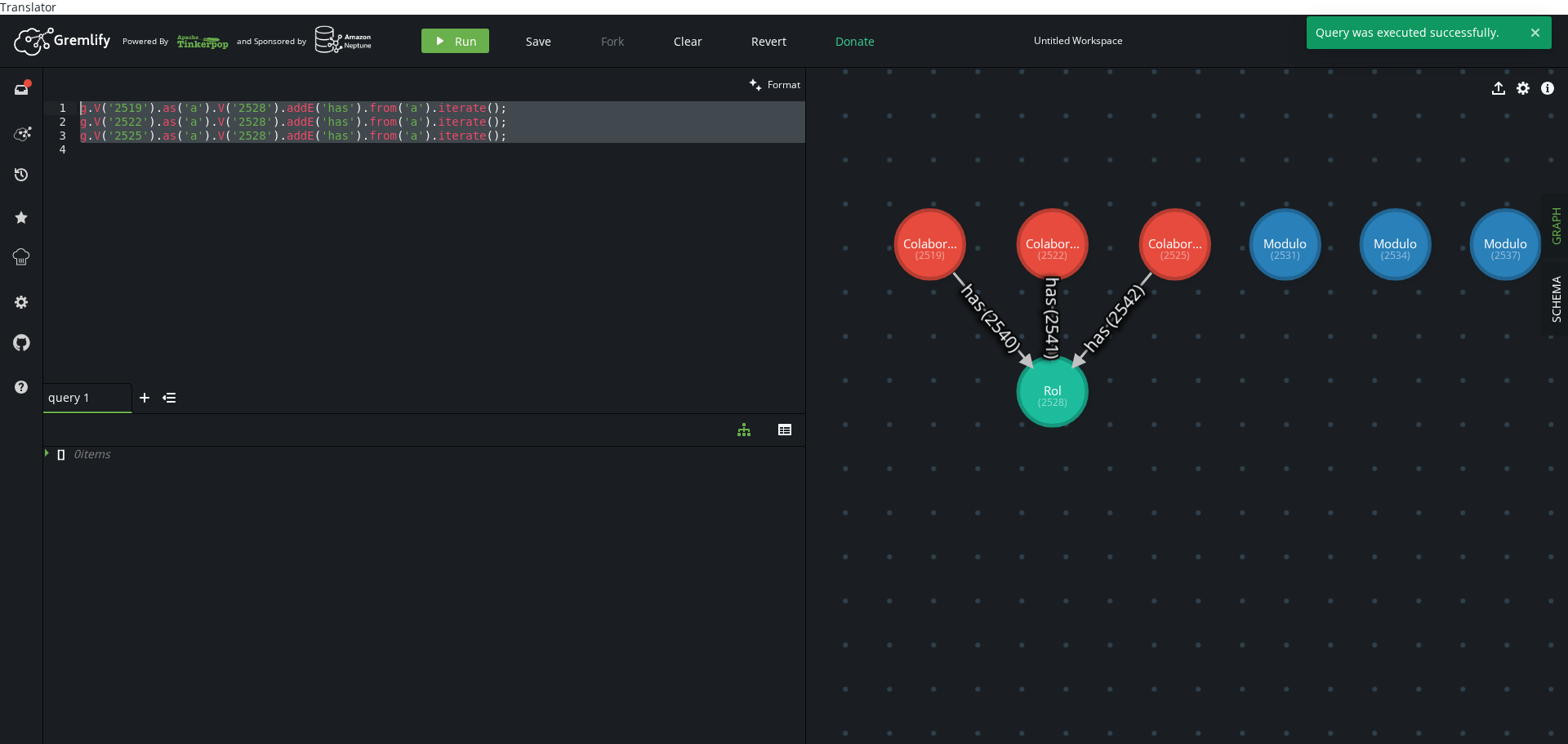
drag, startPoint x: 499, startPoint y: 142, endPoint x: 0, endPoint y: 74, distance: 503.6
click at [0, 74] on div "full-circle inbox history star cog help clean Format 1 2 3 4 g . V ( '2519' ) .…" at bounding box center [784, 412] width 1568 height 690
type textarea "g.V('2519').as('a').V('2528').addE('has').from('a').iterate(); g.V('2522').as('…"
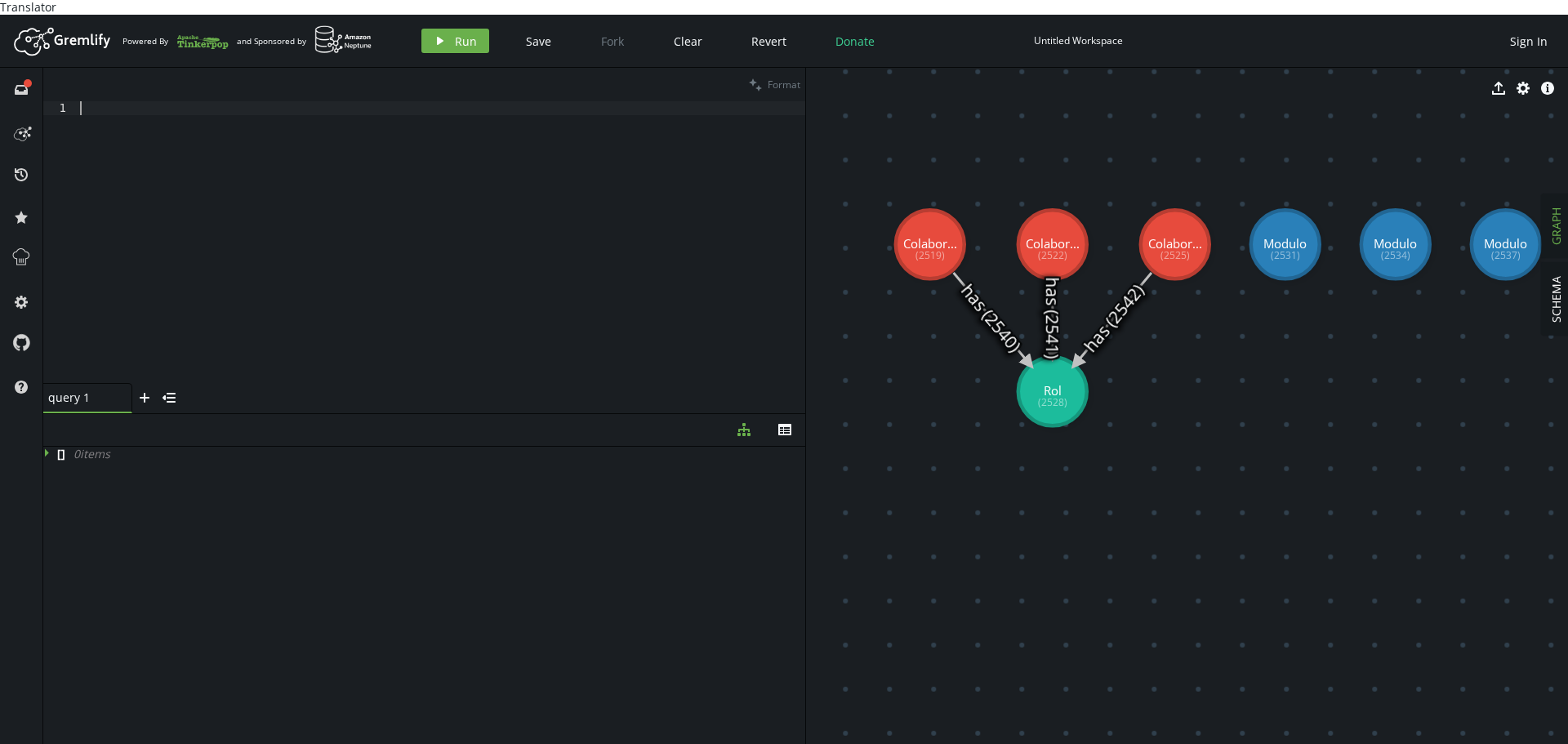
click at [181, 147] on div at bounding box center [441, 256] width 729 height 309
paste textarea "g.V('2460').as('a').V('2463').addE('has').from('a').iterate();"
click at [125, 101] on div "g . V ( '2460' ) . as ( 'a' ) . V ( '2463' ) . addE ( 'has' ) . from ( 'a' ) . …" at bounding box center [441, 256] width 729 height 309
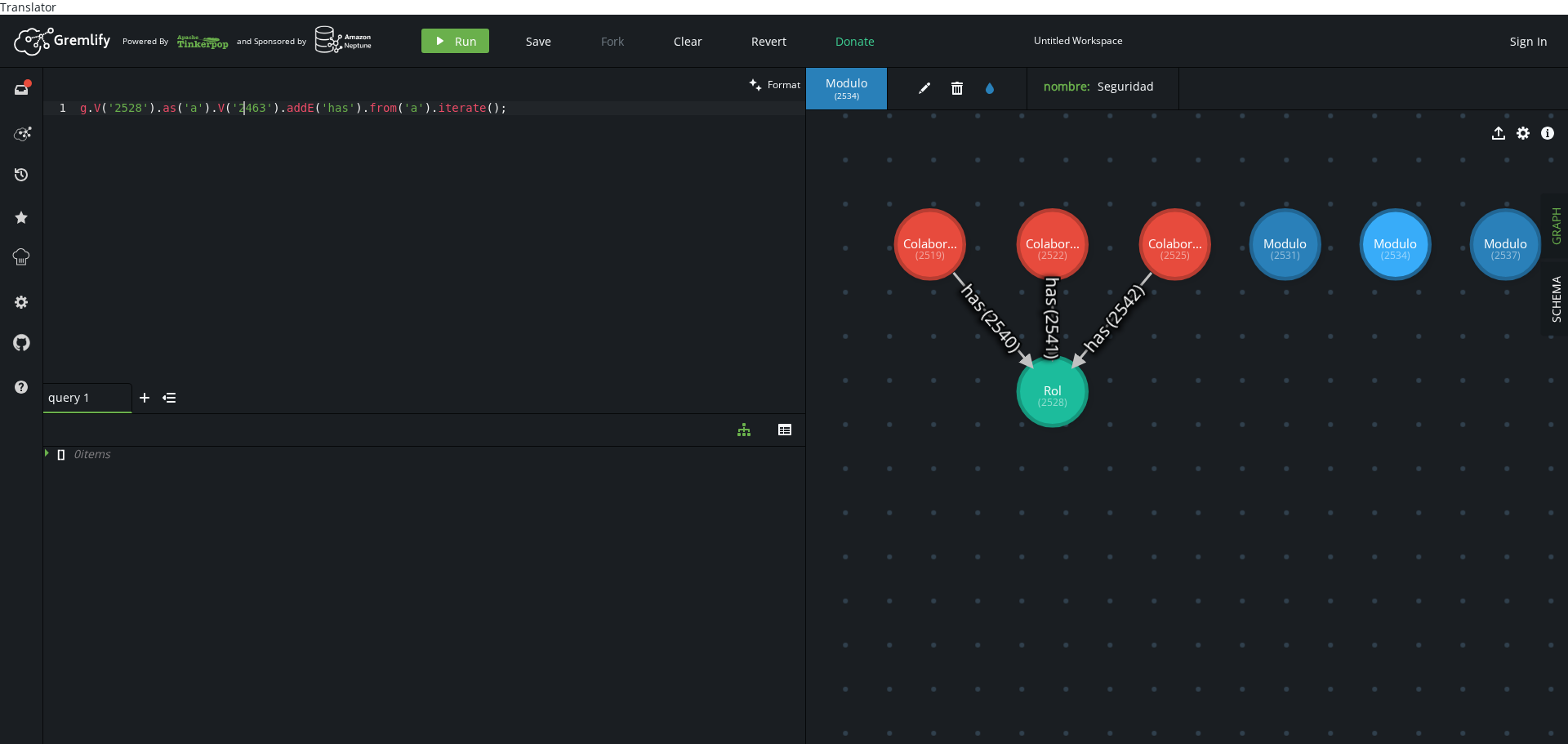
click at [241, 101] on div "g . V ( '2528' ) . as ( 'a' ) . V ( '2463' ) . addE ( 'has' ) . from ( 'a' ) . …" at bounding box center [441, 256] width 729 height 309
click at [458, 34] on span "Run" at bounding box center [466, 41] width 22 height 16
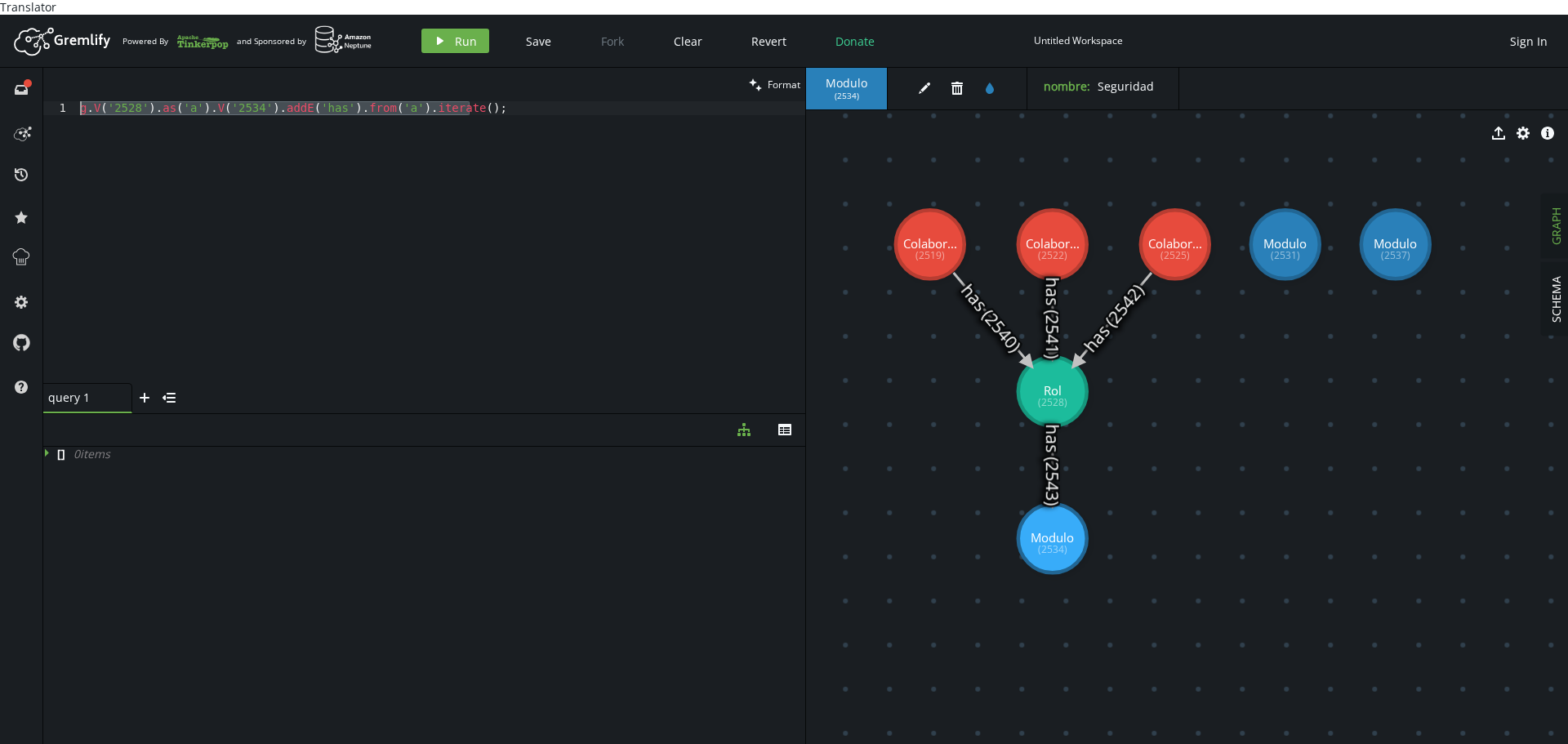
drag, startPoint x: 478, startPoint y: 92, endPoint x: 296, endPoint y: 122, distance: 184.5
click at [1, 92] on div "full-circle inbox history star cog help clean Format g.V('2528').as('a').V('253…" at bounding box center [784, 412] width 1568 height 690
click at [529, 145] on div "g . V ( '2528' ) . as ( 'a' ) . V ( '2534' ) . addE ( 'has' ) . from ( 'a' ) . …" at bounding box center [441, 242] width 729 height 282
click at [229, 101] on div "g . V ( '2528' ) . as ( 'a' ) . V ( '2534' ) . addE ( 'has' ) . from ( 'a' ) . …" at bounding box center [441, 256] width 729 height 309
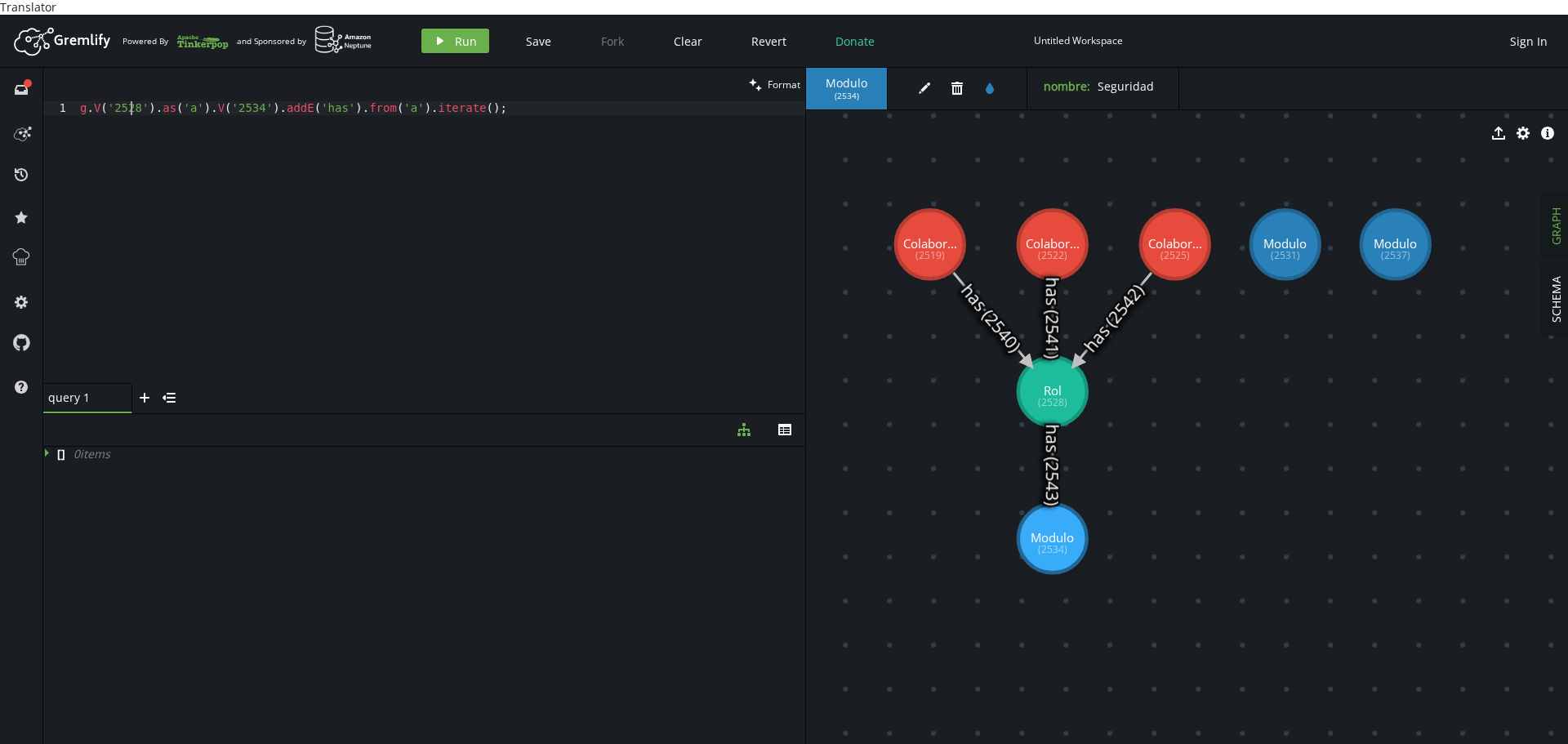
click at [131, 101] on div "g . V ( '2528' ) . as ( 'a' ) . V ( '2534' ) . addE ( 'has' ) . from ( 'a' ) . …" at bounding box center [441, 256] width 729 height 309
paste textarea "34"
click at [228, 101] on div "g . V ( '2534' ) . as ( 'a' ) . V ( '2534' ) . addE ( 'has' ) . from ( 'a' ) . …" at bounding box center [441, 256] width 729 height 309
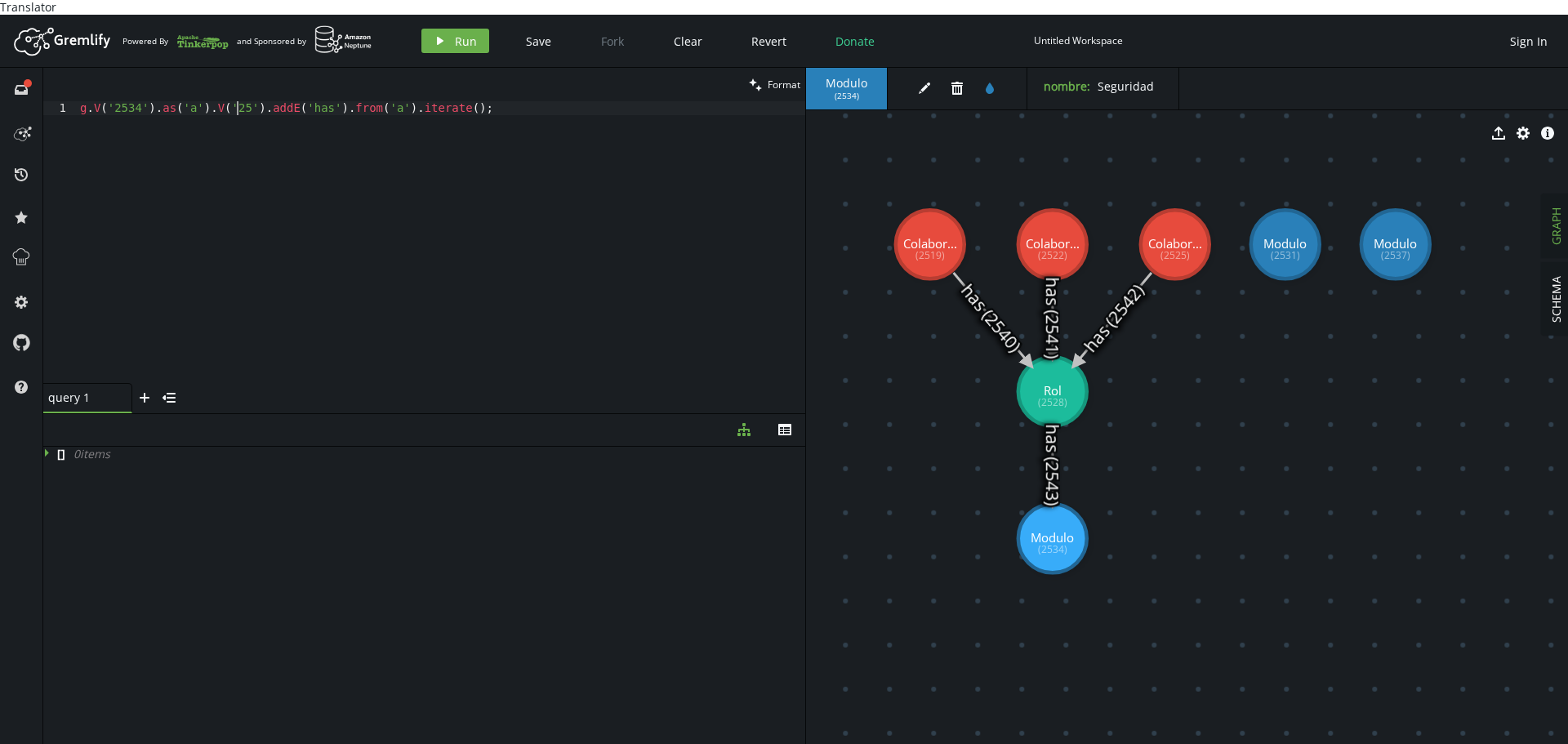
type textarea "g.V('2534').as('a').V('2531').addE('has').from('a').iterate();"
drag, startPoint x: 526, startPoint y: 92, endPoint x: 0, endPoint y: 88, distance: 526.0
click at [0, 88] on div "full-circle inbox history star cog help clean Format g.V('2534').as('a').V('253…" at bounding box center [784, 412] width 1568 height 690
paste textarea "g.V('2534').as('a').V('2531').addE('has').from('a').iterate();"
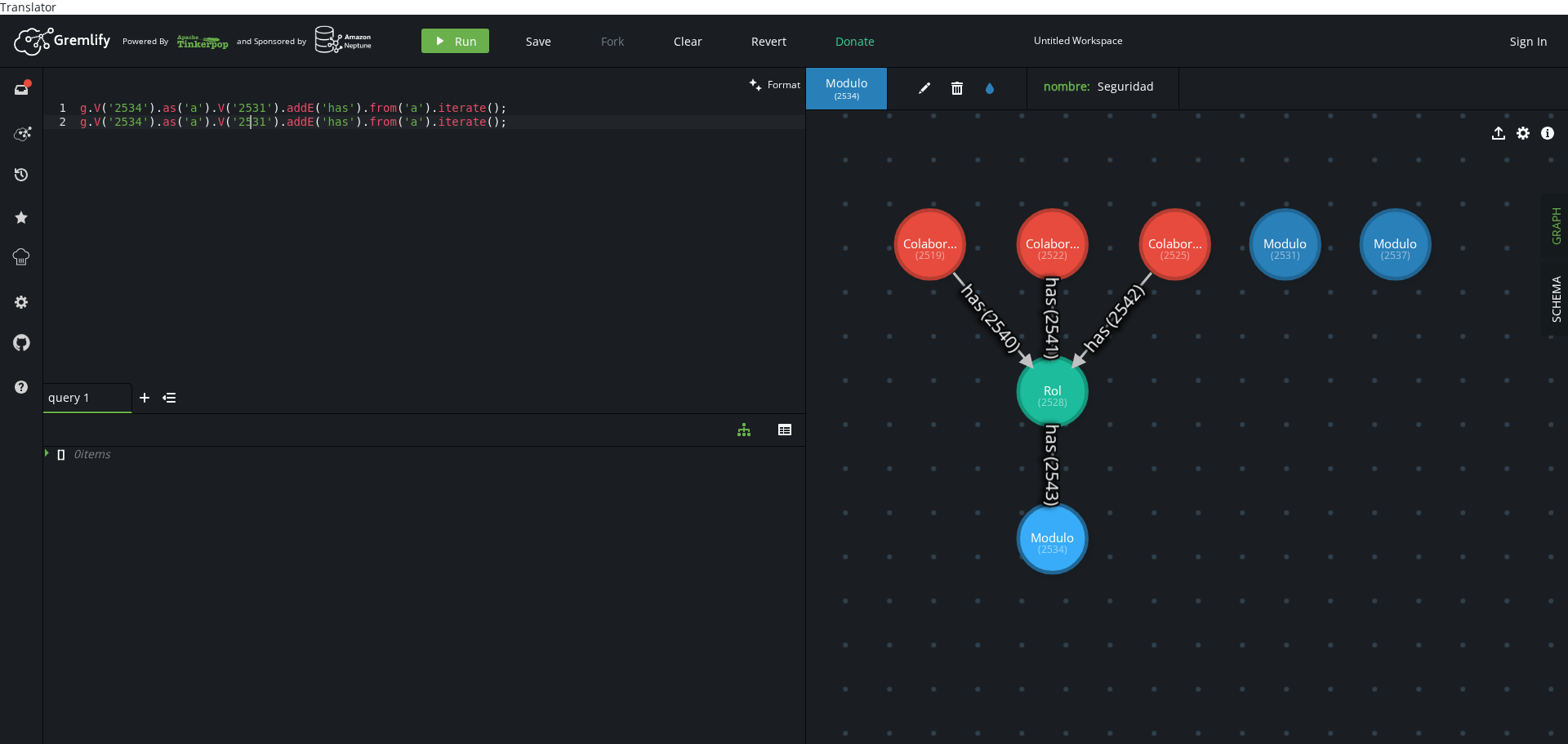
click at [249, 105] on div "g . V ( '2534' ) . as ( 'a' ) . V ( '2531' ) . addE ( 'has' ) . from ( 'a' ) . …" at bounding box center [441, 256] width 729 height 309
click at [435, 35] on icon "play" at bounding box center [440, 41] width 13 height 13
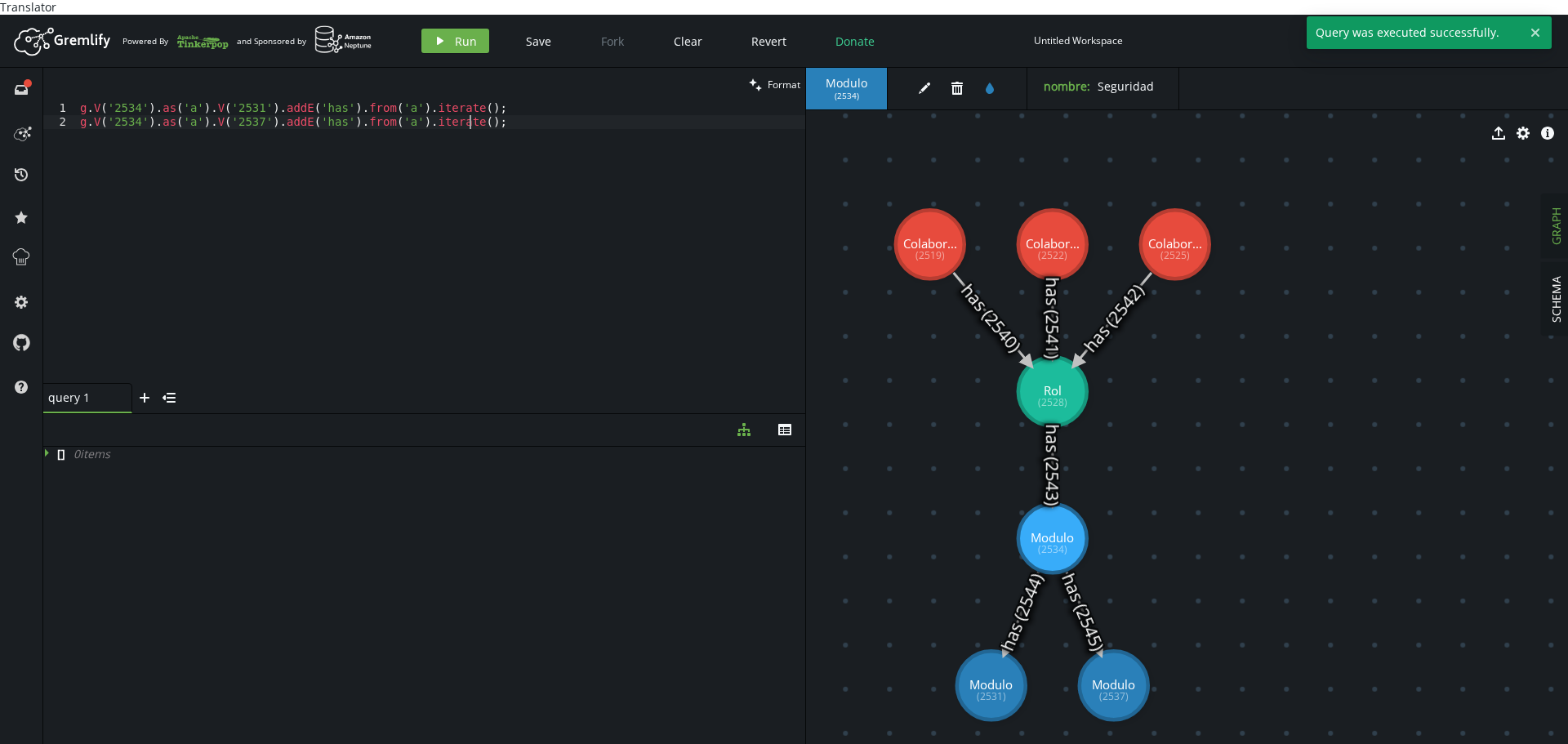
click at [411, 276] on div "g . V ( '2534' ) . as ( 'a' ) . V ( '2531' ) . addE ( 'has' ) . from ( 'a' ) . …" at bounding box center [441, 256] width 729 height 309
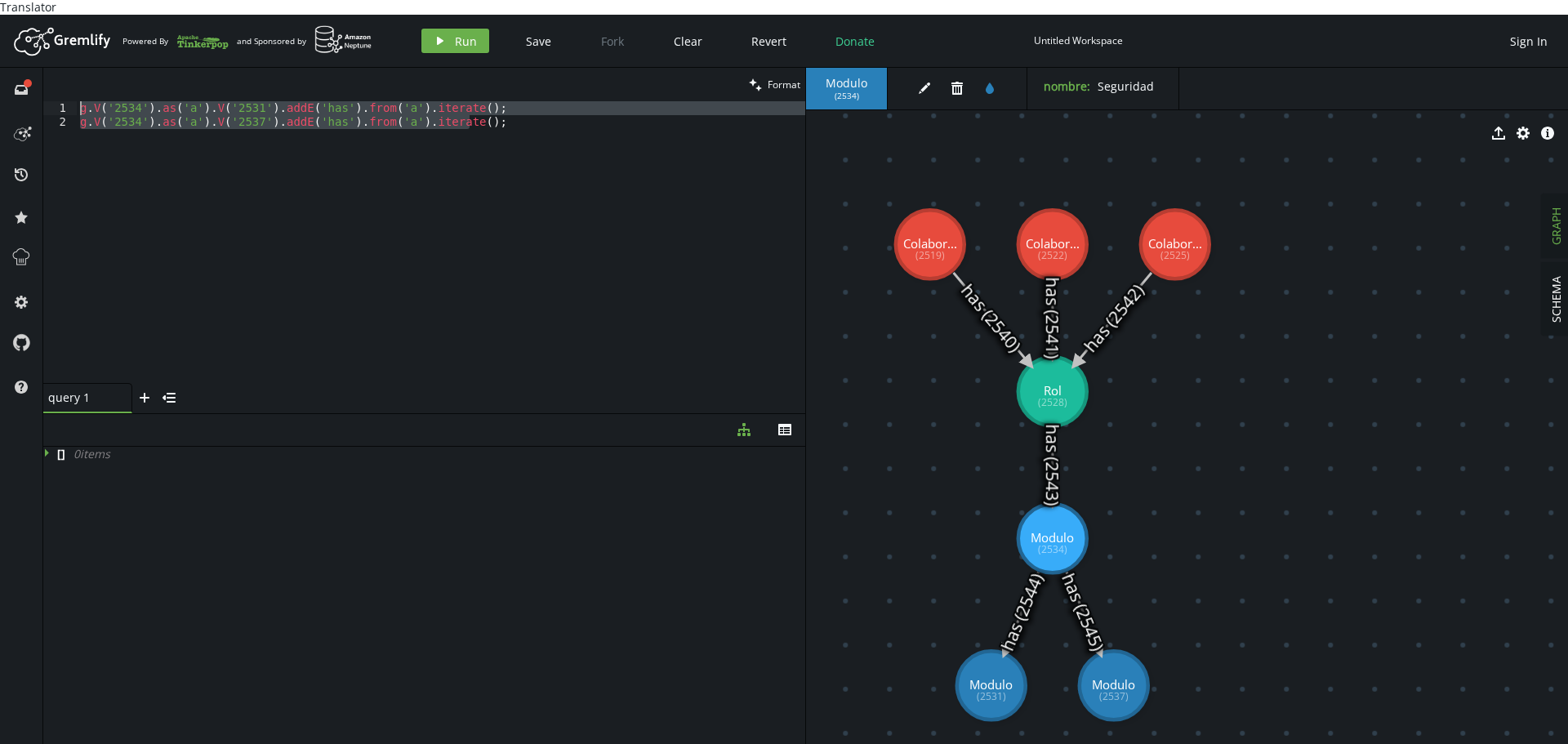
drag, startPoint x: 557, startPoint y: 165, endPoint x: 0, endPoint y: 30, distance: 573.1
click at [0, 30] on div "Artboard Created with Sketch. Powered By and Sponsored by play Run Save Fork Cl…" at bounding box center [784, 386] width 1568 height 744
paste textarea ".hasLabel('Colaborador').has("plataforma", platform).select("edges").drop"
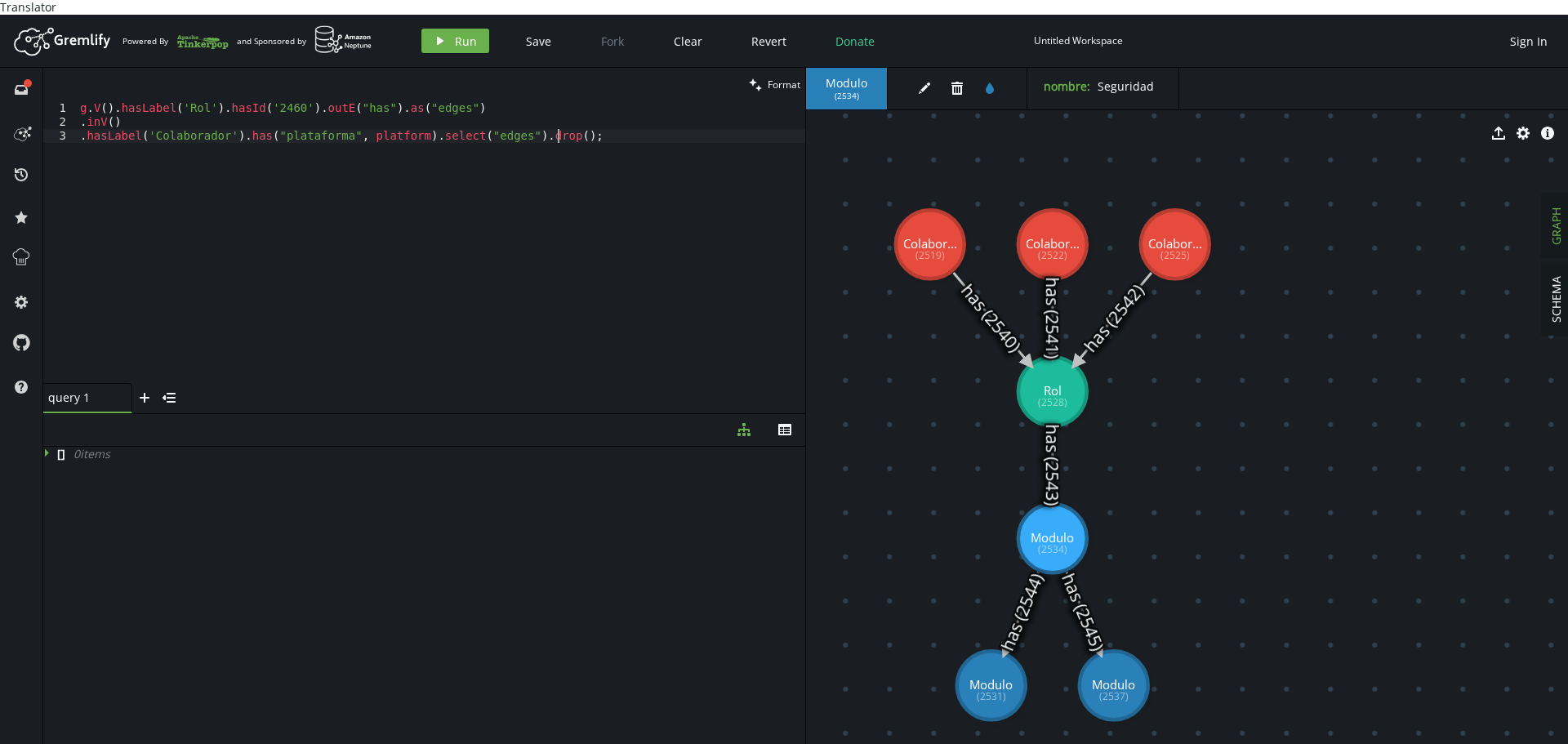
click at [276, 101] on div "g . V ( ) . hasLabel ( 'Rol' ) . hasId ( '2460' ) . outE ( "has" ) . as ( "edge…" at bounding box center [441, 256] width 729 height 309
click at [193, 124] on div "g . V ( ) . hasLabel ( 'Rol' ) . hasId ( '2534' ) . outE ( "has" ) . as ( "edge…" at bounding box center [441, 256] width 729 height 309
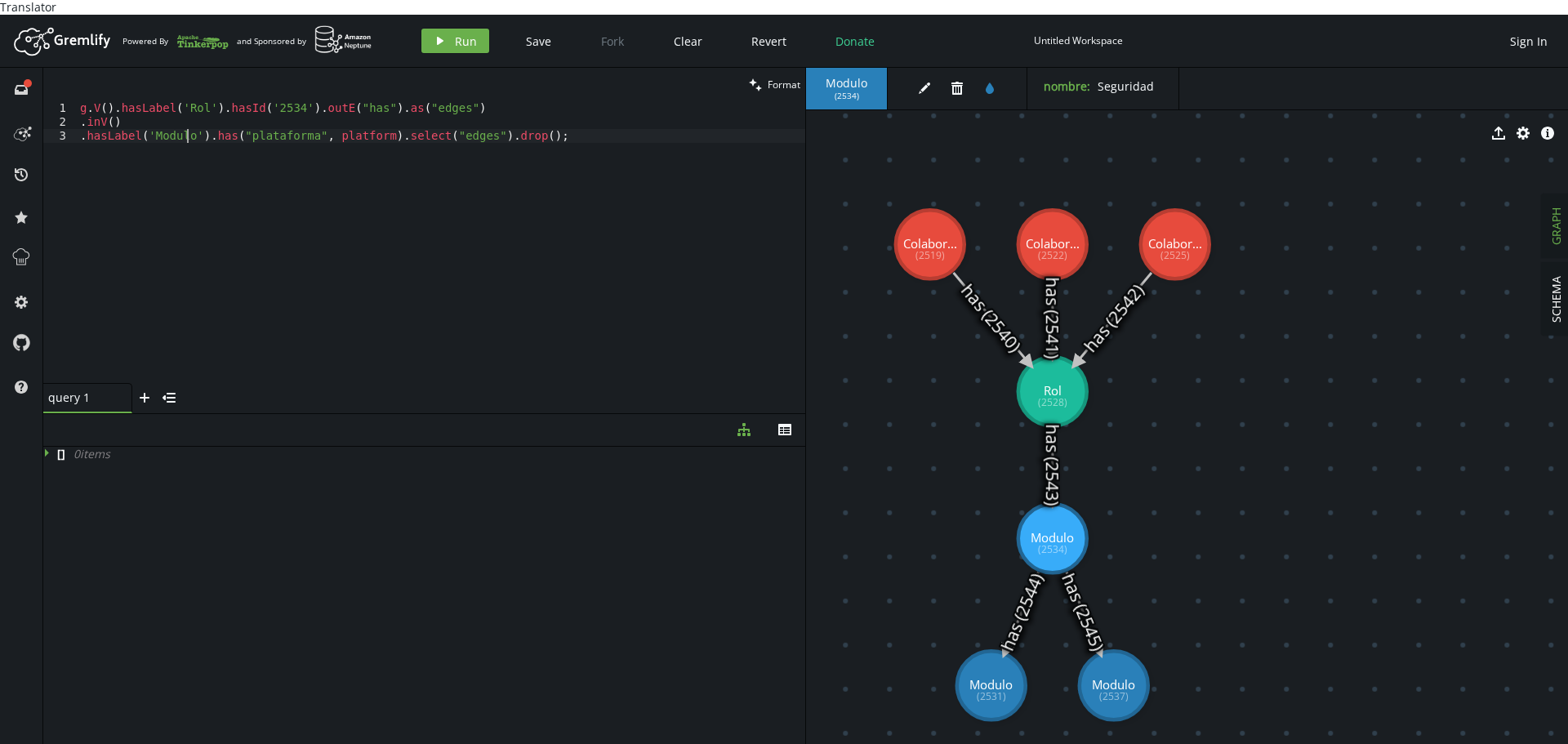
scroll to position [0, 106]
click at [259, 118] on div "g . V ( ) . hasLabel ( 'Rol' ) . hasId ( '2534' ) . outE ( "has" ) . as ( "edge…" at bounding box center [441, 256] width 729 height 309
click at [372, 217] on div "g . V ( ) . hasLabel ( 'Rol' ) . hasId ( '2534' ) . outE ( "has" ) . as ( "edge…" at bounding box center [441, 256] width 729 height 309
click at [266, 119] on div "g . V ( ) . hasLabel ( 'Rol' ) . hasId ( '2534' ) . outE ( "has" ) . as ( "edge…" at bounding box center [441, 256] width 729 height 309
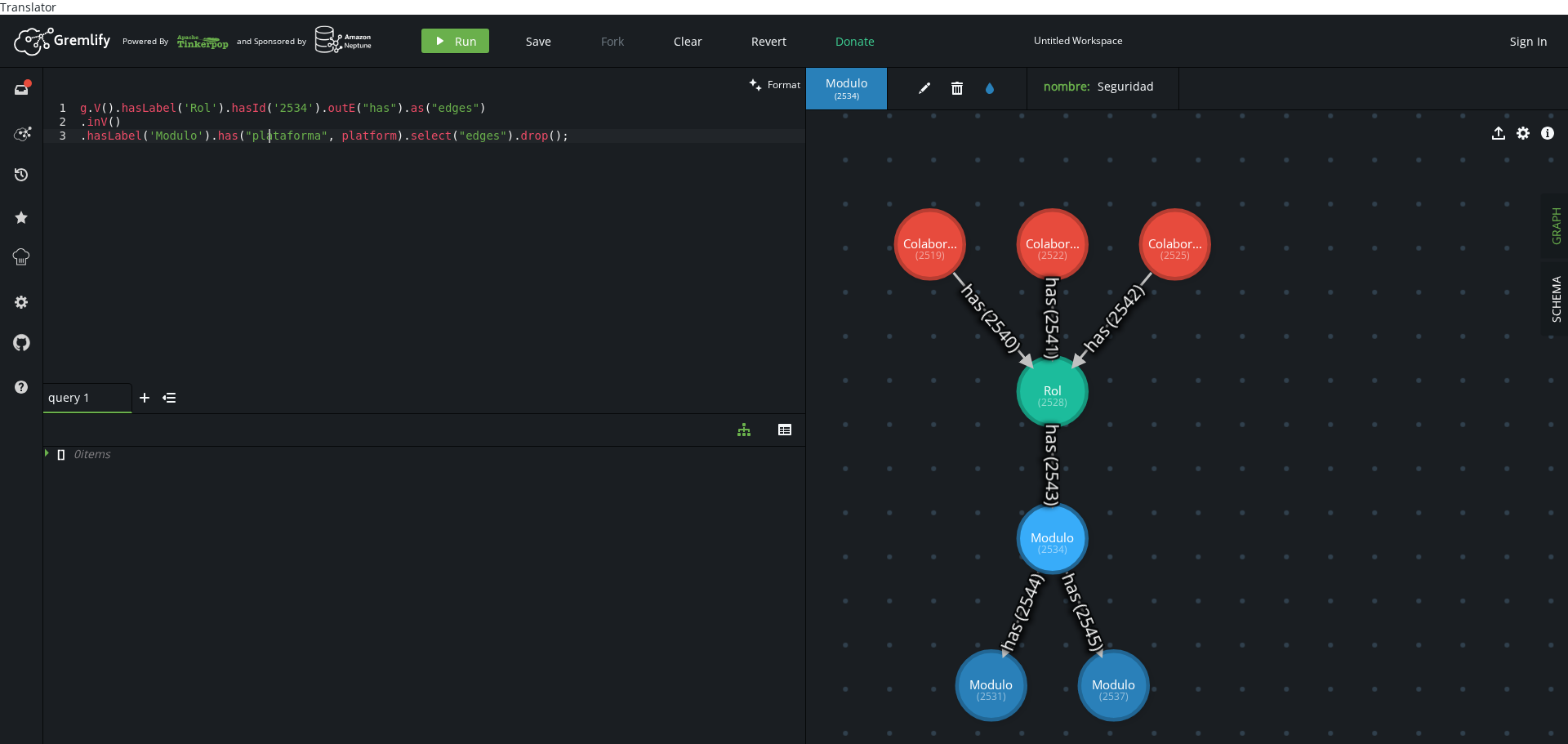
click at [266, 119] on div "g . V ( ) . hasLabel ( 'Rol' ) . hasId ( '2534' ) . outE ( "has" ) . as ( "edge…" at bounding box center [441, 256] width 729 height 309
click at [377, 124] on div "g . V ( ) . hasLabel ( 'Rol' ) . hasId ( '2534' ) . outE ( "has" ) . as ( "edge…" at bounding box center [441, 256] width 729 height 309
click at [224, 120] on div "g . V ( ) . hasLabel ( 'Rol' ) . hasId ( '2534' ) . outE ( "has" ) . as ( "edge…" at bounding box center [441, 256] width 729 height 309
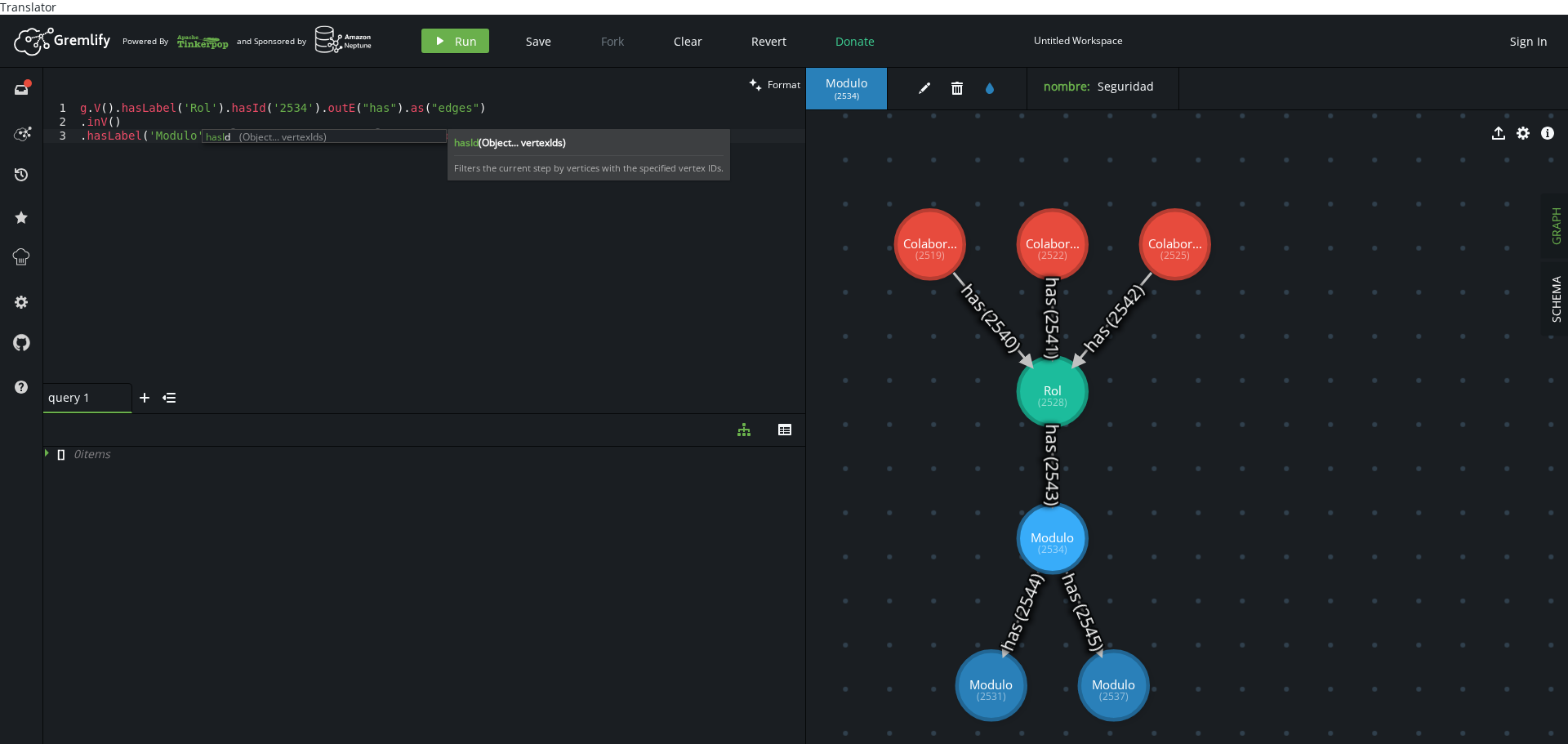
scroll to position [0, 156]
click at [398, 213] on div "g . V ( ) . hasLabel ( 'Rol' ) . hasId ( '2534' ) . outE ( "has" ) . as ( "edge…" at bounding box center [441, 256] width 729 height 309
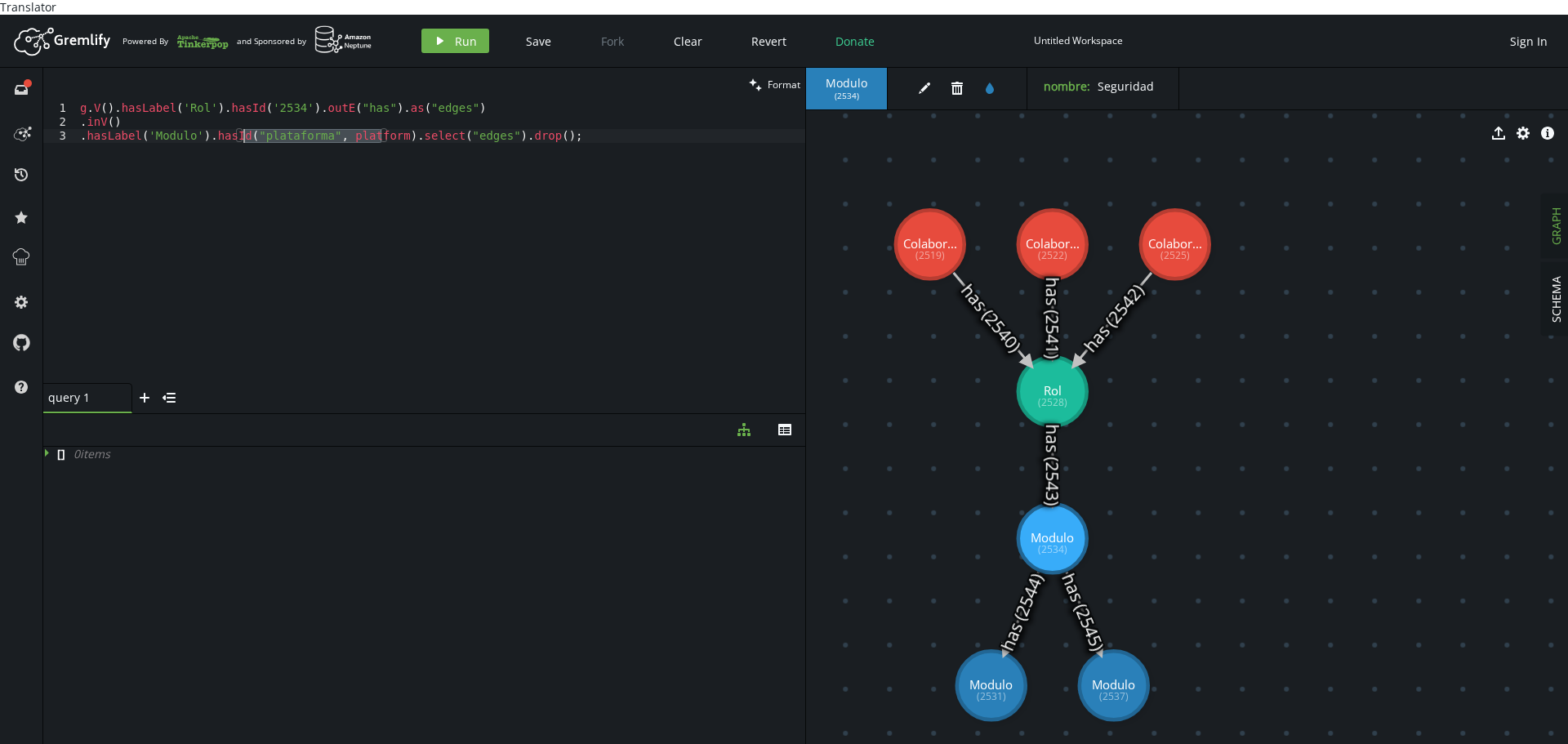
drag, startPoint x: 385, startPoint y: 121, endPoint x: 243, endPoint y: 117, distance: 142.1
click at [243, 117] on div "g . V ( ) . hasLabel ( 'Rol' ) . hasId ( '2534' ) . outE ( "has" ) . as ( "edge…" at bounding box center [441, 256] width 729 height 309
click at [263, 121] on div "g . V ( ) . hasLabel ( 'Rol' ) . hasId ( '2534' ) . outE ( "has" ) . as ( "edge…" at bounding box center [441, 256] width 729 height 309
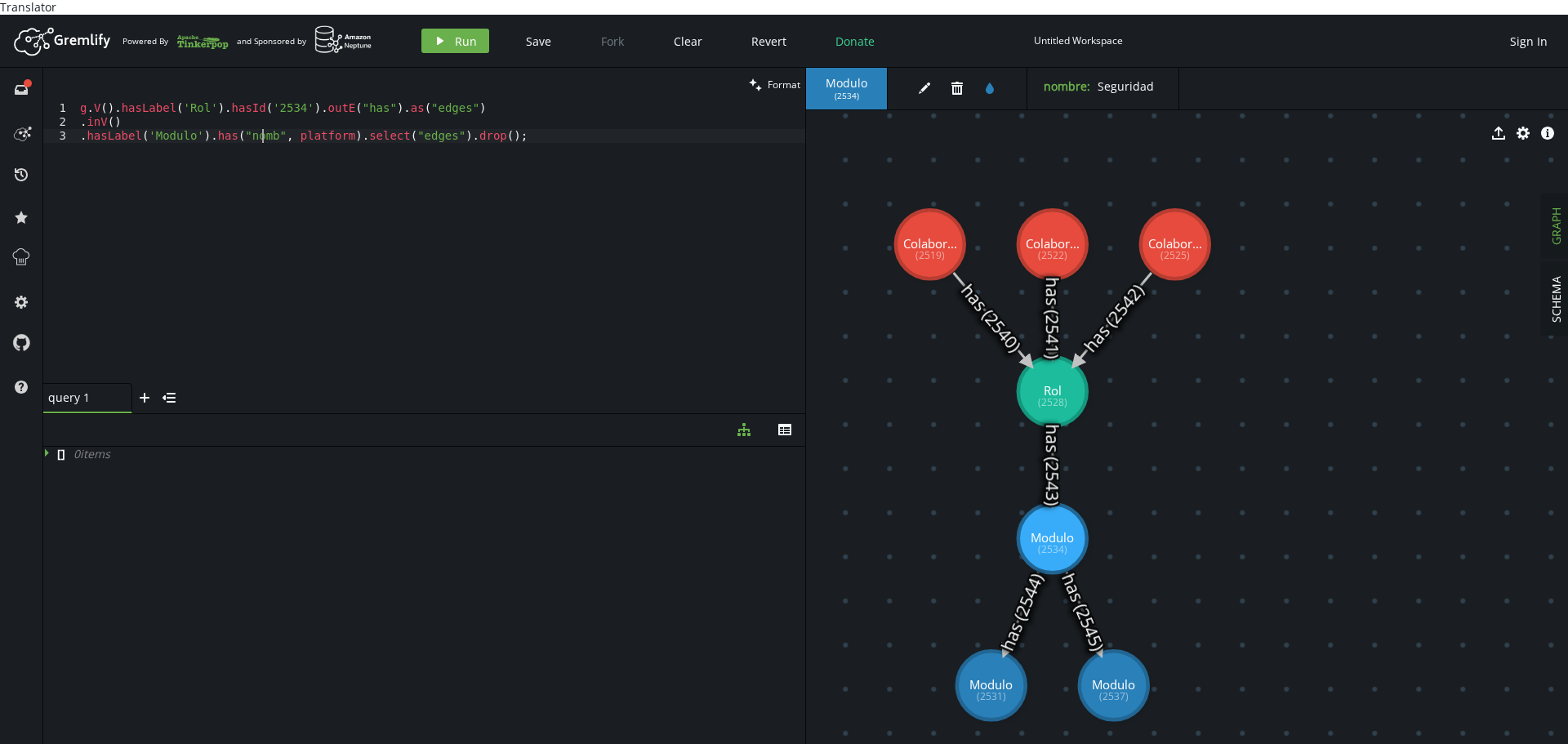
scroll to position [0, 194]
click at [310, 118] on div "g . V ( ) . hasLabel ( 'Rol' ) . hasId ( '2534' ) . outE ( "has" ) . as ( "edge…" at bounding box center [441, 256] width 729 height 309
click at [300, 121] on div "g . V ( ) . hasLabel ( 'Rol' ) . hasId ( '2534' ) . outE ( "has" ) . as ( "edge…" at bounding box center [441, 256] width 729 height 309
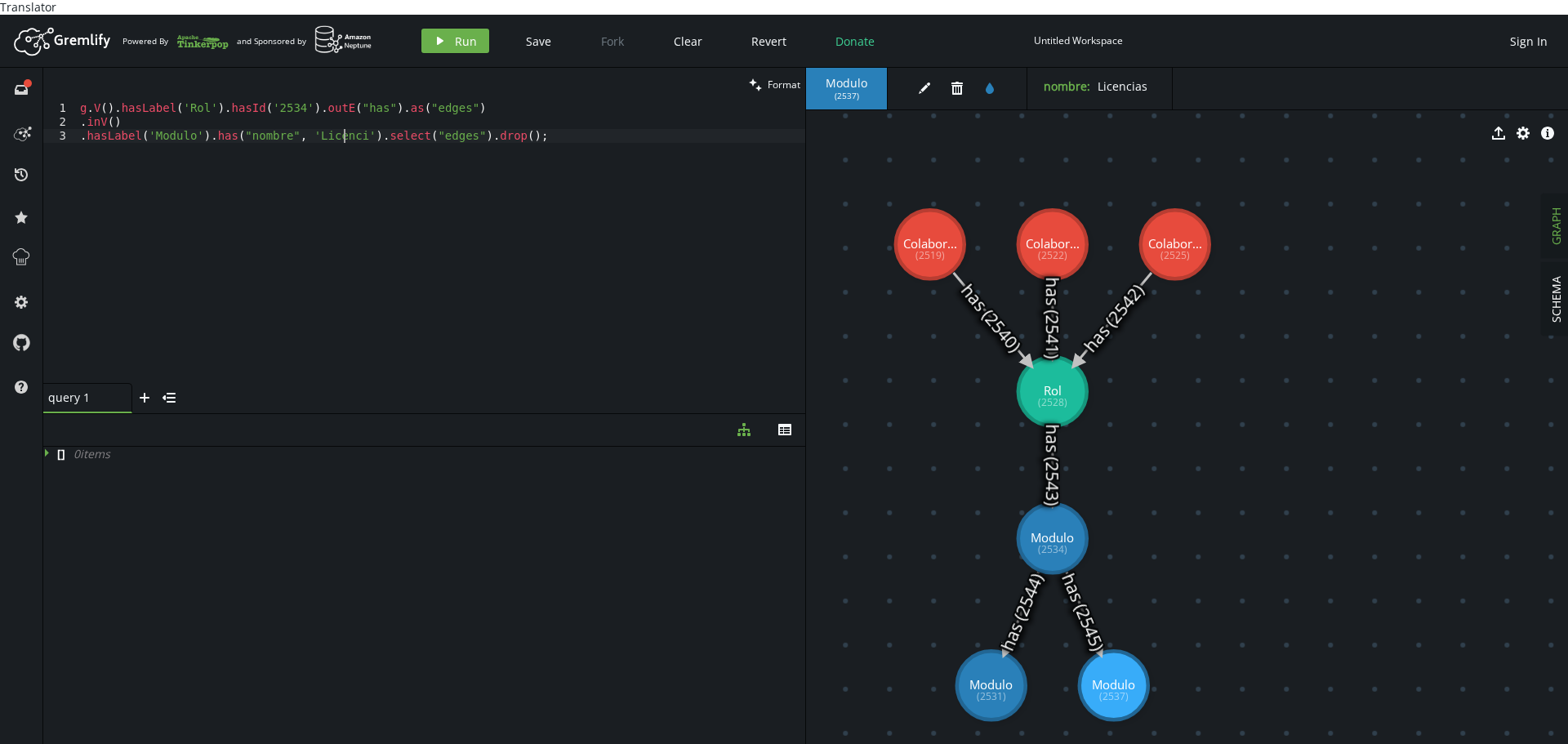
scroll to position [0, 276]
click at [444, 36] on button "play Run" at bounding box center [455, 41] width 67 height 24
click at [486, 262] on div "g . V ( ) . hasLabel ( 'Rol' ) . hasId ( '2534' ) . outE ( "has" ) . as ( "edge…" at bounding box center [441, 256] width 729 height 309
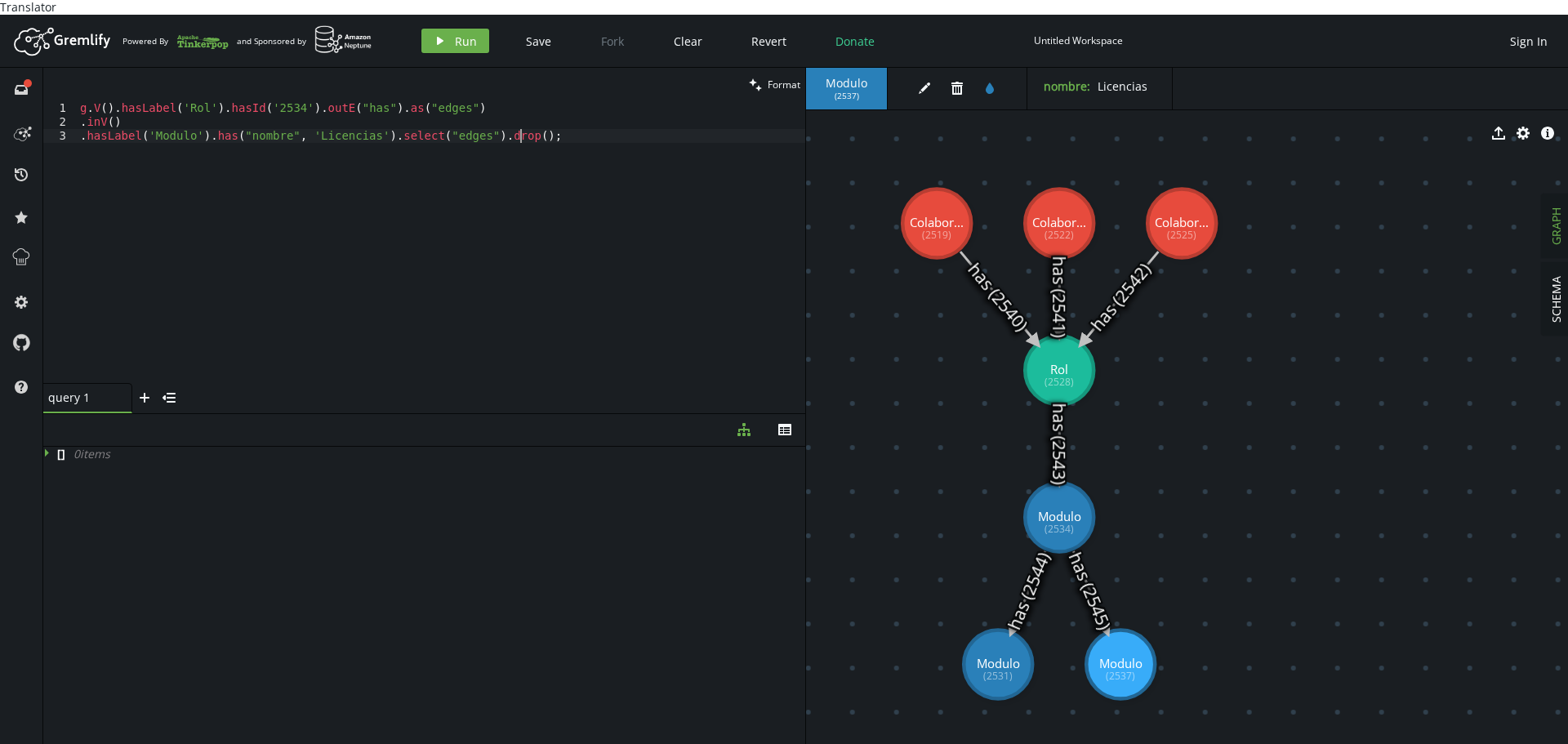
click at [1096, 578] on icon at bounding box center [1090, 591] width 33 height 79
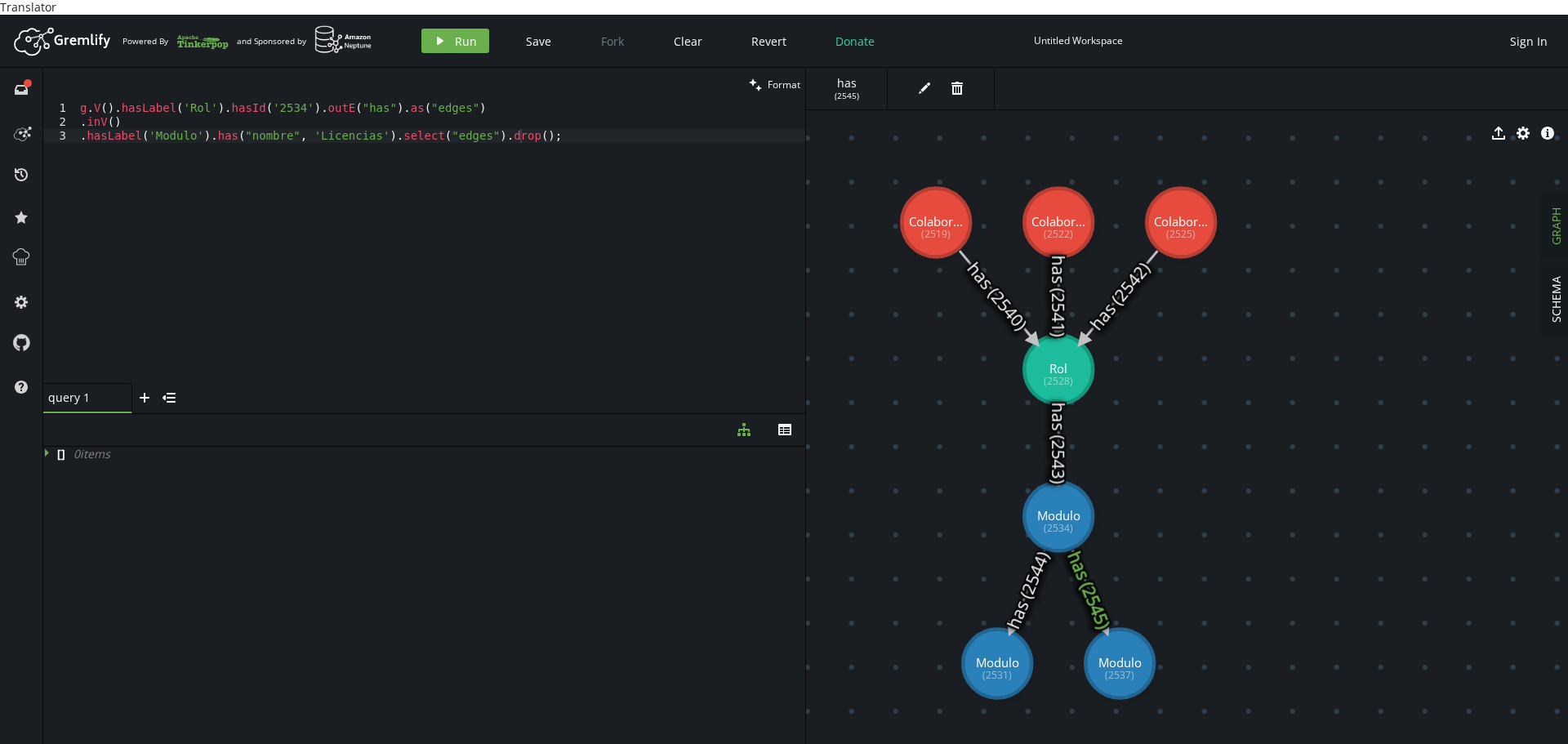
click at [1025, 584] on icon at bounding box center [1028, 590] width 33 height 79
click at [212, 188] on div "g . V ( ) . hasLabel ( 'Rol' ) . hasId ( '2534' ) . outE ( "has" ) . as ( "edge…" at bounding box center [441, 256] width 729 height 309
click at [186, 101] on div "g . V ( ) . hasLabel ( 'Rol' ) . hasId ( '2534' ) . outE ( "has" ) . as ( "edge…" at bounding box center [441, 256] width 729 height 309
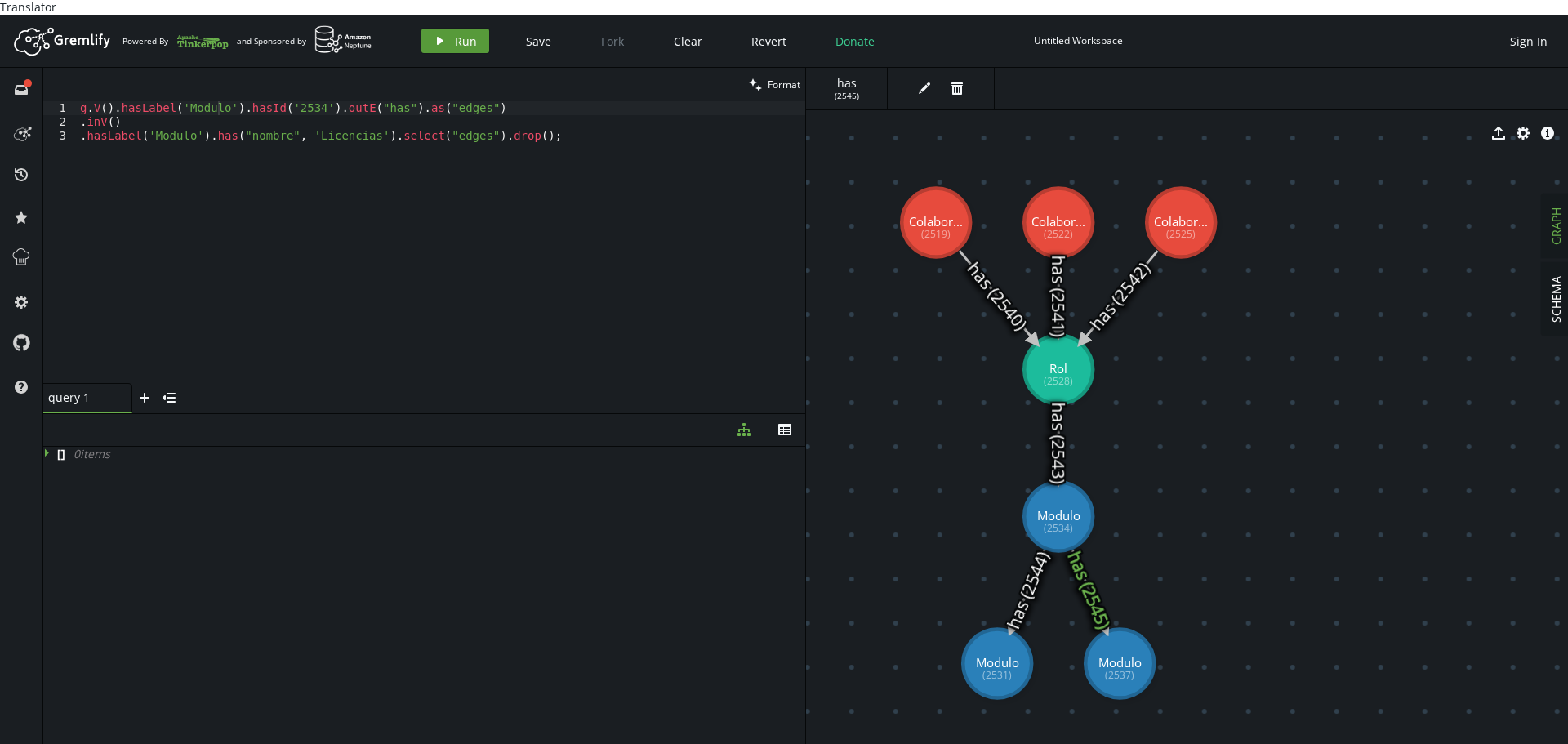
click at [444, 33] on button "play Run" at bounding box center [455, 41] width 67 height 24
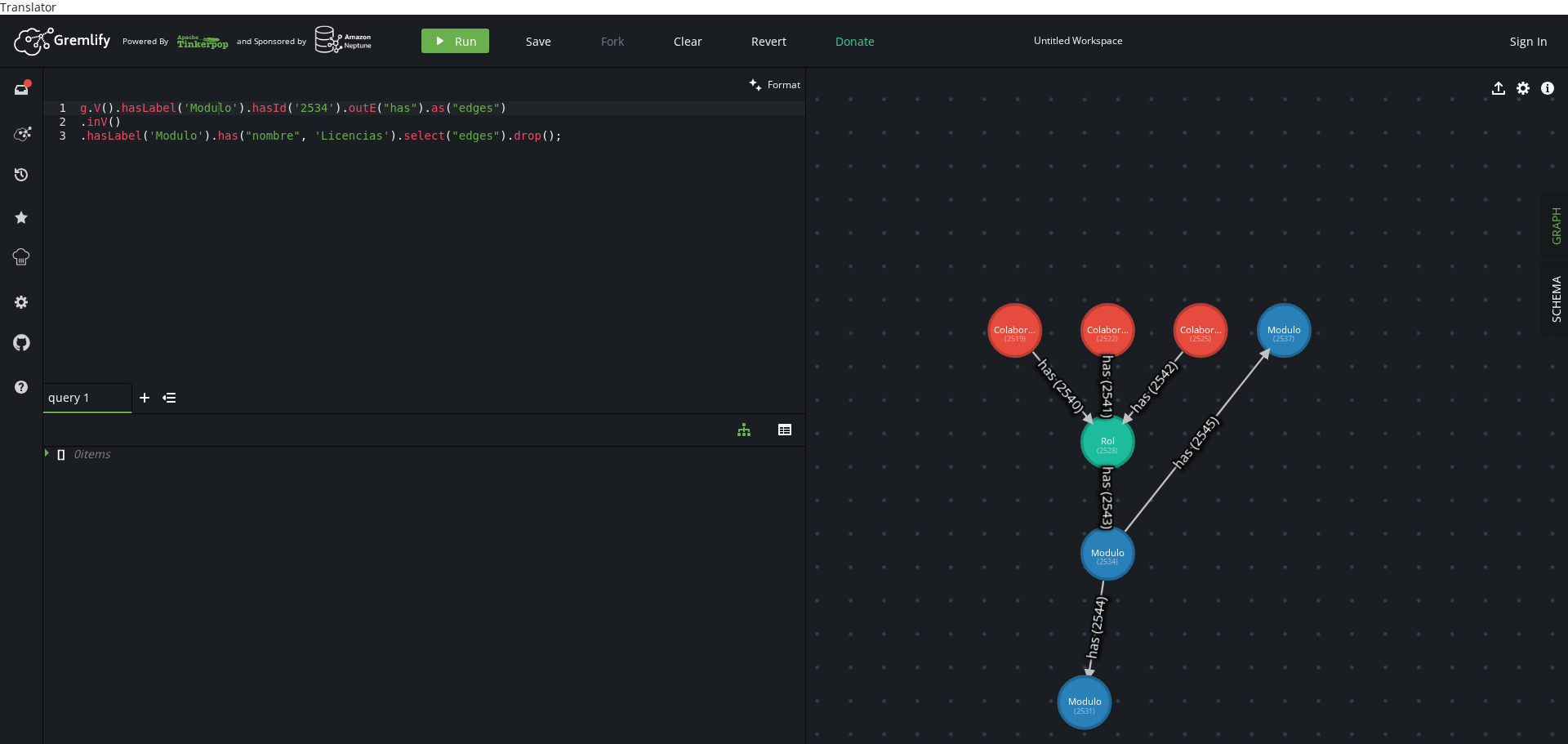
drag, startPoint x: 1106, startPoint y: 655, endPoint x: 1084, endPoint y: 687, distance: 38.8
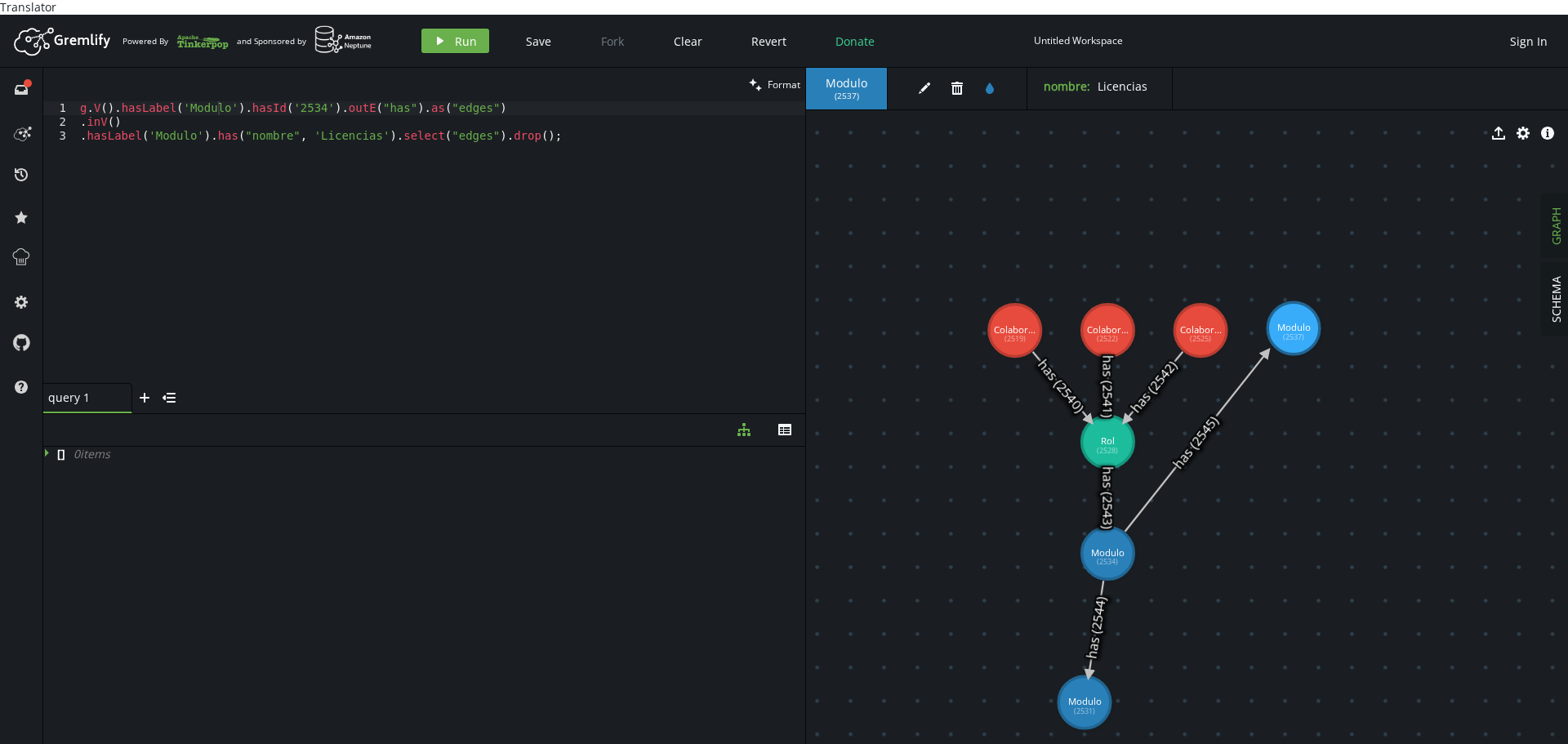
drag, startPoint x: 1284, startPoint y: 315, endPoint x: 1293, endPoint y: 314, distance: 9.1
click at [247, 197] on div "g . V ( ) . hasLabel ( 'Modulo' ) . hasId ( '2534' ) . outE ( "has" ) . as ( "e…" at bounding box center [441, 256] width 729 height 309
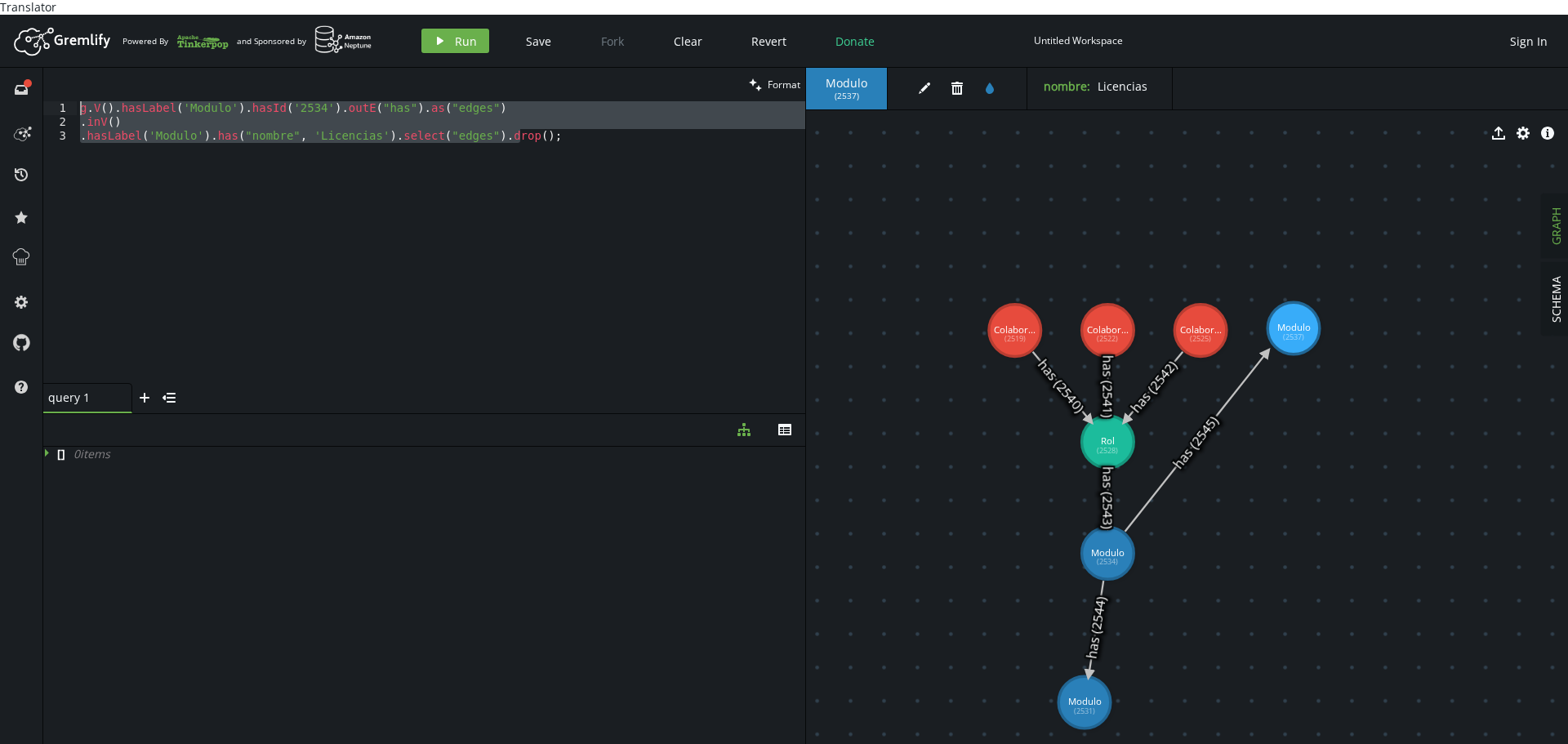
drag, startPoint x: 554, startPoint y: 180, endPoint x: 0, endPoint y: 92, distance: 560.9
click at [0, 92] on div "full-circle inbox history star cog help clean Format .hasLabel('Modulo').has("n…" at bounding box center [784, 412] width 1568 height 690
type textarea "g.V().hasLabel('Modulo').hasId('2534').outE("has").as("edges") .inV()"
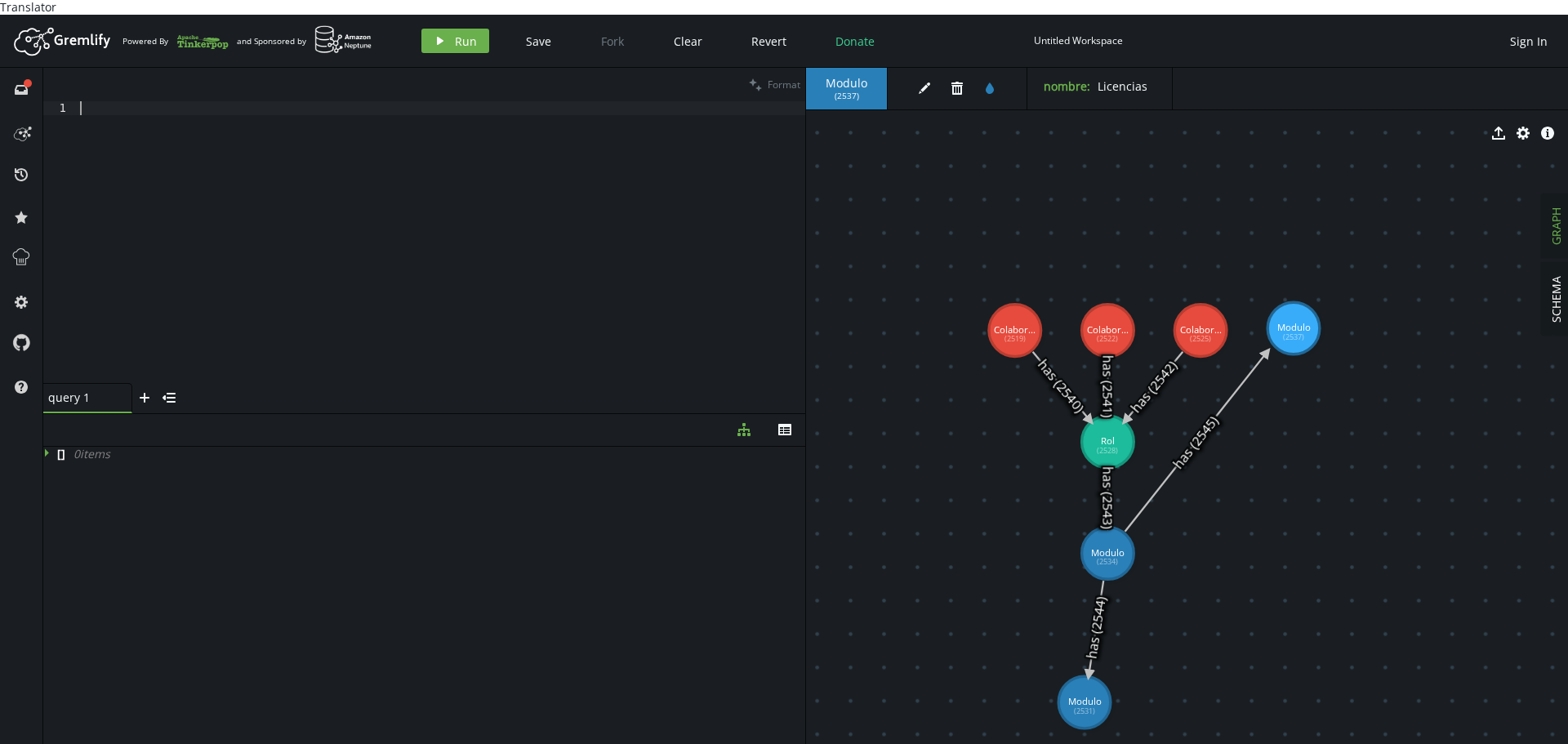
scroll to position [0, 0]
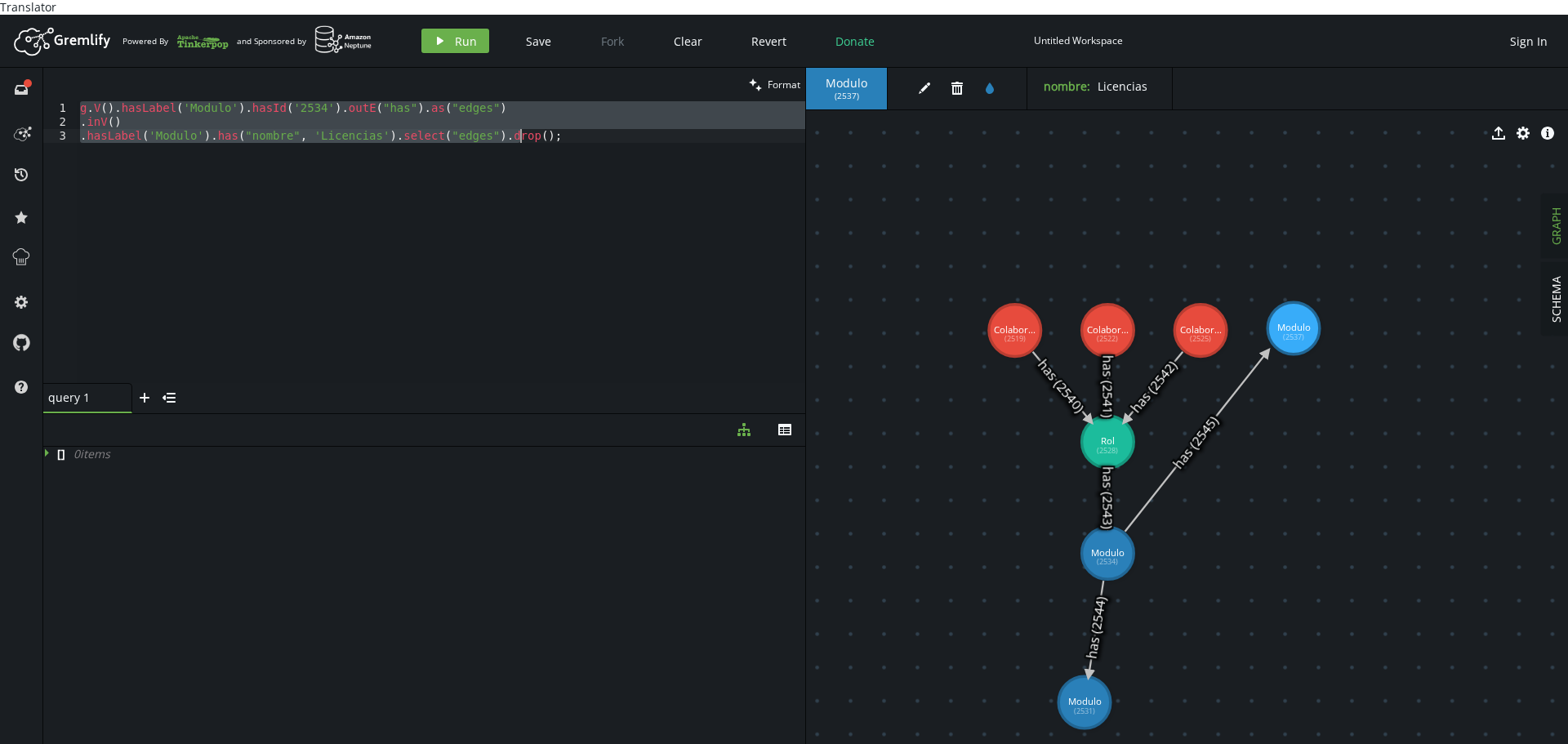
click at [562, 132] on div "g . V ( ) . hasLabel ( 'Modulo' ) . hasId ( '2534' ) . outE ( "has" ) . as ( "e…" at bounding box center [441, 242] width 729 height 282
drag, startPoint x: 558, startPoint y: 124, endPoint x: 0, endPoint y: 92, distance: 558.9
click at [0, 89] on div "full-circle inbox history star cog help clean Format .hasLabel('Modulo').has("n…" at bounding box center [784, 412] width 1568 height 690
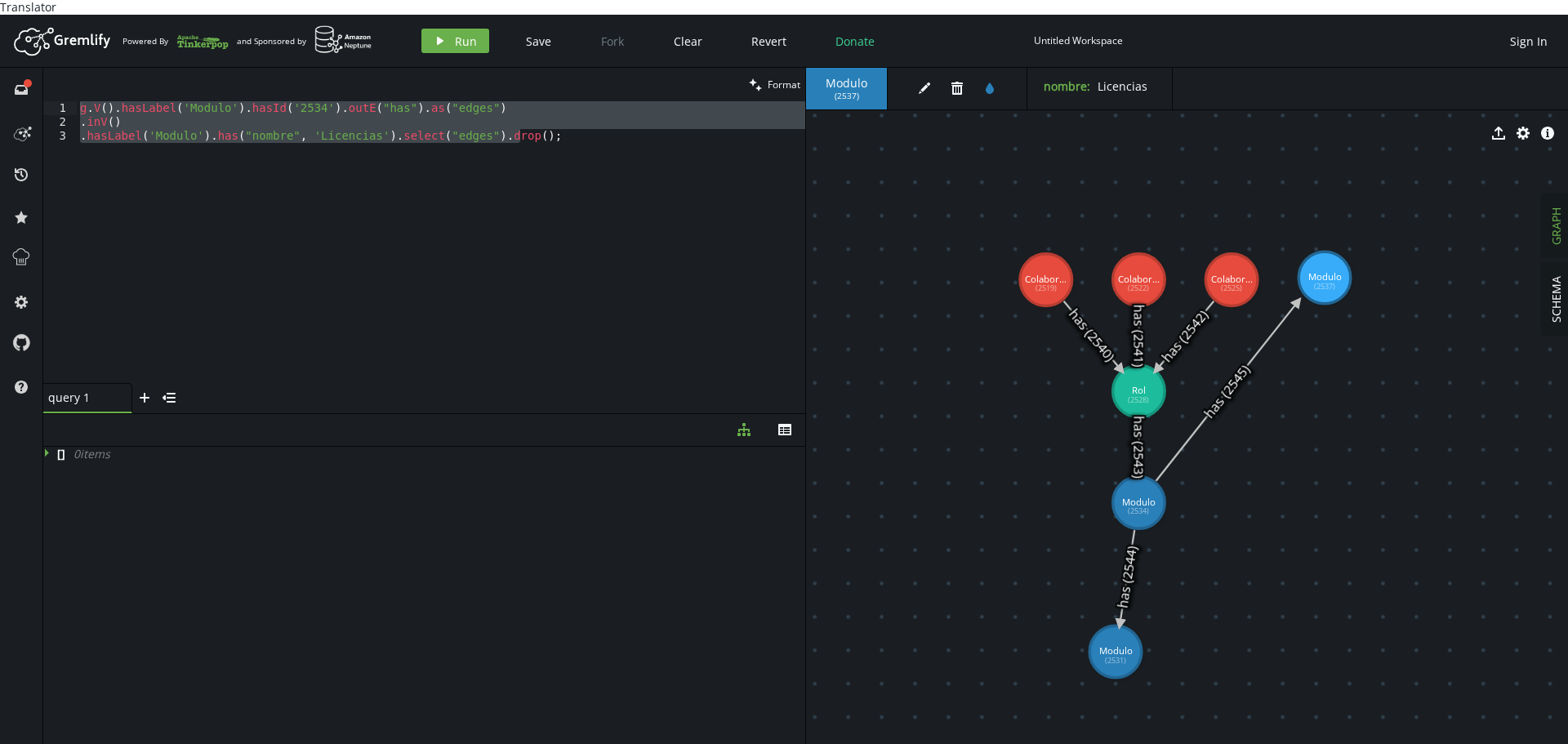
drag, startPoint x: 954, startPoint y: 588, endPoint x: 985, endPoint y: 537, distance: 59.7
click at [533, 246] on div "g . V ( ) . hasLabel ( 'Modulo' ) . hasId ( '2534' ) . outE ( "has" ) . as ( "e…" at bounding box center [441, 242] width 729 height 282
type textarea ".hasLabel('Modulo').has("nombre", 'Licencias').select("edges").drop();"
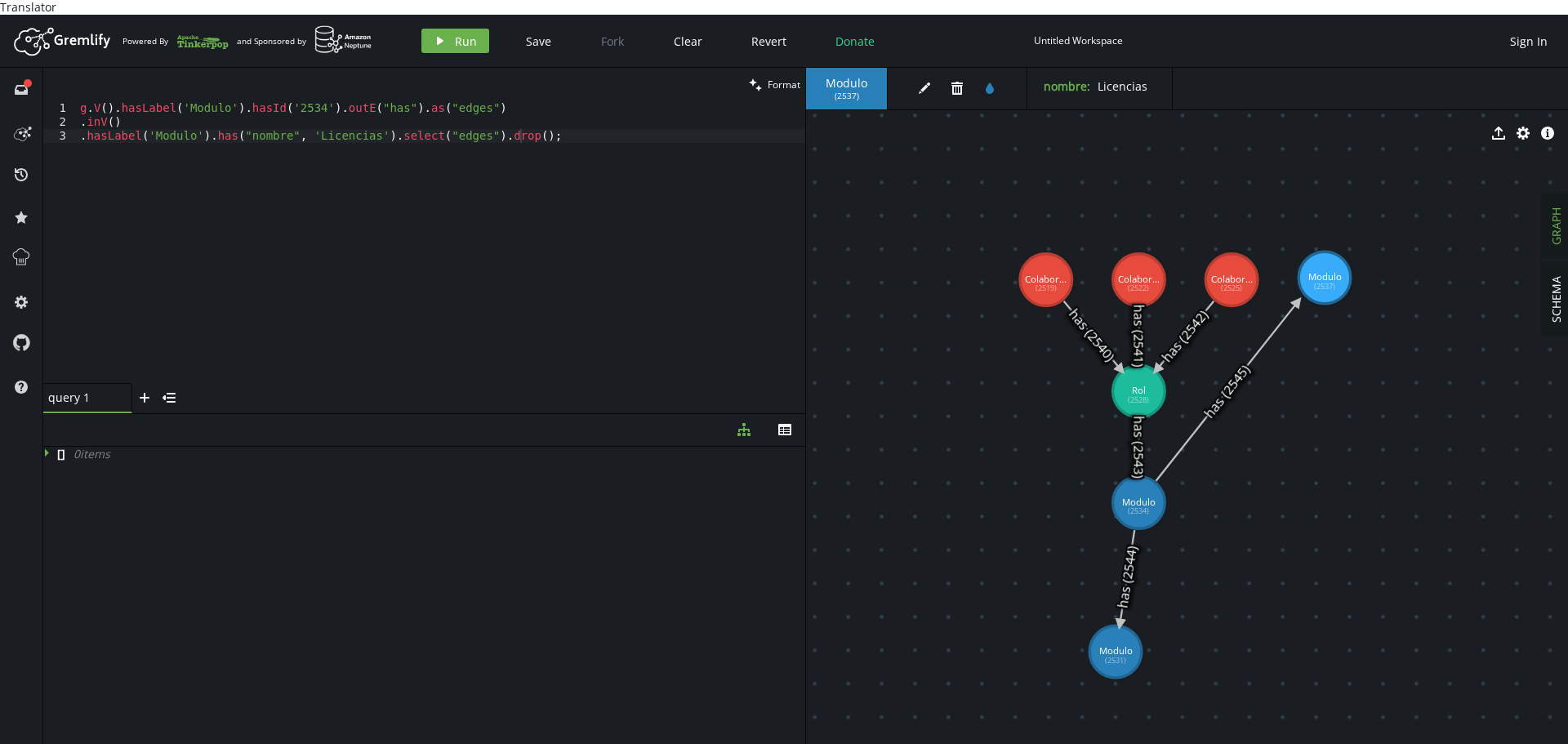
click at [1253, 340] on icon at bounding box center [1227, 391] width 142 height 179
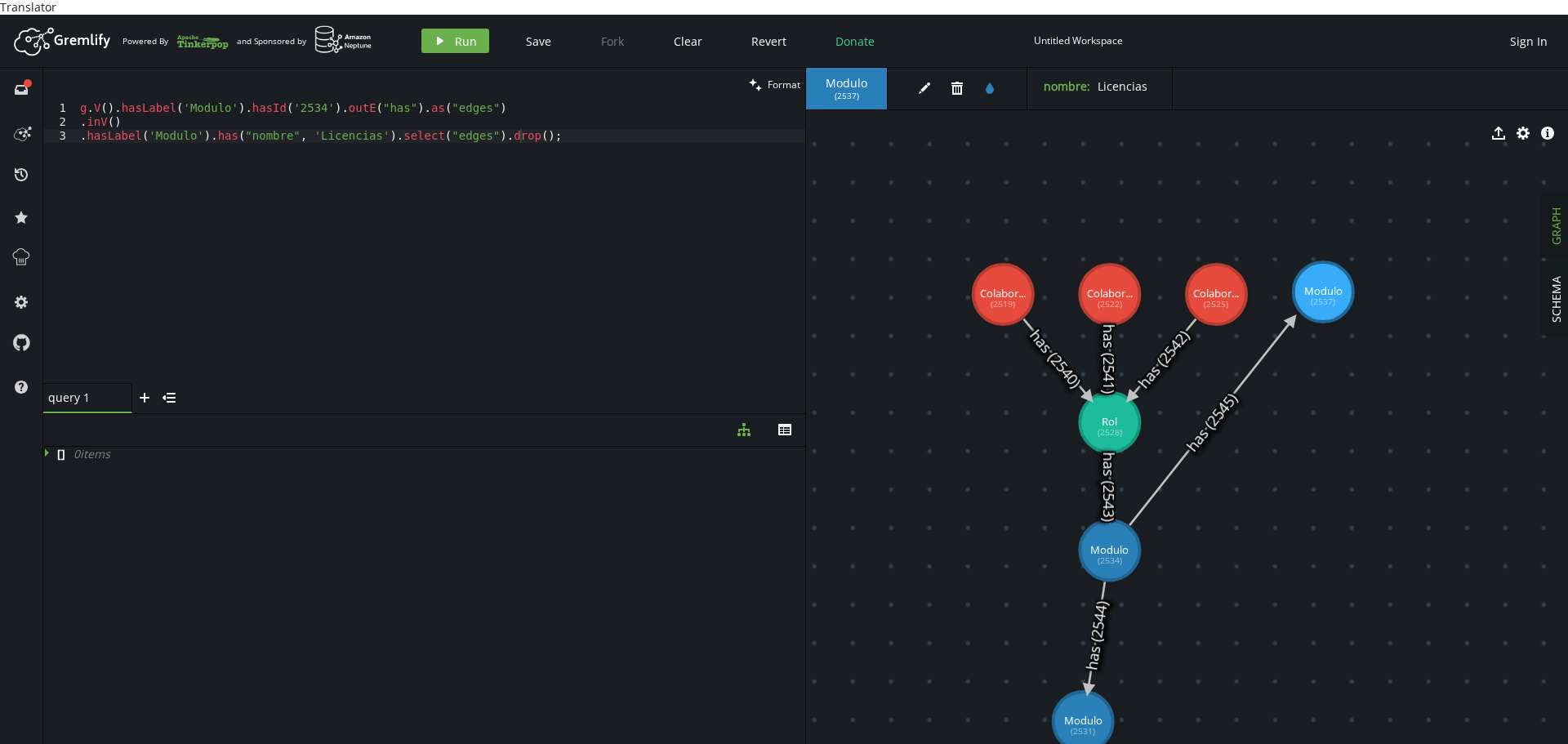
click at [1197, 425] on icon at bounding box center [1210, 422] width 163 height 206
drag, startPoint x: 1313, startPoint y: 287, endPoint x: 1364, endPoint y: 349, distance: 80.3
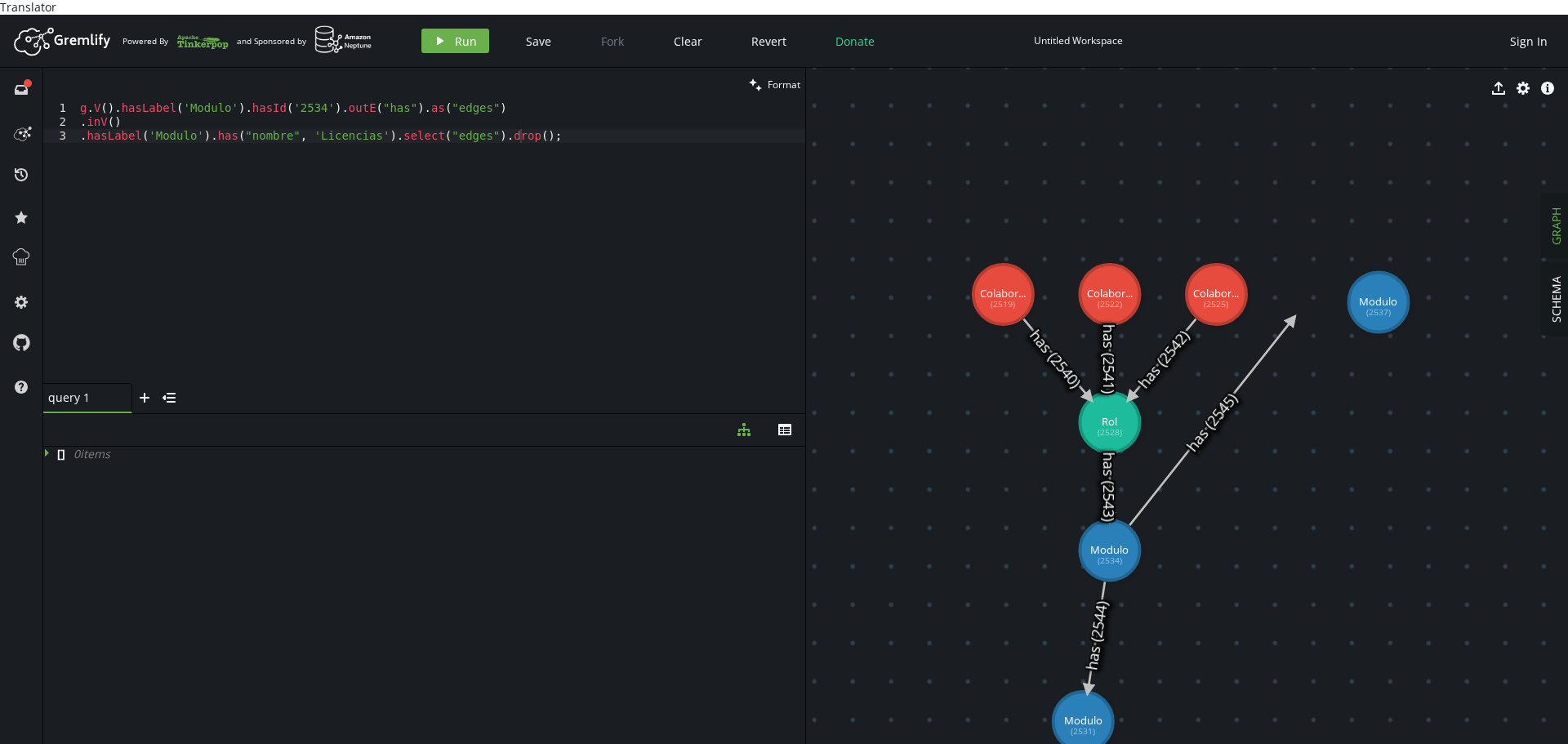
click at [384, 280] on div "g . V ( ) . hasLabel ( 'Modulo' ) . hasId ( '2534' ) . outE ( "has" ) . as ( "e…" at bounding box center [441, 256] width 729 height 309
click at [395, 315] on div "g . V ( ) . hasLabel ( 'Modulo' ) . hasId ( '2534' ) . outE ( "has" ) . as ( "e…" at bounding box center [441, 256] width 729 height 309
